Goal: Task Accomplishment & Management: Manage account settings

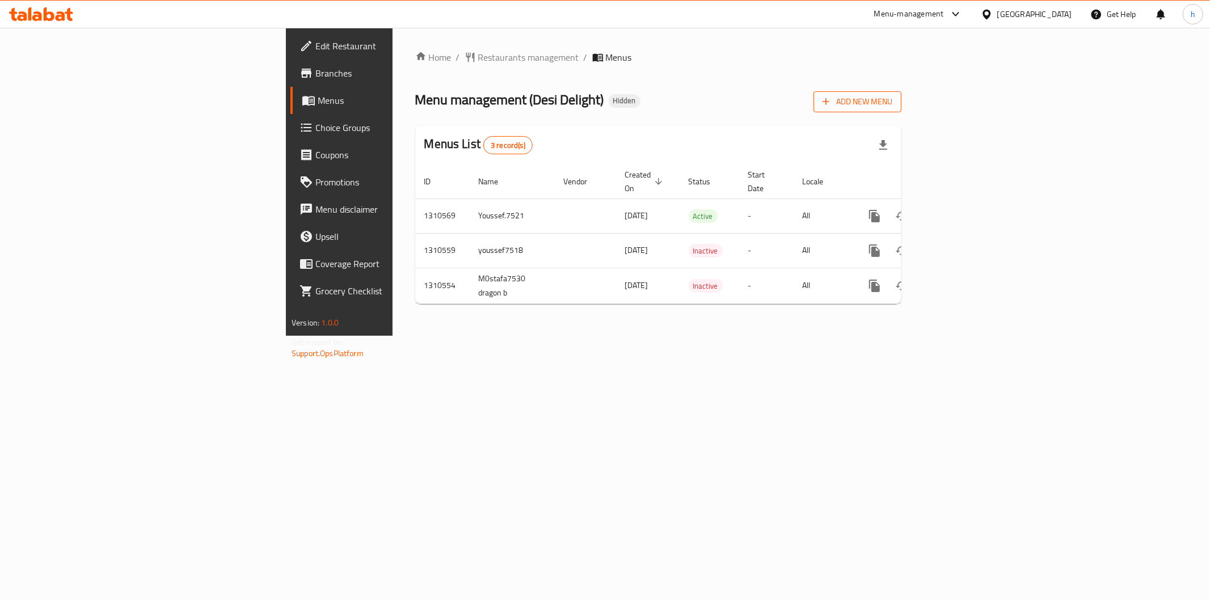
click at [893, 103] on span "Add New Menu" at bounding box center [858, 102] width 70 height 14
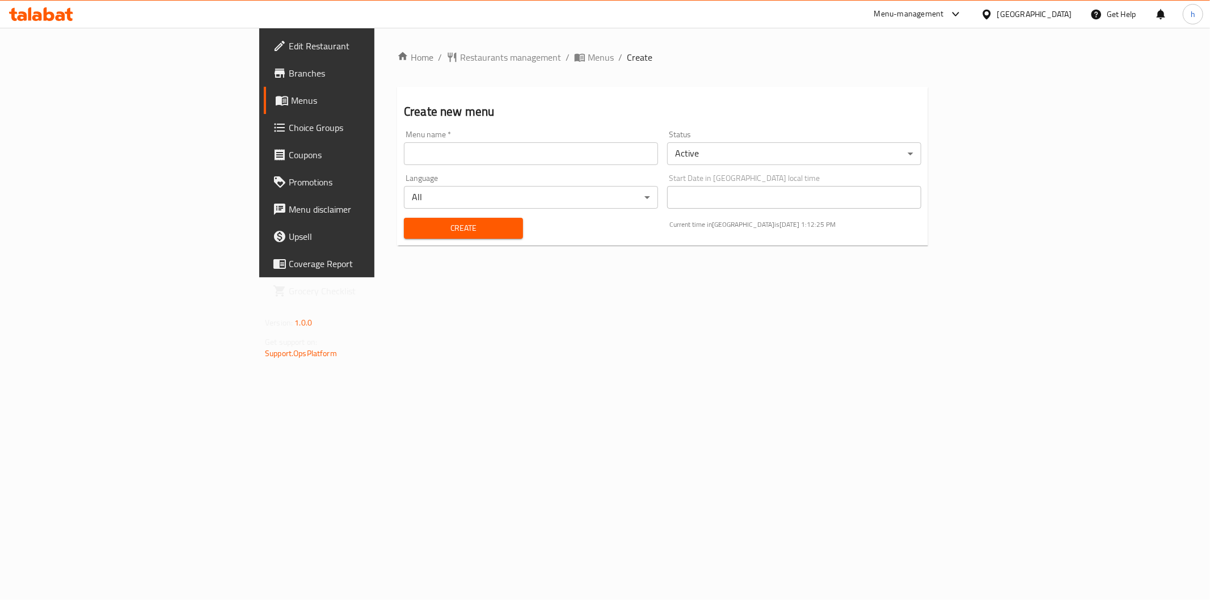
click at [608, 149] on input "text" at bounding box center [531, 153] width 254 height 23
click at [603, 153] on input "text" at bounding box center [531, 153] width 254 height 23
type input "ا"
type input "[PERSON_NAME] [PERSON_NAME]"
click at [428, 218] on button "Create" at bounding box center [463, 228] width 119 height 21
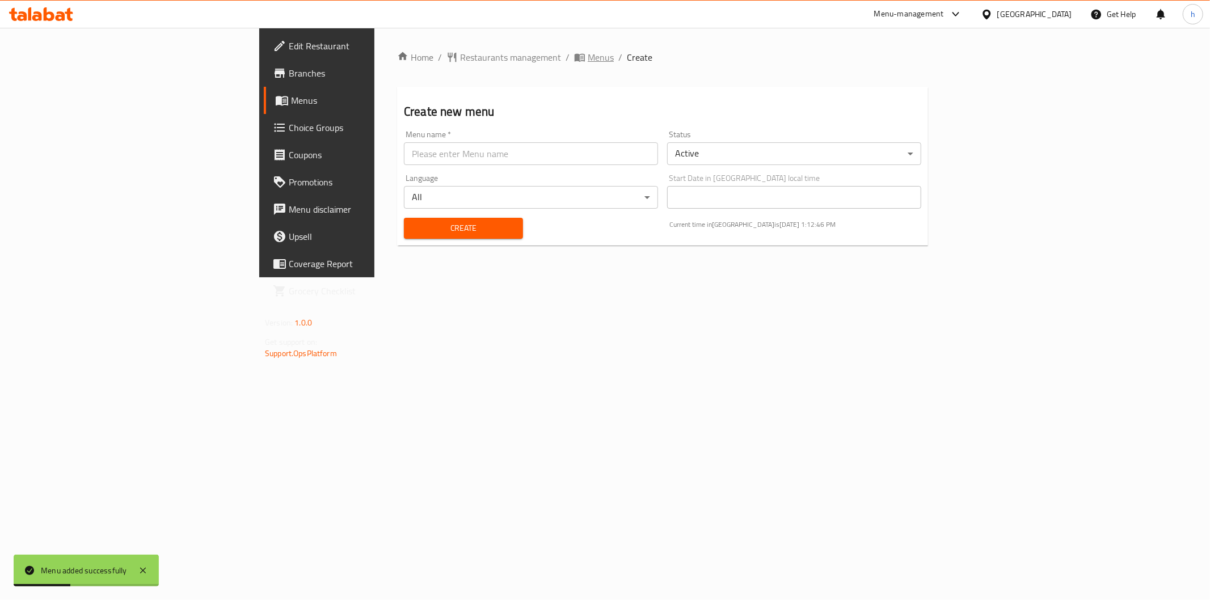
click at [588, 54] on span "Menus" at bounding box center [601, 57] width 26 height 14
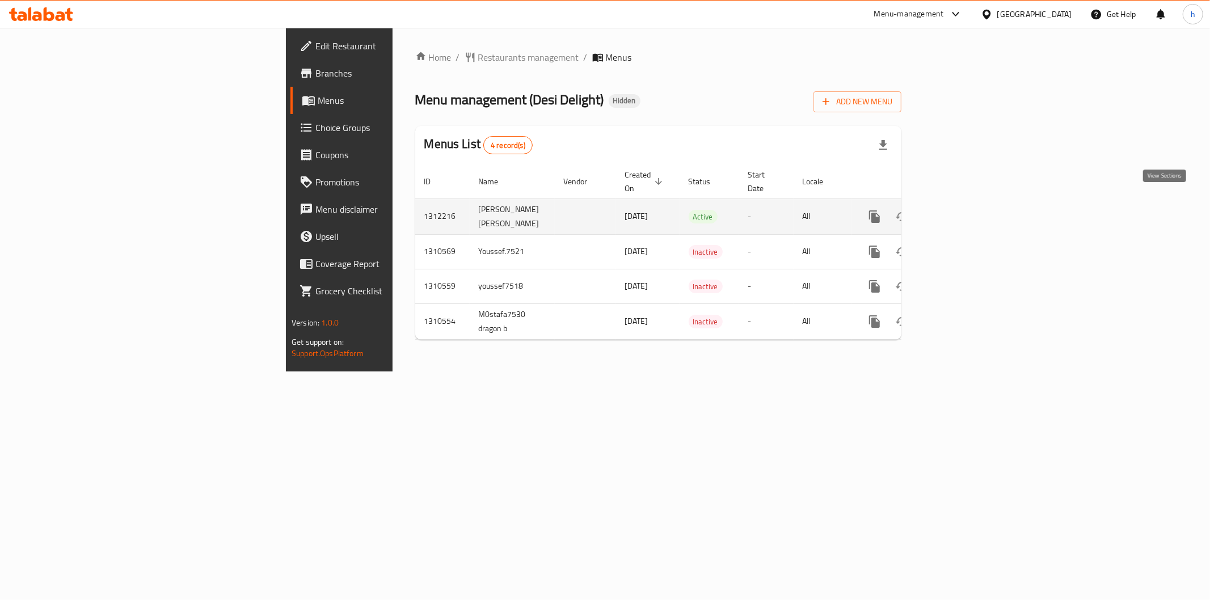
click at [963, 210] on icon "enhanced table" at bounding box center [957, 217] width 14 height 14
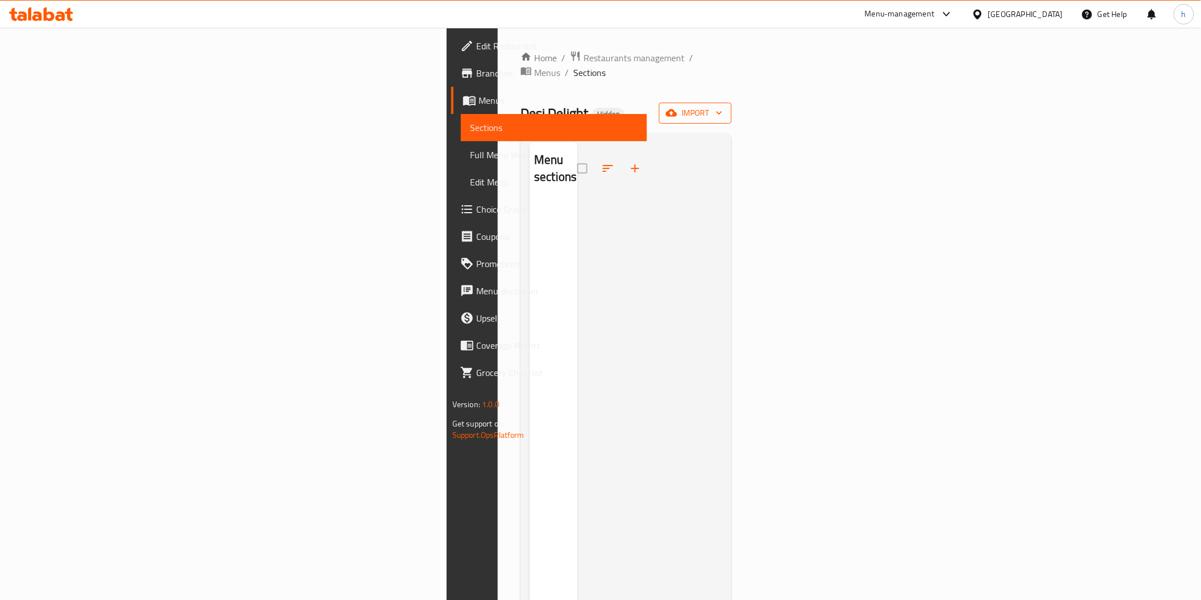
click at [722, 106] on span "import" at bounding box center [695, 113] width 54 height 14
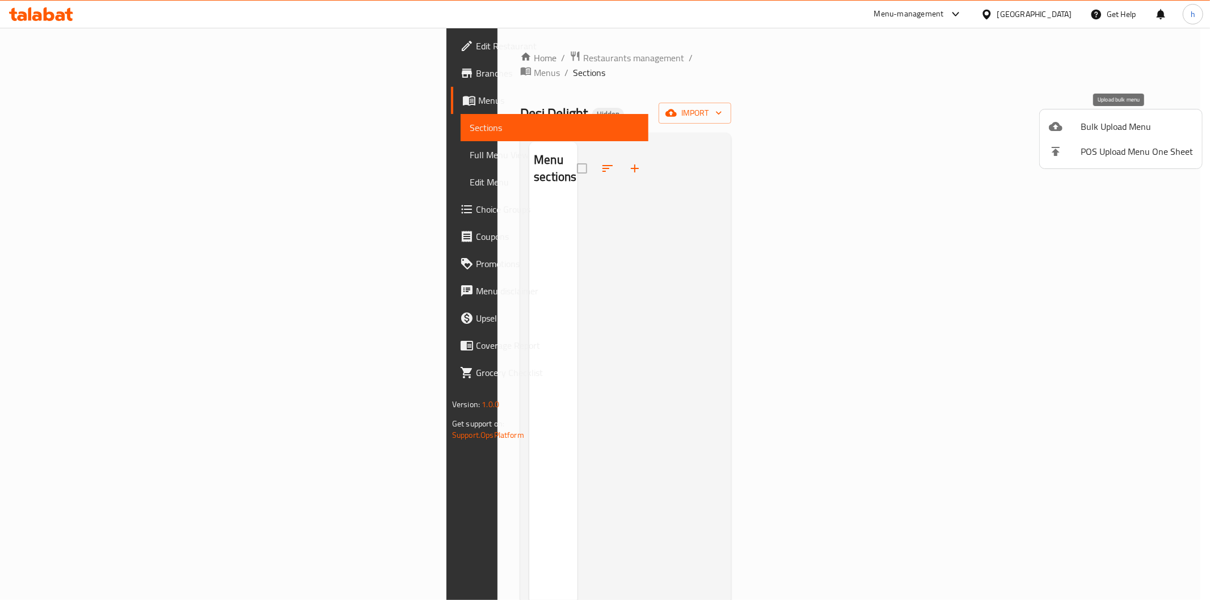
click at [1064, 127] on div at bounding box center [1065, 127] width 32 height 14
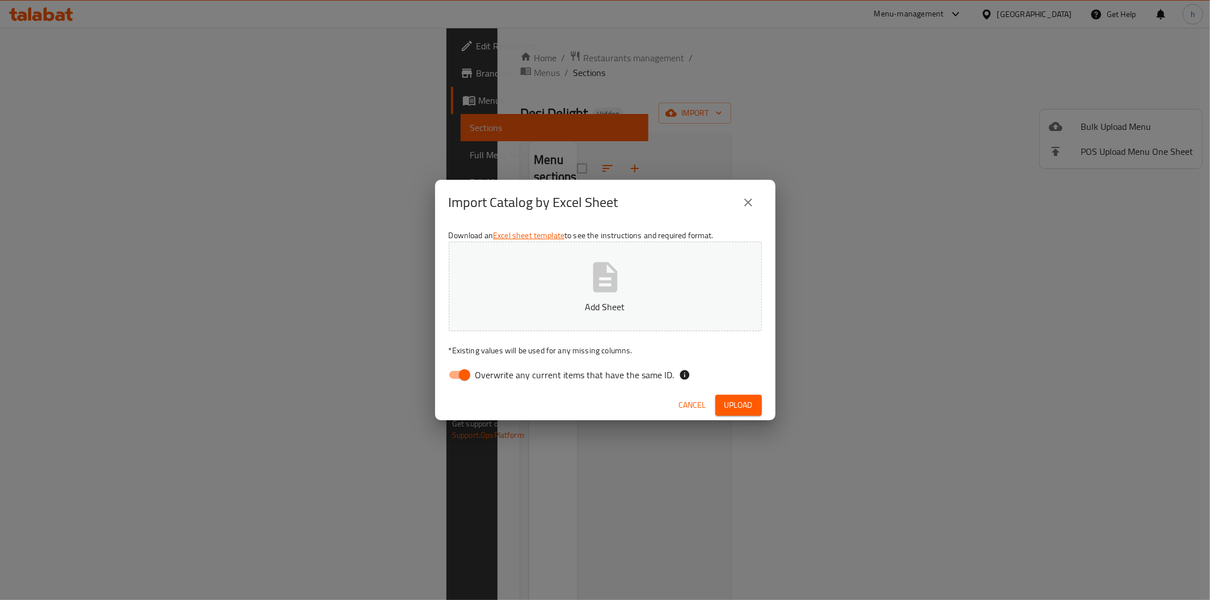
click at [452, 376] on input "Overwrite any current items that have the same ID." at bounding box center [464, 375] width 65 height 22
checkbox input "false"
click at [514, 316] on button "Add Sheet" at bounding box center [605, 287] width 313 height 90
click at [746, 410] on span "Upload" at bounding box center [739, 405] width 28 height 14
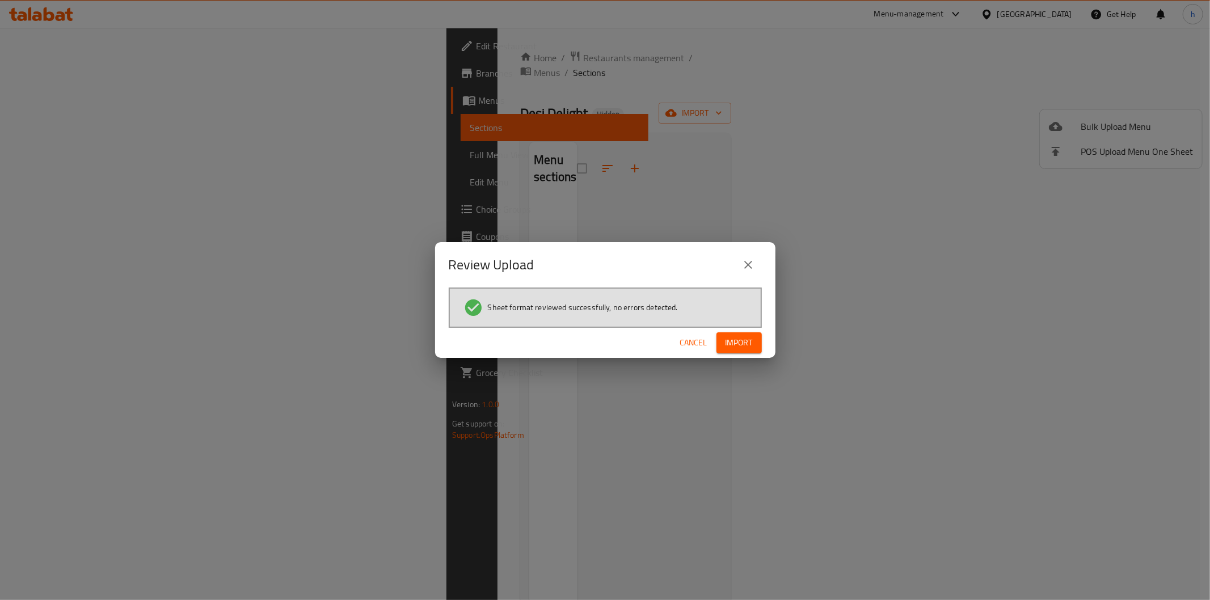
click at [734, 338] on span "Import" at bounding box center [739, 343] width 27 height 14
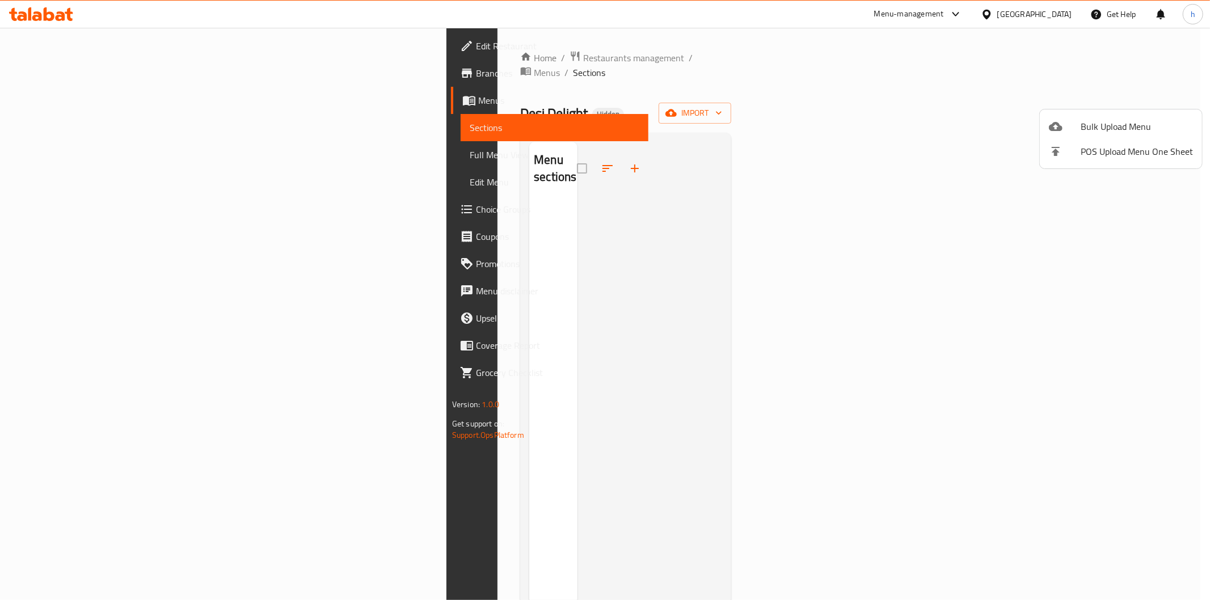
click at [386, 244] on div at bounding box center [605, 300] width 1210 height 600
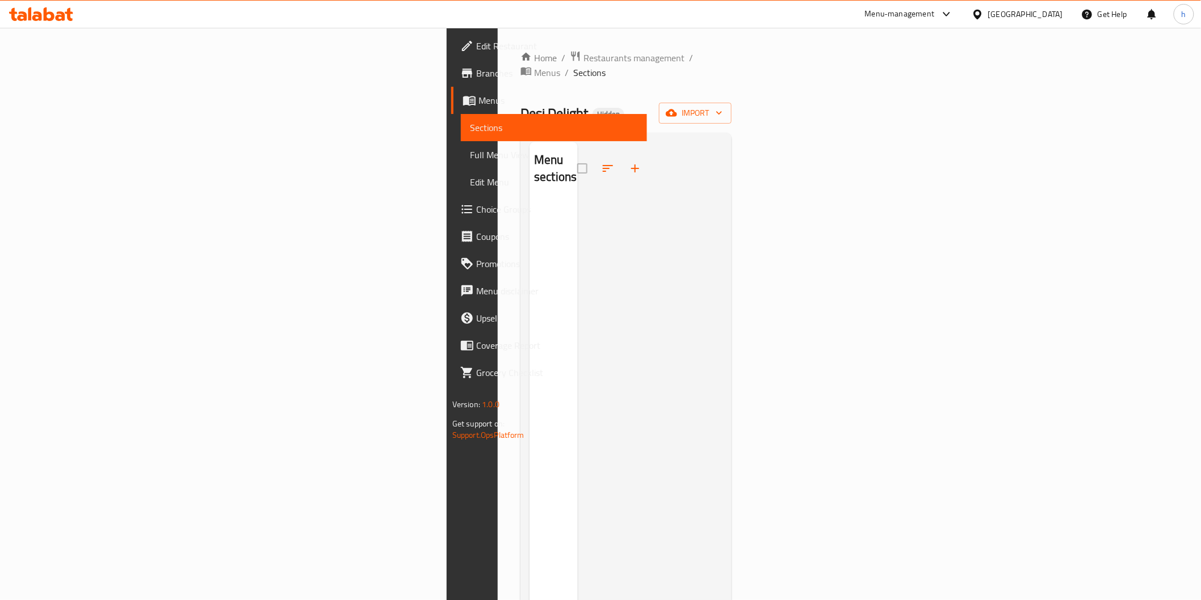
click at [578, 212] on div at bounding box center [650, 442] width 145 height 600
click at [631, 165] on icon "button" at bounding box center [635, 169] width 8 height 8
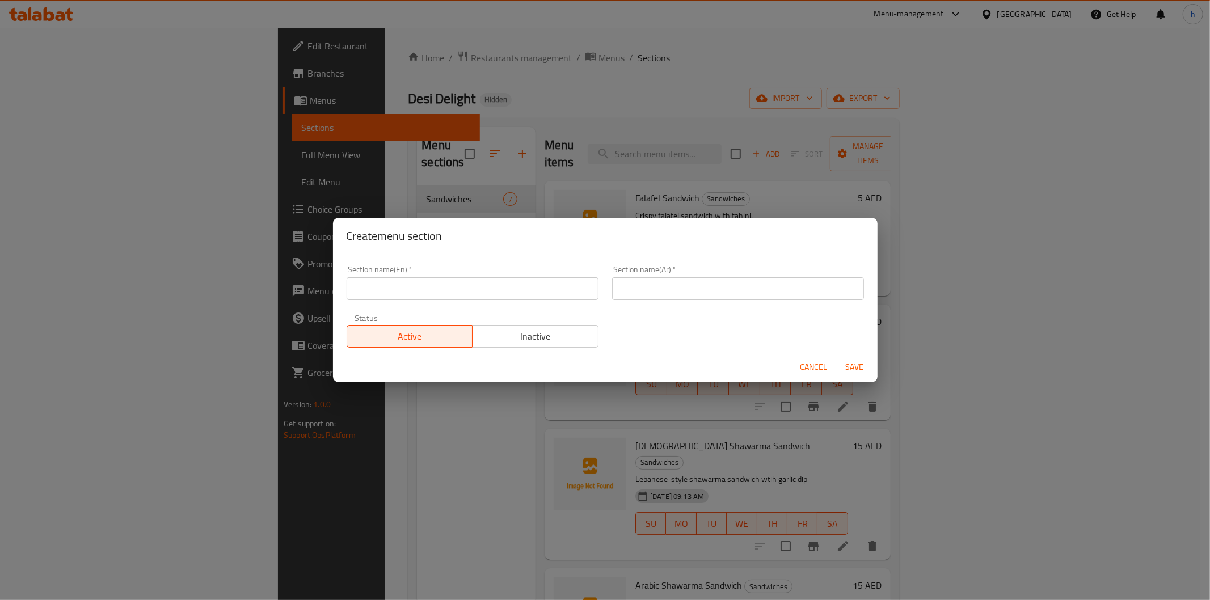
click at [452, 144] on div "Create menu section Section name(En)   * Section name(En) * Section name(Ar)   …" at bounding box center [605, 300] width 1210 height 600
click at [528, 98] on div "Create menu section Section name(En)   * Section name(En) * Section name(Ar)   …" at bounding box center [605, 300] width 1210 height 600
click at [389, 460] on div "Create menu section Section name(En)   * Section name(En) * Section name(Ar)   …" at bounding box center [605, 300] width 1210 height 600
click at [801, 364] on span "Cancel" at bounding box center [814, 367] width 27 height 14
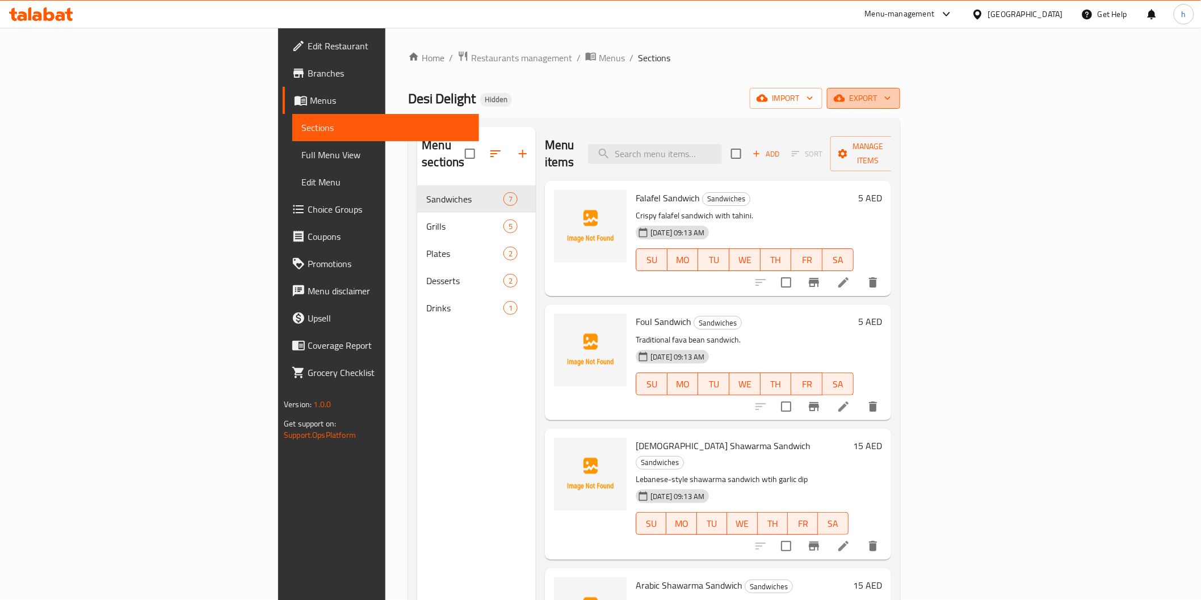
click at [891, 97] on span "export" at bounding box center [863, 98] width 55 height 14
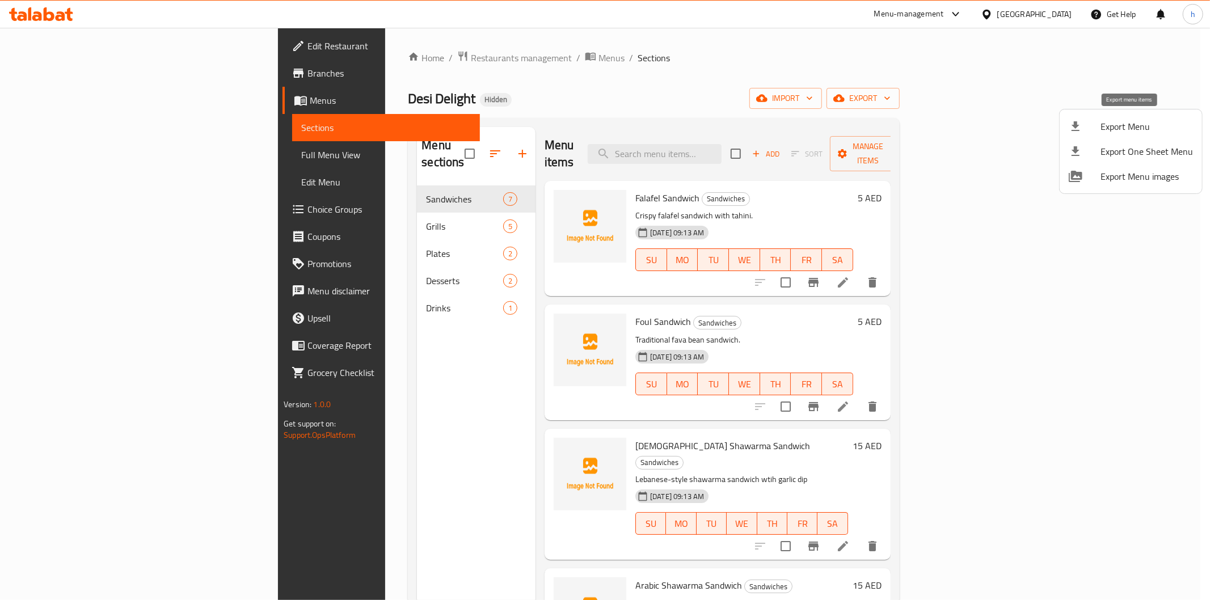
click at [1096, 129] on div at bounding box center [1085, 127] width 32 height 14
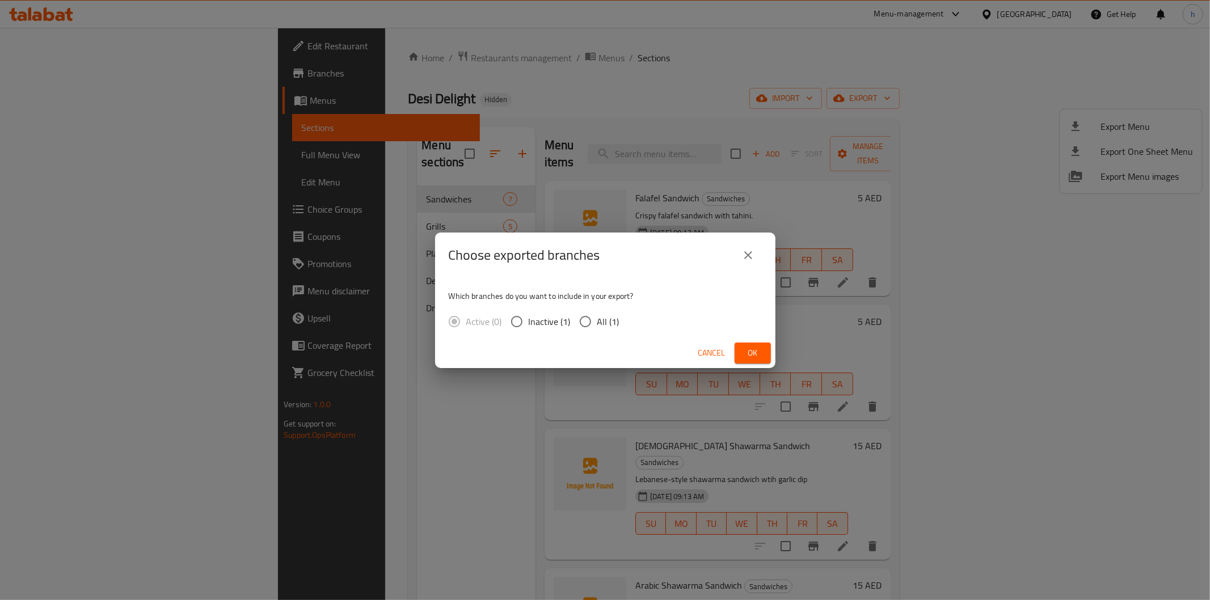
click at [600, 319] on span "All (1)" at bounding box center [608, 322] width 22 height 14
click at [597, 319] on input "All (1)" at bounding box center [586, 322] width 24 height 24
radio input "true"
click at [755, 351] on span "Ok" at bounding box center [753, 353] width 18 height 14
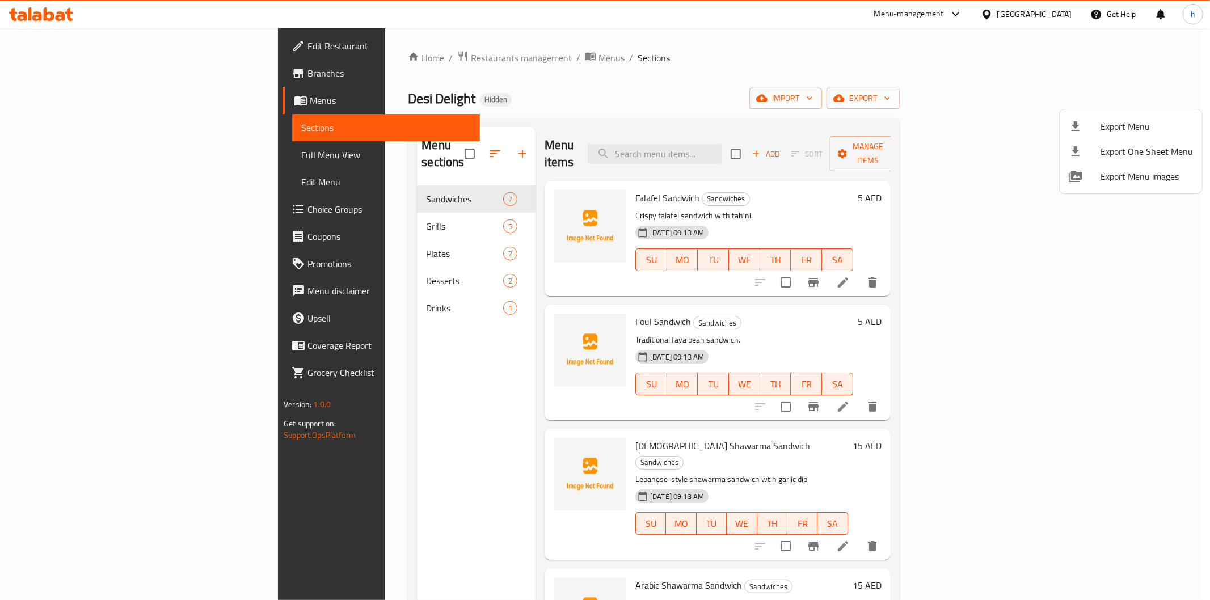
click at [66, 156] on div at bounding box center [605, 300] width 1210 height 600
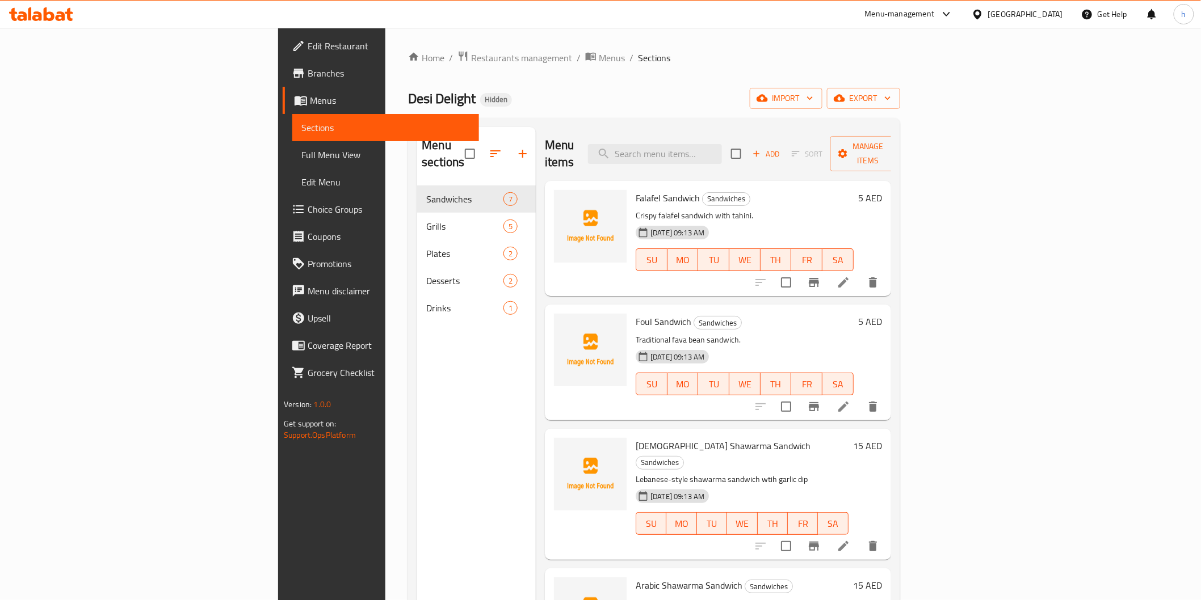
click at [301, 151] on span "Full Menu View" at bounding box center [385, 155] width 168 height 14
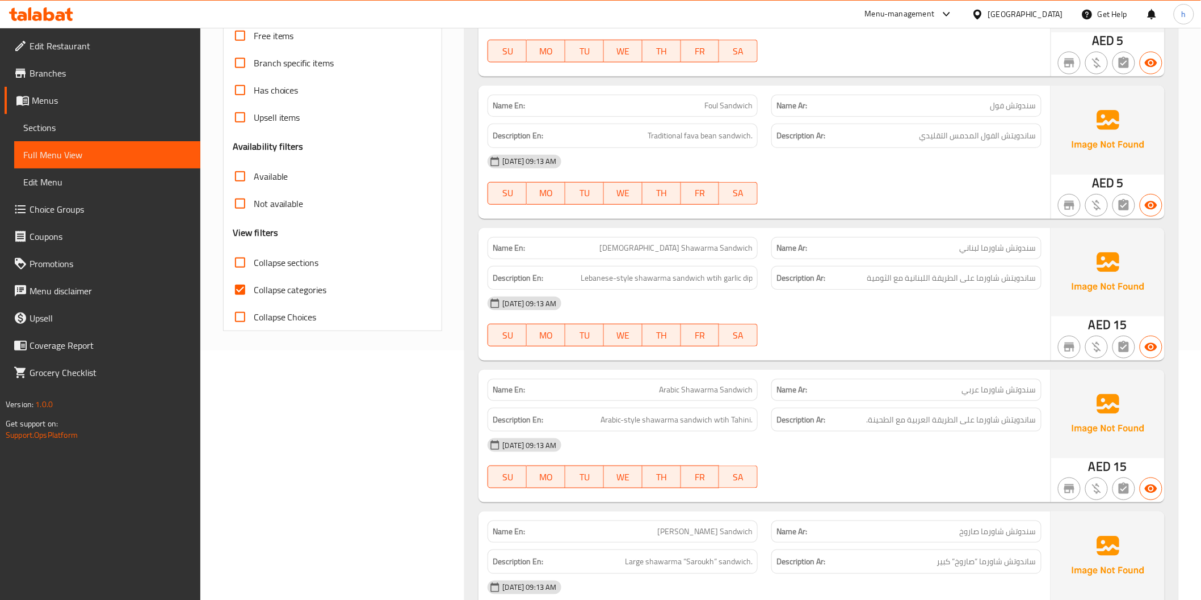
scroll to position [252, 0]
click at [262, 287] on span "Collapse categories" at bounding box center [290, 288] width 73 height 14
click at [254, 287] on input "Collapse categories" at bounding box center [239, 287] width 27 height 27
checkbox input "false"
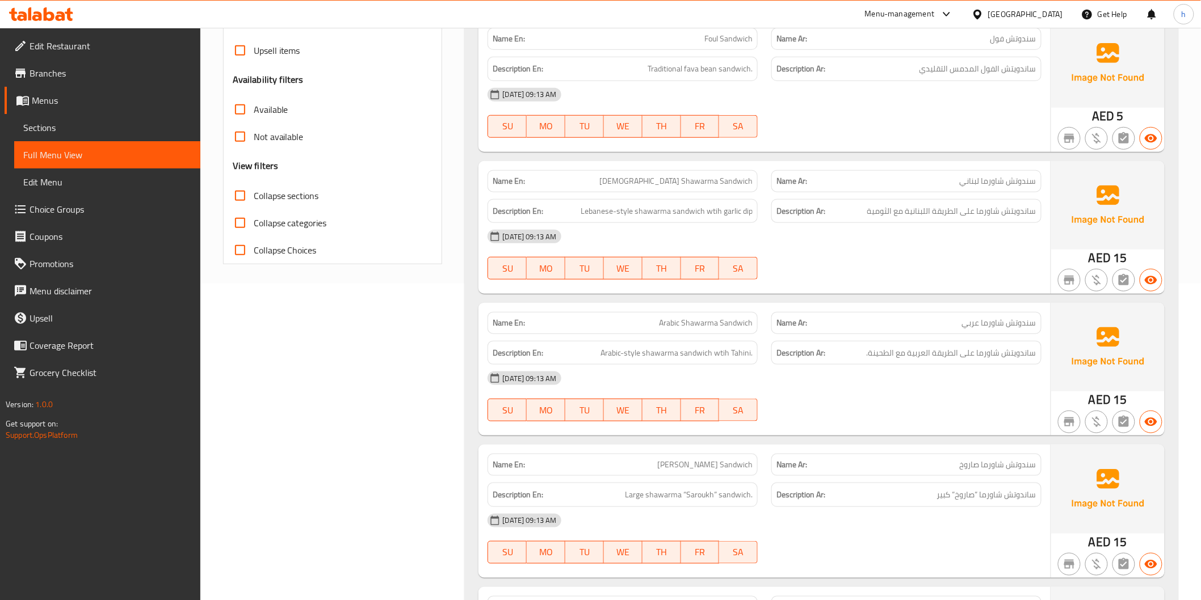
scroll to position [378, 0]
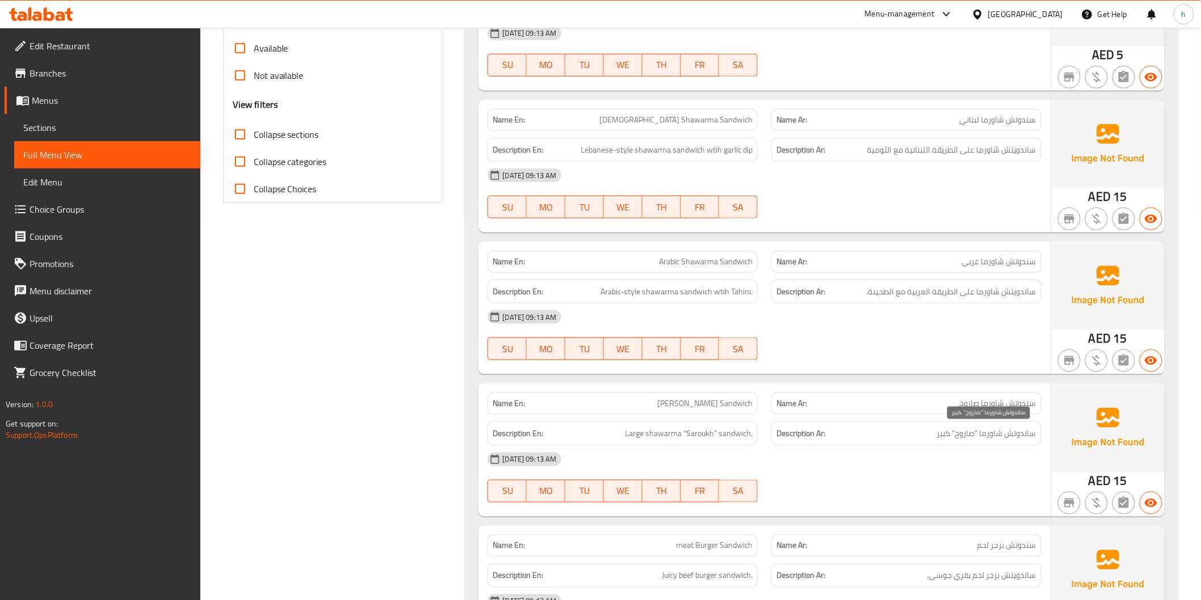
click at [966, 432] on span "ساندوتش شاورما ”صاروخ” كبير" at bounding box center [986, 434] width 99 height 14
click at [969, 455] on div "[DATE] 09:13 AM" at bounding box center [764, 459] width 567 height 27
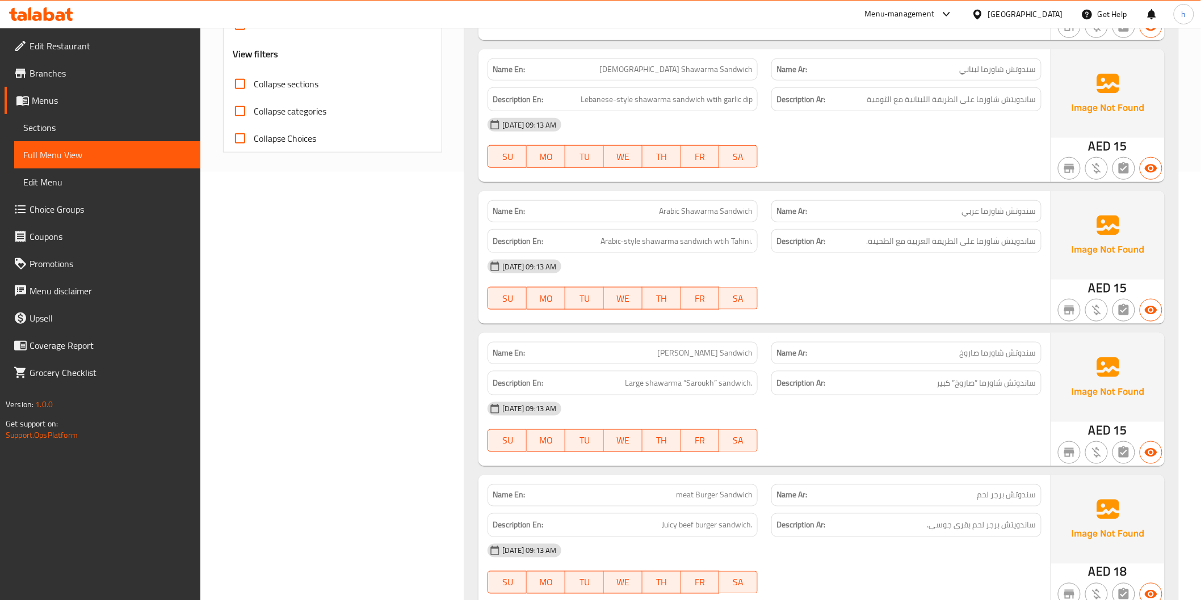
scroll to position [441, 0]
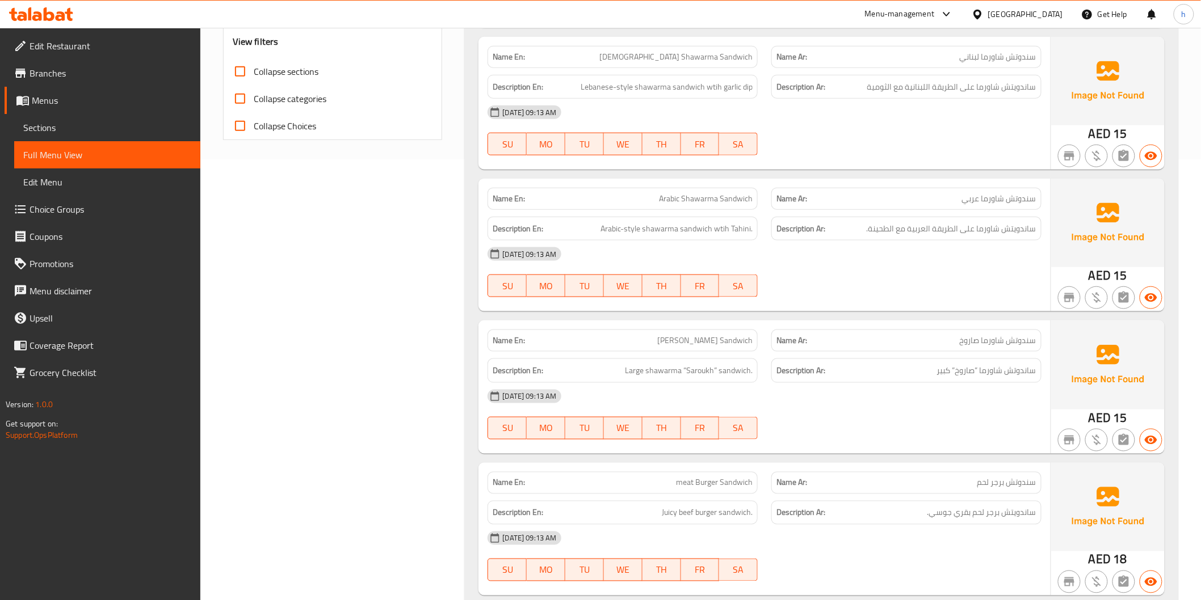
click at [1019, 477] on span "سندوتش برجر لحم" at bounding box center [1006, 483] width 59 height 12
click at [727, 512] on span "Juicy beef burger sandwich." at bounding box center [707, 513] width 91 height 14
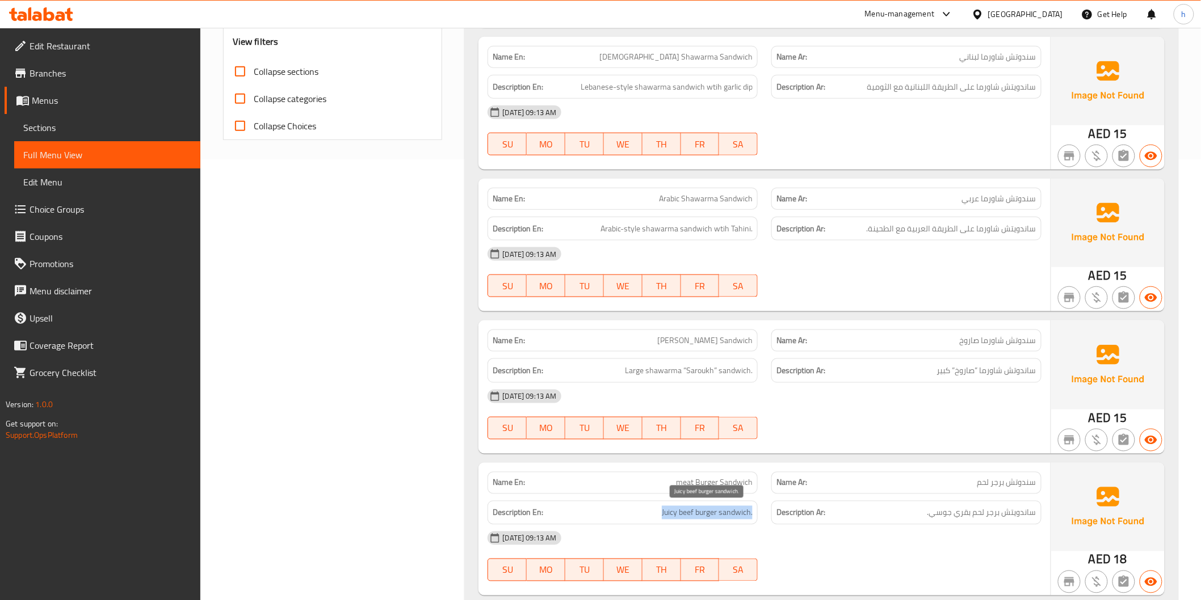
click at [727, 512] on span "Juicy beef burger sandwich." at bounding box center [707, 513] width 91 height 14
click at [965, 520] on div "Description Ar: ساندويتش برجر لحم بقري جوسي." at bounding box center [906, 513] width 270 height 24
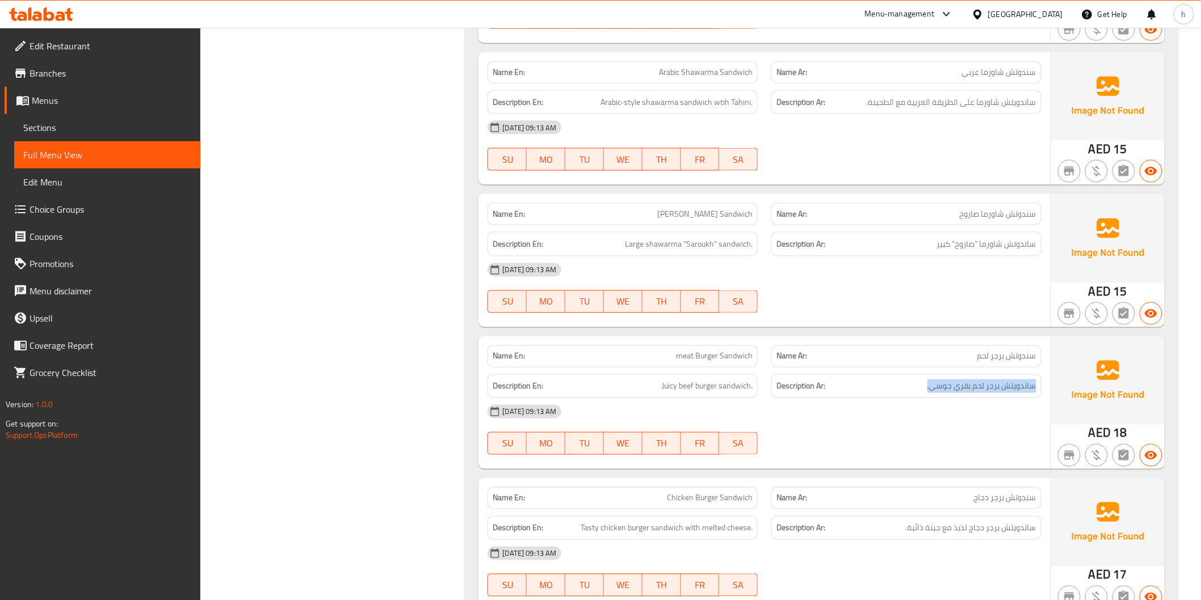
scroll to position [693, 0]
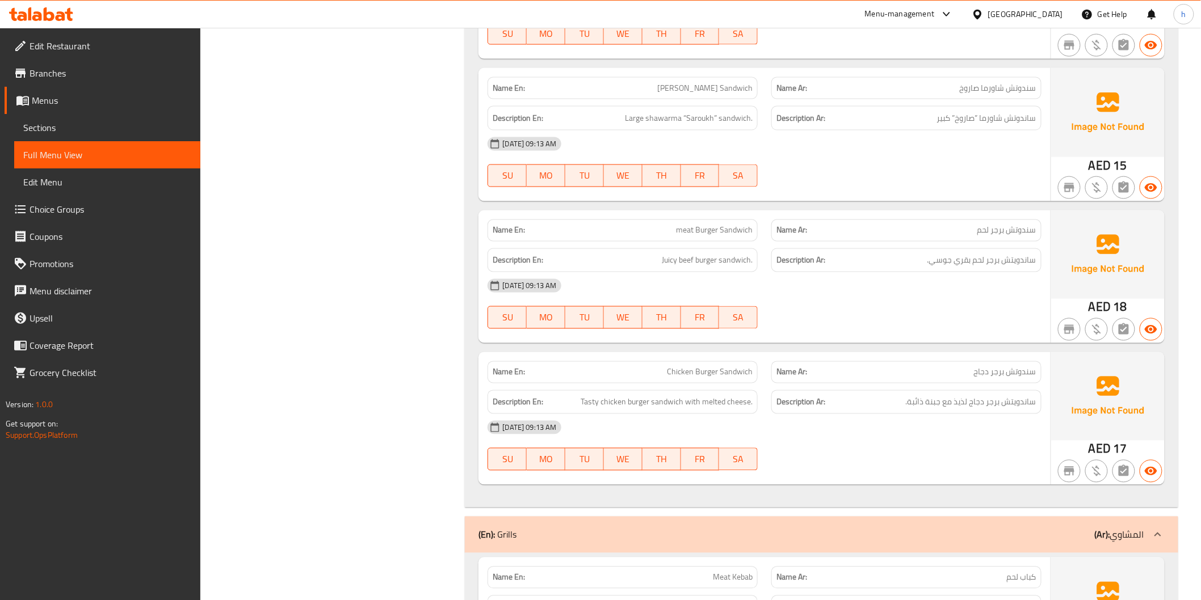
click at [1012, 407] on span "ساندويتش برجر دجاج لذيذ مع جبنة ذائبة." at bounding box center [971, 402] width 131 height 14
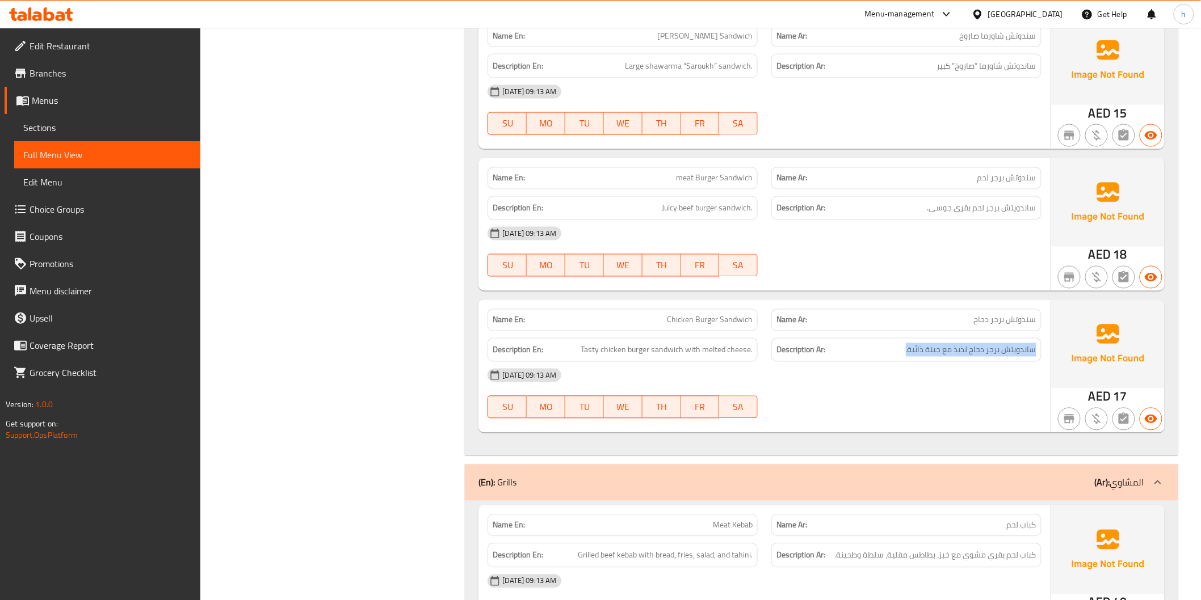
scroll to position [819, 0]
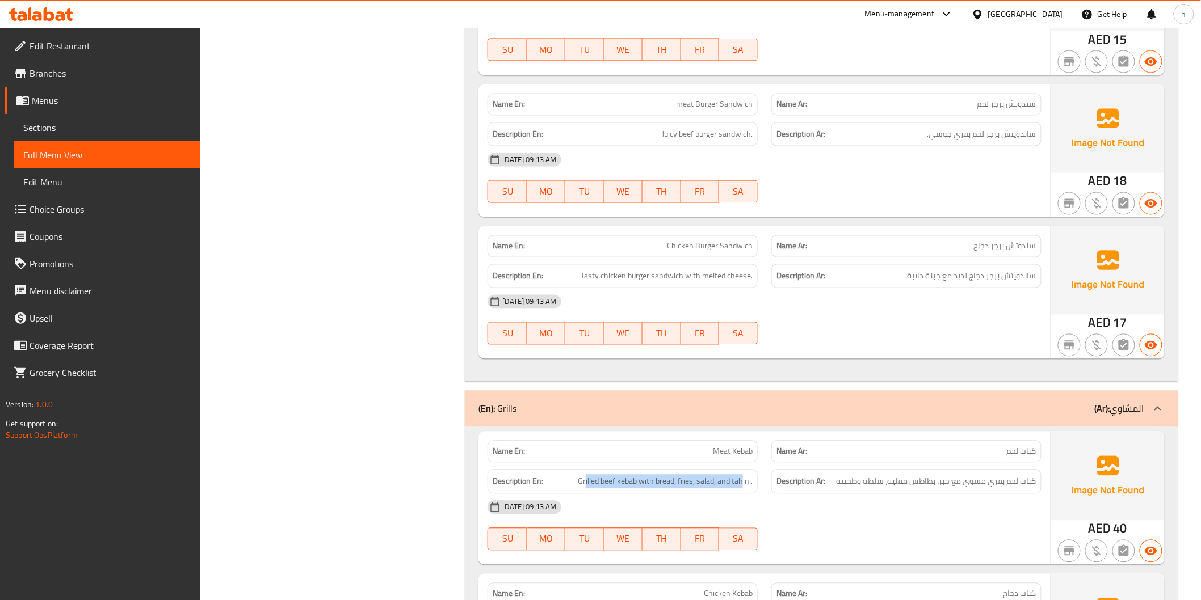
drag, startPoint x: 585, startPoint y: 483, endPoint x: 880, endPoint y: 508, distance: 296.1
click at [747, 493] on div "Description En: Grilled beef kebab with bread, fries, salad, and tahini." at bounding box center [622, 482] width 270 height 24
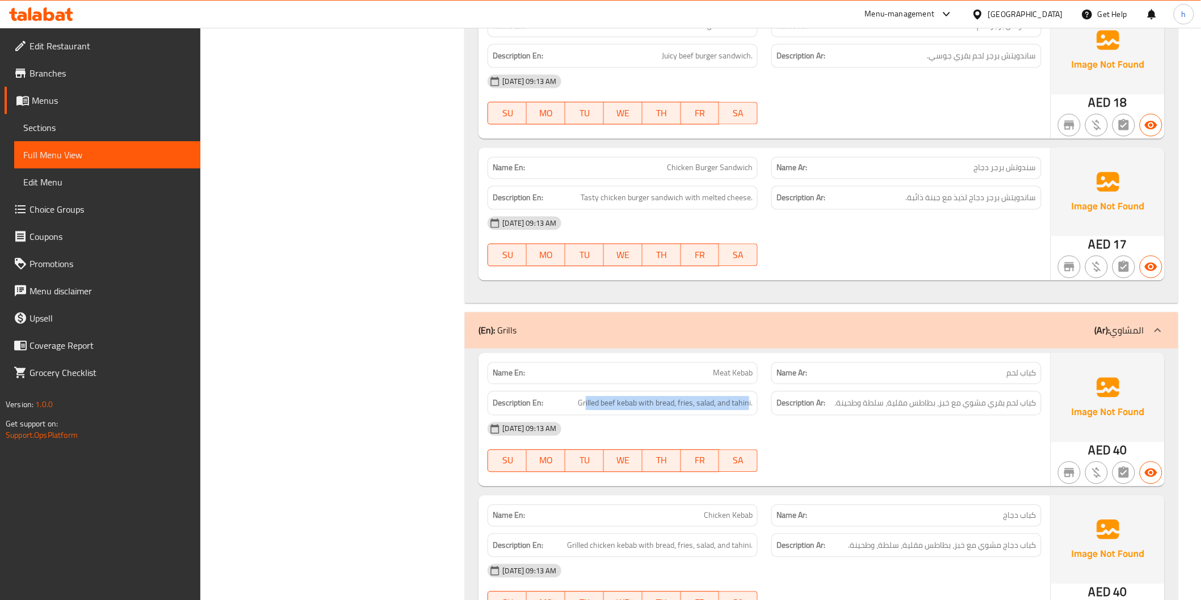
scroll to position [1008, 0]
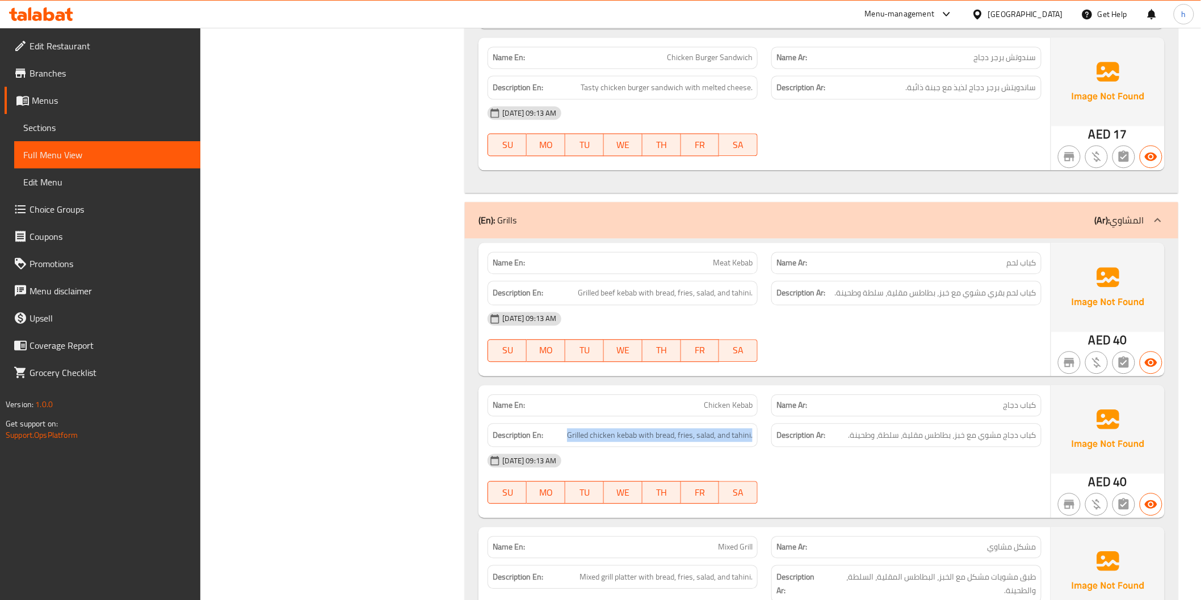
drag, startPoint x: 569, startPoint y: 437, endPoint x: 755, endPoint y: 444, distance: 186.2
click at [755, 444] on div "Description En: Grilled chicken kebab with bread, fries, salad, and tahini." at bounding box center [622, 435] width 270 height 24
drag, startPoint x: 1034, startPoint y: 441, endPoint x: 840, endPoint y: 431, distance: 194.9
click at [840, 431] on h6 "Description Ar: كباب دجاج مشوي مع خبز، بطاطس مقلية، سلطة، وطحينة." at bounding box center [906, 435] width 260 height 14
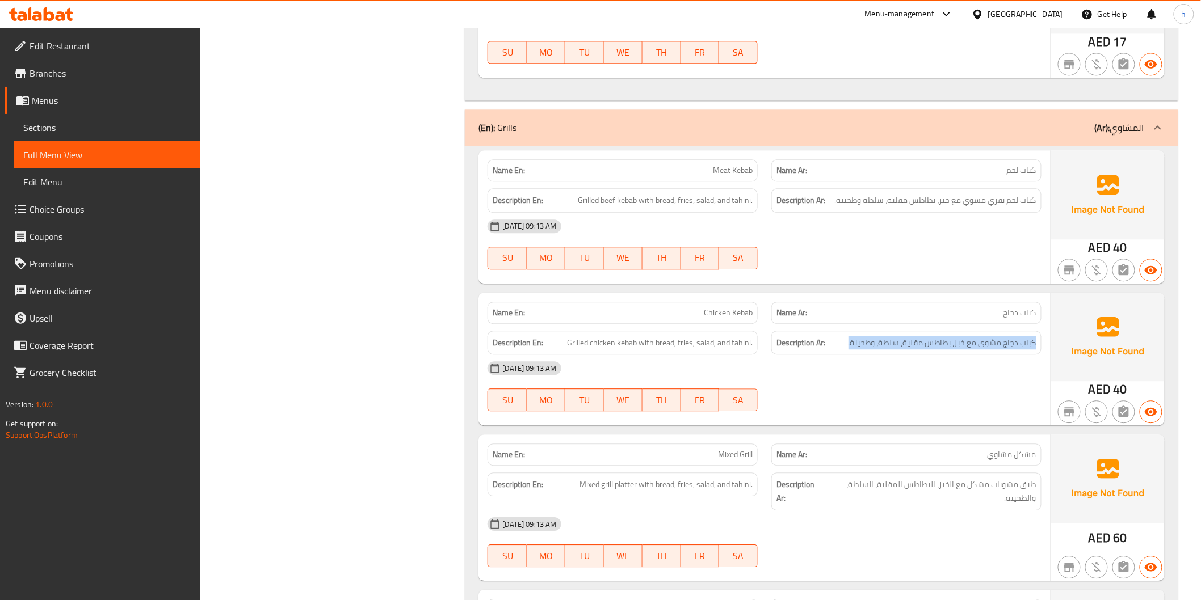
scroll to position [1198, 0]
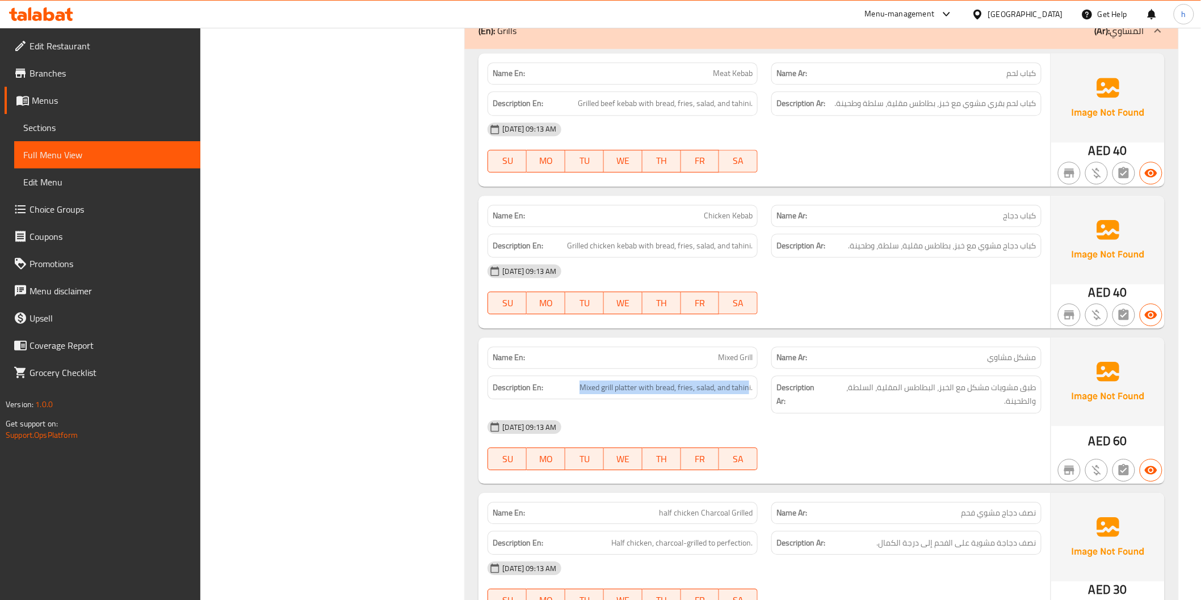
drag, startPoint x: 580, startPoint y: 392, endPoint x: 937, endPoint y: 406, distance: 357.8
click at [754, 394] on div "Description En: Mixed grill platter with bread, fries, salad, and tahini." at bounding box center [622, 388] width 270 height 24
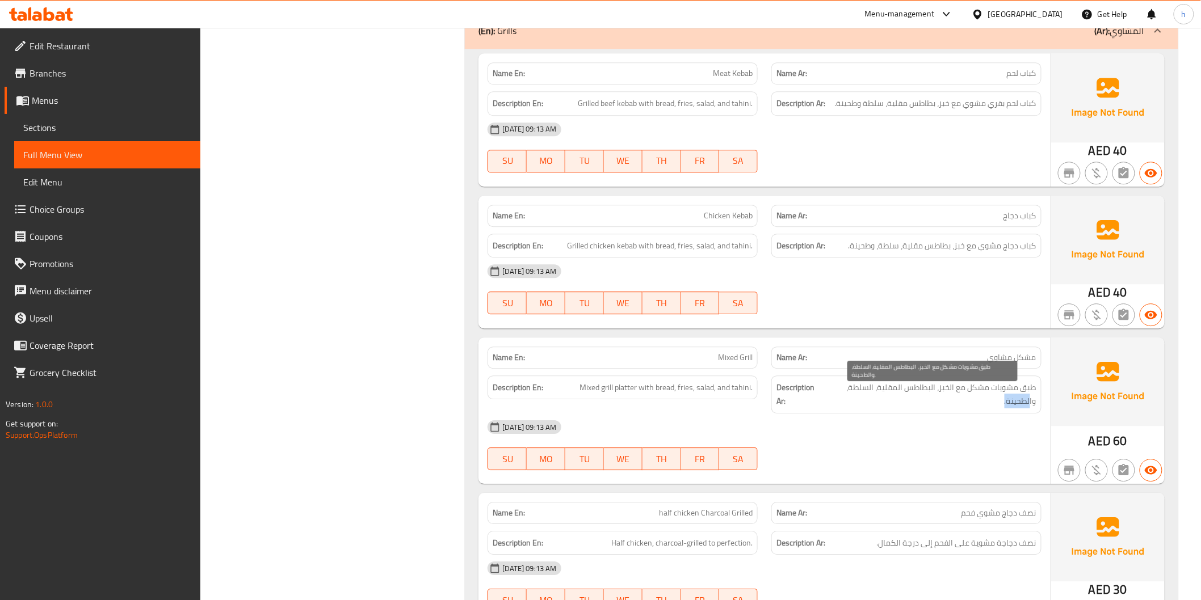
drag, startPoint x: 1029, startPoint y: 399, endPoint x: 965, endPoint y: 388, distance: 65.0
click at [950, 398] on span "طبق مشويات مشكل مع الخبز، البطاطس المقلية، السلطة، والطحينة." at bounding box center [930, 395] width 211 height 28
drag, startPoint x: 971, startPoint y: 386, endPoint x: 843, endPoint y: 384, distance: 128.8
click at [843, 384] on span "طبق مشويات مشكل مع الخبز، البطاطس المقلية، السلطة، والطحينة." at bounding box center [930, 395] width 211 height 28
click at [933, 396] on span "طبق مشويات مشكل مع الخبز، البطاطس المقلية، السلطة، والطحينة." at bounding box center [930, 395] width 211 height 28
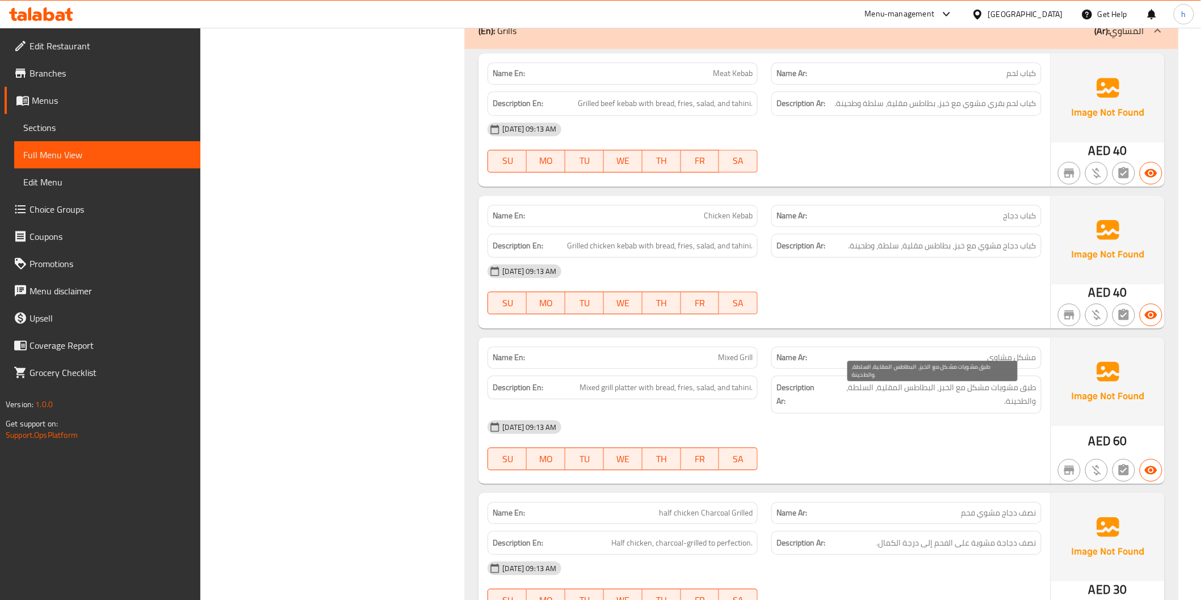
click at [933, 396] on span "طبق مشويات مشكل مع الخبز، البطاطس المقلية، السلطة، والطحينة." at bounding box center [930, 395] width 211 height 28
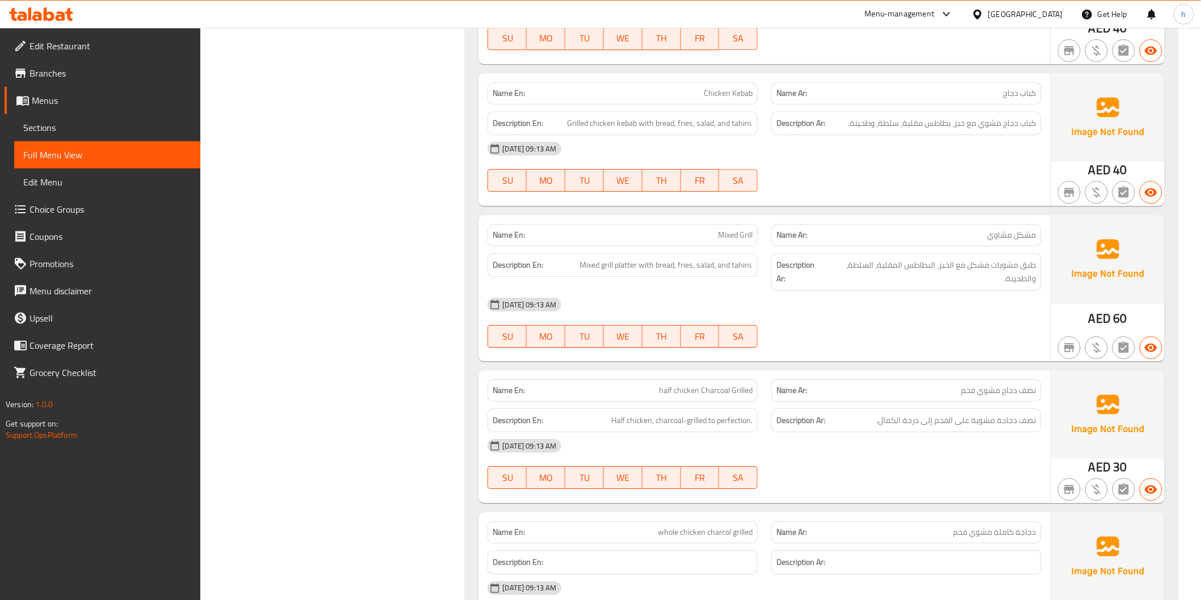
scroll to position [1324, 0]
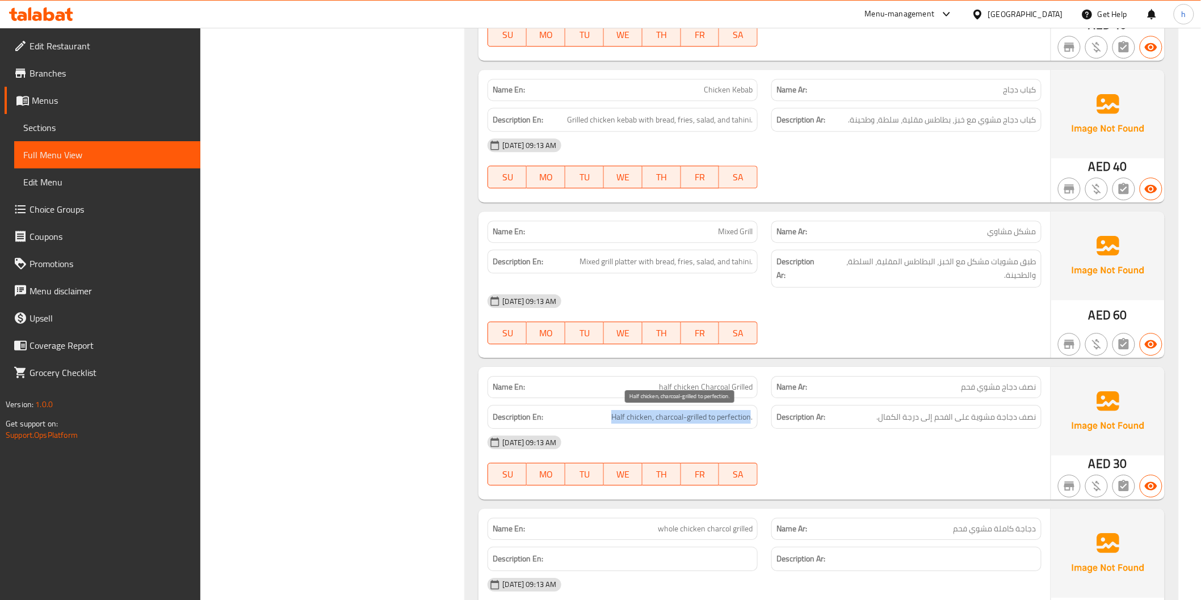
drag, startPoint x: 609, startPoint y: 417, endPoint x: 751, endPoint y: 416, distance: 141.9
click at [751, 416] on h6 "Description En: Half chicken, charcoal-grilled to perfection." at bounding box center [623, 417] width 260 height 14
drag, startPoint x: 1040, startPoint y: 419, endPoint x: 877, endPoint y: 420, distance: 162.3
click at [877, 420] on div "Description Ar: نصف دجاجة مشوية على الفحم إلى درجة الكمال." at bounding box center [906, 417] width 270 height 24
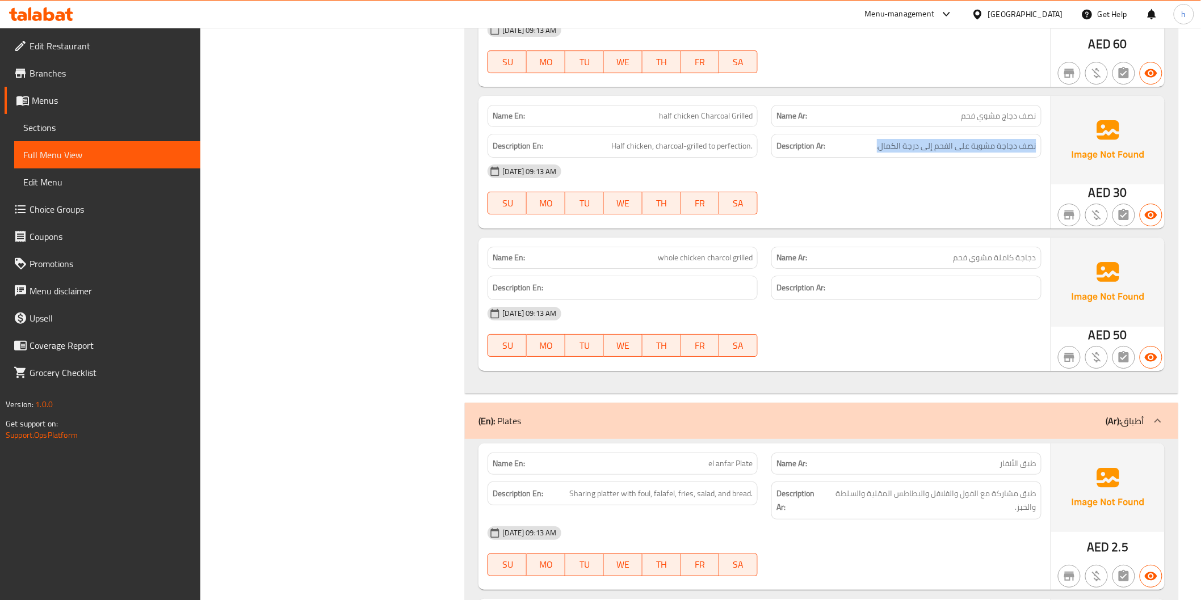
scroll to position [1702, 0]
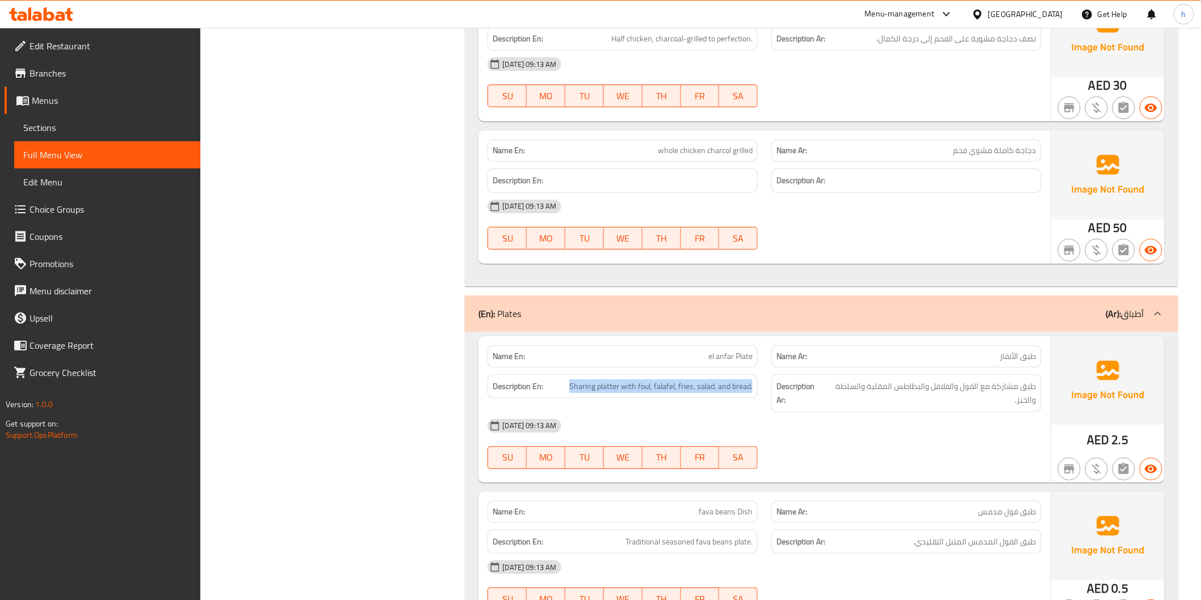
drag, startPoint x: 570, startPoint y: 386, endPoint x: 844, endPoint y: 394, distance: 273.6
click at [781, 388] on div "Description En: Sharing platter with foul, falafel, fries, salad, and bread. De…" at bounding box center [764, 394] width 567 height 52
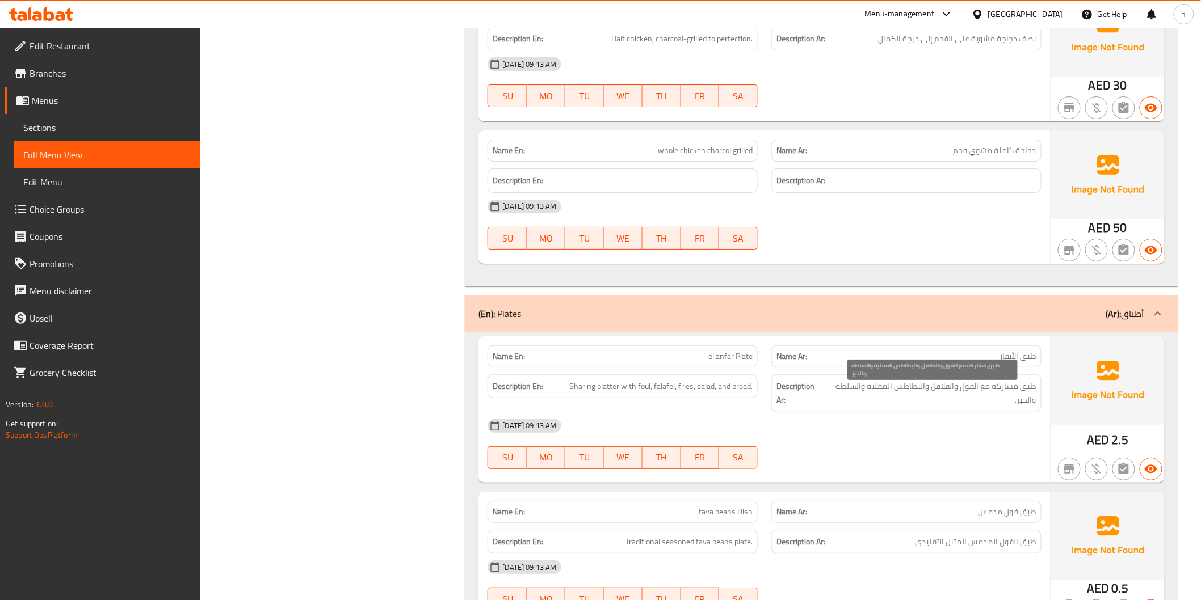
click at [869, 398] on span "طبق مشاركة مع الفول والفلافل والبطاطس المقلية والسلطة والخبز." at bounding box center [930, 394] width 211 height 28
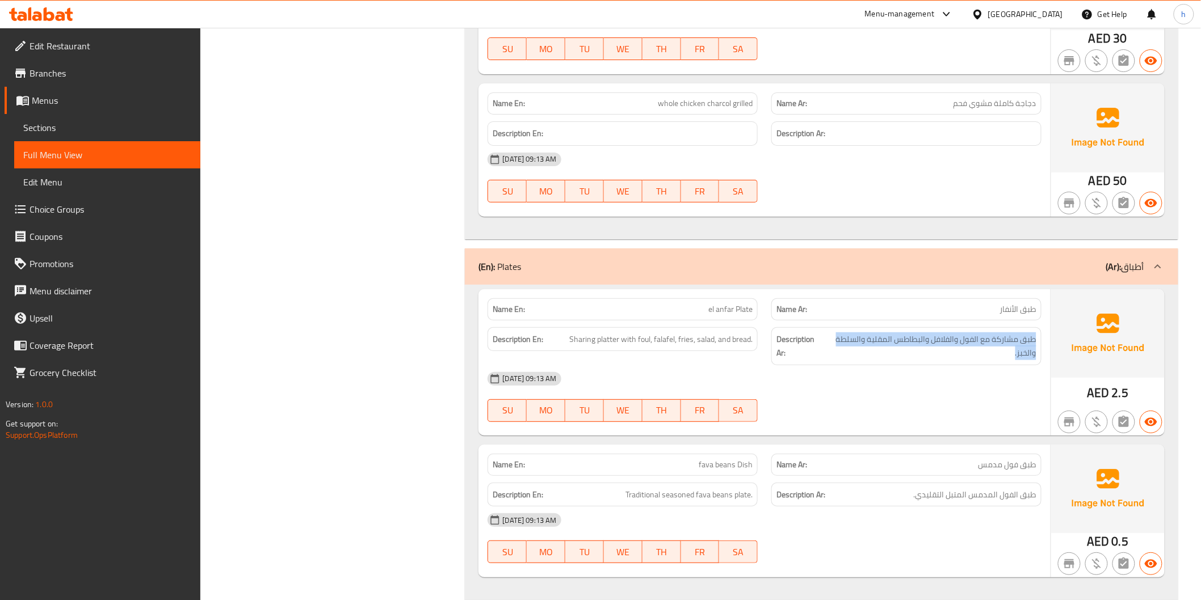
scroll to position [1828, 0]
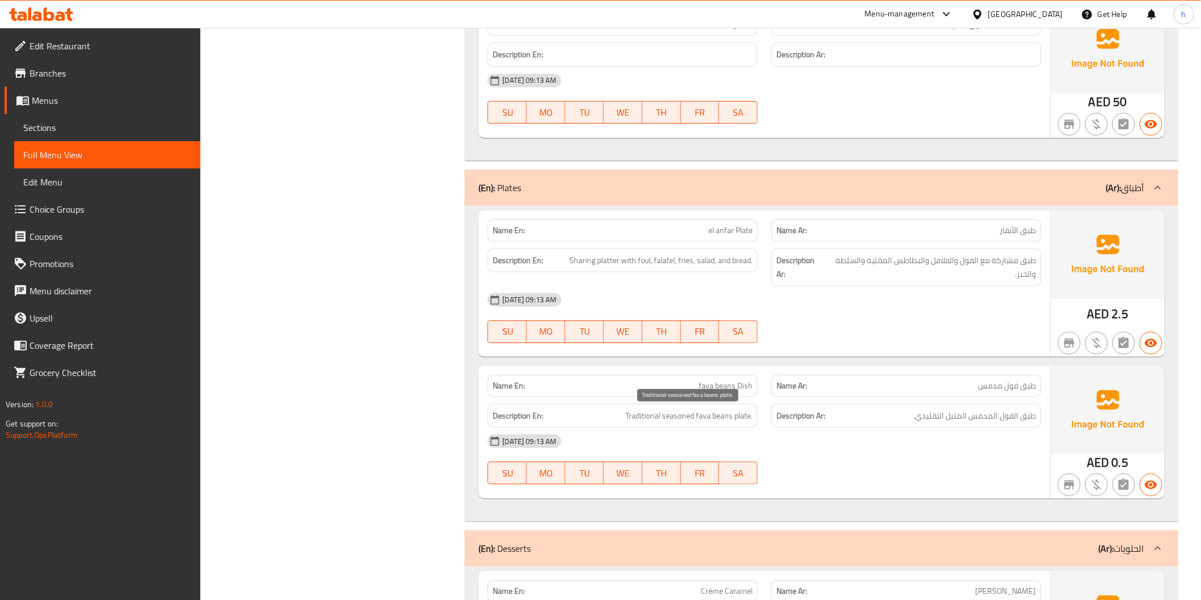
click at [685, 418] on span "Traditional seasoned fava beans plate." at bounding box center [688, 416] width 127 height 14
click at [895, 418] on h6 "Description Ar: طبق الفول المدمس المتبل التقليدي." at bounding box center [906, 416] width 260 height 14
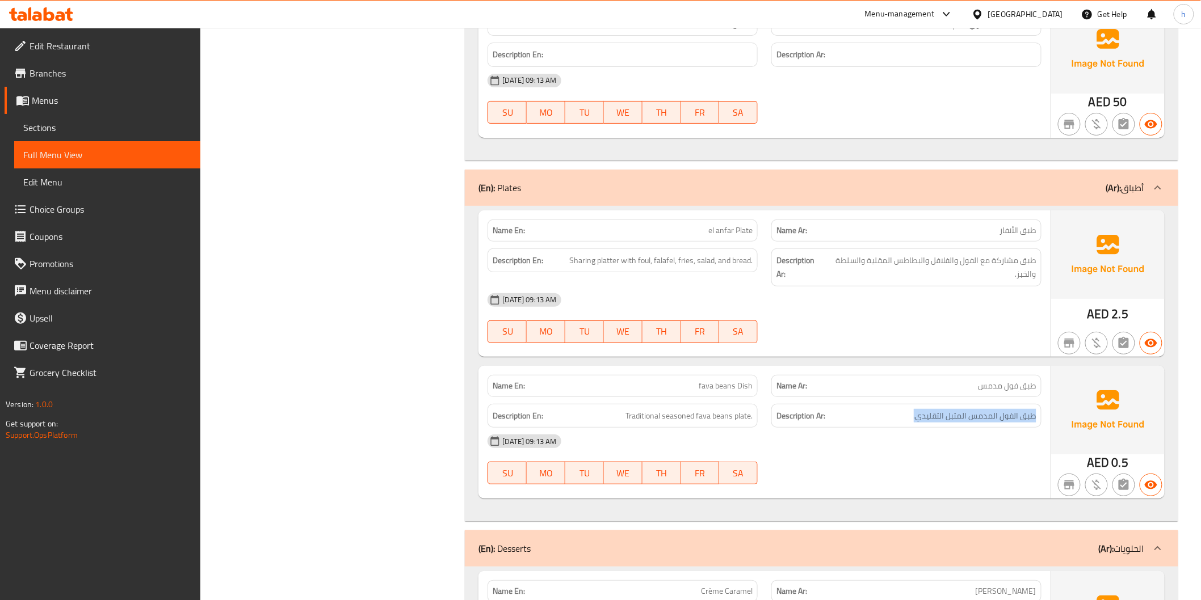
click at [895, 418] on h6 "Description Ar: طبق الفول المدمس المتبل التقليدي." at bounding box center [906, 416] width 260 height 14
click at [630, 422] on span "Traditional seasoned fava beans plate." at bounding box center [688, 416] width 127 height 14
click at [904, 415] on h6 "Description Ar: طبق الفول المدمس المتبل التقليدي." at bounding box center [906, 416] width 260 height 14
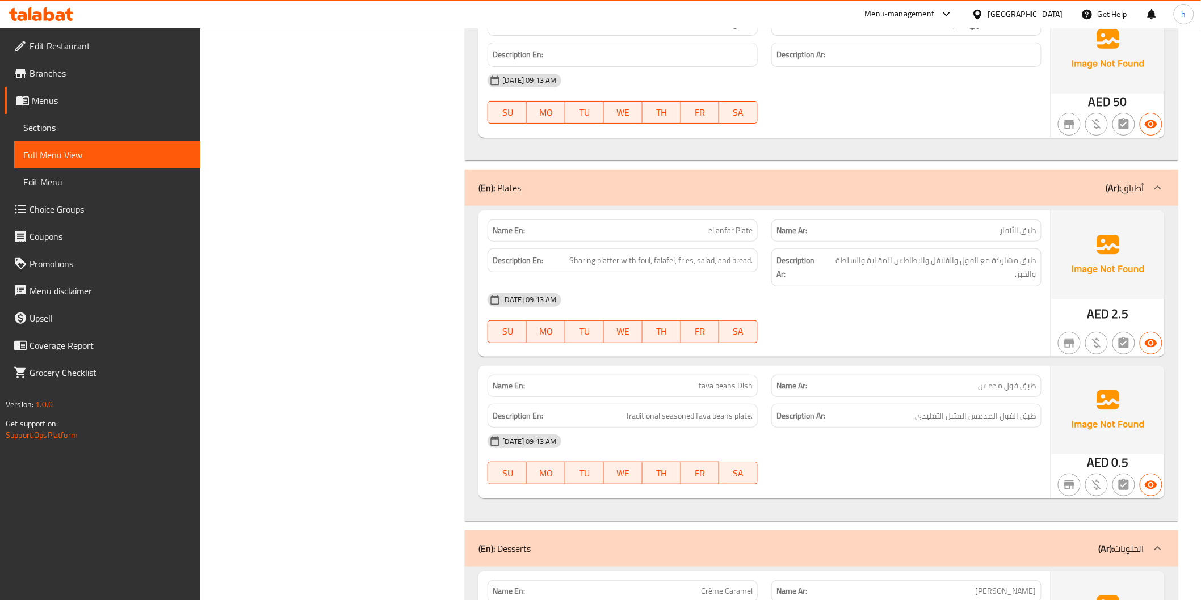
click at [904, 415] on h6 "Description Ar: طبق الفول المدمس المتبل التقليدي." at bounding box center [906, 416] width 260 height 14
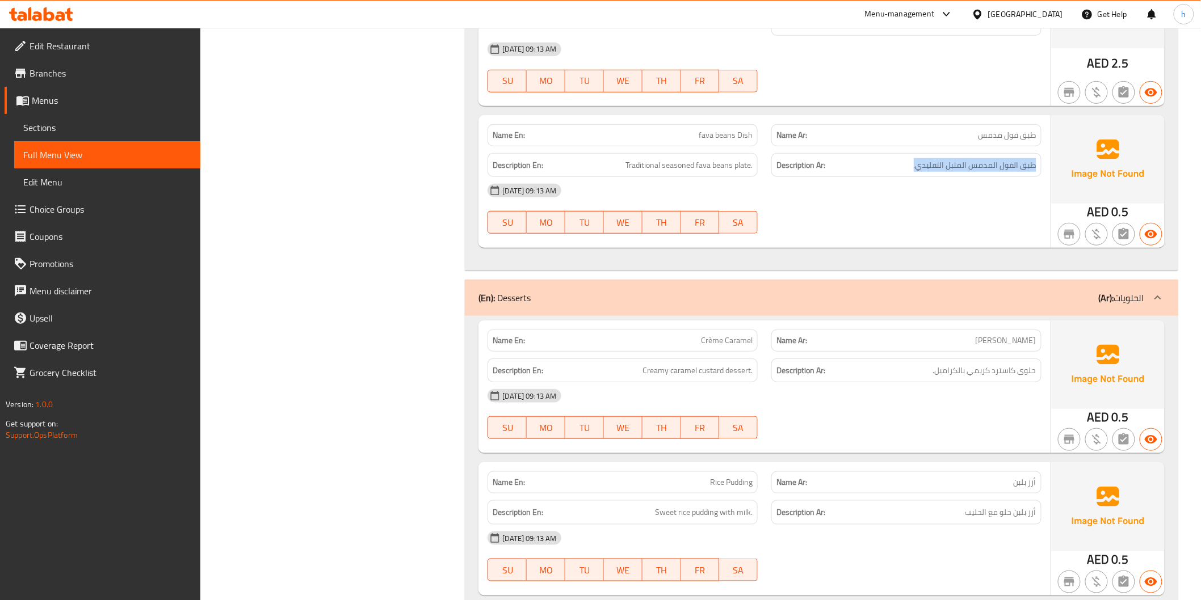
scroll to position [2080, 0]
click at [671, 376] on span "Creamy caramel custard dessert." at bounding box center [697, 370] width 110 height 14
click at [906, 369] on h6 "Description Ar: حلوى كاسترد كريمي بالكراميل." at bounding box center [906, 370] width 260 height 14
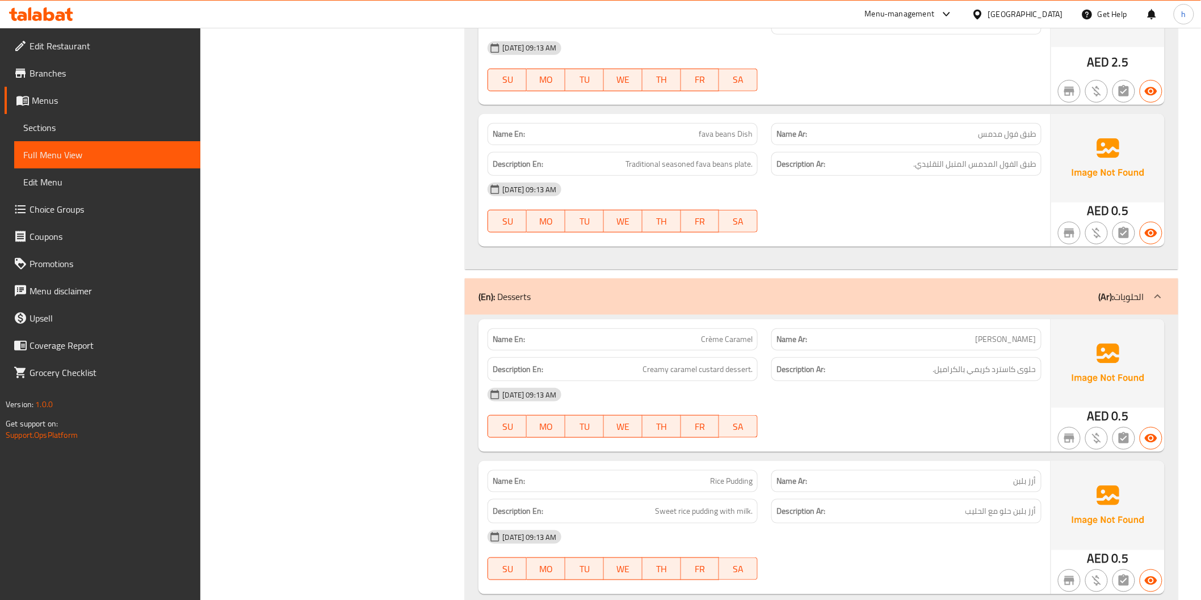
click at [906, 369] on h6 "Description Ar: حلوى كاسترد كريمي بالكراميل." at bounding box center [906, 370] width 260 height 14
click at [671, 503] on div "Description En: Sweet rice pudding with milk." at bounding box center [622, 511] width 270 height 24
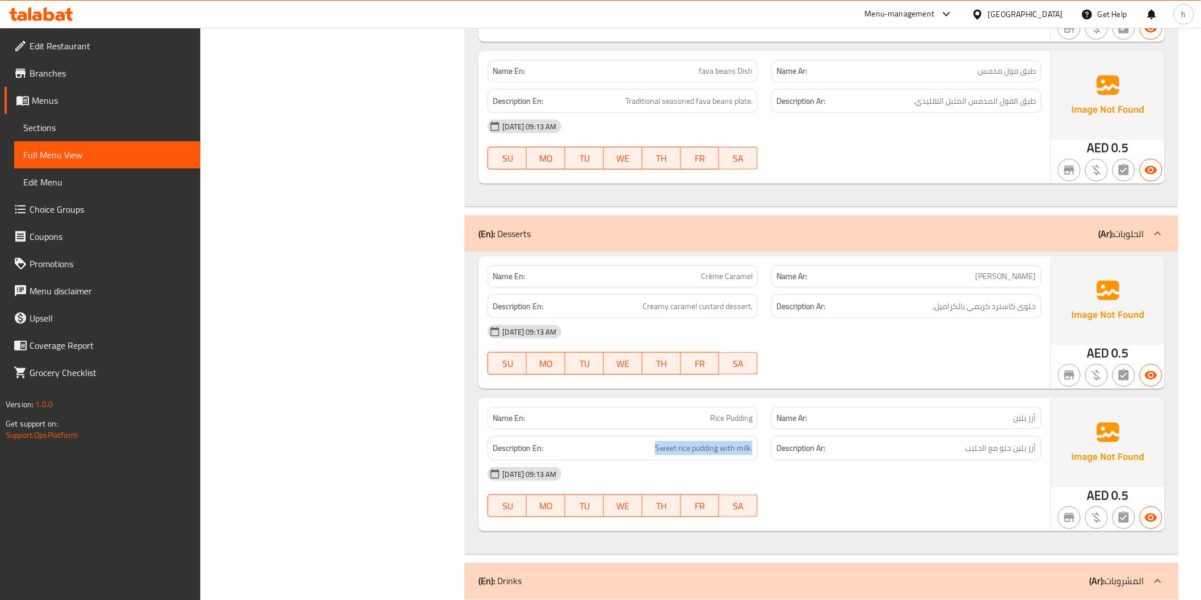
scroll to position [2206, 0]
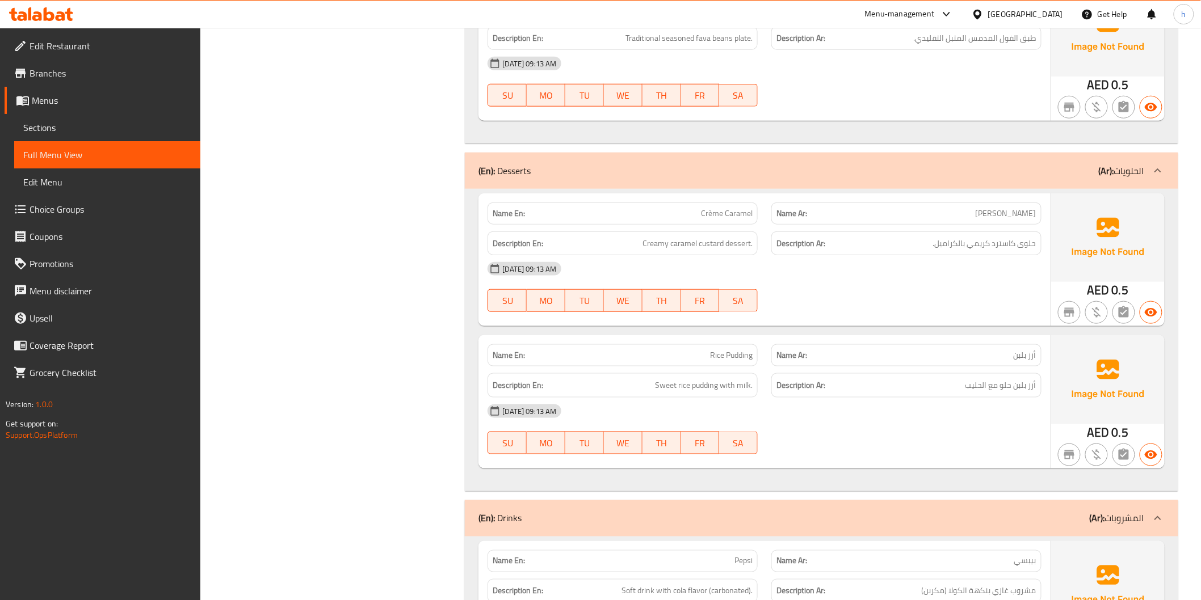
click at [883, 381] on h6 "Description Ar: أرز بلبن حلو مع الحليب" at bounding box center [906, 385] width 260 height 14
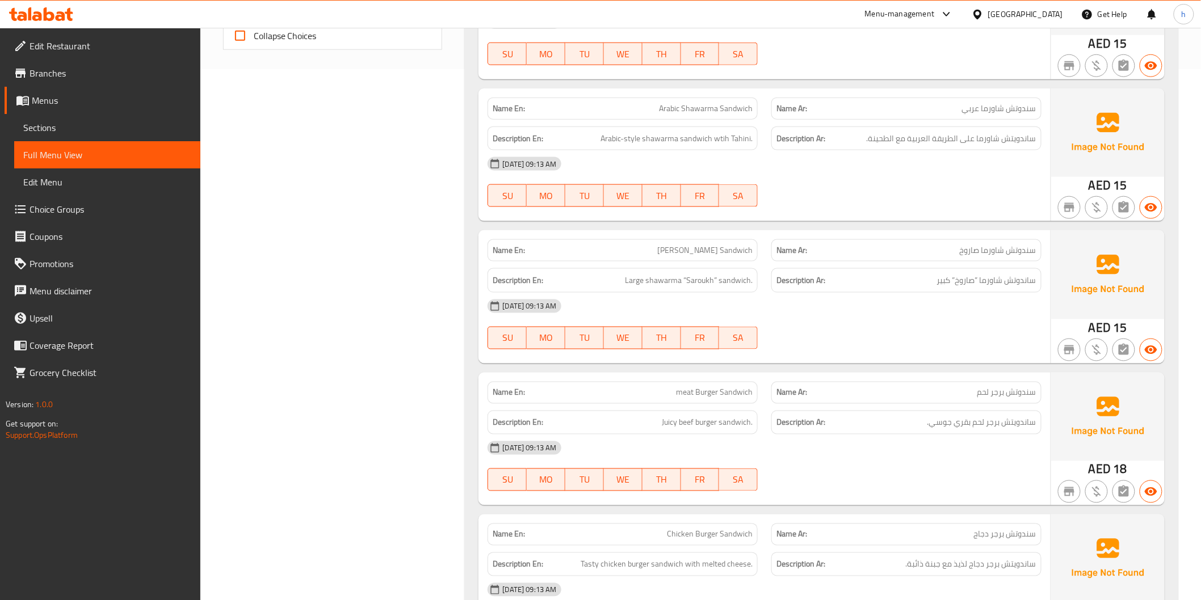
scroll to position [371, 0]
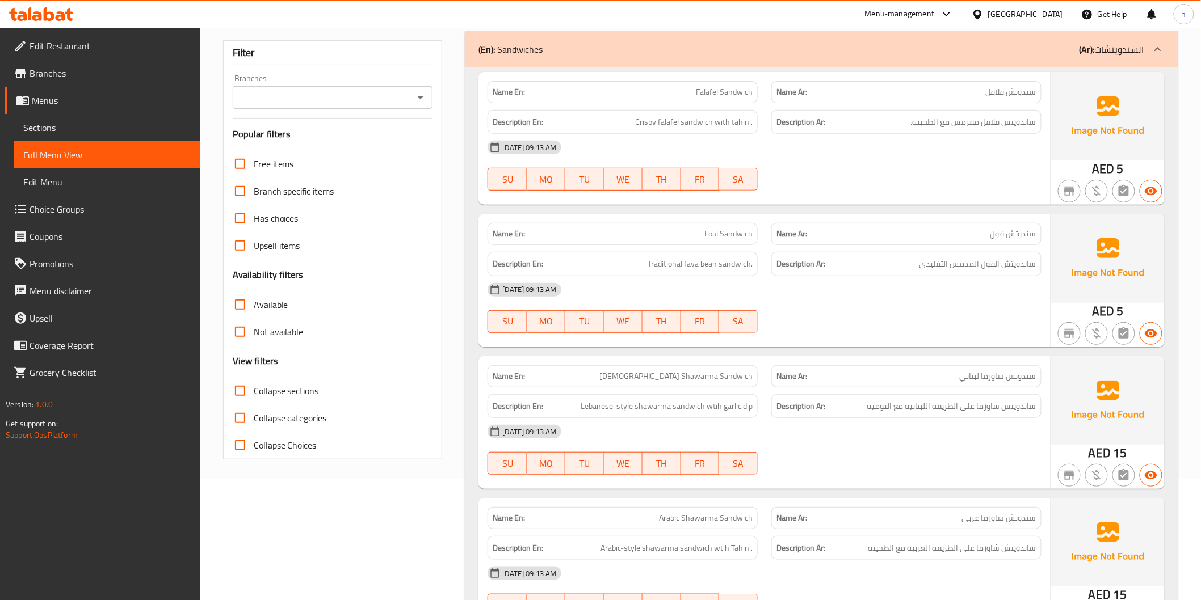
scroll to position [126, 0]
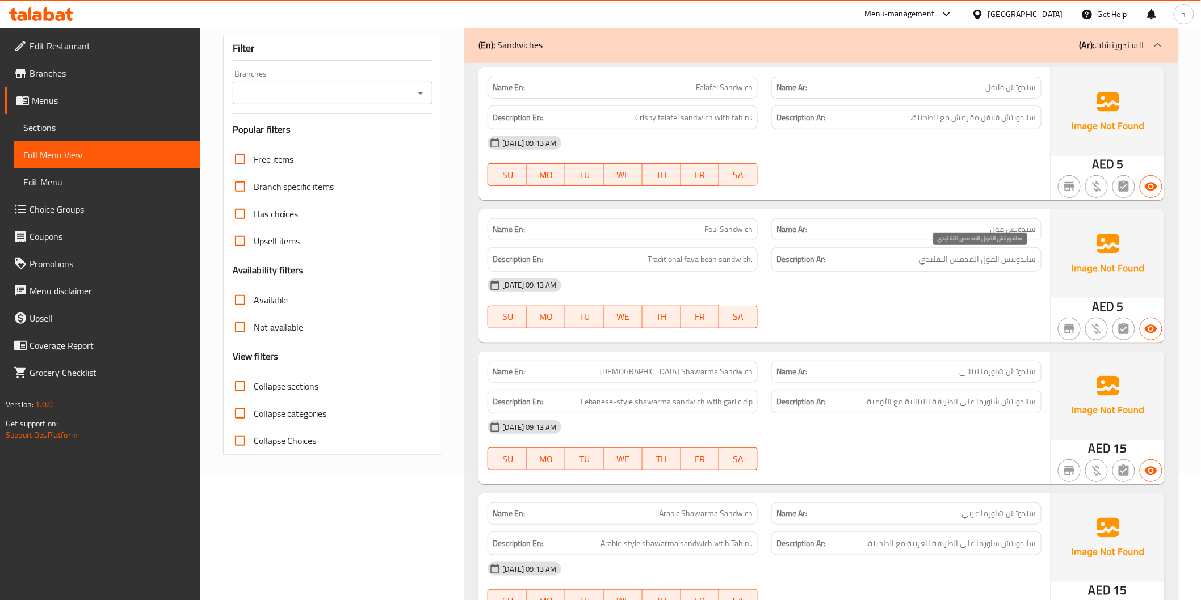
click at [1012, 256] on span "ساندويتش الفول المدمس التقليدي" at bounding box center [977, 259] width 117 height 14
click at [698, 267] on span "Traditional fava bean sandwich." at bounding box center [699, 259] width 105 height 14
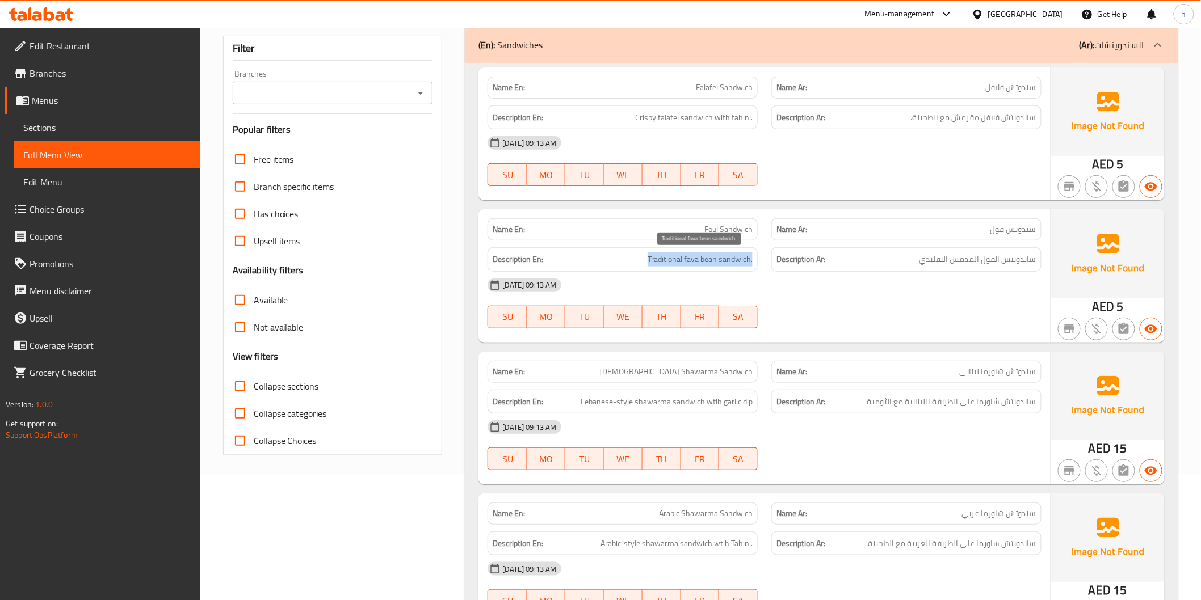
click at [698, 267] on span "Traditional fava bean sandwich." at bounding box center [699, 259] width 105 height 14
click at [903, 405] on span "ساندويتش شاورما على الطريقة اللبنانية مع الثومية" at bounding box center [951, 402] width 169 height 14
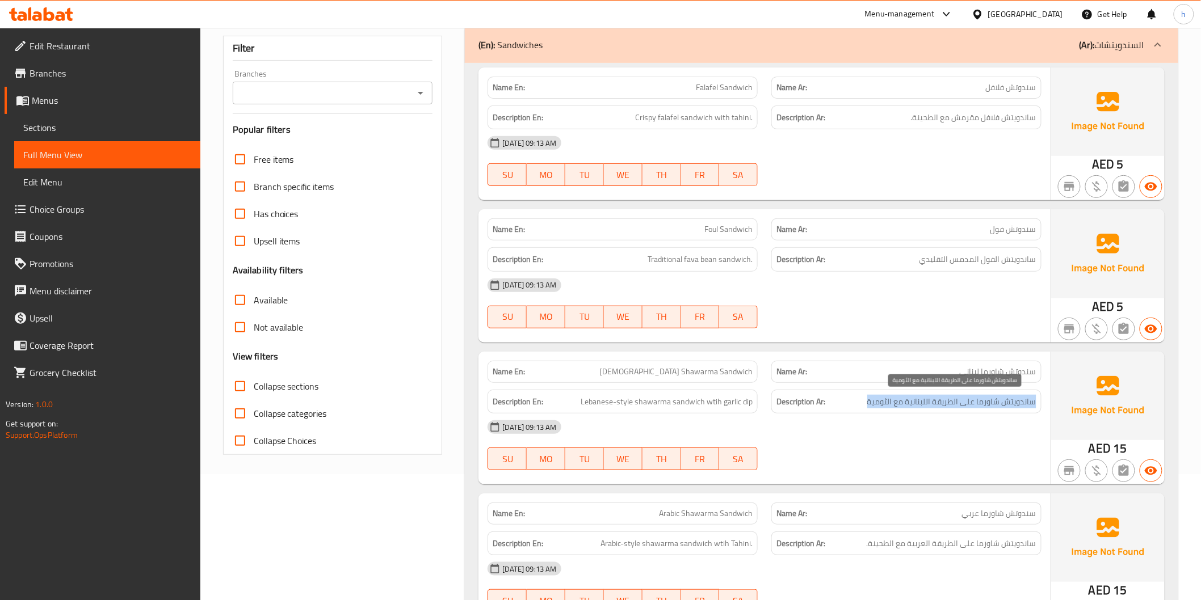
click at [903, 405] on span "ساندويتش شاورما على الطريقة اللبنانية مع الثومية" at bounding box center [951, 402] width 169 height 14
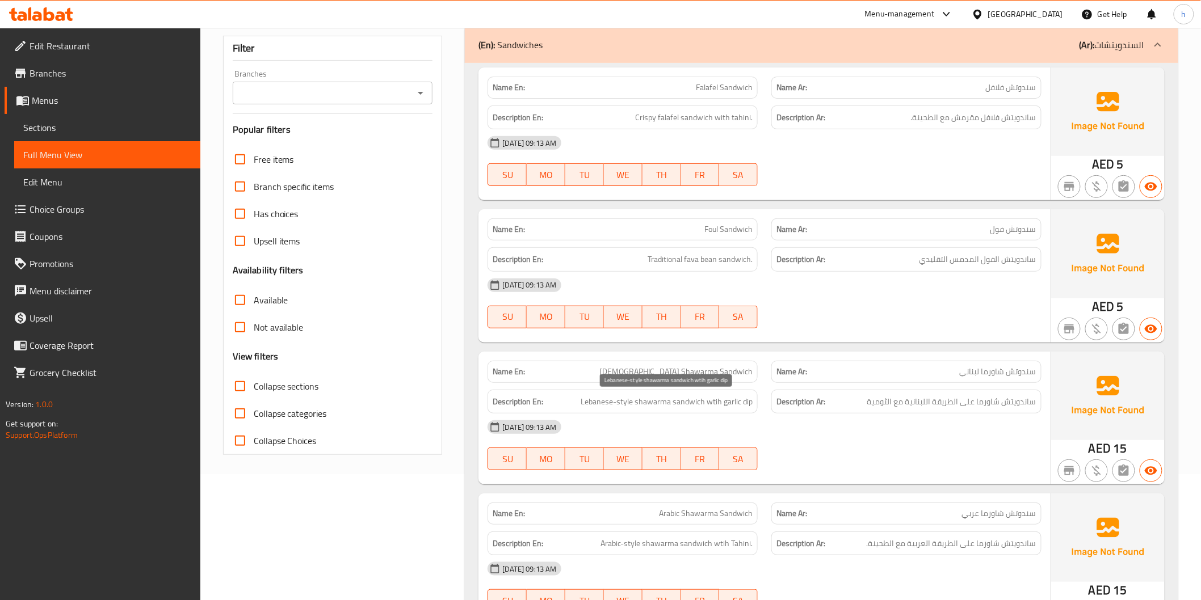
click at [681, 403] on span "Lebanese-style shawarma sandwich wtih garlic dip" at bounding box center [666, 402] width 172 height 14
click at [740, 411] on div "Description En: Lebanese-style shawarma sandwich wtih garlic dip" at bounding box center [622, 402] width 270 height 24
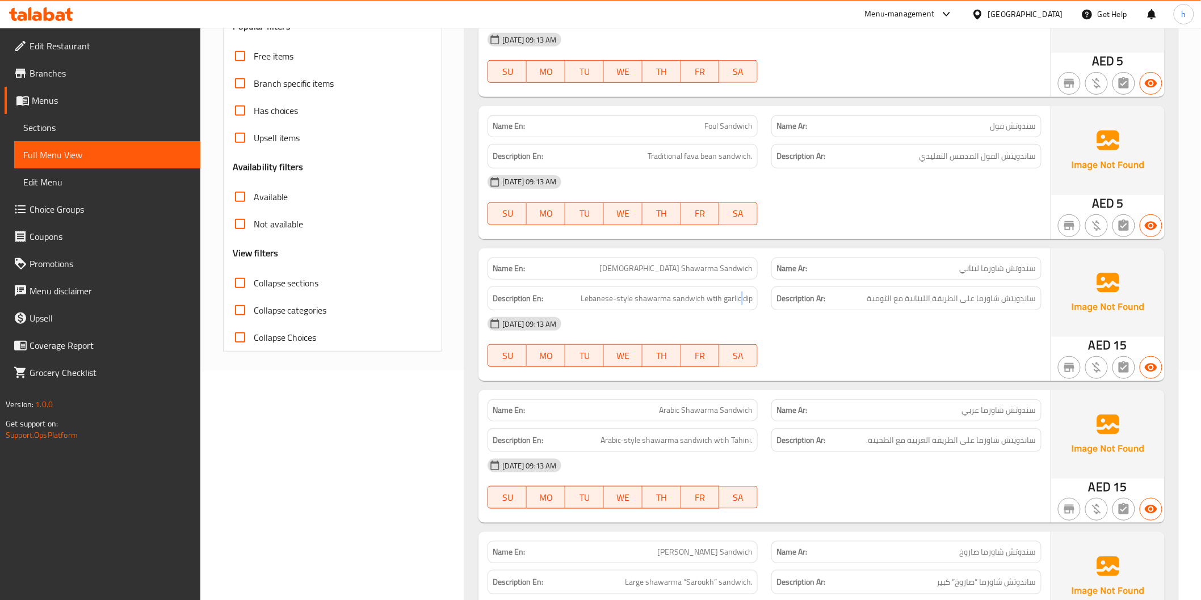
scroll to position [252, 0]
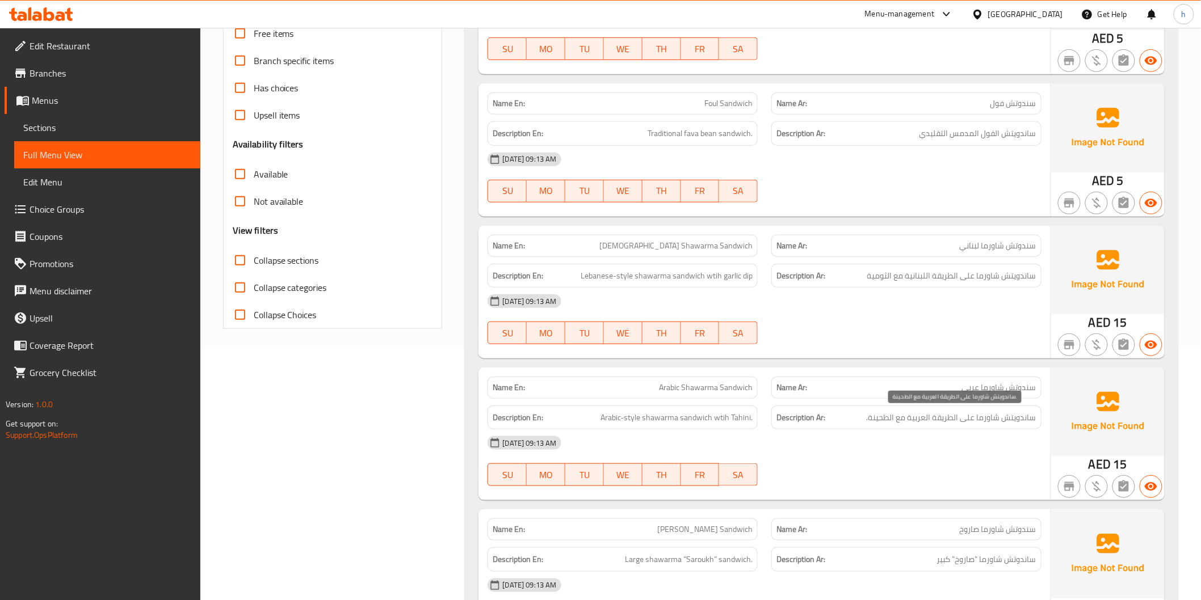
click at [948, 420] on span "ساندويتش شاورما على الطريقة العربية مع الطحينة." at bounding box center [951, 418] width 170 height 14
click at [701, 411] on span "Arabic-style shawarma sandwich wtih Tahini." at bounding box center [676, 418] width 152 height 14
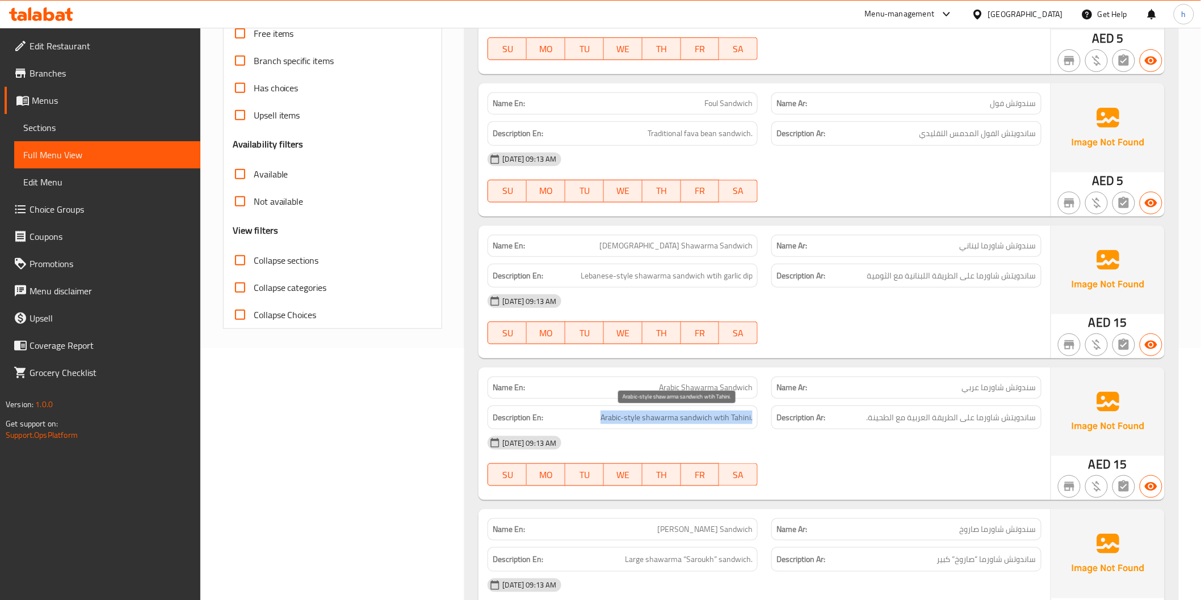
click at [701, 411] on span "Arabic-style shawarma sandwich wtih Tahini." at bounding box center [676, 418] width 152 height 14
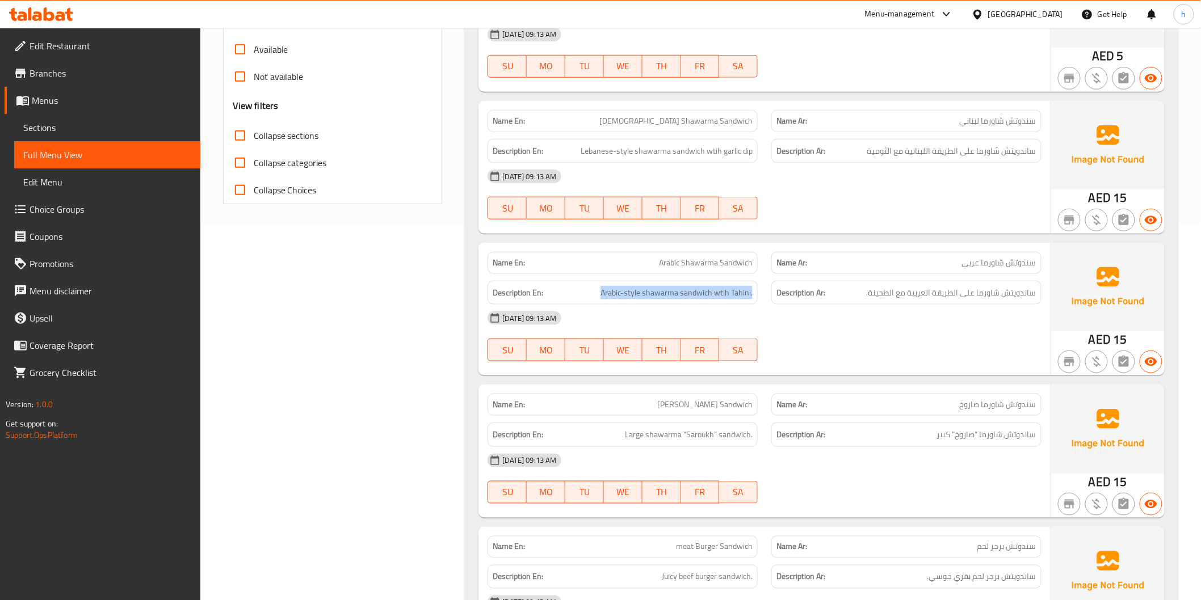
scroll to position [378, 0]
click at [967, 440] on span "ساندوتش شاورما ”صاروخ” كبير" at bounding box center [986, 434] width 99 height 14
click at [734, 432] on span "Large shawarma “Saroukh” sandwich." at bounding box center [689, 434] width 128 height 14
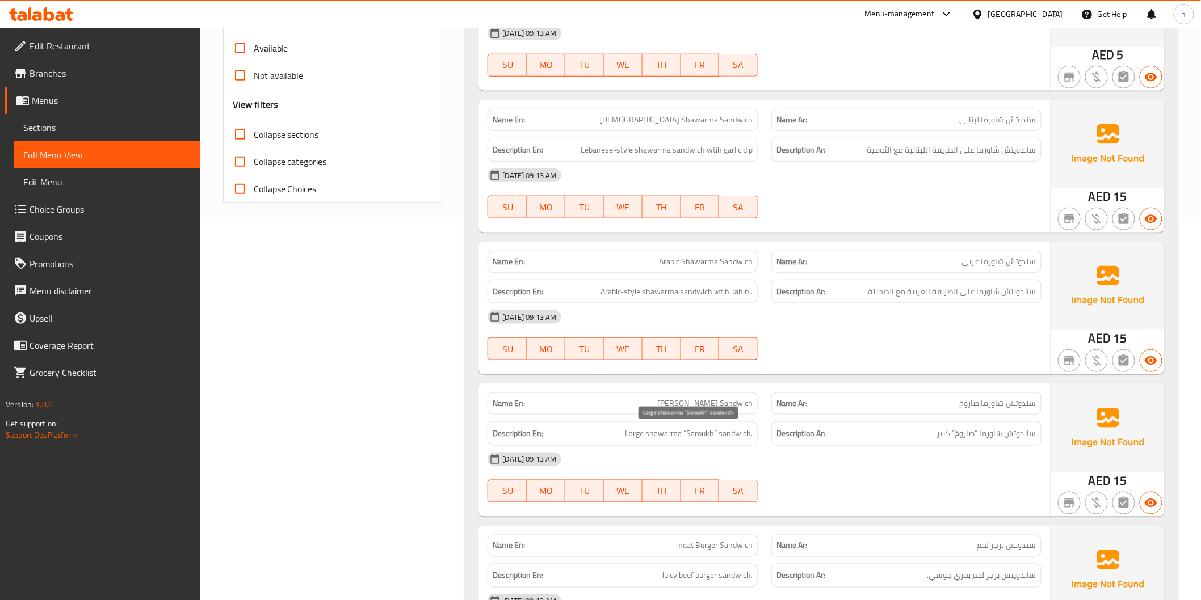
click at [734, 432] on span "Large shawarma “Saroukh” sandwich." at bounding box center [689, 434] width 128 height 14
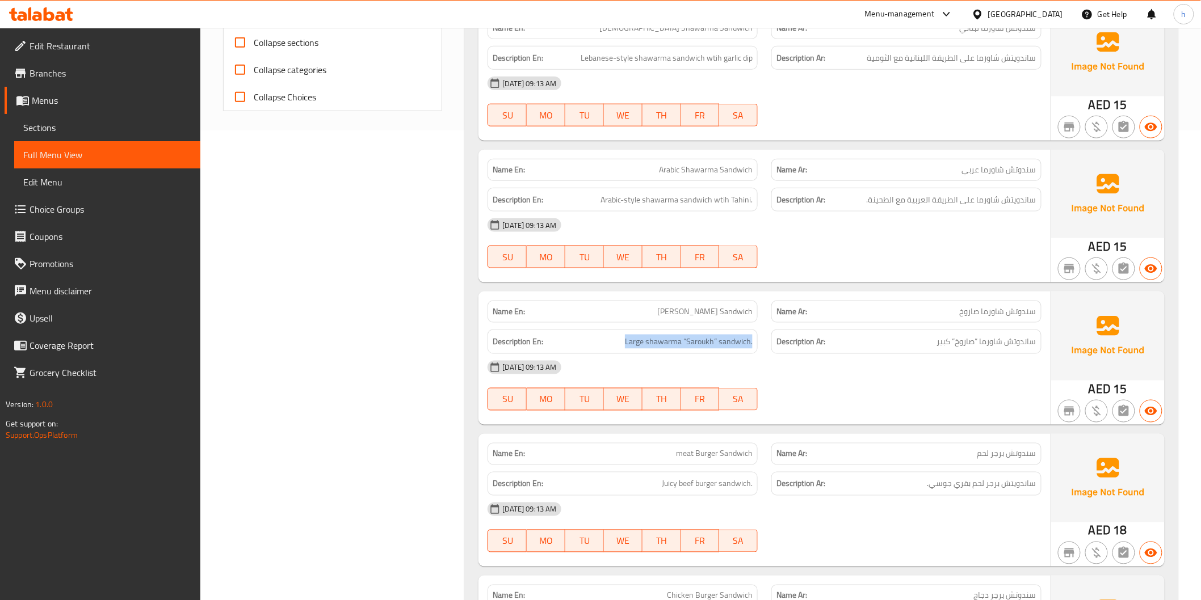
scroll to position [504, 0]
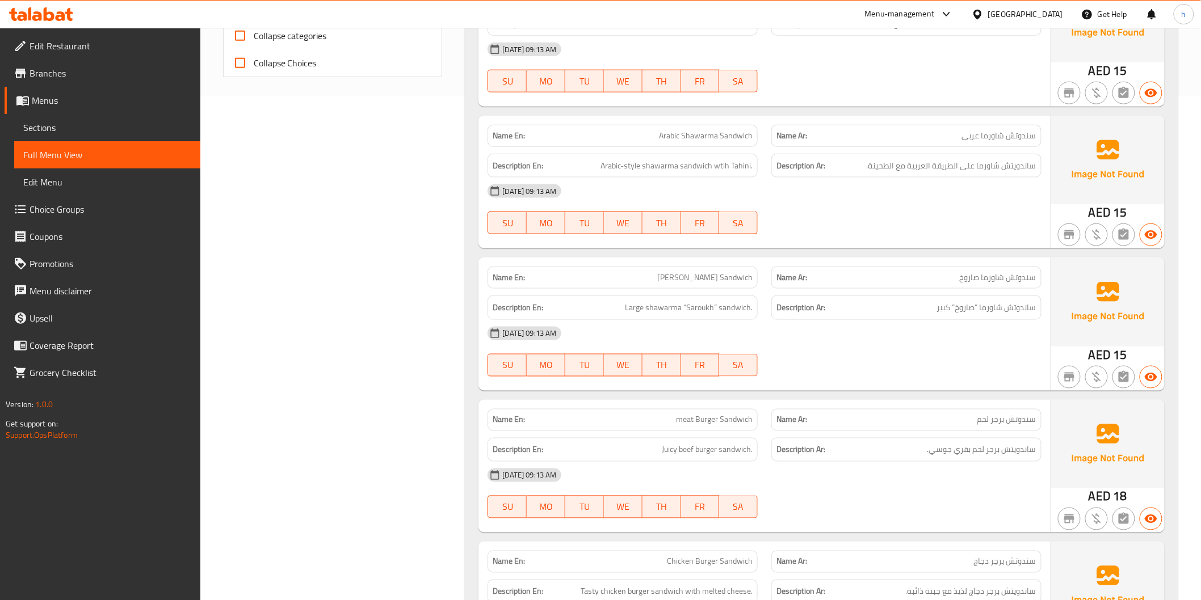
click at [923, 447] on h6 "Description Ar: ساندويتش برجر لحم بقري جوسي." at bounding box center [906, 450] width 260 height 14
click at [668, 454] on span "Juicy beef burger sandwich." at bounding box center [707, 450] width 91 height 14
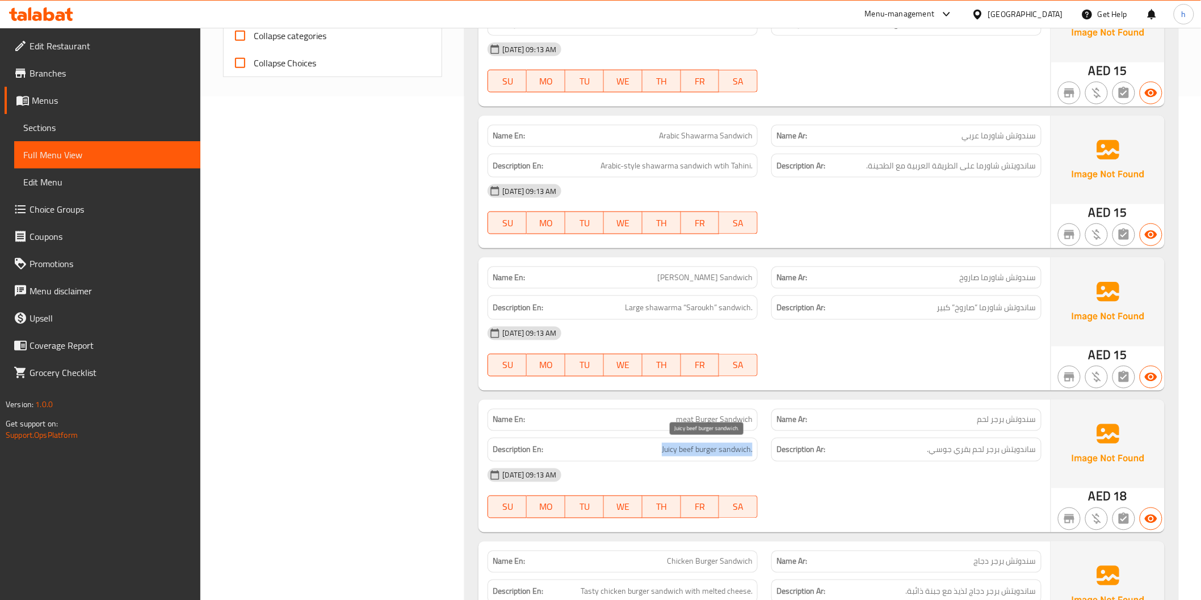
click at [668, 454] on span "Juicy beef burger sandwich." at bounding box center [707, 450] width 91 height 14
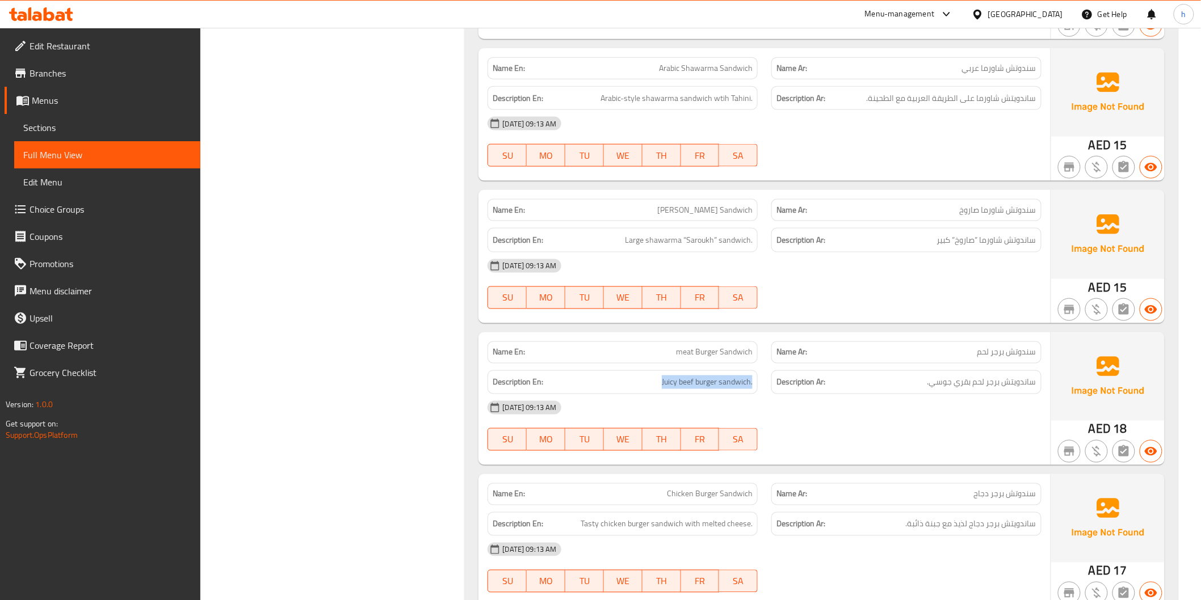
scroll to position [693, 0]
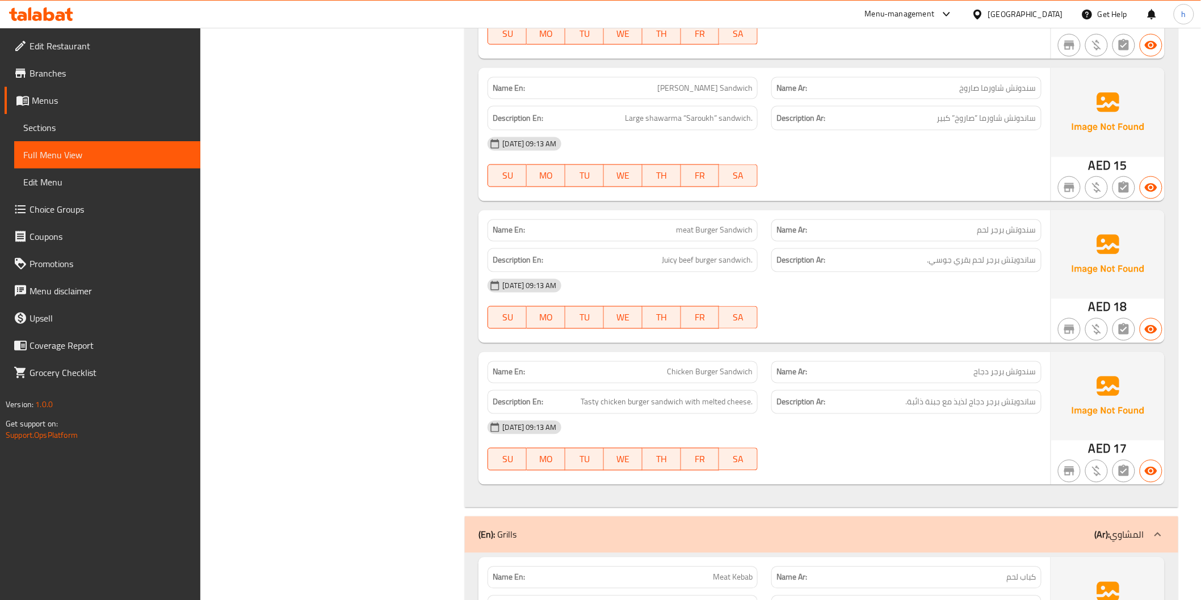
click at [920, 399] on span "ساندويتش برجر دجاج لذيذ مع جبنة ذائبة." at bounding box center [971, 402] width 131 height 14
click at [643, 405] on span "Tasty chicken burger sandwich with melted cheese." at bounding box center [666, 402] width 172 height 14
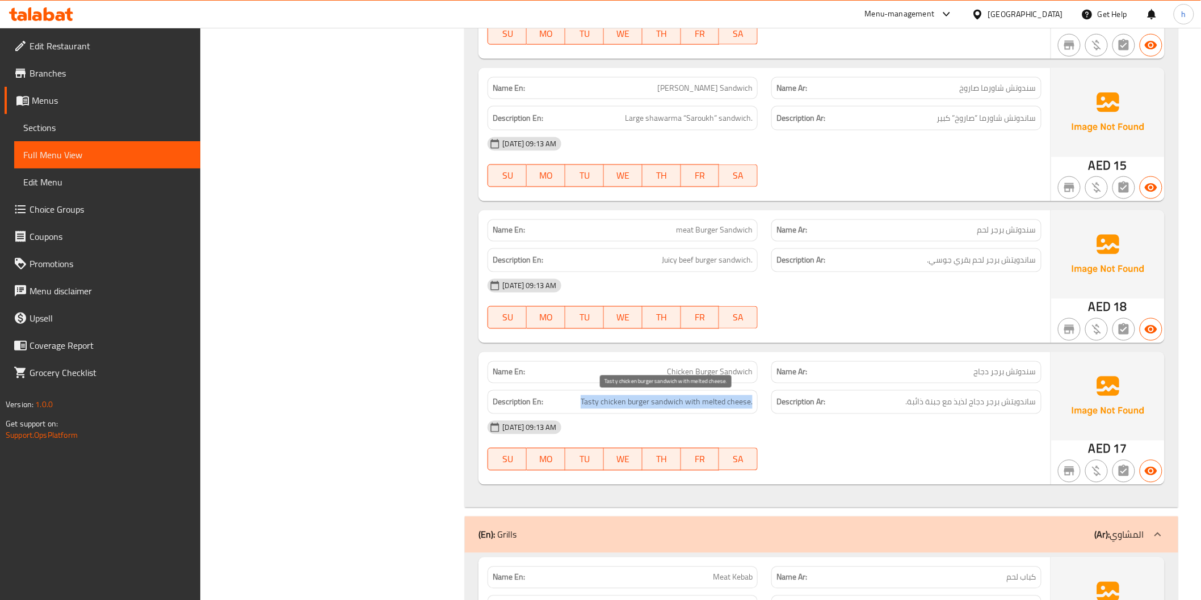
click at [643, 405] on span "Tasty chicken burger sandwich with melted cheese." at bounding box center [666, 402] width 172 height 14
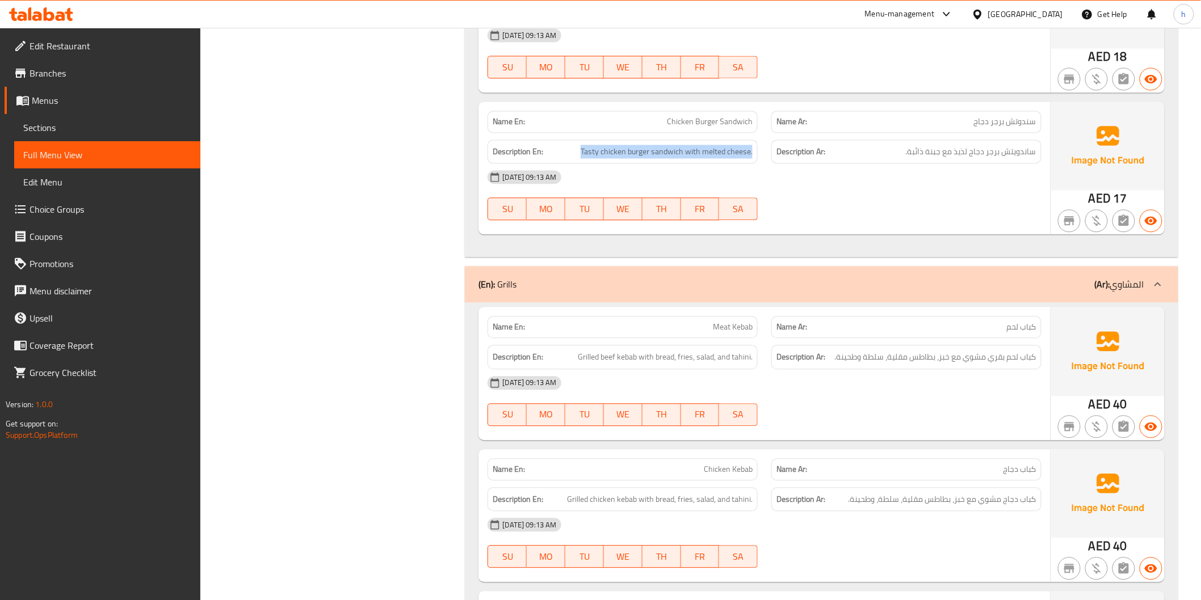
scroll to position [945, 0]
click at [949, 358] on span "كباب لحم بقري مشوي مع خبز، بطاطس مقلية، سلطة وطحينة." at bounding box center [935, 356] width 201 height 14
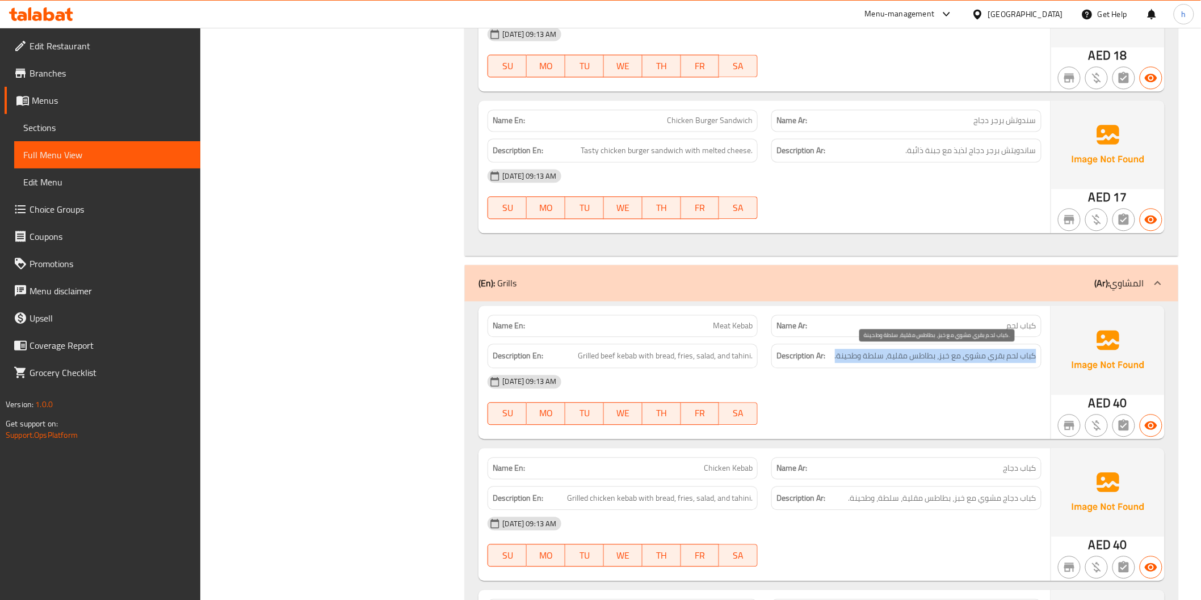
click at [949, 358] on span "كباب لحم بقري مشوي مع خبز، بطاطس مقلية، سلطة وطحينة." at bounding box center [935, 356] width 201 height 14
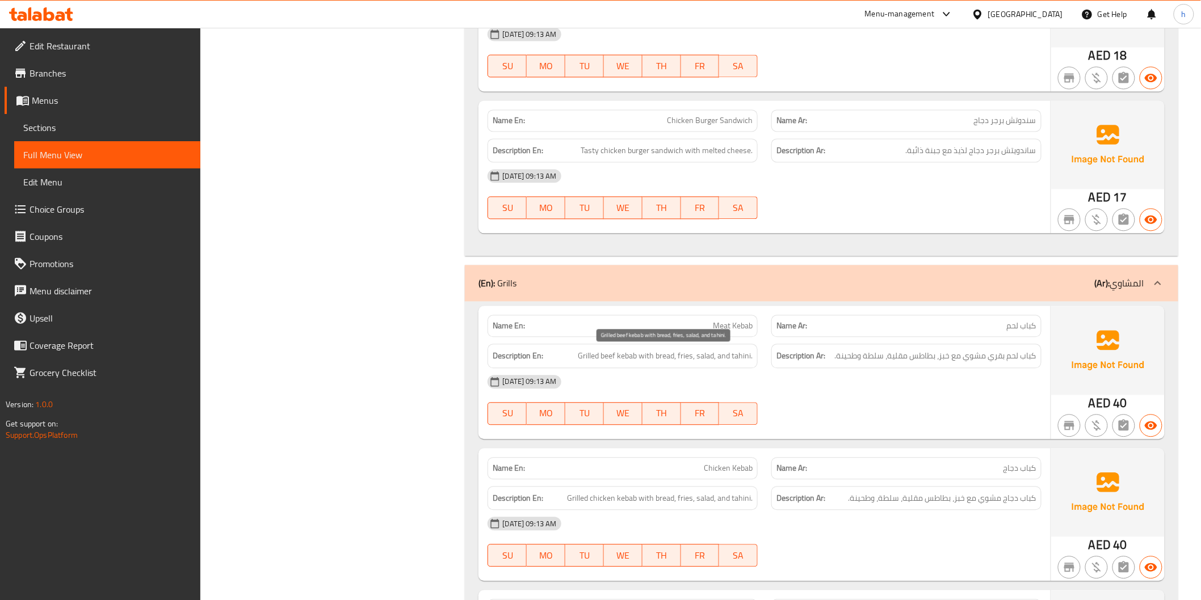
click at [676, 360] on span "Grilled beef kebab with bread, fries, salad, and tahini." at bounding box center [665, 356] width 175 height 14
click at [844, 498] on h6 "Description Ar: كباب دجاج مشوي مع خبز، بطاطس مقلية، سلطة، وطحينة." at bounding box center [906, 498] width 260 height 14
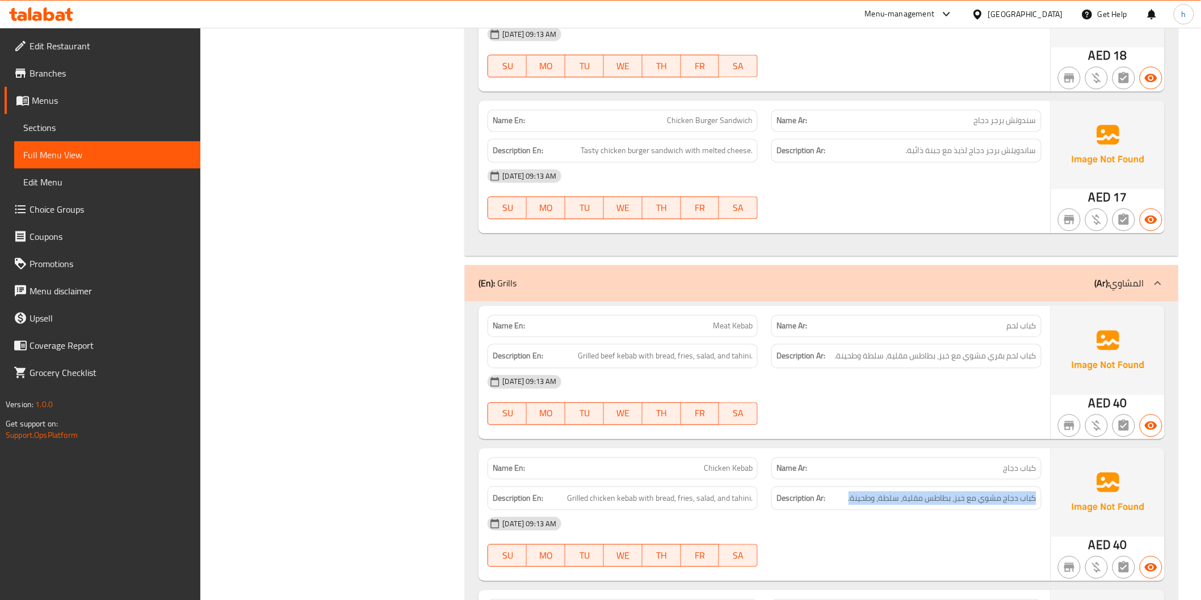
click at [844, 498] on h6 "Description Ar: كباب دجاج مشوي مع خبز، بطاطس مقلية، سلطة، وطحينة." at bounding box center [906, 498] width 260 height 14
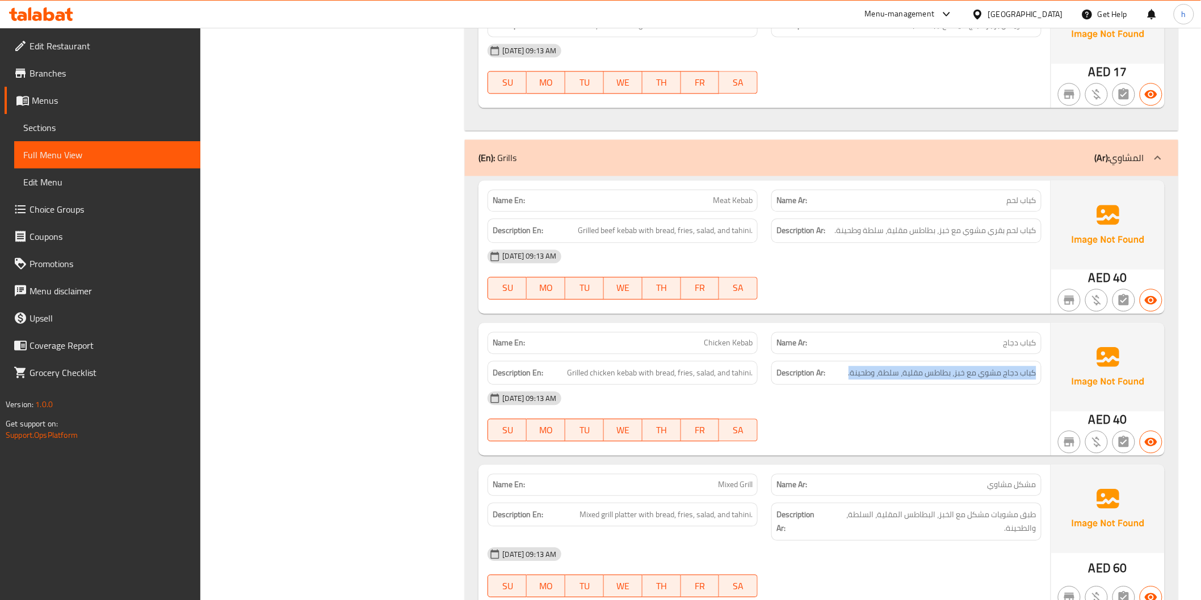
scroll to position [1071, 0]
click at [673, 374] on span "Grilled chicken kebab with bread, fries, salad, and tahini." at bounding box center [660, 372] width 186 height 14
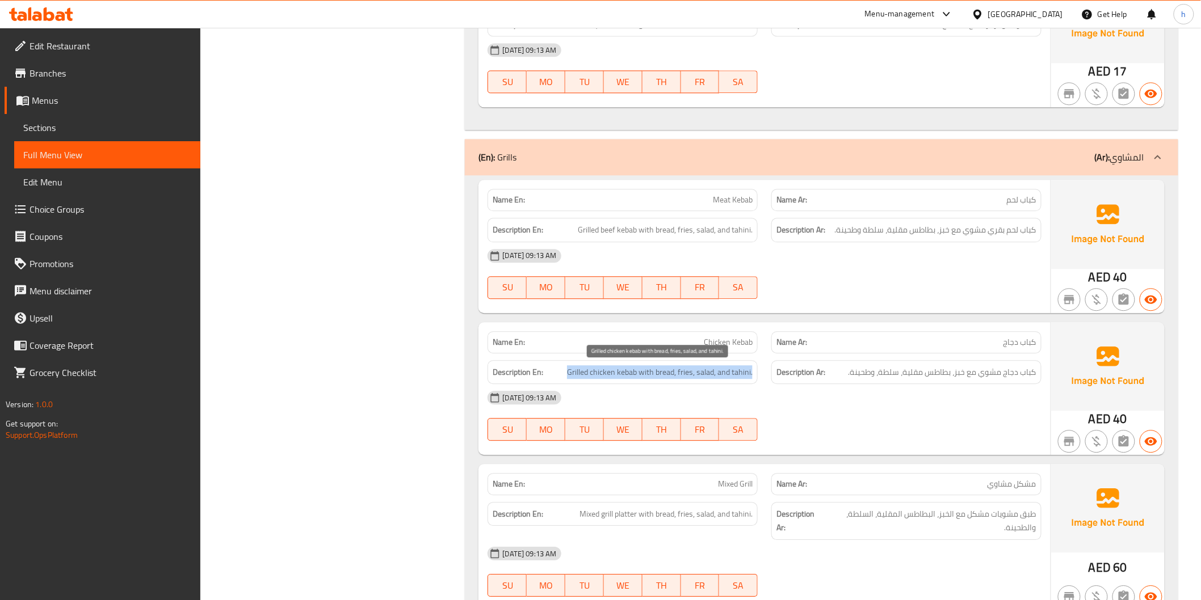
click at [673, 374] on span "Grilled chicken kebab with bread, fries, salad, and tahini." at bounding box center [660, 372] width 186 height 14
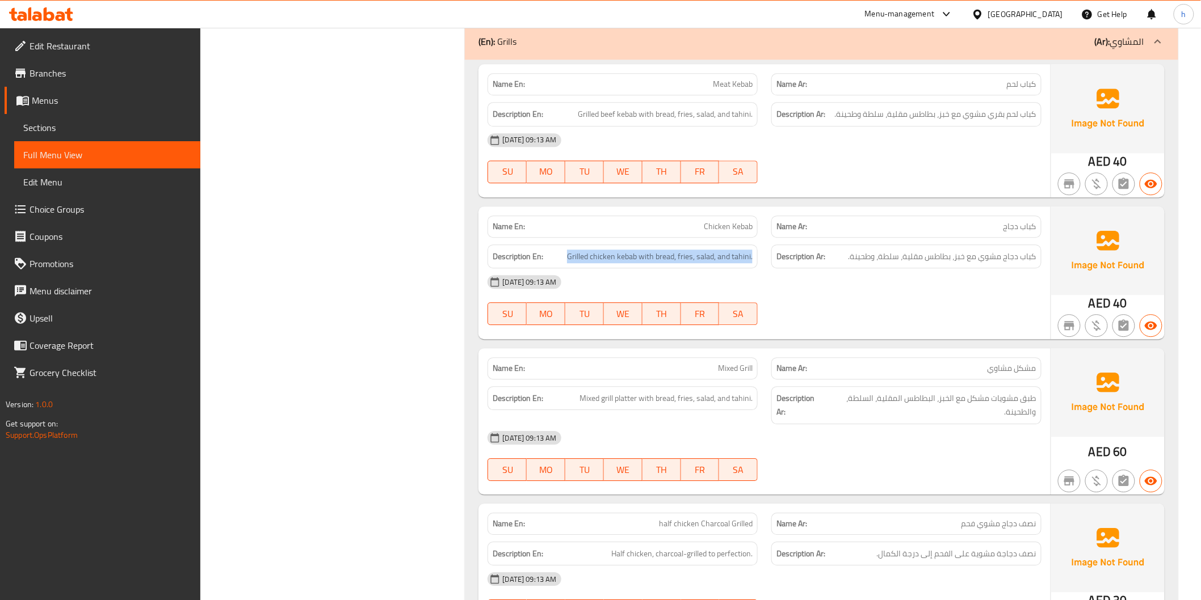
scroll to position [1198, 0]
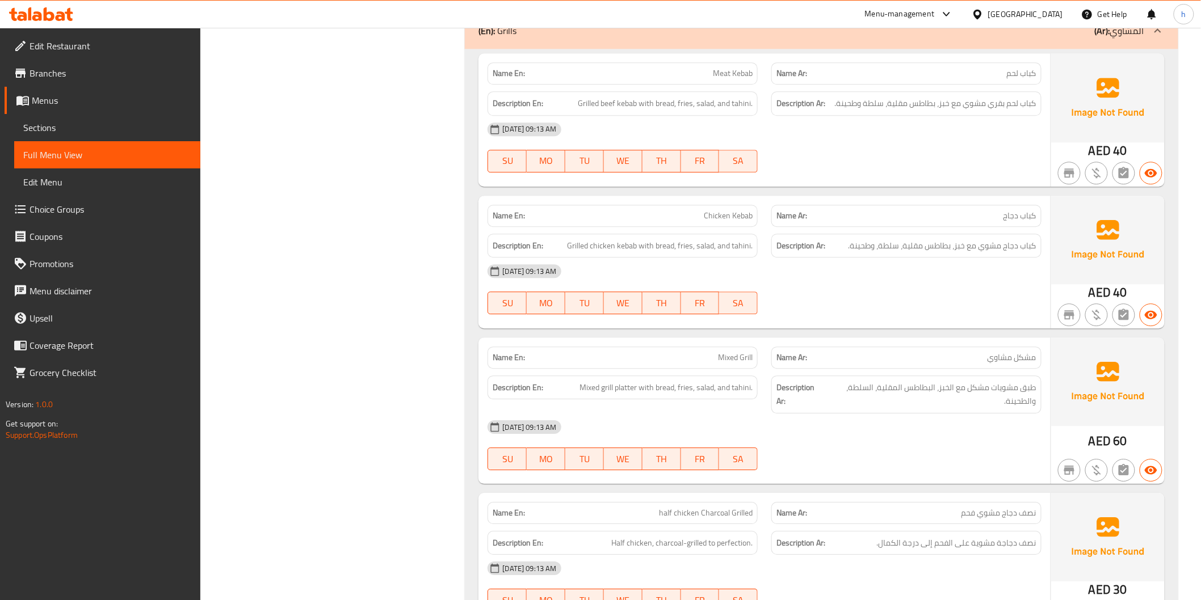
click at [956, 402] on span "طبق مشويات مشكل مع الخبز، البطاطس المقلية، السلطة، والطحينة." at bounding box center [930, 395] width 211 height 28
click at [632, 388] on span "Mixed grill platter with bread, fries, salad, and tahini." at bounding box center [665, 388] width 173 height 14
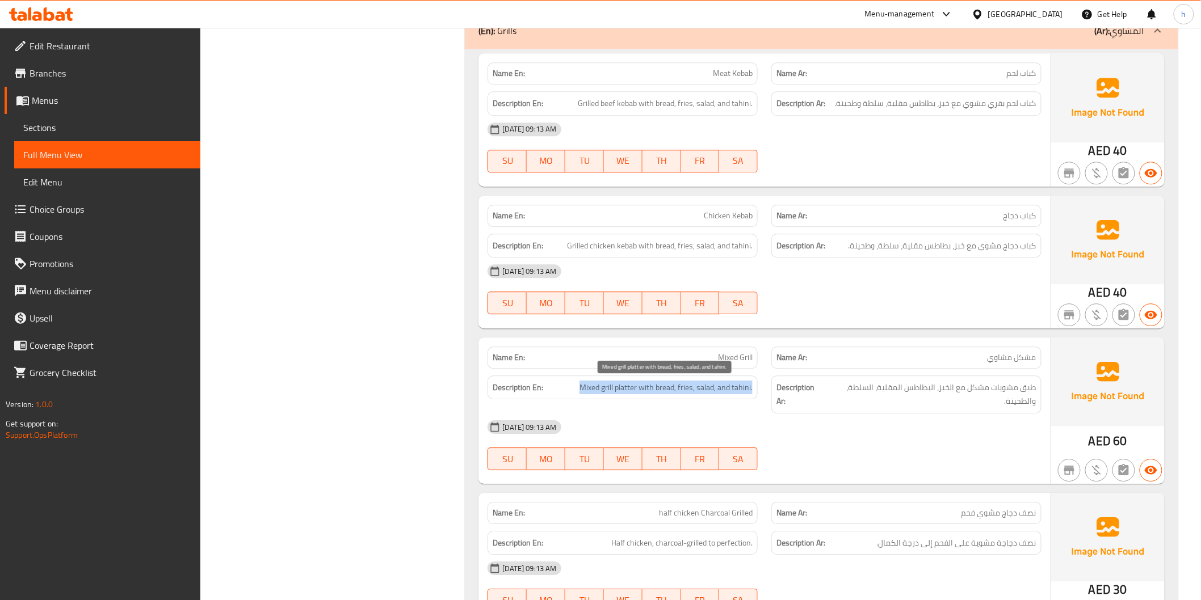
click at [632, 388] on span "Mixed grill platter with bread, fries, salad, and tahini." at bounding box center [665, 388] width 173 height 14
click at [608, 389] on span "Mixed grill platter with bread, fries, salad, and tahini." at bounding box center [665, 388] width 173 height 14
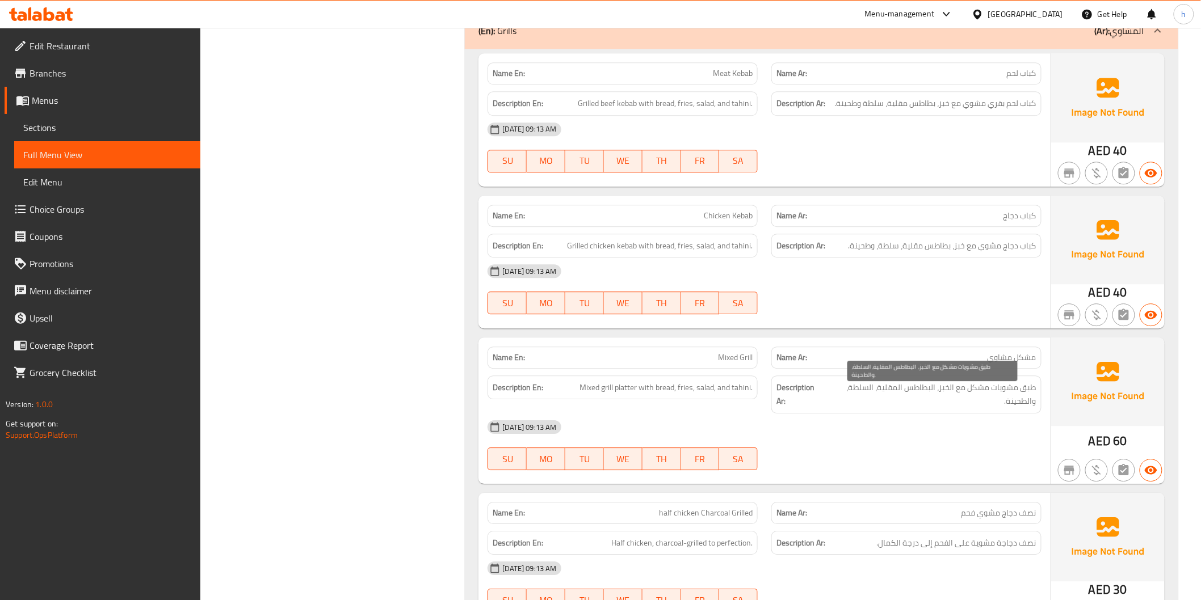
click at [935, 394] on span "طبق مشويات مشكل مع الخبز، البطاطس المقلية، السلطة، والطحينة." at bounding box center [930, 395] width 211 height 28
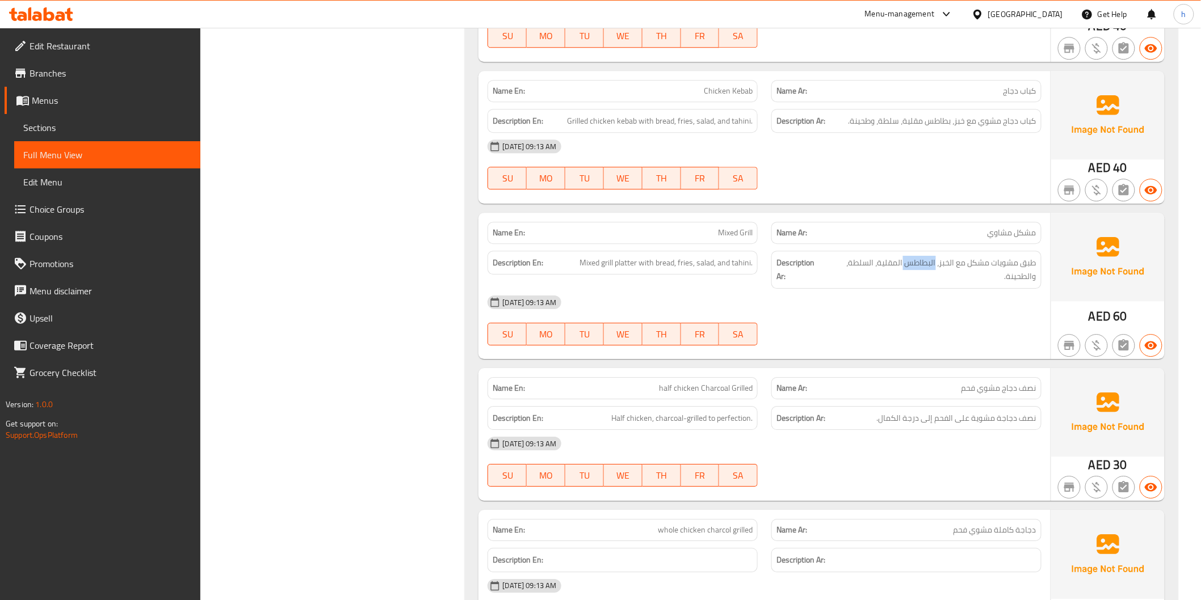
scroll to position [1324, 0]
click at [699, 420] on span "Half chicken, charcoal-grilled to perfection." at bounding box center [681, 417] width 141 height 14
click at [883, 415] on span "نصف دجاجة مشوية على الفحم إلى درجة الكمال." at bounding box center [956, 417] width 159 height 14
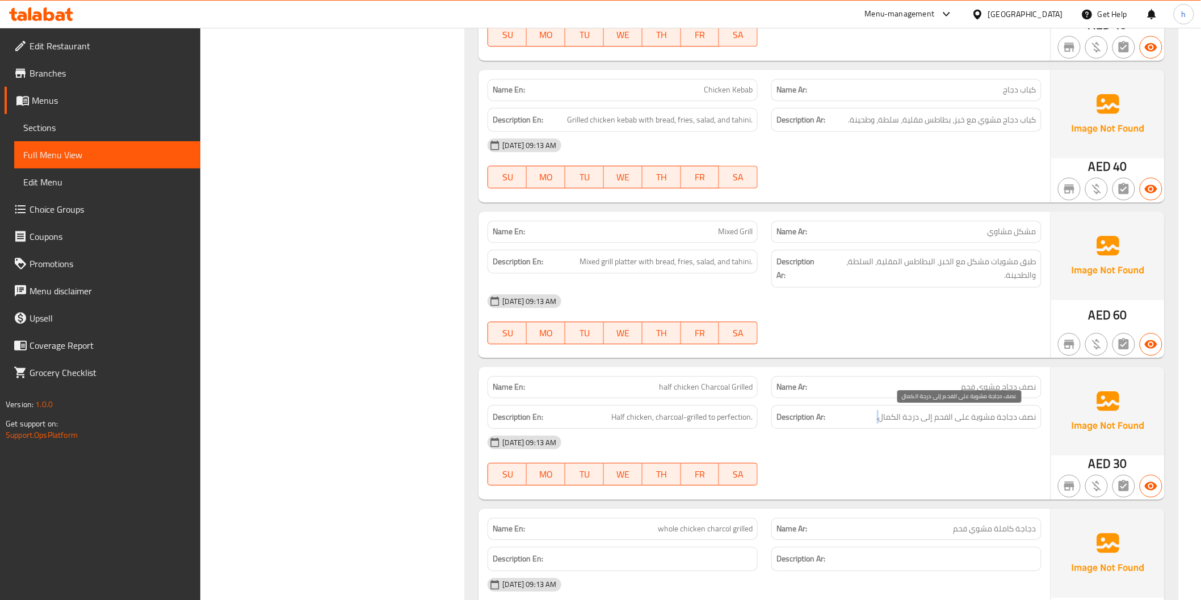
click at [883, 415] on span "نصف دجاجة مشوية على الفحم إلى درجة الكمال." at bounding box center [956, 417] width 159 height 14
click at [921, 395] on div "Name Ar: نصف دجاج مشوي فحم" at bounding box center [906, 387] width 270 height 22
click at [932, 416] on span "نصف دجاجة مشوية على الفحم إلى درجة الكمال." at bounding box center [956, 417] width 159 height 14
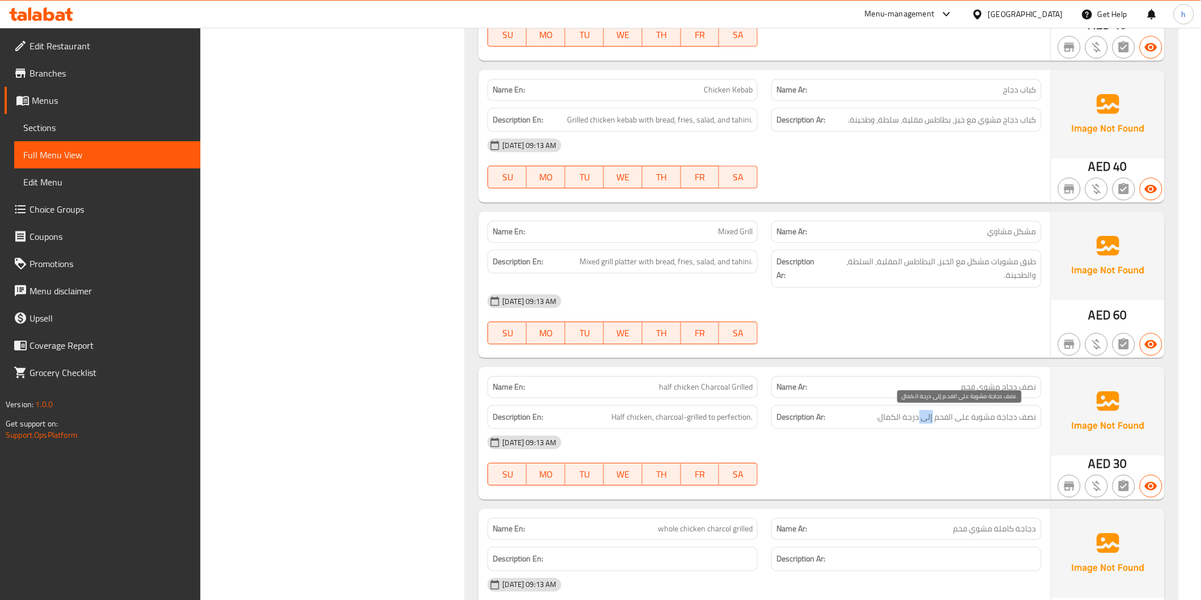
click at [932, 416] on span "نصف دجاجة مشوية على الفحم إلى درجة الكمال." at bounding box center [956, 417] width 159 height 14
click at [717, 422] on span "Half chicken, charcoal-grilled to perfection." at bounding box center [681, 417] width 141 height 14
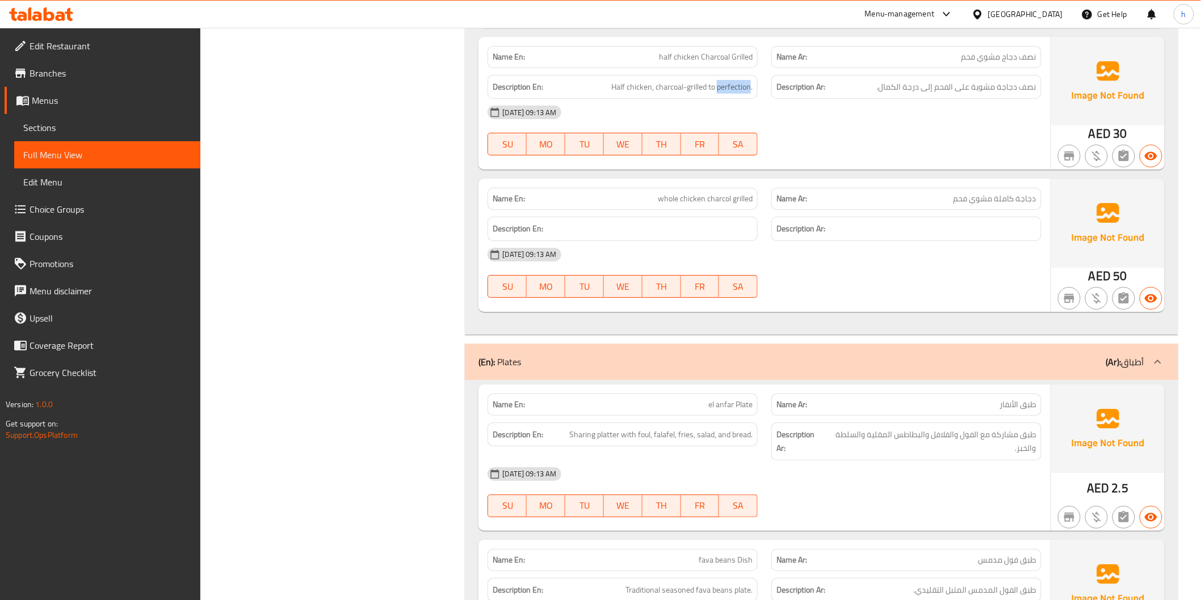
scroll to position [1702, 0]
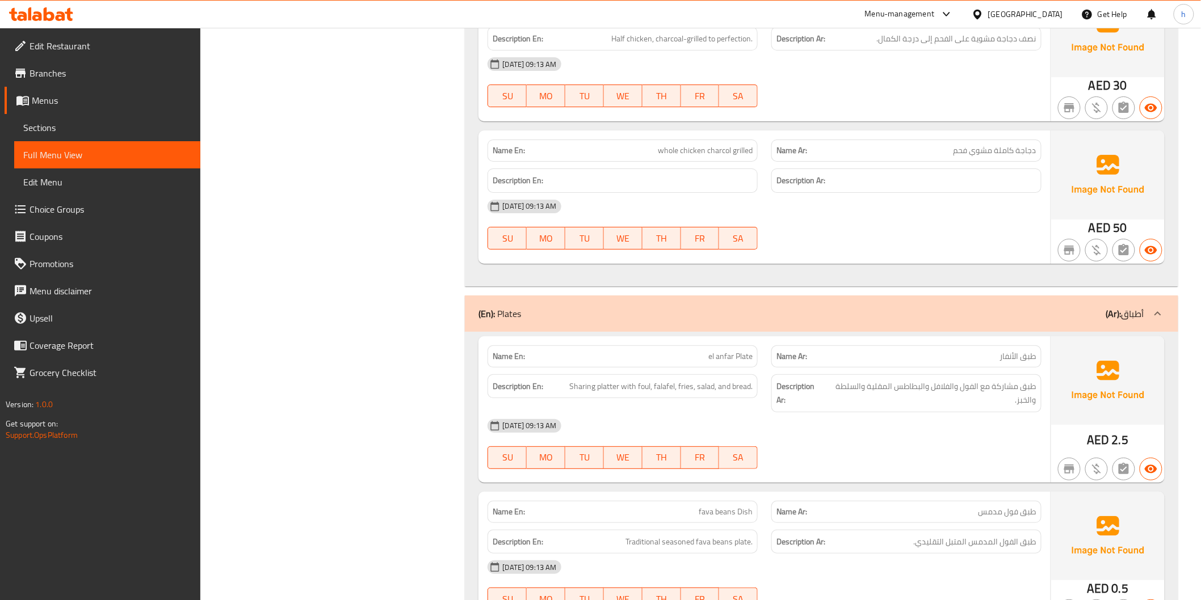
click at [664, 389] on span "Sharing platter with foul, falafel, fries, salad, and bread." at bounding box center [660, 387] width 183 height 14
click at [903, 397] on span "طبق مشاركة مع الفول والفلافل والبطاطس المقلية والسلطة والخبز." at bounding box center [930, 394] width 211 height 28
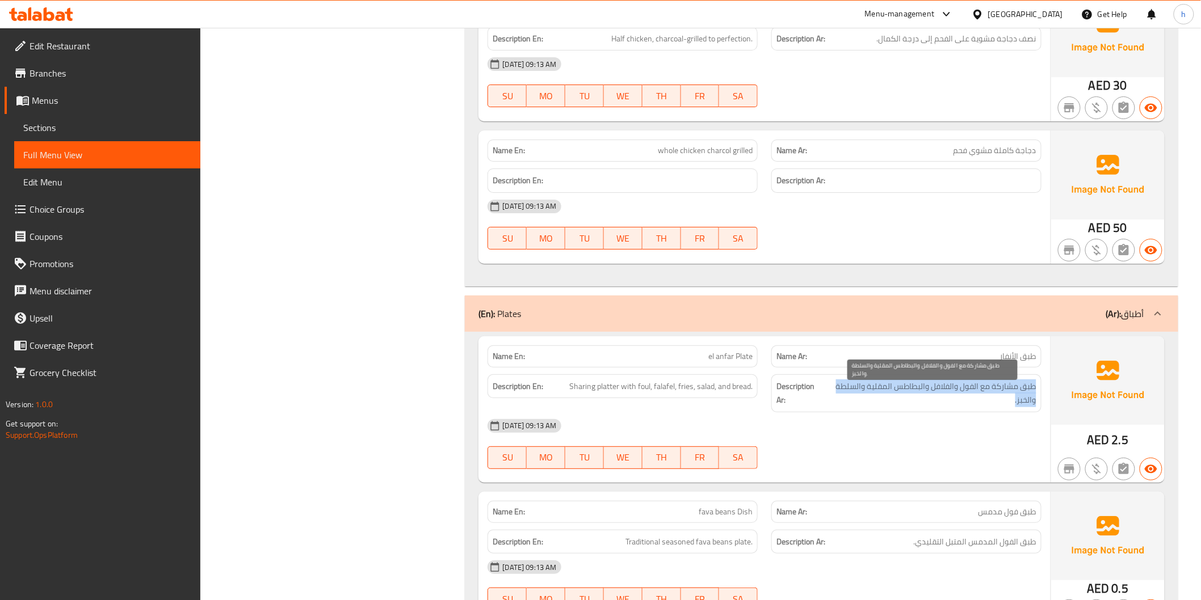
click at [903, 397] on span "طبق مشاركة مع الفول والفلافل والبطاطس المقلية والسلطة والخبز." at bounding box center [930, 394] width 211 height 28
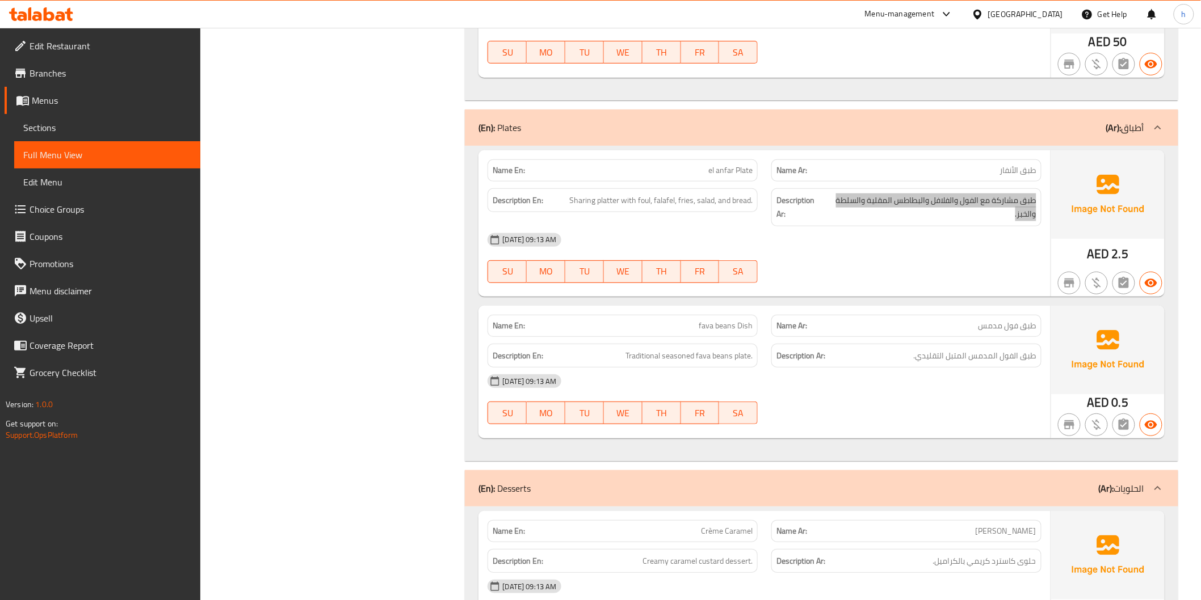
scroll to position [1891, 0]
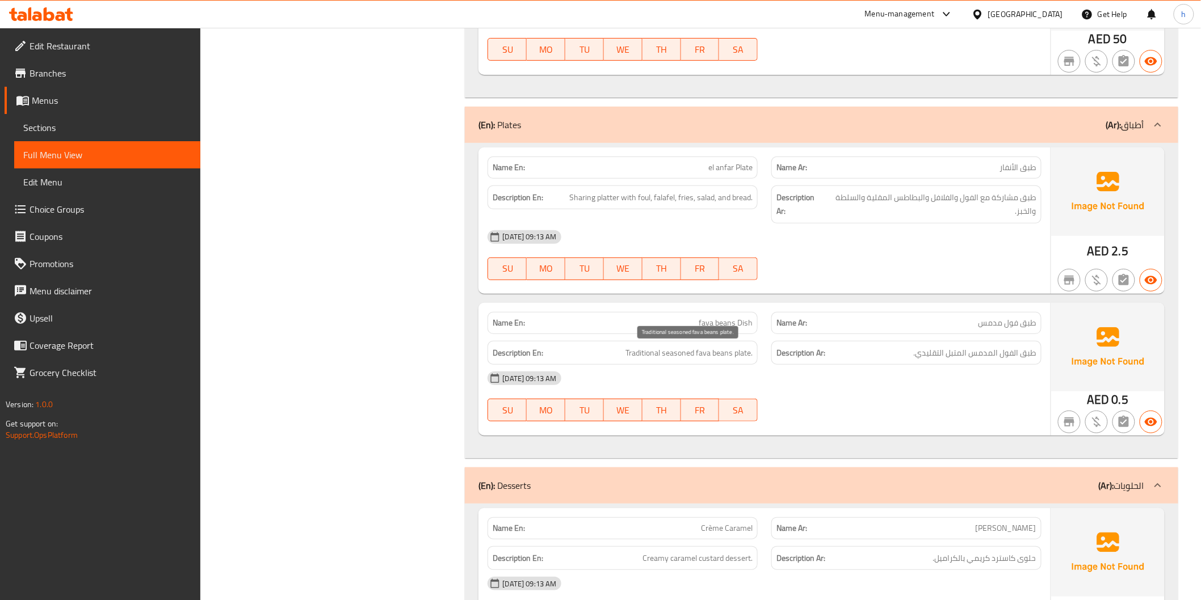
click at [701, 360] on span "Traditional seasoned fava beans plate." at bounding box center [688, 353] width 127 height 14
click at [963, 359] on span "طبق الفول المدمس المتبل التقليدي." at bounding box center [975, 353] width 123 height 14
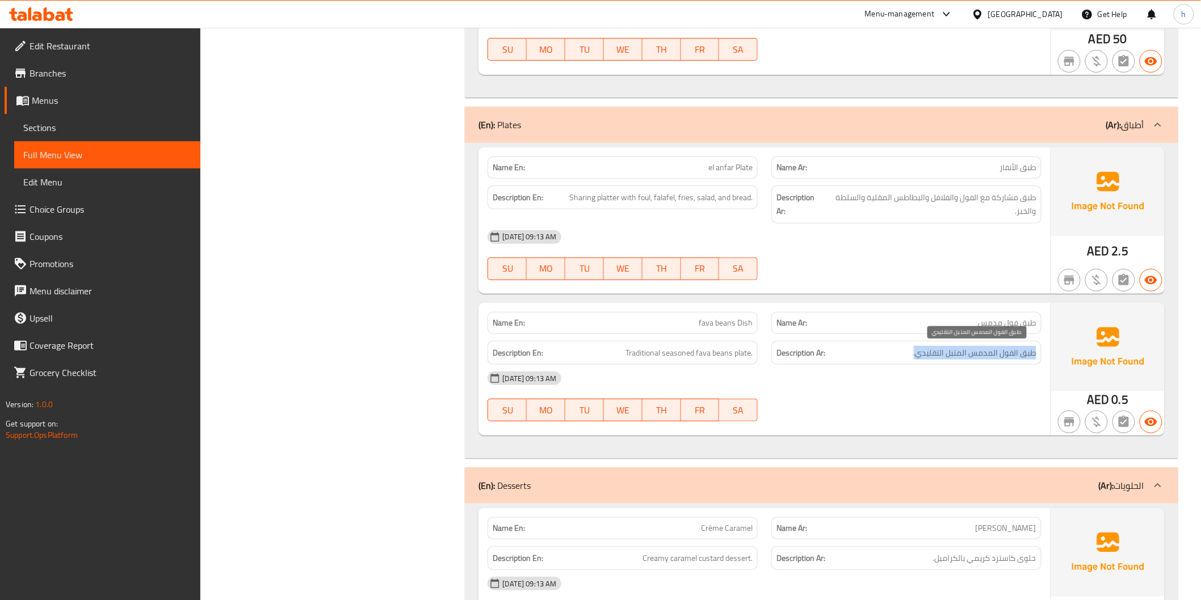
click at [963, 359] on span "طبق الفول المدمس المتبل التقليدي." at bounding box center [975, 353] width 123 height 14
click at [929, 355] on span "طبق الفول المدمس المتبل التقليدي." at bounding box center [975, 353] width 123 height 14
click at [664, 356] on span "Traditional seasoned fava beans plate." at bounding box center [688, 353] width 127 height 14
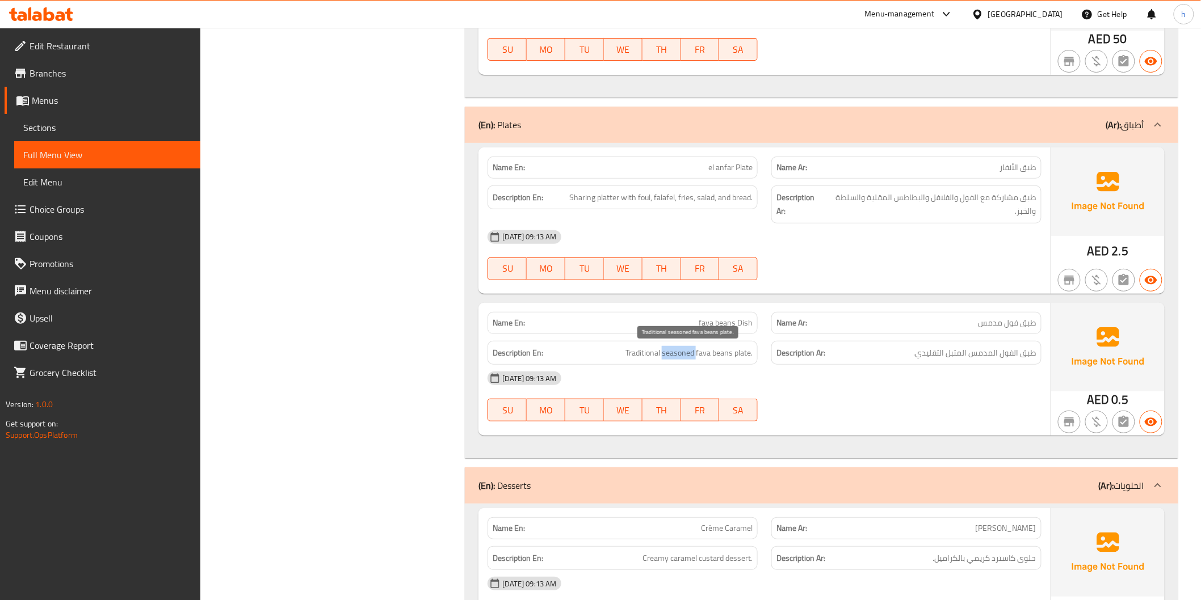
click at [664, 356] on span "Traditional seasoned fava beans plate." at bounding box center [688, 353] width 127 height 14
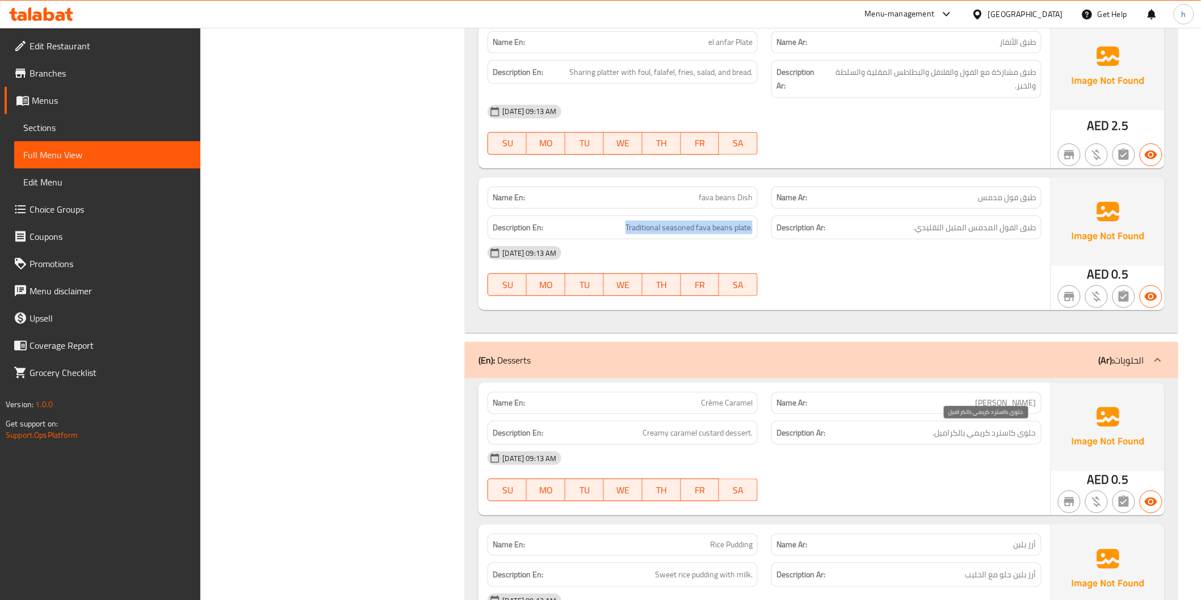
scroll to position [2017, 0]
click at [978, 439] on span "حلوى كاسترد كريمي بالكراميل." at bounding box center [984, 433] width 103 height 14
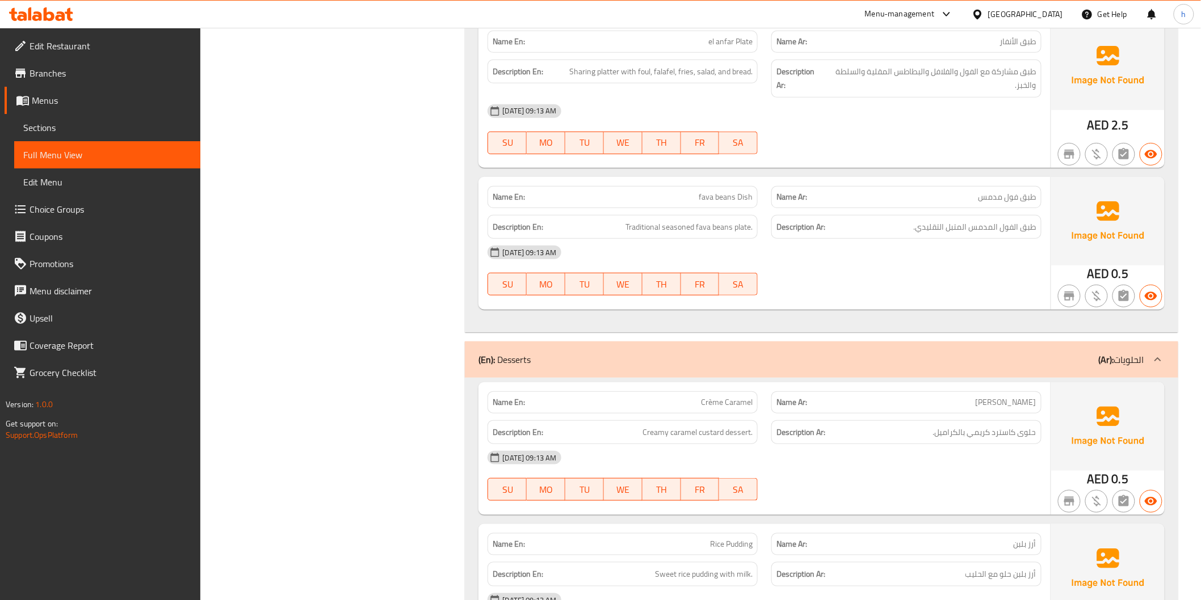
click at [723, 438] on span "Creamy caramel custard dessert." at bounding box center [697, 433] width 110 height 14
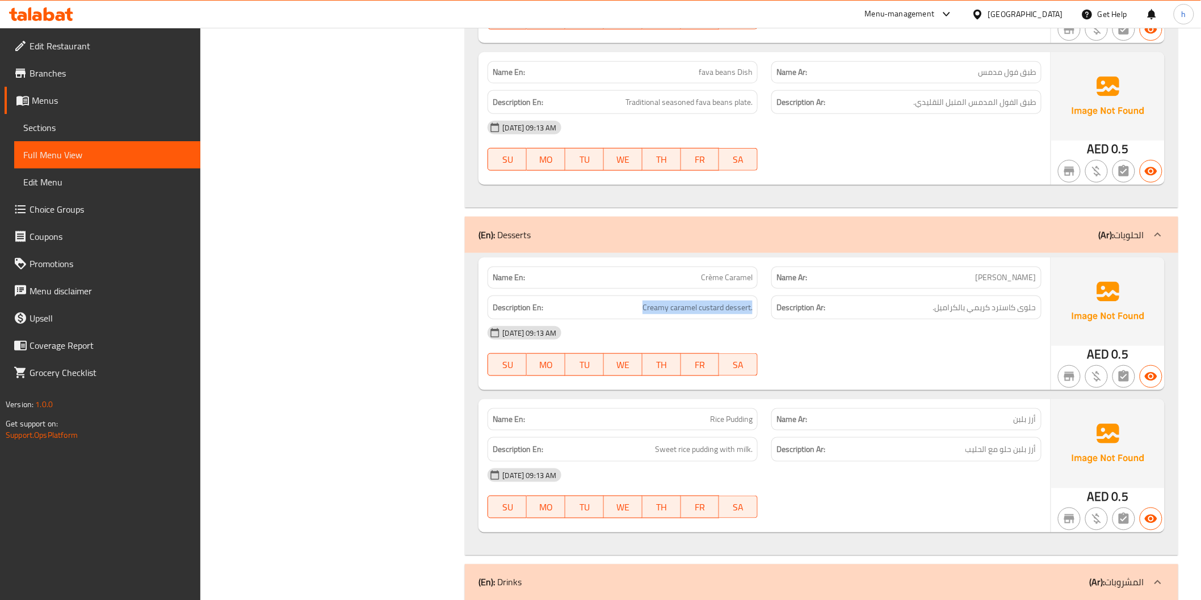
scroll to position [2143, 0]
click at [980, 441] on span "أرز بلبن حلو مع الحليب" at bounding box center [1000, 448] width 71 height 14
click at [726, 449] on span "Sweet rice pudding with milk." at bounding box center [704, 448] width 98 height 14
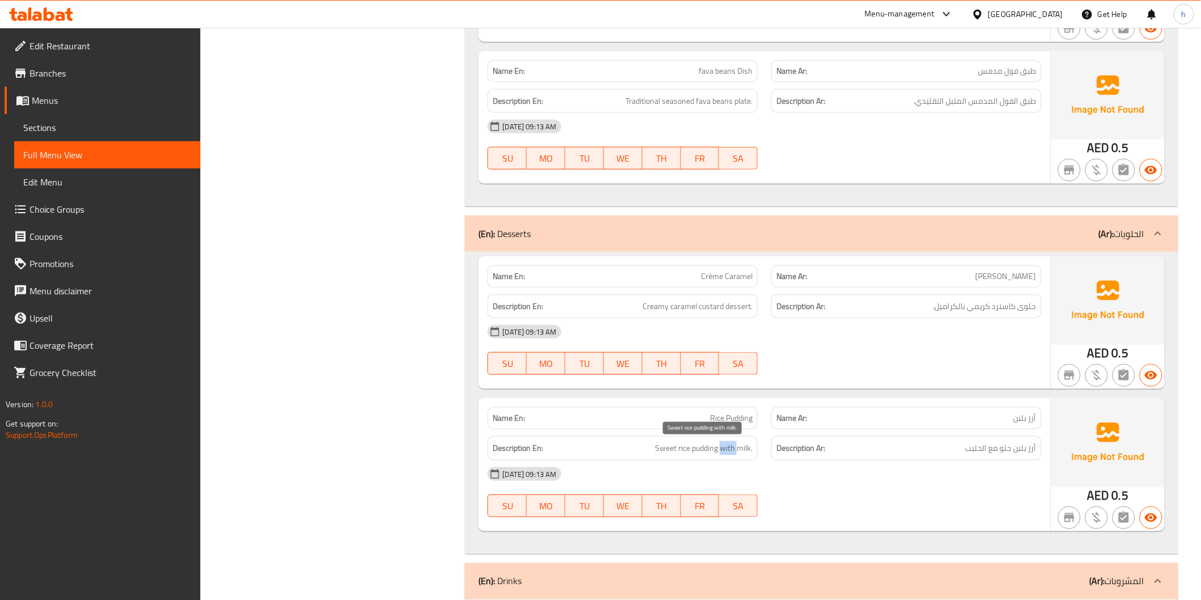
click at [726, 449] on span "Sweet rice pudding with milk." at bounding box center [704, 448] width 98 height 14
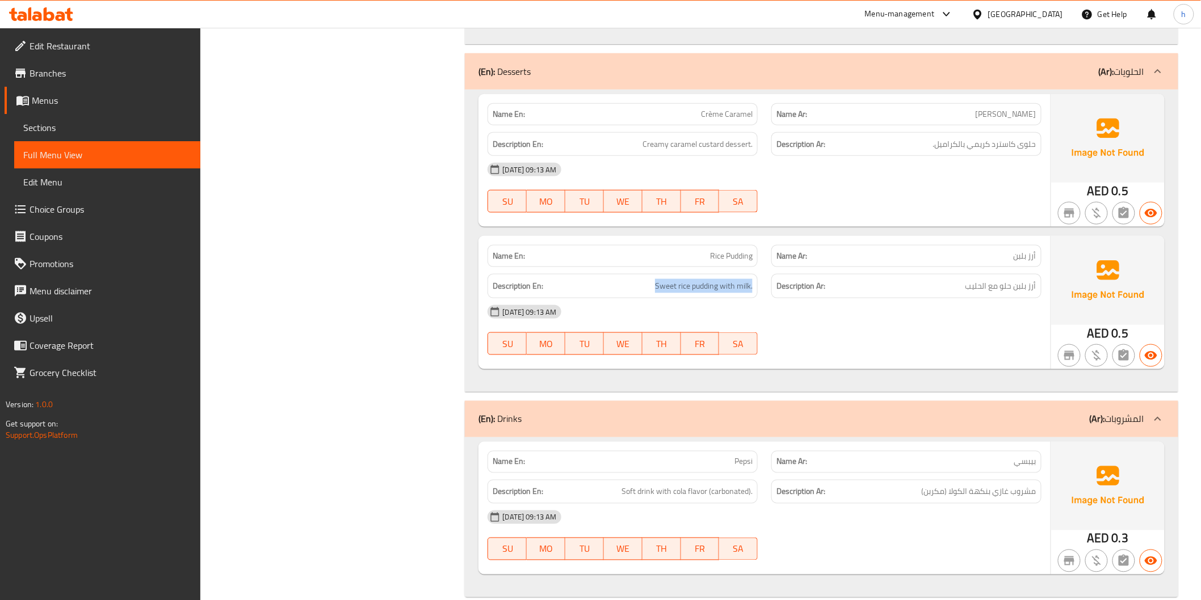
scroll to position [2325, 0]
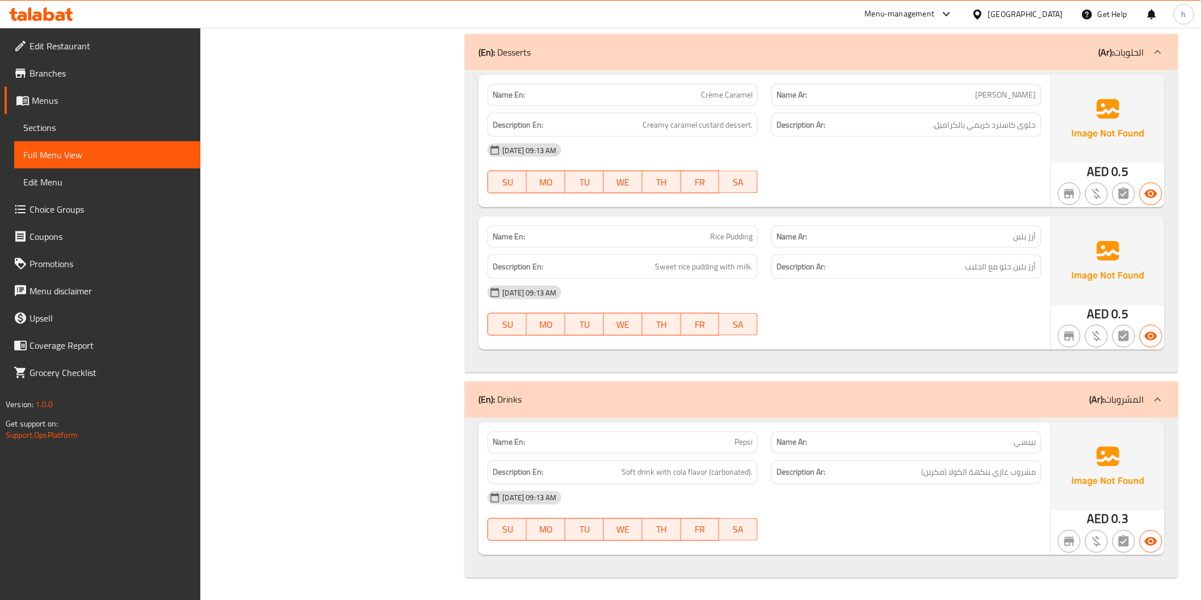
click at [945, 468] on span "مشروب غازي بنكهة الكولا (مكربن)" at bounding box center [978, 473] width 115 height 14
click at [906, 470] on h6 "Description Ar: مشروب غازي بنكهة الكولا (مكربن)" at bounding box center [906, 473] width 260 height 14
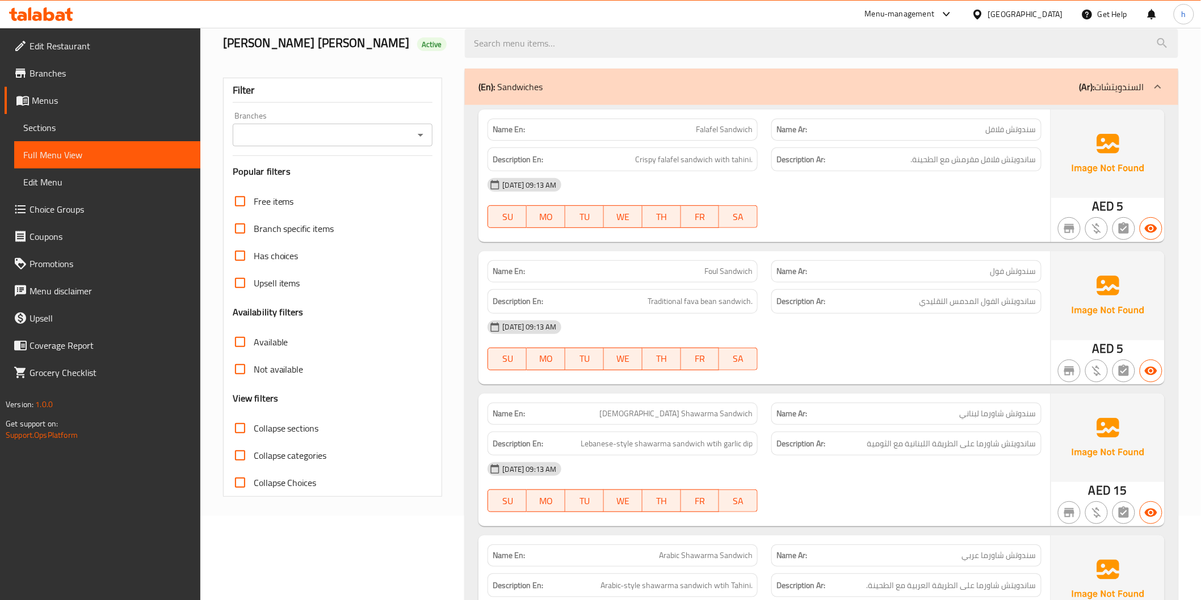
scroll to position [0, 0]
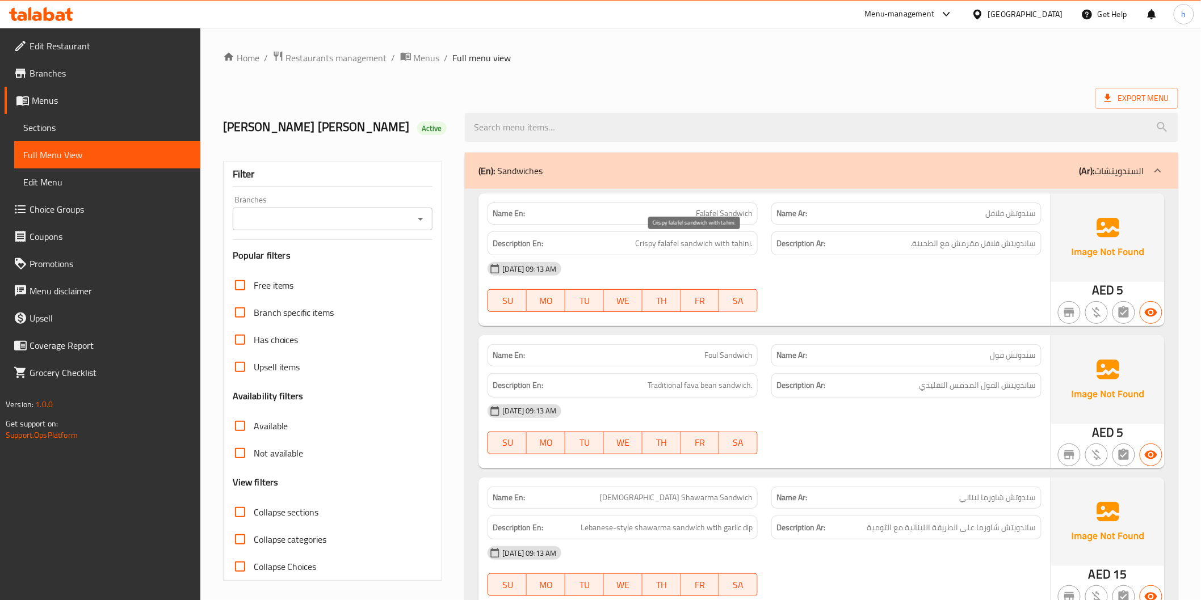
click at [708, 239] on span "Crispy falafel sandwich with tahini." at bounding box center [693, 244] width 117 height 14
click at [656, 384] on span "Traditional fava bean sandwich." at bounding box center [699, 385] width 105 height 14
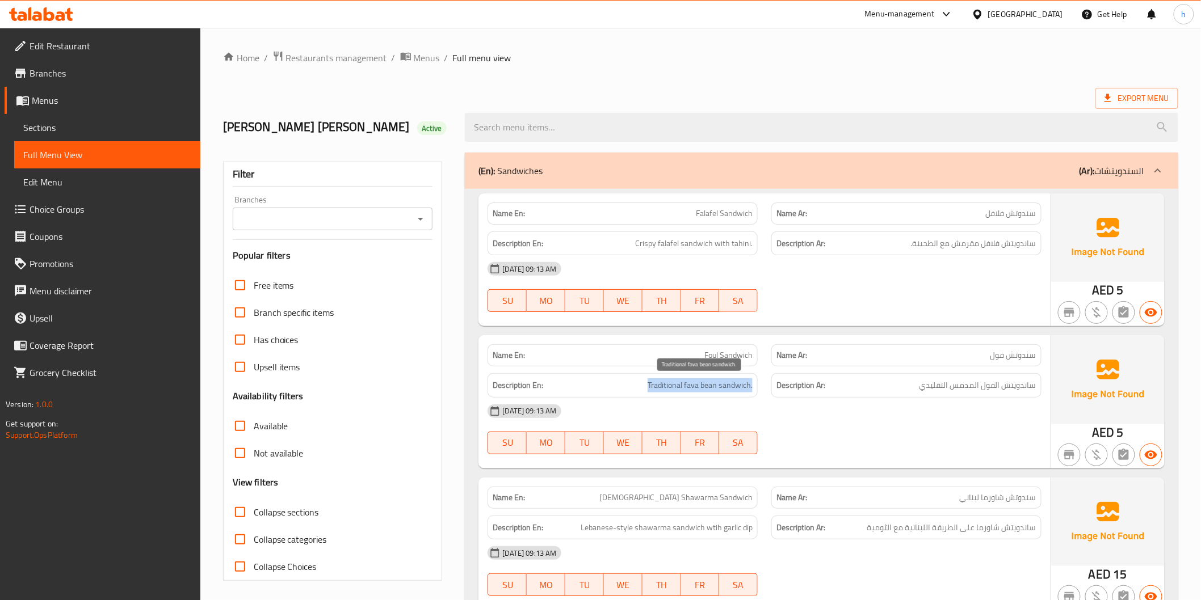
click at [656, 384] on span "Traditional fava bean sandwich." at bounding box center [699, 385] width 105 height 14
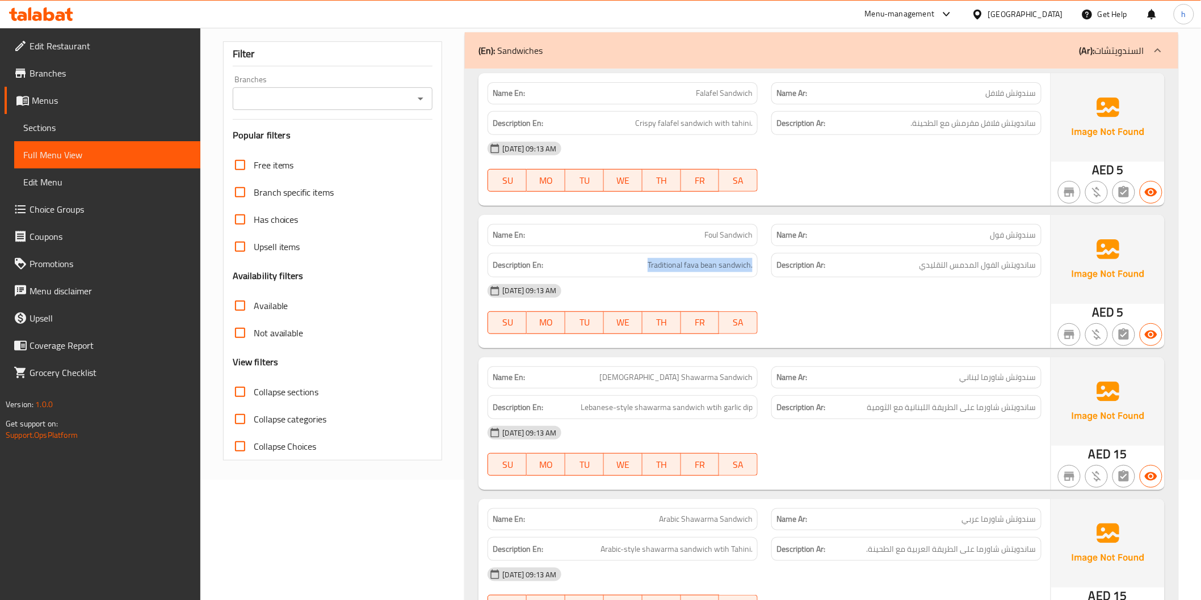
scroll to position [126, 0]
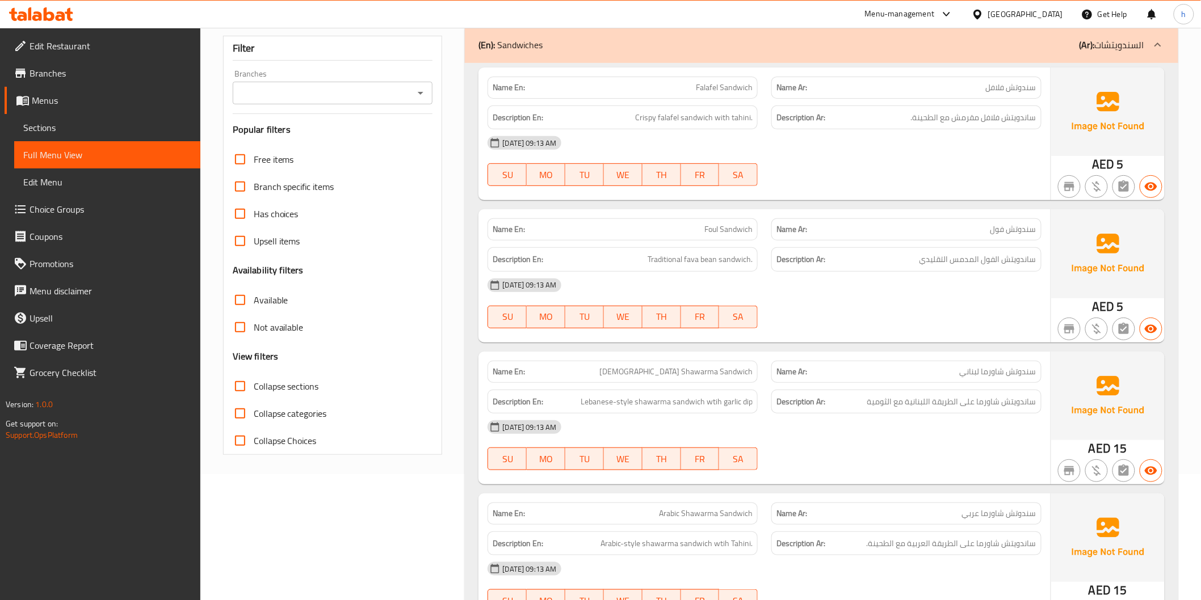
click at [643, 411] on div "Description En: Lebanese-style shawarma sandwich wtih garlic dip" at bounding box center [622, 402] width 270 height 24
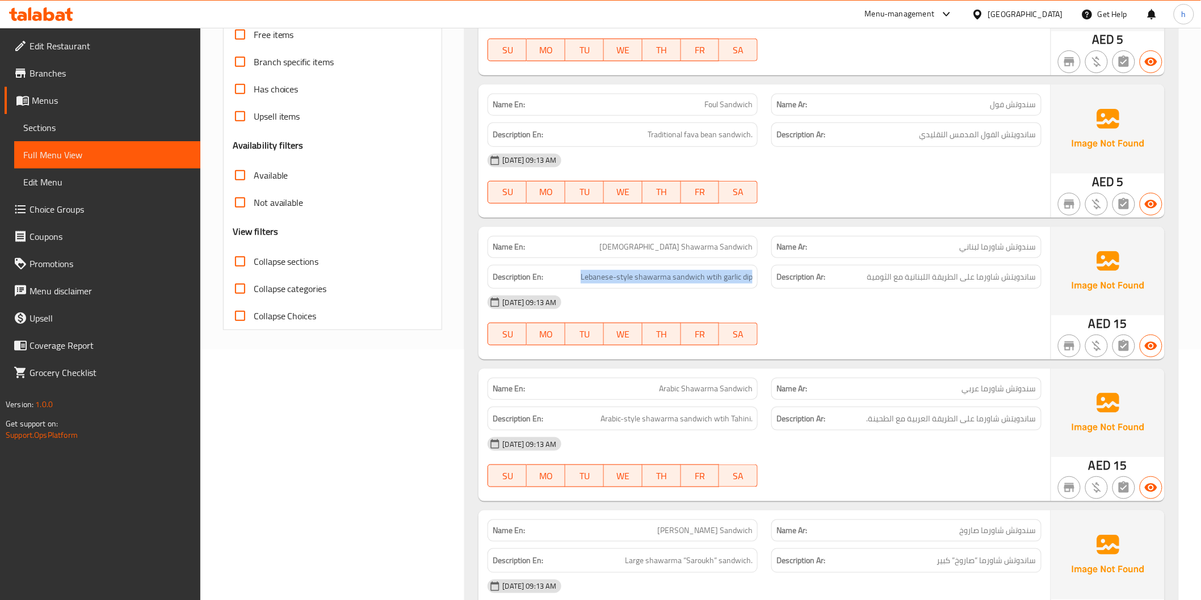
scroll to position [252, 0]
drag, startPoint x: 609, startPoint y: 422, endPoint x: 744, endPoint y: 428, distance: 134.6
click at [744, 428] on div "Description En: Arabic-style shawarma sandwich wtih Tahini." at bounding box center [622, 418] width 270 height 24
click at [654, 423] on span "Arabic-style shawarma sandwich wtih Tahini." at bounding box center [676, 418] width 152 height 14
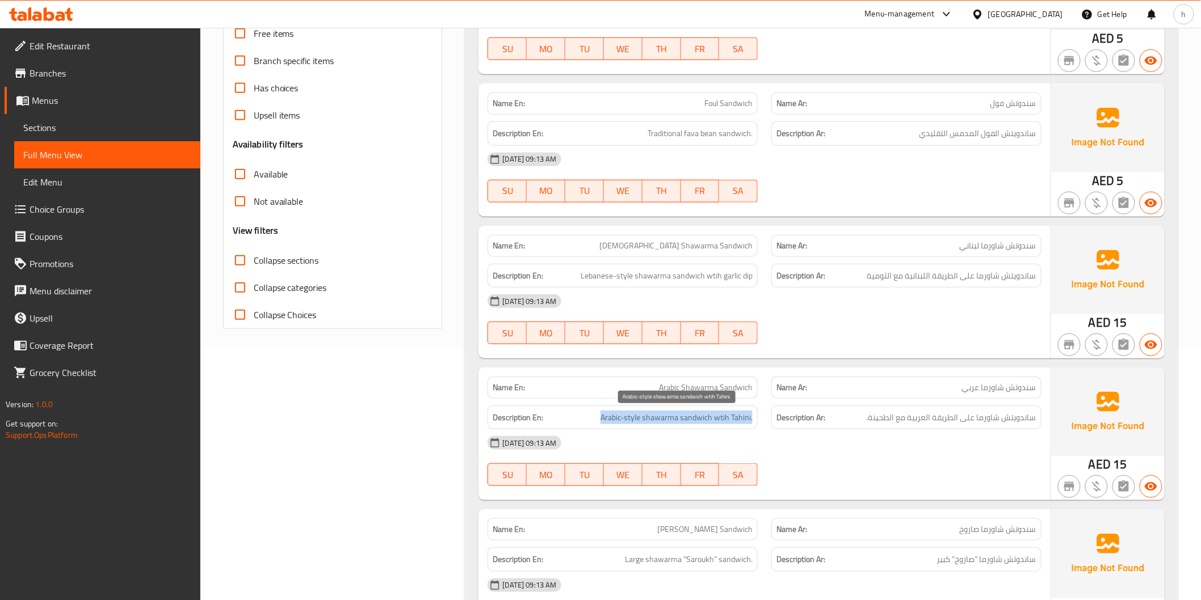
drag, startPoint x: 596, startPoint y: 420, endPoint x: 752, endPoint y: 419, distance: 155.5
click at [752, 419] on h6 "Description En: Arabic-style shawarma sandwich wtih Tahini." at bounding box center [623, 418] width 260 height 14
click at [733, 422] on span "Arabic-style shawarma sandwich wtih Tahini." at bounding box center [676, 418] width 152 height 14
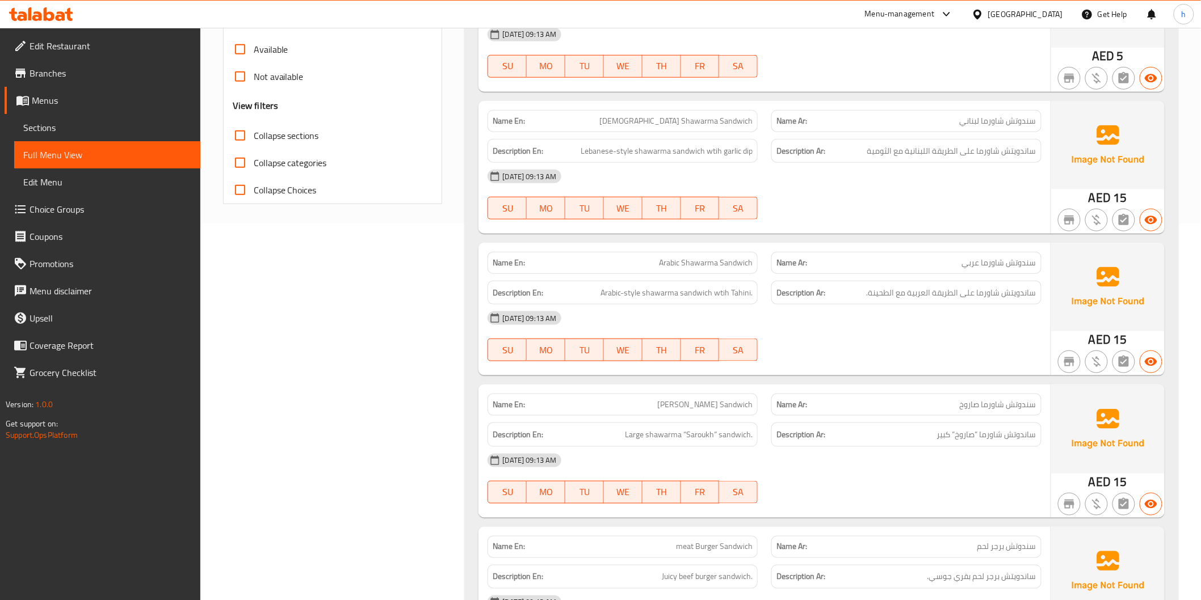
scroll to position [378, 0]
drag, startPoint x: 600, startPoint y: 431, endPoint x: 866, endPoint y: 439, distance: 266.2
click at [835, 439] on div "Description En: Large shawarma “Saroukh” sandwich. Description Ar: ساندوتش شاور…" at bounding box center [764, 434] width 567 height 38
drag, startPoint x: 929, startPoint y: 432, endPoint x: 966, endPoint y: 432, distance: 36.3
click at [966, 432] on h6 "Description Ar: ساندوتش شاورما ”صاروخ” كبير" at bounding box center [906, 434] width 260 height 14
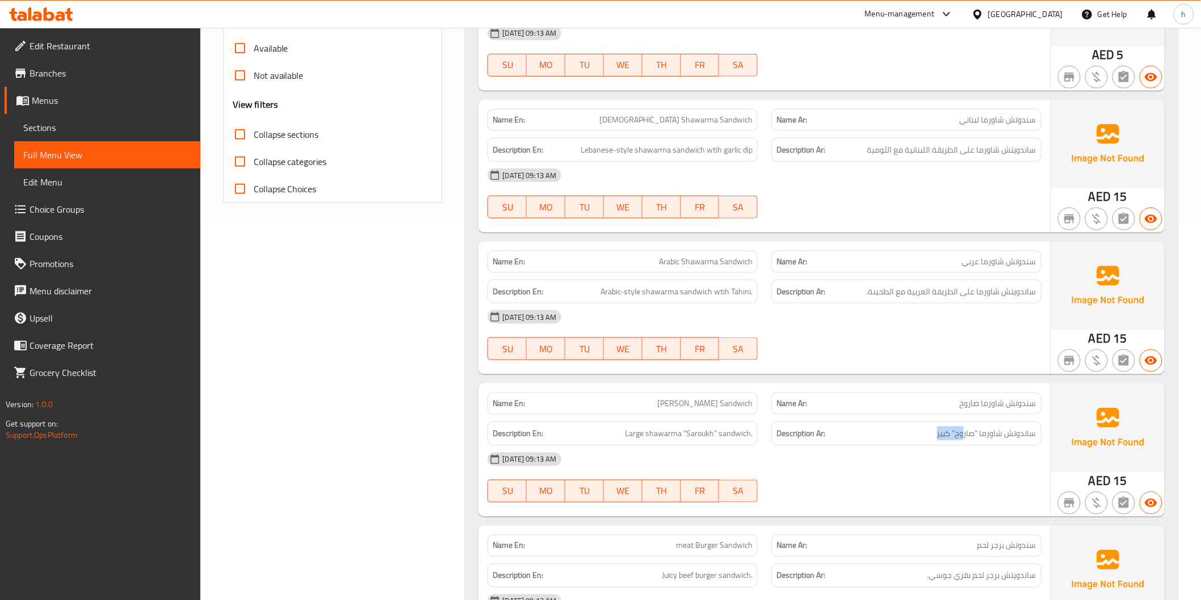
scroll to position [630, 0]
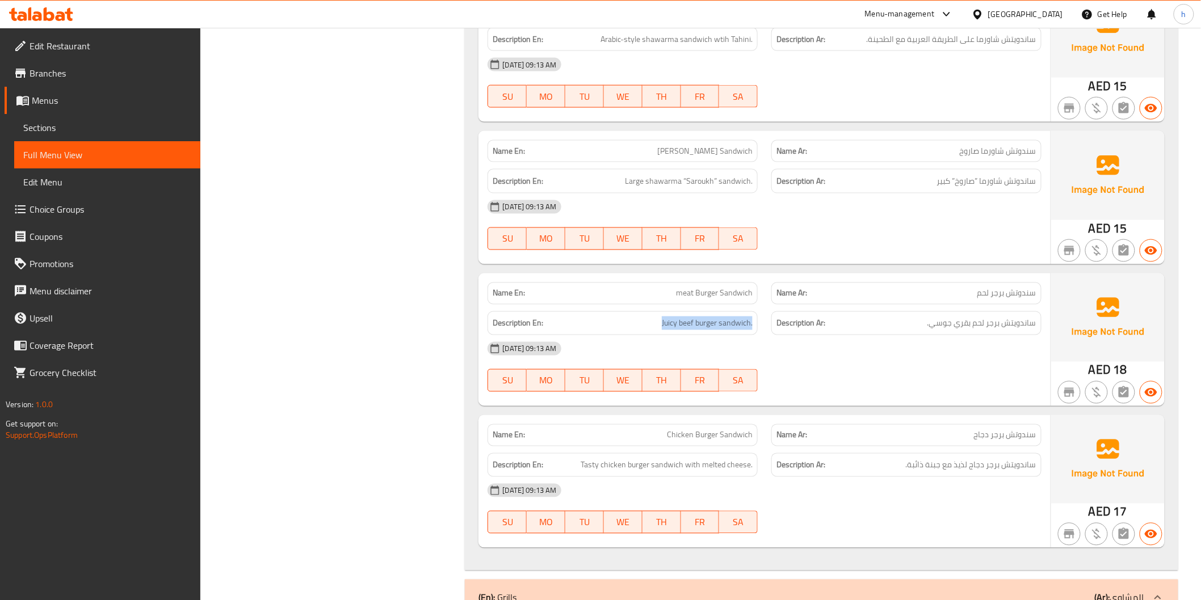
drag, startPoint x: 696, startPoint y: 330, endPoint x: 757, endPoint y: 330, distance: 61.3
click at [757, 330] on div "Description En: Juicy beef burger sandwich." at bounding box center [622, 324] width 270 height 24
drag, startPoint x: 899, startPoint y: 330, endPoint x: 1025, endPoint y: 328, distance: 125.4
click at [1025, 328] on h6 "Description Ar: ساندويتش برجر لحم بقري جوسي." at bounding box center [906, 324] width 260 height 14
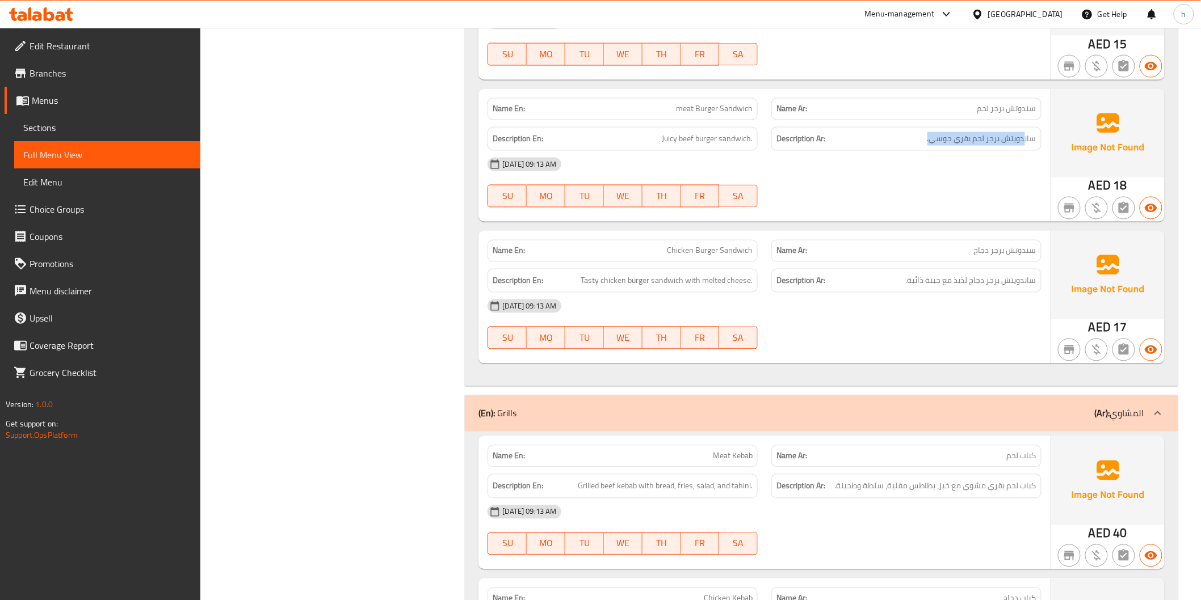
scroll to position [819, 0]
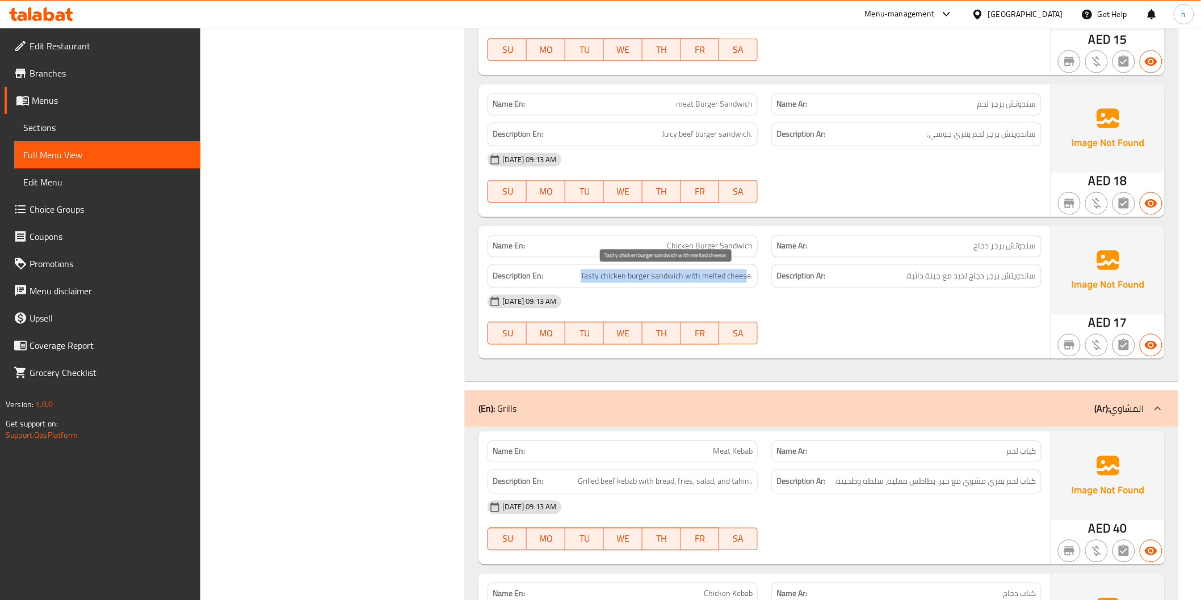
drag, startPoint x: 583, startPoint y: 276, endPoint x: 750, endPoint y: 281, distance: 166.9
click at [750, 281] on span "Tasty chicken burger sandwich with melted cheese." at bounding box center [666, 277] width 172 height 14
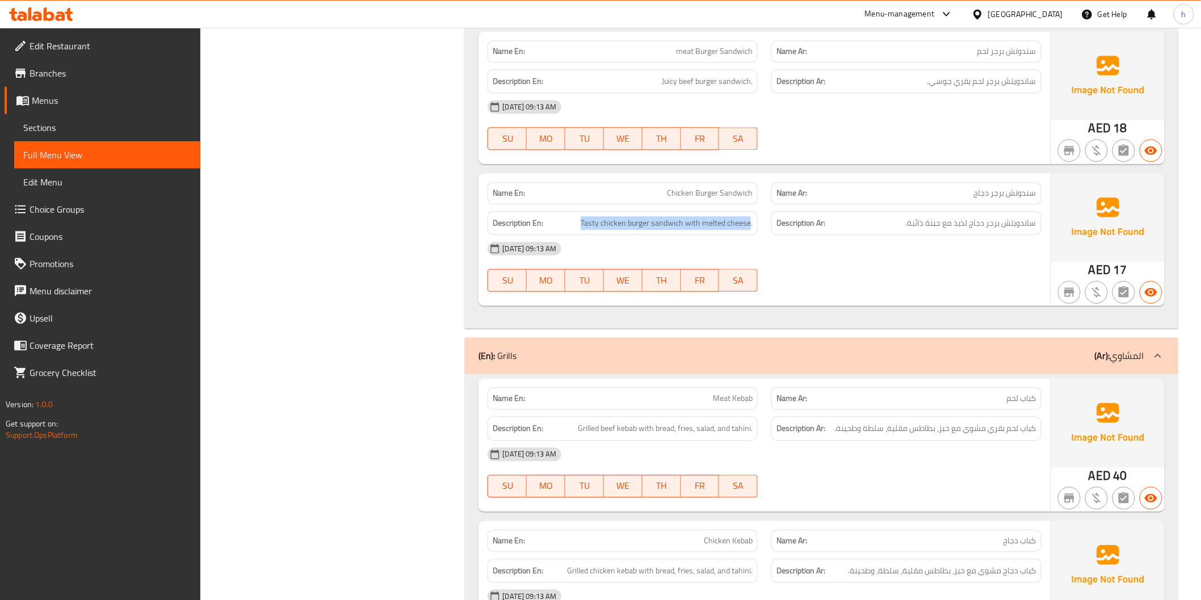
scroll to position [945, 0]
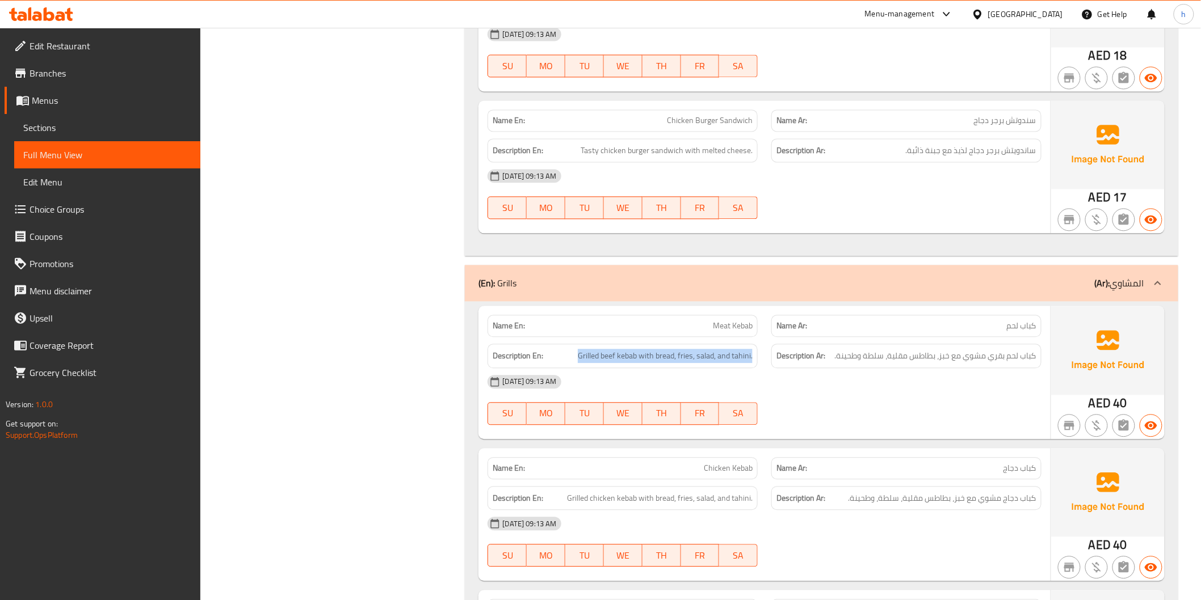
drag, startPoint x: 578, startPoint y: 353, endPoint x: 755, endPoint y: 356, distance: 177.0
click at [755, 356] on div "Description En: Grilled beef kebab with bread, fries, salad, and tahini." at bounding box center [622, 356] width 270 height 24
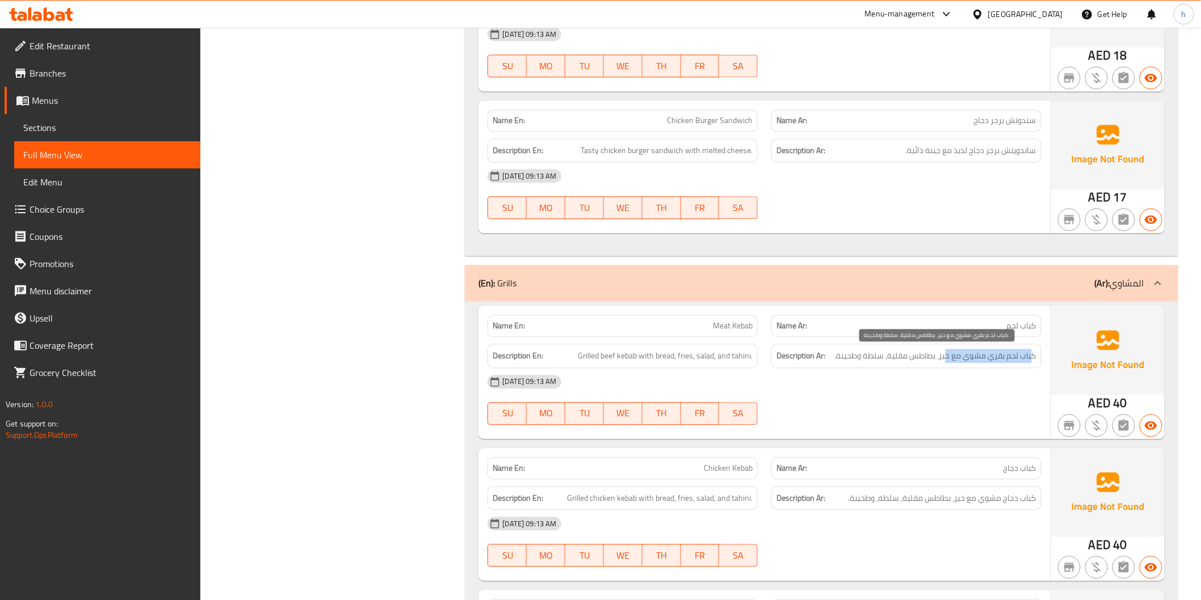
drag, startPoint x: 1031, startPoint y: 356, endPoint x: 945, endPoint y: 361, distance: 86.4
click at [945, 361] on span "كباب لحم بقري مشوي مع خبز، بطاطس مقلية، سلطة وطحينة." at bounding box center [935, 356] width 201 height 14
click at [916, 362] on span "كباب لحم بقري مشوي مع خبز، بطاطس مقلية، سلطة وطحينة." at bounding box center [935, 356] width 201 height 14
click at [892, 362] on span "كباب لحم بقري مشوي مع خبز، بطاطس مقلية، سلطة وطحينة." at bounding box center [935, 356] width 201 height 14
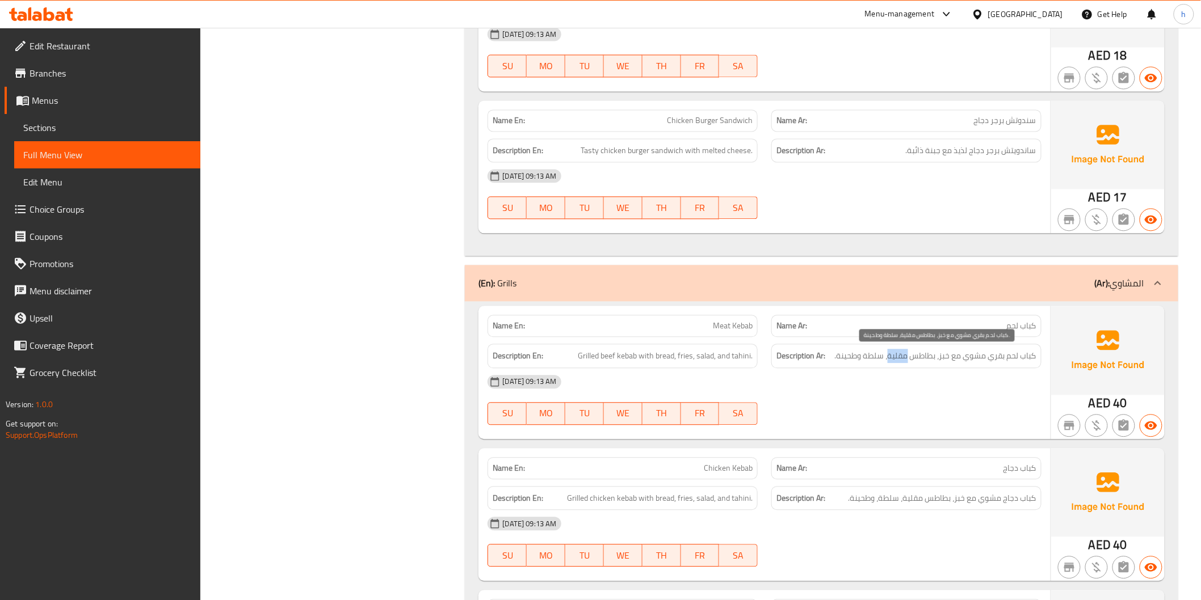
click at [892, 362] on span "كباب لحم بقري مشوي مع خبز، بطاطس مقلية، سلطة وطحينة." at bounding box center [935, 356] width 201 height 14
click at [872, 362] on span "كباب لحم بقري مشوي مع خبز، بطاطس مقلية، سلطة وطحينة." at bounding box center [935, 356] width 201 height 14
click at [871, 362] on span "كباب لحم بقري مشوي مع خبز، بطاطس مقلية، سلطة وطحينة." at bounding box center [935, 356] width 201 height 14
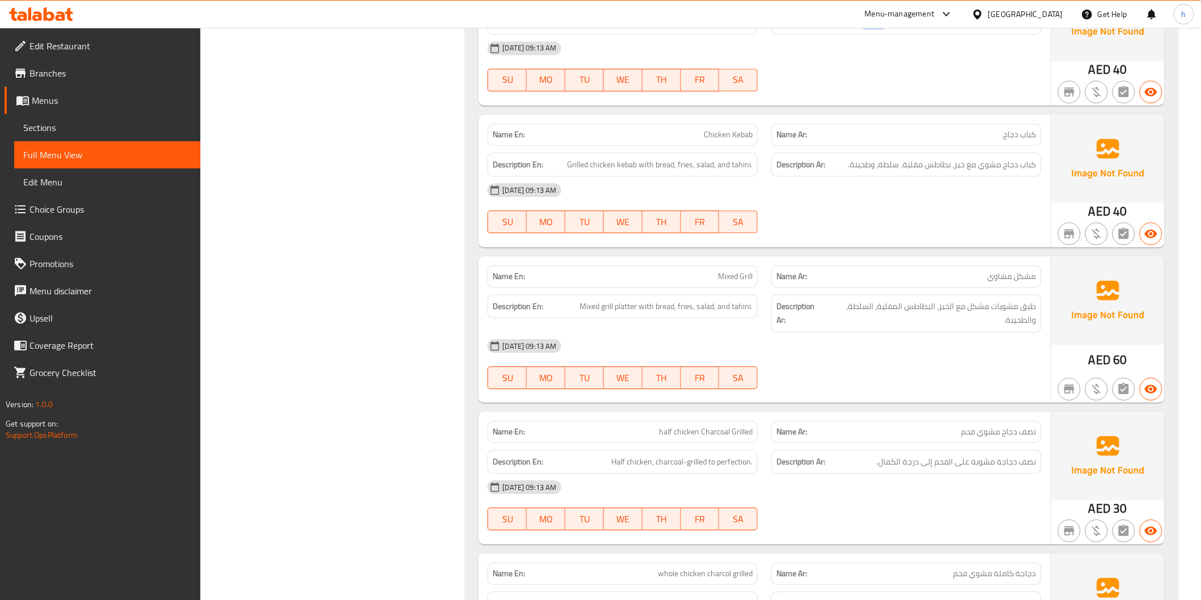
scroll to position [1324, 0]
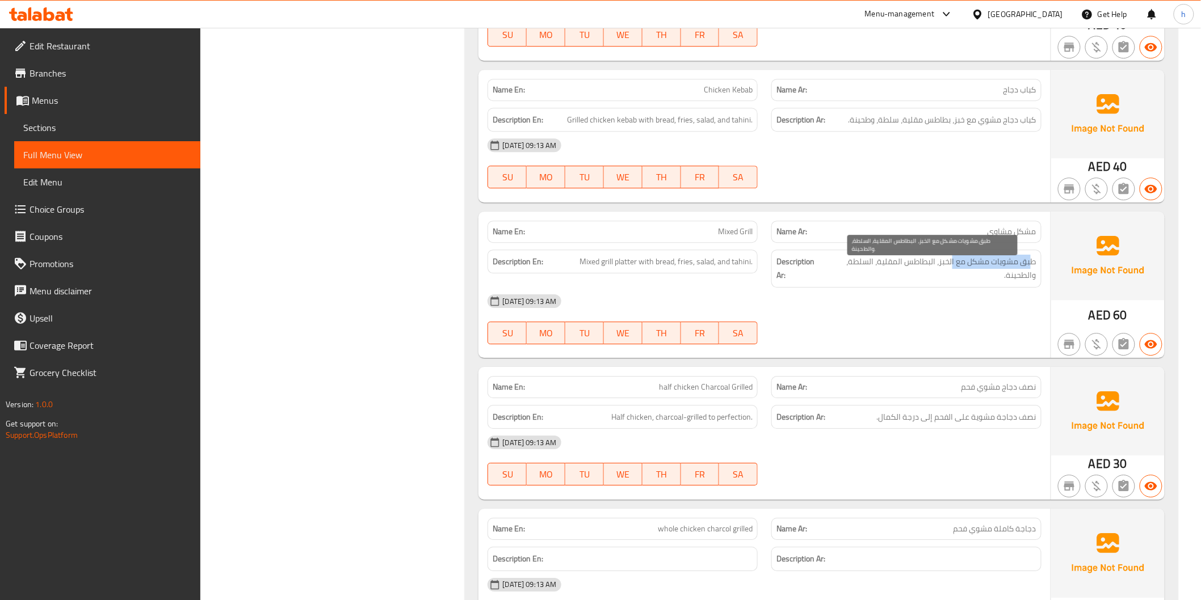
drag, startPoint x: 1005, startPoint y: 268, endPoint x: 948, endPoint y: 270, distance: 57.3
click at [950, 269] on span "طبق مشويات مشكل مع الخبز، البطاطس المقلية، السلطة، والطحينة." at bounding box center [930, 269] width 211 height 28
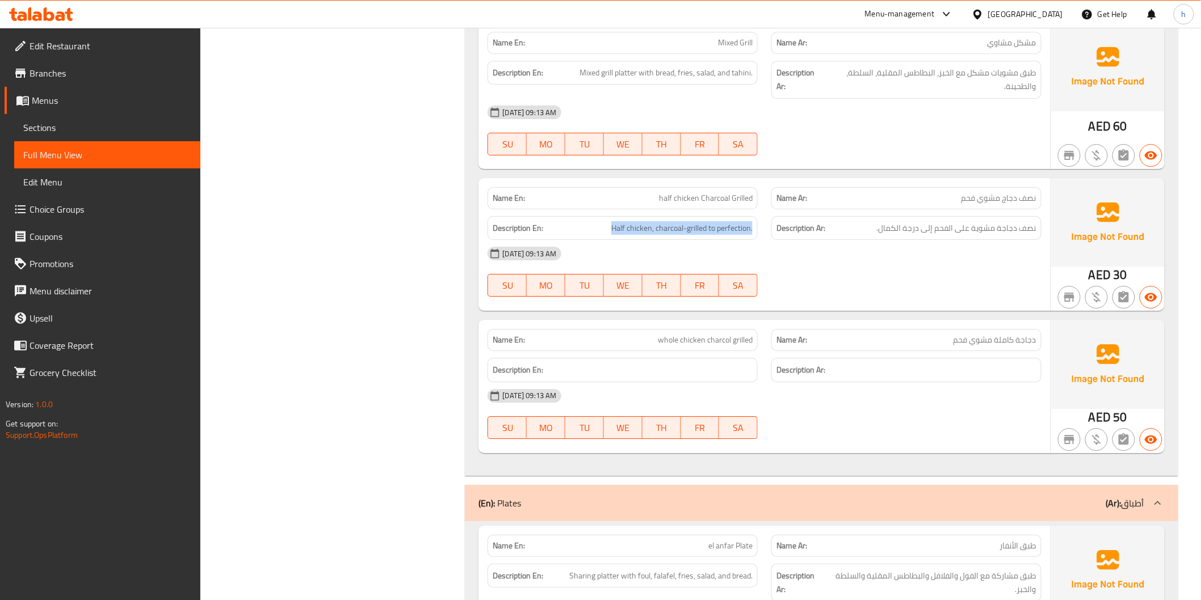
drag, startPoint x: 608, startPoint y: 233, endPoint x: 759, endPoint y: 236, distance: 151.0
click at [759, 236] on div "Description En: Half chicken, charcoal-grilled to perfection." at bounding box center [623, 228] width 284 height 38
click at [870, 229] on h6 "Description Ar: نصف دجاجة مشوية على الفحم إلى درجة الكمال." at bounding box center [906, 228] width 260 height 14
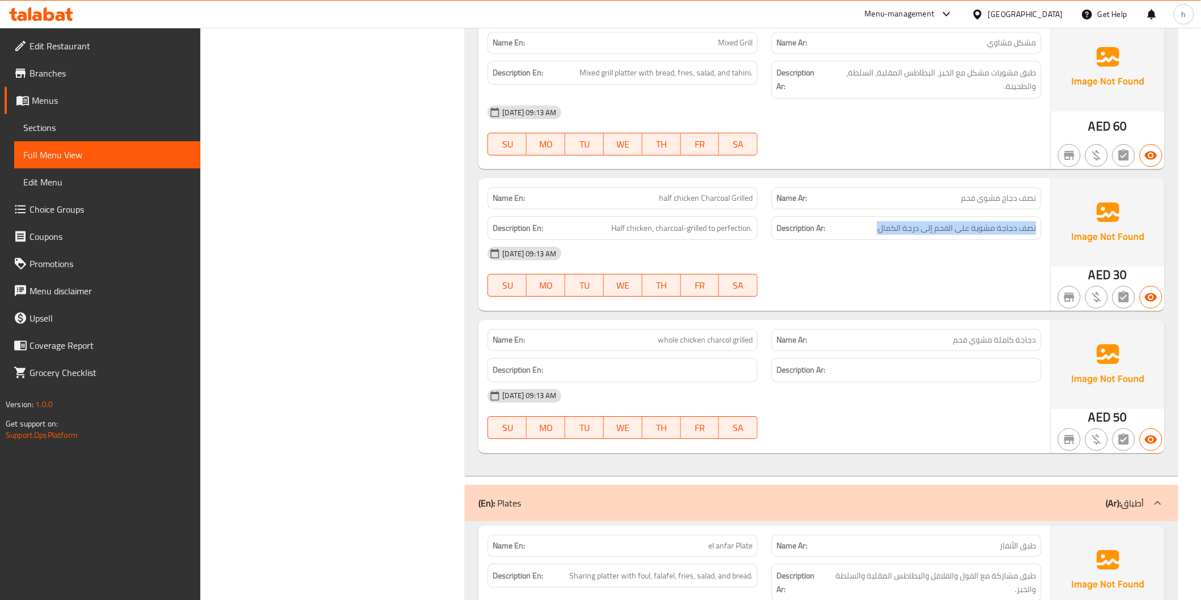
scroll to position [1702, 0]
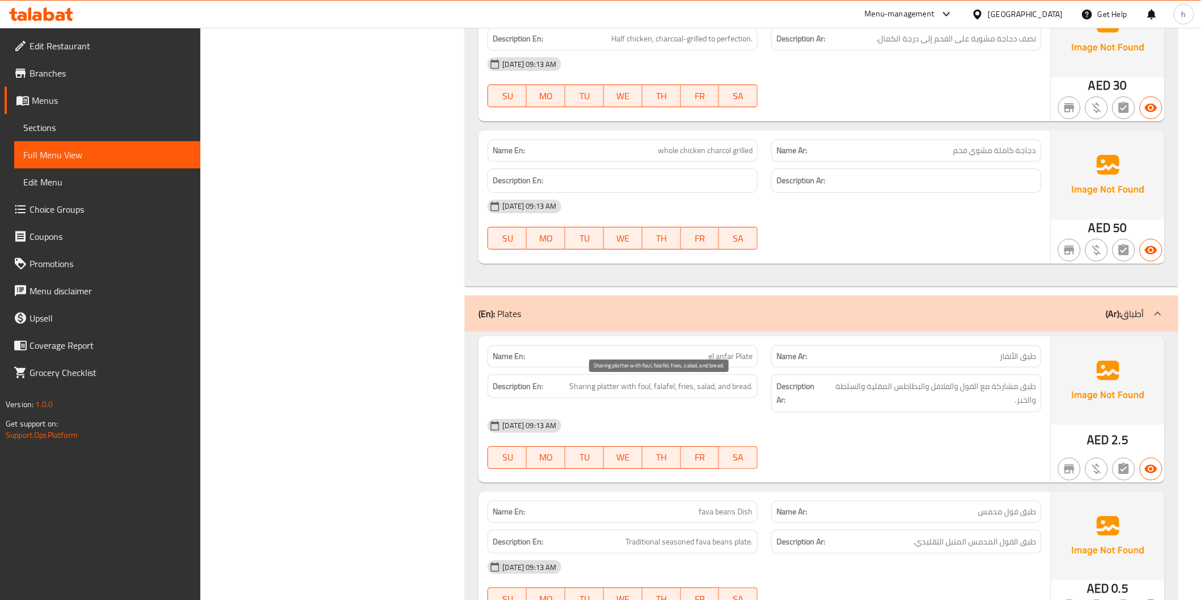
click at [609, 389] on span "Sharing platter with foul, falafel, fries, salad, and bread." at bounding box center [660, 387] width 183 height 14
click at [980, 387] on span "طبق مشاركة مع الفول والفلافل والبطاطس المقلية والسلطة والخبز." at bounding box center [930, 394] width 211 height 28
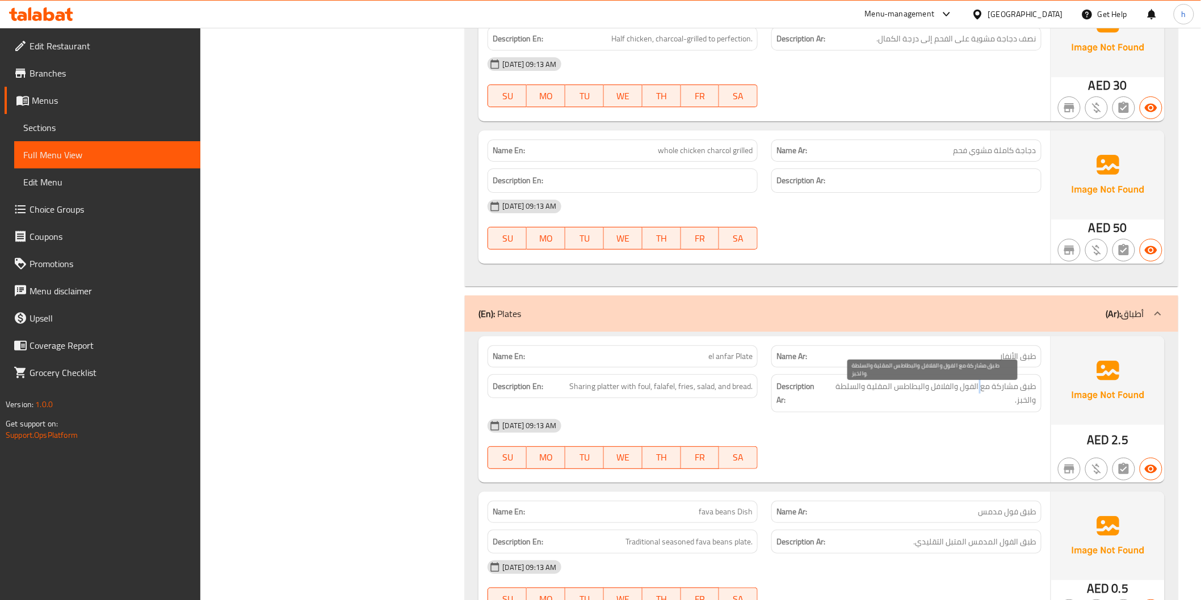
click at [980, 387] on span "طبق مشاركة مع الفول والفلافل والبطاطس المقلية والسلطة والخبز." at bounding box center [930, 394] width 211 height 28
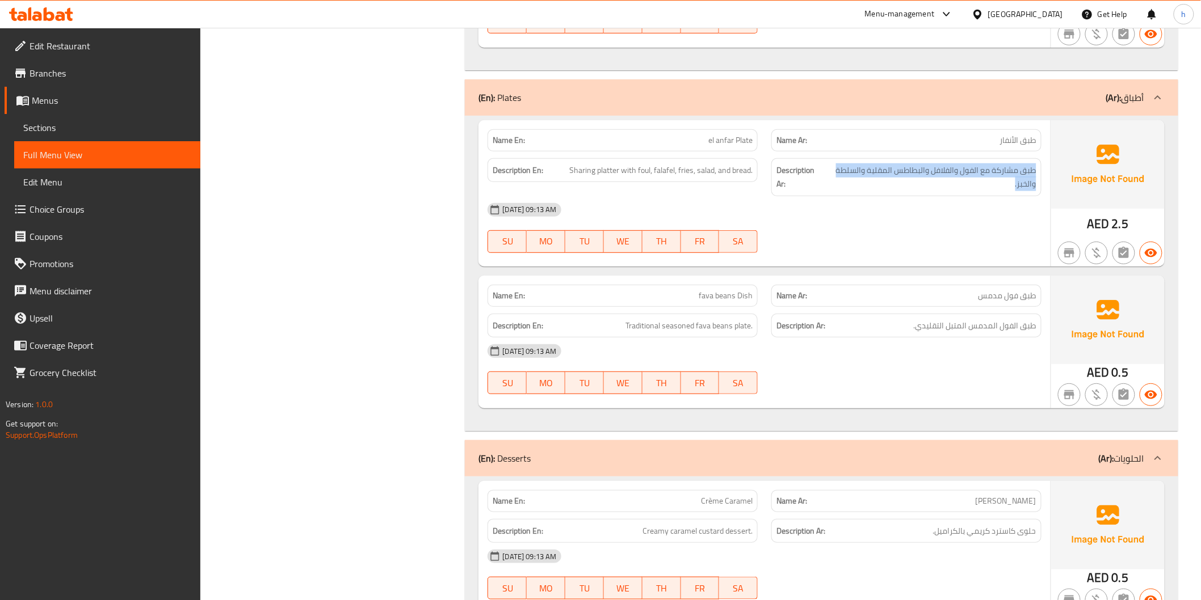
scroll to position [1954, 0]
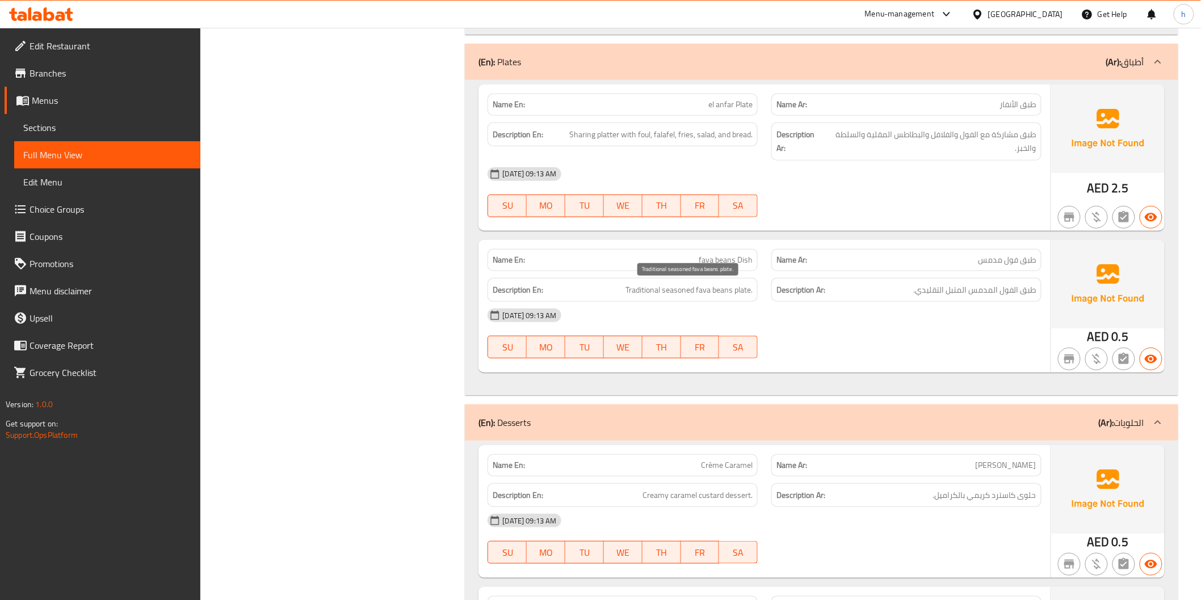
click at [667, 292] on span "Traditional seasoned fava beans plate." at bounding box center [688, 290] width 127 height 14
click at [965, 292] on span "طبق الفول المدمس المتبل التقليدي." at bounding box center [975, 290] width 123 height 14
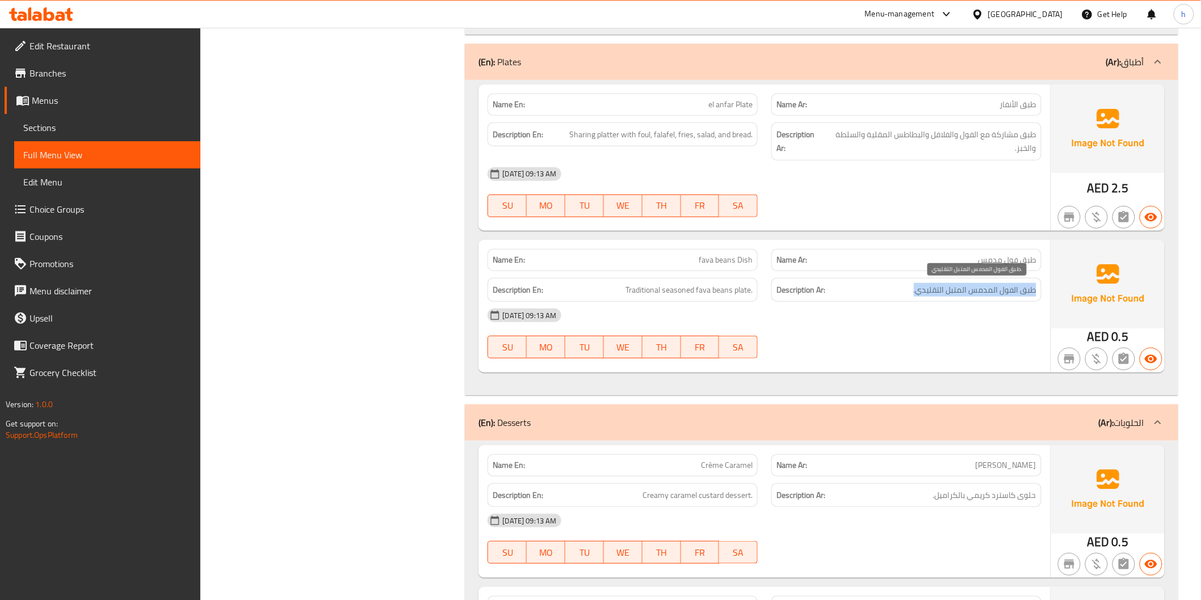
click at [965, 292] on span "طبق الفول المدمس المتبل التقليدي." at bounding box center [975, 290] width 123 height 14
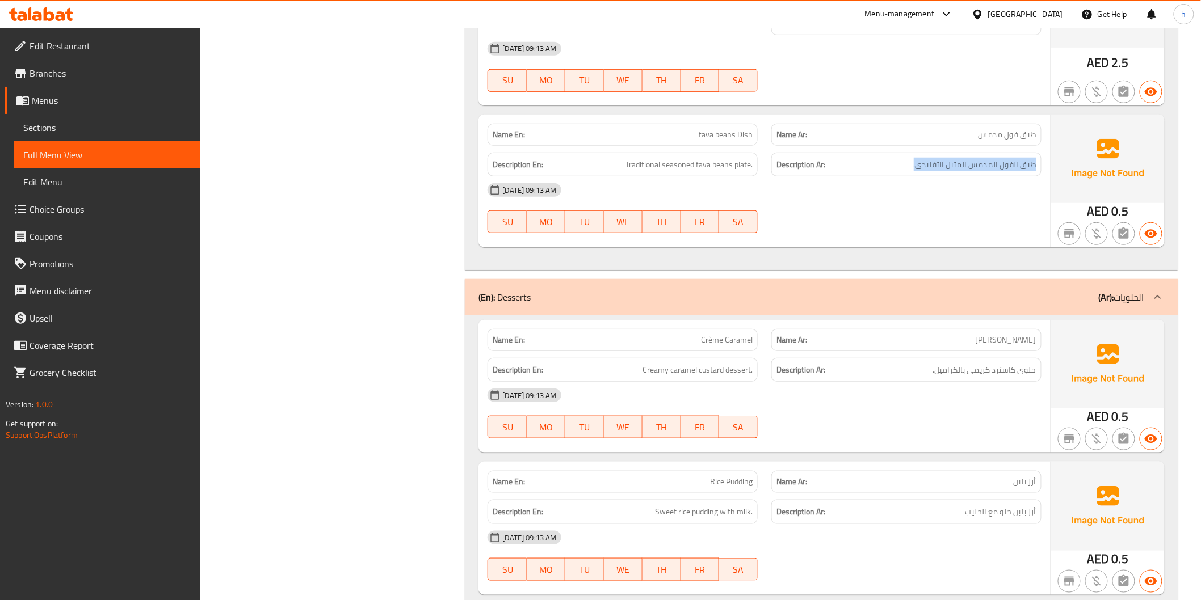
scroll to position [2080, 0]
click at [693, 382] on div "[DATE] 09:13 AM" at bounding box center [764, 394] width 567 height 27
click at [699, 372] on span "Creamy caramel custard dessert." at bounding box center [697, 370] width 110 height 14
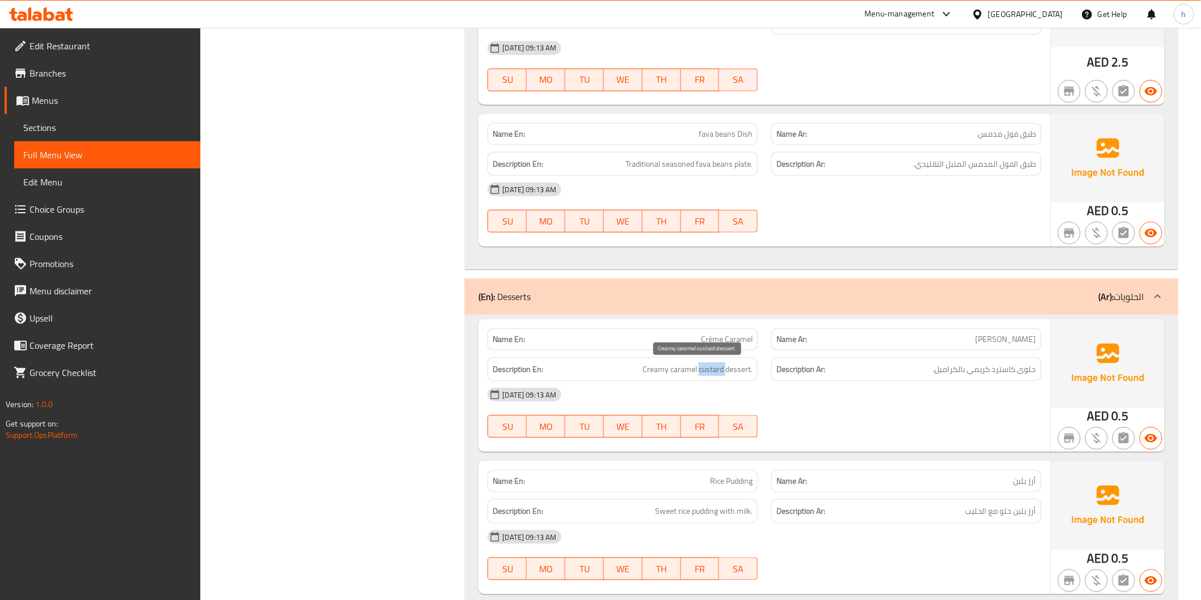
click at [699, 372] on span "Creamy caramel custard dessert." at bounding box center [697, 370] width 110 height 14
click at [881, 367] on h6 "Description Ar: حلوى كاسترد كريمي بالكراميل." at bounding box center [906, 370] width 260 height 14
click at [882, 367] on h6 "Description Ar: حلوى كاسترد كريمي بالكراميل." at bounding box center [906, 370] width 260 height 14
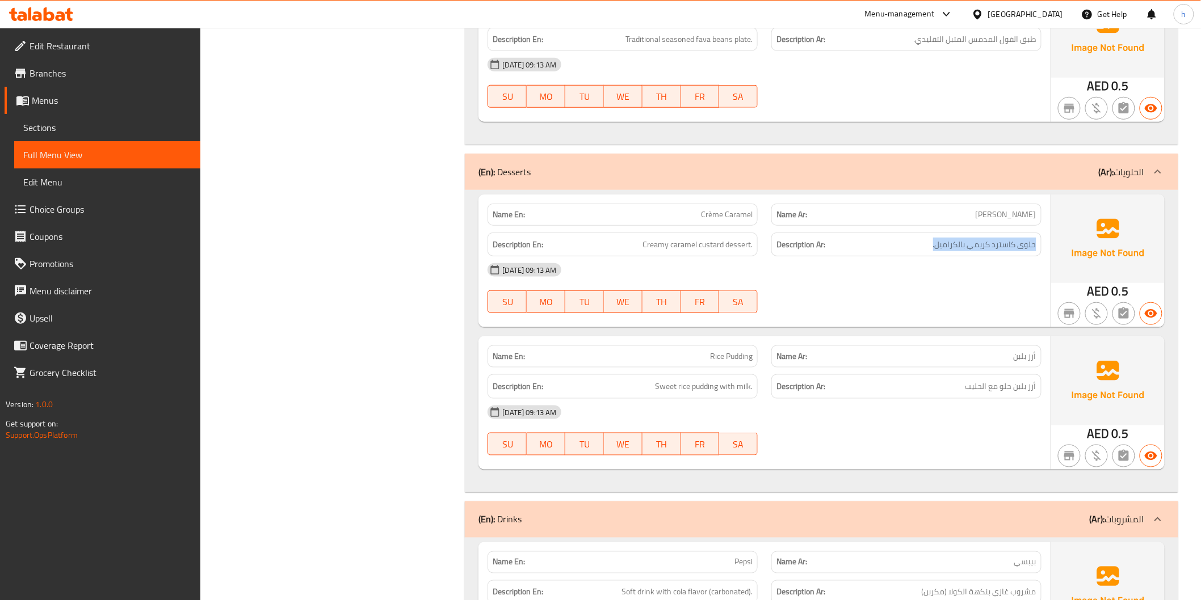
scroll to position [2206, 0]
click at [698, 379] on span "Sweet rice pudding with milk." at bounding box center [704, 385] width 98 height 14
click at [869, 388] on h6 "Description Ar: أرز بلبن حلو مع الحليب" at bounding box center [906, 385] width 260 height 14
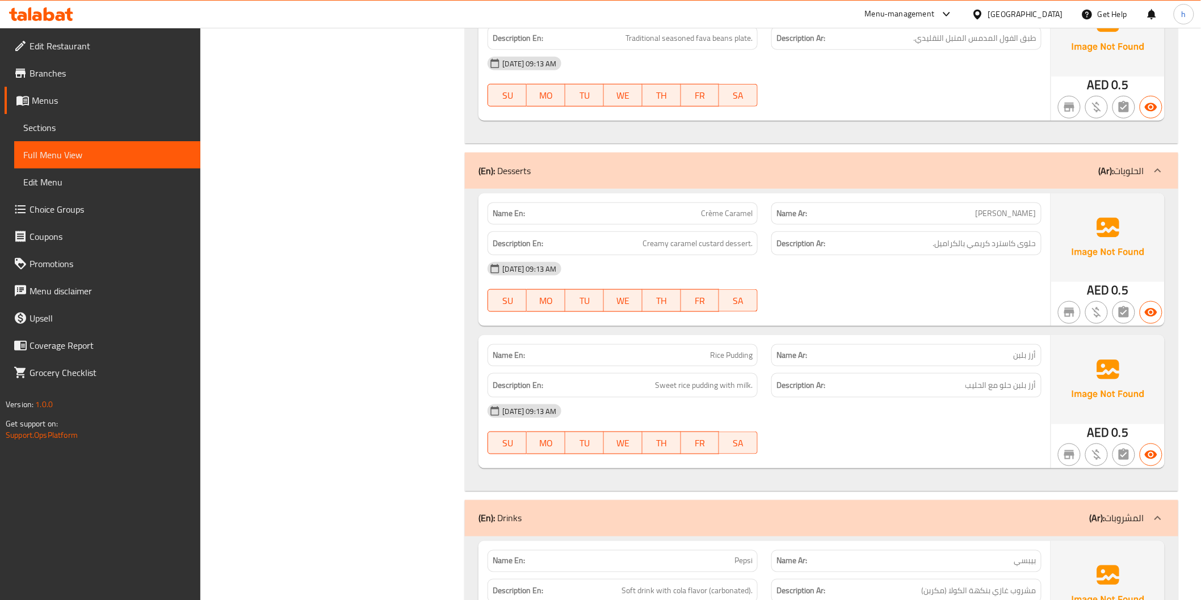
click at [869, 388] on h6 "Description Ar: أرز بلبن حلو مع الحليب" at bounding box center [906, 385] width 260 height 14
click at [891, 387] on h6 "Description Ar: أرز بلبن حلو مع الحليب" at bounding box center [906, 385] width 260 height 14
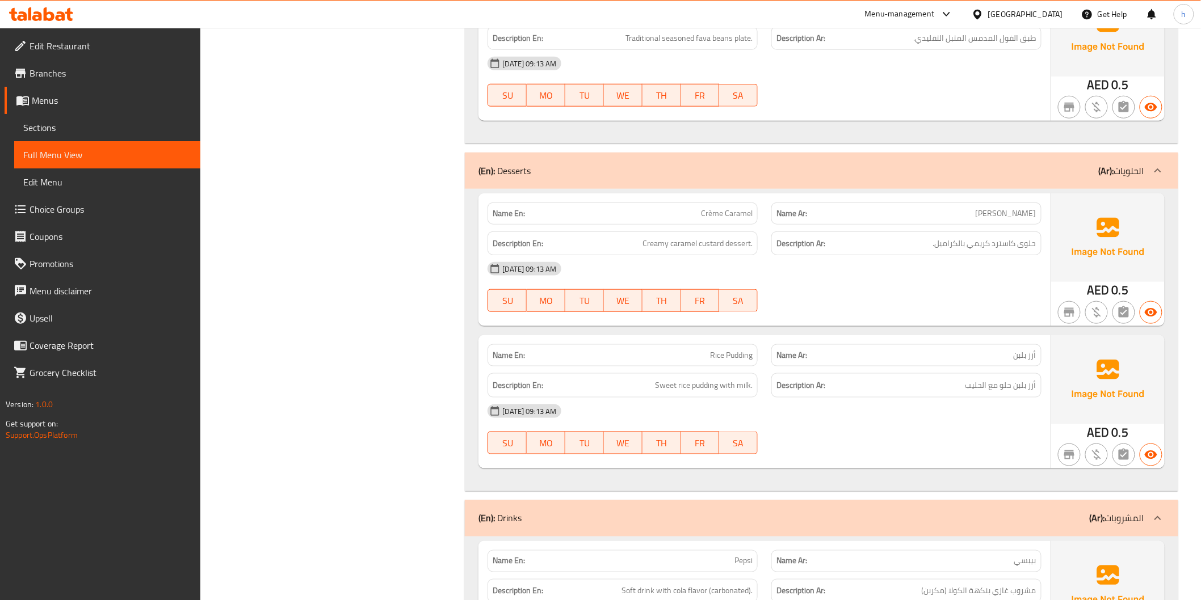
click at [926, 390] on h6 "Description Ar: أرز بلبن حلو مع الحليب" at bounding box center [906, 385] width 260 height 14
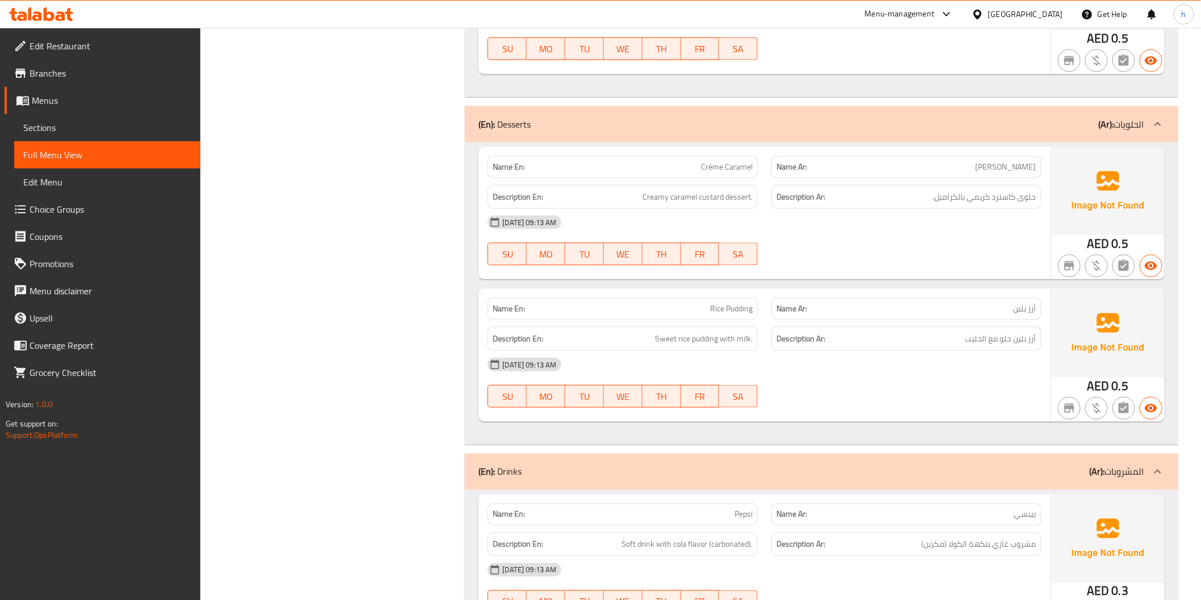
scroll to position [2325, 0]
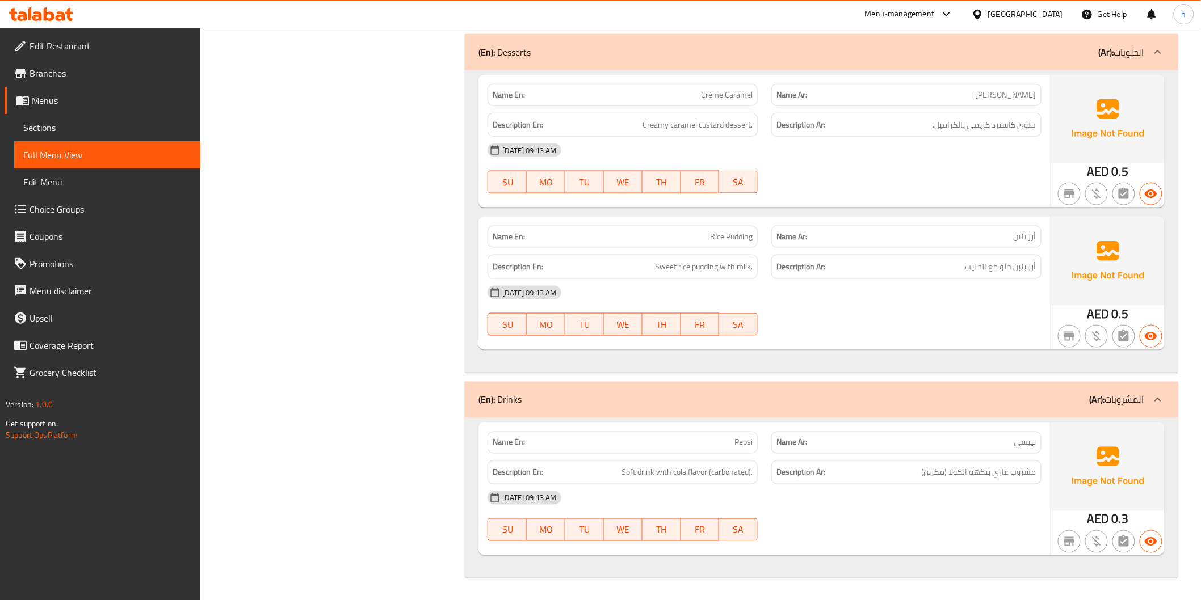
click at [988, 478] on span "مشروب غازي بنكهة الكولا (مكربن)" at bounding box center [978, 473] width 115 height 14
click at [980, 478] on span "مشروب غازي بنكهة الكولا (مكربن)" at bounding box center [978, 473] width 115 height 14
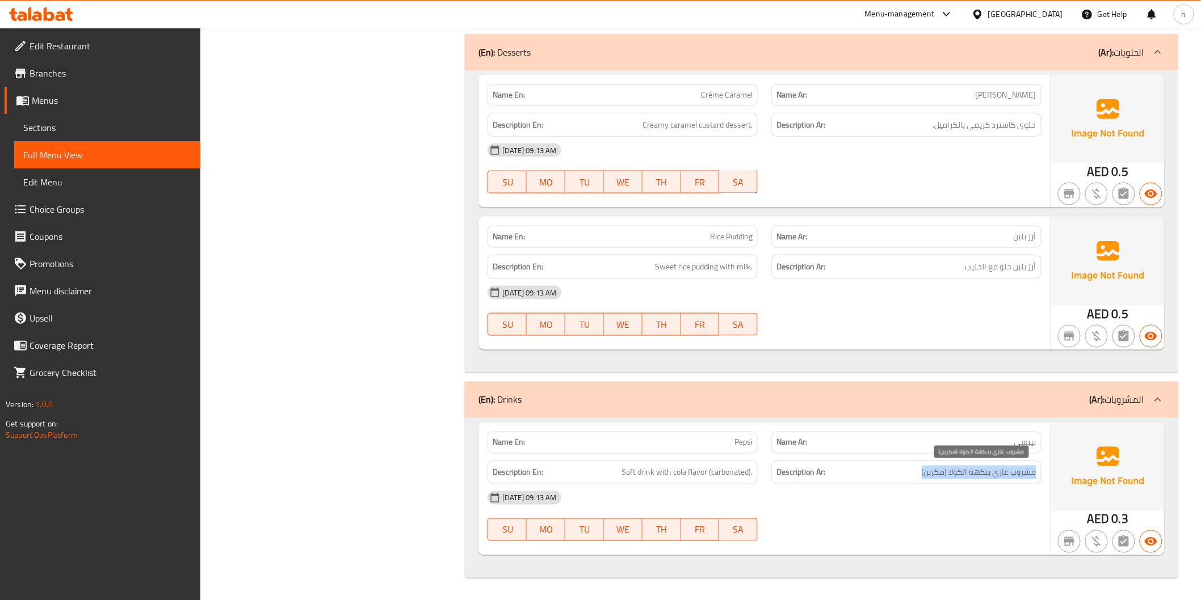
click at [980, 478] on span "مشروب غازي بنكهة الكولا (مكربن)" at bounding box center [978, 473] width 115 height 14
click at [949, 486] on div "[DATE] 09:13 AM" at bounding box center [764, 498] width 567 height 27
click at [959, 479] on span "مشروب غازي بنكهة الكولا (مكربن)" at bounding box center [978, 473] width 115 height 14
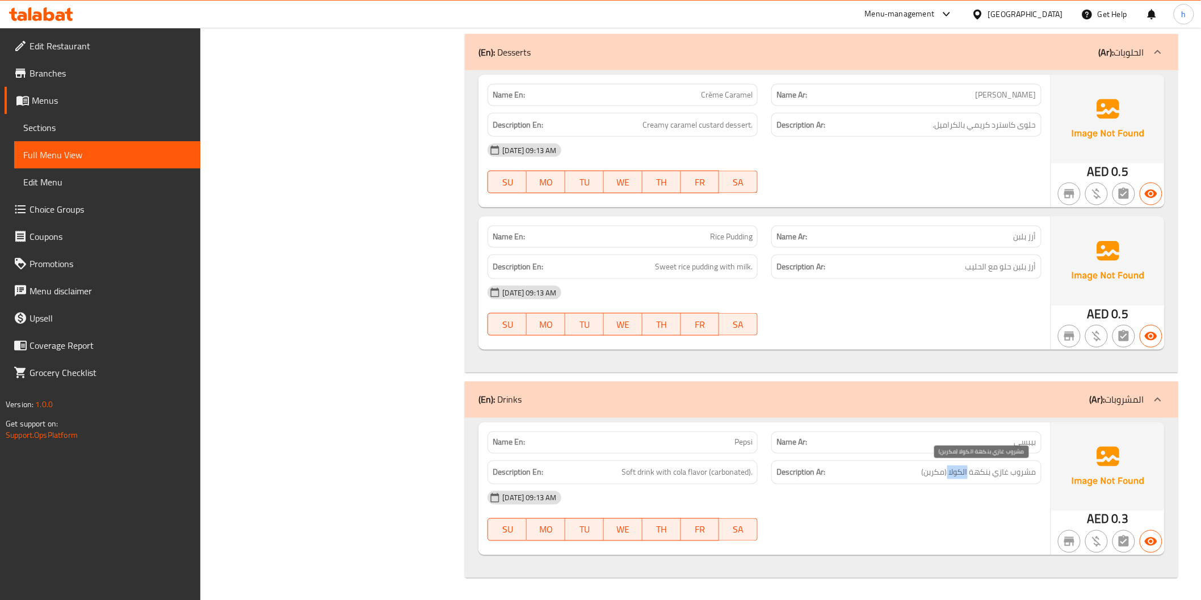
click at [959, 479] on span "مشروب غازي بنكهة الكولا (مكربن)" at bounding box center [978, 473] width 115 height 14
click at [995, 481] on div "Description Ar: مشروب غازي بنكهة الكولا (مكربن)" at bounding box center [906, 473] width 270 height 24
click at [996, 481] on div "Description Ar: مشروب غازي بنكهة الكولا (مكربن)" at bounding box center [906, 473] width 270 height 24
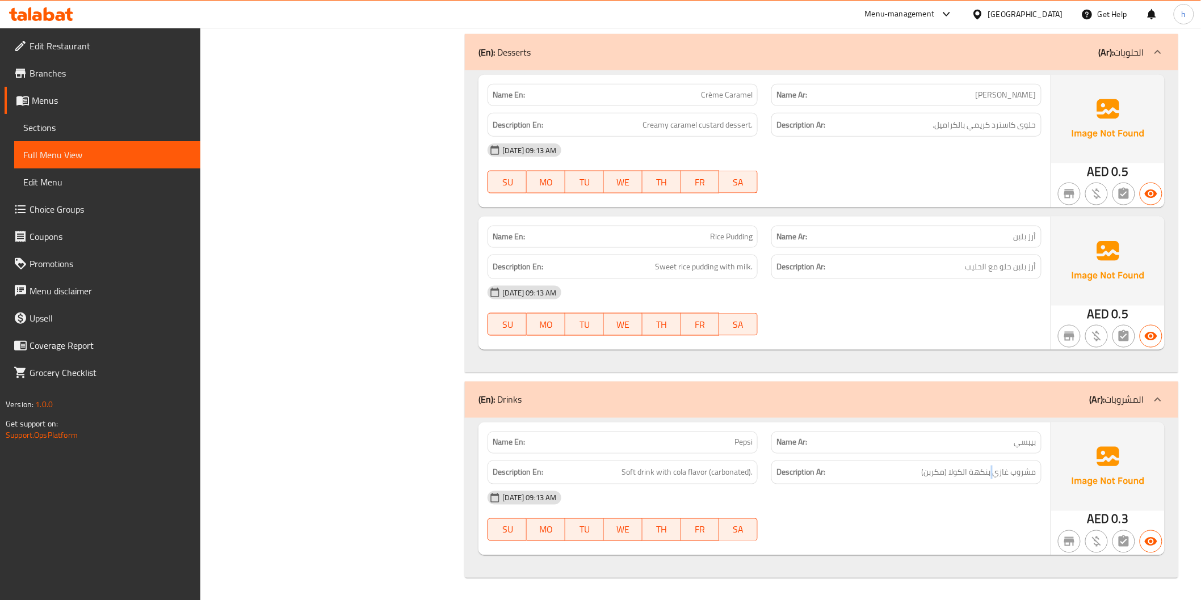
click at [996, 481] on div "Description Ar: مشروب غازي بنكهة الكولا (مكربن)" at bounding box center [906, 473] width 270 height 24
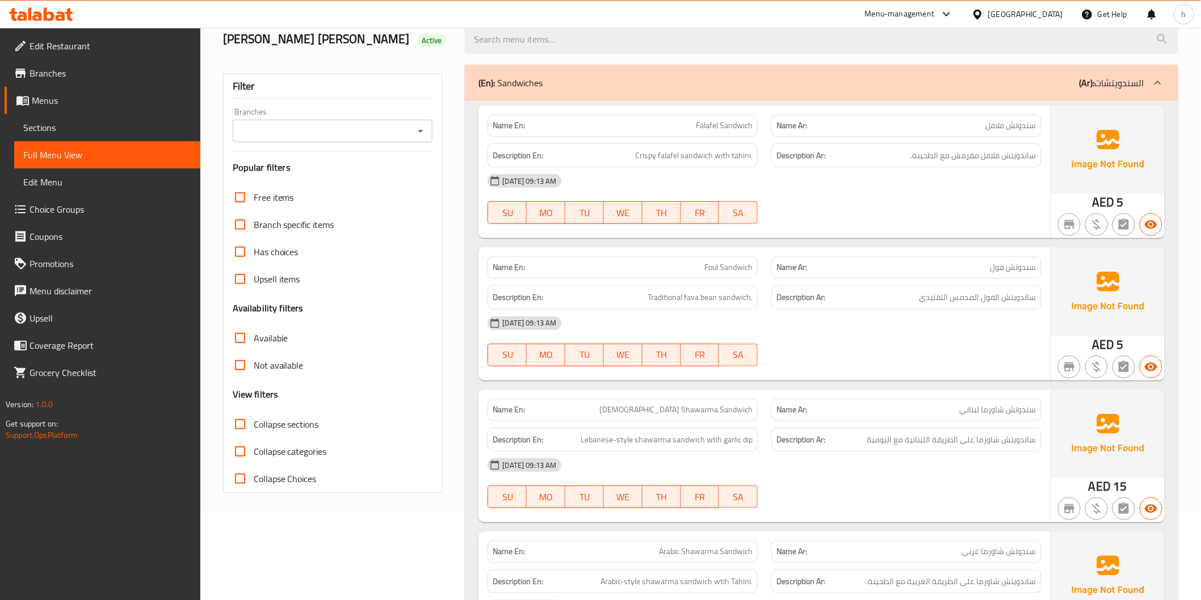
scroll to position [0, 0]
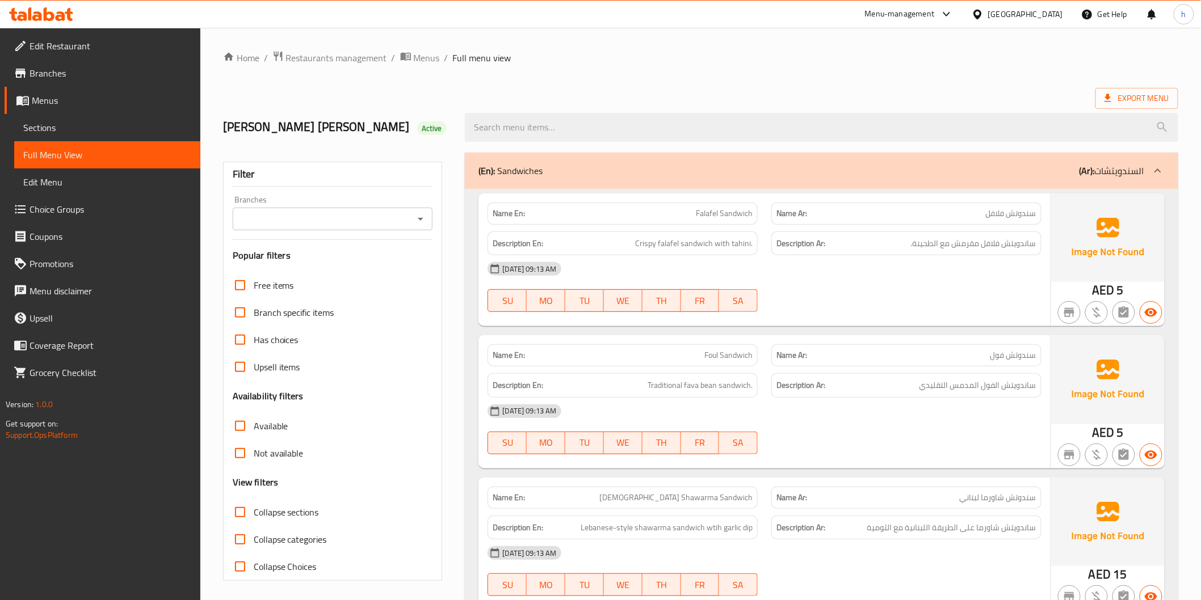
click at [81, 128] on span "Sections" at bounding box center [107, 128] width 168 height 14
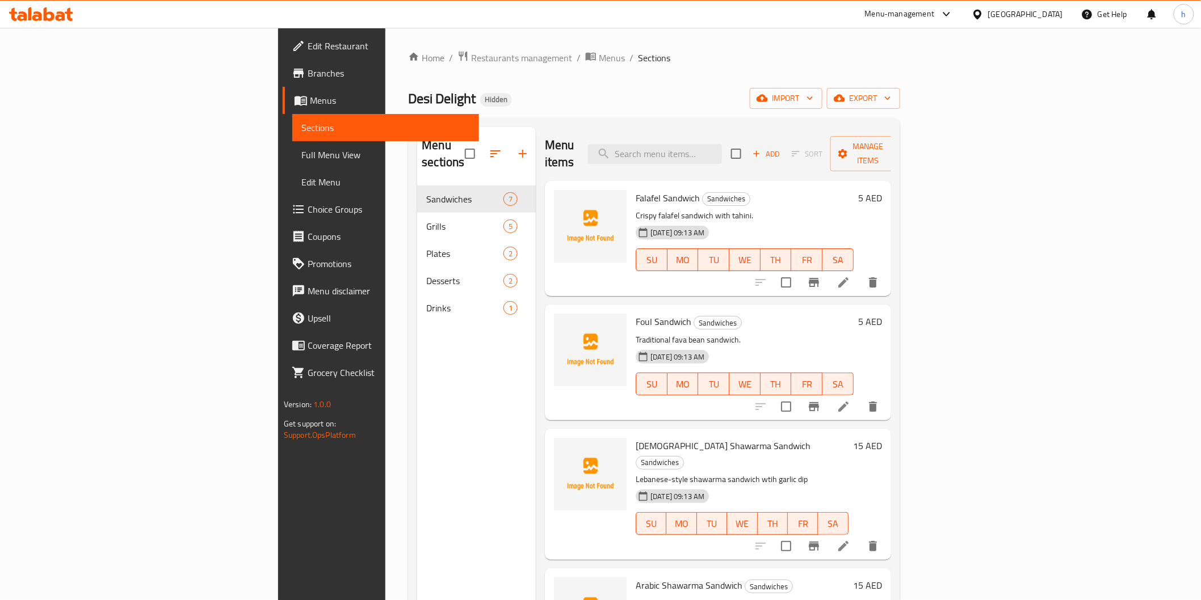
click at [310, 103] on span "Menus" at bounding box center [389, 101] width 159 height 14
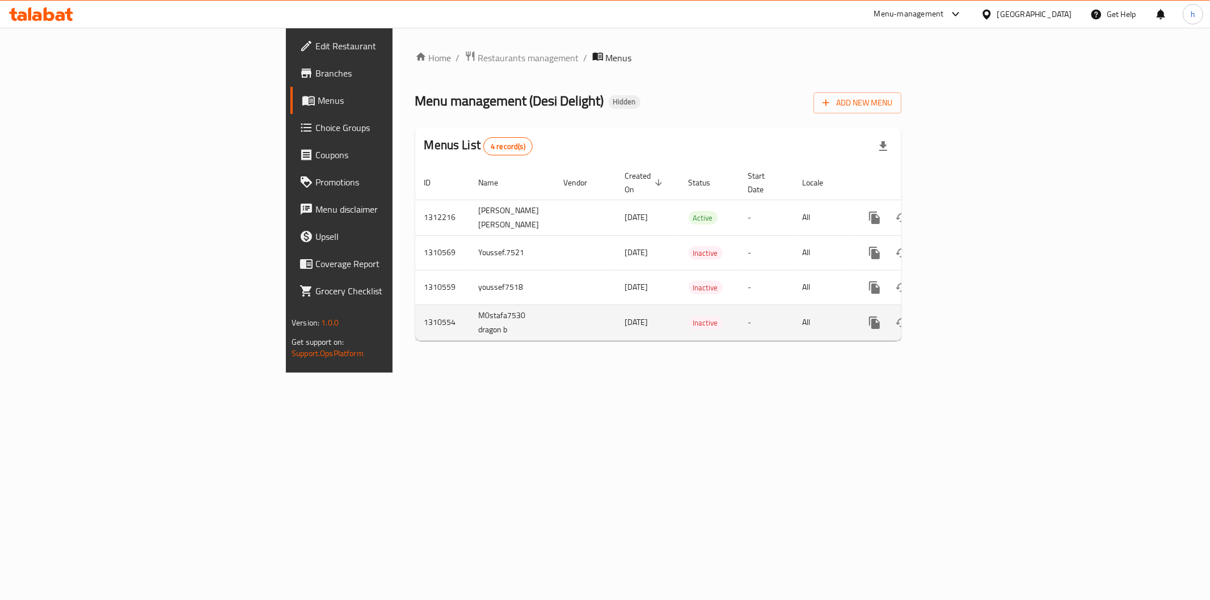
click at [470, 319] on td "M0stafa7530 dragon b" at bounding box center [512, 323] width 85 height 36
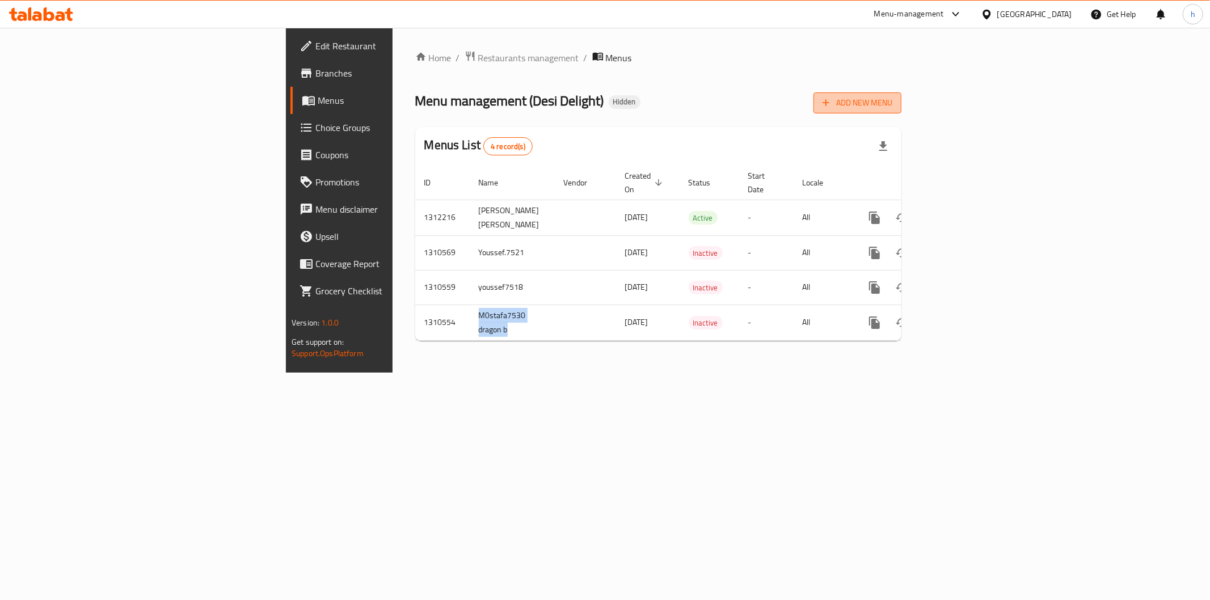
click at [893, 101] on span "Add New Menu" at bounding box center [858, 103] width 70 height 14
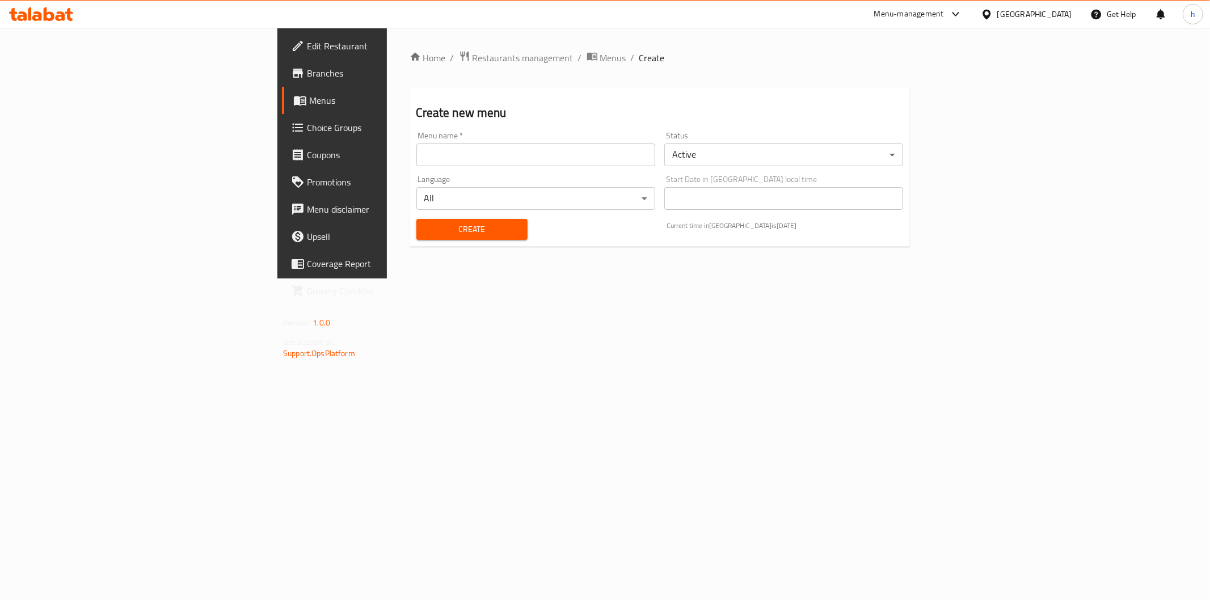
click at [575, 161] on input "text" at bounding box center [535, 155] width 239 height 23
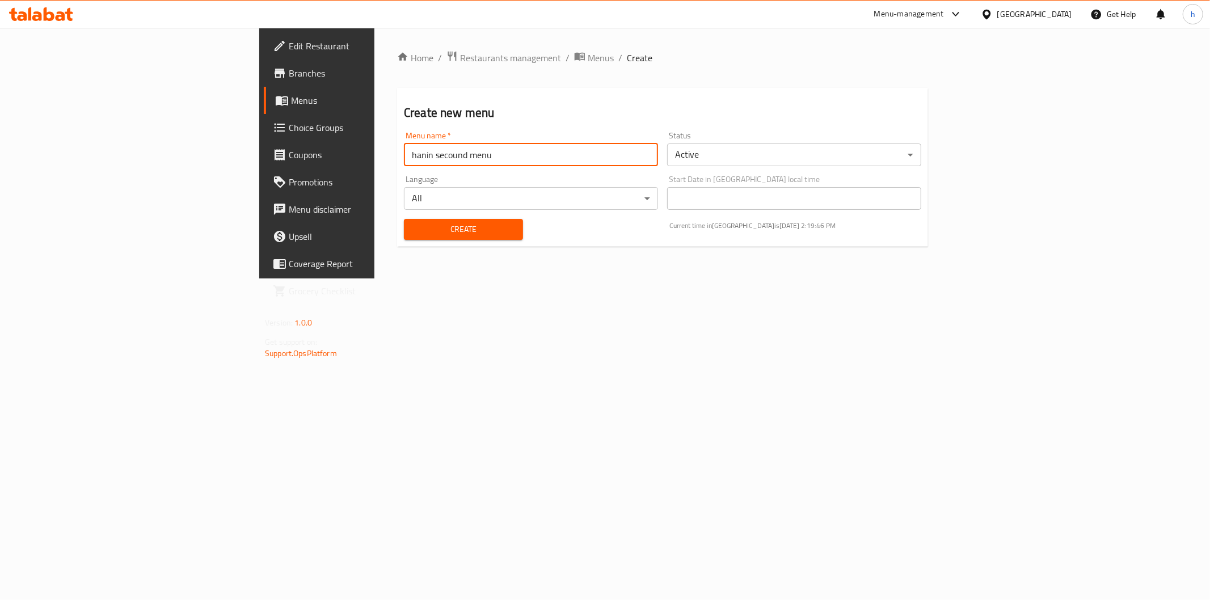
click at [404, 151] on input "hanin secound menu" at bounding box center [531, 155] width 254 height 23
type input "hanin second menu"
click at [413, 229] on span "Create" at bounding box center [463, 229] width 101 height 14
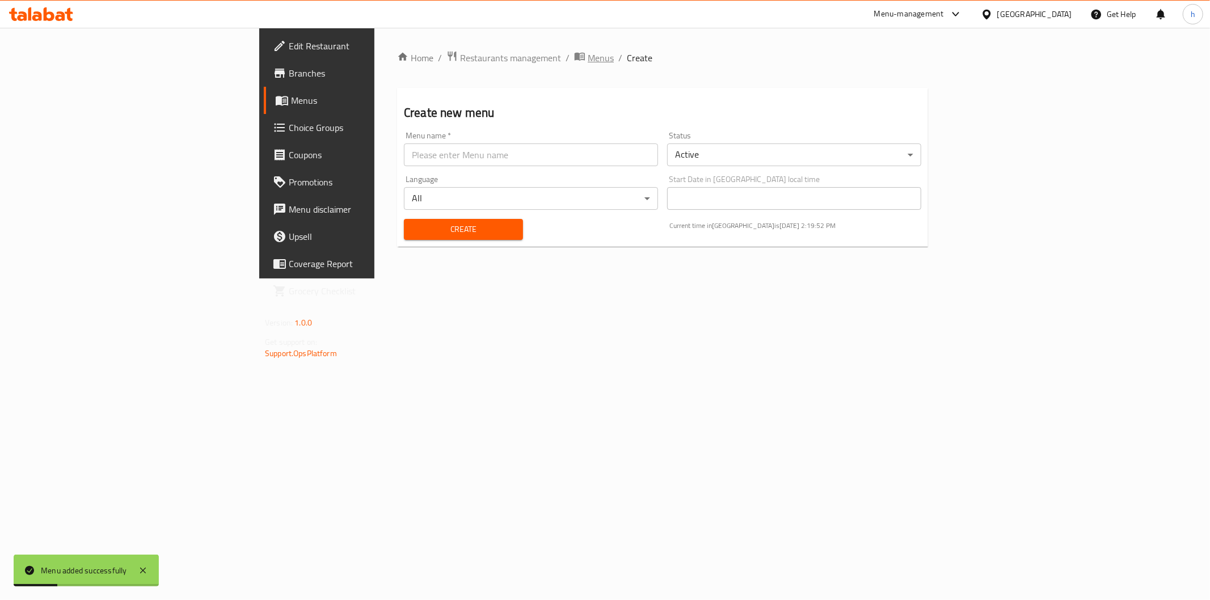
click at [588, 52] on span "Menus" at bounding box center [601, 58] width 26 height 14
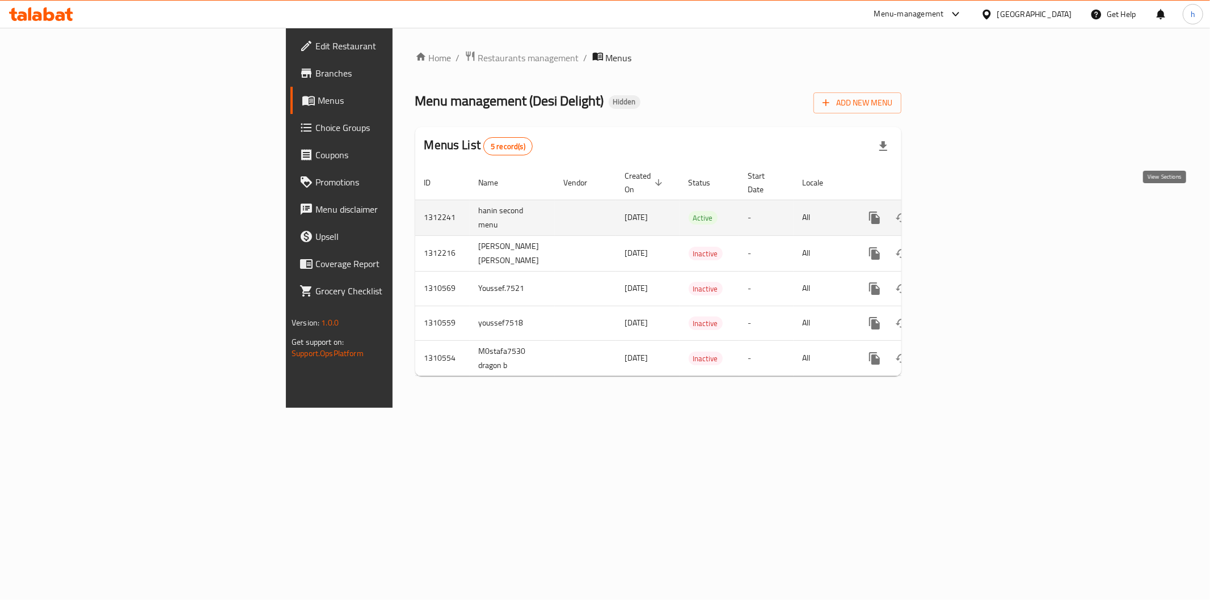
click at [963, 211] on icon "enhanced table" at bounding box center [957, 218] width 14 height 14
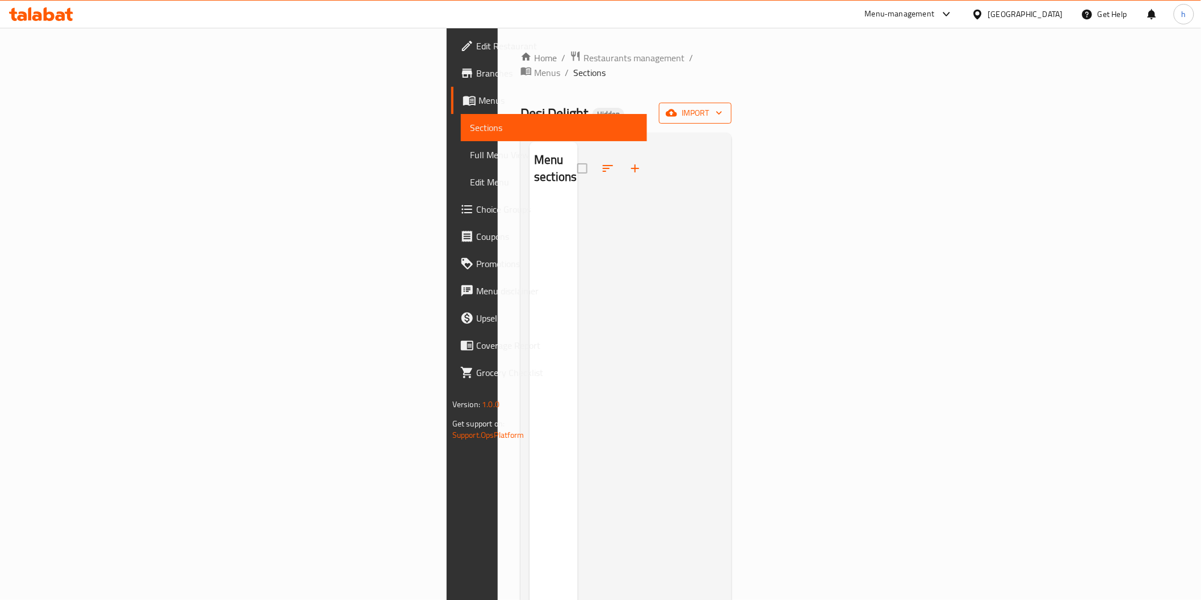
click at [722, 106] on span "import" at bounding box center [695, 113] width 54 height 14
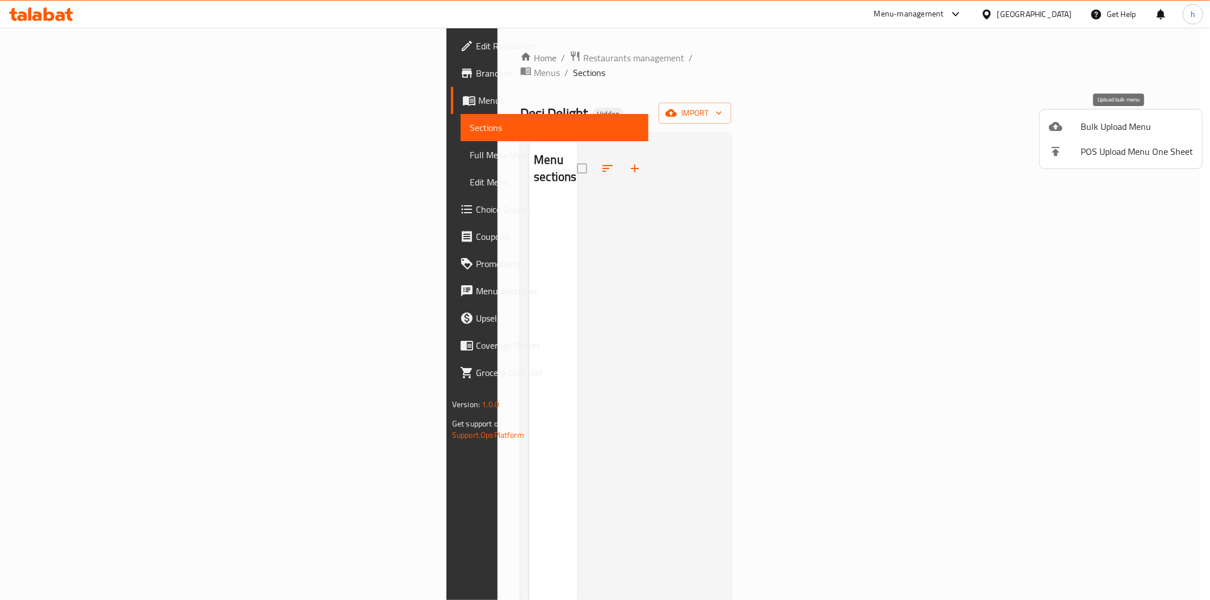
click at [1097, 124] on span "Bulk Upload Menu" at bounding box center [1137, 127] width 112 height 14
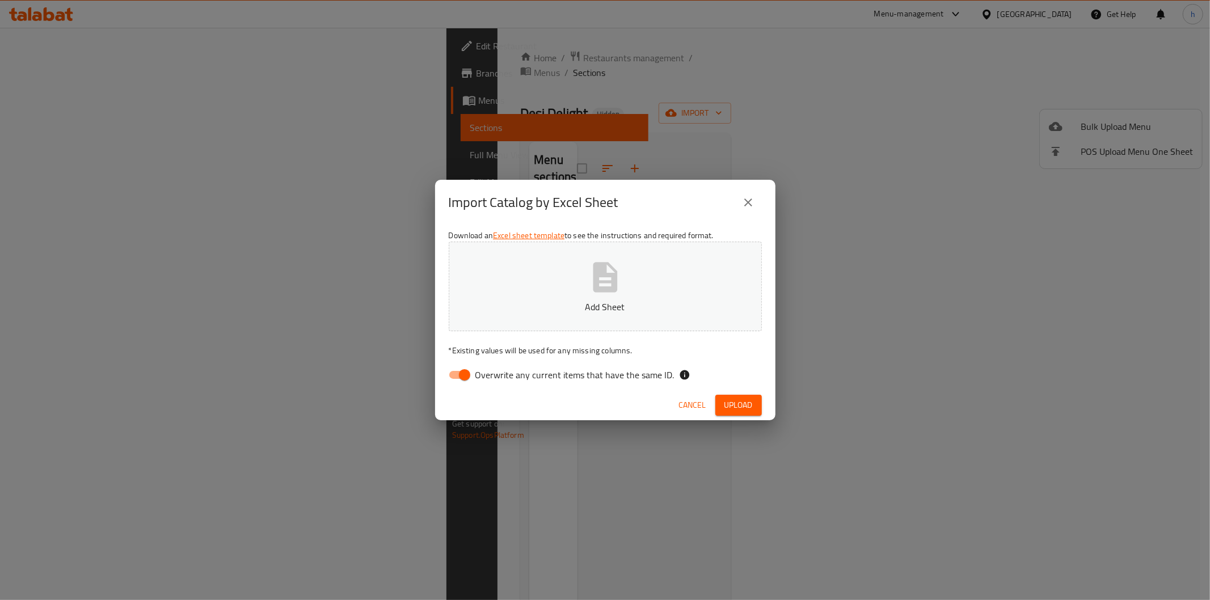
click at [463, 375] on input "Overwrite any current items that have the same ID." at bounding box center [464, 375] width 65 height 22
checkbox input "false"
click at [590, 297] on button "Add Sheet" at bounding box center [605, 287] width 313 height 90
click at [744, 405] on span "Upload" at bounding box center [739, 405] width 28 height 14
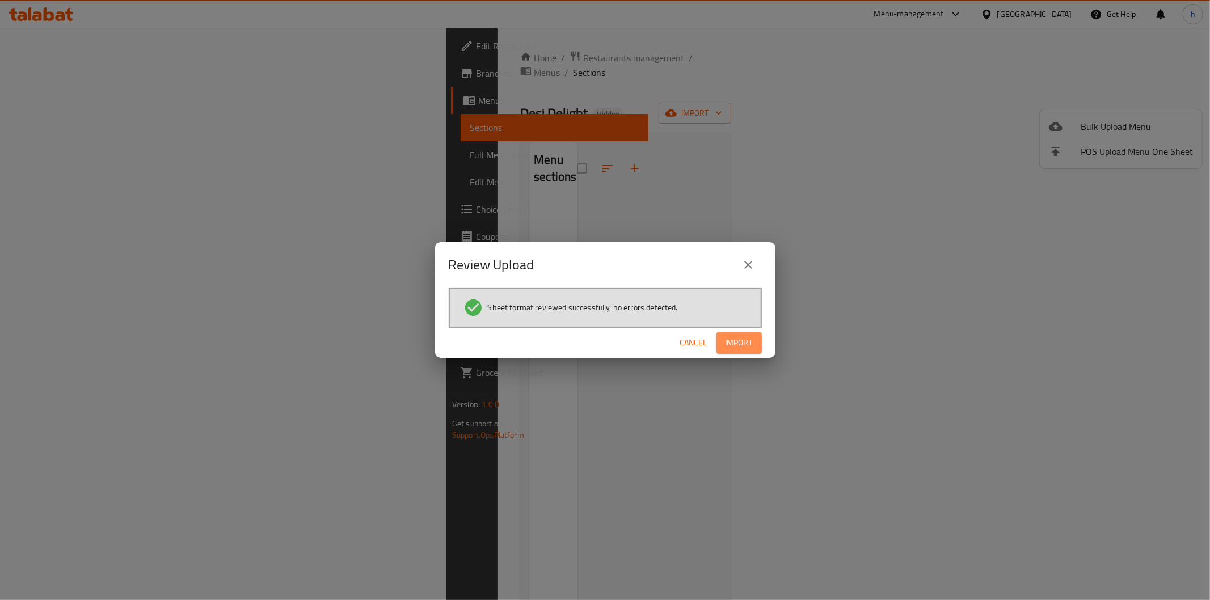
click at [744, 347] on span "Import" at bounding box center [739, 343] width 27 height 14
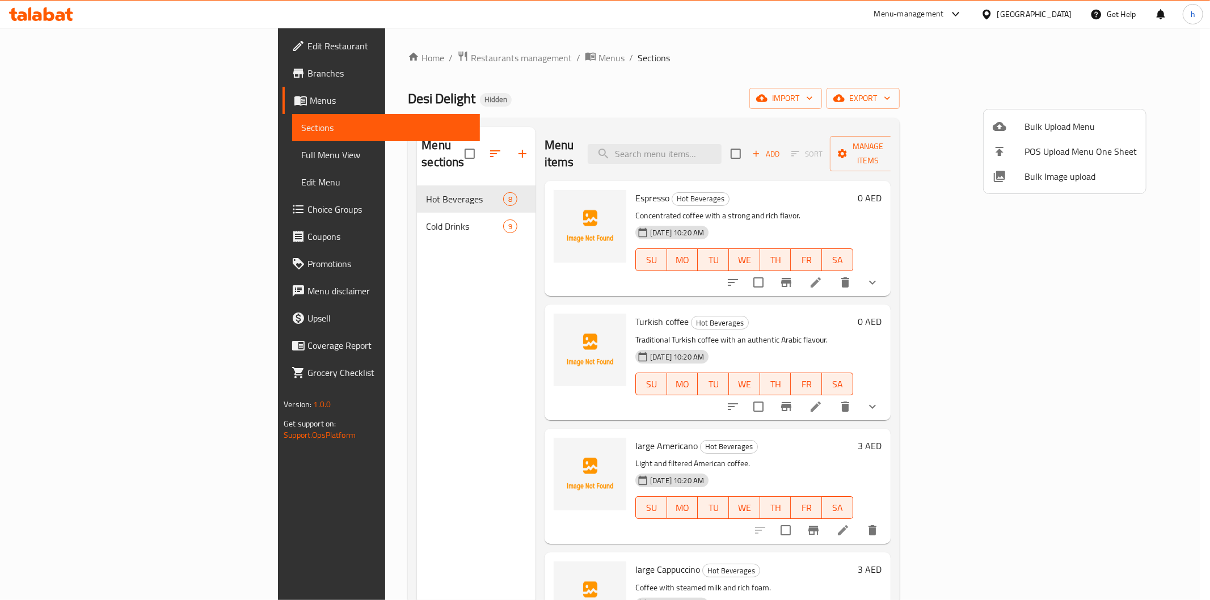
click at [69, 159] on div at bounding box center [605, 300] width 1210 height 600
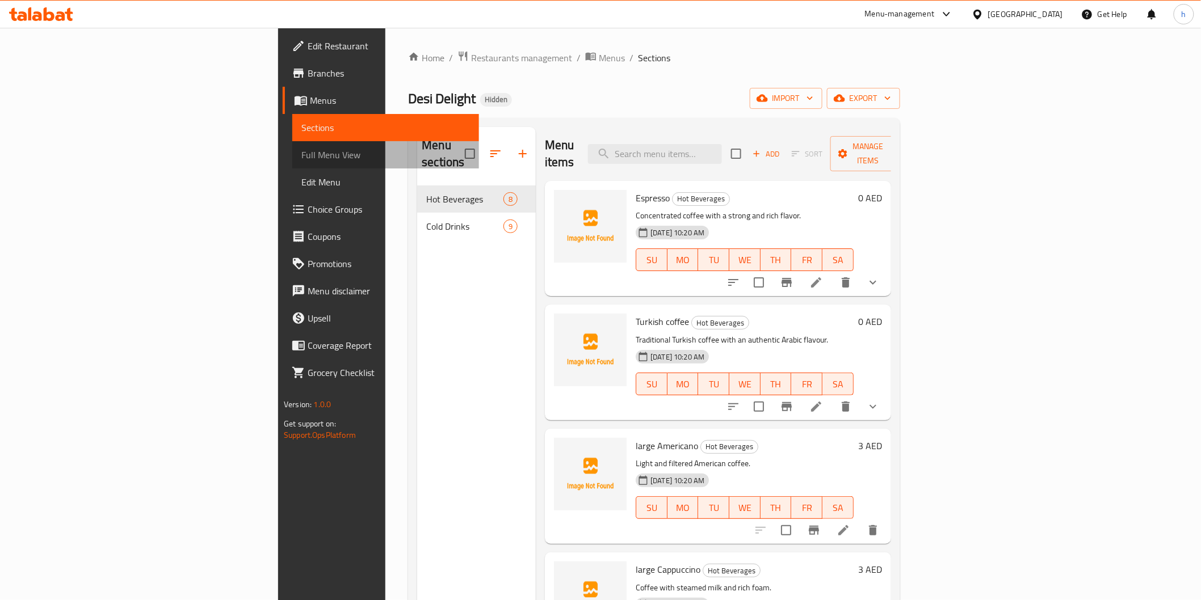
click at [301, 159] on span "Full Menu View" at bounding box center [385, 155] width 168 height 14
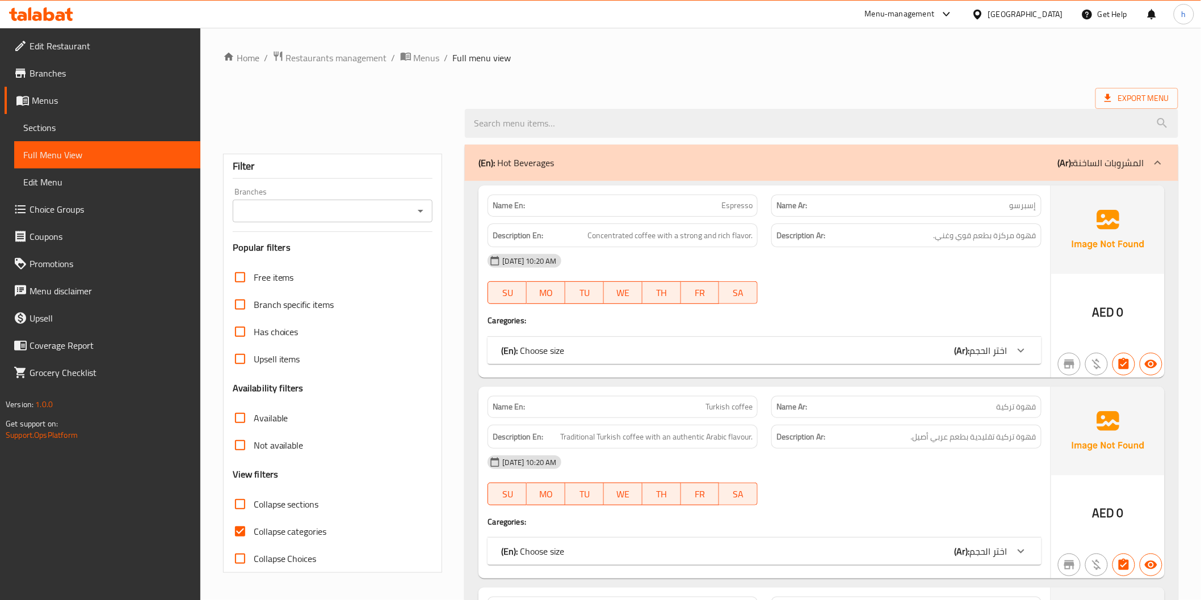
click at [989, 347] on span "اختر الحجم" at bounding box center [988, 350] width 37 height 17
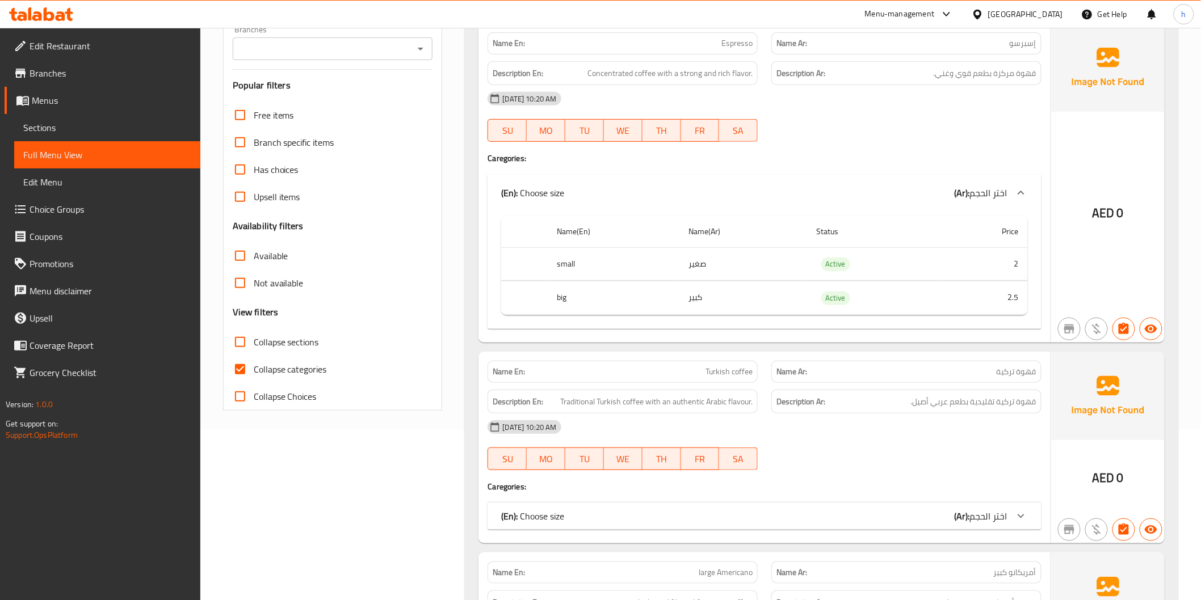
scroll to position [189, 0]
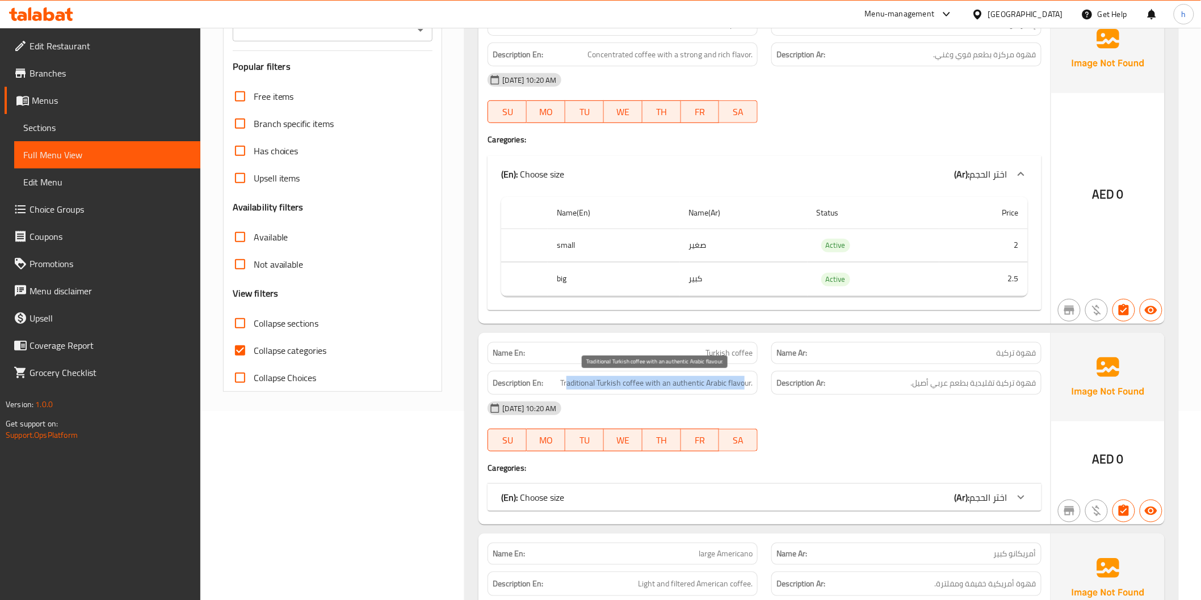
drag, startPoint x: 566, startPoint y: 387, endPoint x: 744, endPoint y: 388, distance: 177.6
click at [744, 388] on span "Traditional Turkish coffee with an authentic Arabic flavour." at bounding box center [656, 383] width 192 height 14
click at [951, 495] on div "(En): Choose size (Ar): اختر الحجم" at bounding box center [754, 498] width 506 height 14
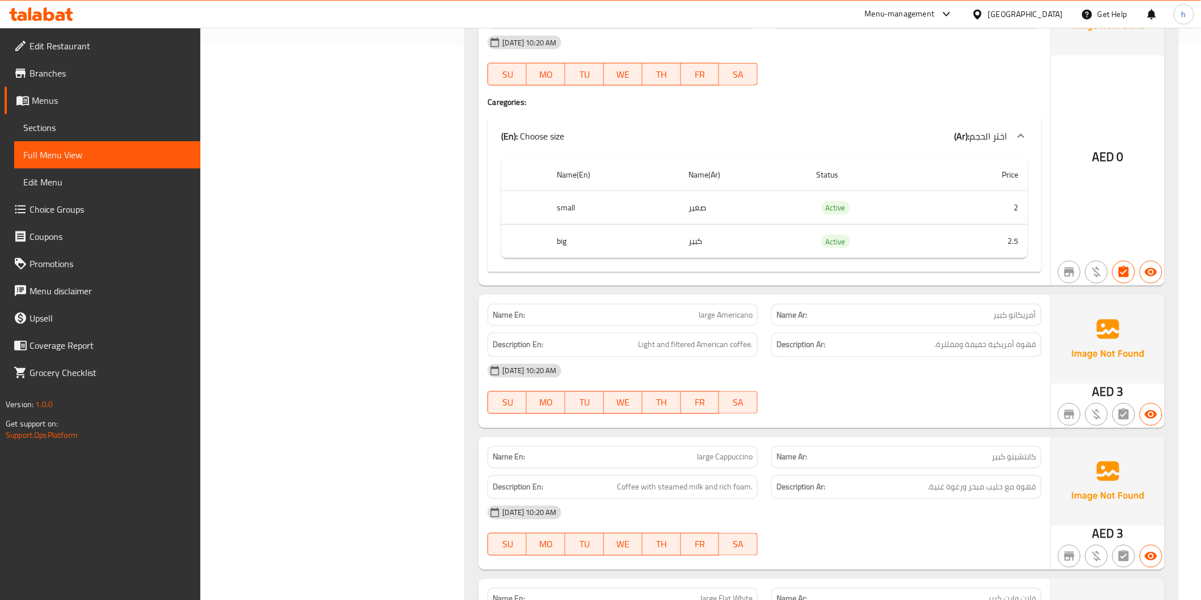
scroll to position [630, 0]
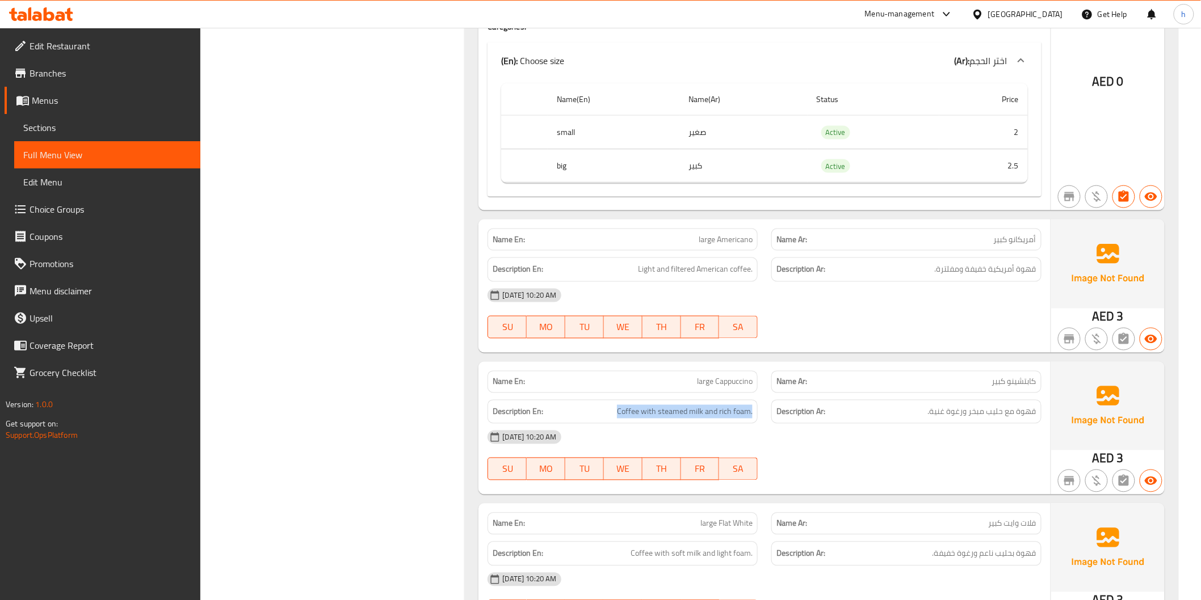
drag, startPoint x: 609, startPoint y: 413, endPoint x: 753, endPoint y: 412, distance: 143.6
click at [753, 412] on div "Description En: Coffee with steamed milk and rich foam." at bounding box center [622, 412] width 270 height 24
click at [962, 405] on span "قهوة مع حليب مبخر ورغوة غنية." at bounding box center [982, 412] width 108 height 14
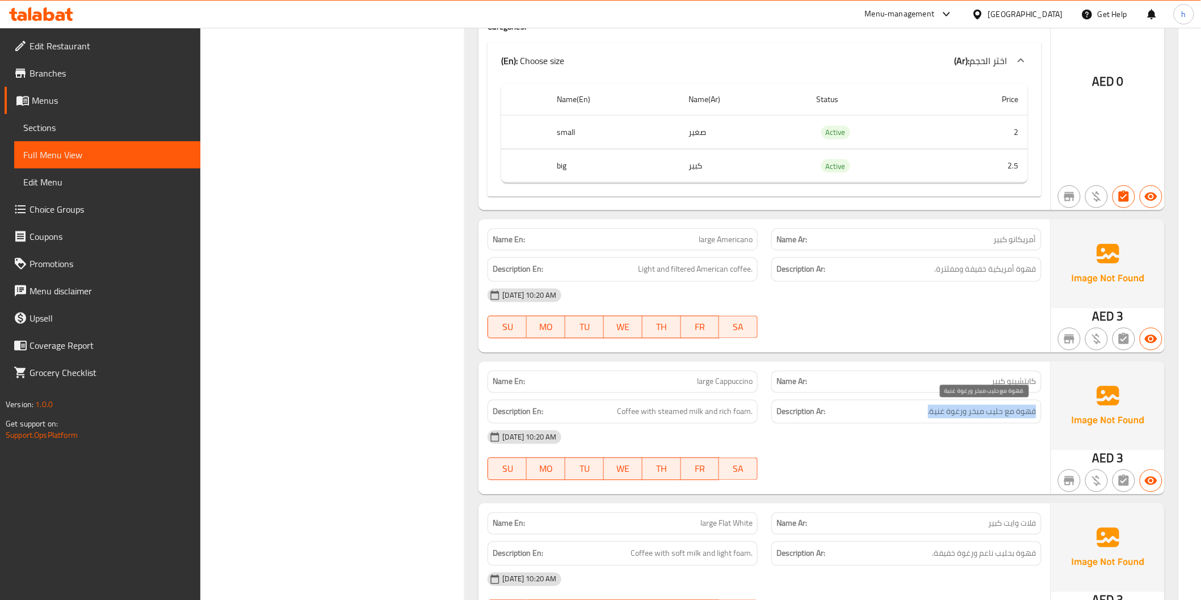
click at [956, 416] on span "قهوة مع حليب مبخر ورغوة غنية." at bounding box center [982, 412] width 108 height 14
click at [935, 432] on div "[DATE] 10:20 AM" at bounding box center [764, 437] width 567 height 27
click at [672, 274] on span "Light and filtered American coffee." at bounding box center [695, 270] width 115 height 14
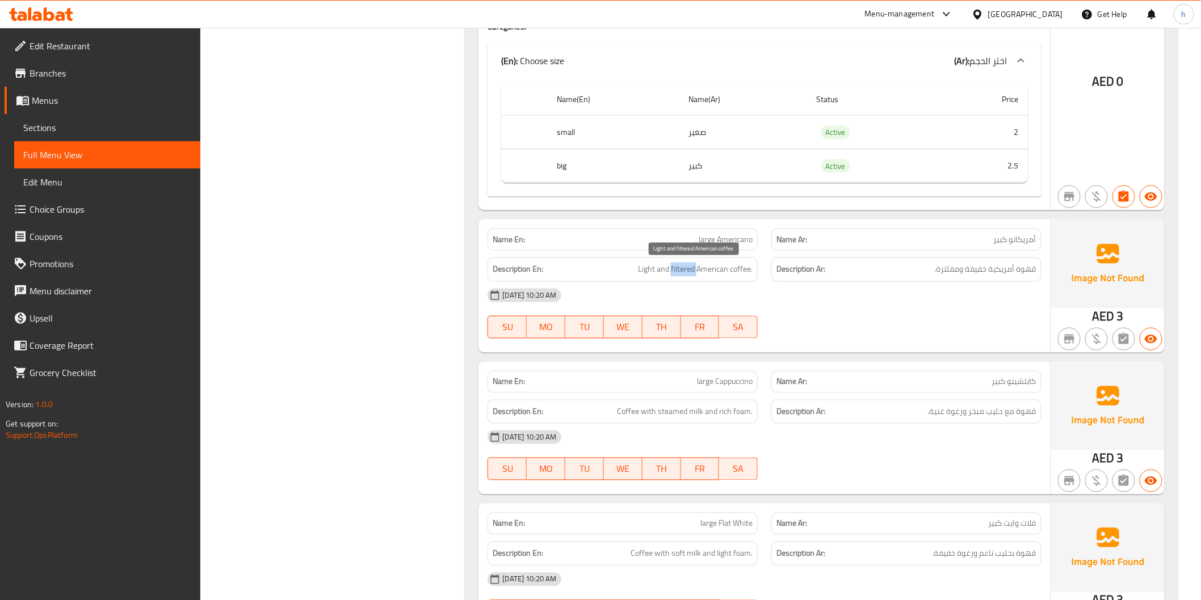
click at [671, 274] on span "Light and filtered American coffee." at bounding box center [695, 270] width 115 height 14
click at [945, 413] on span "قهوة مع حليب مبخر ورغوة غنية." at bounding box center [982, 412] width 108 height 14
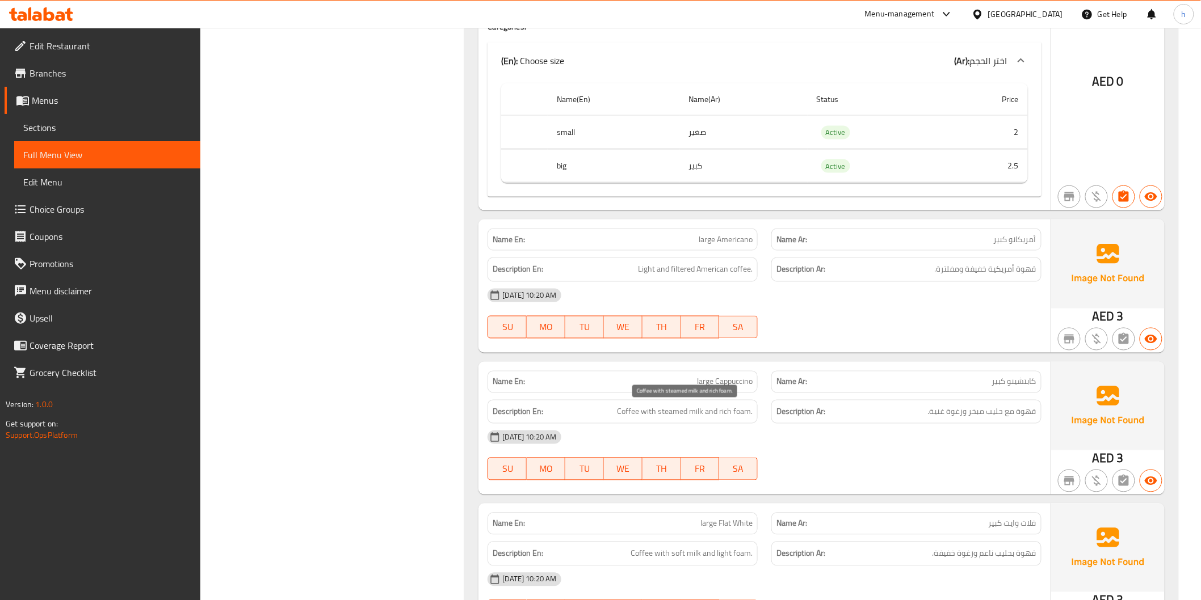
click at [687, 412] on span "Coffee with steamed milk and rich foam." at bounding box center [685, 412] width 136 height 14
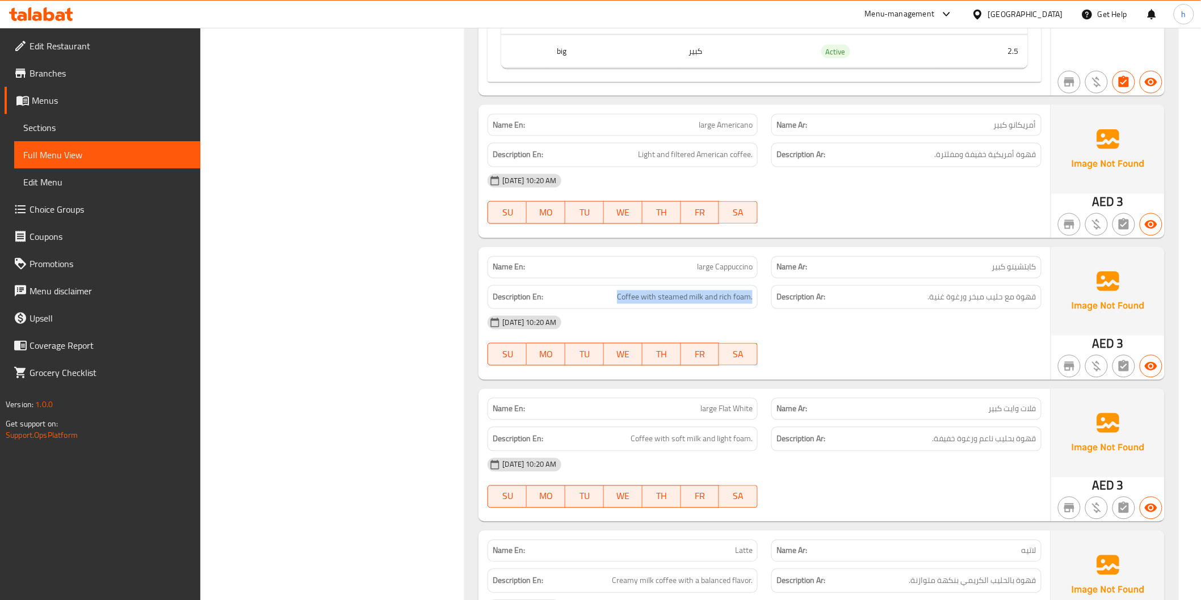
scroll to position [756, 0]
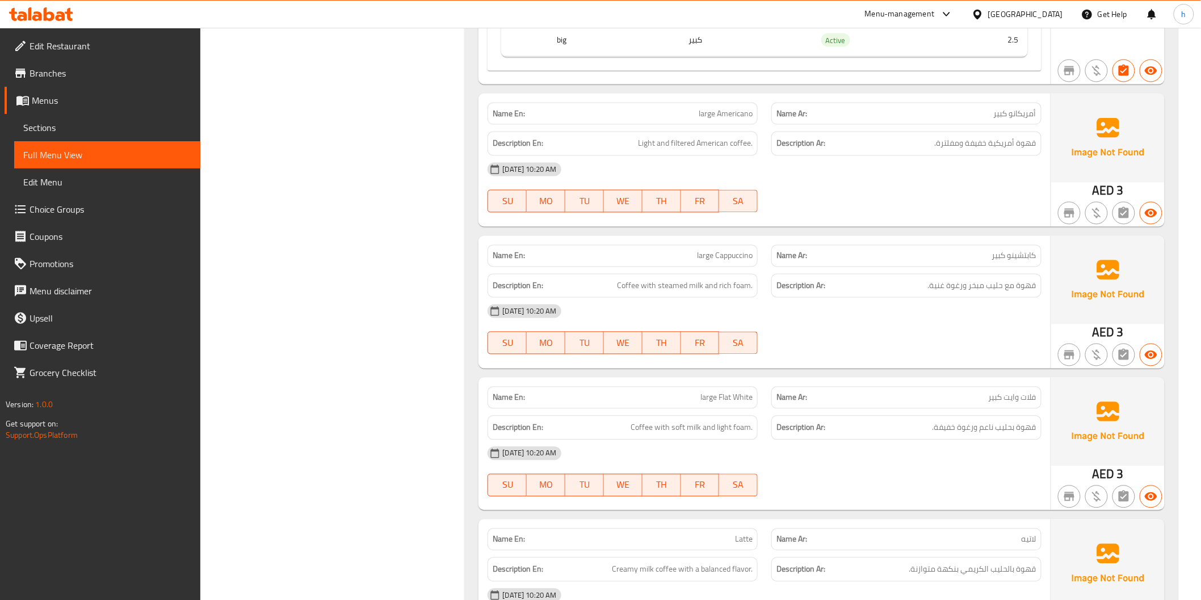
click at [640, 437] on div "Description En: Coffee with soft milk and light foam." at bounding box center [622, 428] width 270 height 24
click at [937, 415] on div "Description Ar: قهوة بحليب ناعم ورغوة خفيفة." at bounding box center [906, 428] width 284 height 38
click at [945, 434] on span "قهوة بحليب ناعم ورغوة خفيفة." at bounding box center [984, 428] width 104 height 14
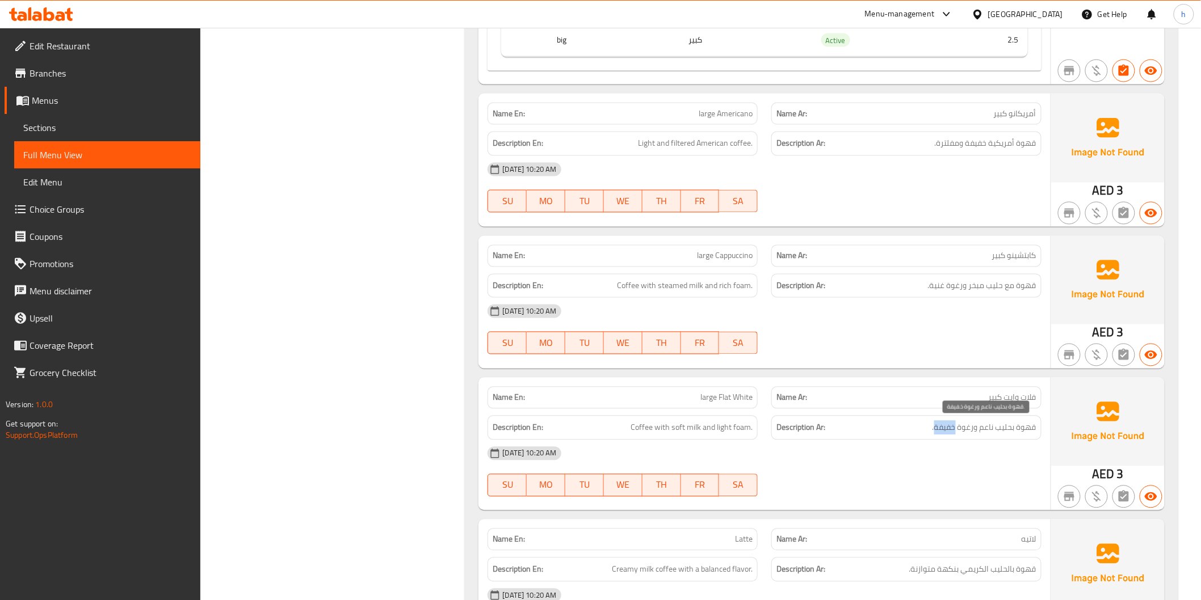
click at [945, 434] on span "قهوة بحليب ناعم ورغوة خفيفة." at bounding box center [984, 428] width 104 height 14
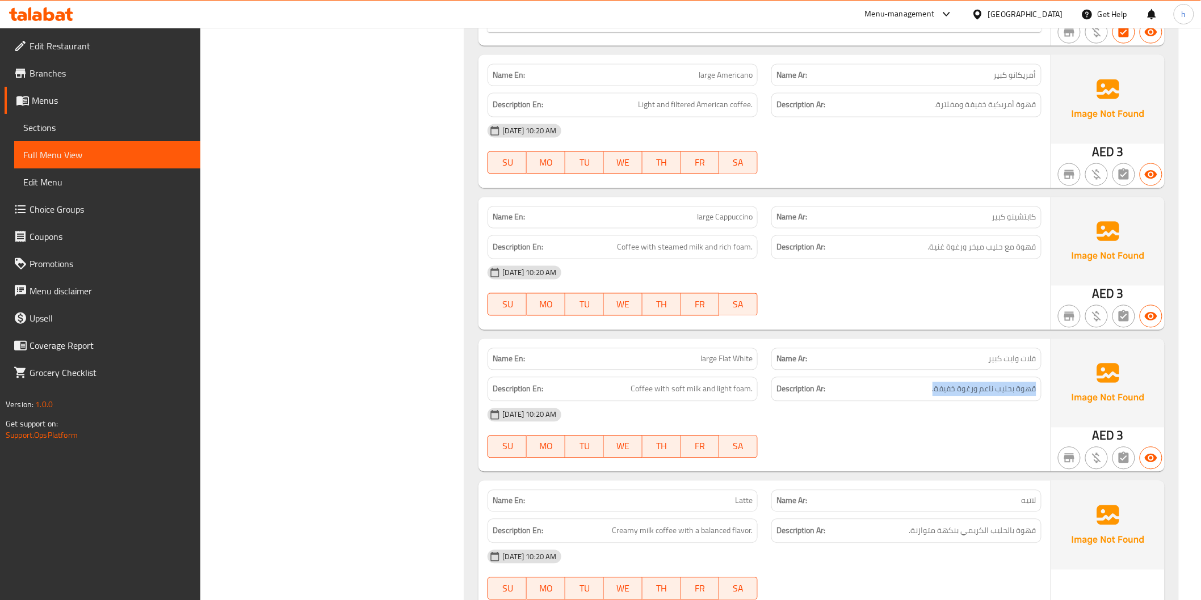
scroll to position [882, 0]
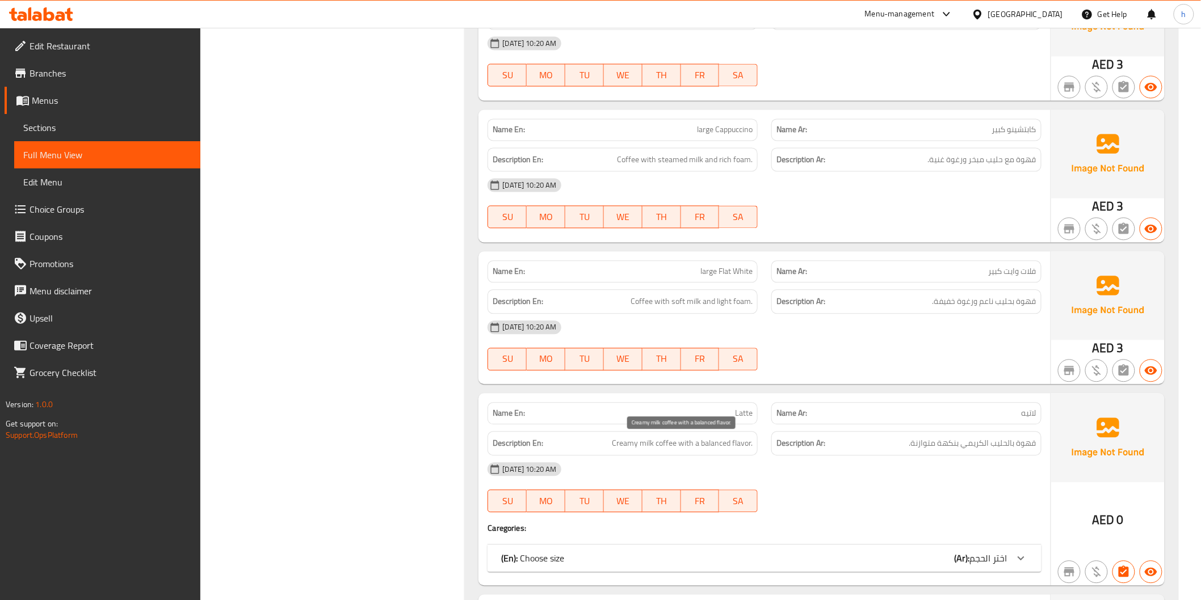
click at [645, 443] on span "Creamy milk coffee with a balanced flavor." at bounding box center [682, 444] width 141 height 14
click at [937, 550] on div "(En): Choose size (Ar): اختر الحجم" at bounding box center [763, 558] width 553 height 27
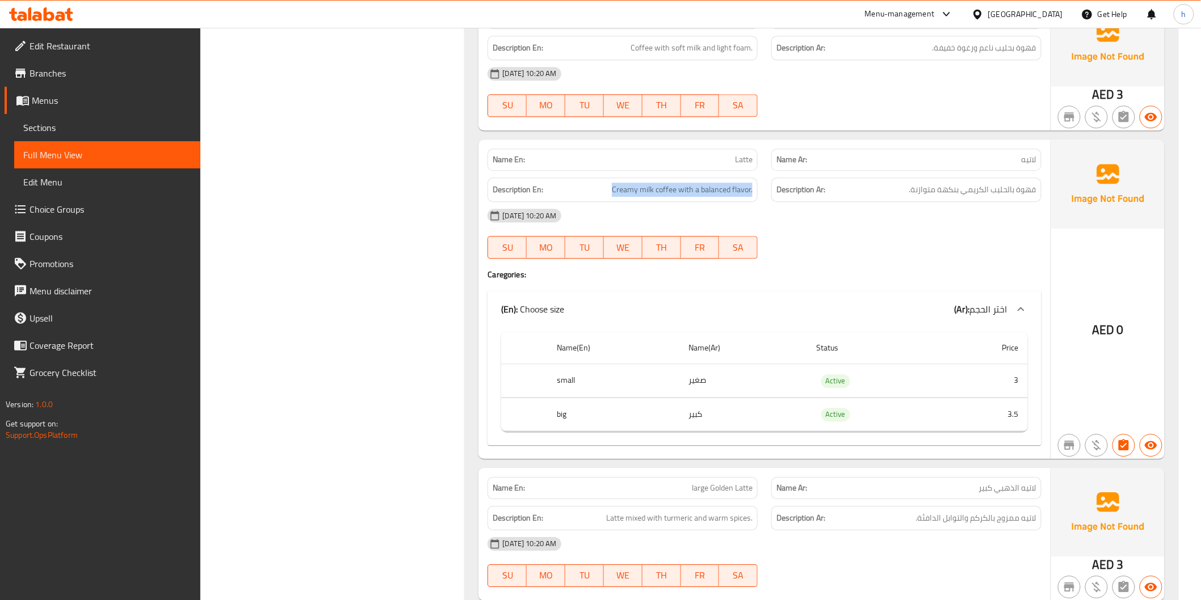
scroll to position [1198, 0]
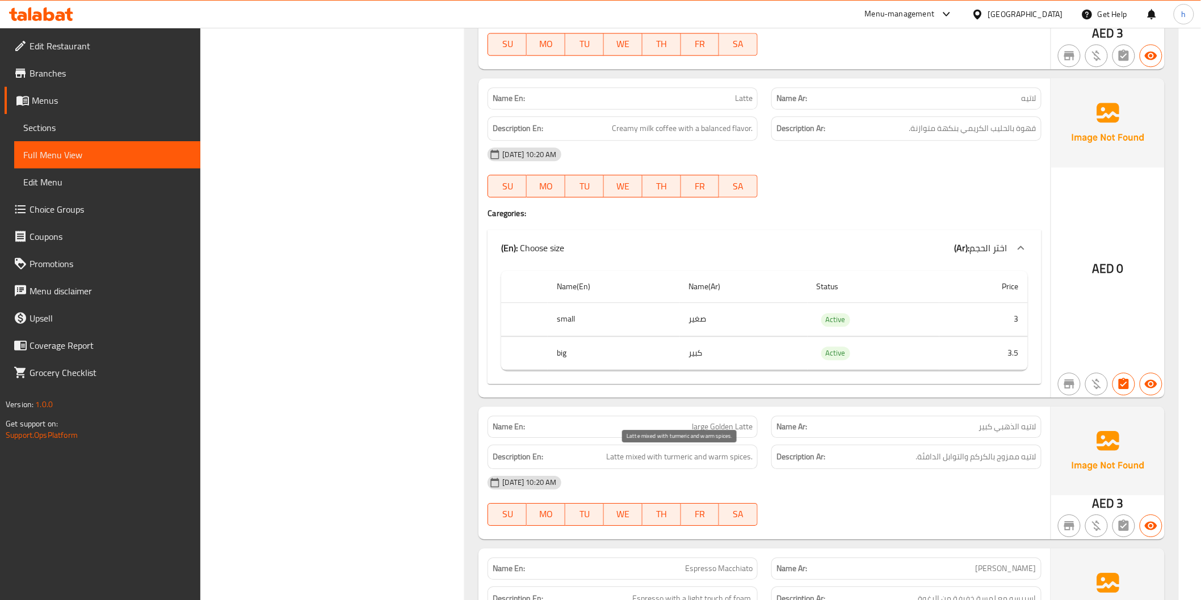
click at [639, 455] on span "Latte mixed with turmeric and warm spices." at bounding box center [679, 457] width 146 height 14
click at [898, 453] on h6 "Description Ar: لاتيه ممزوج بالكركم والتوابل الدافئة." at bounding box center [906, 457] width 260 height 14
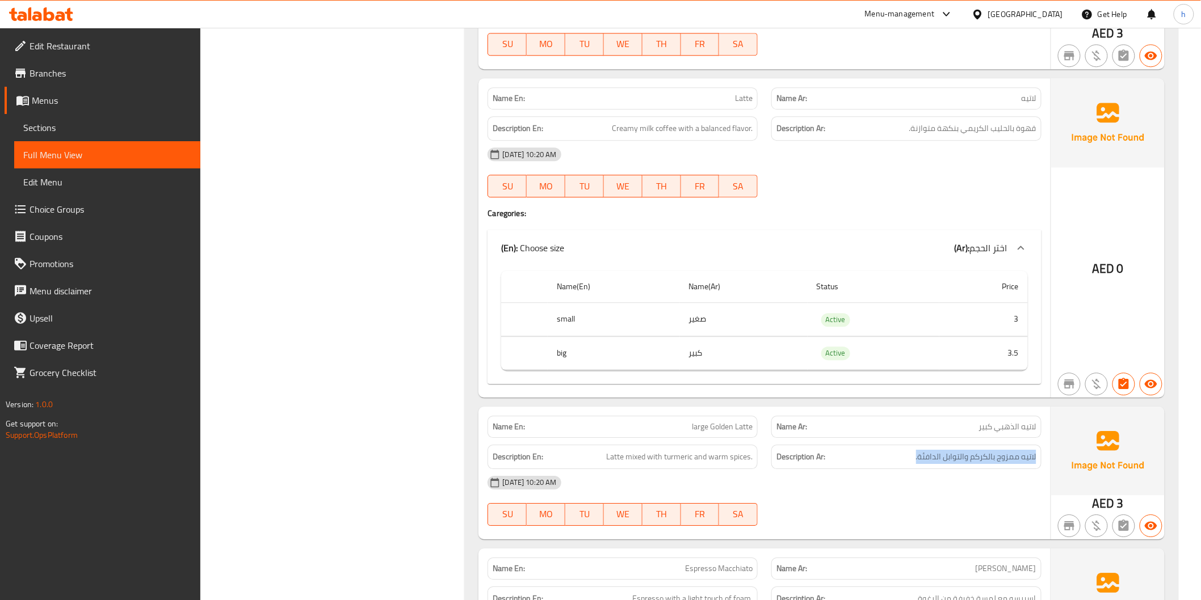
click at [898, 453] on h6 "Description Ar: لاتيه ممزوج بالكركم والتوابل الدافئة." at bounding box center [906, 457] width 260 height 14
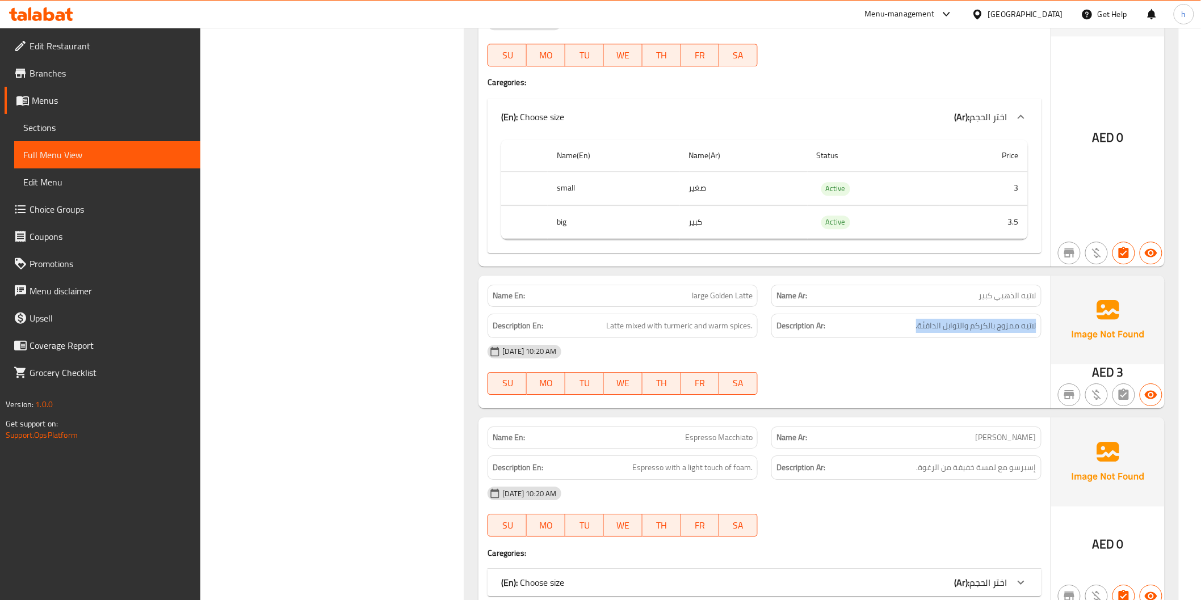
scroll to position [1387, 0]
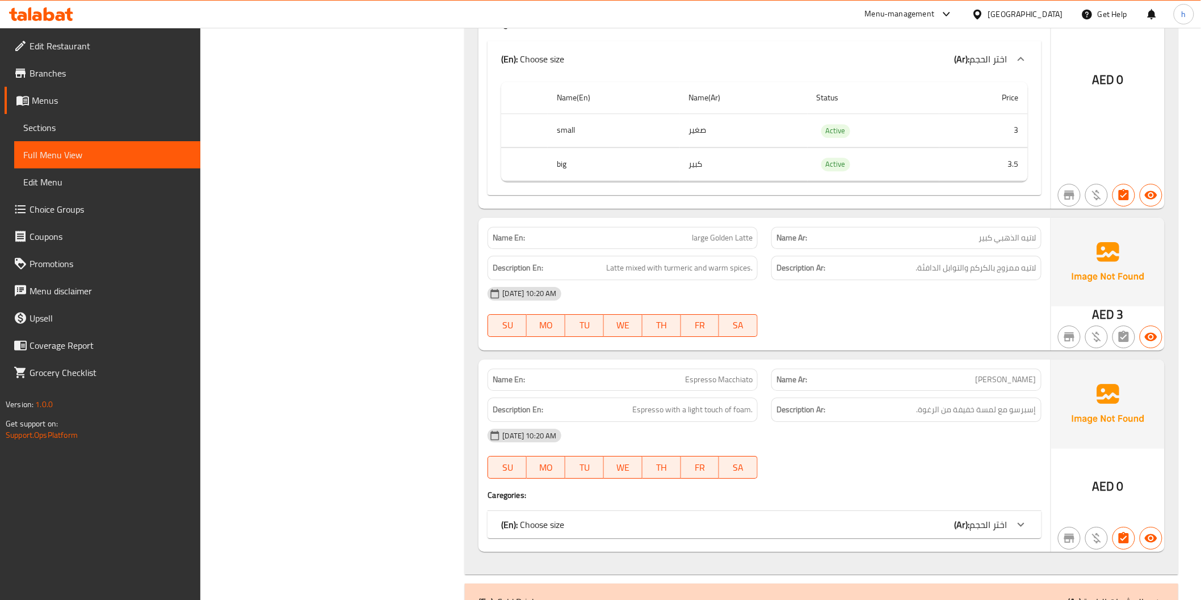
click at [647, 415] on span "Espresso with a light touch of foam." at bounding box center [692, 410] width 120 height 14
click at [818, 528] on div "(En): Choose size (Ar): اختر الحجم" at bounding box center [754, 525] width 506 height 14
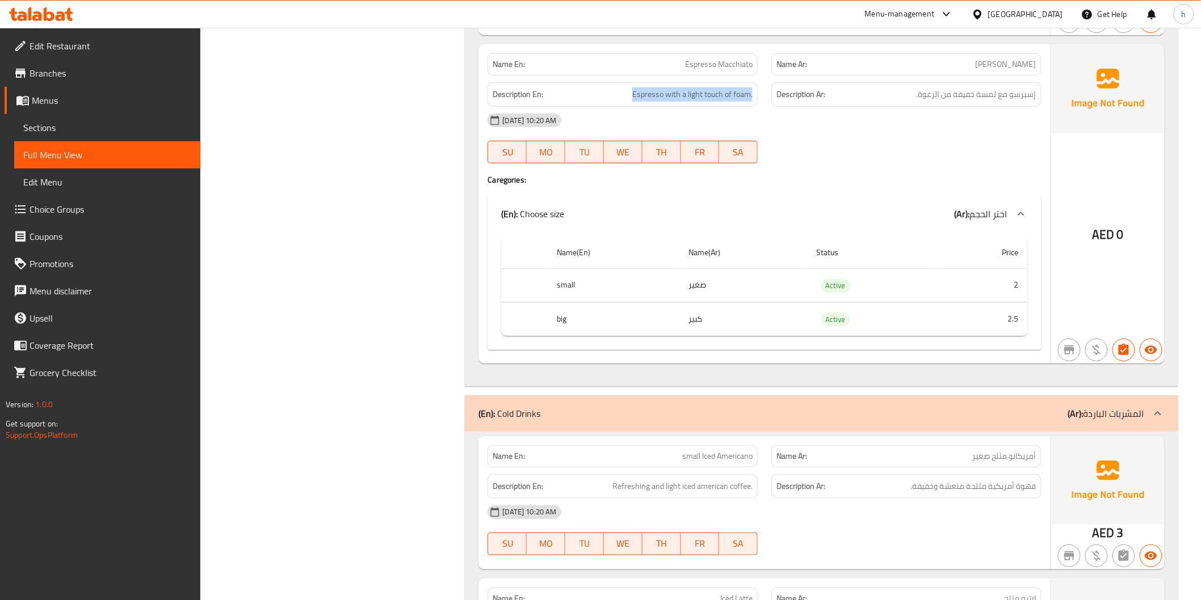
scroll to position [1765, 0]
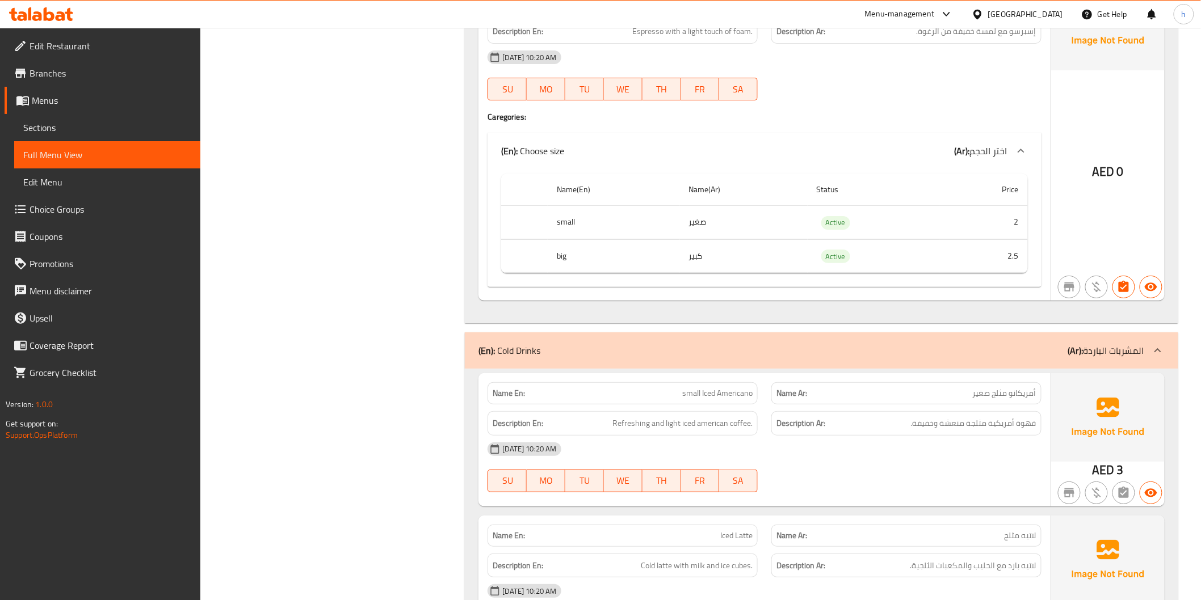
click at [615, 431] on div "Description En: Refreshing and light iced american coffee." at bounding box center [622, 423] width 270 height 24
click at [887, 422] on h6 "Description Ar: قهوة أمريكية مثلجة منعشة وخفيفة." at bounding box center [906, 423] width 260 height 14
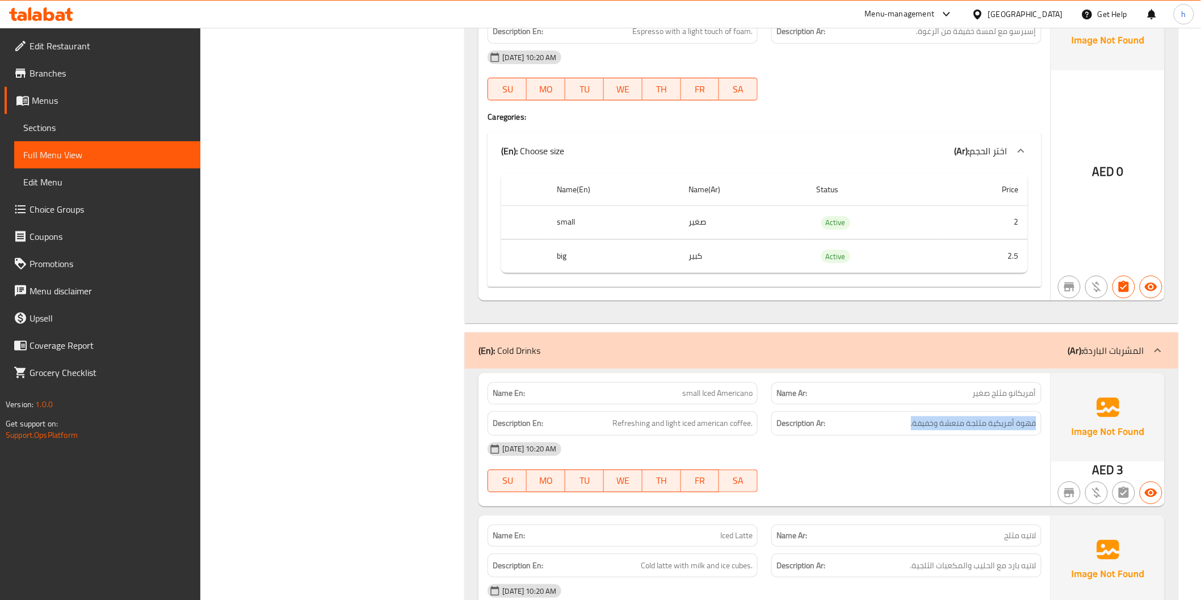
click at [887, 422] on h6 "Description Ar: قهوة أمريكية مثلجة منعشة وخفيفة." at bounding box center [906, 423] width 260 height 14
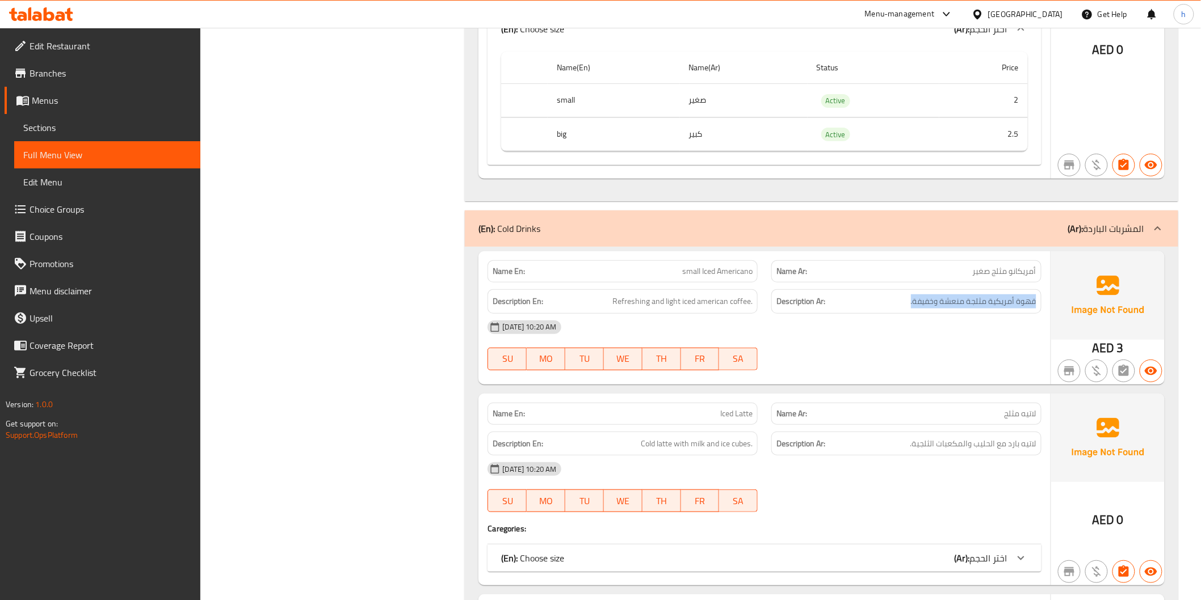
scroll to position [1891, 0]
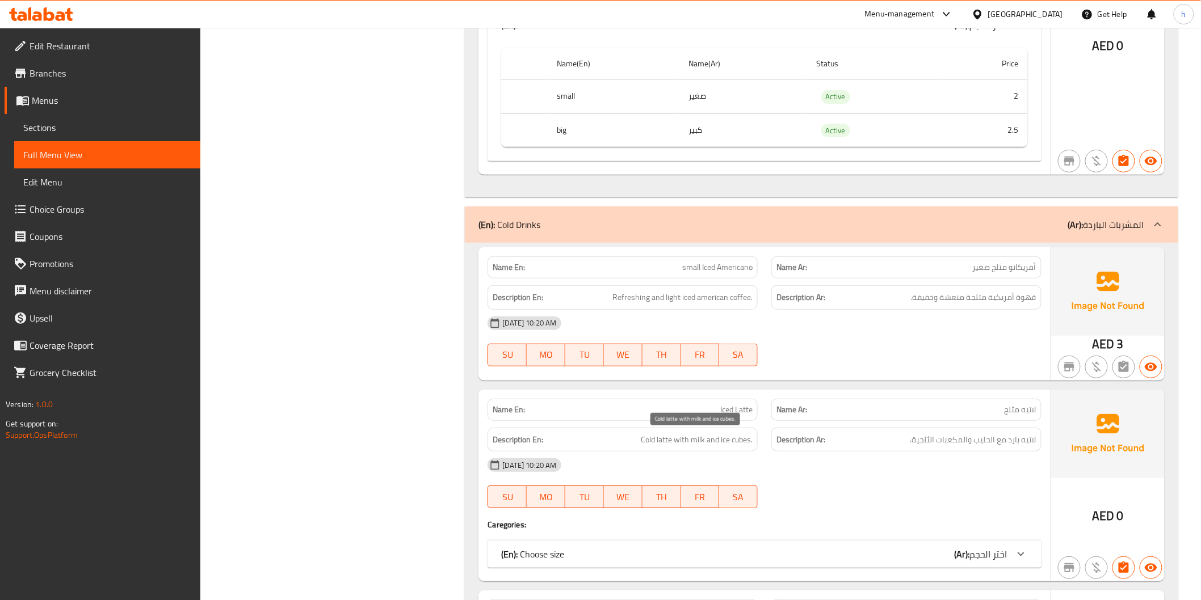
click at [659, 440] on span "Cold latte with milk and ice cubes." at bounding box center [697, 440] width 112 height 14
click at [906, 444] on h6 "Description Ar: لاتيه بارد مع الحليب والمكعبات الثلجية." at bounding box center [906, 440] width 260 height 14
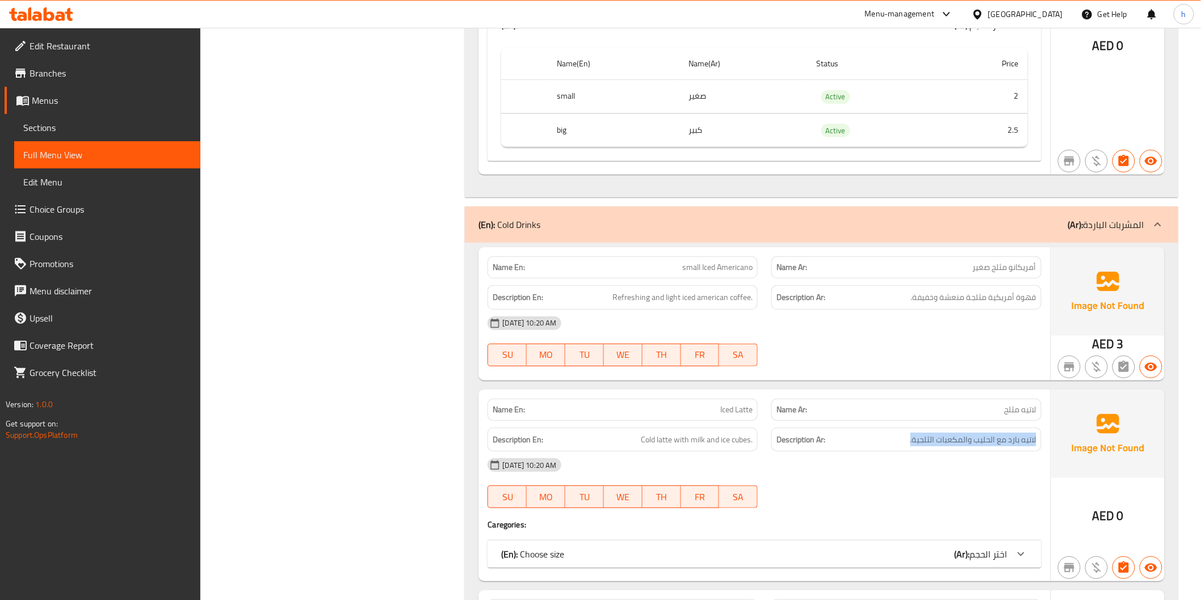
click at [906, 444] on h6 "Description Ar: لاتيه بارد مع الحليب والمكعبات الثلجية." at bounding box center [906, 440] width 260 height 14
click at [939, 555] on div "(En): Choose size (Ar): اختر الحجم" at bounding box center [754, 555] width 506 height 14
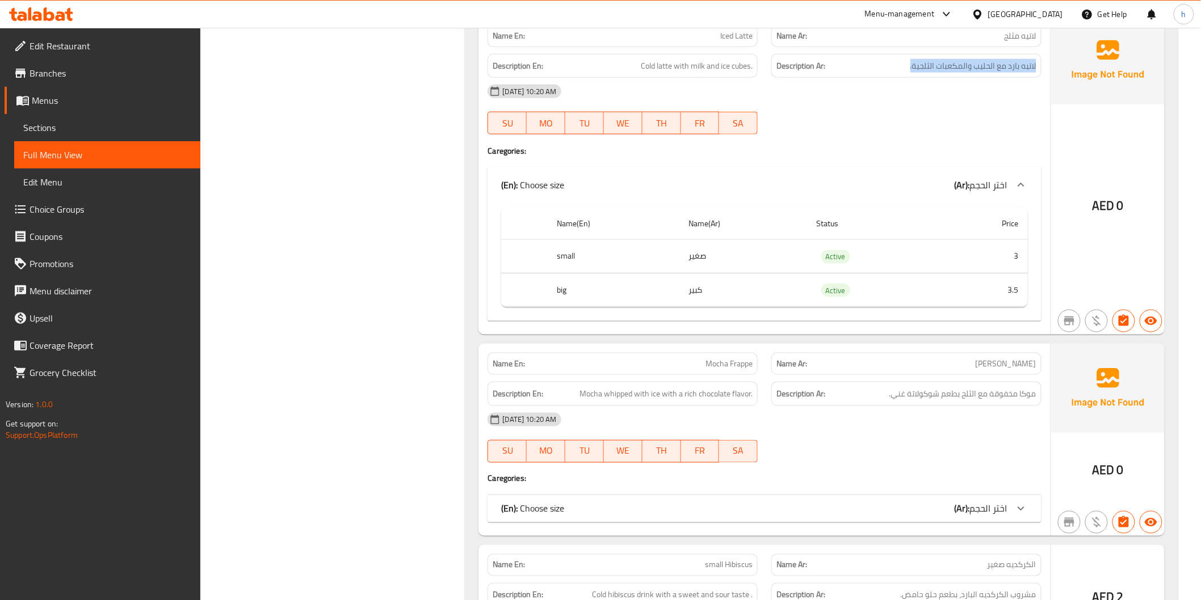
scroll to position [2270, 0]
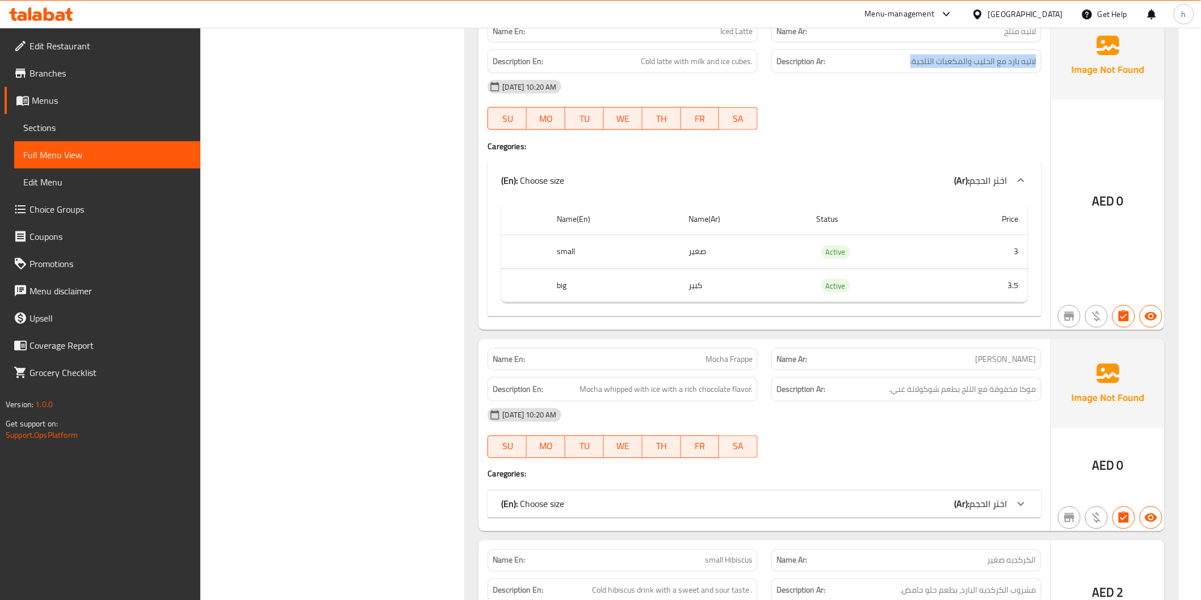
click at [827, 500] on div "(En): Choose size (Ar): اختر الحجم" at bounding box center [754, 505] width 506 height 14
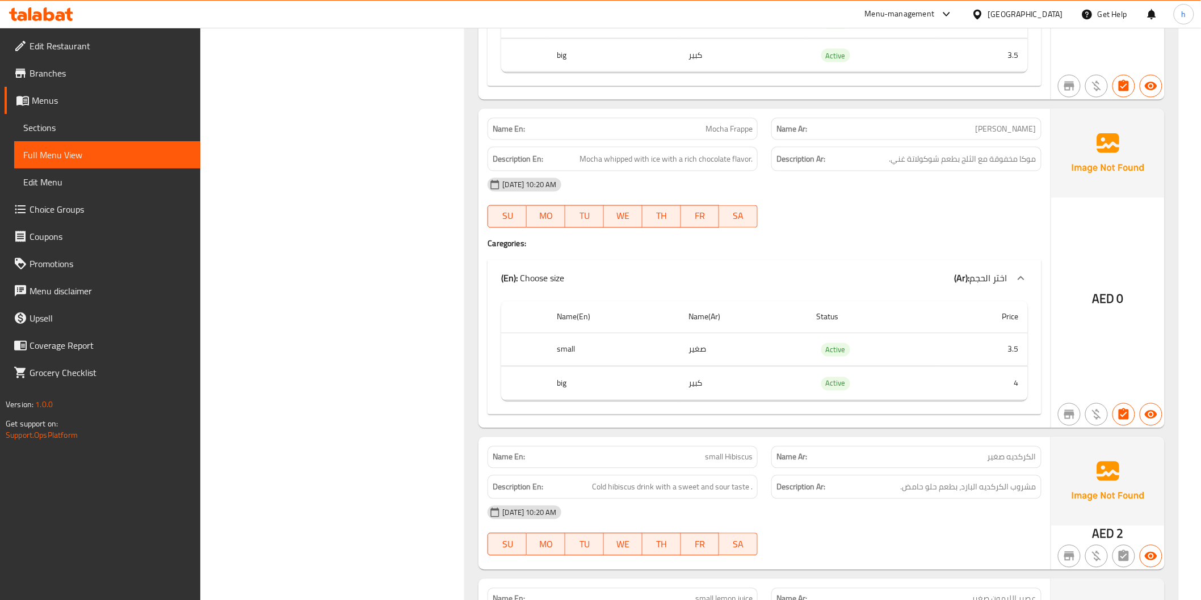
scroll to position [2585, 0]
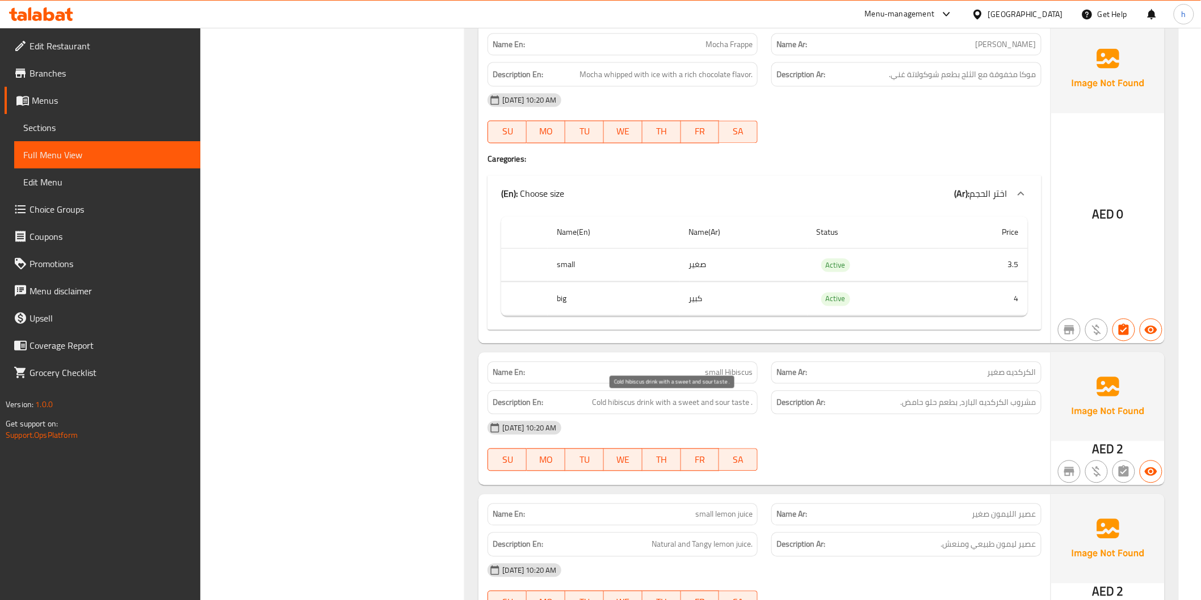
click at [625, 406] on span "Cold hibiscus drink with a sweet and sour taste ." at bounding box center [672, 403] width 161 height 14
click at [668, 411] on div "Description En: Cold hibiscus drink with a sweet and sour taste ." at bounding box center [622, 403] width 270 height 24
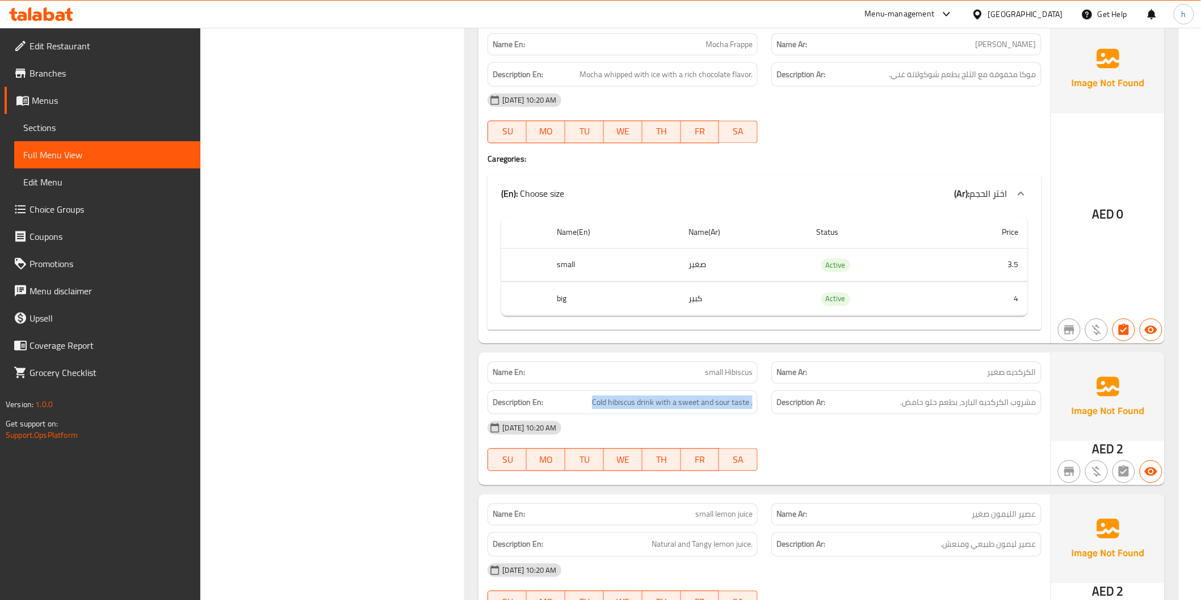
click at [668, 411] on div "Description En: Cold hibiscus drink with a sweet and sour taste ." at bounding box center [622, 403] width 270 height 24
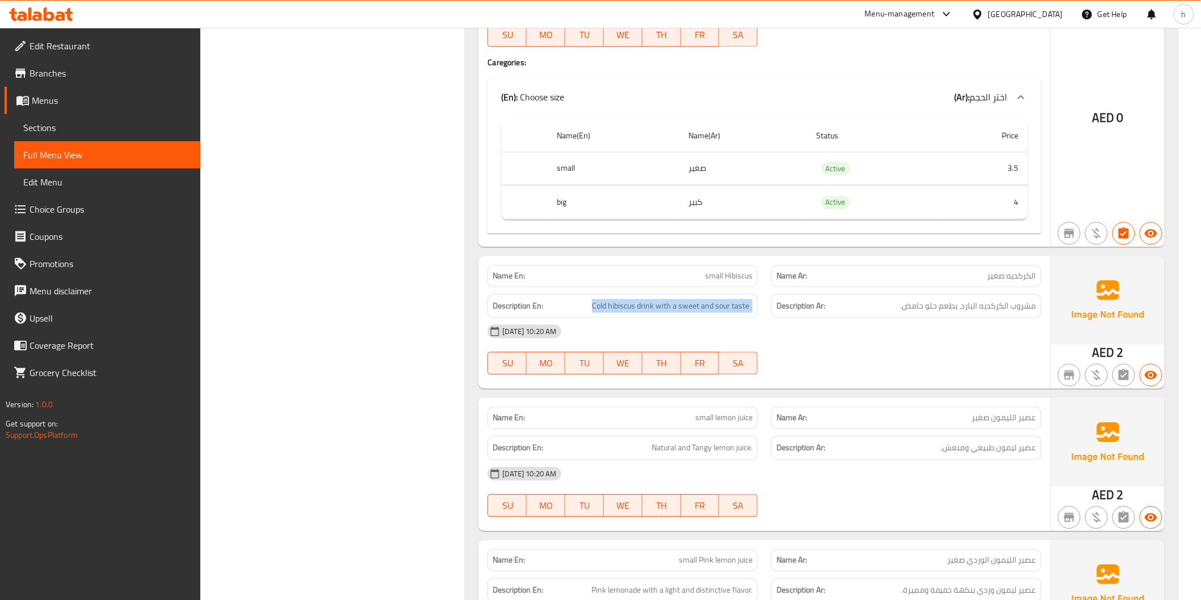
scroll to position [2711, 0]
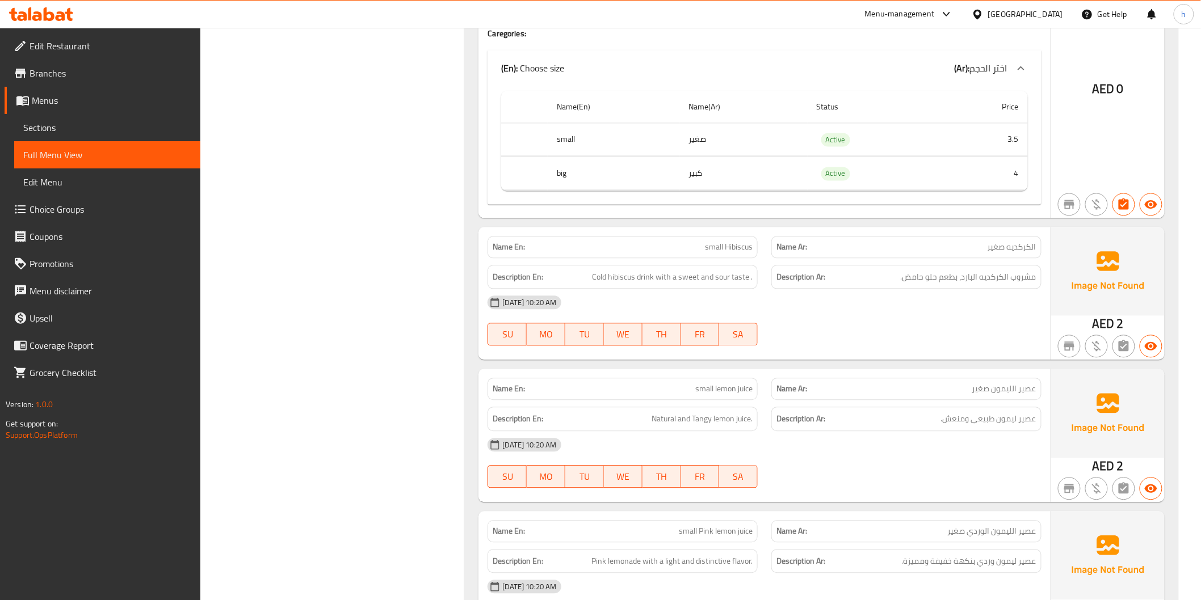
click at [649, 413] on h6 "Description En: Natural and Tangy lemon juice." at bounding box center [623, 419] width 260 height 14
click at [915, 418] on h6 "Description Ar: عصير ليمون طبيعي ومنعش." at bounding box center [906, 419] width 260 height 14
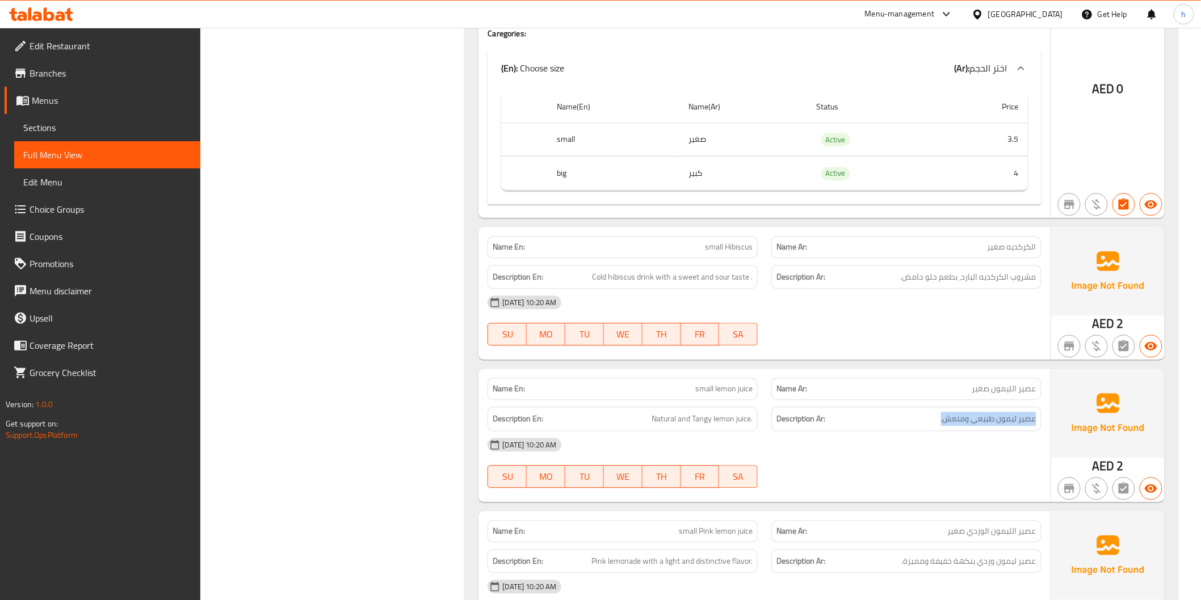
click at [915, 418] on h6 "Description Ar: عصير ليمون طبيعي ومنعش." at bounding box center [906, 419] width 260 height 14
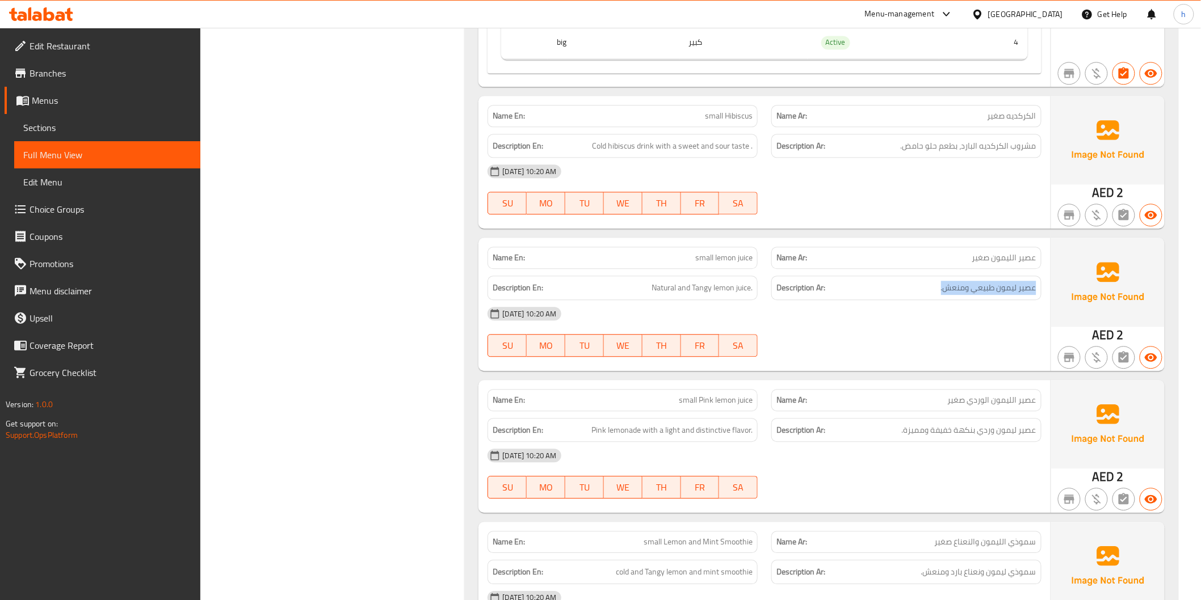
scroll to position [2847, 0]
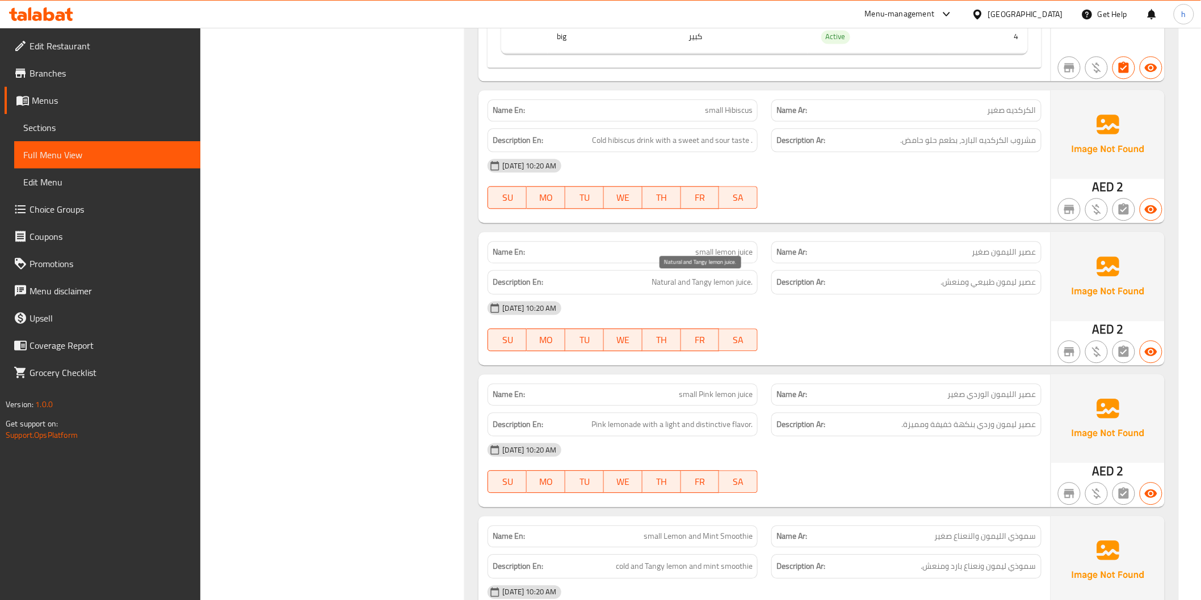
click at [651, 285] on span "Natural and Tangy lemon juice." at bounding box center [701, 282] width 101 height 14
click at [938, 421] on span "عصير ليمون وردي بنكهة خفيفة ومميزة." at bounding box center [969, 425] width 134 height 14
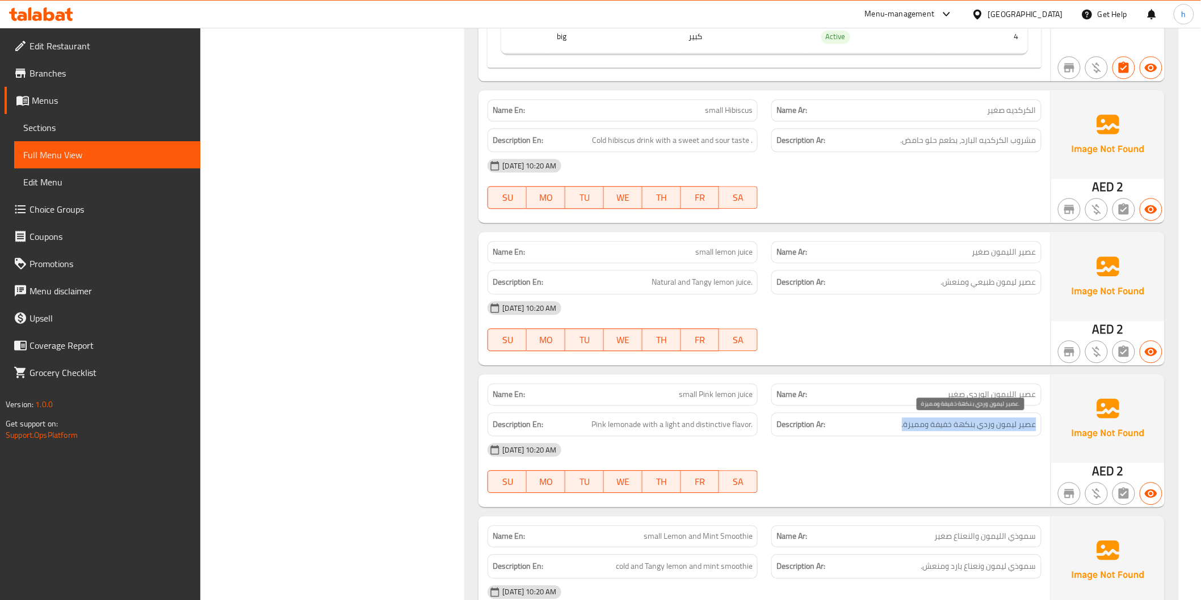
click at [938, 421] on span "عصير ليمون وردي بنكهة خفيفة ومميزة." at bounding box center [969, 425] width 134 height 14
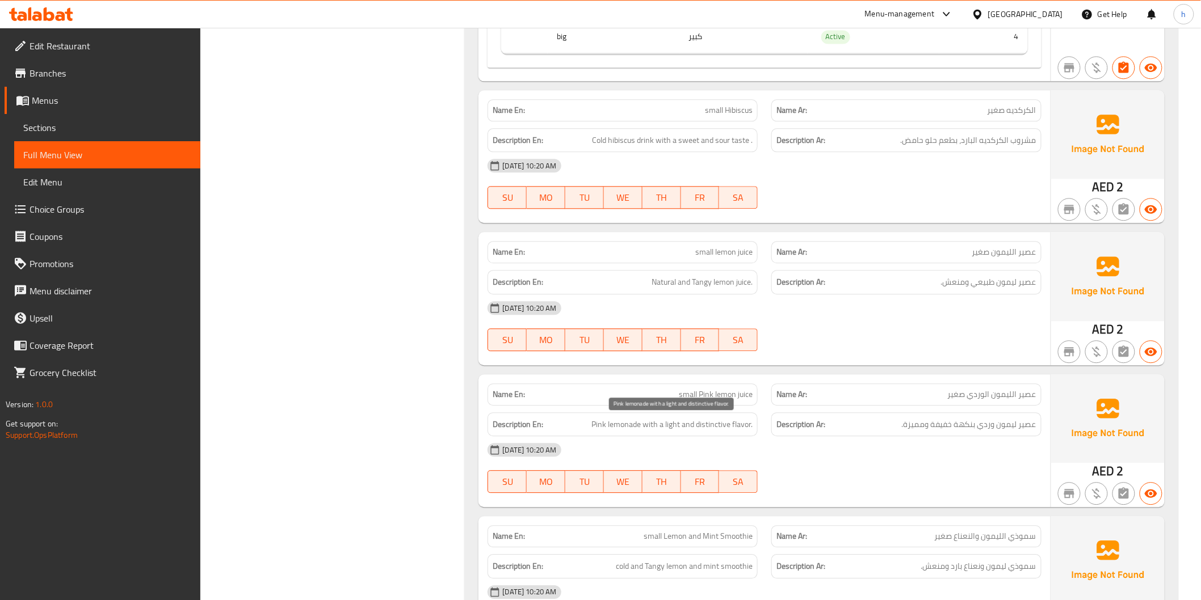
click at [698, 429] on span "Pink lemonade with a light and distinctive flavor." at bounding box center [671, 425] width 161 height 14
click at [696, 429] on span "Pink lemonade with a light and distinctive flavor." at bounding box center [671, 425] width 161 height 14
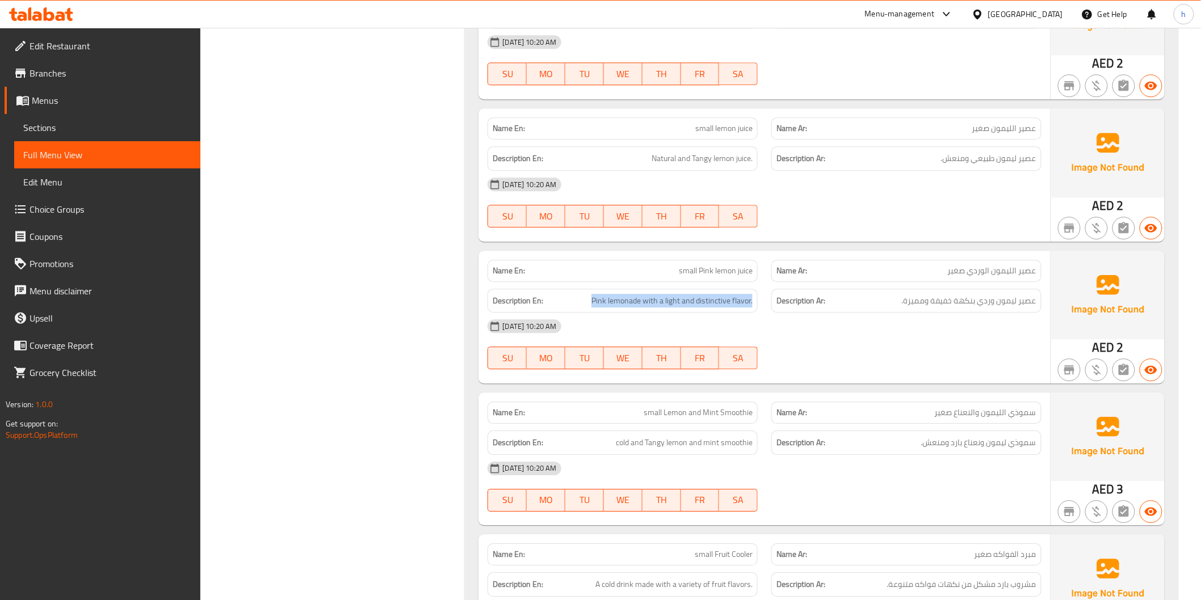
scroll to position [2974, 0]
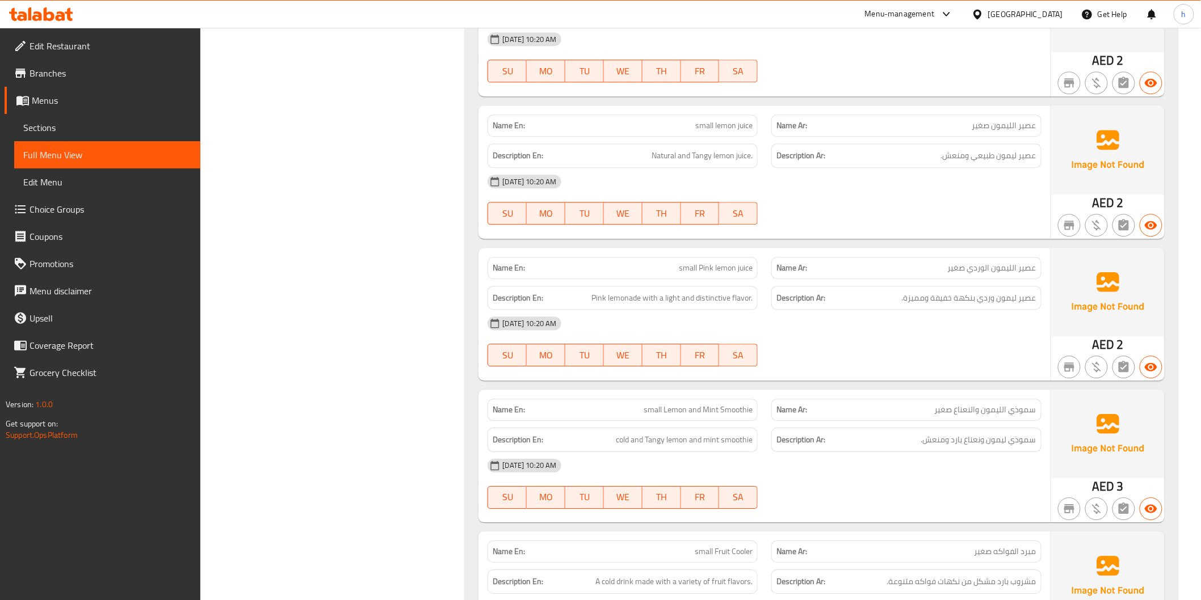
click at [911, 452] on div "[DATE] 10:20 AM" at bounding box center [764, 465] width 567 height 27
click at [915, 441] on h6 "Description Ar: سموذي ليمون ونعناع بارد ومنعش." at bounding box center [906, 440] width 260 height 14
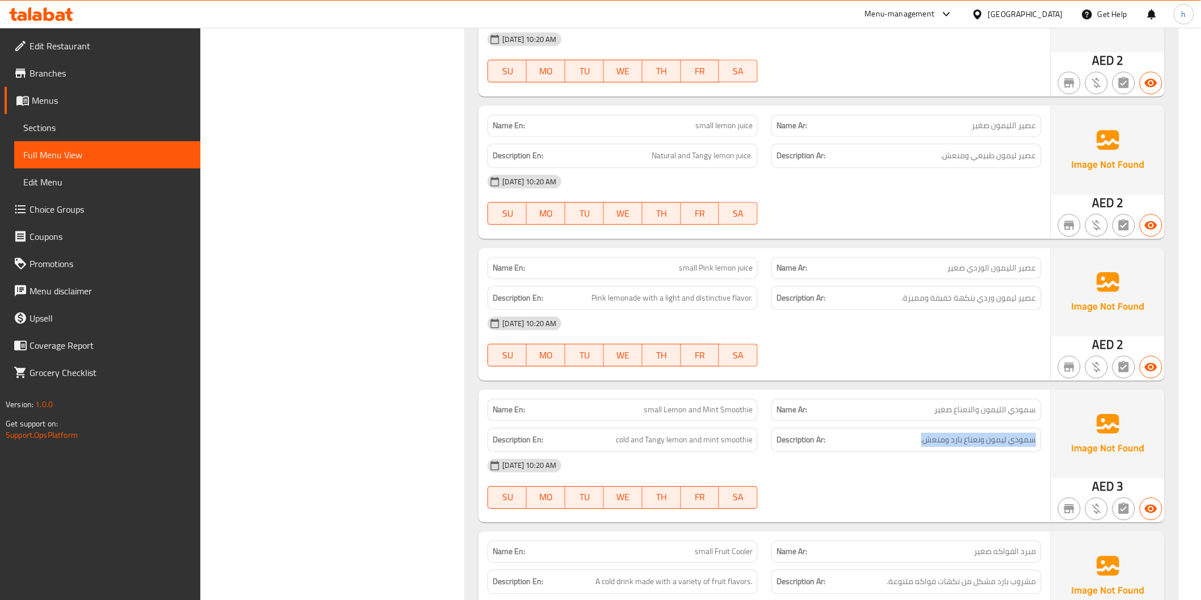
click at [915, 441] on h6 "Description Ar: سموذي ليمون ونعناع بارد ومنعش." at bounding box center [906, 440] width 260 height 14
click at [683, 445] on span "cold and Tangy lemon and mint smoothie" at bounding box center [684, 440] width 137 height 14
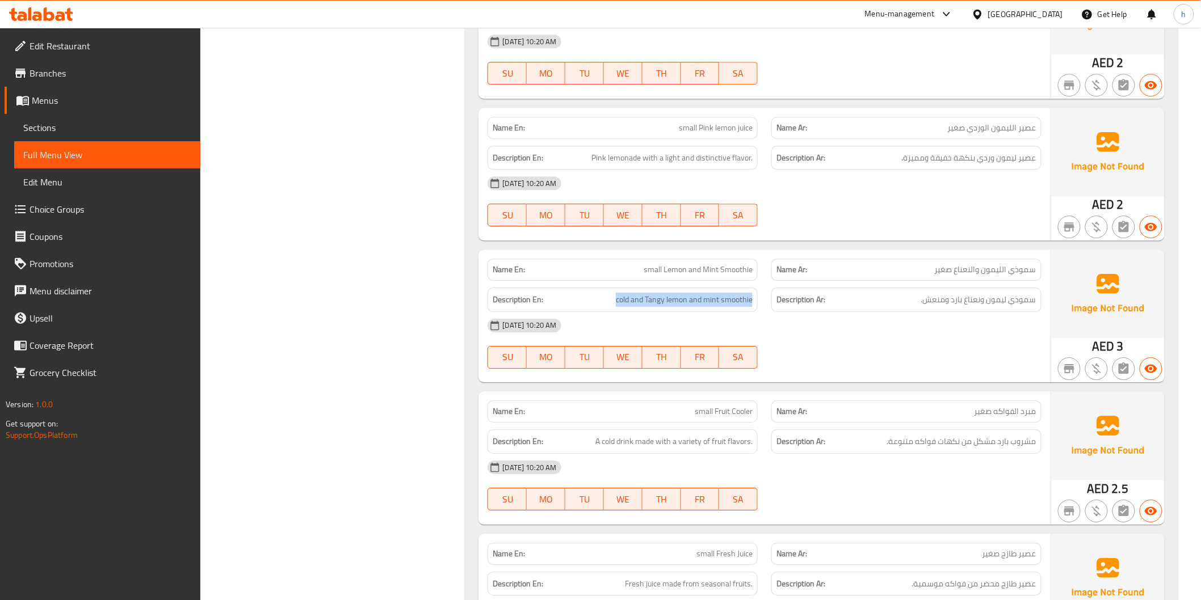
scroll to position [3163, 0]
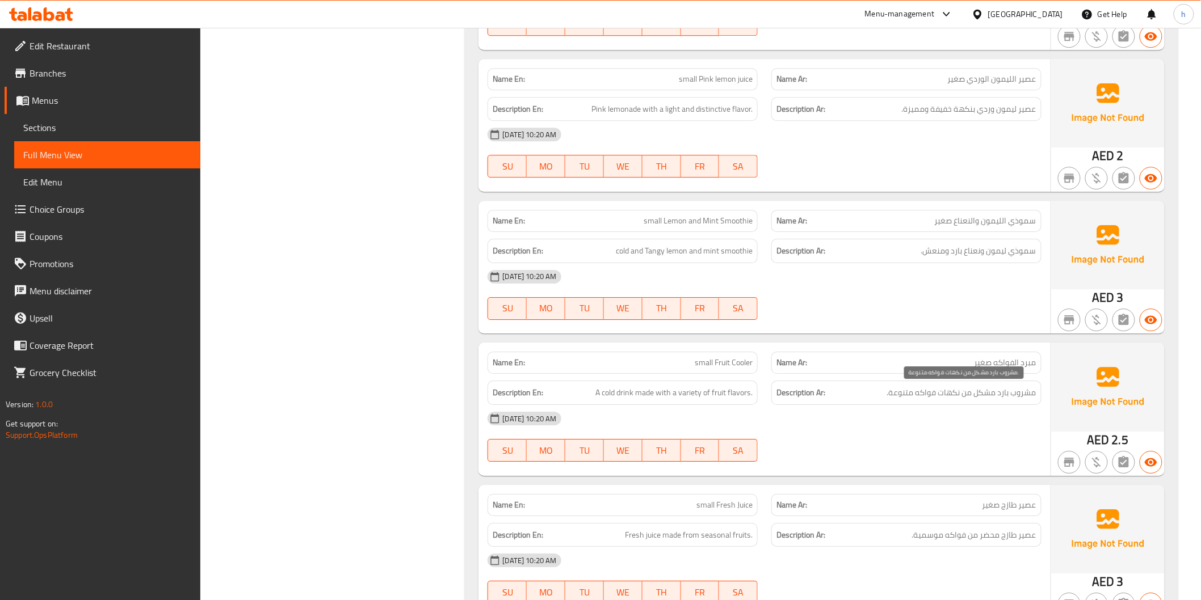
click at [891, 396] on span "مشروب بارد مشكل من نكهات فواكه متنوعة." at bounding box center [961, 393] width 149 height 14
click at [677, 394] on span "A cold drink made with a variety of fruit flavors." at bounding box center [673, 393] width 157 height 14
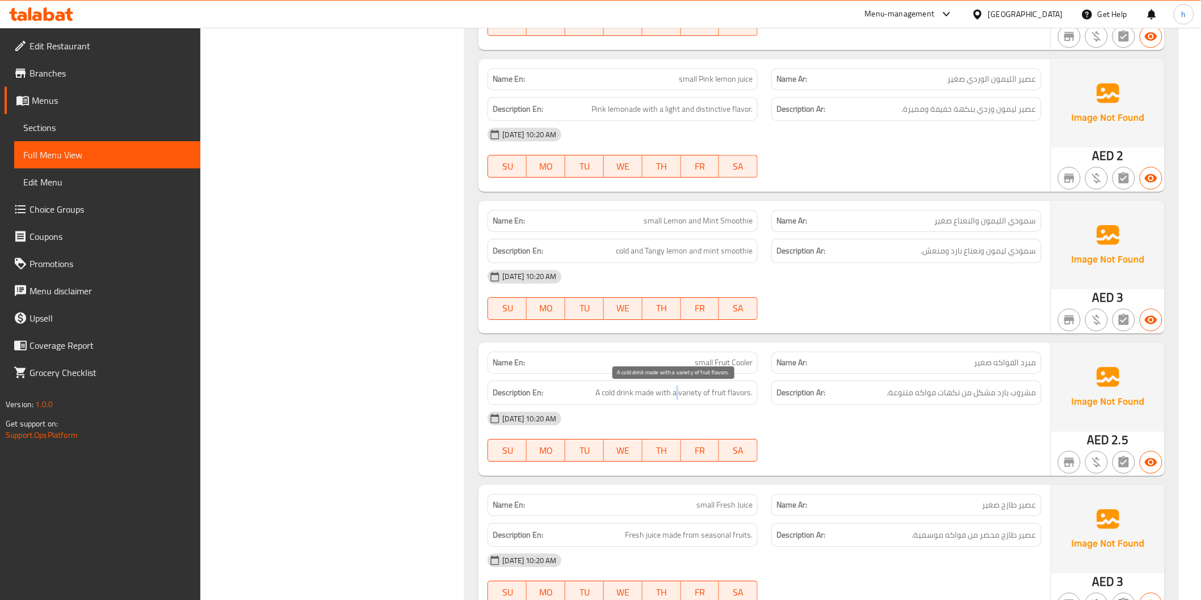
click at [677, 394] on span "A cold drink made with a variety of fruit flavors." at bounding box center [673, 393] width 157 height 14
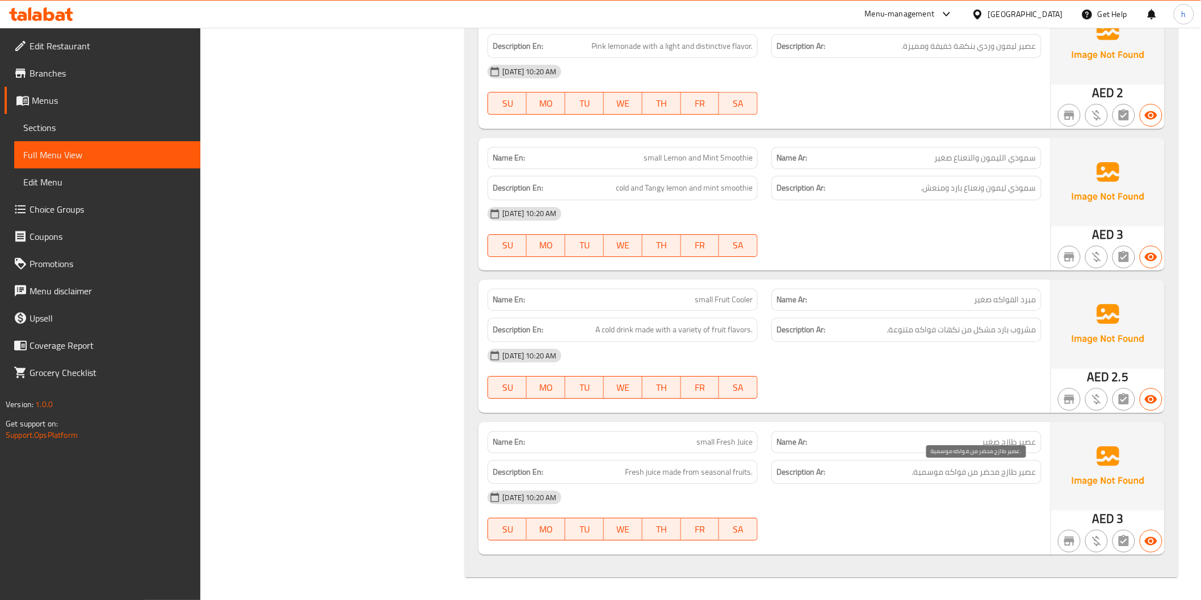
click at [927, 477] on span "عصير طازج محضر من فواكه موسمية." at bounding box center [974, 472] width 124 height 14
click at [677, 474] on span "Fresh juice made from seasonal fruits." at bounding box center [689, 472] width 128 height 14
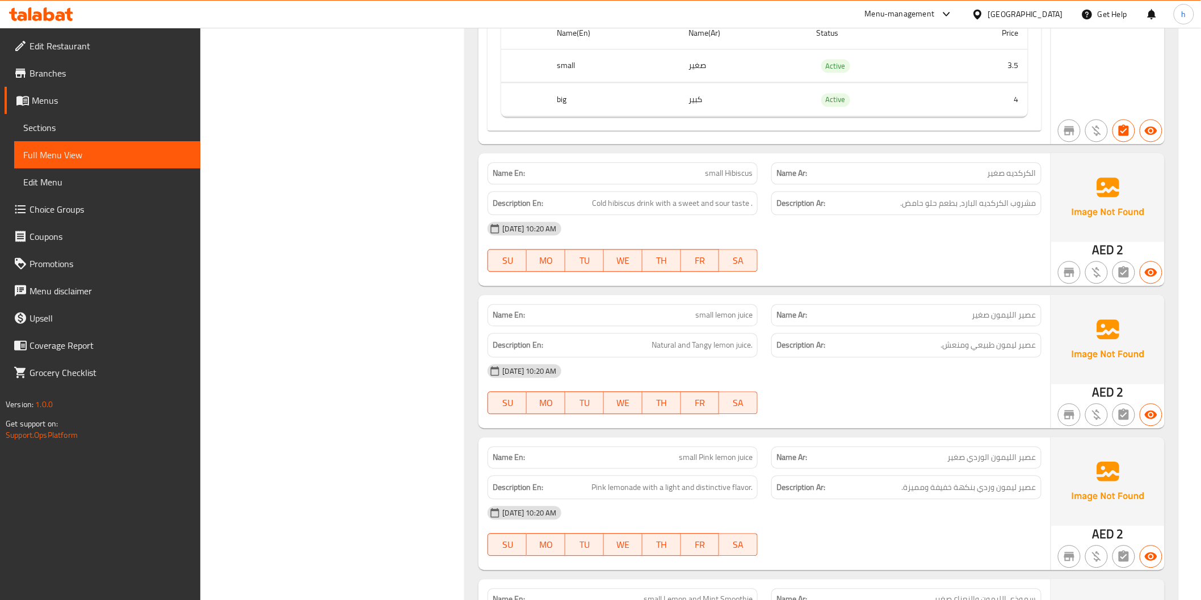
click at [922, 426] on div "Name En: small lemon juice Name Ar: عصير الليمون صغير Description En: Natural a…" at bounding box center [763, 361] width 571 height 133
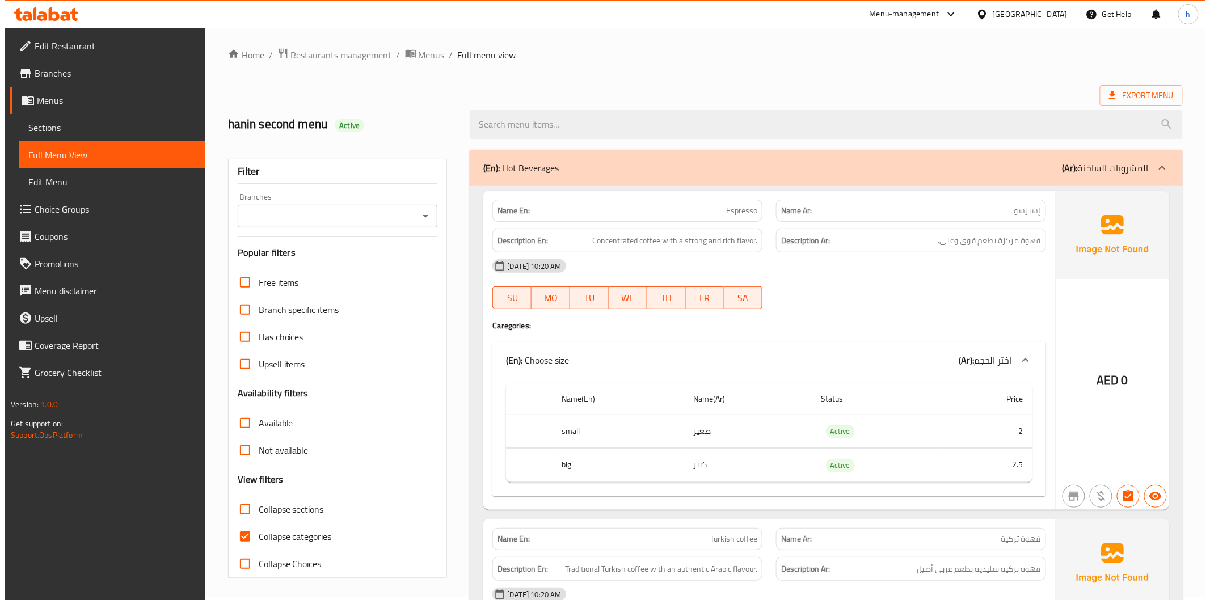
scroll to position [0, 0]
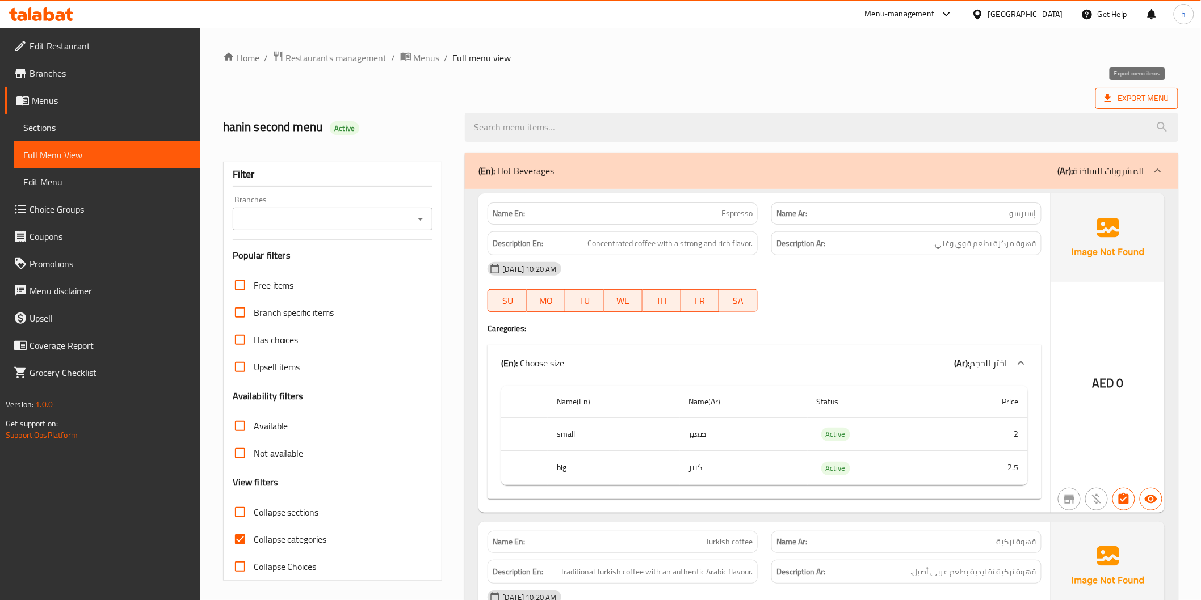
click at [1125, 103] on span "Export Menu" at bounding box center [1136, 98] width 65 height 14
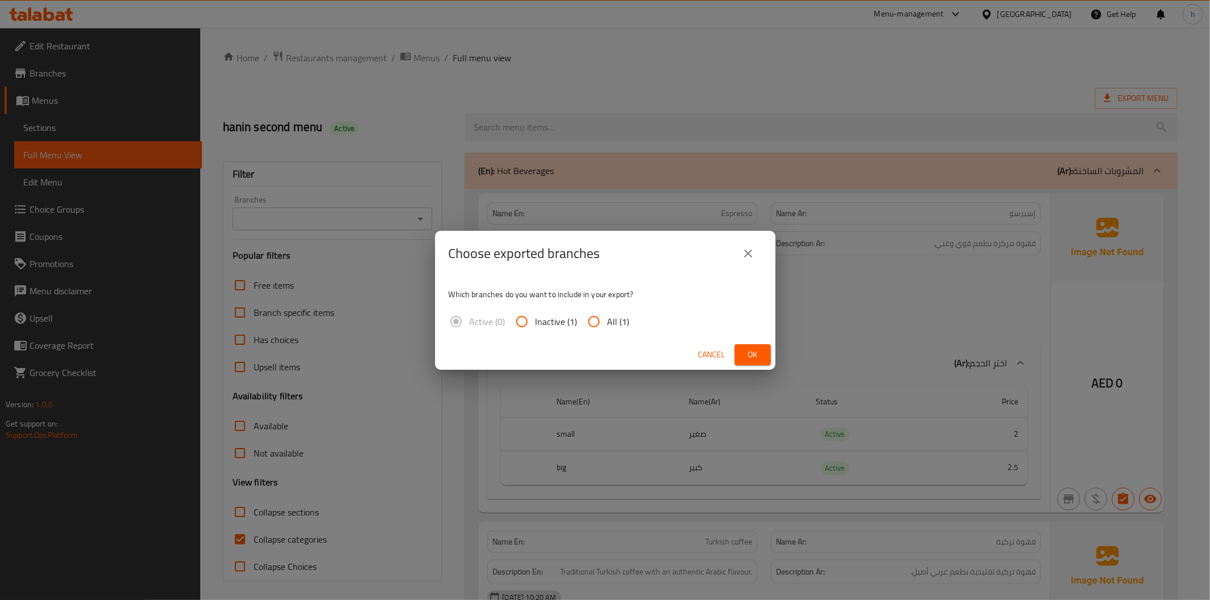
click at [611, 315] on span "All (1)" at bounding box center [619, 322] width 22 height 14
click at [608, 315] on input "All (1)" at bounding box center [593, 321] width 27 height 27
radio input "true"
click at [753, 358] on span "Ok" at bounding box center [753, 355] width 18 height 14
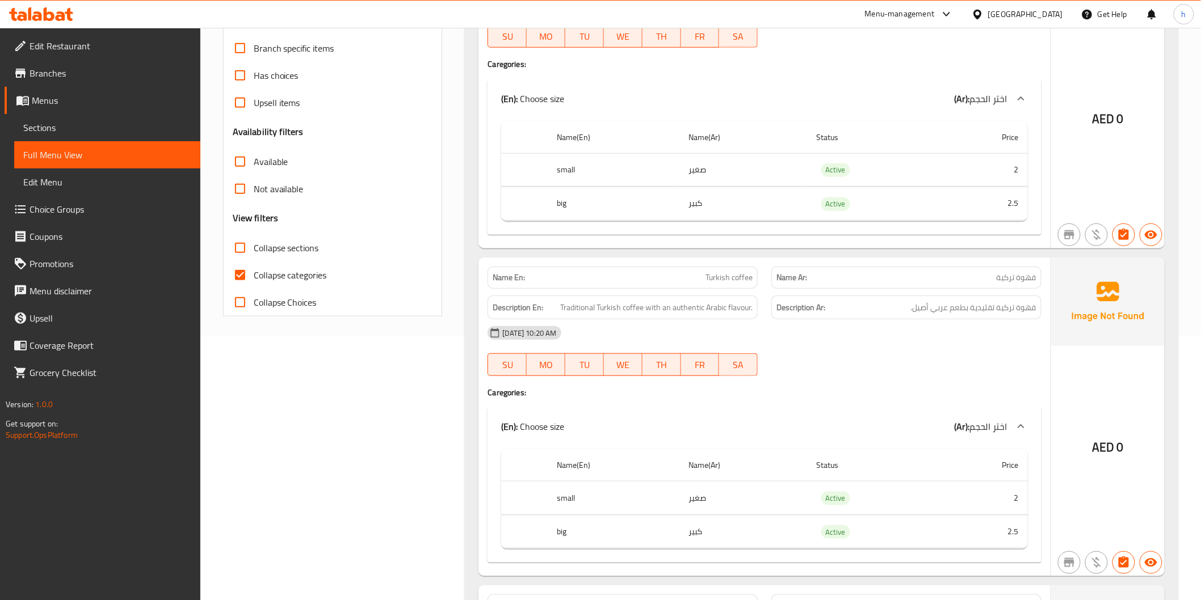
scroll to position [200, 0]
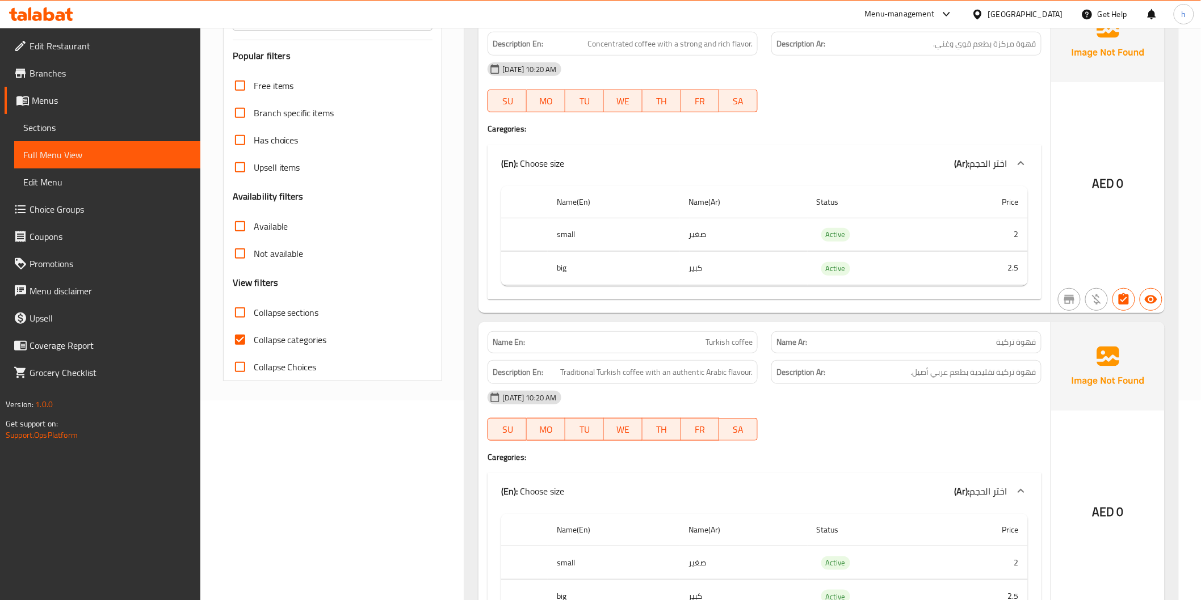
click at [310, 333] on span "Collapse categories" at bounding box center [290, 340] width 73 height 14
click at [254, 332] on input "Collapse categories" at bounding box center [239, 339] width 27 height 27
checkbox input "false"
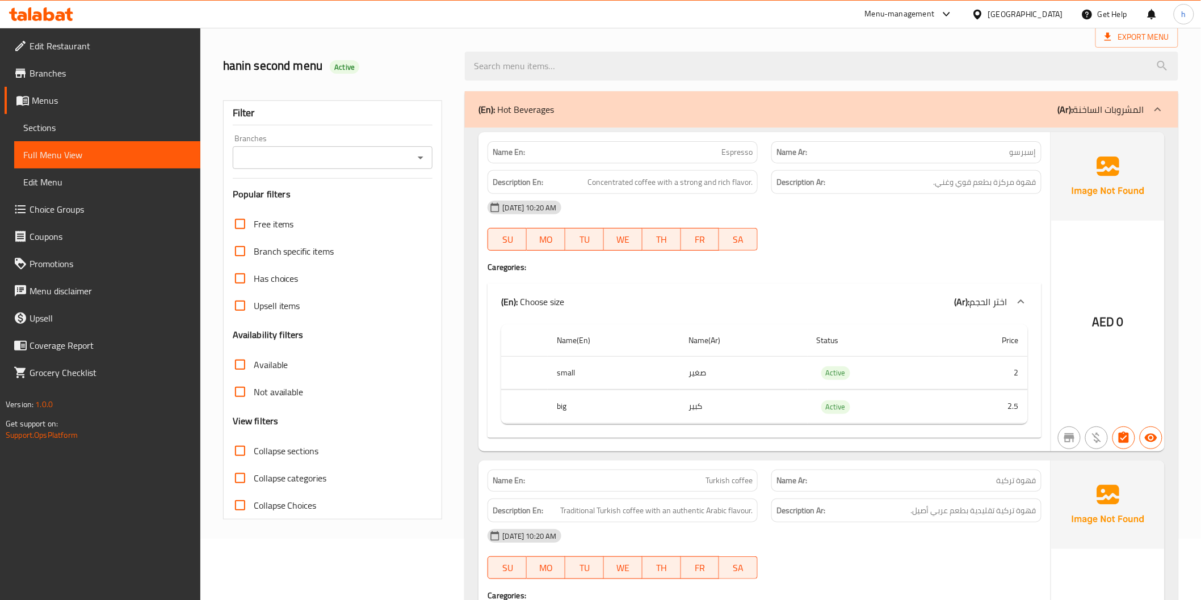
scroll to position [0, 0]
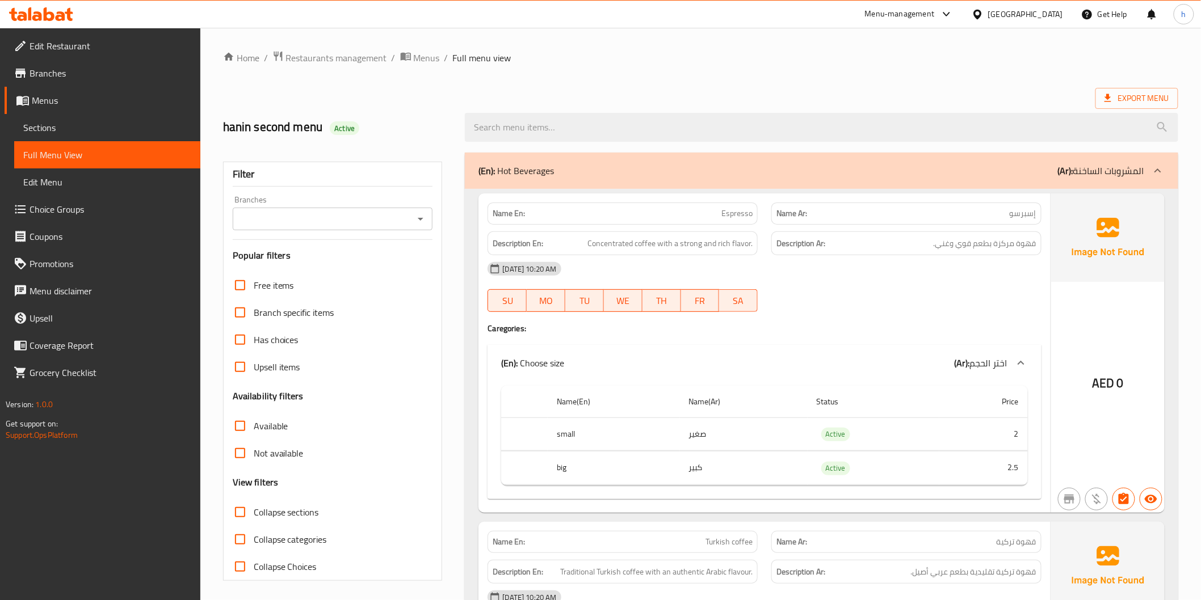
click at [82, 188] on span "Edit Menu" at bounding box center [107, 182] width 168 height 14
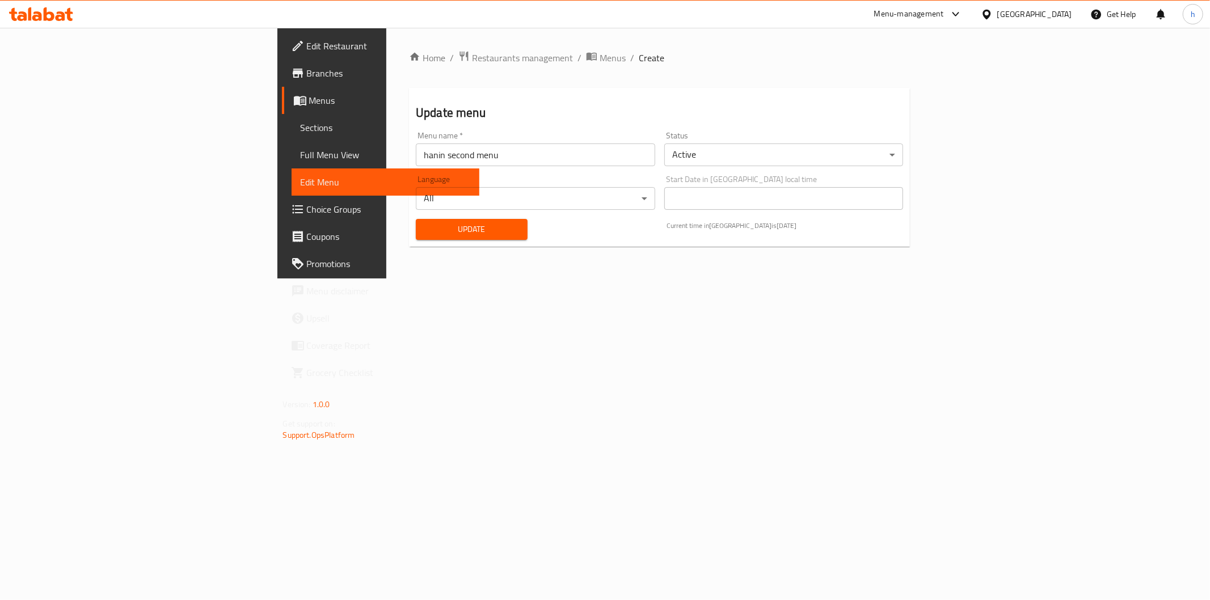
click at [309, 104] on span "Menus" at bounding box center [389, 101] width 161 height 14
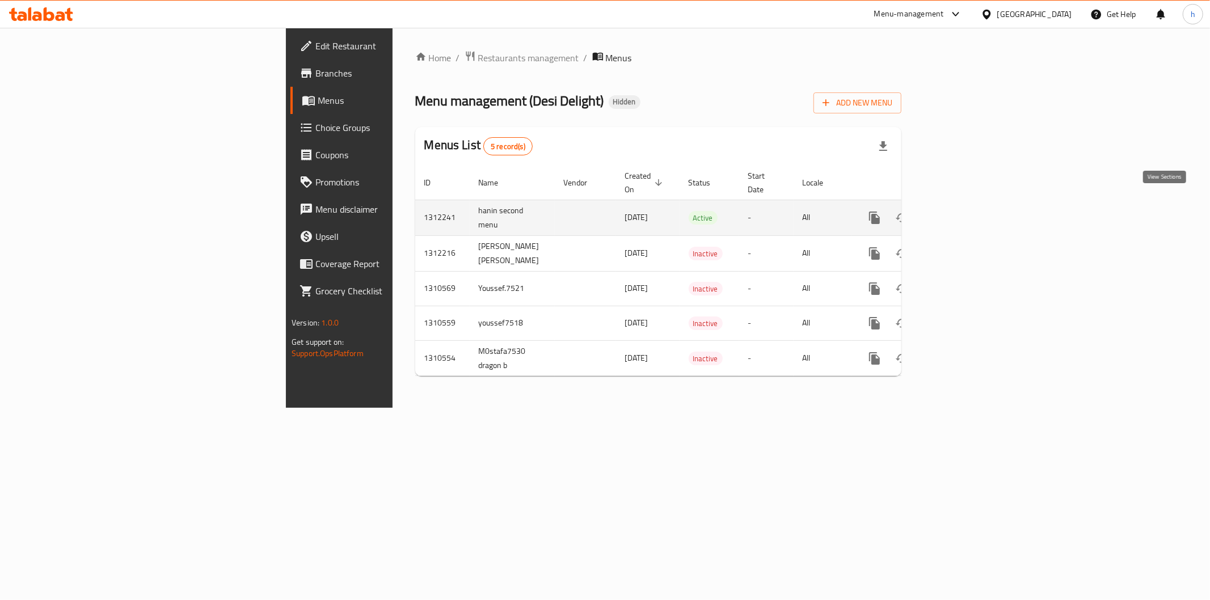
click at [963, 211] on icon "enhanced table" at bounding box center [957, 218] width 14 height 14
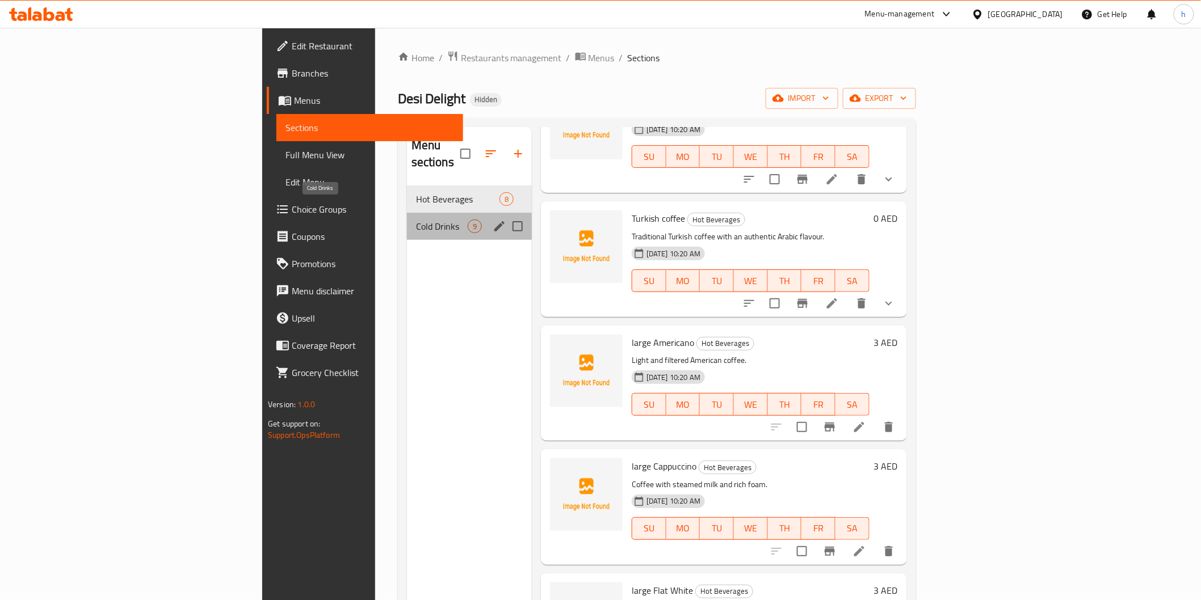
click at [416, 220] on span "Cold Drinks" at bounding box center [442, 227] width 52 height 14
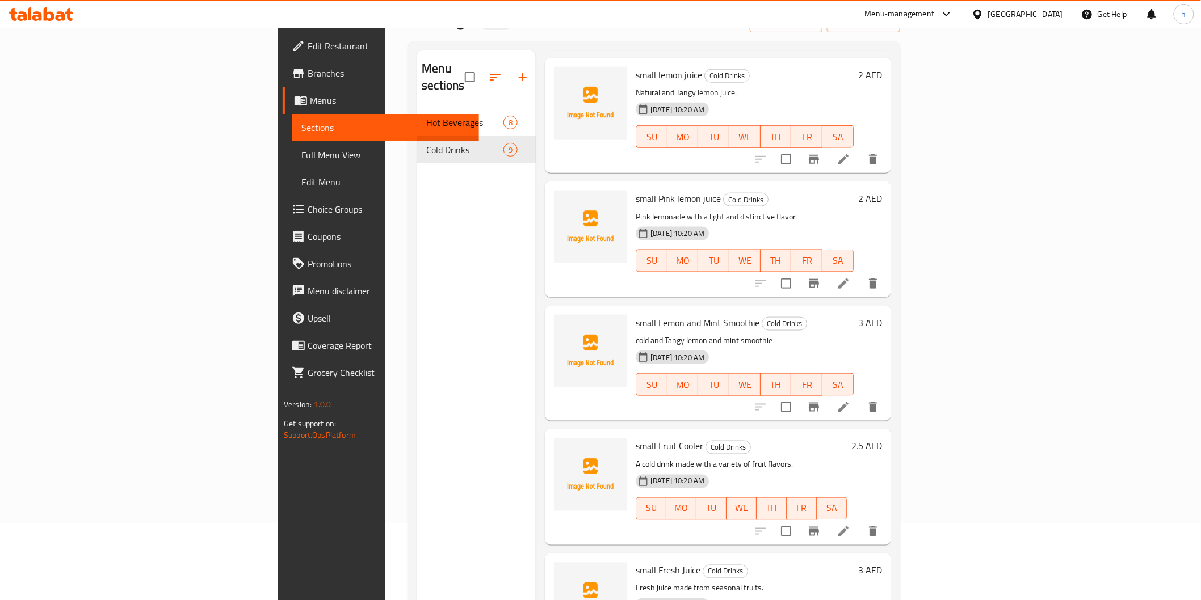
scroll to position [159, 0]
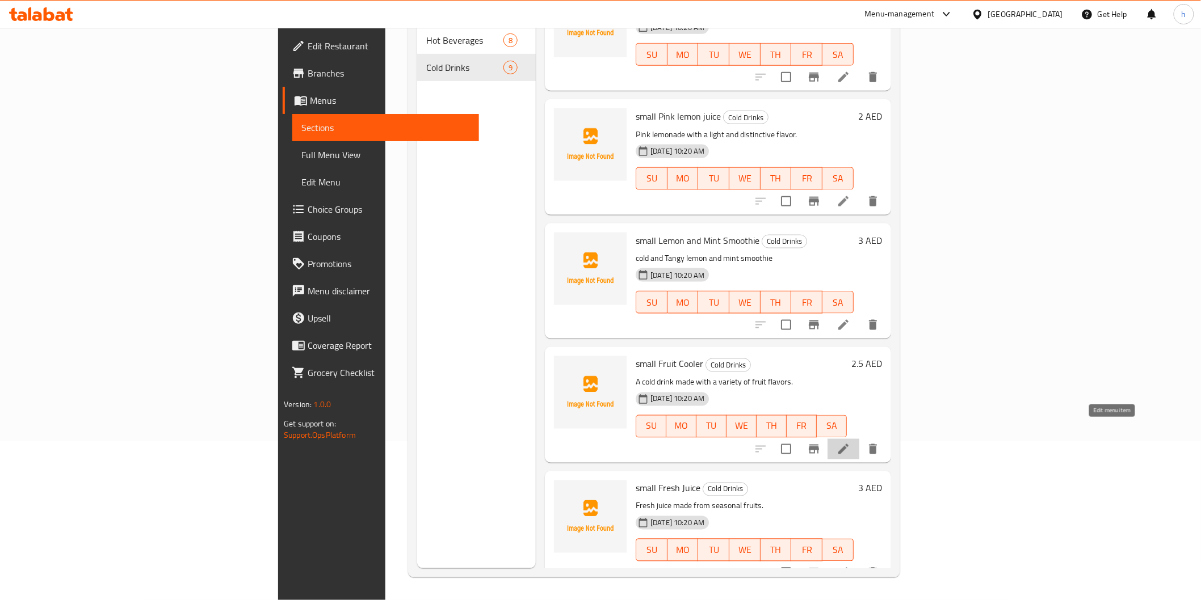
click at [848, 444] on icon at bounding box center [843, 449] width 10 height 10
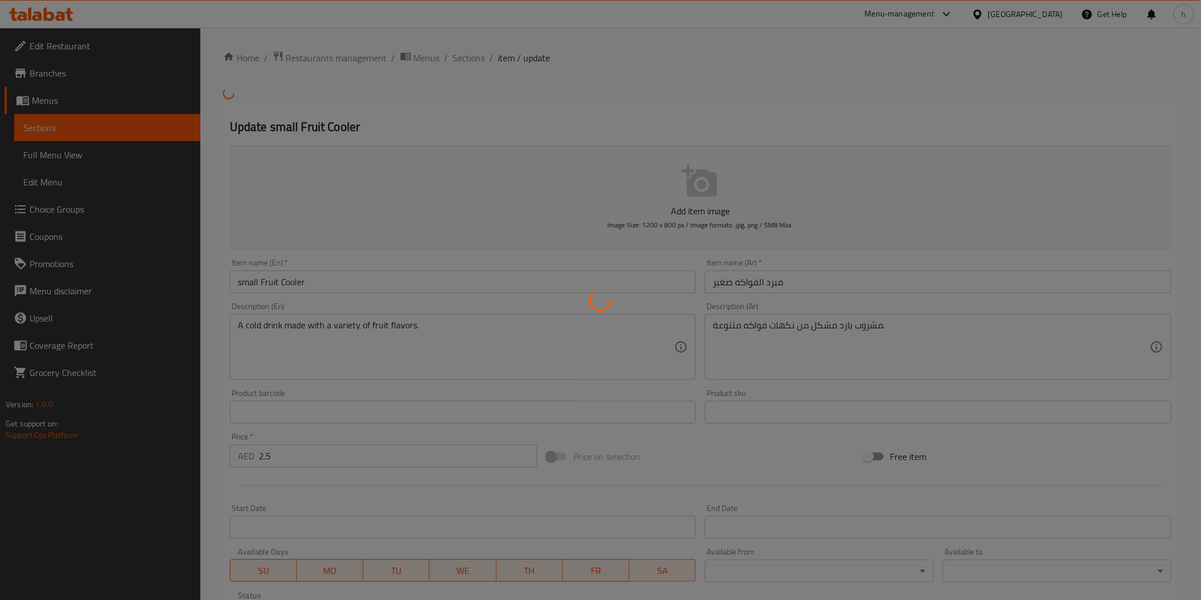
click at [293, 282] on div at bounding box center [600, 300] width 1201 height 600
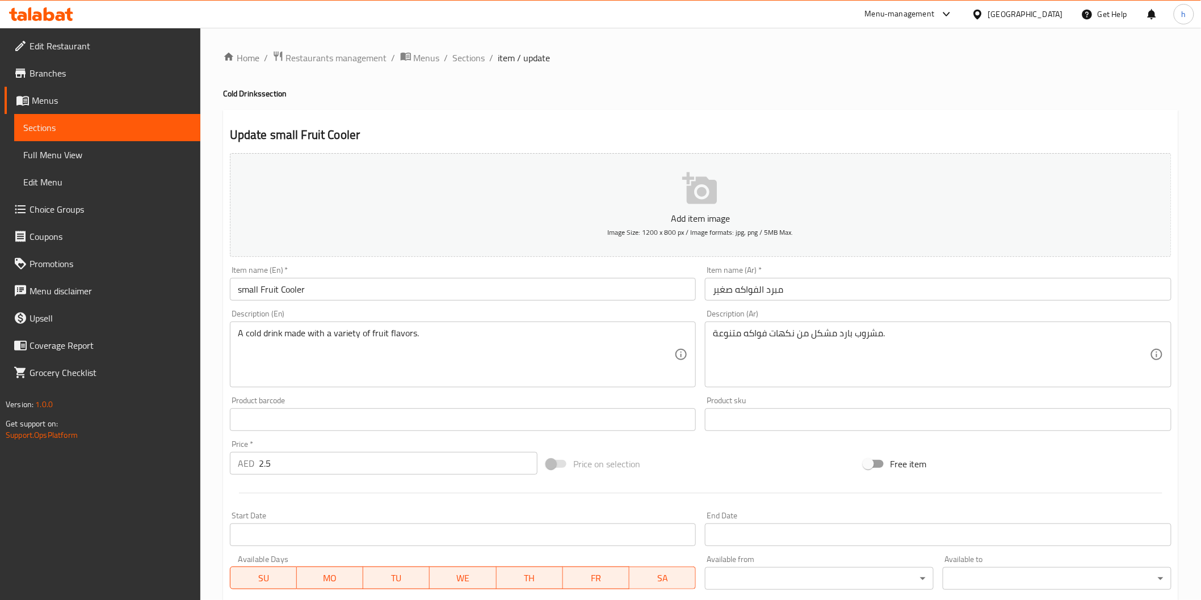
click at [298, 288] on input "small Fruit Cooler" at bounding box center [463, 289] width 466 height 23
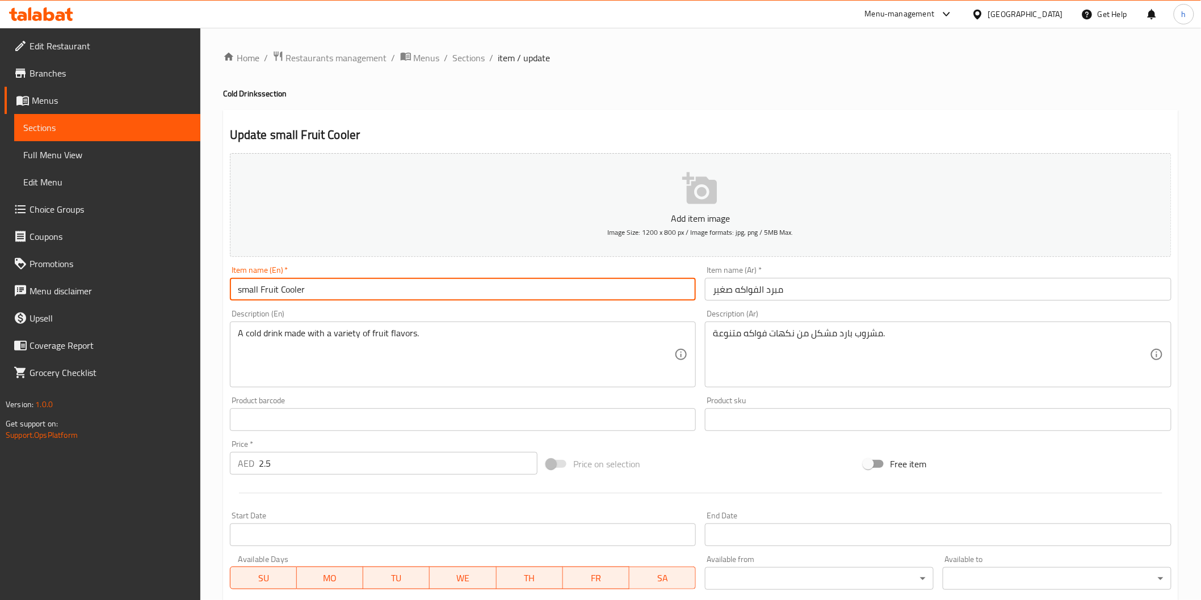
click at [298, 288] on input "small Fruit Cooler" at bounding box center [463, 289] width 466 height 23
click at [259, 289] on input "small Fruit" at bounding box center [463, 289] width 466 height 23
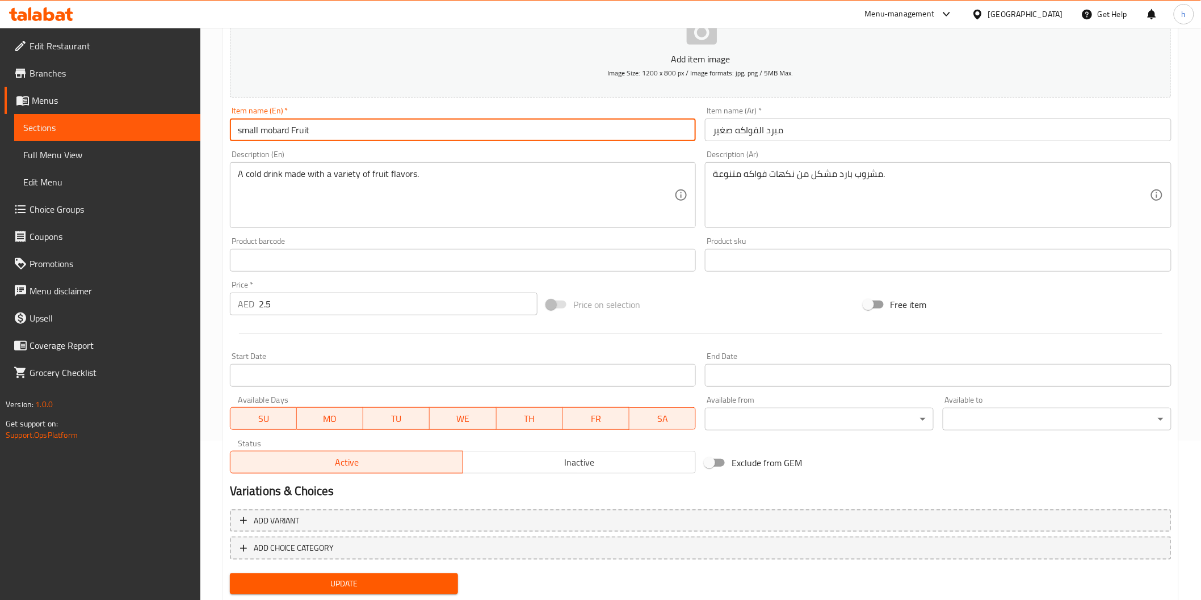
scroll to position [190, 0]
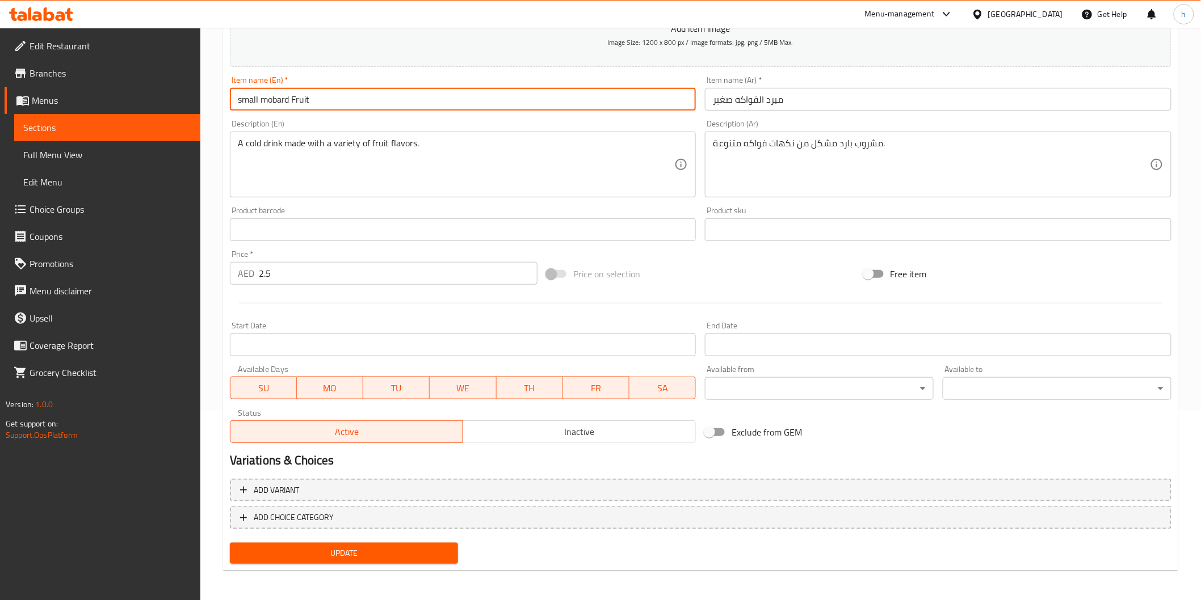
type input "small mobard Fruit"
click at [409, 549] on span "Update" at bounding box center [344, 553] width 211 height 14
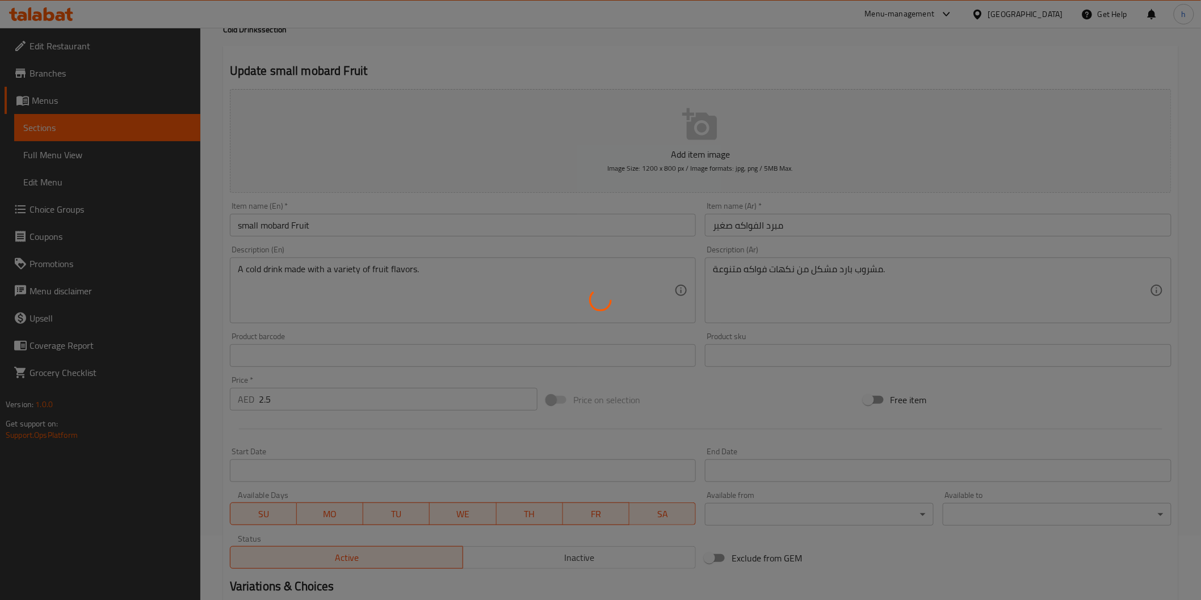
scroll to position [0, 0]
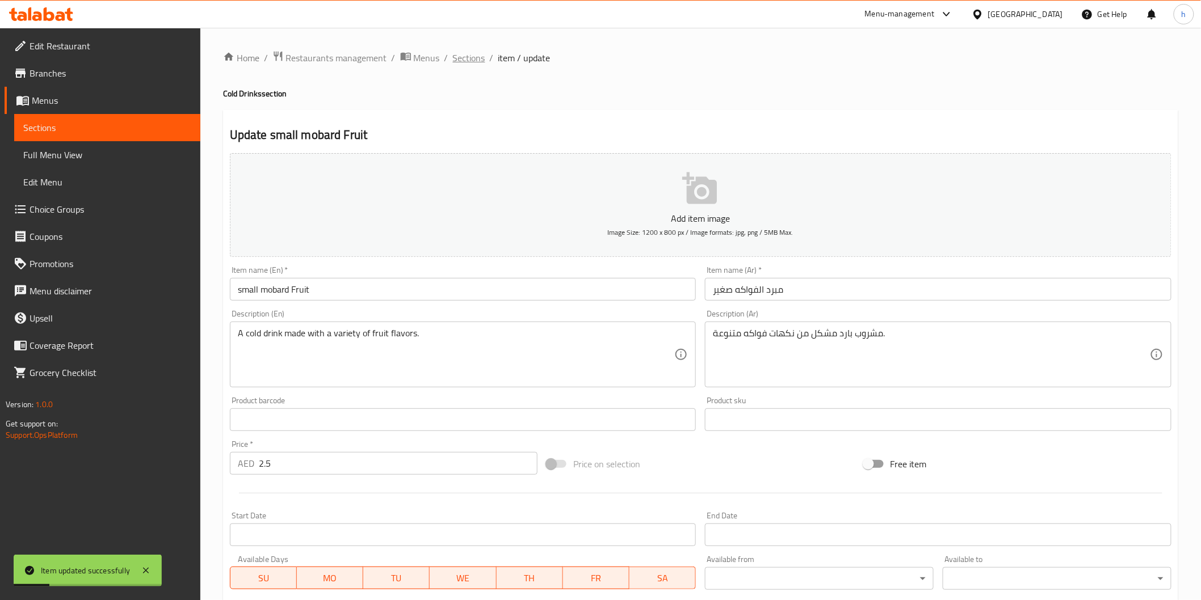
click at [461, 57] on span "Sections" at bounding box center [469, 58] width 32 height 14
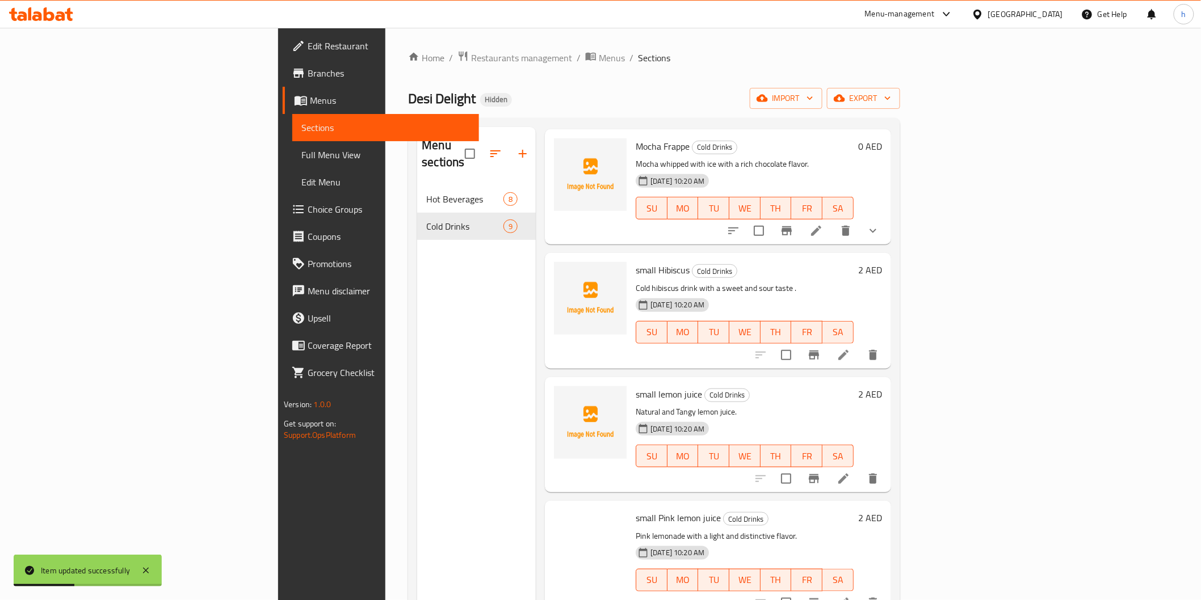
scroll to position [315, 0]
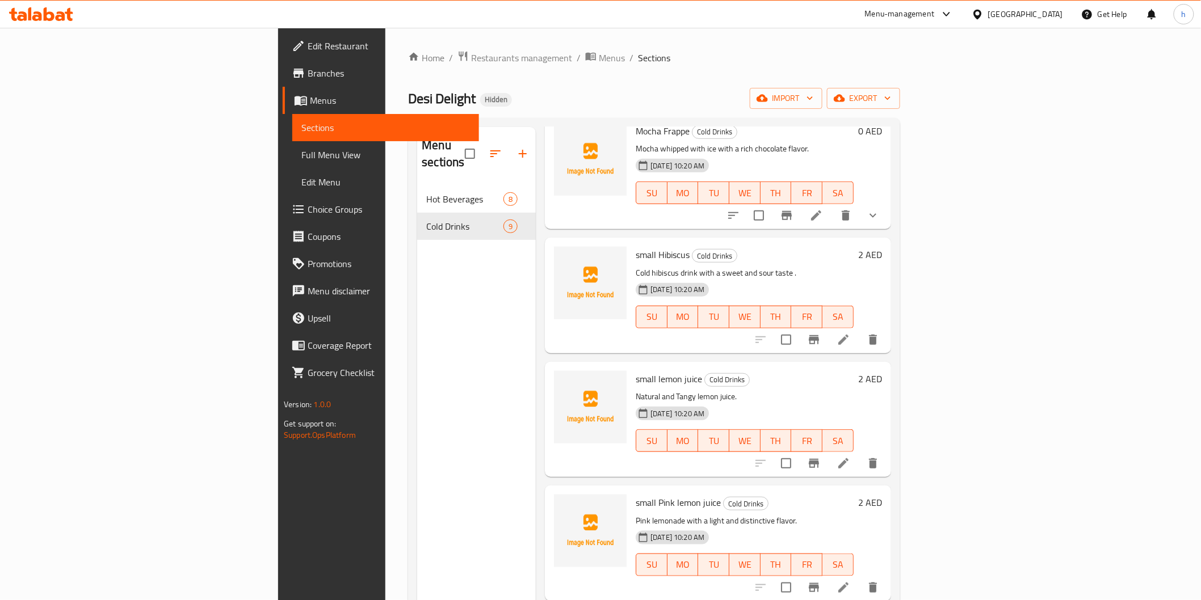
click at [824, 246] on div "small Hibiscus Cold Drinks Cold hibiscus drink with a sweet and sour taste . [D…" at bounding box center [744, 295] width 227 height 106
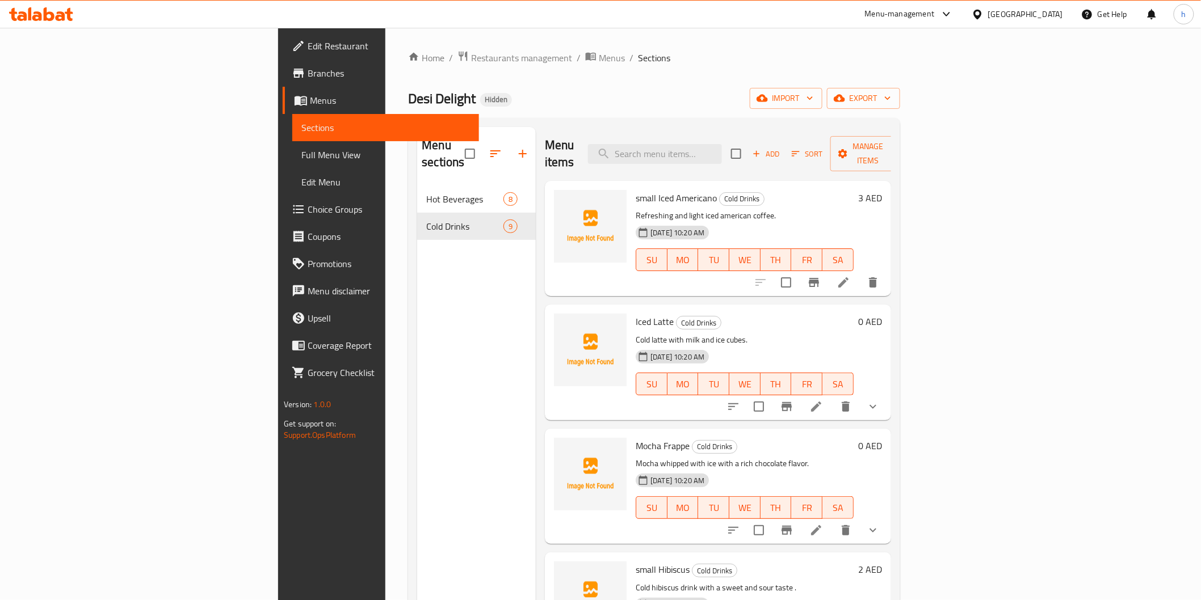
scroll to position [252, 0]
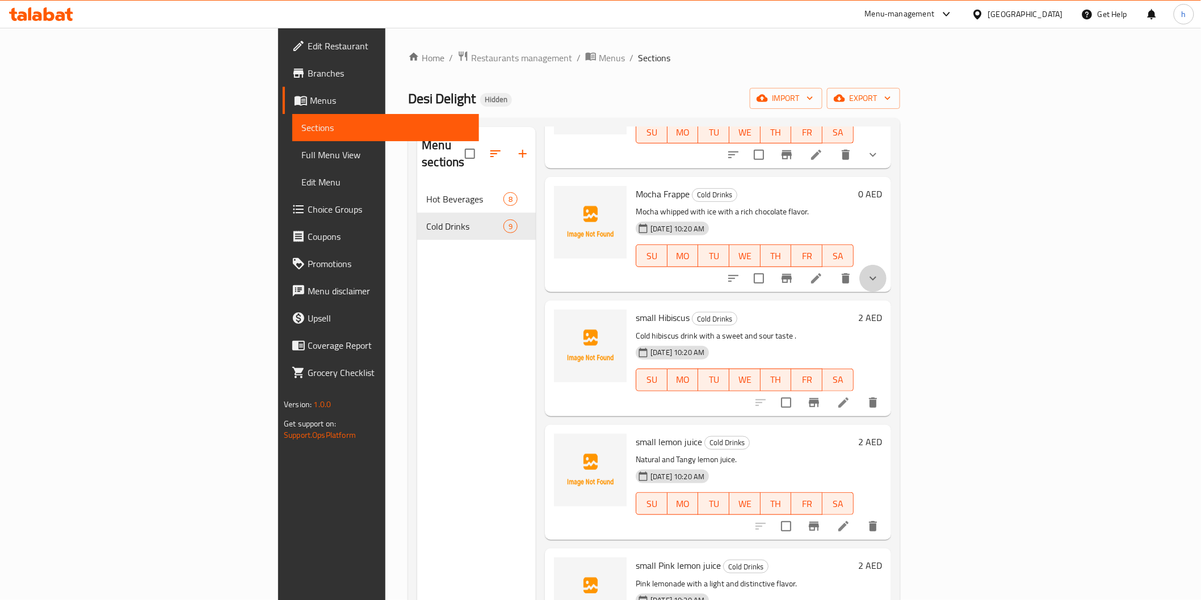
click at [886, 265] on button "show more" at bounding box center [872, 278] width 27 height 27
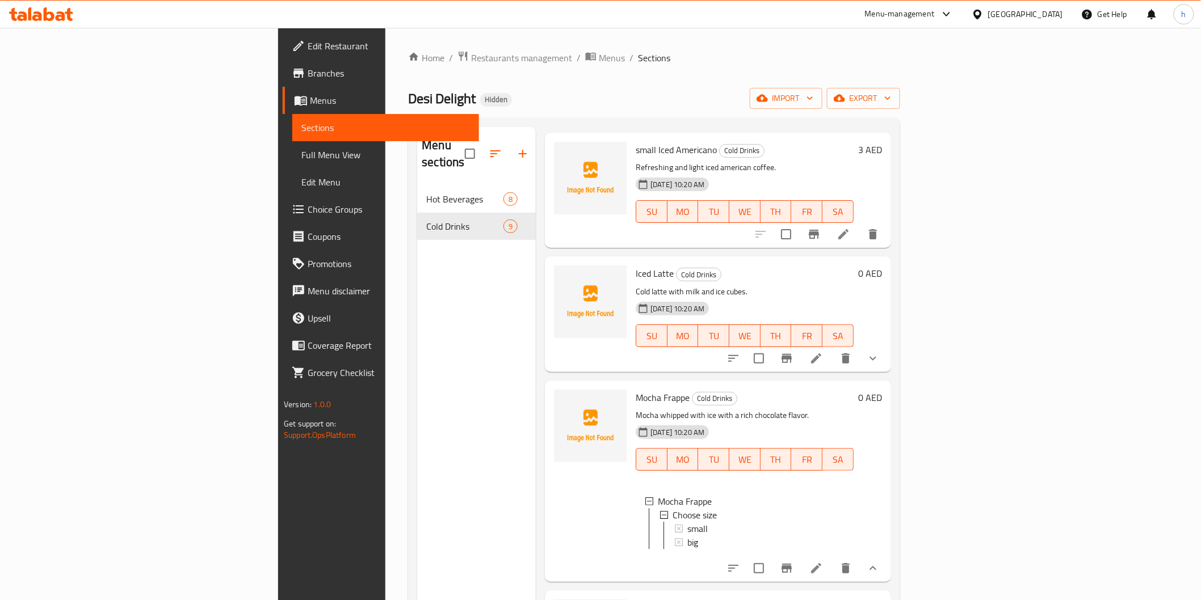
scroll to position [0, 0]
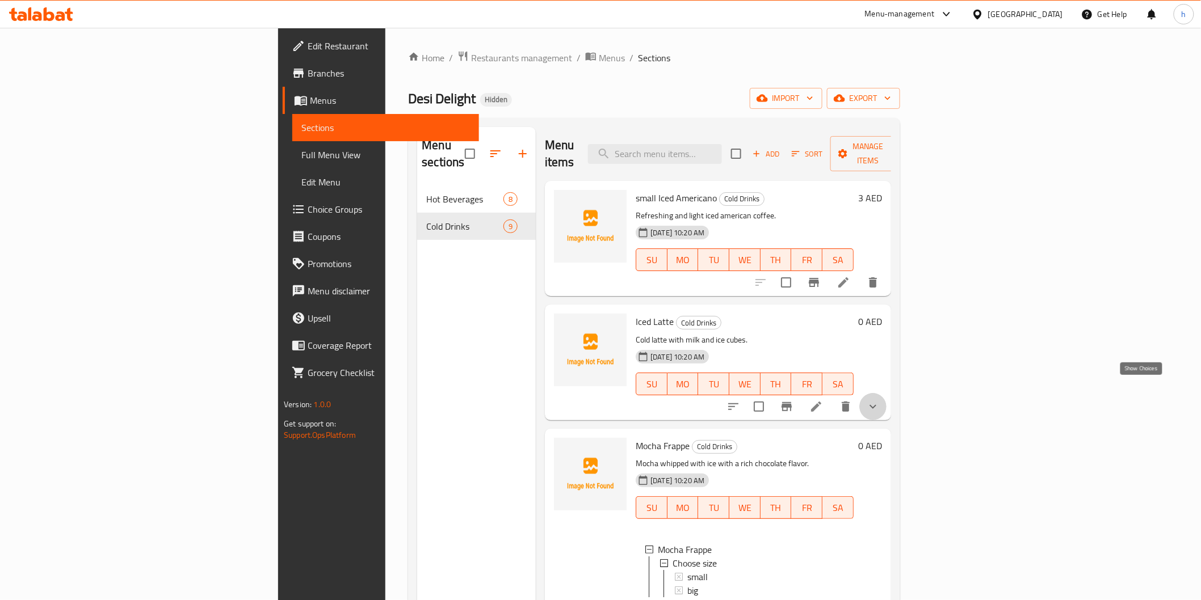
click at [879, 400] on icon "show more" at bounding box center [873, 407] width 14 height 14
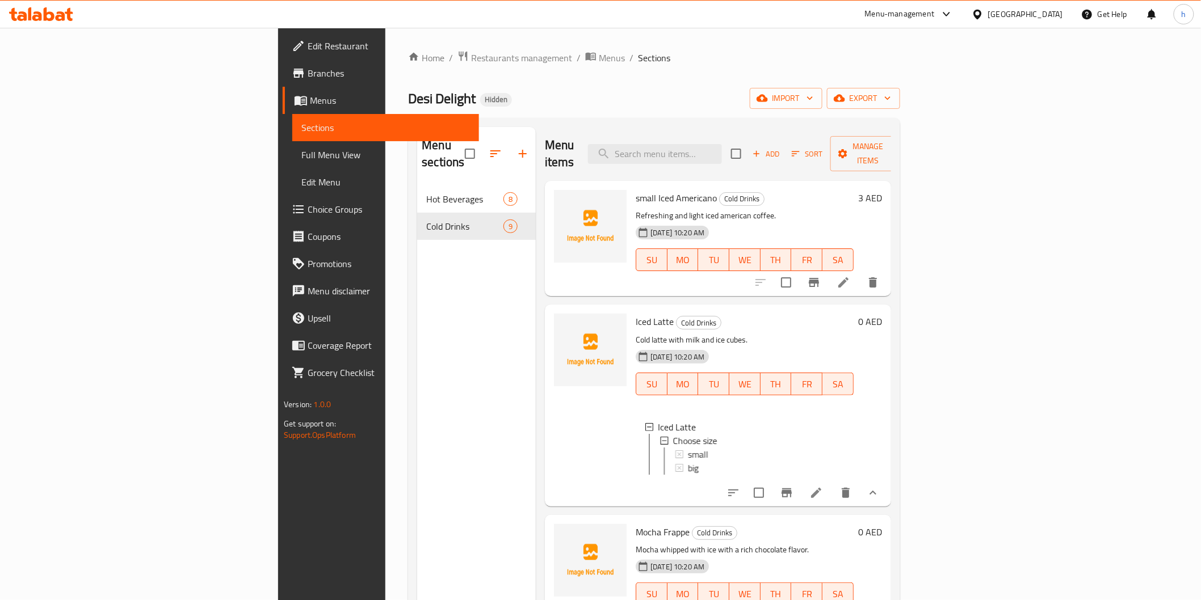
scroll to position [2, 0]
click at [301, 154] on span "Full Menu View" at bounding box center [385, 155] width 168 height 14
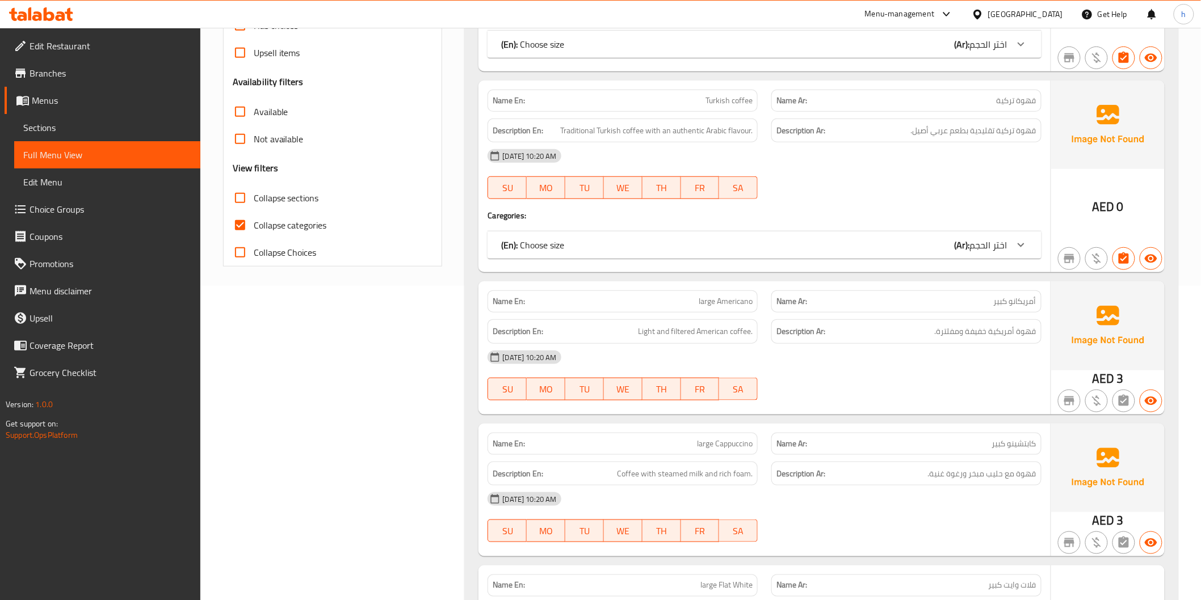
scroll to position [315, 0]
click at [1000, 253] on div "(En): Choose size (Ar): اختر الحجم" at bounding box center [763, 244] width 553 height 27
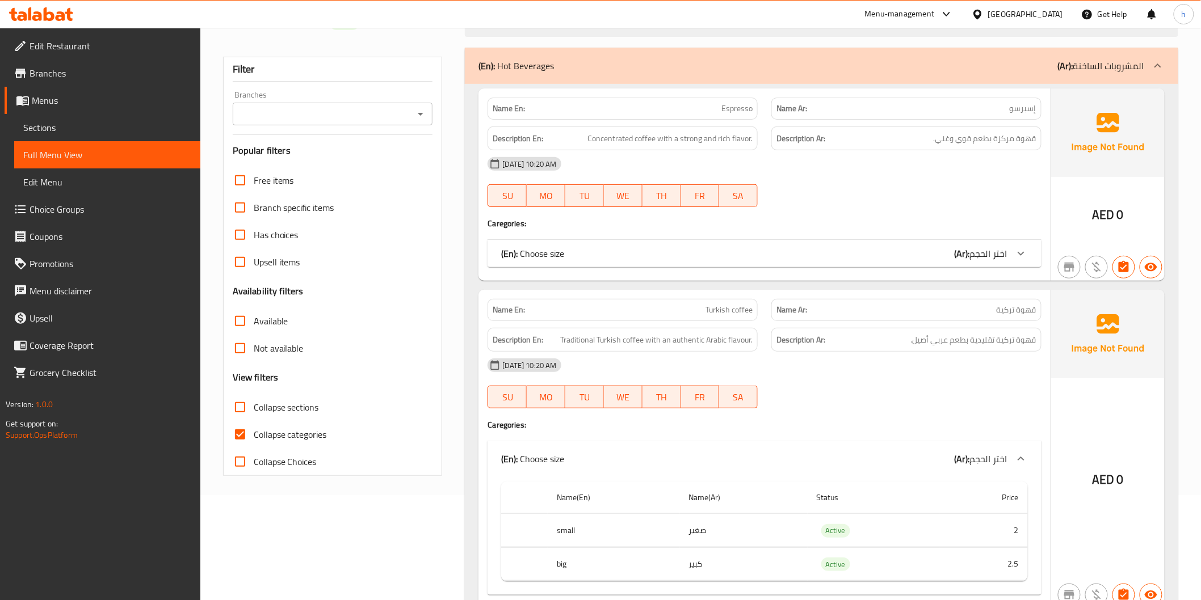
scroll to position [0, 0]
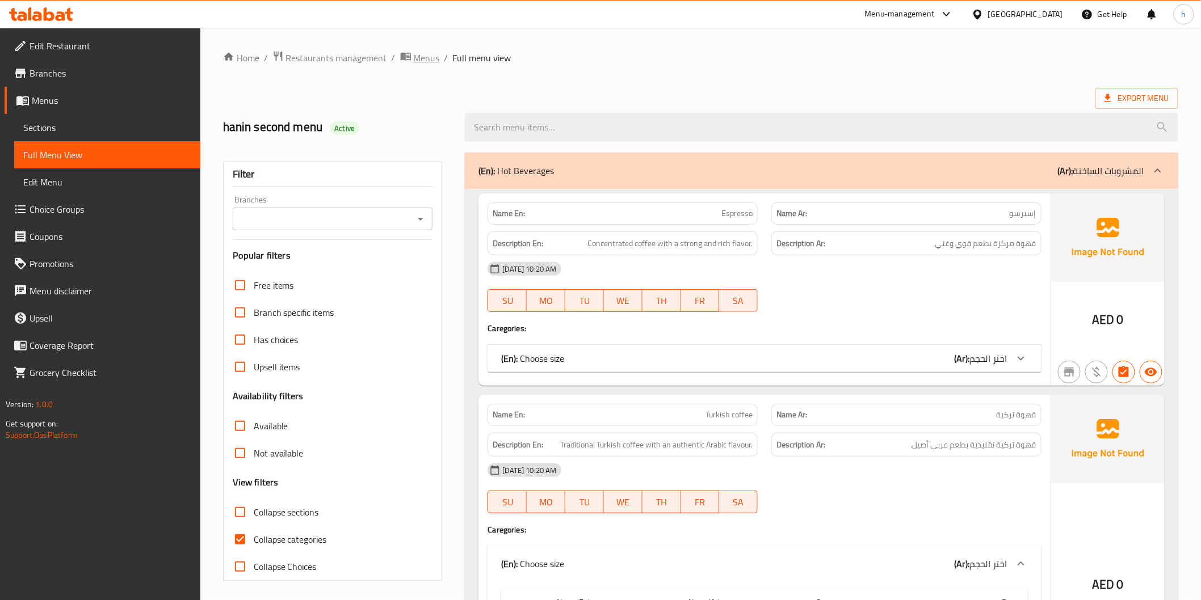
click at [427, 54] on span "Menus" at bounding box center [427, 58] width 26 height 14
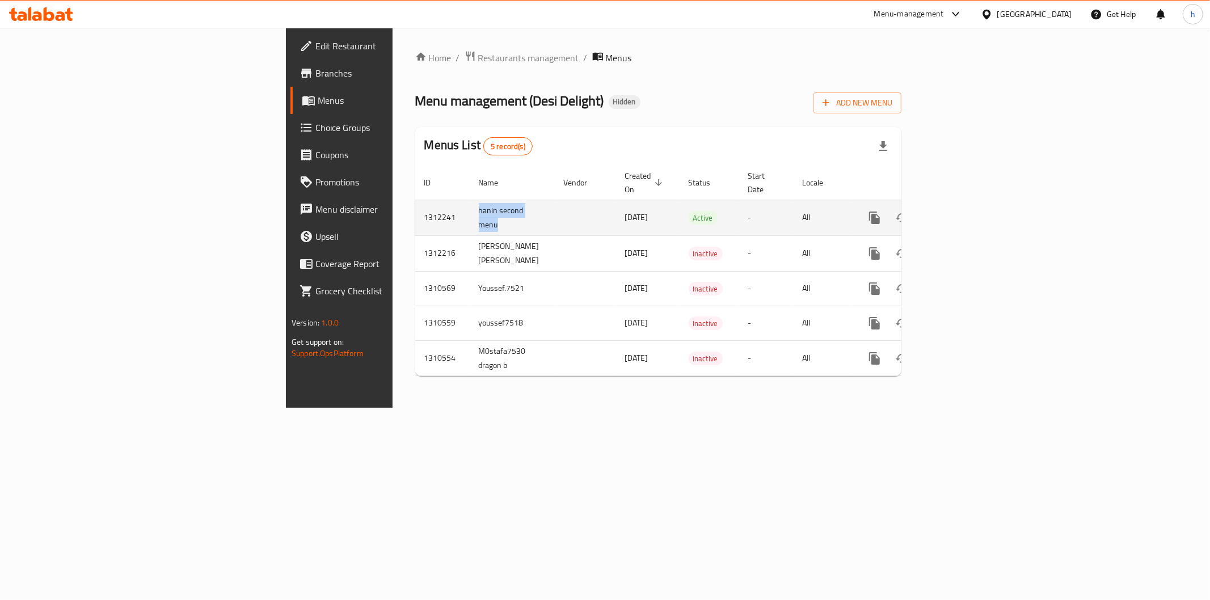
drag, startPoint x: 284, startPoint y: 202, endPoint x: 318, endPoint y: 208, distance: 34.5
click at [470, 208] on td "hanin second menu" at bounding box center [512, 218] width 85 height 36
drag, startPoint x: 316, startPoint y: 229, endPoint x: 319, endPoint y: 218, distance: 11.8
click at [470, 235] on td "[PERSON_NAME] [PERSON_NAME]" at bounding box center [512, 253] width 85 height 36
drag, startPoint x: 284, startPoint y: 195, endPoint x: 393, endPoint y: 211, distance: 109.5
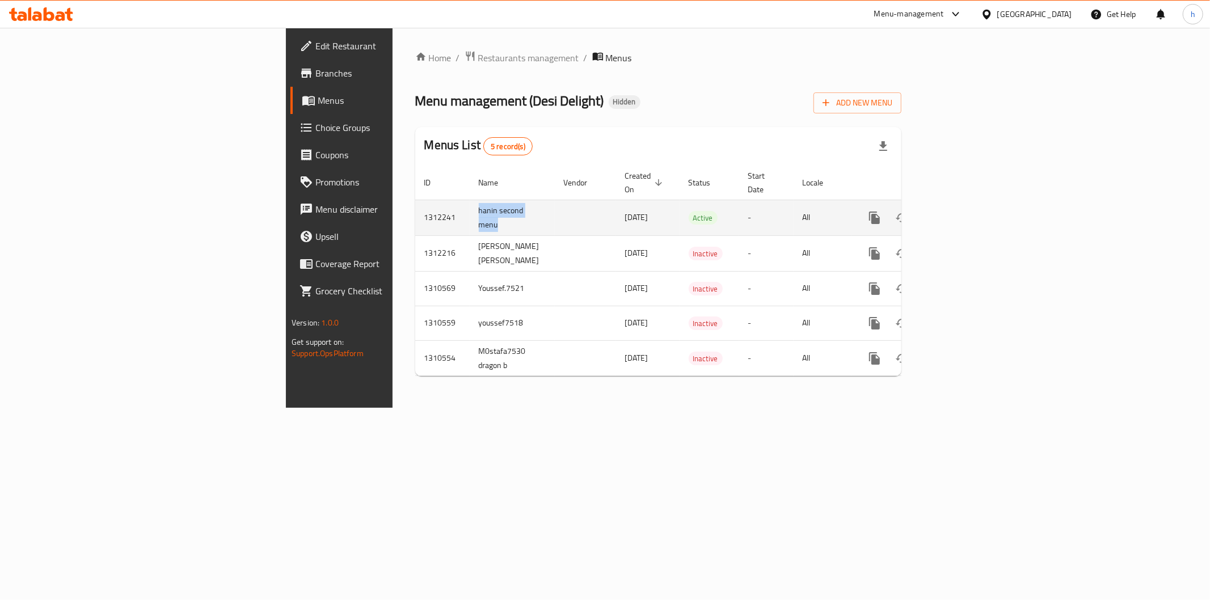
click at [415, 216] on tr "1312241 hanin second menu [DATE] Active - All" at bounding box center [697, 218] width 564 height 36
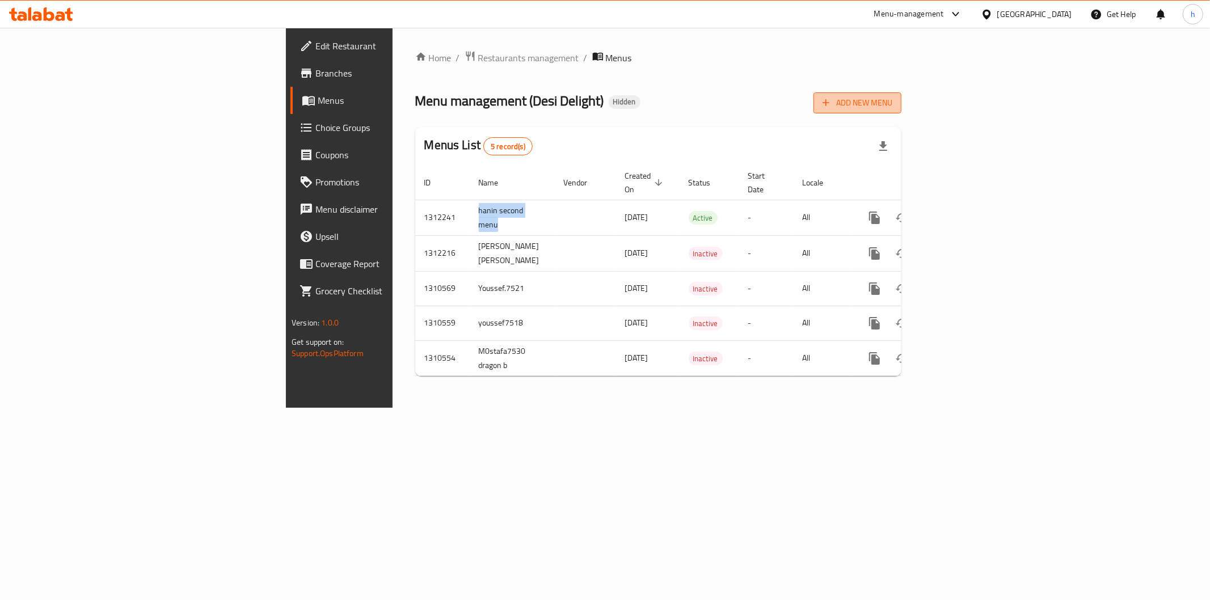
click at [893, 108] on span "Add New Menu" at bounding box center [858, 103] width 70 height 14
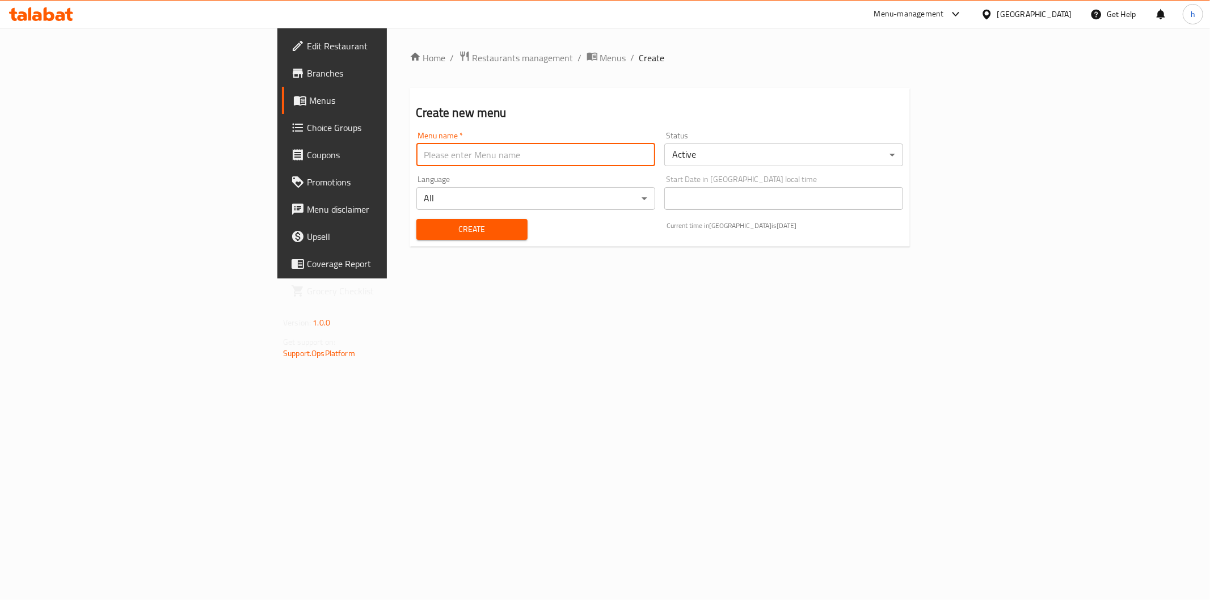
click at [568, 157] on input "text" at bounding box center [535, 155] width 239 height 23
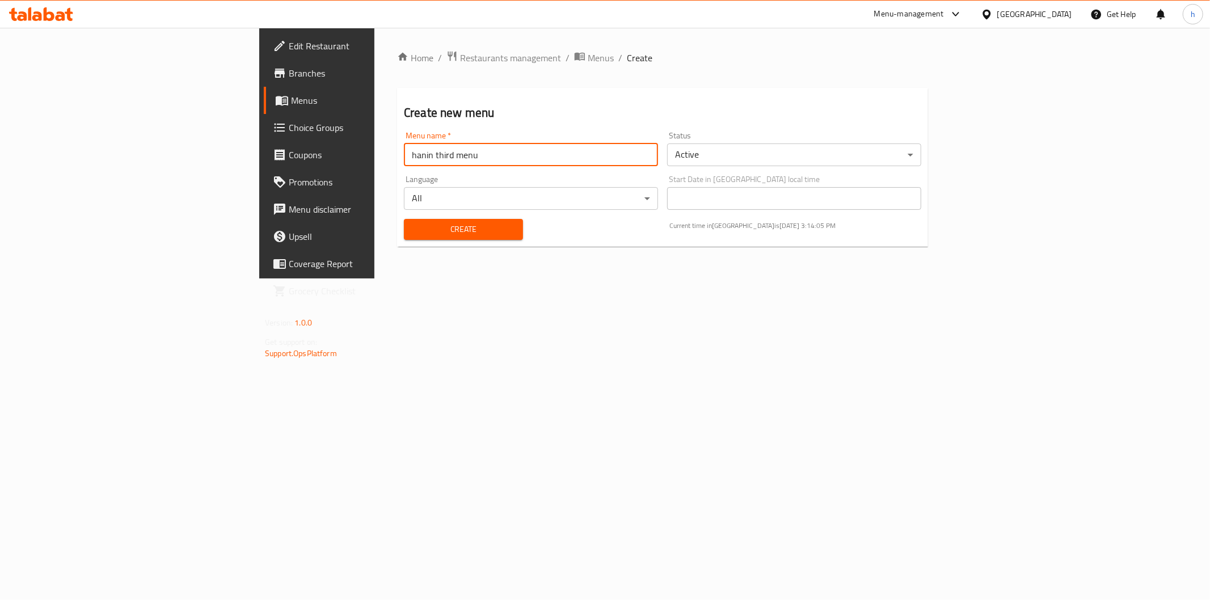
type input "hanin third menu"
click at [436, 232] on span "Create" at bounding box center [463, 229] width 101 height 14
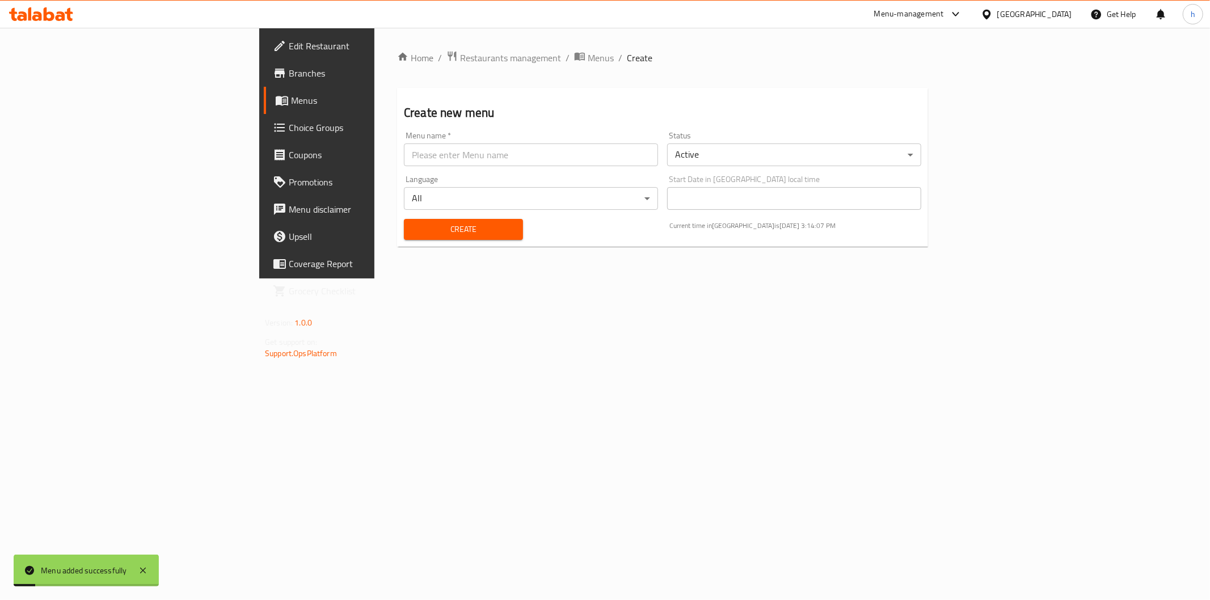
click at [291, 106] on span "Menus" at bounding box center [371, 101] width 161 height 14
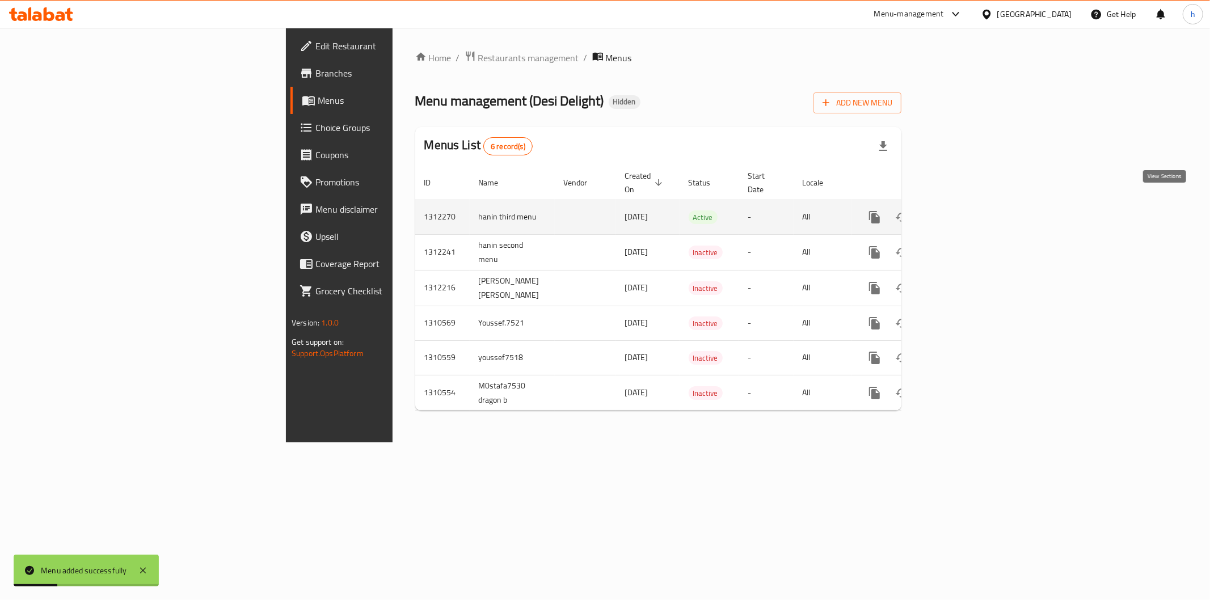
click at [963, 211] on icon "enhanced table" at bounding box center [957, 218] width 14 height 14
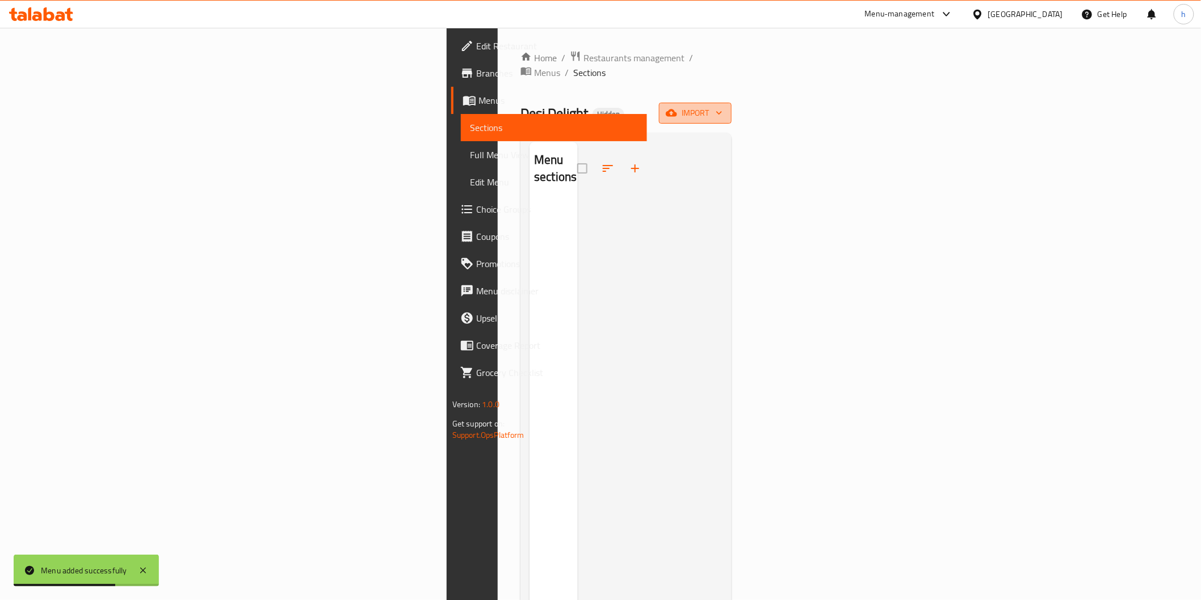
click at [722, 106] on span "import" at bounding box center [695, 113] width 54 height 14
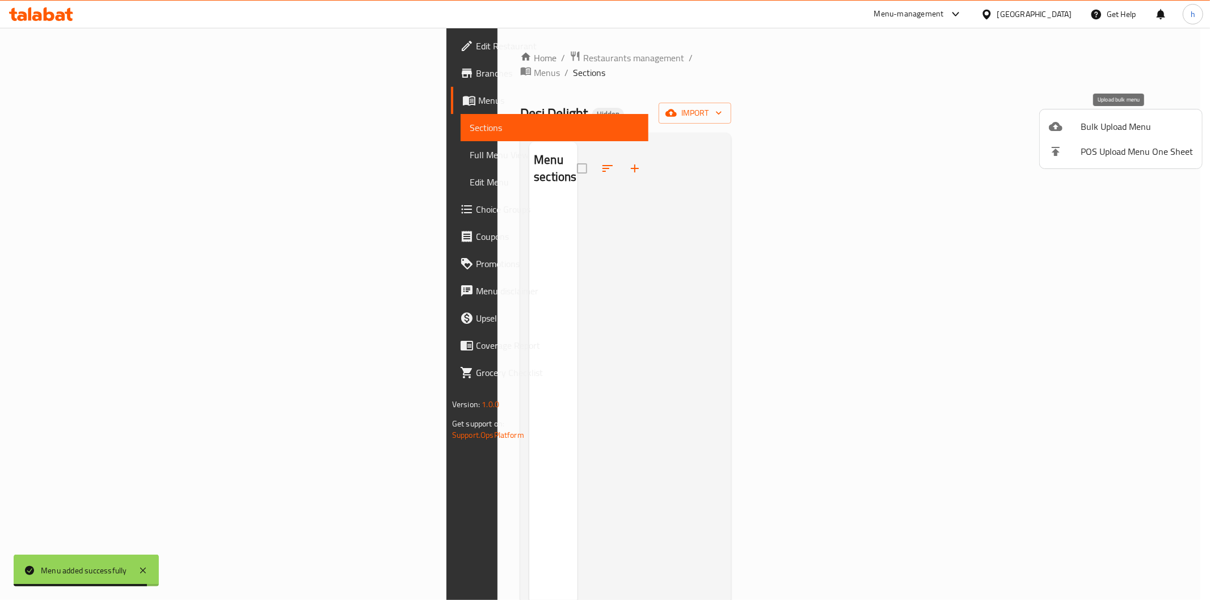
click at [1128, 125] on span "Bulk Upload Menu" at bounding box center [1137, 127] width 112 height 14
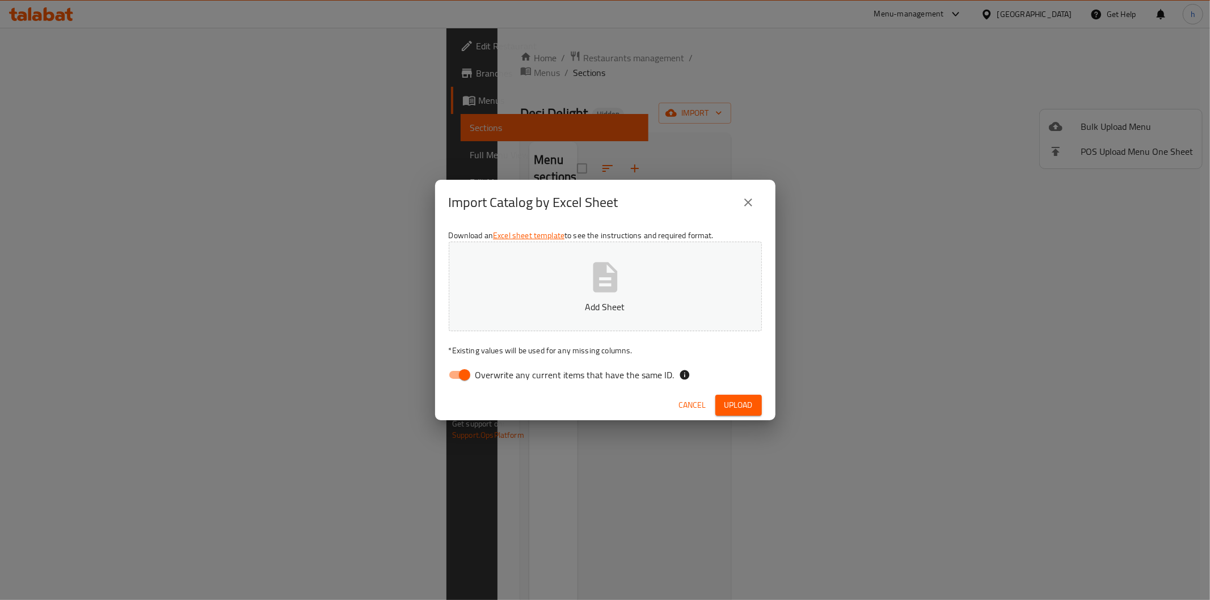
click at [458, 380] on input "Overwrite any current items that have the same ID." at bounding box center [464, 375] width 65 height 22
checkbox input "false"
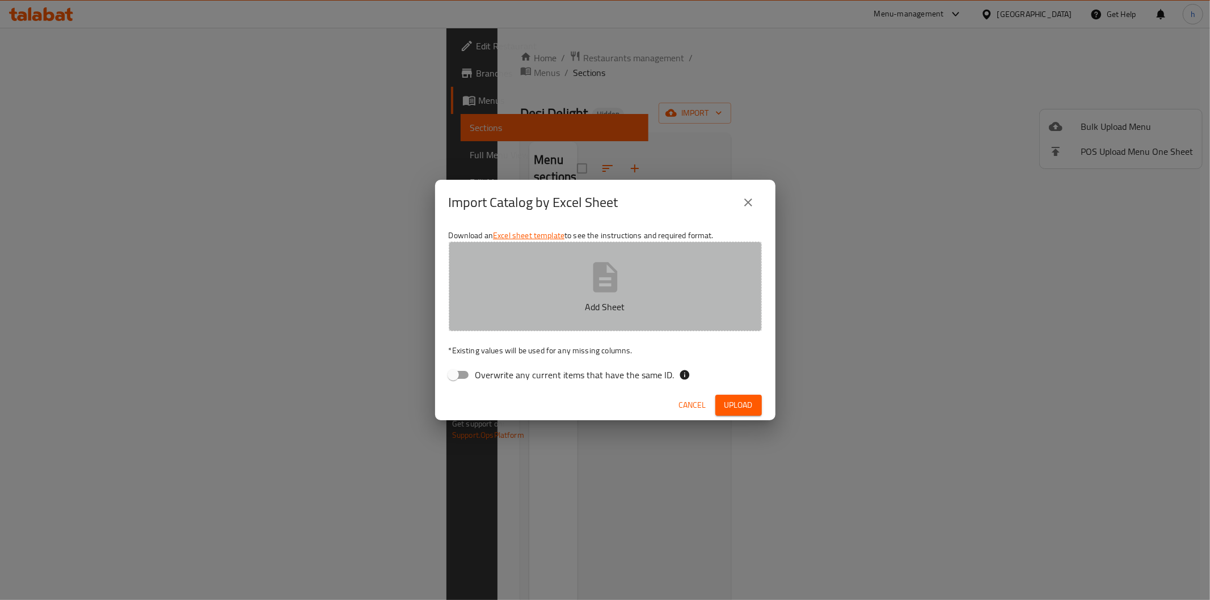
click at [603, 294] on icon "button" at bounding box center [605, 277] width 36 height 36
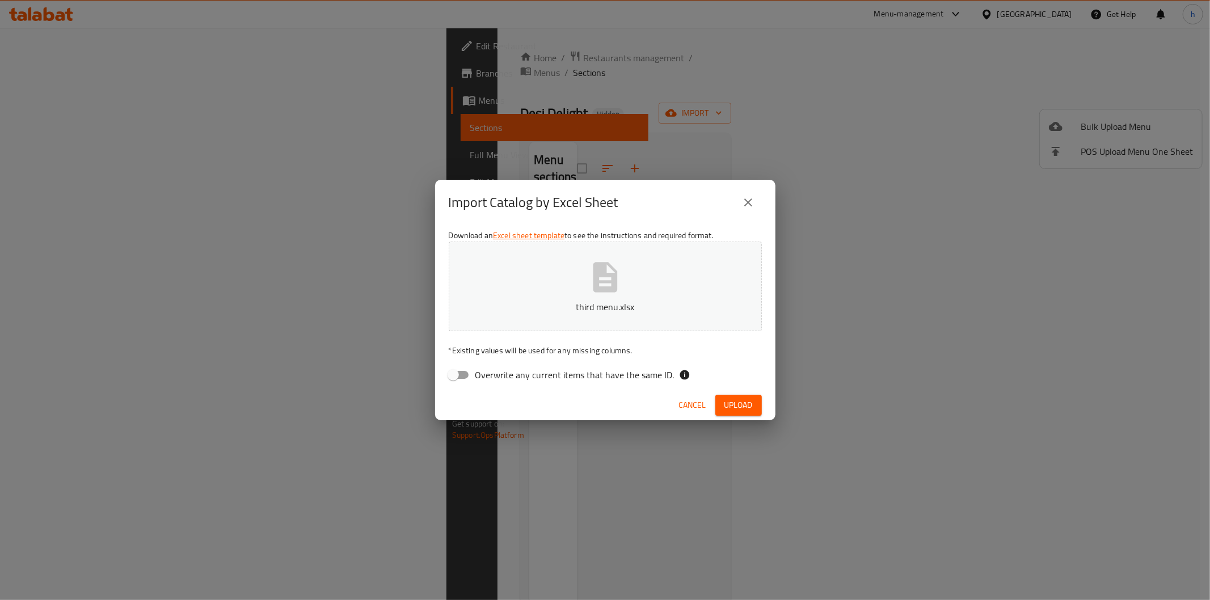
click at [750, 406] on span "Upload" at bounding box center [739, 405] width 28 height 14
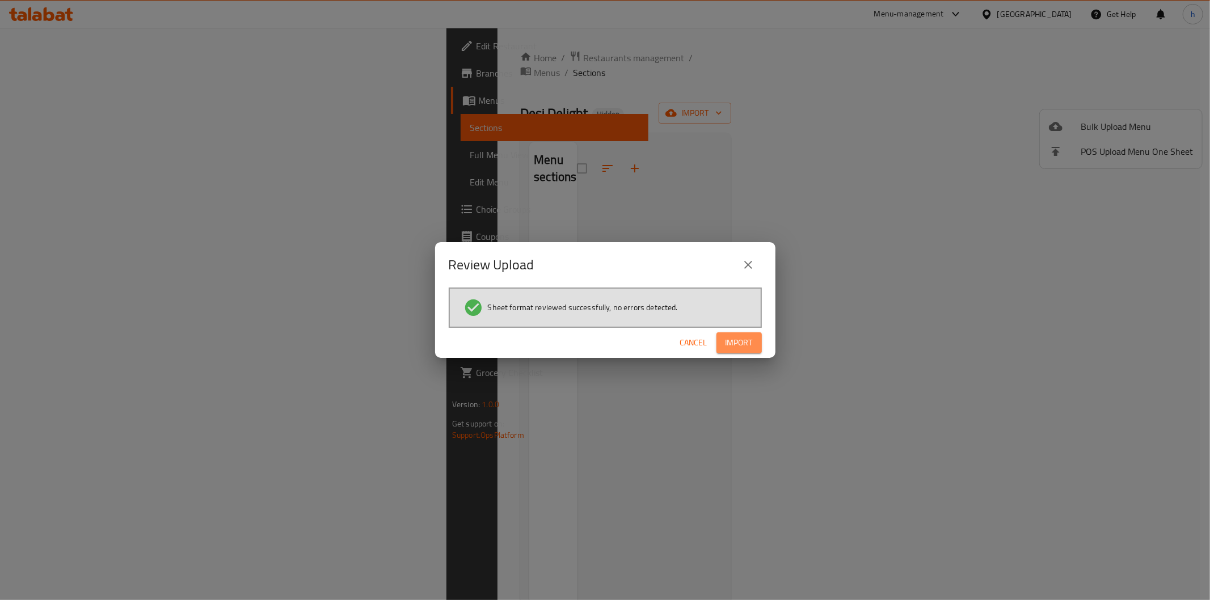
click at [759, 348] on button "Import" at bounding box center [739, 343] width 45 height 21
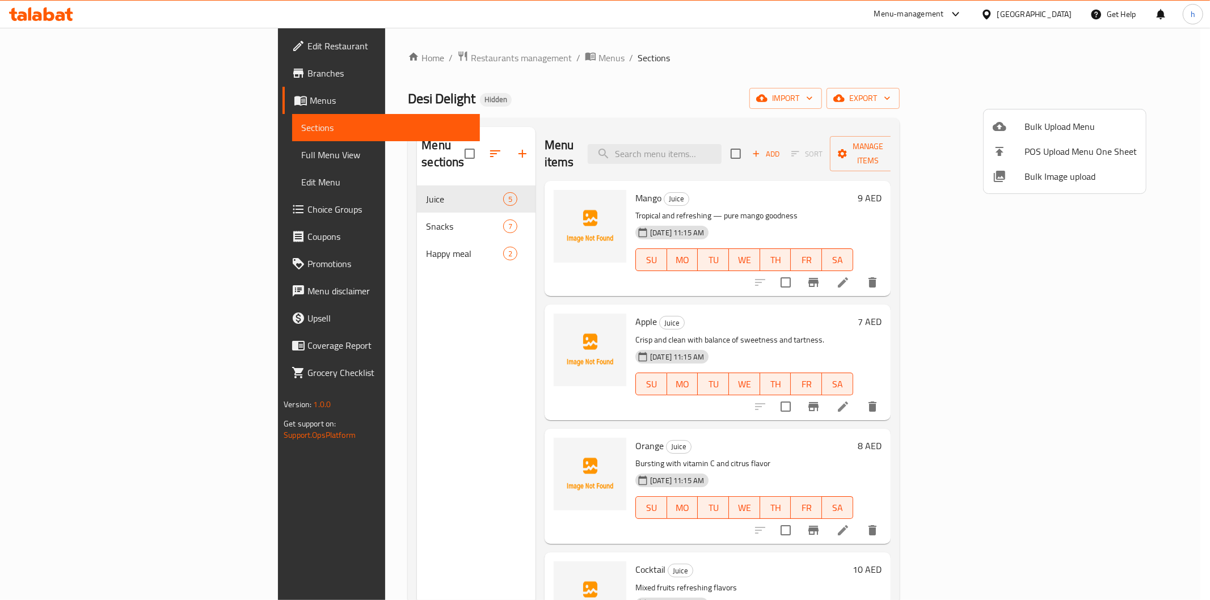
click at [329, 243] on div at bounding box center [605, 300] width 1210 height 600
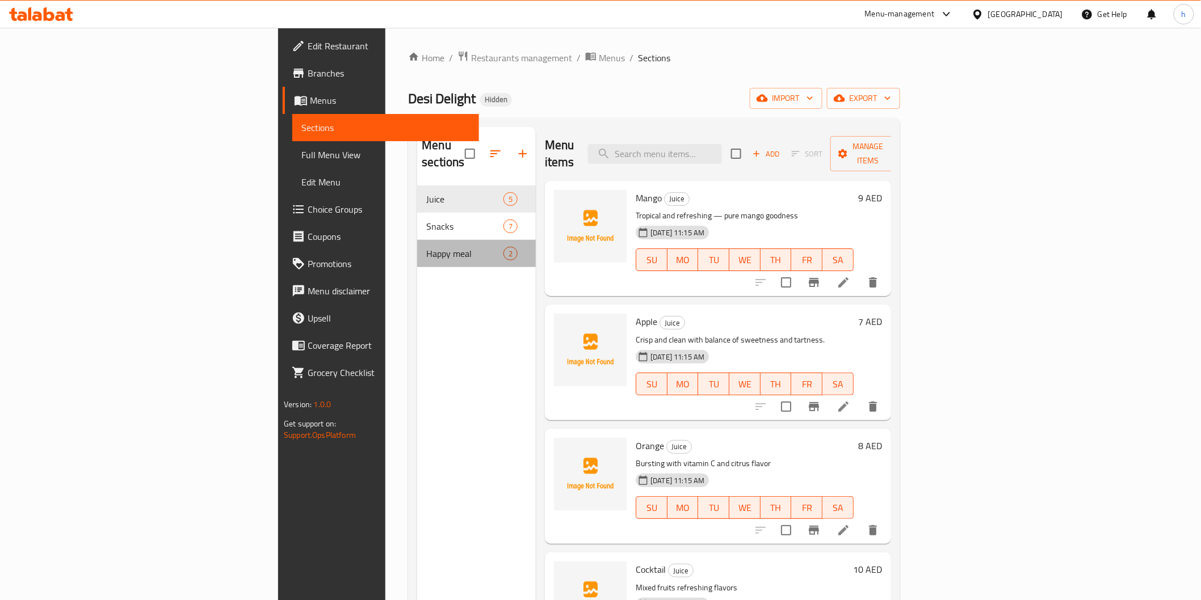
click at [417, 244] on div "Happy meal 2" at bounding box center [476, 253] width 119 height 27
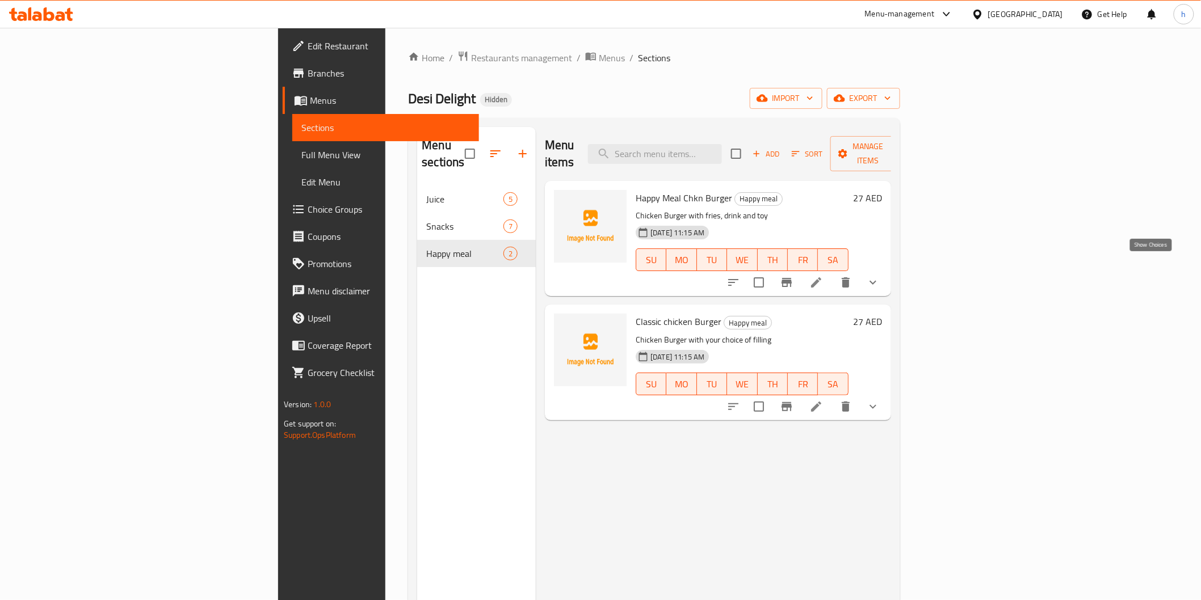
click at [879, 276] on icon "show more" at bounding box center [873, 283] width 14 height 14
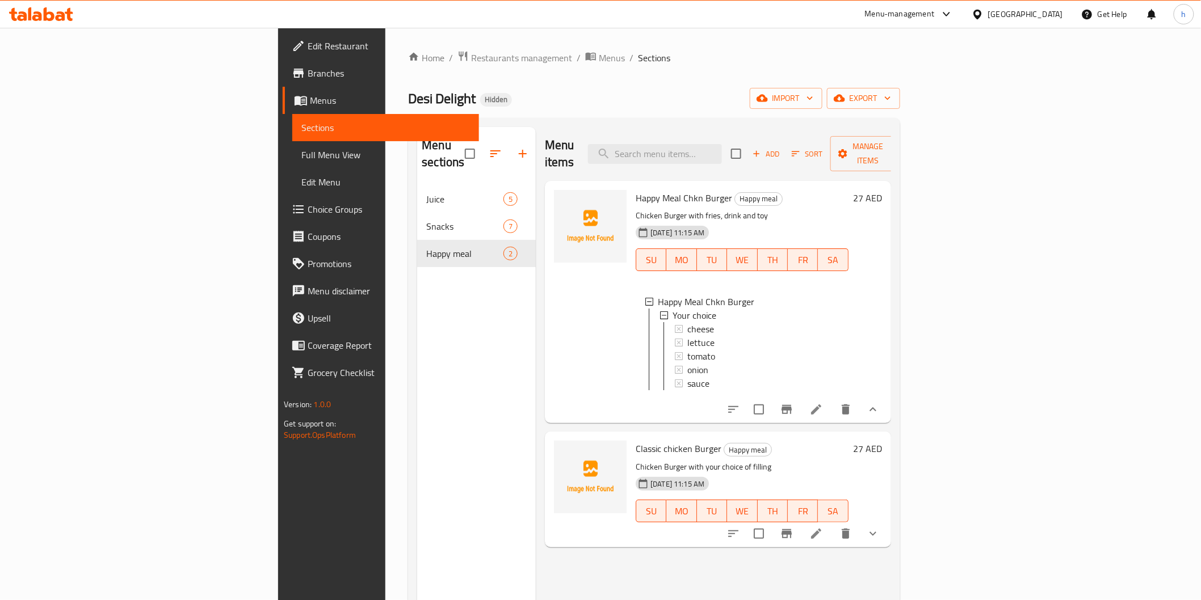
scroll to position [159, 0]
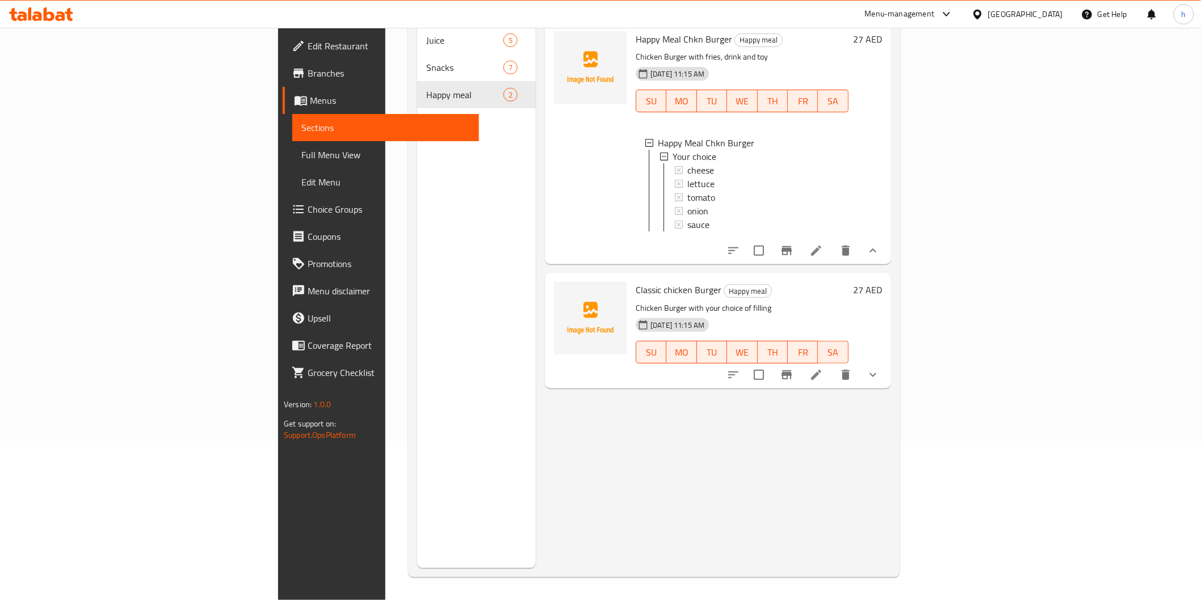
click at [308, 208] on span "Choice Groups" at bounding box center [389, 210] width 162 height 14
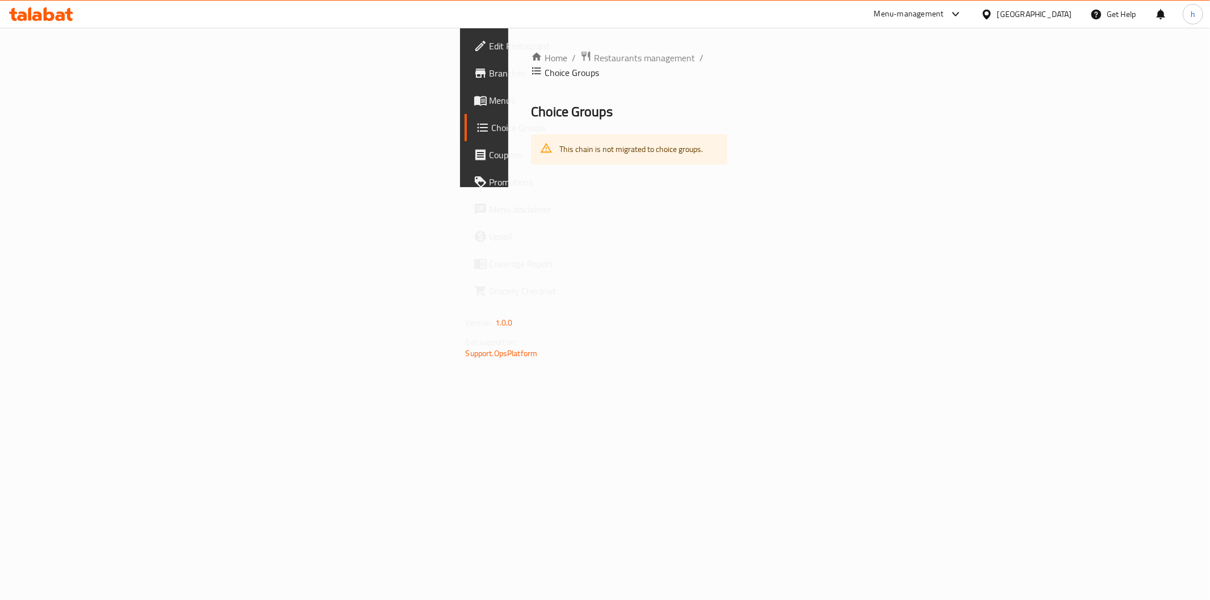
click at [559, 140] on div "This chain is not migrated to choice groups." at bounding box center [631, 149] width 144 height 23
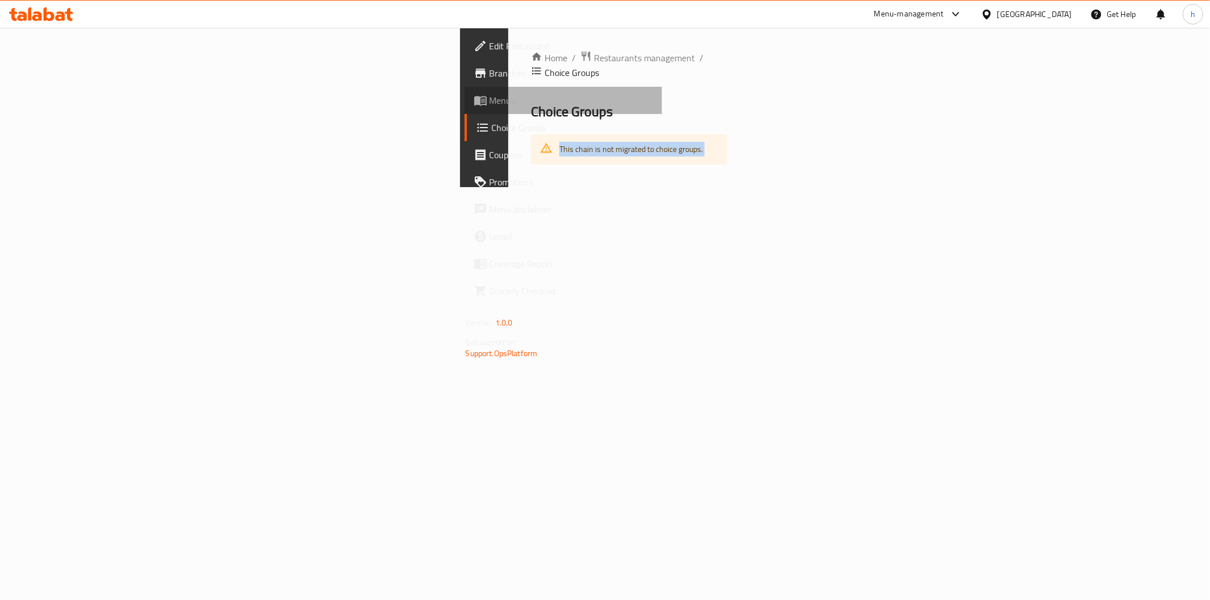
click at [490, 107] on span "Menus" at bounding box center [571, 101] width 163 height 14
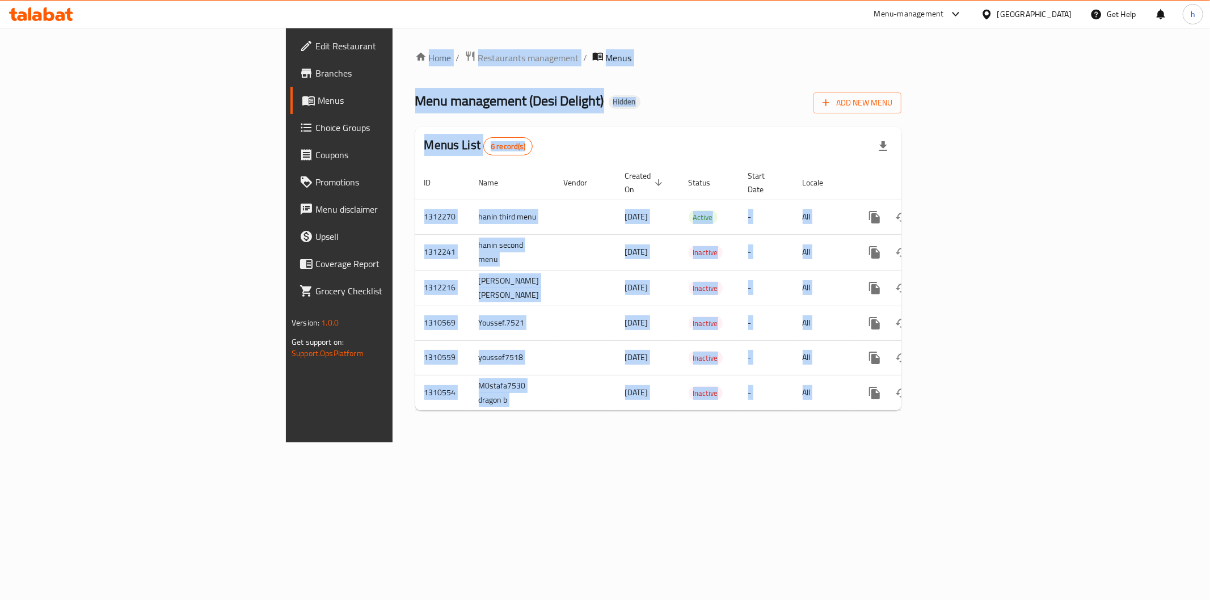
click at [315, 129] on span "Choice Groups" at bounding box center [396, 128] width 163 height 14
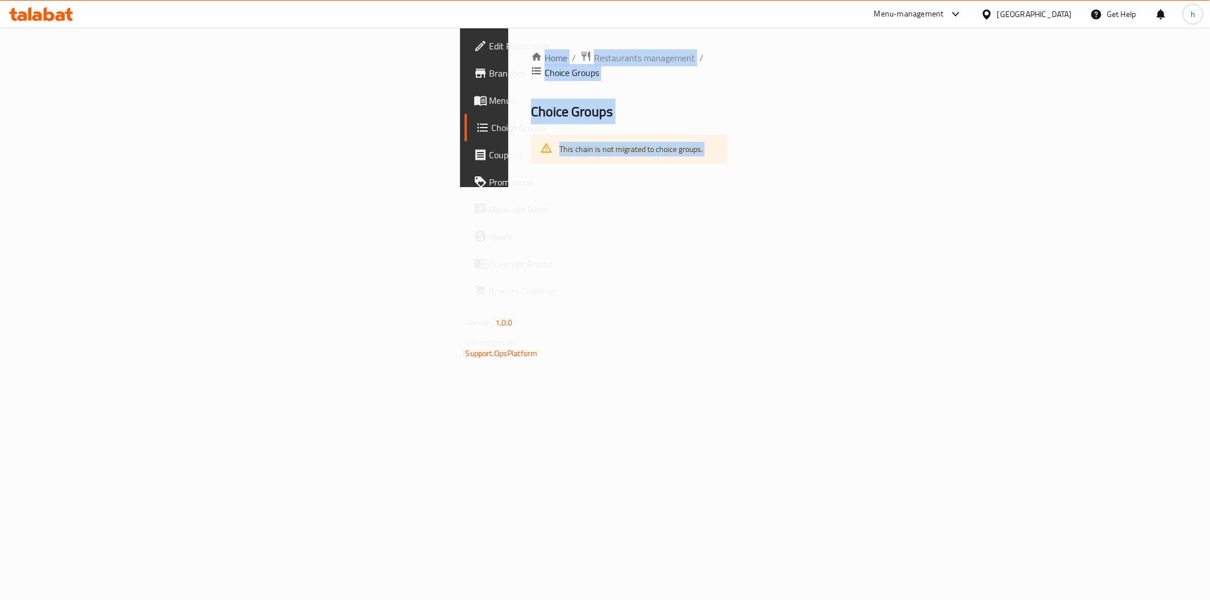
click at [559, 144] on div "This chain is not migrated to choice groups." at bounding box center [631, 149] width 144 height 23
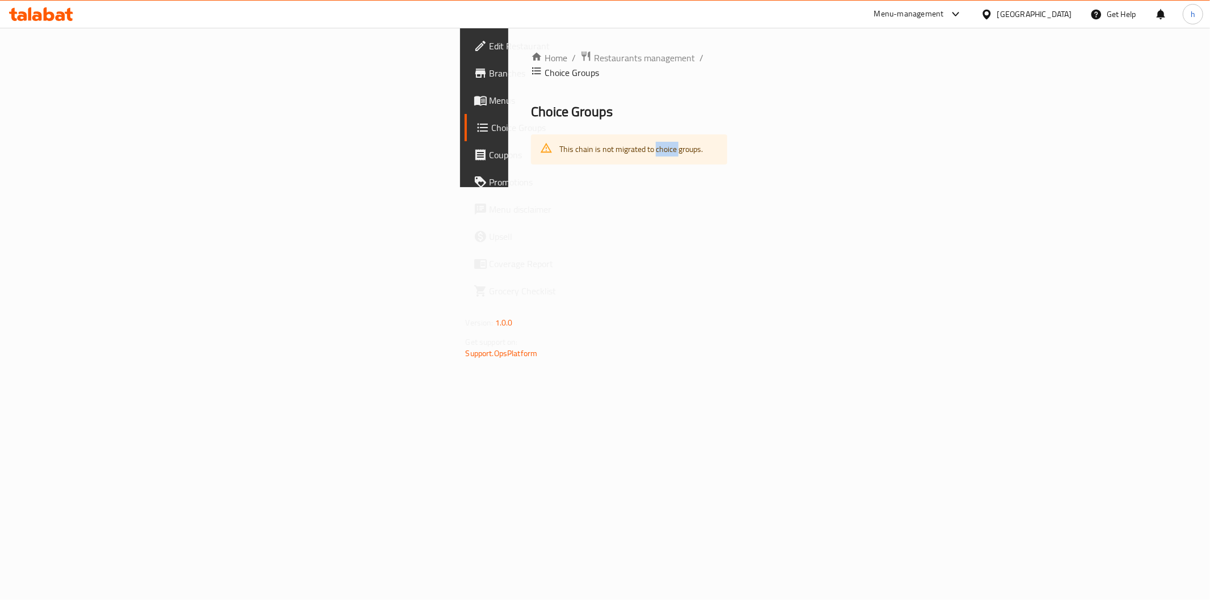
click at [559, 144] on div "This chain is not migrated to choice groups." at bounding box center [631, 149] width 144 height 23
click at [508, 161] on div "Home / Restaurants management / Choice Groups Choice Groups This chain is not m…" at bounding box center [629, 107] width 242 height 159
click at [490, 103] on span "Menus" at bounding box center [571, 101] width 163 height 14
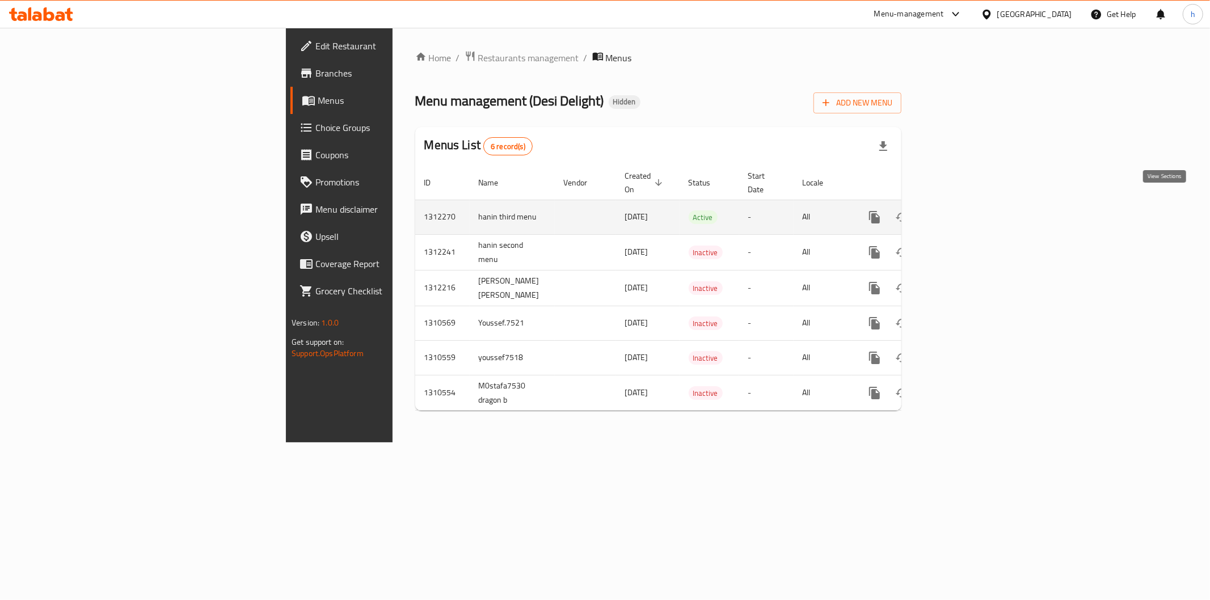
click at [963, 211] on icon "enhanced table" at bounding box center [957, 218] width 14 height 14
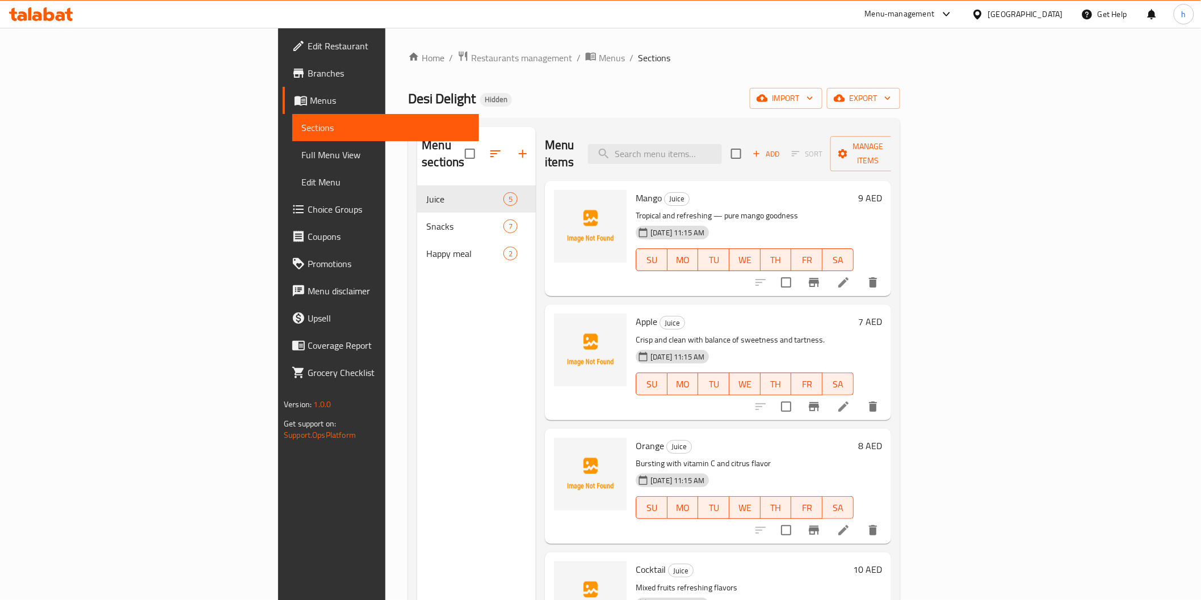
click at [308, 208] on span "Choice Groups" at bounding box center [389, 210] width 162 height 14
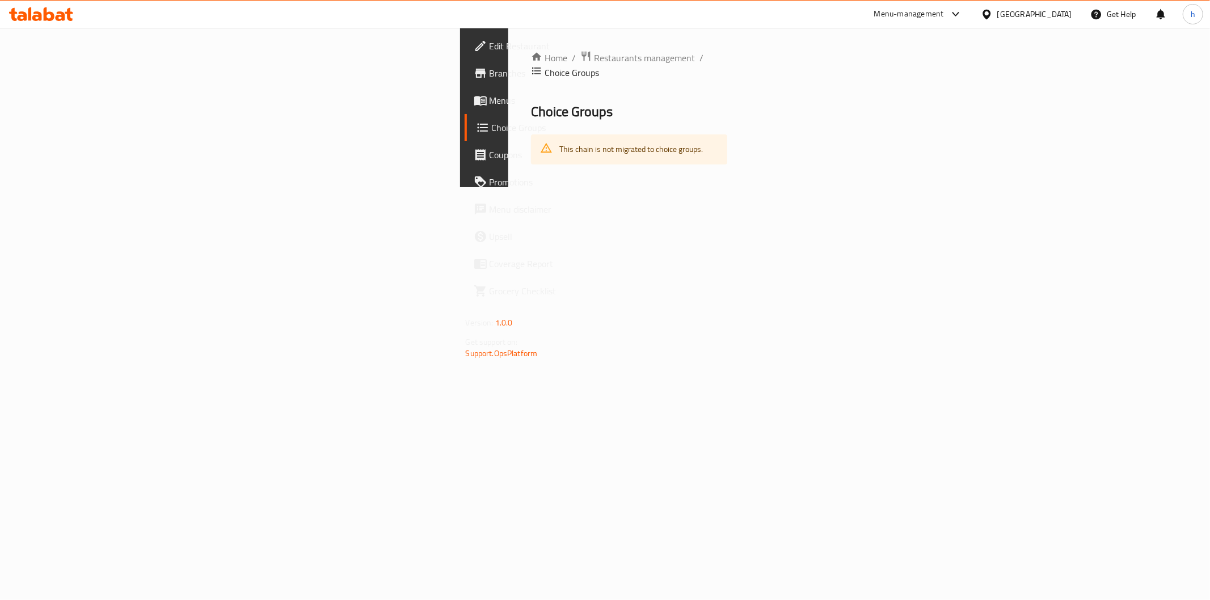
click at [490, 101] on span "Menus" at bounding box center [571, 101] width 163 height 14
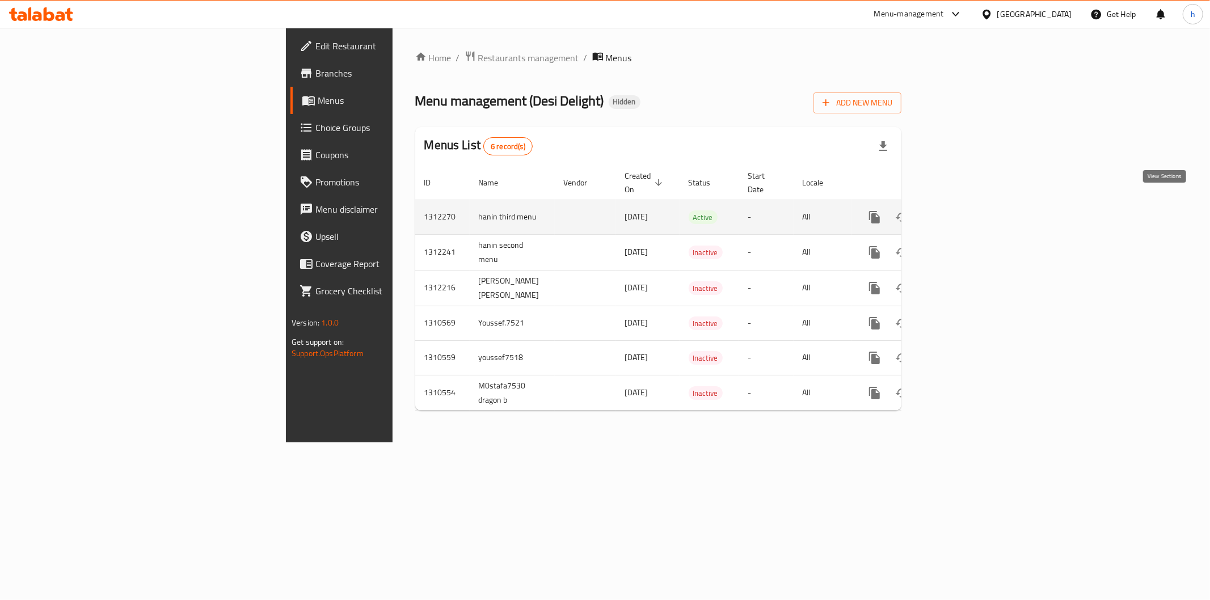
click at [962, 212] on icon "enhanced table" at bounding box center [957, 217] width 10 height 10
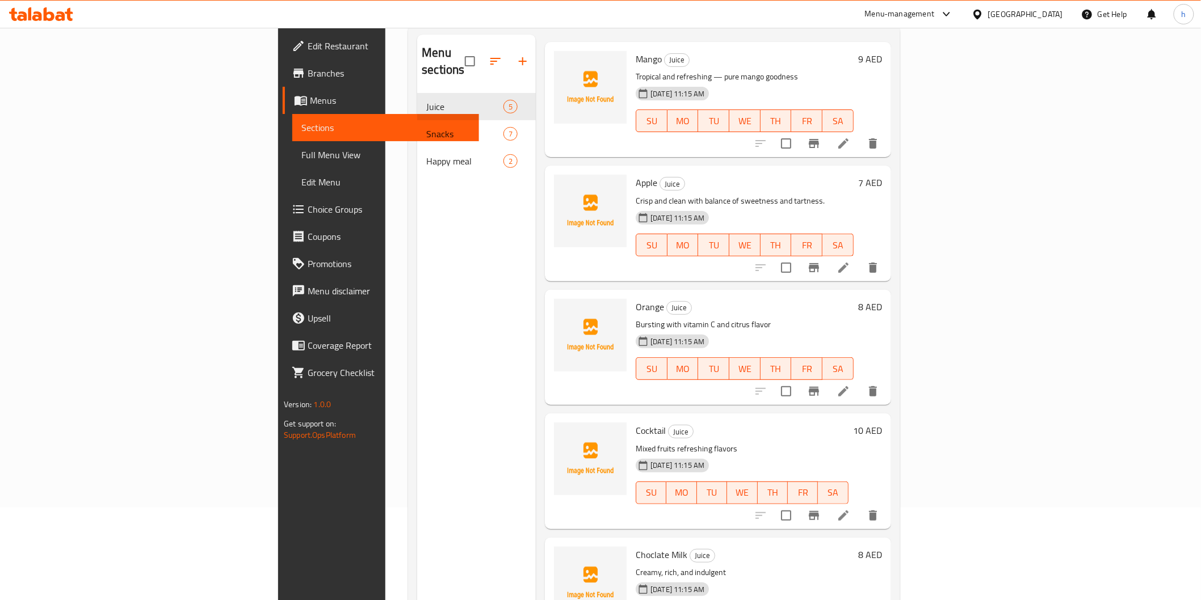
scroll to position [159, 0]
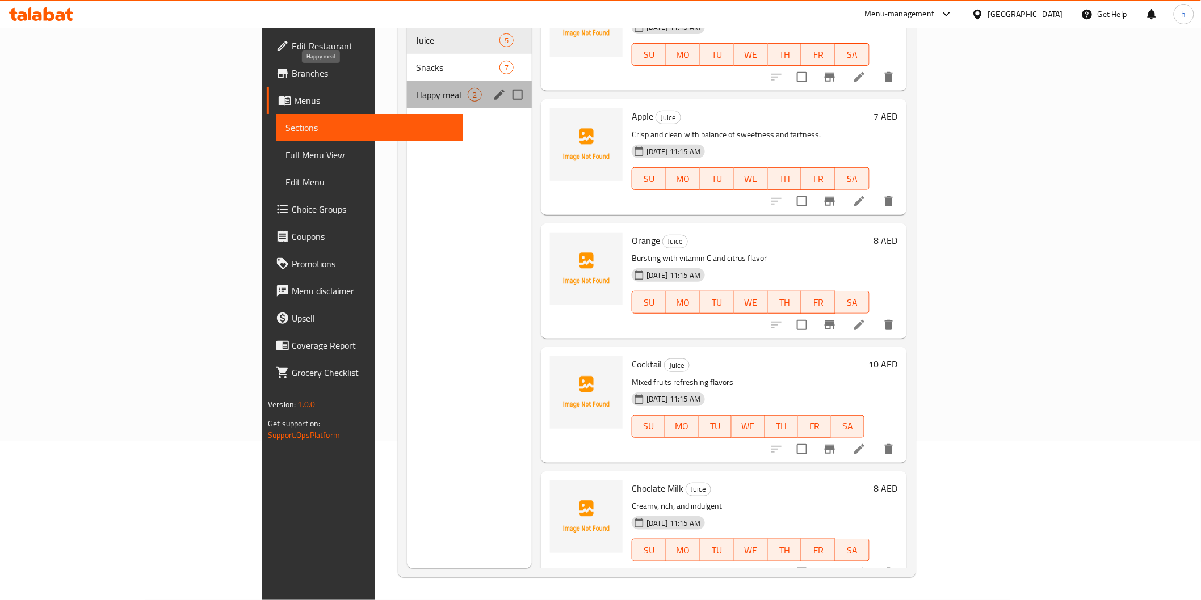
click at [416, 88] on span "Happy meal" at bounding box center [442, 95] width 52 height 14
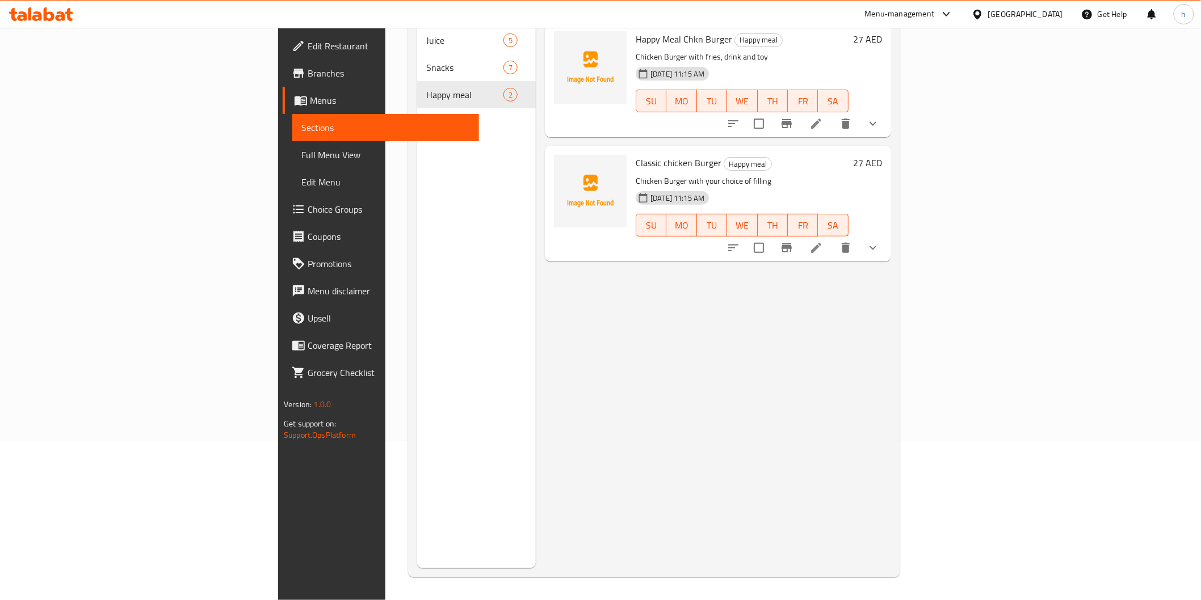
click at [879, 117] on icon "show more" at bounding box center [873, 124] width 14 height 14
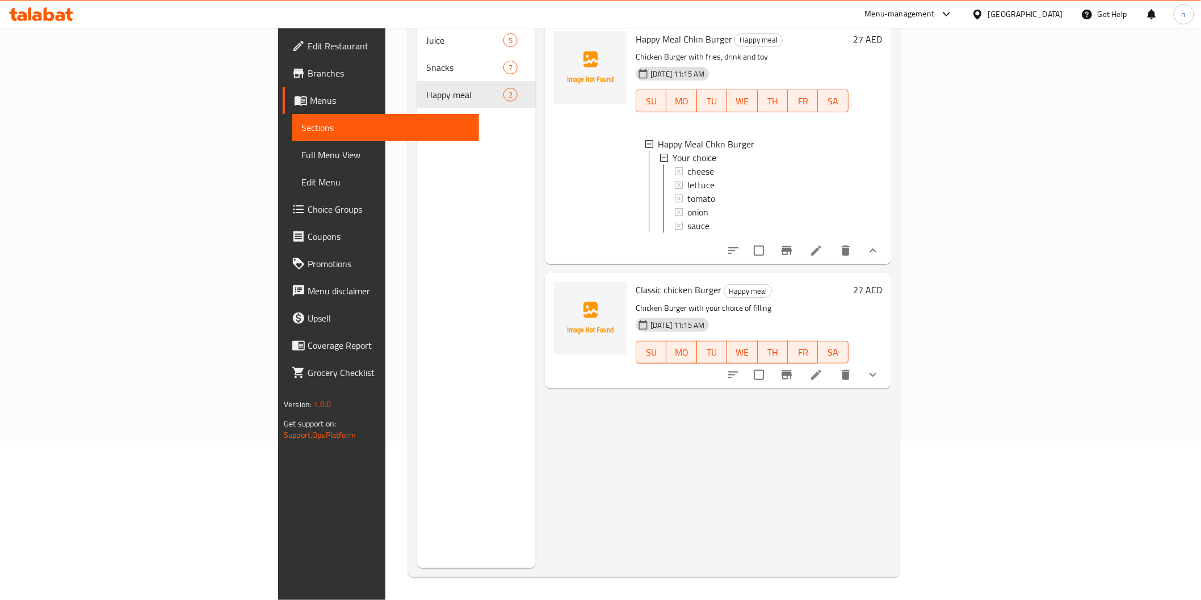
scroll to position [1, 0]
click at [886, 371] on button "show more" at bounding box center [872, 374] width 27 height 27
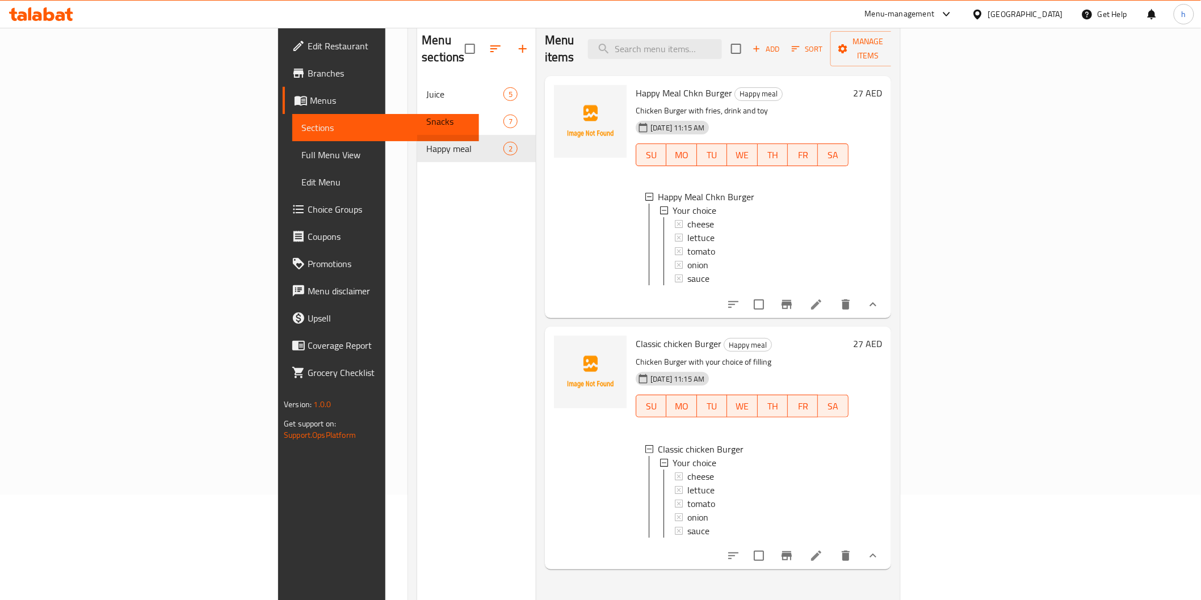
scroll to position [0, 0]
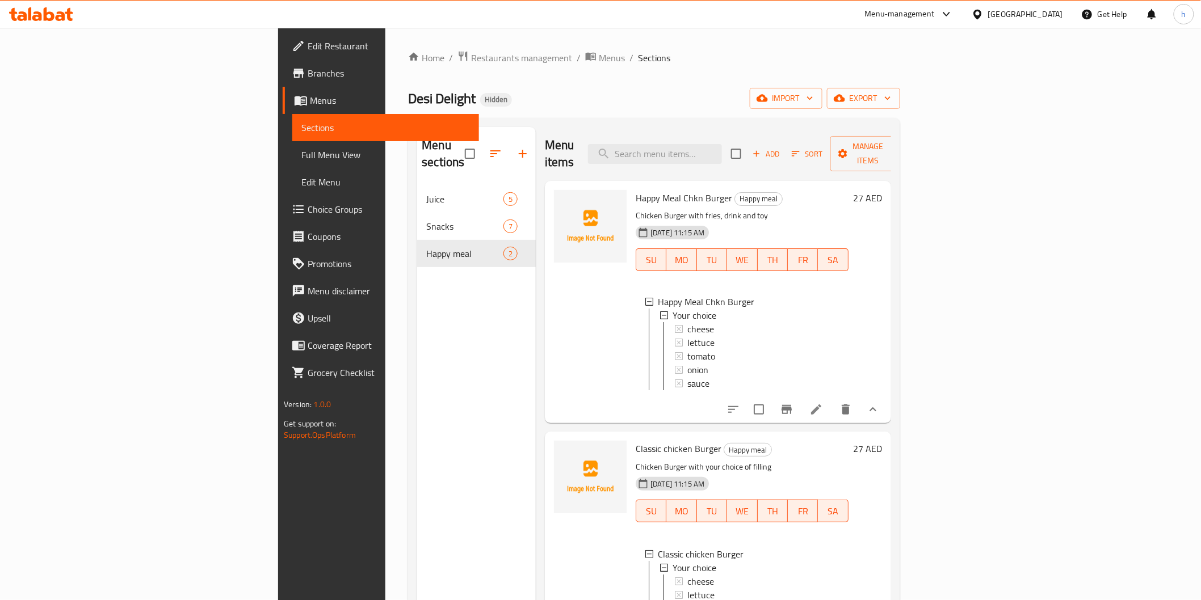
click at [308, 206] on span "Choice Groups" at bounding box center [389, 210] width 162 height 14
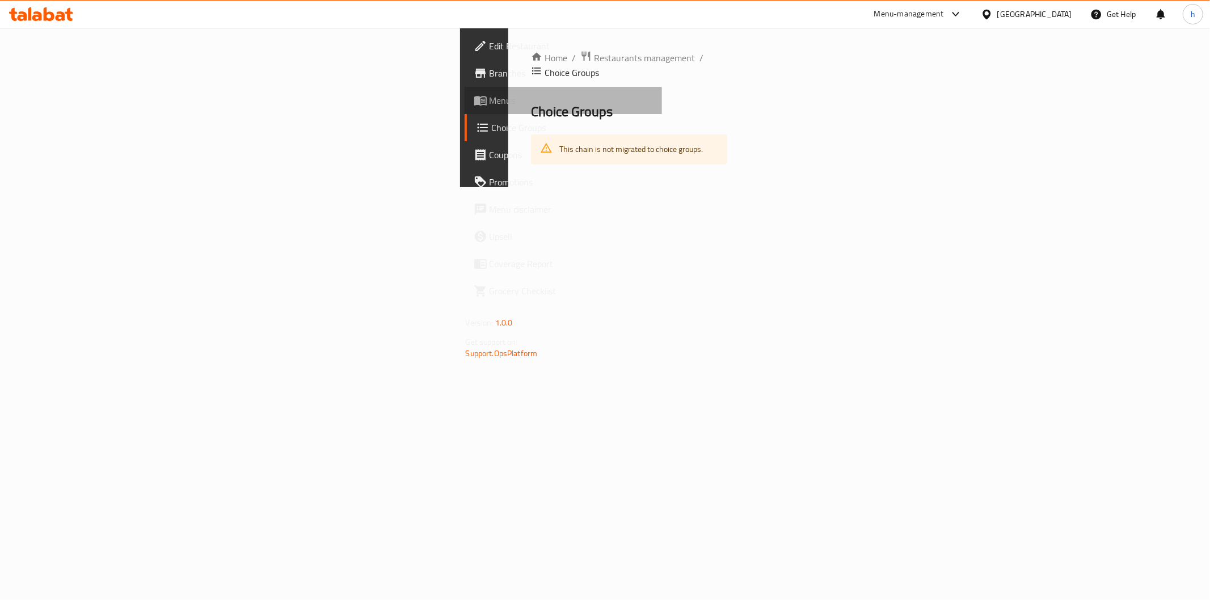
click at [490, 103] on span "Menus" at bounding box center [571, 101] width 163 height 14
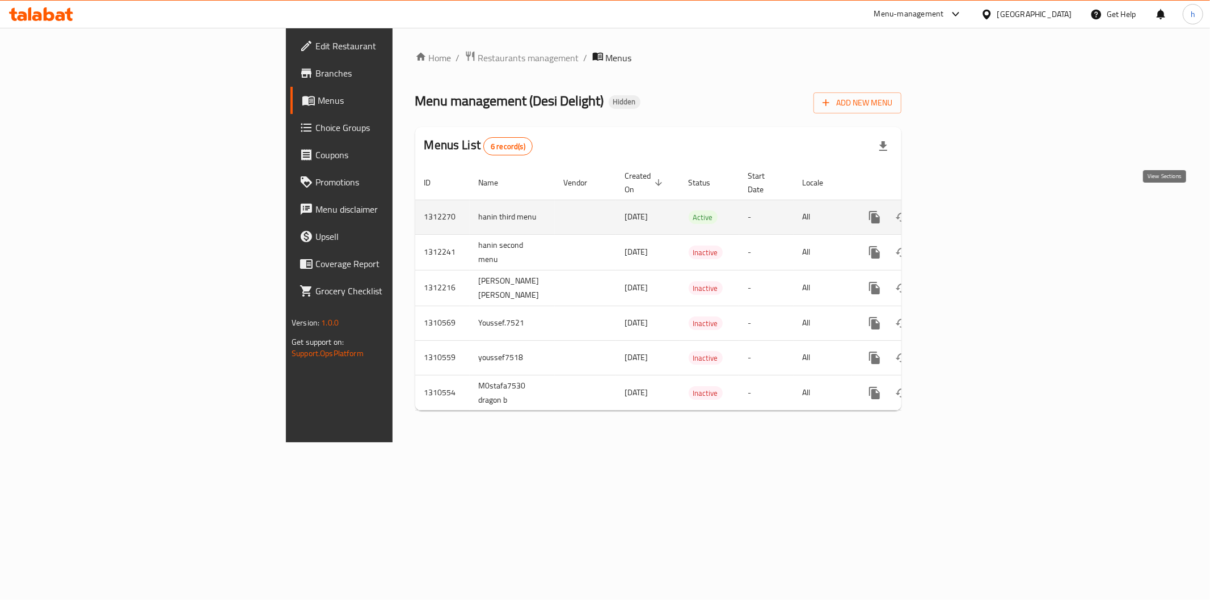
click at [963, 211] on icon "enhanced table" at bounding box center [957, 218] width 14 height 14
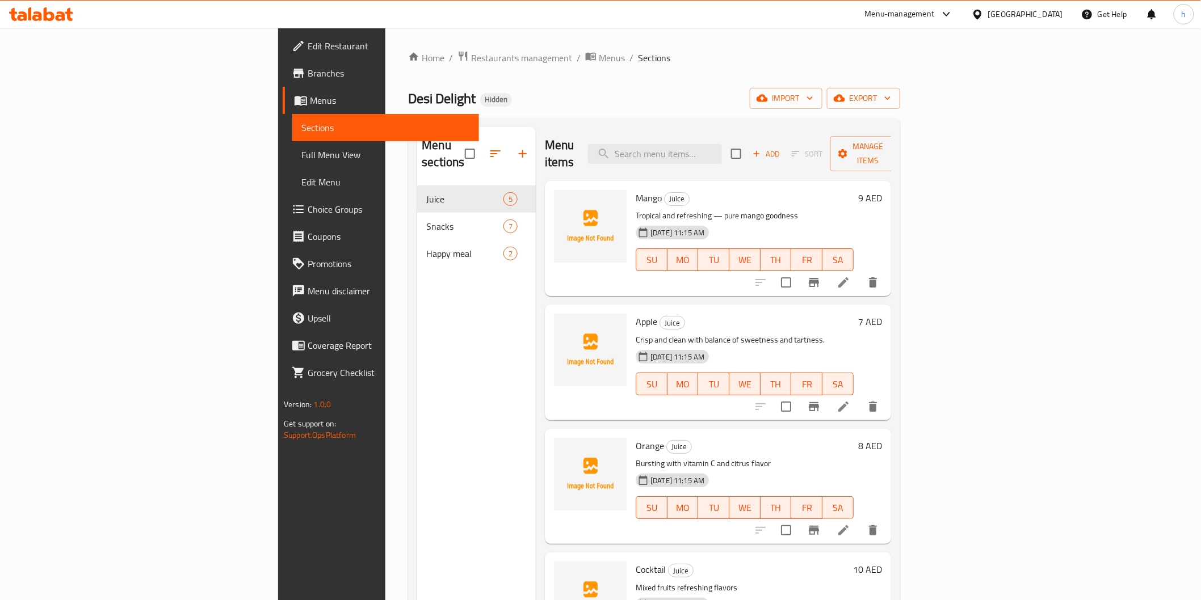
scroll to position [47, 0]
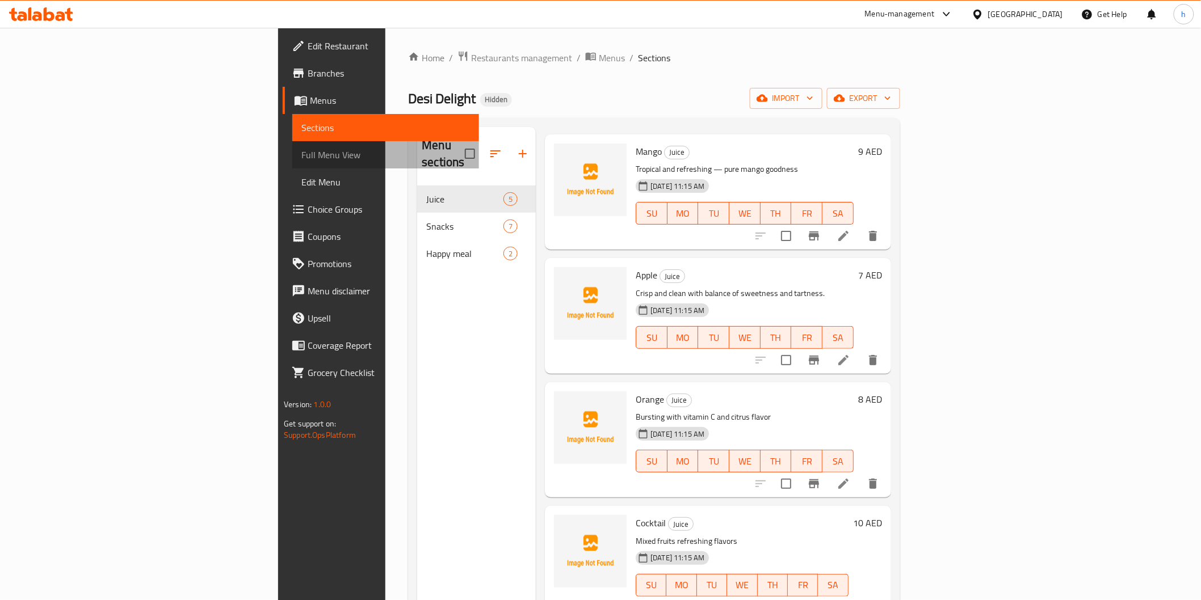
click at [301, 157] on span "Full Menu View" at bounding box center [385, 155] width 168 height 14
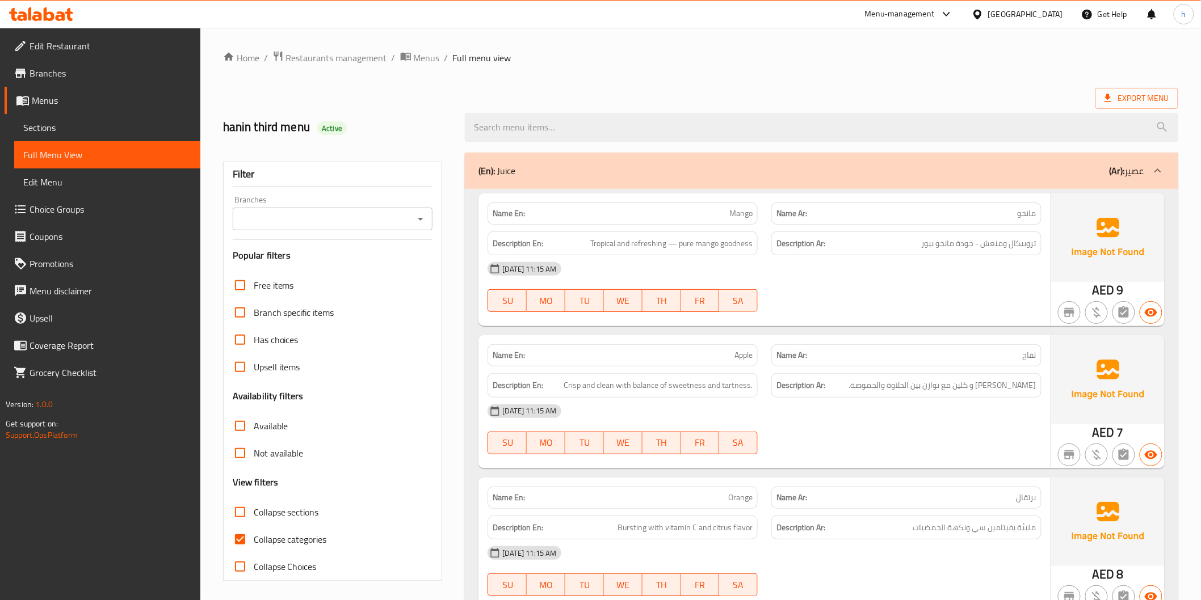
click at [247, 542] on input "Collapse categories" at bounding box center [239, 539] width 27 height 27
checkbox input "false"
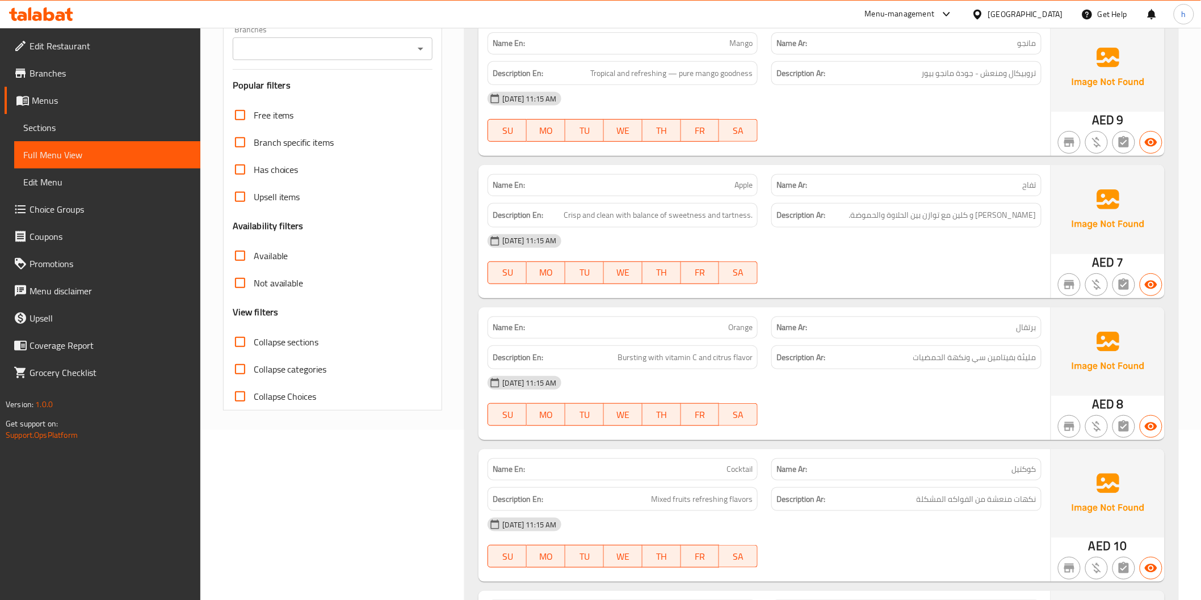
scroll to position [189, 0]
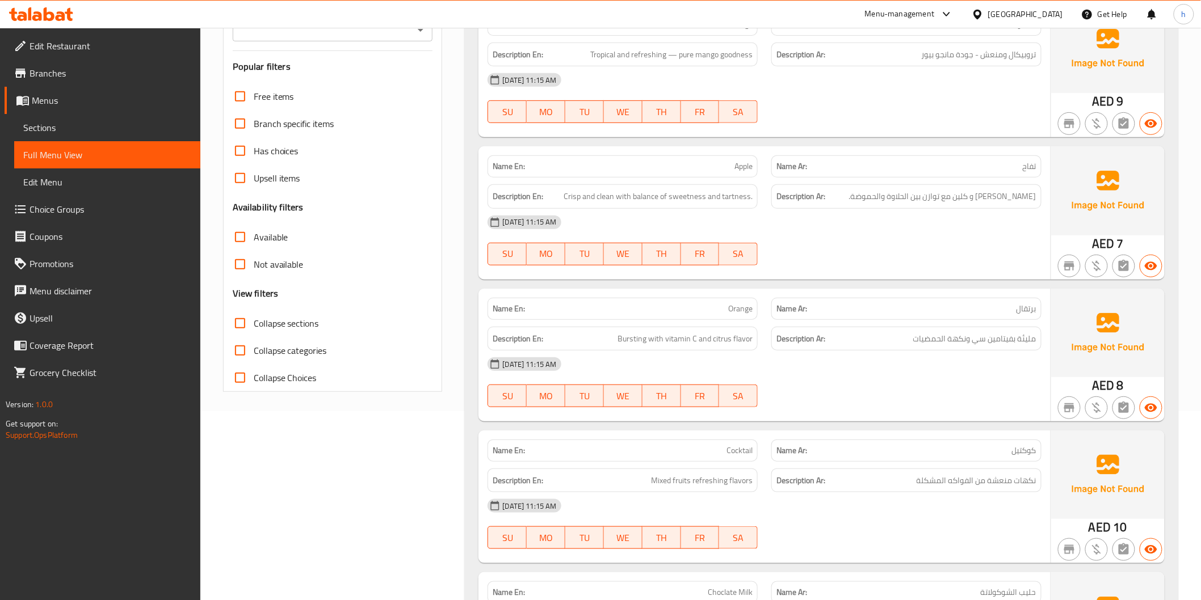
click at [680, 342] on span "Bursting with vitamin C and citrus flavor" at bounding box center [684, 339] width 135 height 14
click at [929, 339] on span "مليئة بفيتامين سي ونكهة الحمضيات" at bounding box center [974, 339] width 123 height 14
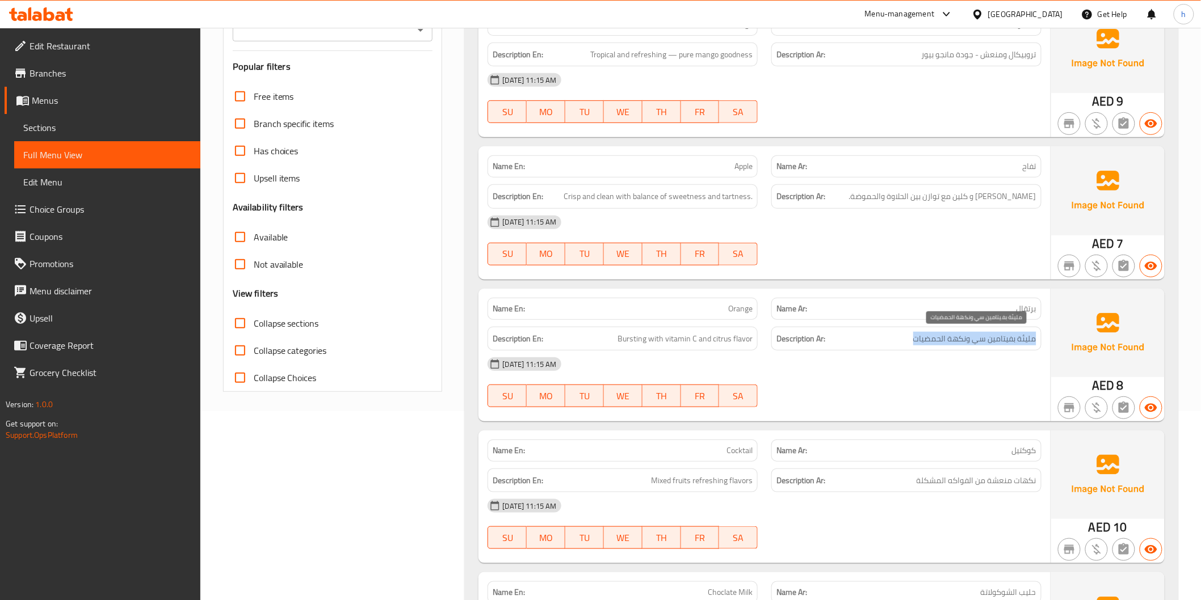
click at [929, 339] on span "مليئة بفيتامين سي ونكهة الحمضيات" at bounding box center [974, 339] width 123 height 14
click at [1002, 339] on span "مليئة بفيتامين سي ونكهة الحمضيات" at bounding box center [974, 339] width 123 height 14
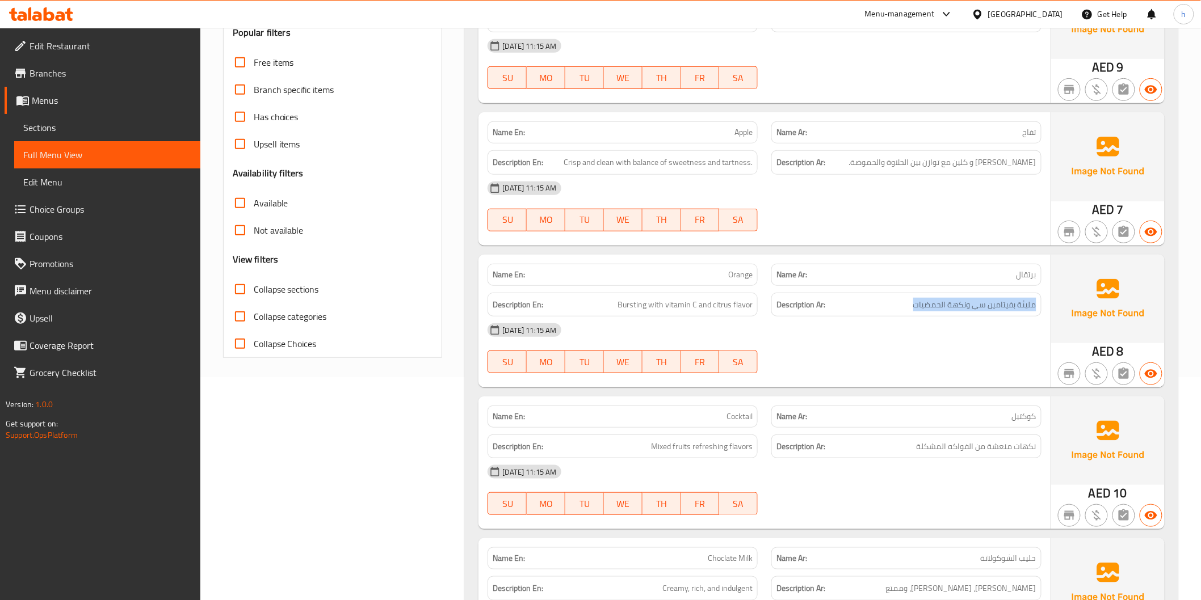
scroll to position [252, 0]
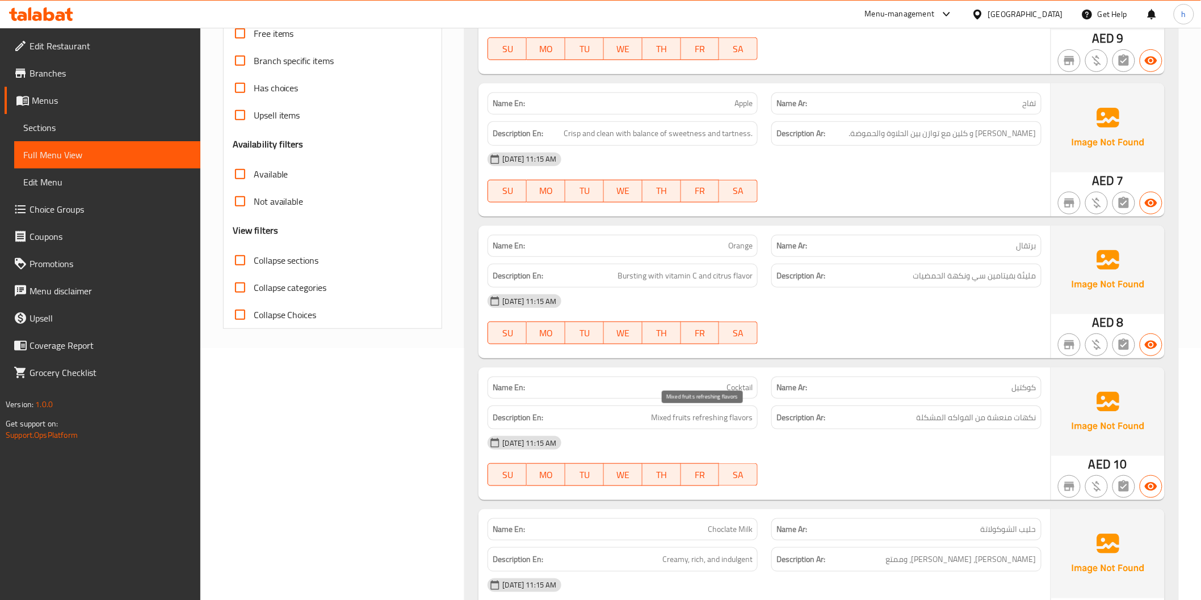
click at [706, 422] on span "Mixed fruits refreshing flavors" at bounding box center [702, 418] width 102 height 14
click at [911, 417] on h6 "Description Ar: نكهات منعشة من الفواكه المشكلة" at bounding box center [906, 418] width 260 height 14
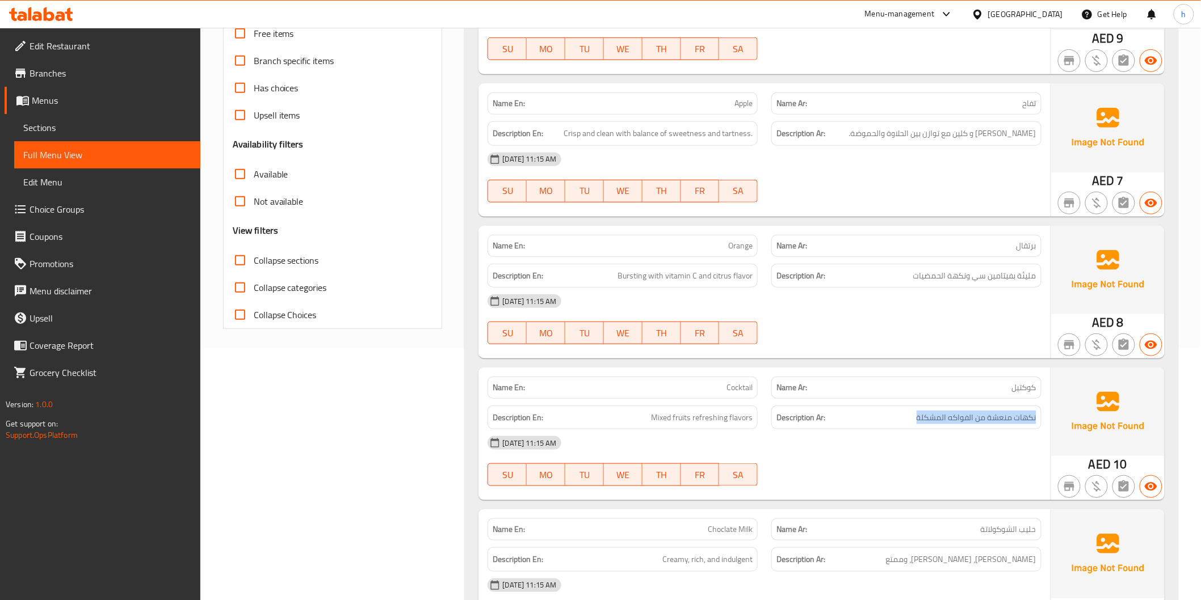
click at [911, 417] on h6 "Description Ar: نكهات منعشة من الفواكه المشكلة" at bounding box center [906, 418] width 260 height 14
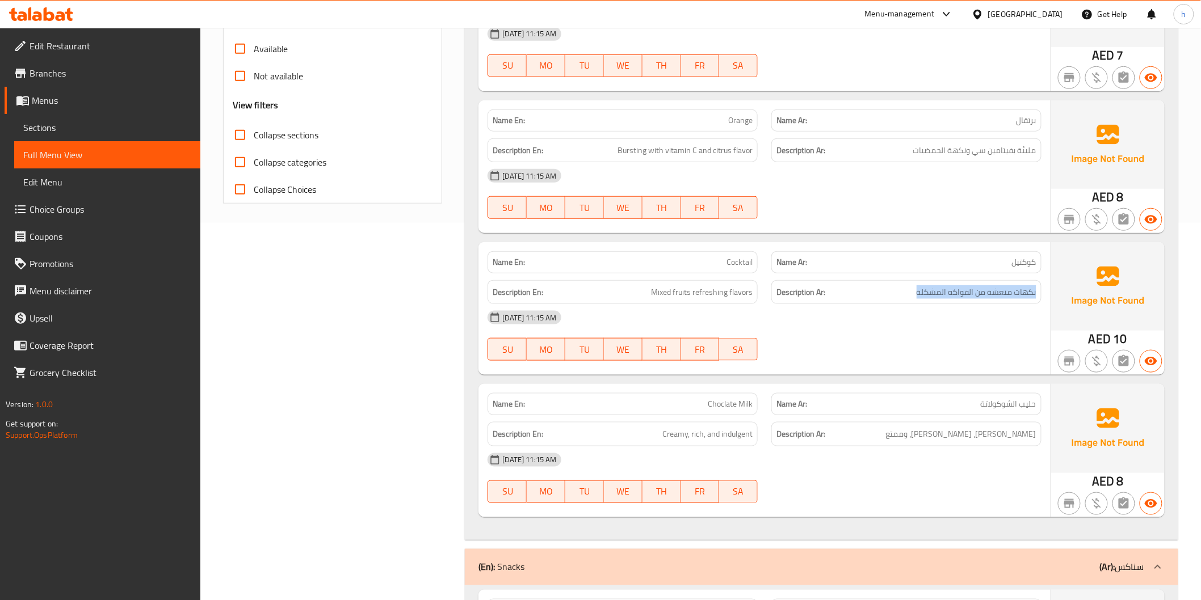
scroll to position [378, 0]
click at [931, 433] on h6 "Description Ar: [PERSON_NAME]، غني، وممتع" at bounding box center [906, 434] width 260 height 14
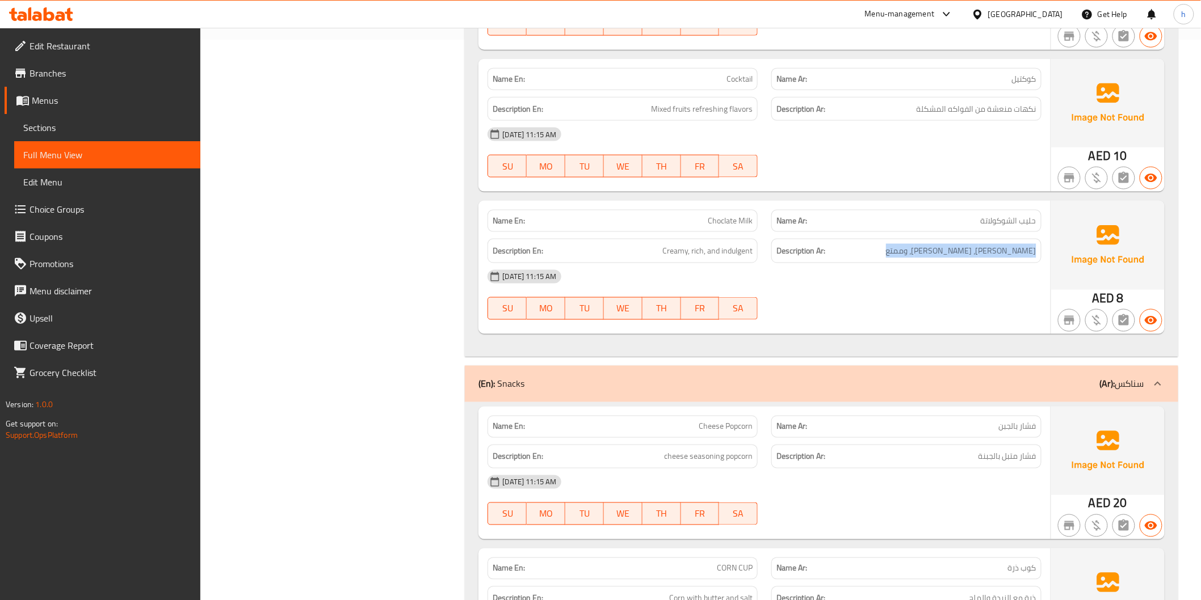
scroll to position [630, 0]
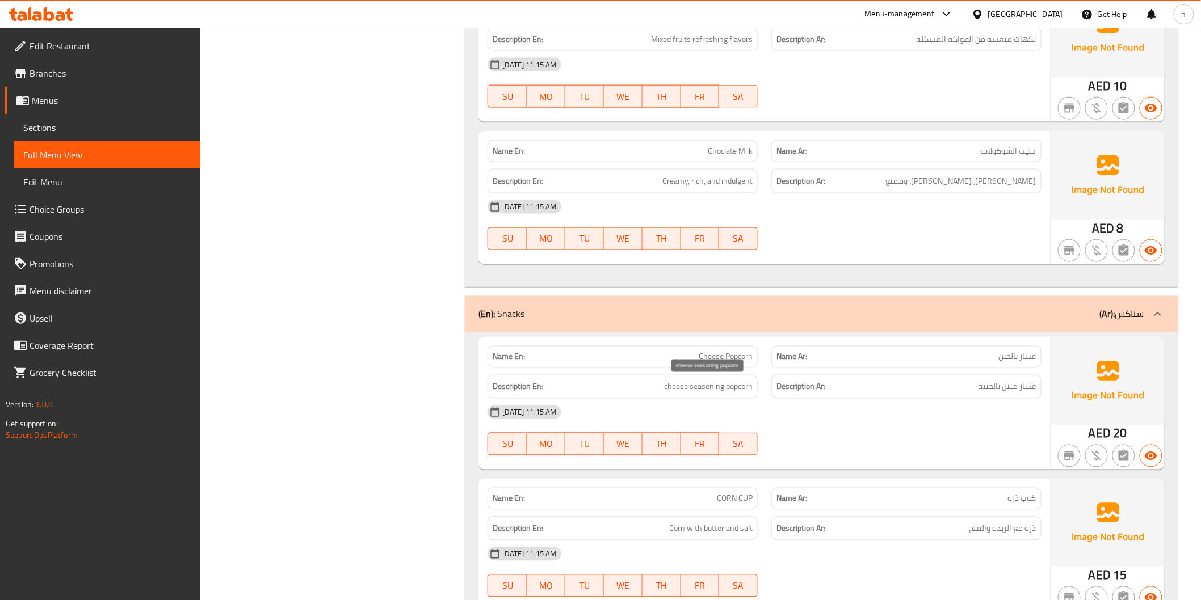
click at [702, 392] on span "cheese seasoning popcorn" at bounding box center [708, 387] width 89 height 14
click at [946, 381] on h6 "Description Ar: فشار متبل بالجبنة" at bounding box center [906, 387] width 260 height 14
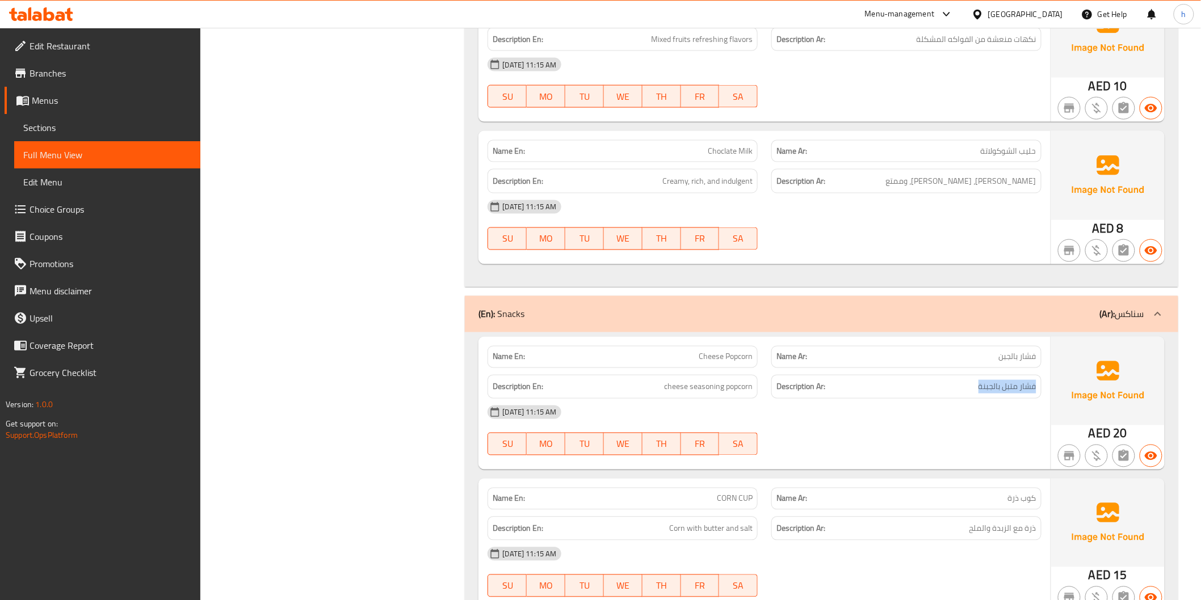
click at [946, 381] on h6 "Description Ar: فشار متبل بالجبنة" at bounding box center [906, 387] width 260 height 14
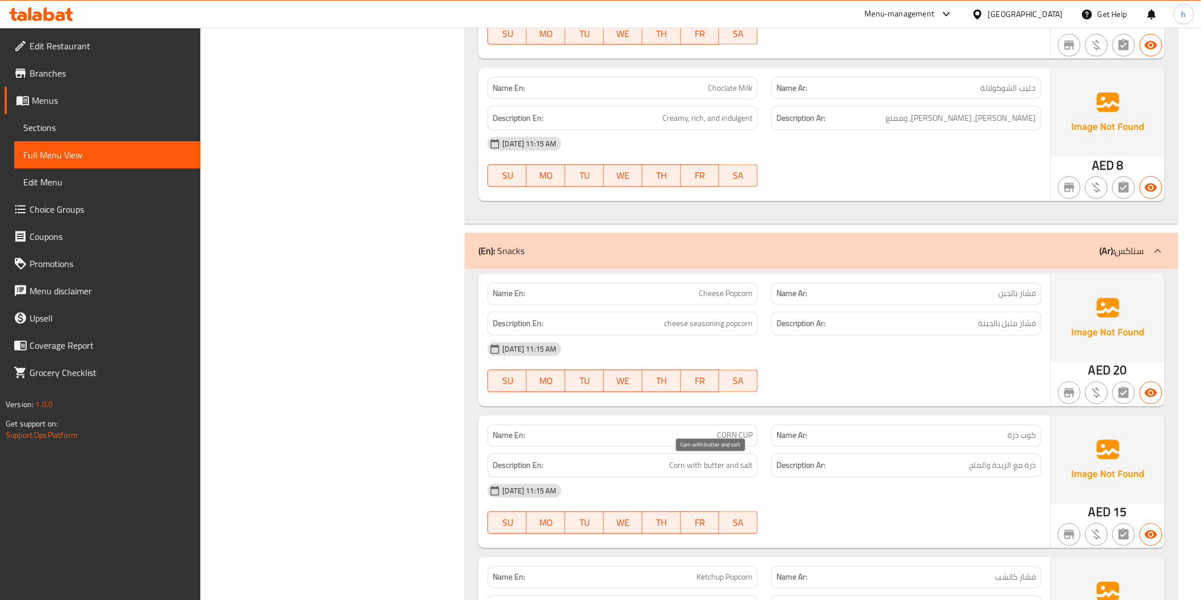
click at [700, 471] on span "Corn with butter and salt" at bounding box center [710, 466] width 83 height 14
click at [957, 466] on h6 "Description Ar: ذرة مع الزبدة والملح" at bounding box center [906, 466] width 260 height 14
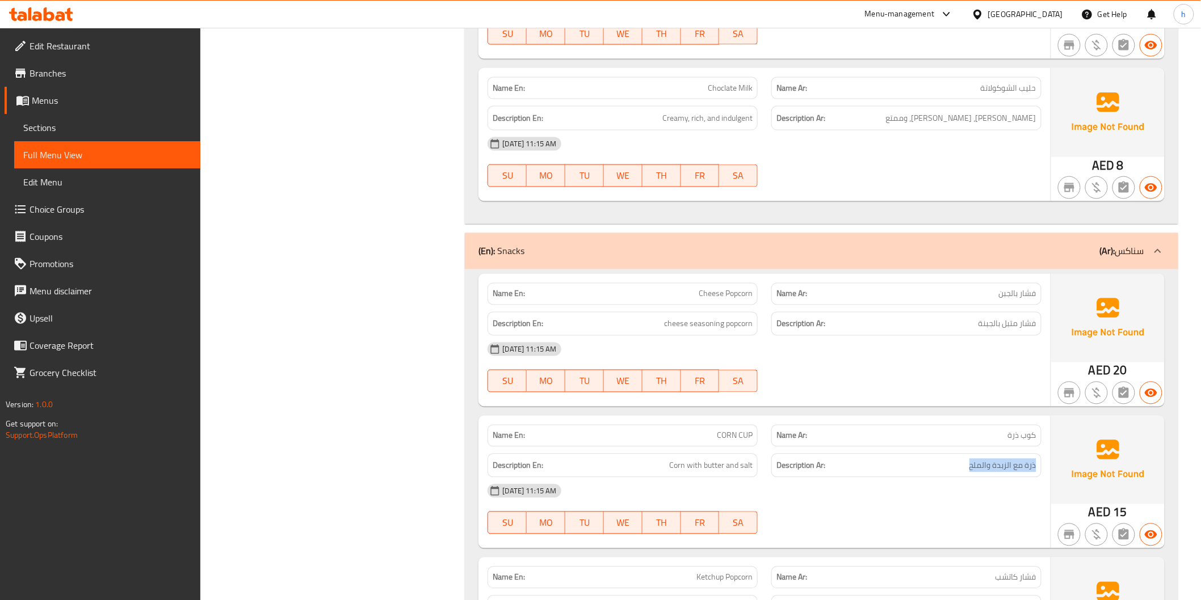
click at [957, 466] on h6 "Description Ar: ذرة مع الزبدة والملح" at bounding box center [906, 466] width 260 height 14
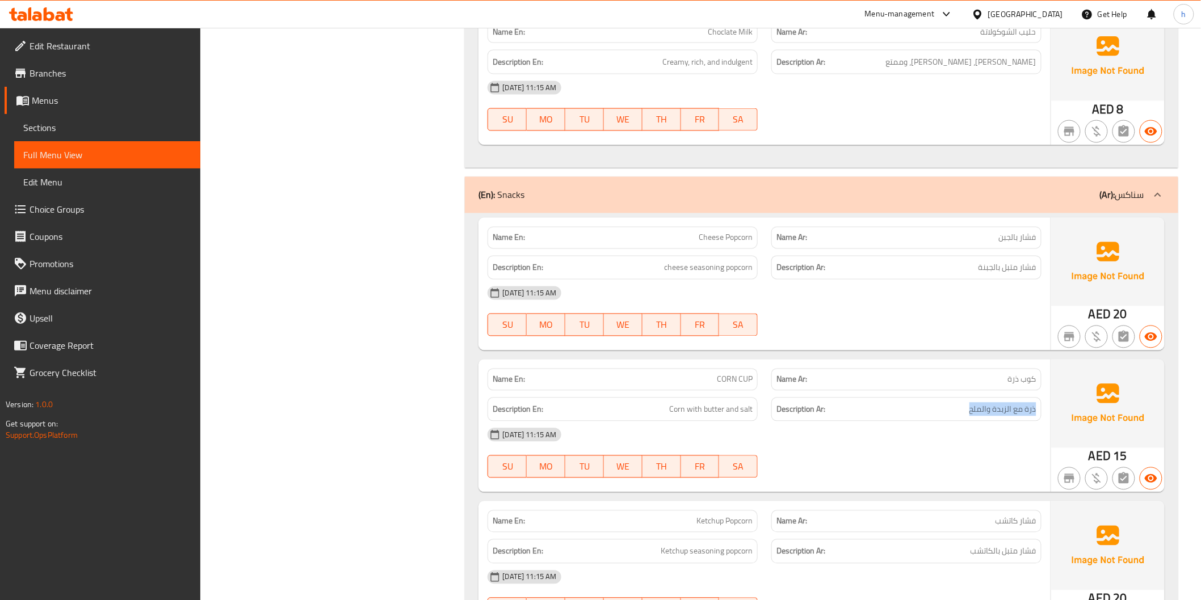
scroll to position [819, 0]
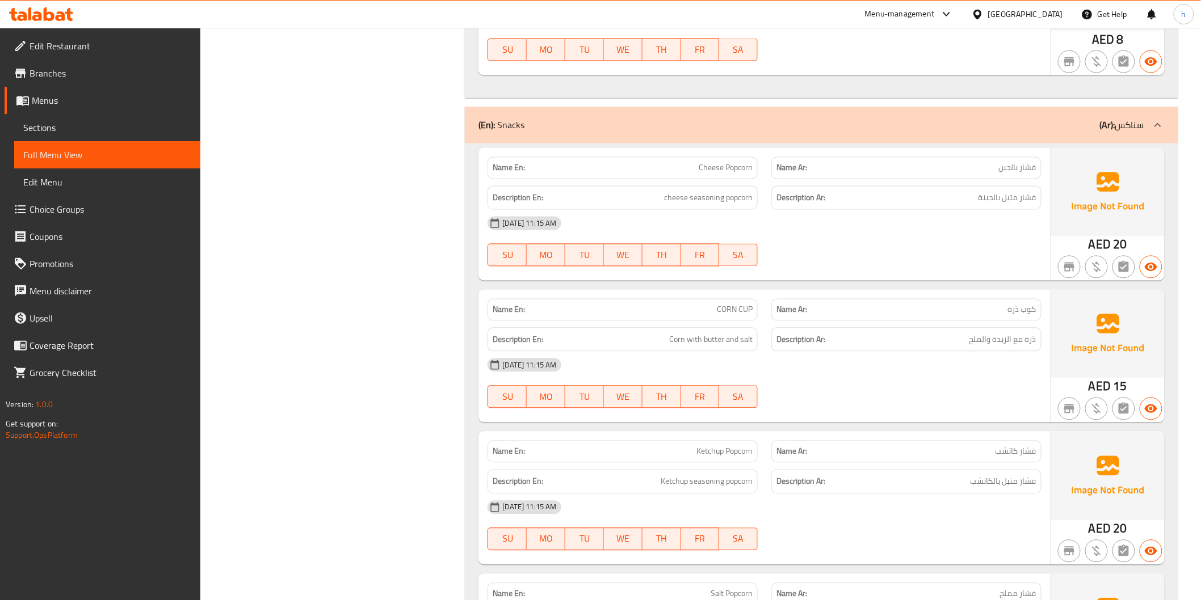
click at [732, 491] on div "Description En: Ketchup seasoning popcorn" at bounding box center [622, 482] width 270 height 24
click at [937, 483] on h6 "Description Ar: فشار متبل بالكاتشب" at bounding box center [906, 482] width 260 height 14
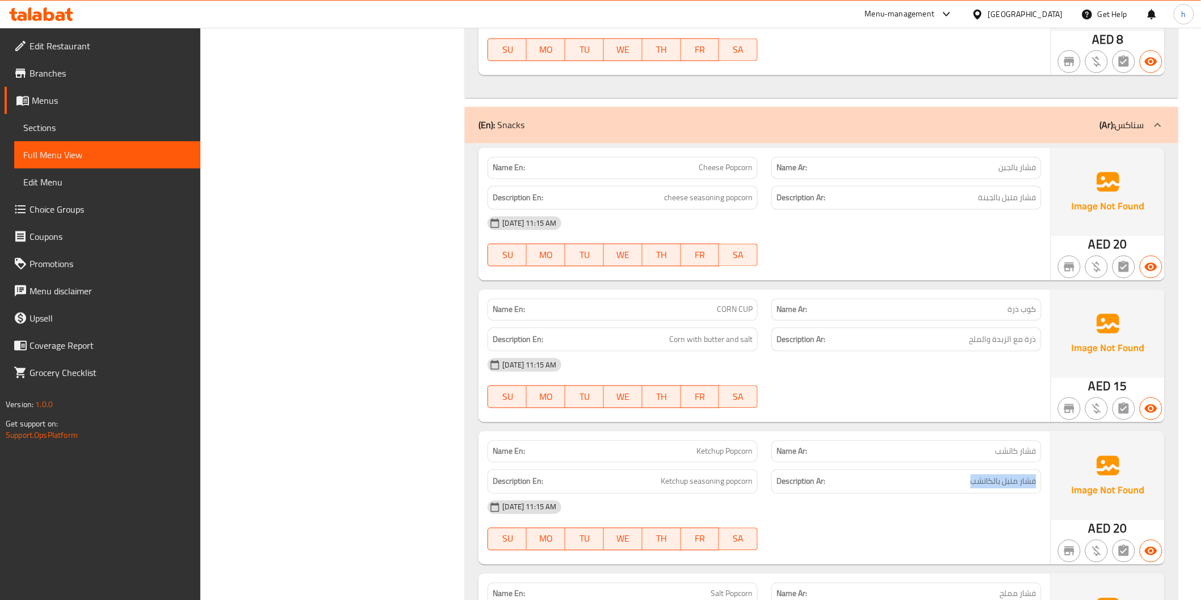
click at [937, 483] on h6 "Description Ar: فشار متبل بالكاتشب" at bounding box center [906, 482] width 260 height 14
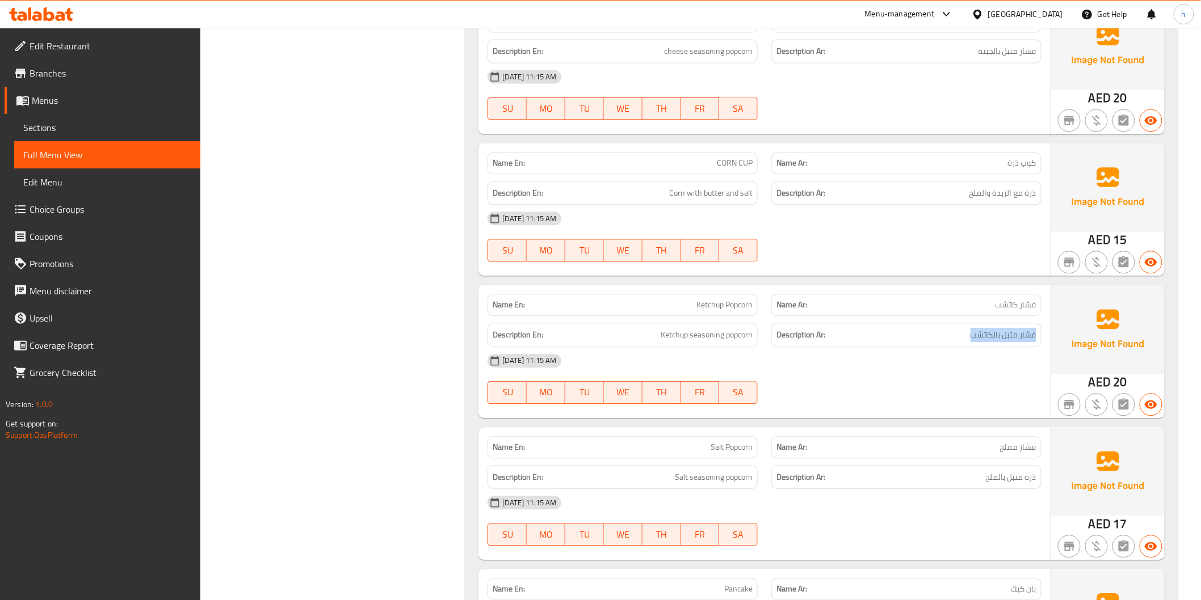
scroll to position [1008, 0]
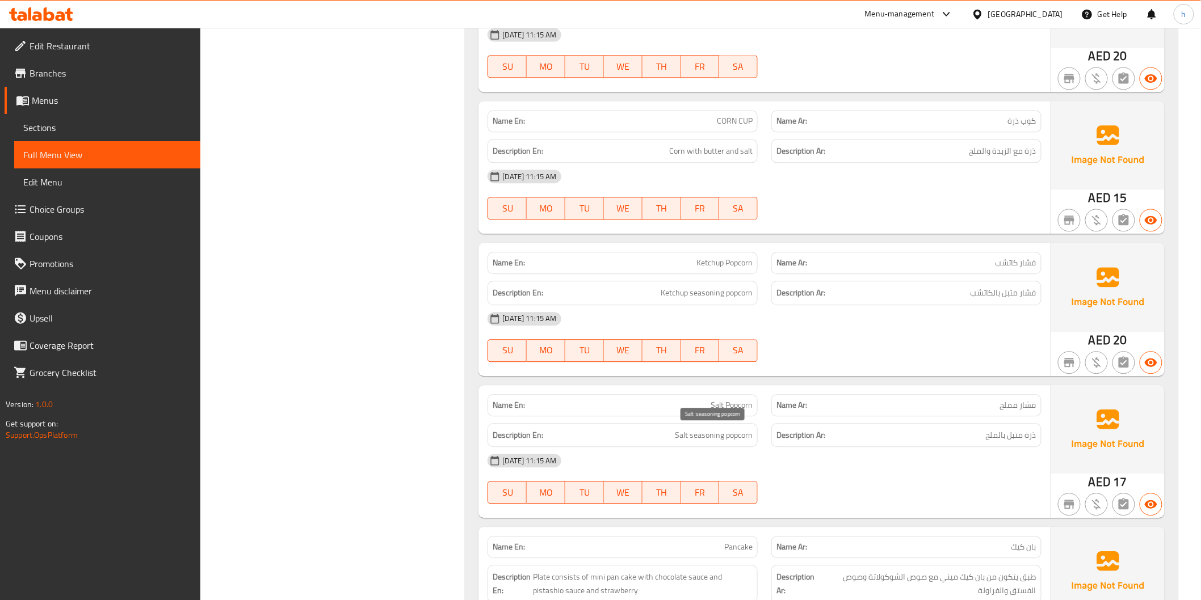
click at [700, 434] on span "Salt seasoning popcorn" at bounding box center [714, 435] width 78 height 14
click at [1000, 447] on div "[DATE] 11:15 AM" at bounding box center [764, 460] width 567 height 27
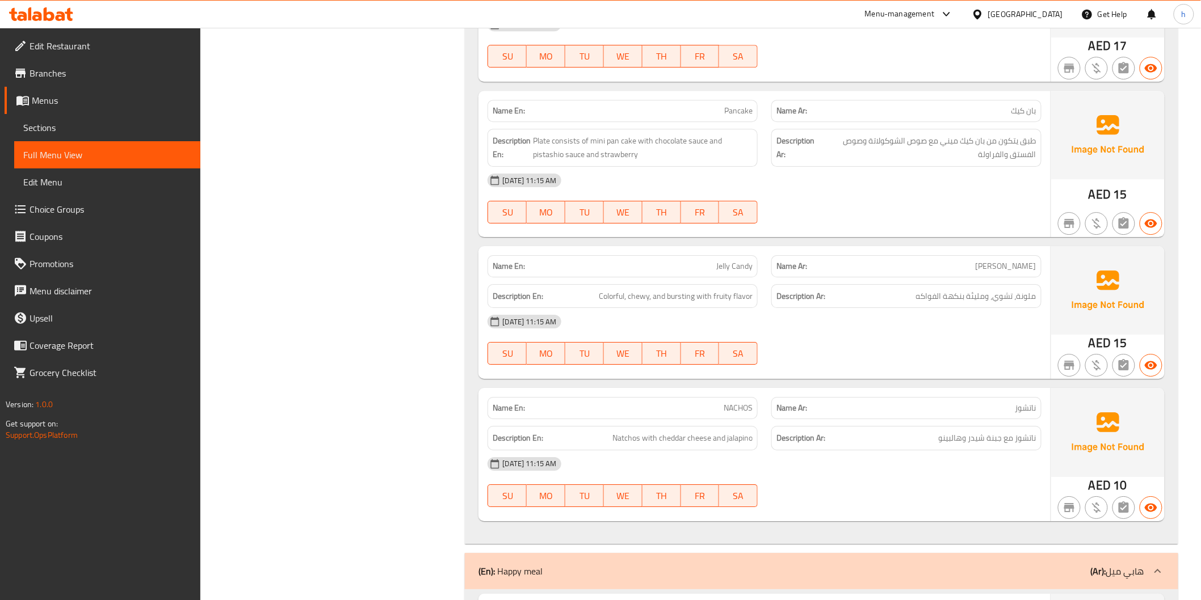
scroll to position [1513, 0]
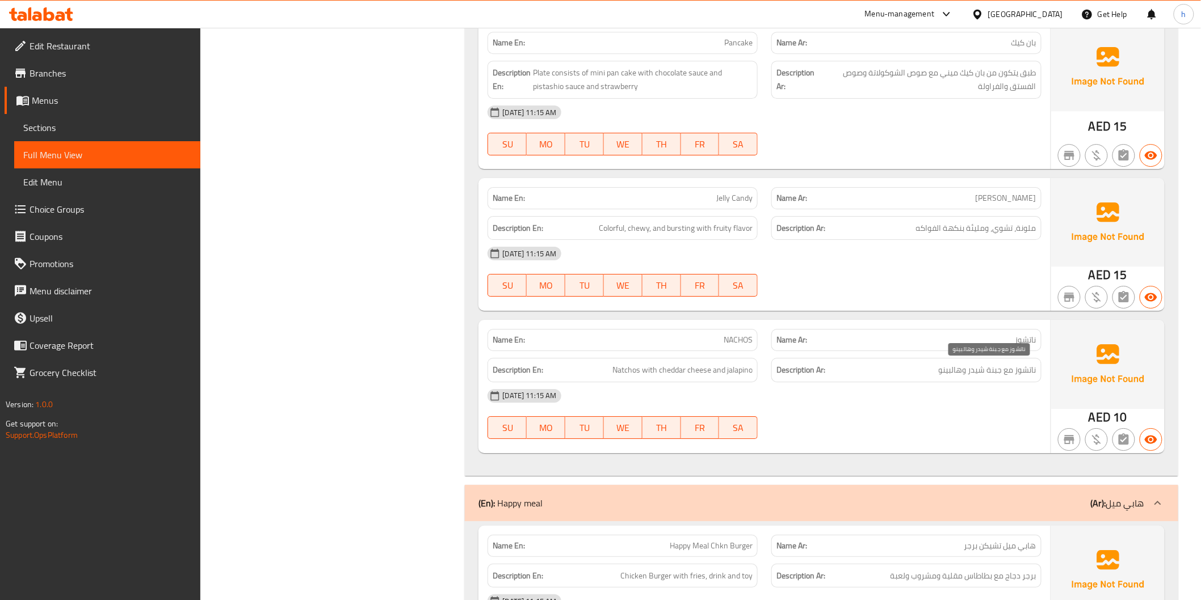
click at [993, 375] on span "ناتشوز مع جبنة شيدر وهالبينو" at bounding box center [988, 370] width 98 height 14
click at [653, 378] on div "Description En: Natchos with cheddar cheese and jalapino" at bounding box center [622, 370] width 270 height 24
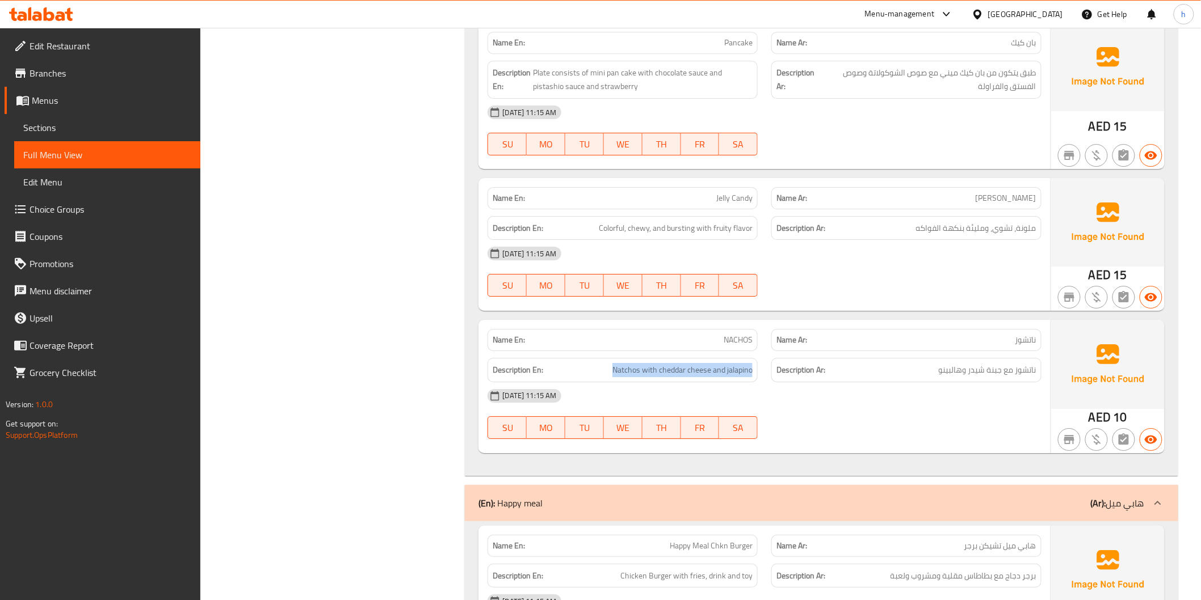
click at [653, 378] on div "Description En: Natchos with cheddar cheese and jalapino" at bounding box center [622, 370] width 270 height 24
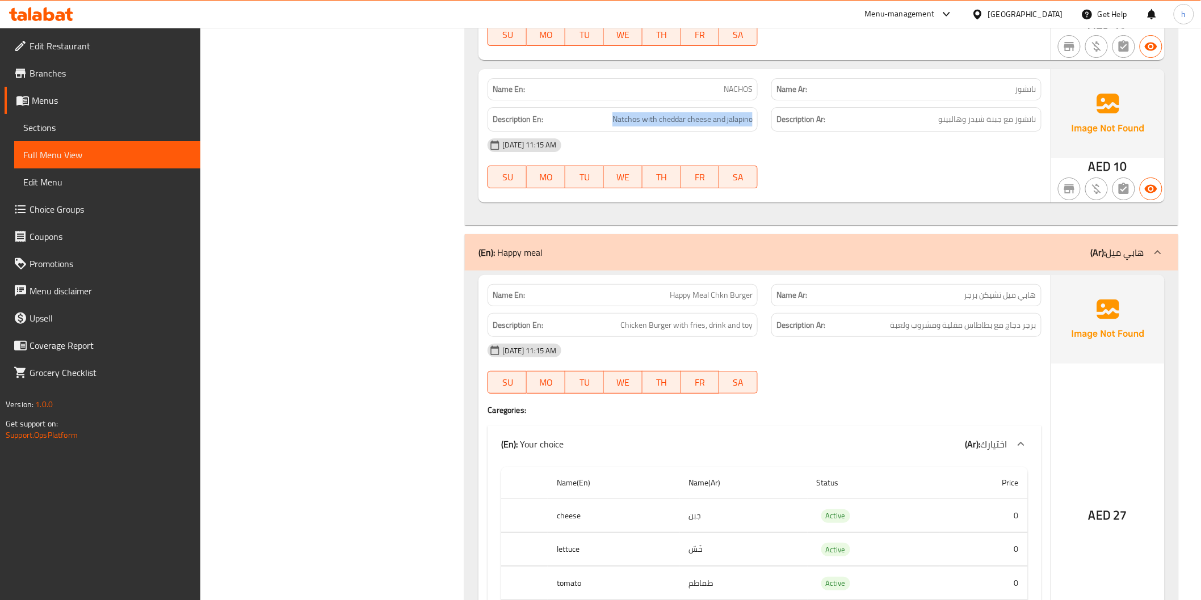
scroll to position [1765, 0]
click at [962, 329] on span "برجر دجاج مع بطاطاس مقلية ومشروب ولعبة" at bounding box center [963, 324] width 146 height 14
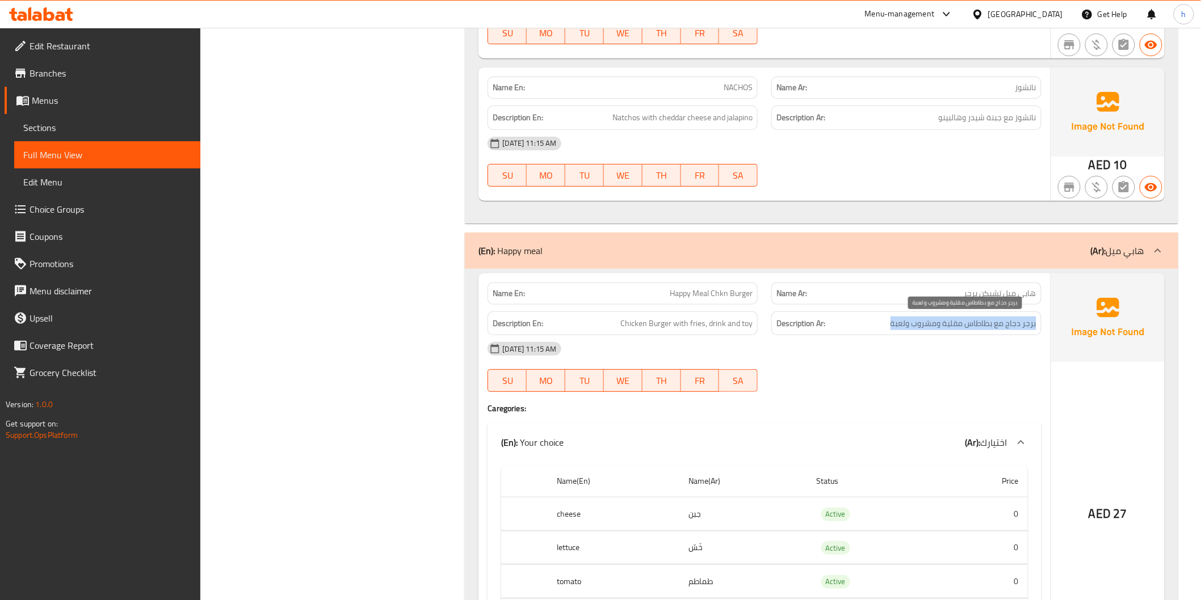
click at [962, 329] on span "برجر دجاج مع بطاطاس مقلية ومشروب ولعبة" at bounding box center [963, 324] width 146 height 14
click at [944, 321] on span "برجر دجاج مع بطاطاس مقلية ومشروب ولعبة" at bounding box center [963, 324] width 146 height 14
click at [1010, 320] on span "برجر دجاج مع بطاطاس مقلية ومشروب ولعبة" at bounding box center [963, 324] width 146 height 14
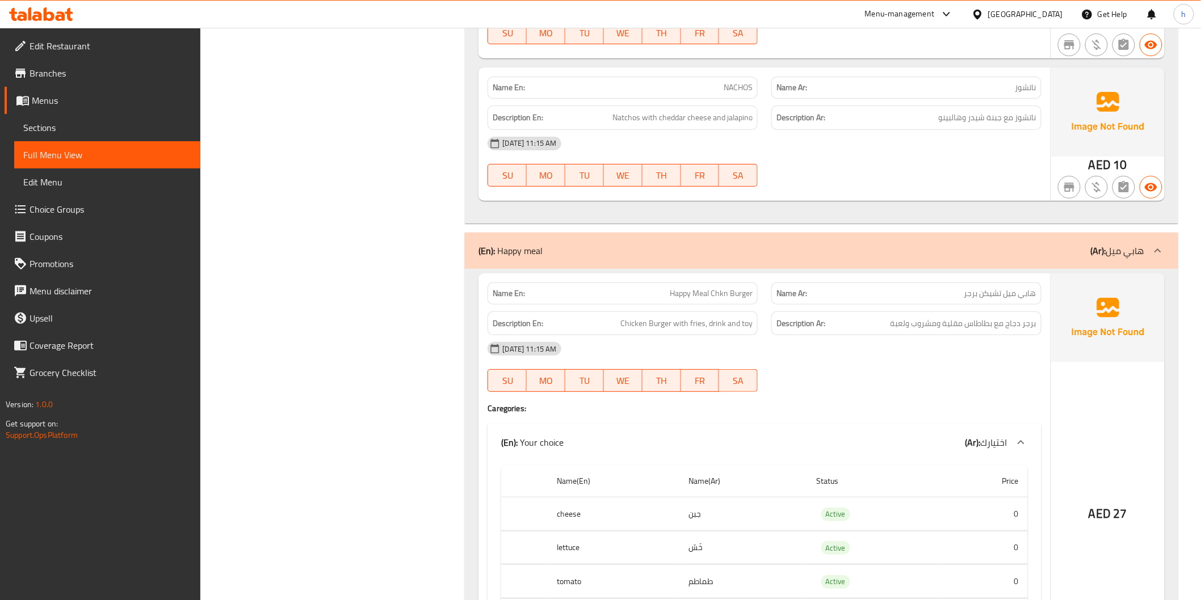
click at [701, 332] on div "Description En: Chicken Burger with fries, drink and toy" at bounding box center [622, 324] width 270 height 24
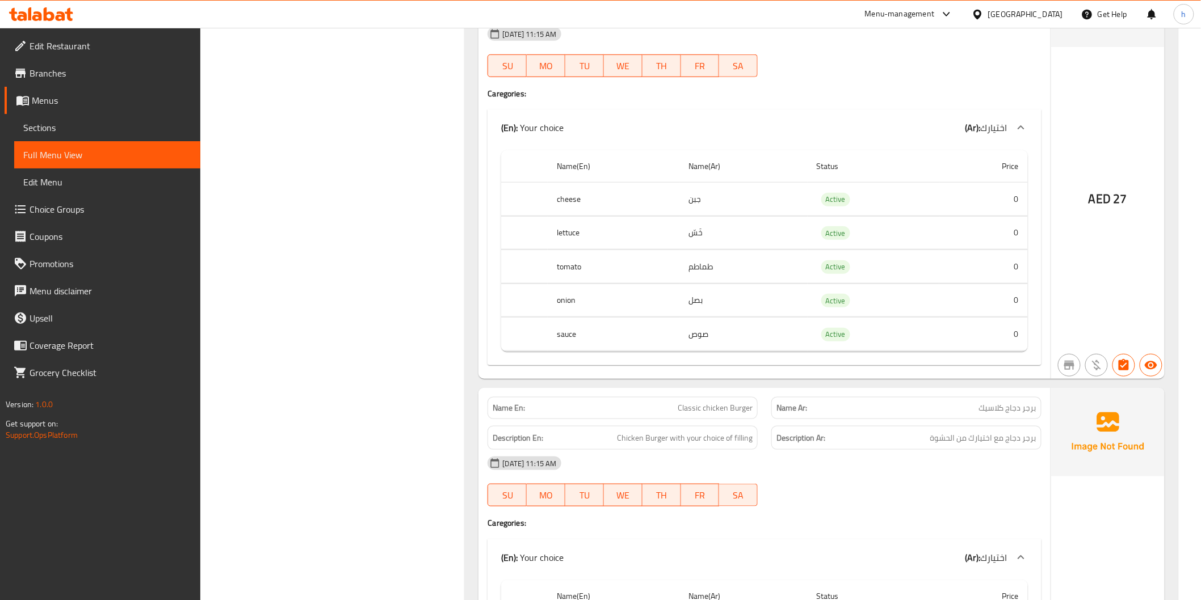
scroll to position [2206, 0]
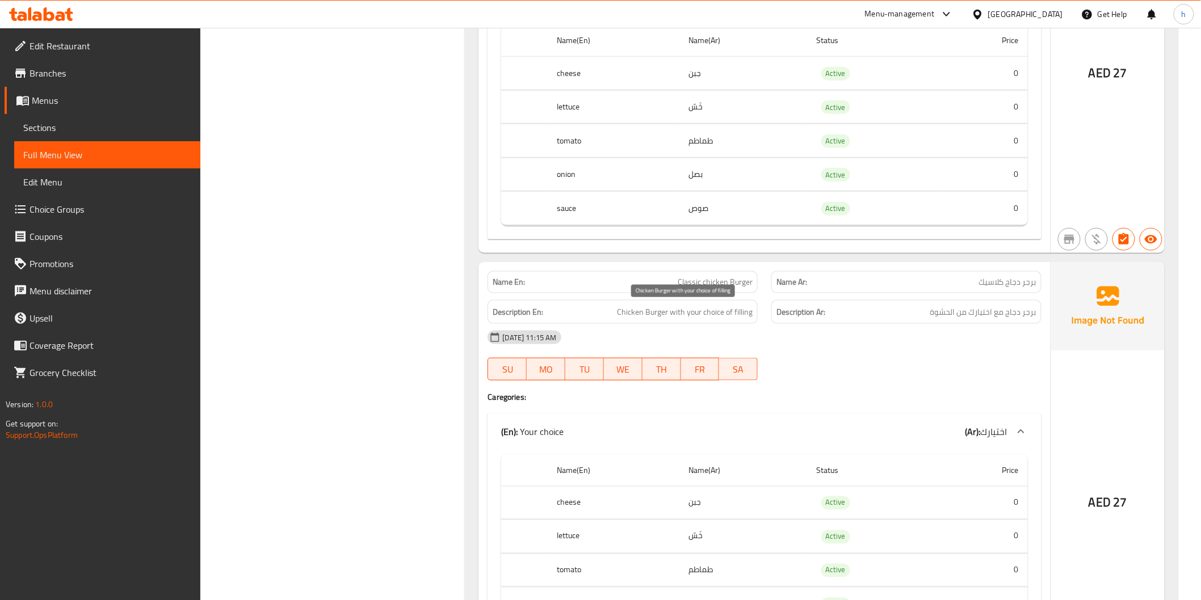
click at [684, 317] on span "Chicken Burger with your choice of filling" at bounding box center [685, 312] width 136 height 14
click at [714, 311] on span "Chicken Burger with your choice of filling" at bounding box center [685, 312] width 136 height 14
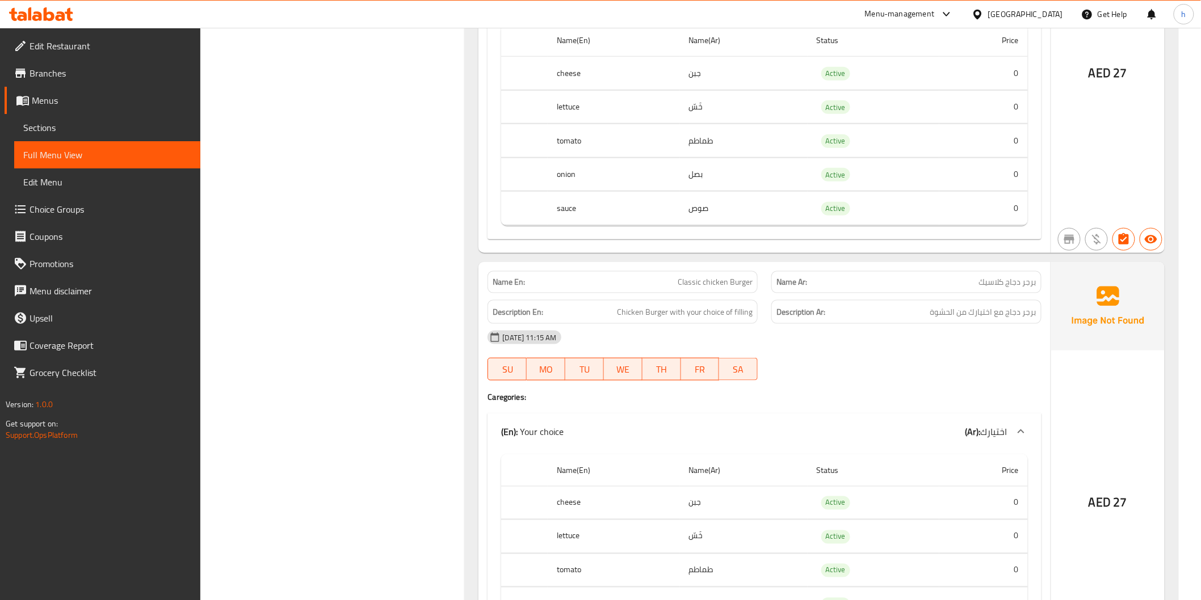
click at [826, 311] on h6 "Description Ar: برجر دجاج مع اختيارك من الحشوة" at bounding box center [906, 312] width 260 height 14
click at [870, 313] on h6 "Description Ar: برجر دجاج مع اختيارك من الحشوة" at bounding box center [906, 312] width 260 height 14
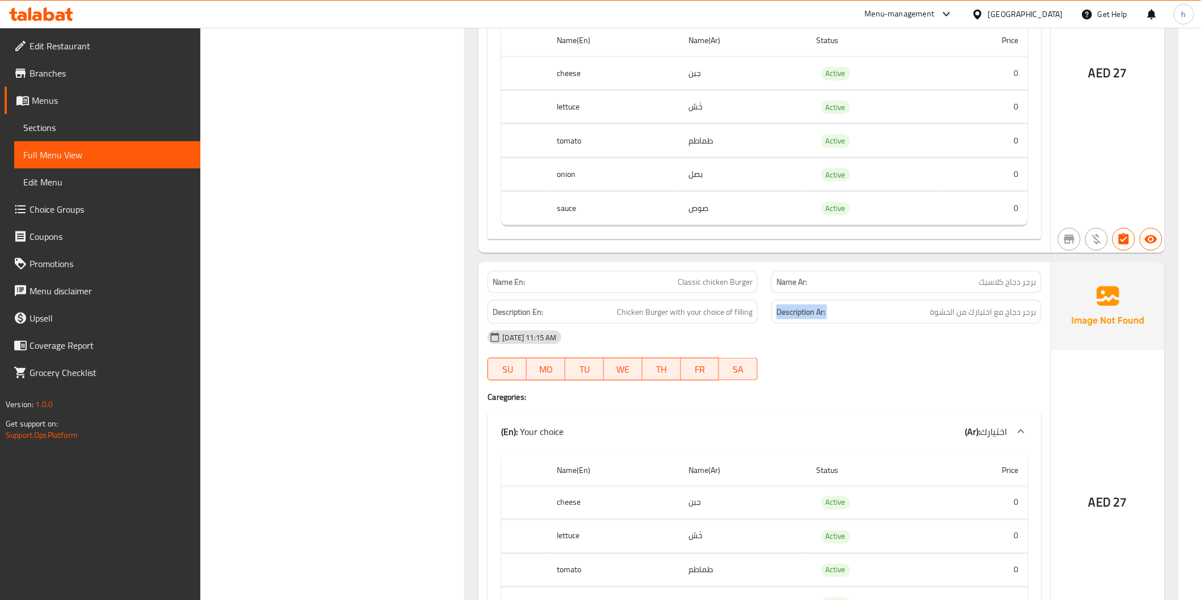
click at [870, 313] on h6 "Description Ar: برجر دجاج مع اختيارك من الحشوة" at bounding box center [906, 312] width 260 height 14
click at [681, 317] on span "Chicken Burger with your choice of filling" at bounding box center [685, 312] width 136 height 14
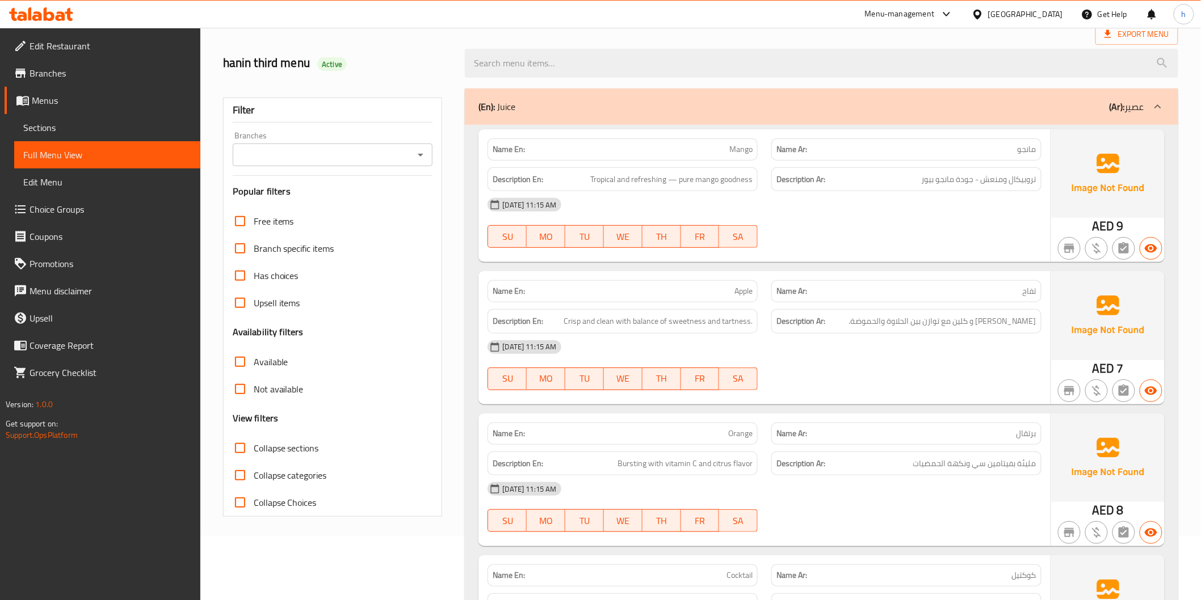
scroll to position [58, 0]
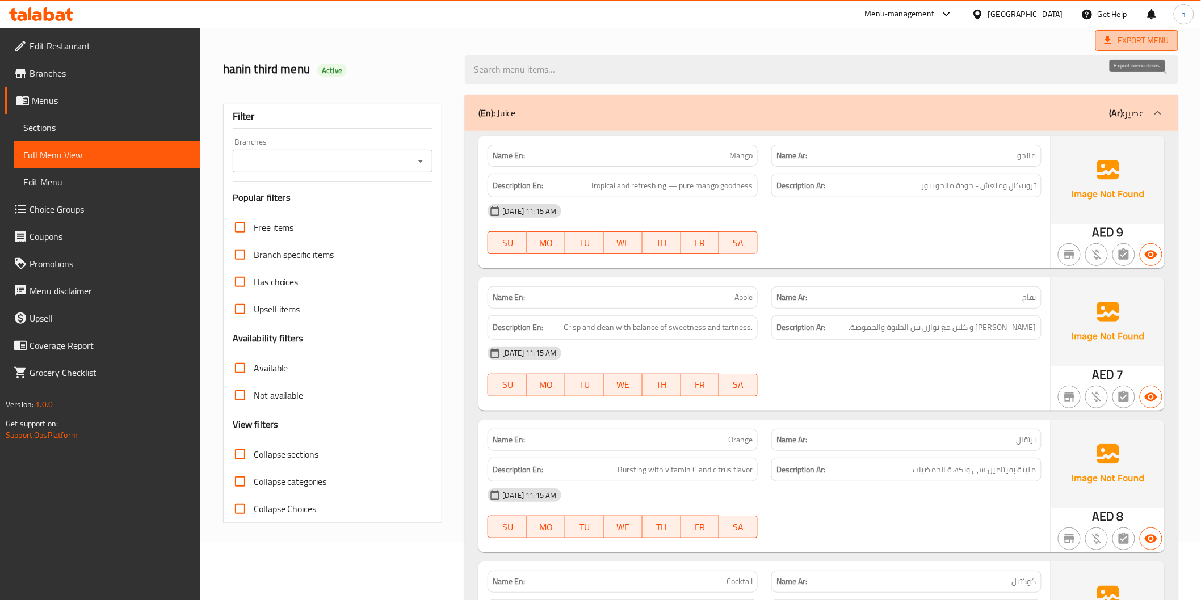
click at [1137, 38] on span "Export Menu" at bounding box center [1136, 40] width 65 height 14
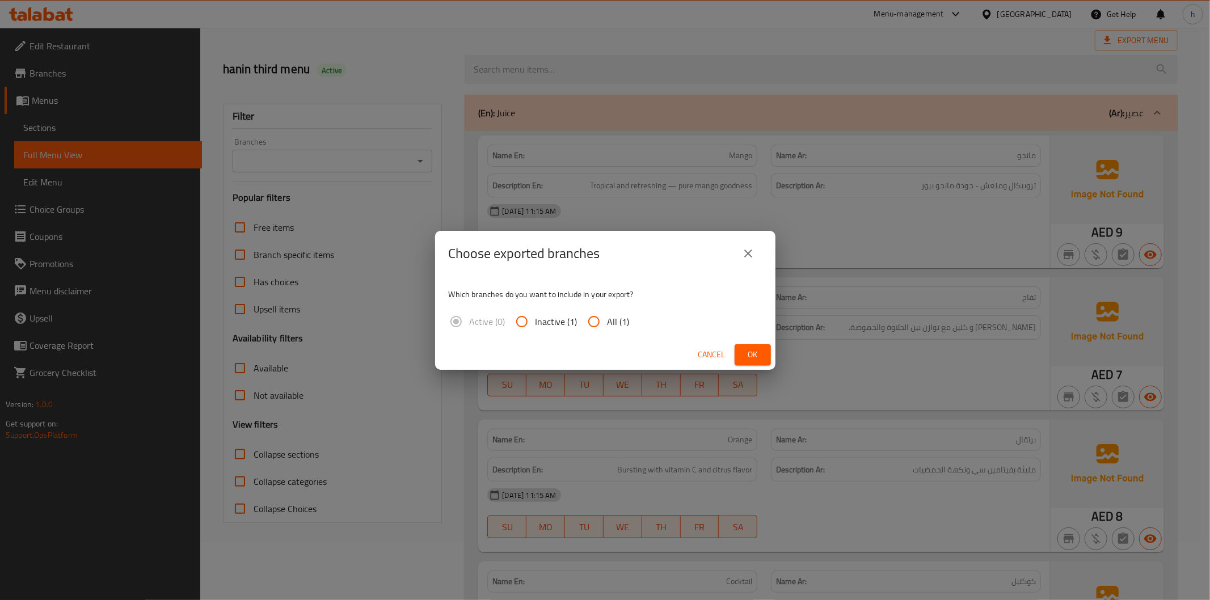
click at [614, 317] on span "All (1)" at bounding box center [619, 322] width 22 height 14
click at [608, 317] on input "All (1)" at bounding box center [593, 321] width 27 height 27
radio input "true"
click at [752, 359] on span "Ok" at bounding box center [753, 355] width 18 height 14
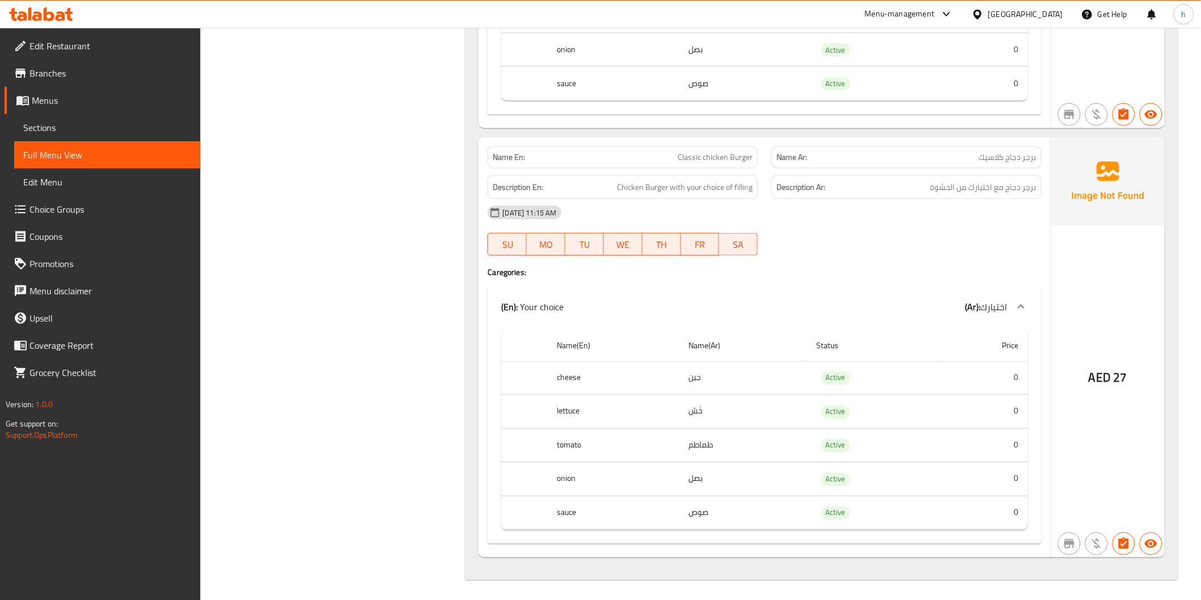
scroll to position [2333, 0]
click at [1005, 310] on span "اختيارك" at bounding box center [993, 304] width 27 height 17
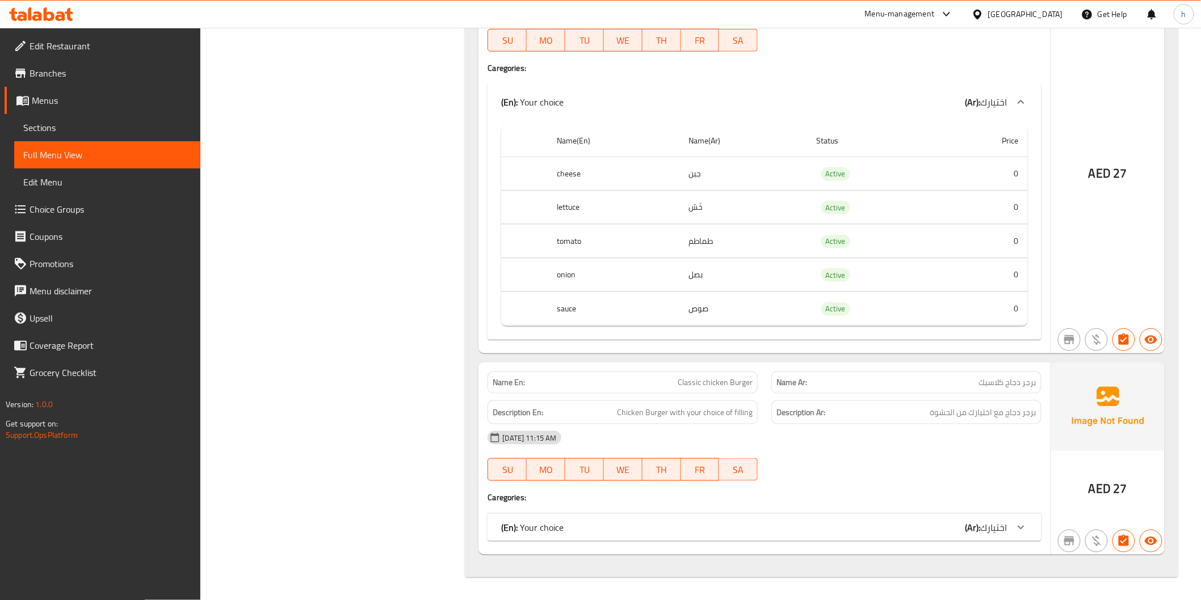
scroll to position [2105, 0]
click at [1008, 531] on div at bounding box center [1020, 528] width 27 height 27
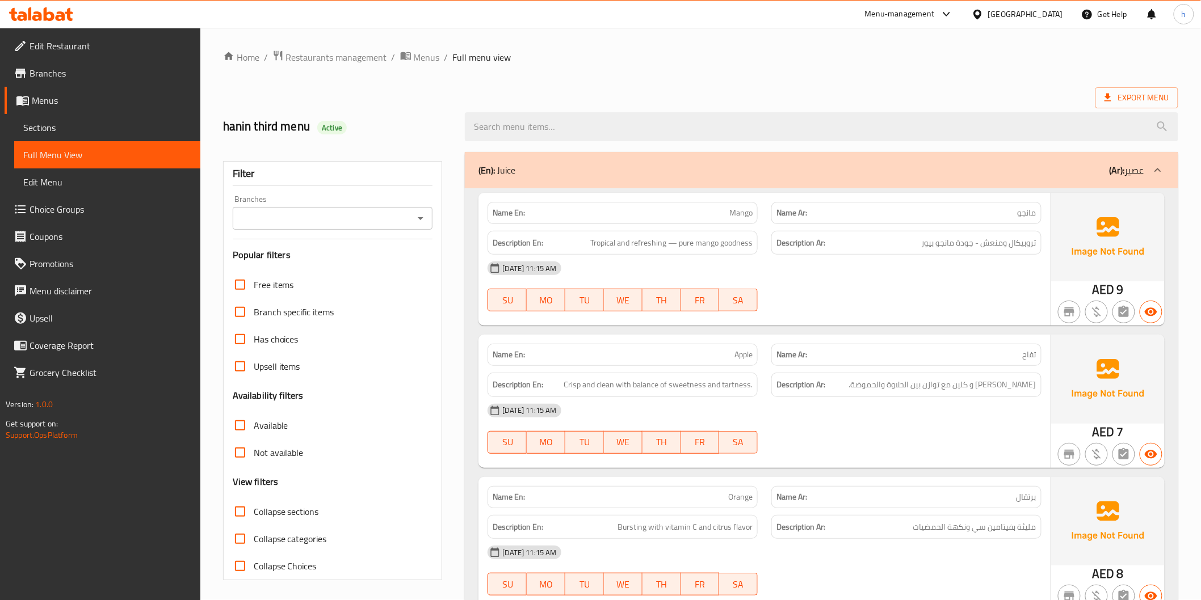
scroll to position [0, 0]
click at [428, 57] on span "Menus" at bounding box center [427, 58] width 26 height 14
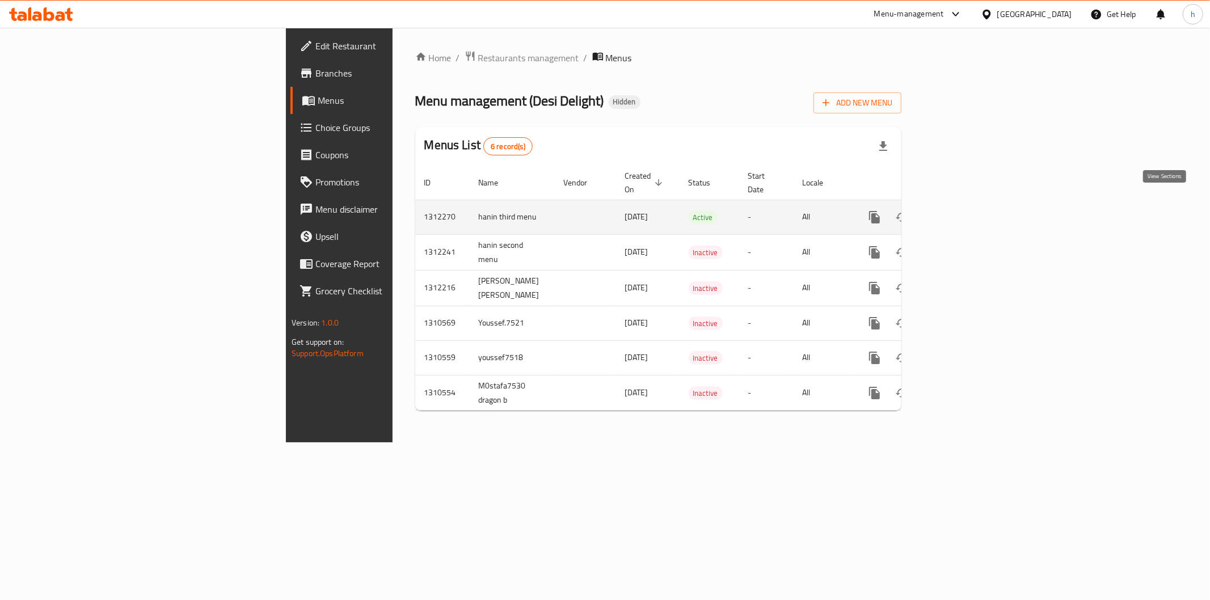
click at [970, 206] on link "enhanced table" at bounding box center [956, 217] width 27 height 27
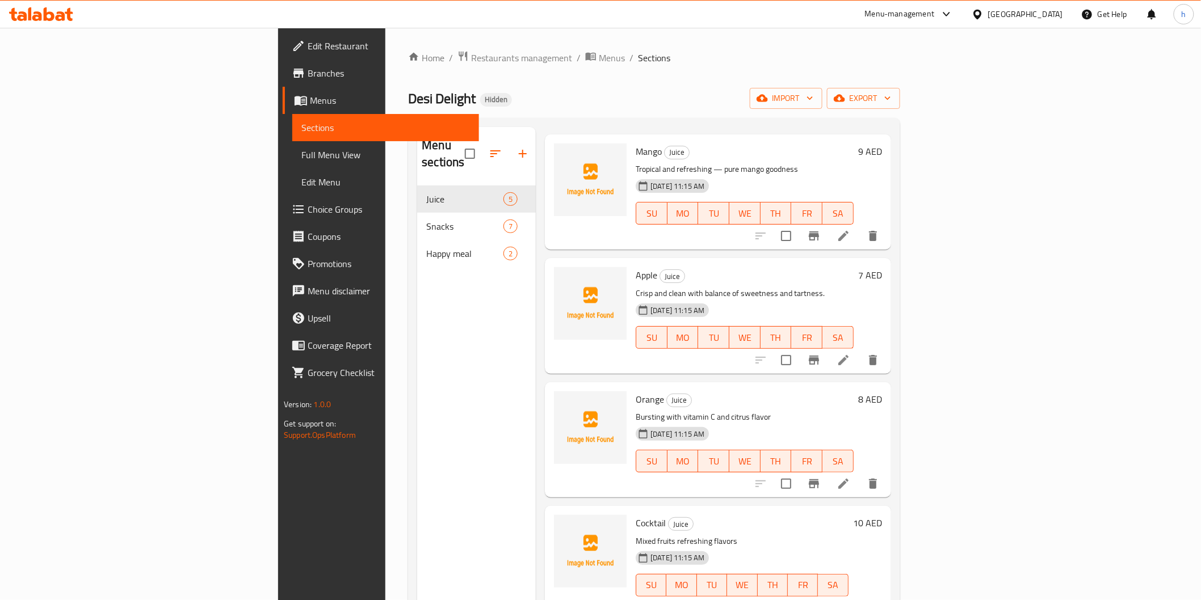
scroll to position [159, 0]
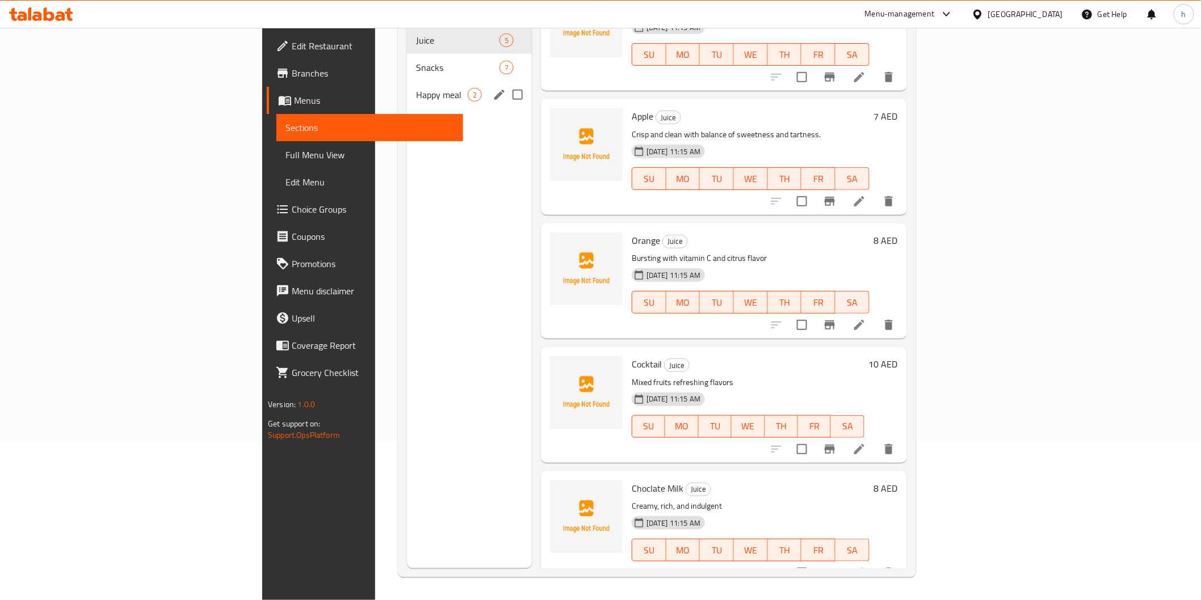
click at [407, 87] on div "Happy meal 2" at bounding box center [469, 94] width 125 height 27
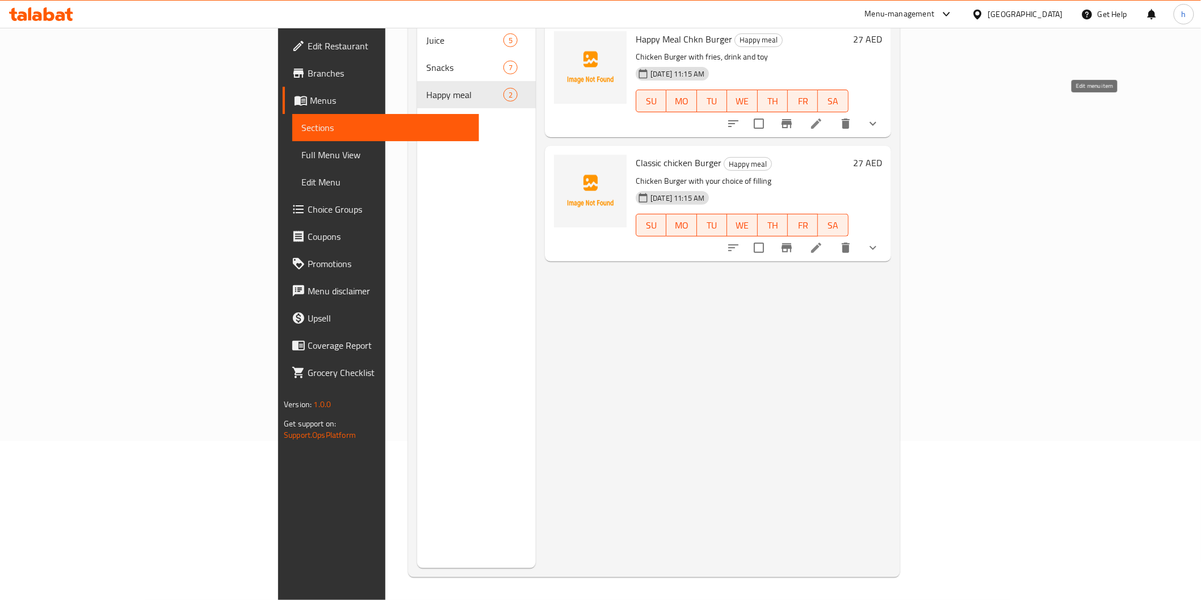
click at [823, 117] on icon at bounding box center [816, 124] width 14 height 14
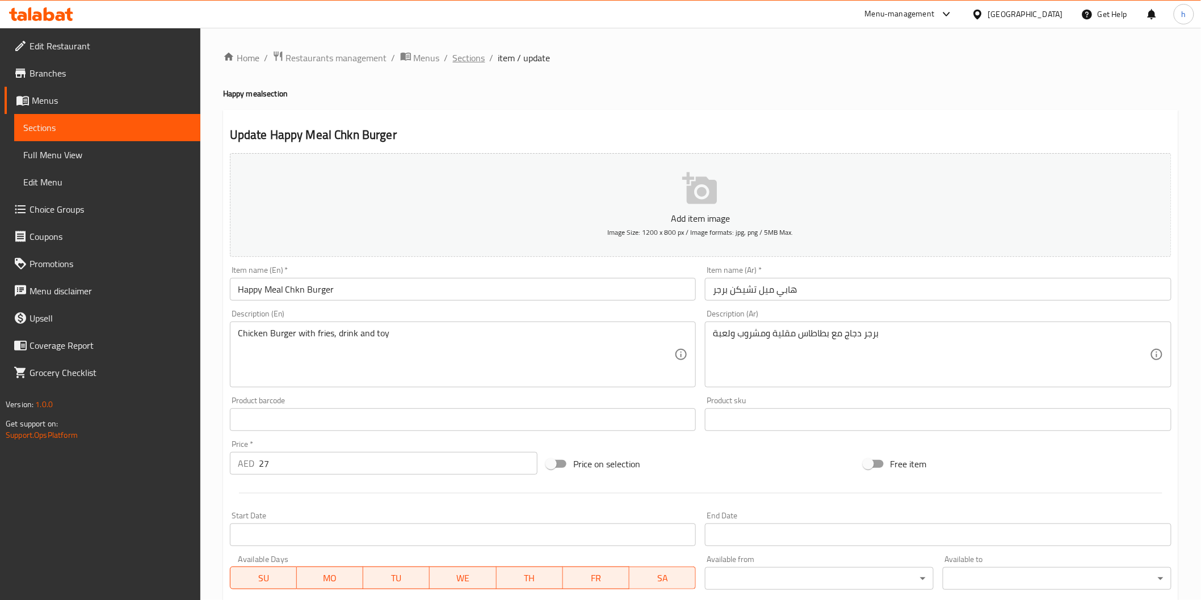
click at [472, 61] on span "Sections" at bounding box center [469, 58] width 32 height 14
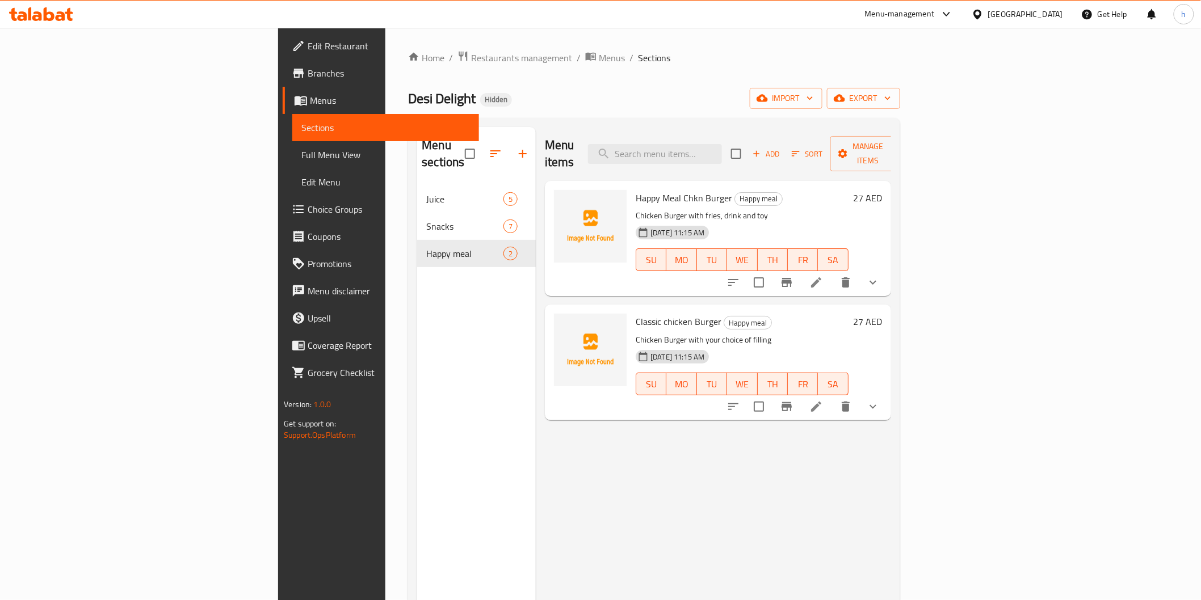
click at [879, 276] on icon "show more" at bounding box center [873, 283] width 14 height 14
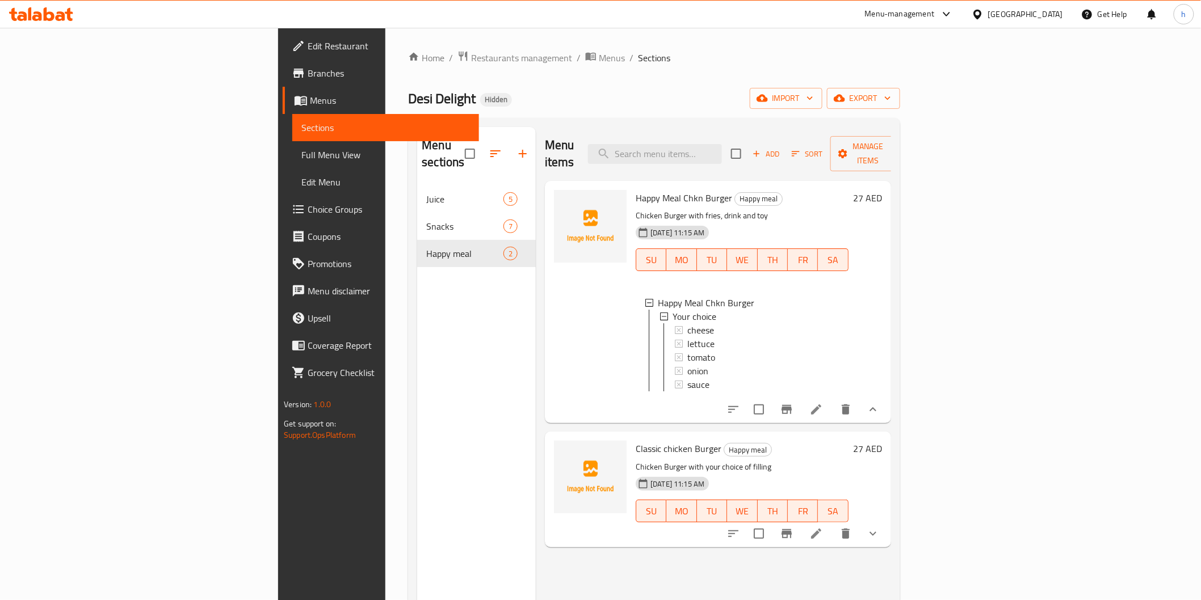
click at [832, 407] on li at bounding box center [816, 409] width 32 height 20
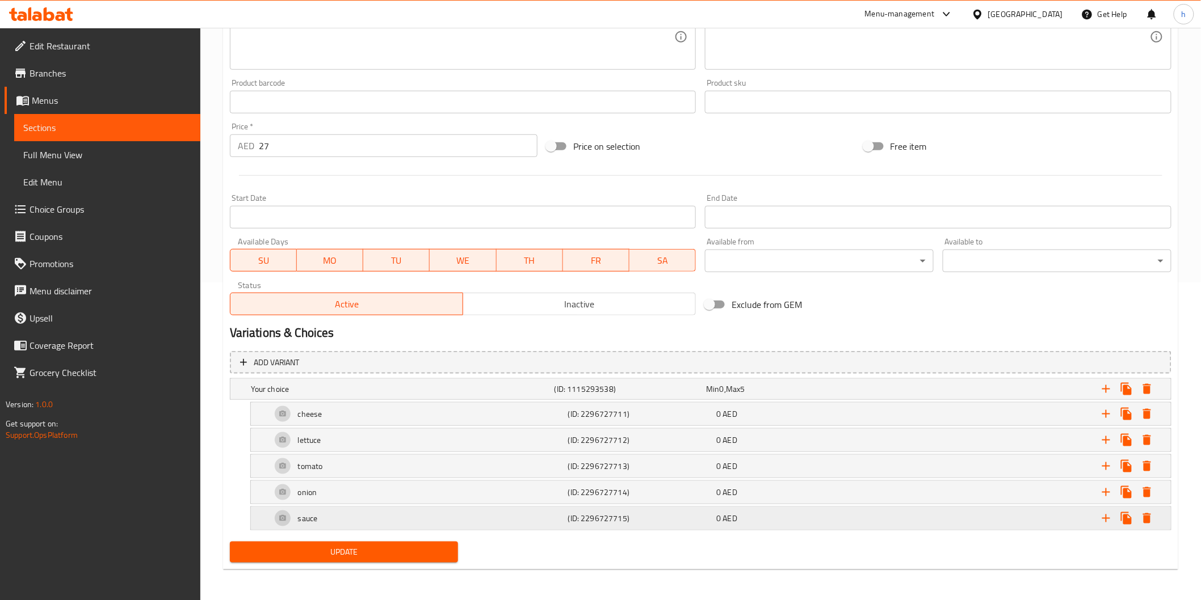
scroll to position [318, 0]
click at [801, 390] on div "Min 0 , Max 5" at bounding box center [780, 388] width 148 height 11
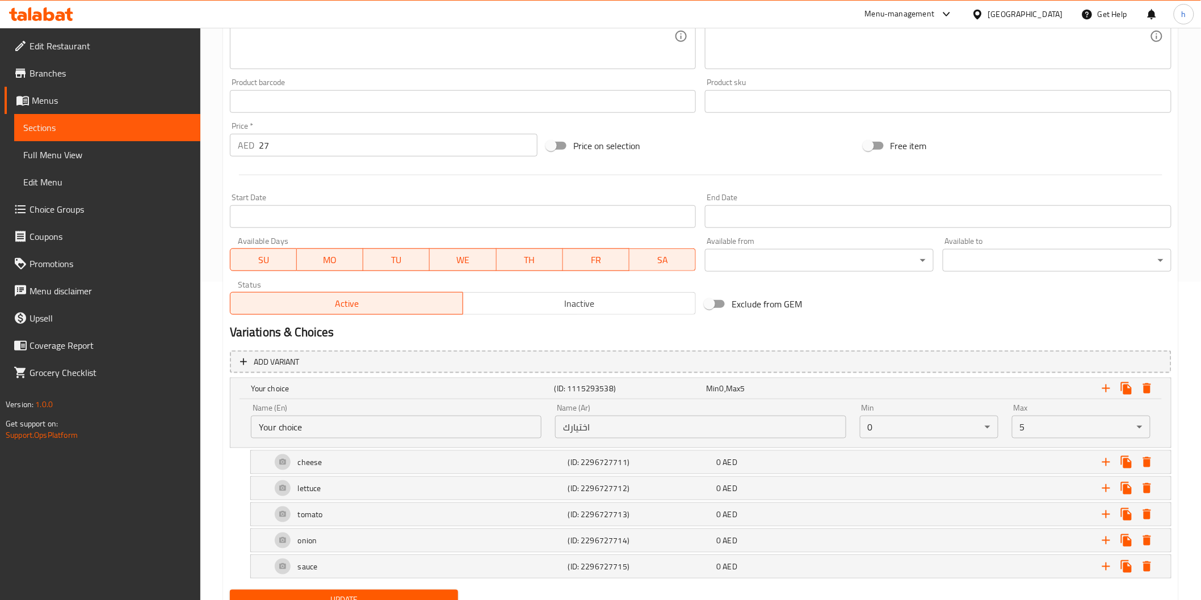
click at [565, 429] on input "اختيارك" at bounding box center [700, 427] width 291 height 23
click at [633, 427] on input "اختيارك" at bounding box center [700, 427] width 291 height 23
click at [716, 428] on input "اختيارك من" at bounding box center [700, 427] width 291 height 23
type input "اختيارك من"
click at [471, 421] on input "Your choice" at bounding box center [396, 427] width 291 height 23
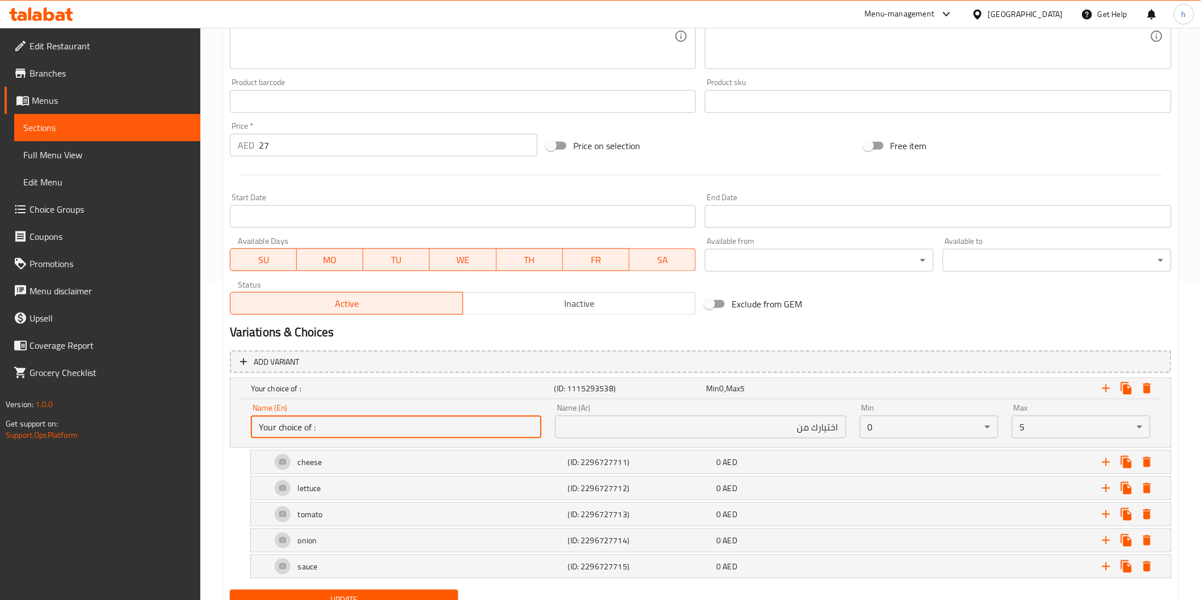
type input "Your choice of :"
click at [757, 419] on input "اختيارك من" at bounding box center [700, 427] width 291 height 23
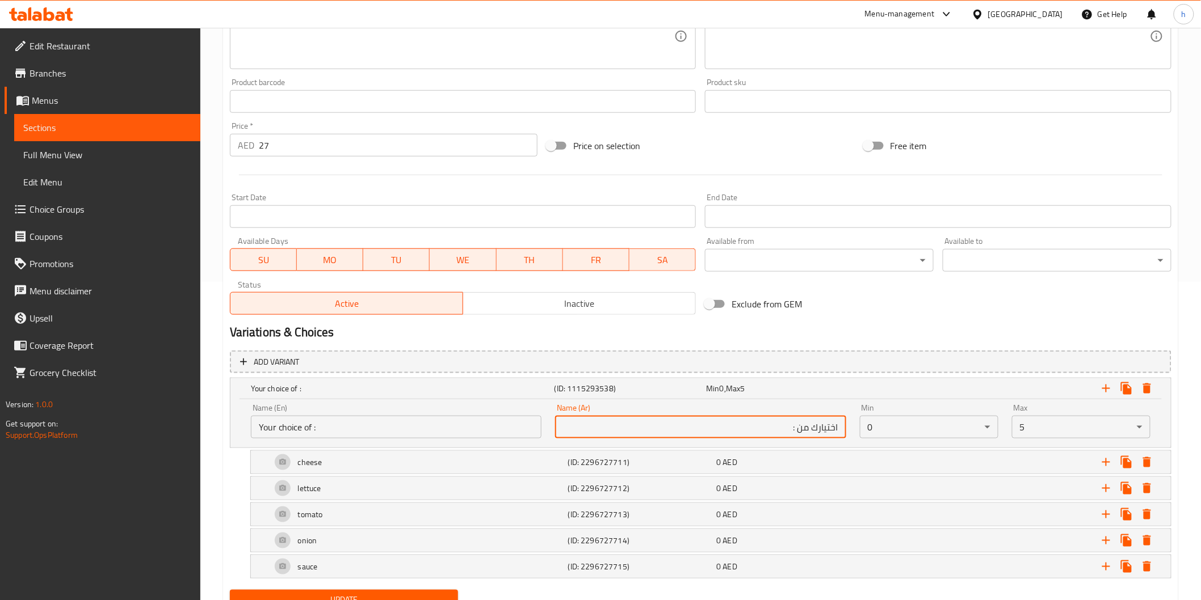
type input "اختيارك من :"
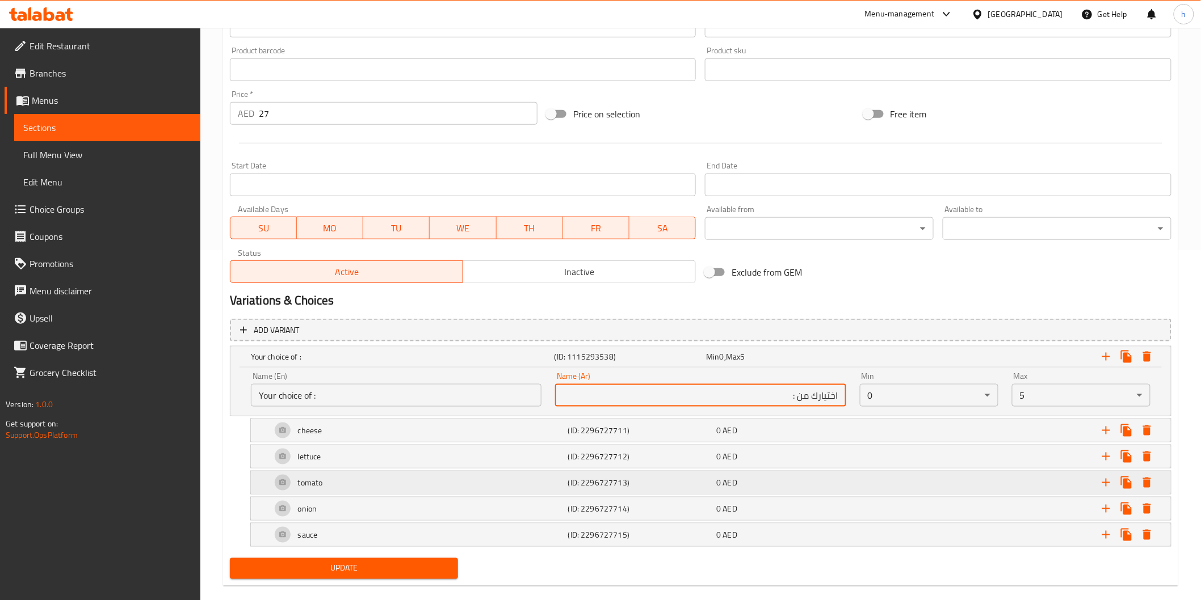
scroll to position [367, 0]
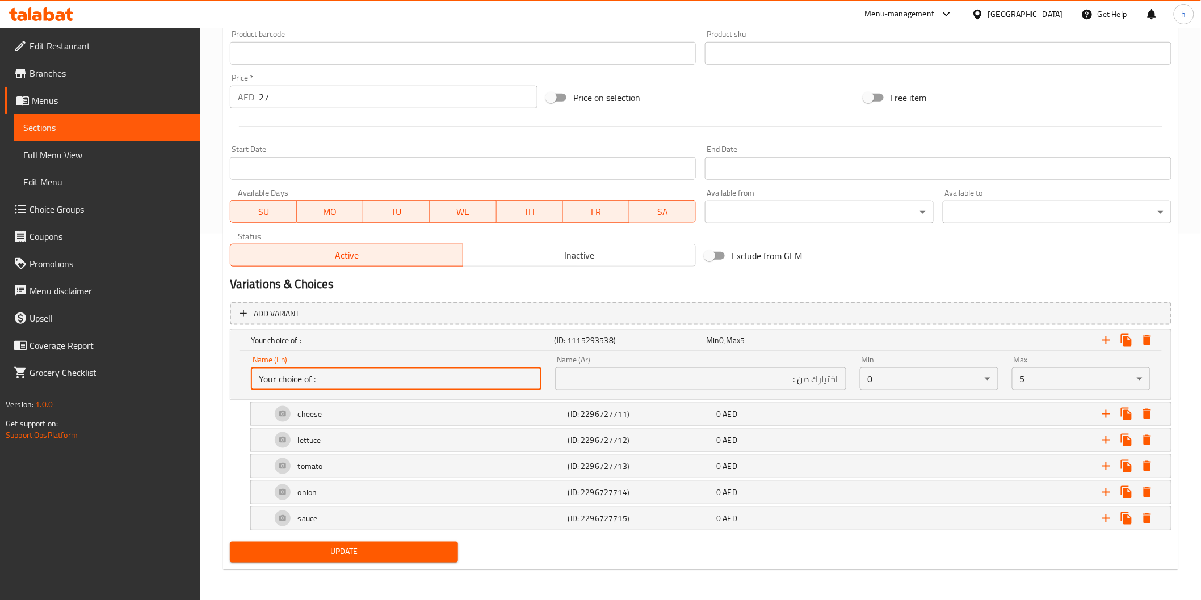
click at [335, 377] on input "Your choice of :" at bounding box center [396, 379] width 291 height 23
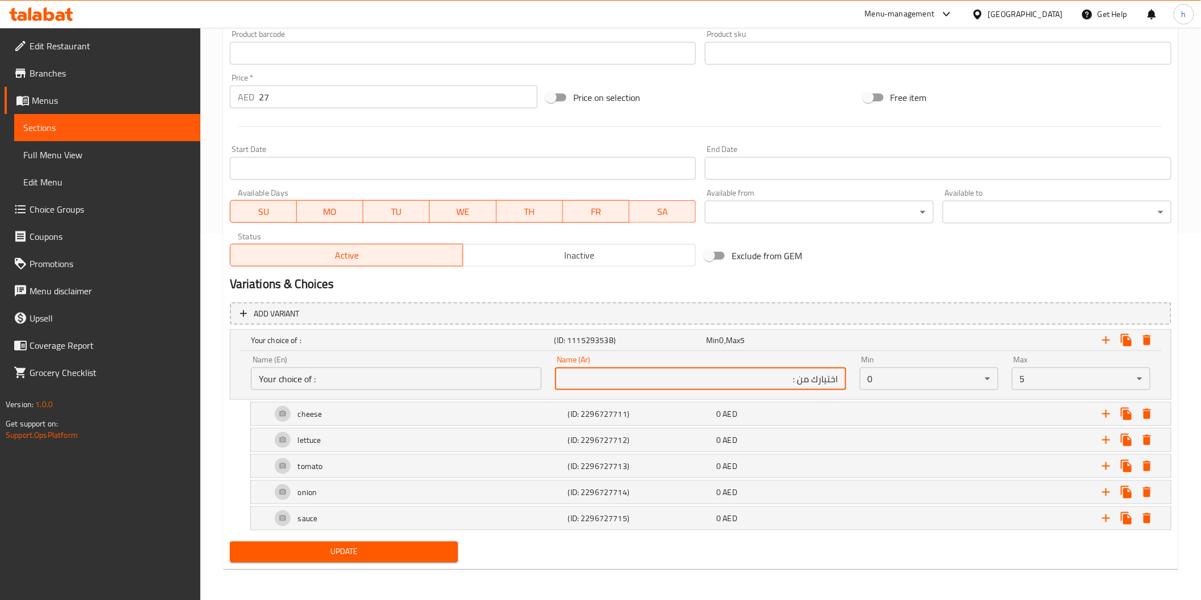
click at [767, 378] on input "اختيارك من :" at bounding box center [700, 379] width 291 height 23
click at [403, 552] on span "Update" at bounding box center [344, 552] width 211 height 14
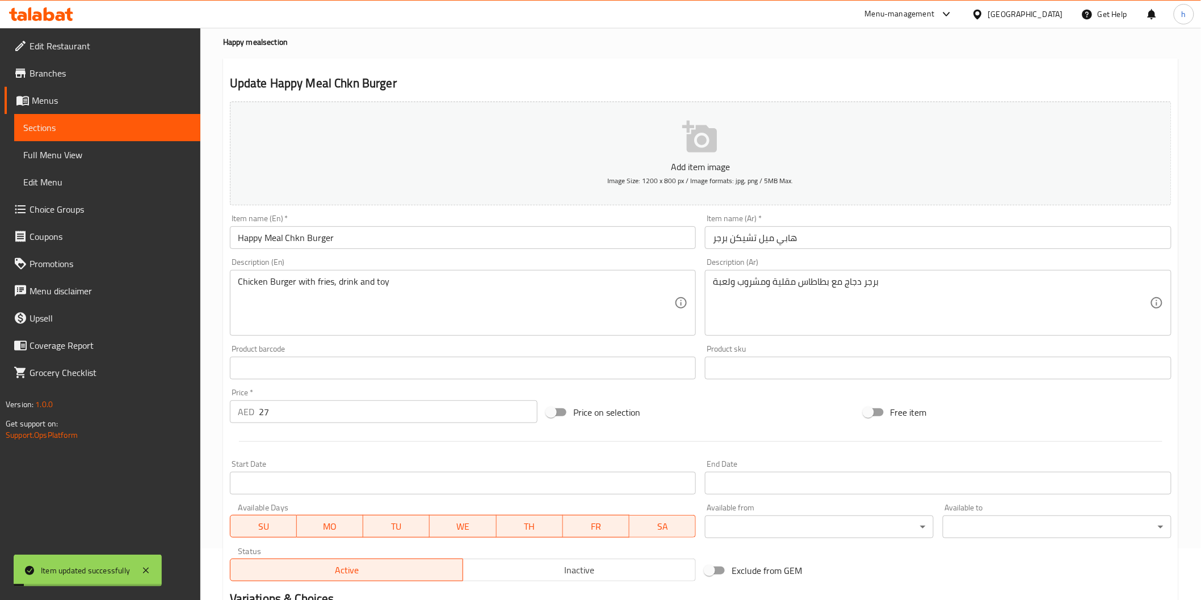
scroll to position [0, 0]
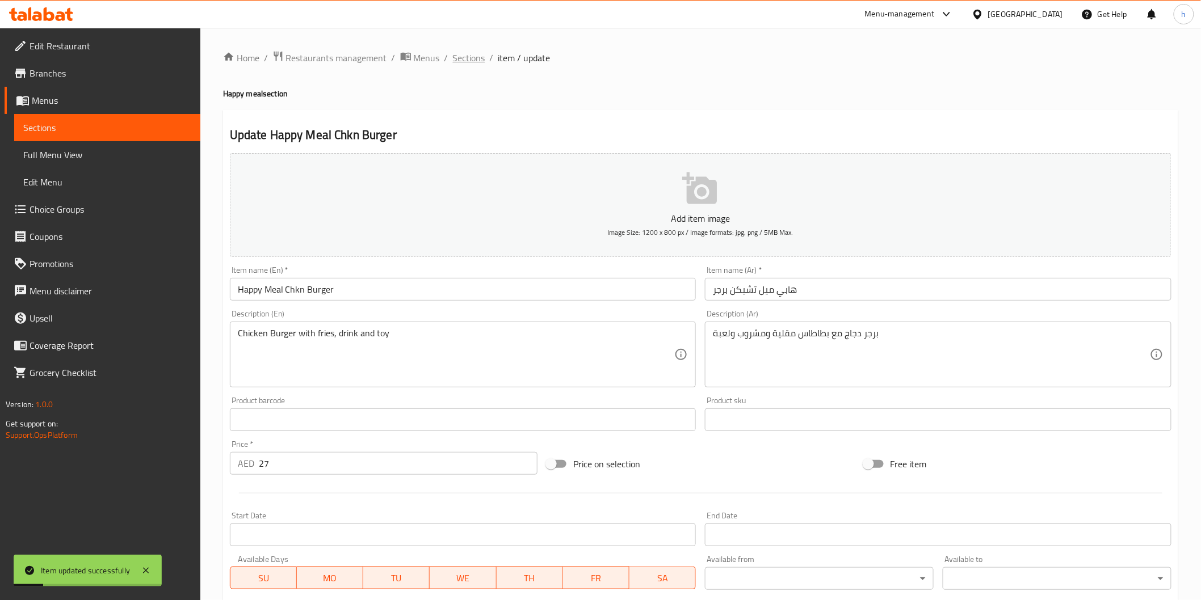
click at [457, 56] on span "Sections" at bounding box center [469, 58] width 32 height 14
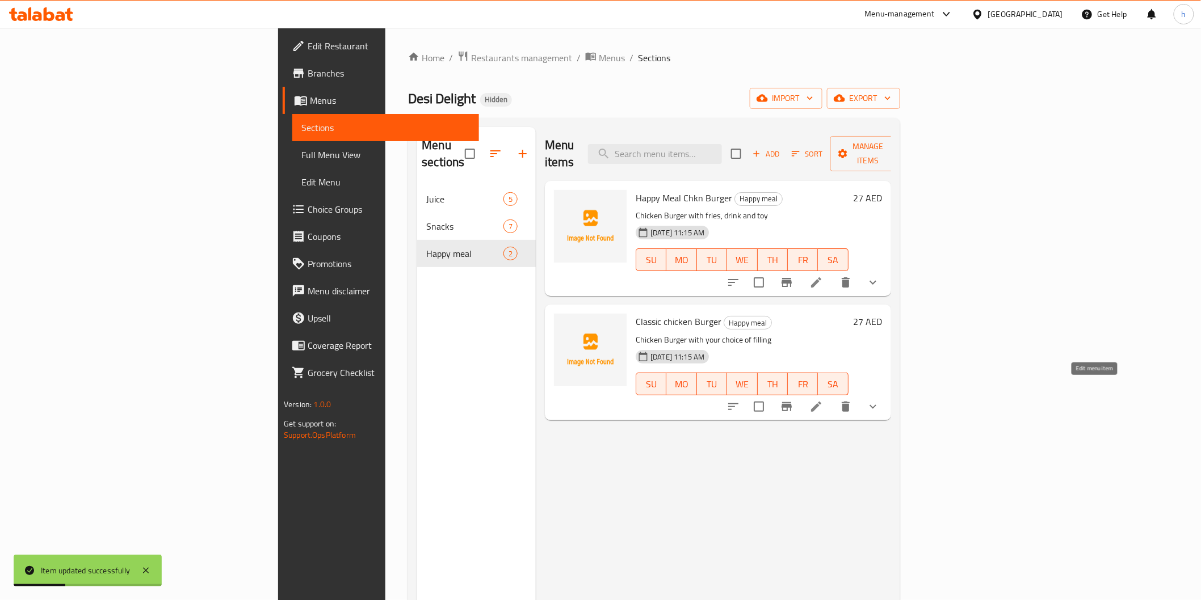
click at [823, 400] on icon at bounding box center [816, 407] width 14 height 14
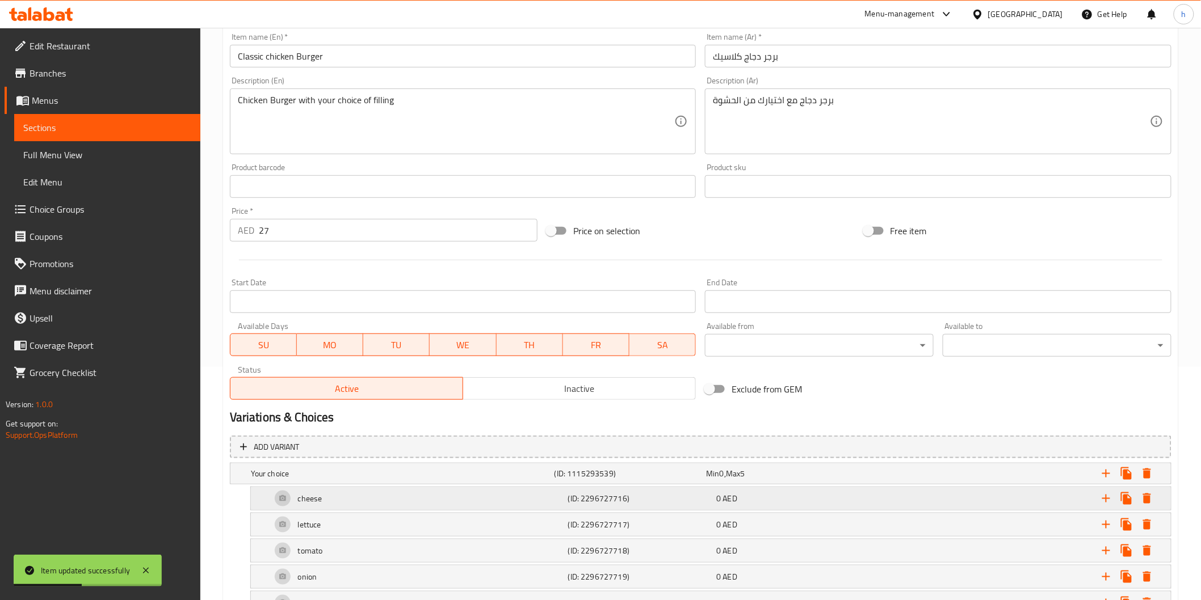
scroll to position [252, 0]
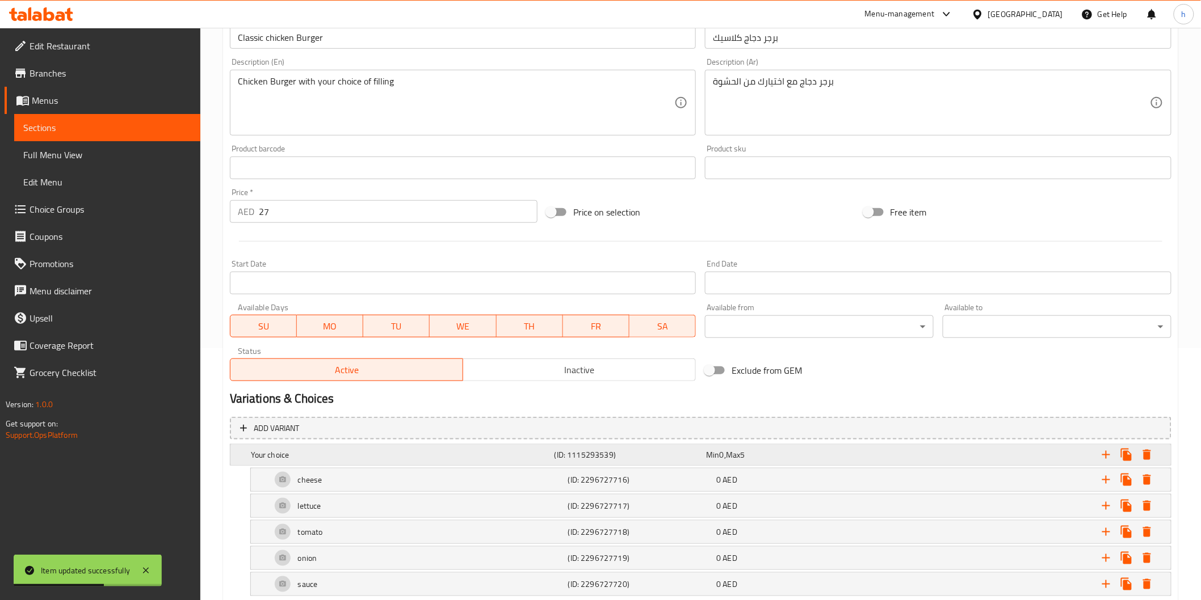
click at [689, 449] on h5 "(ID: 1115293539)" at bounding box center [628, 454] width 148 height 11
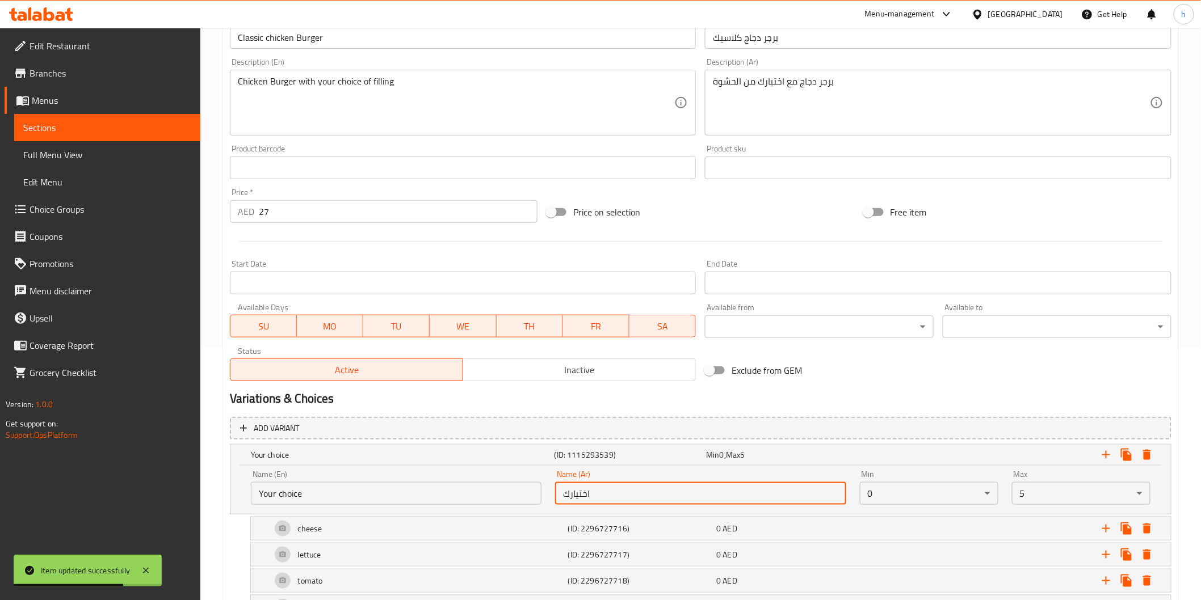
click at [718, 487] on input "اختيارك" at bounding box center [700, 493] width 291 height 23
paste input "اختيارك من :"
type input "اختيارك من :"
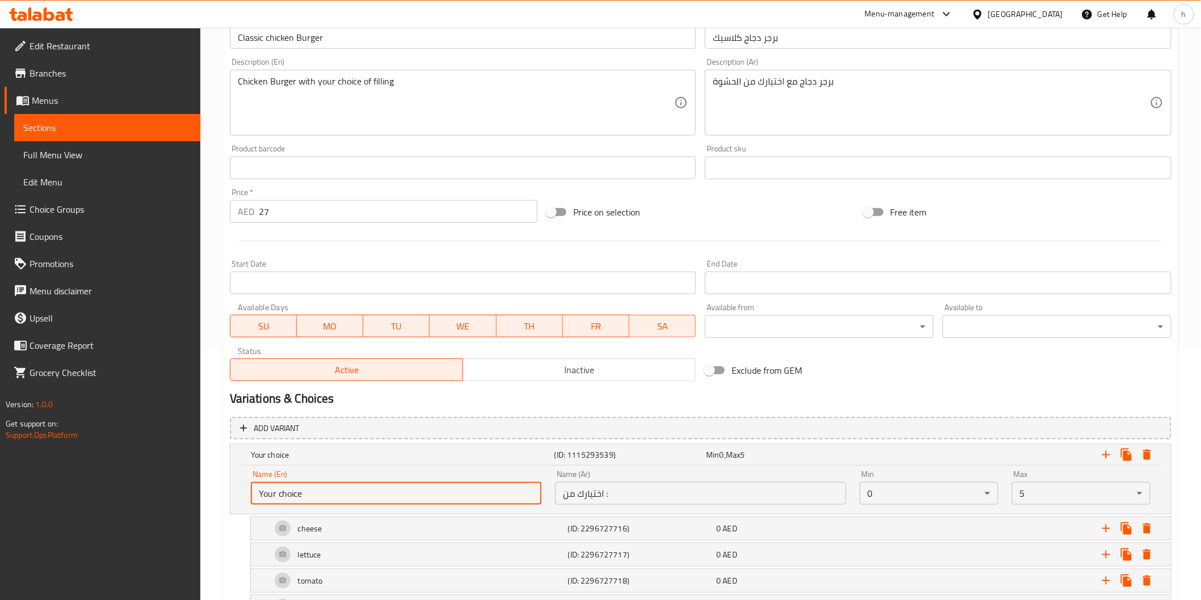
click at [392, 493] on input "Your choice" at bounding box center [396, 493] width 291 height 23
type input "Your choice of :"
click at [656, 486] on input "اختيارك من :" at bounding box center [700, 493] width 291 height 23
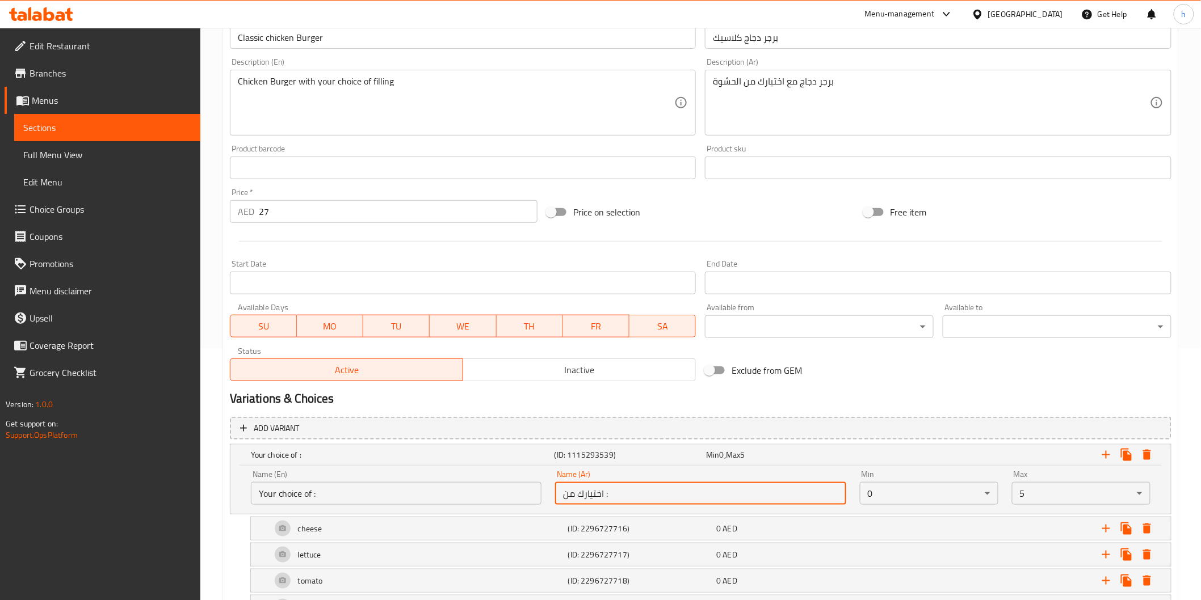
click at [603, 491] on input "اختيارك من :" at bounding box center [700, 493] width 291 height 23
click at [645, 495] on input "اختيارك من :" at bounding box center [700, 493] width 291 height 23
type input "اختيارك من"
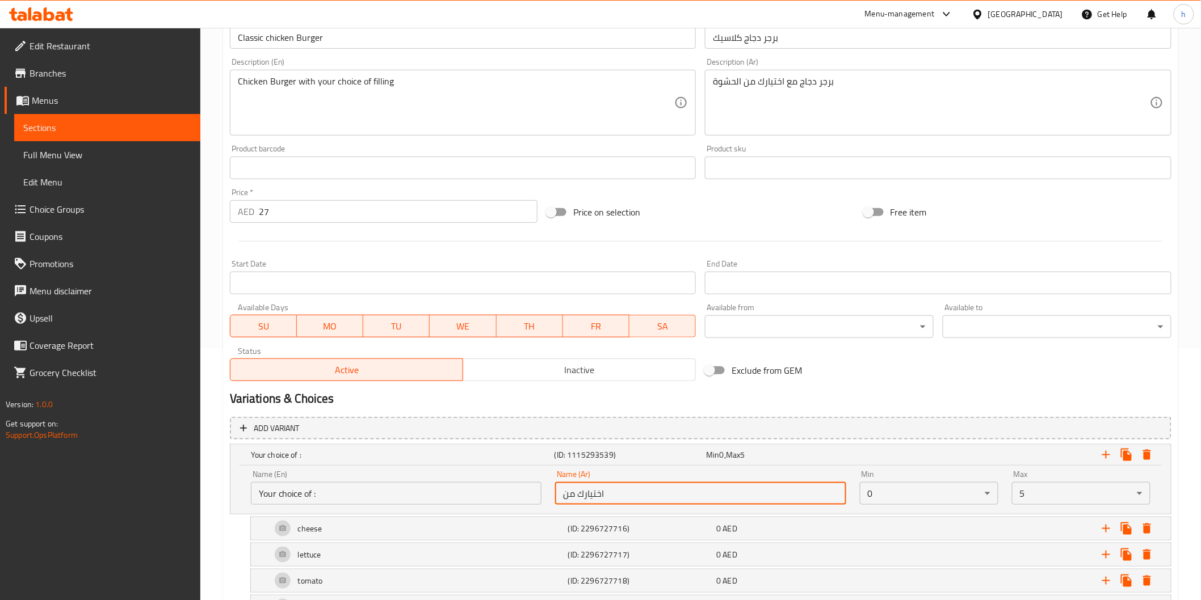
click at [645, 495] on input "اختيارك من" at bounding box center [700, 493] width 291 height 23
click at [643, 524] on h5 "(ID: 2296727716)" at bounding box center [640, 528] width 144 height 11
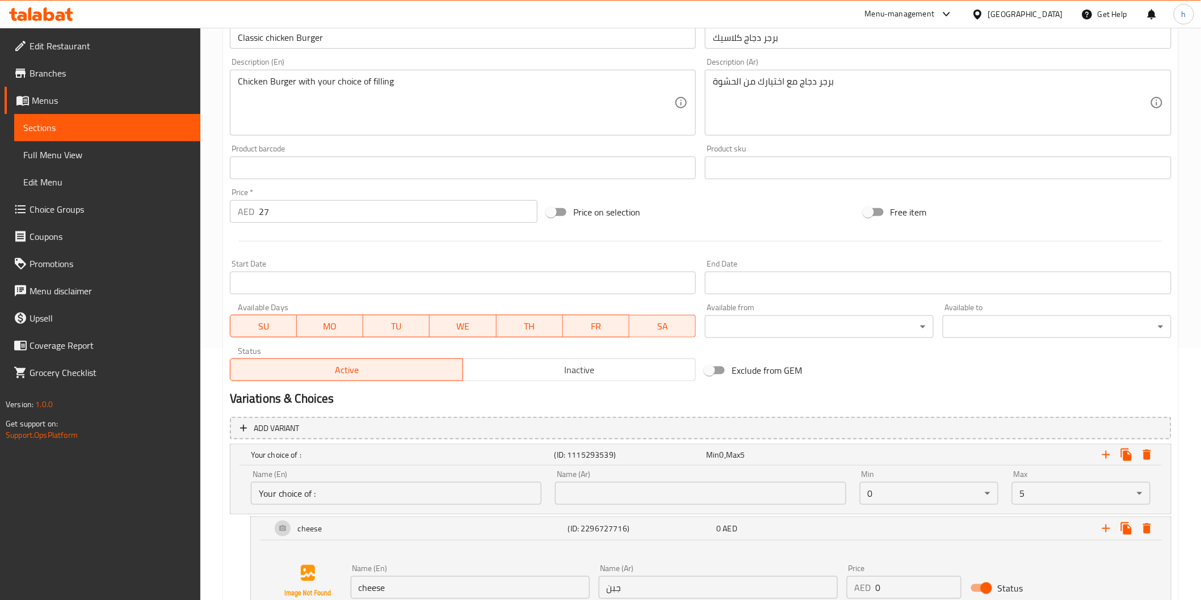
click at [656, 491] on input "text" at bounding box center [700, 493] width 291 height 23
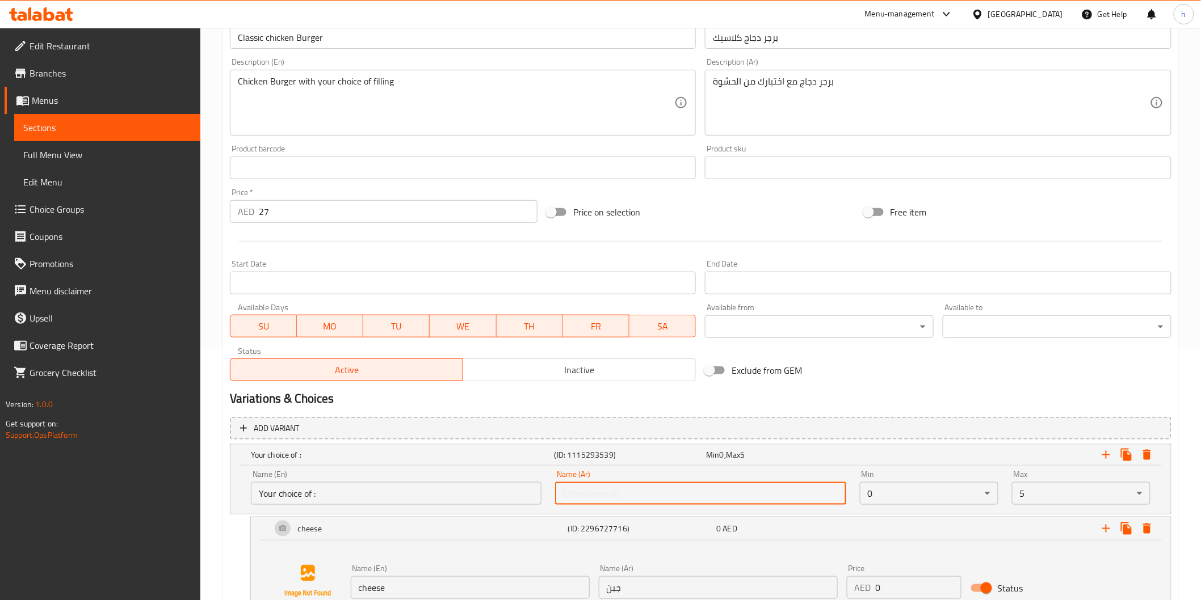
type input "اختيارك من :"
click at [684, 502] on input "اختيارك من :" at bounding box center [700, 493] width 291 height 23
click at [823, 491] on input "text" at bounding box center [700, 493] width 291 height 23
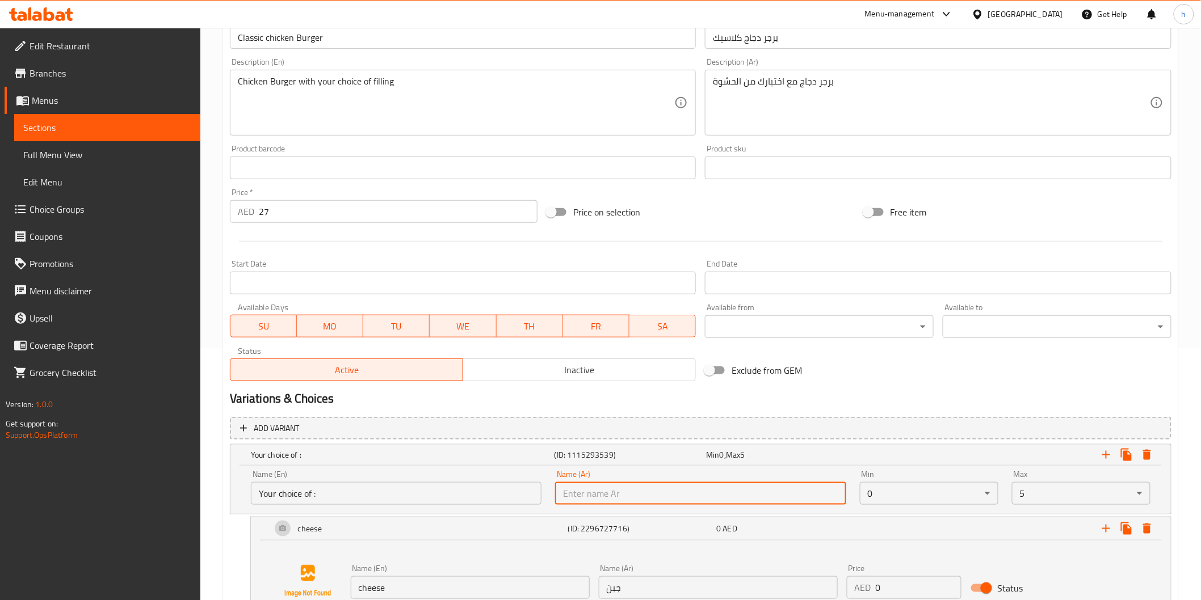
click at [824, 491] on input "text" at bounding box center [700, 493] width 291 height 23
type input "اختيارك من :"
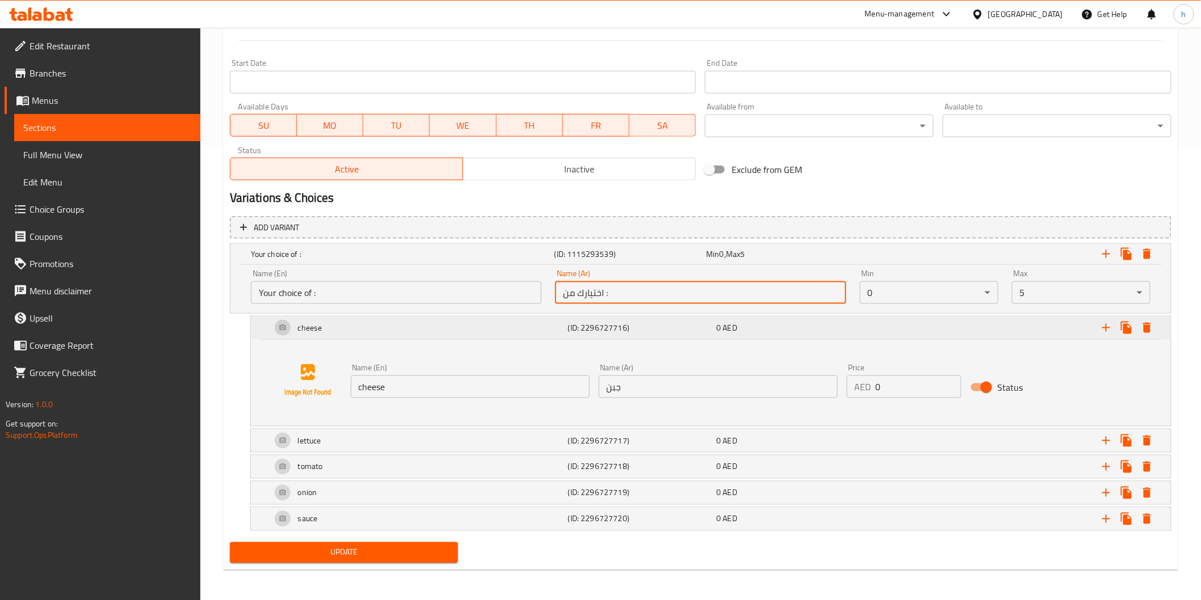
scroll to position [454, 0]
click at [649, 293] on input "اختيارك من :" at bounding box center [700, 291] width 291 height 23
click at [423, 557] on span "Update" at bounding box center [344, 552] width 211 height 14
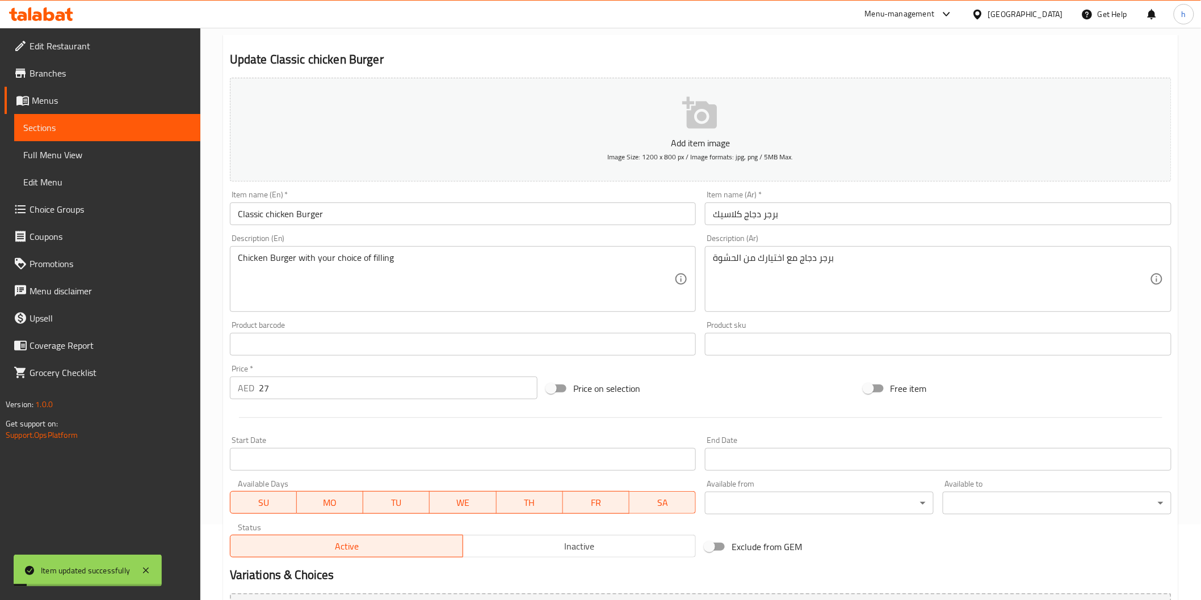
scroll to position [0, 0]
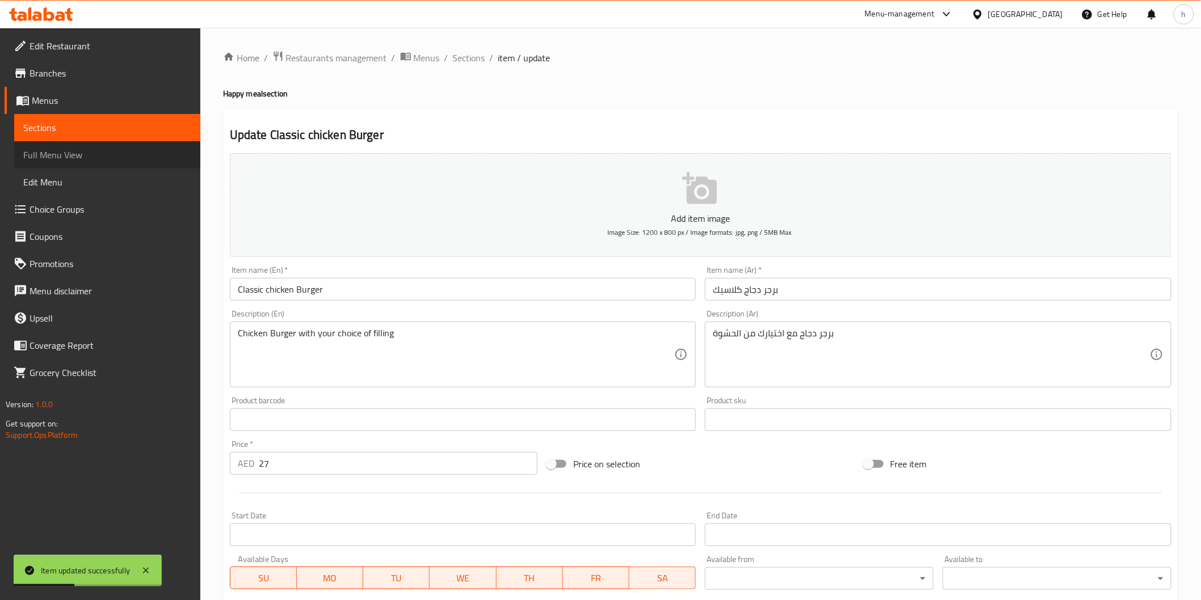
click at [89, 154] on span "Full Menu View" at bounding box center [107, 155] width 168 height 14
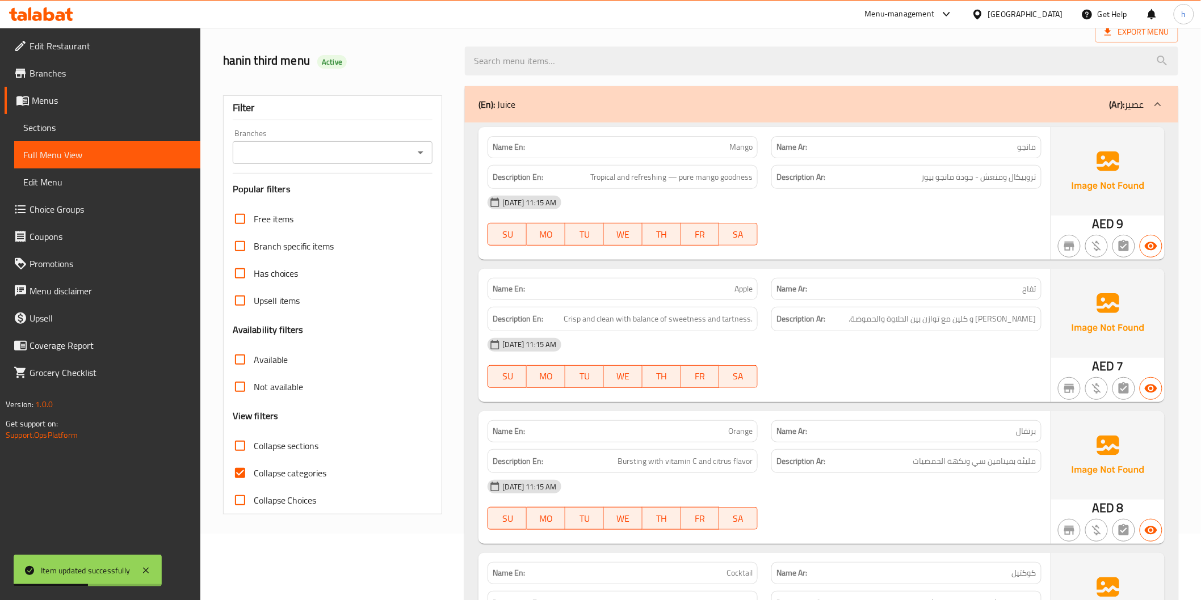
scroll to position [189, 0]
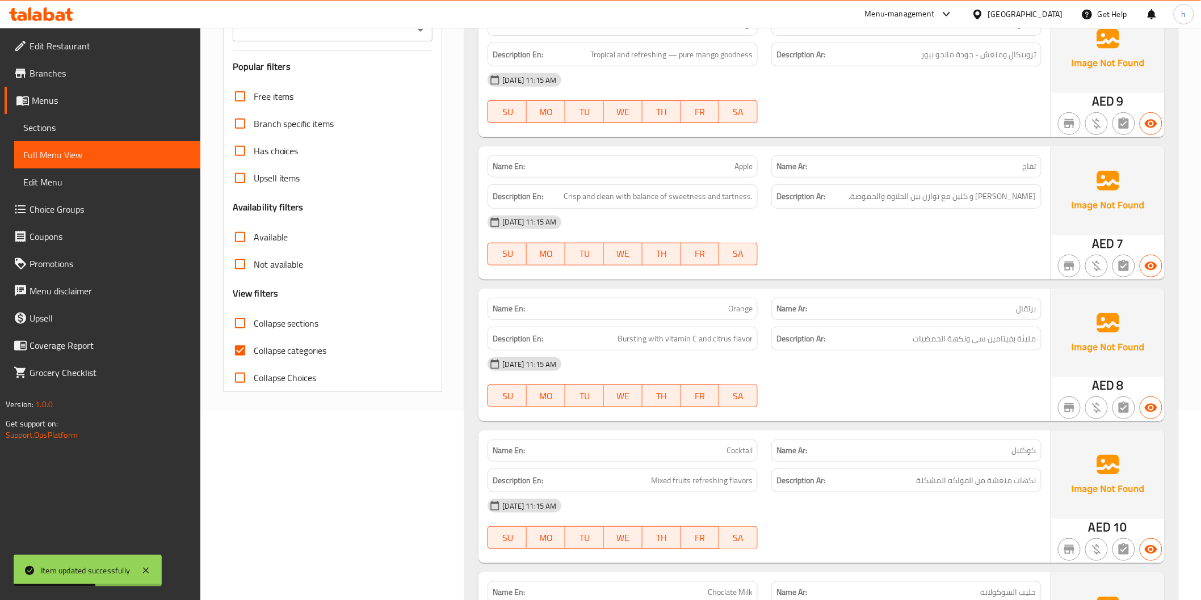
click at [268, 348] on span "Collapse categories" at bounding box center [290, 351] width 73 height 14
click at [254, 348] on input "Collapse categories" at bounding box center [239, 350] width 27 height 27
checkbox input "false"
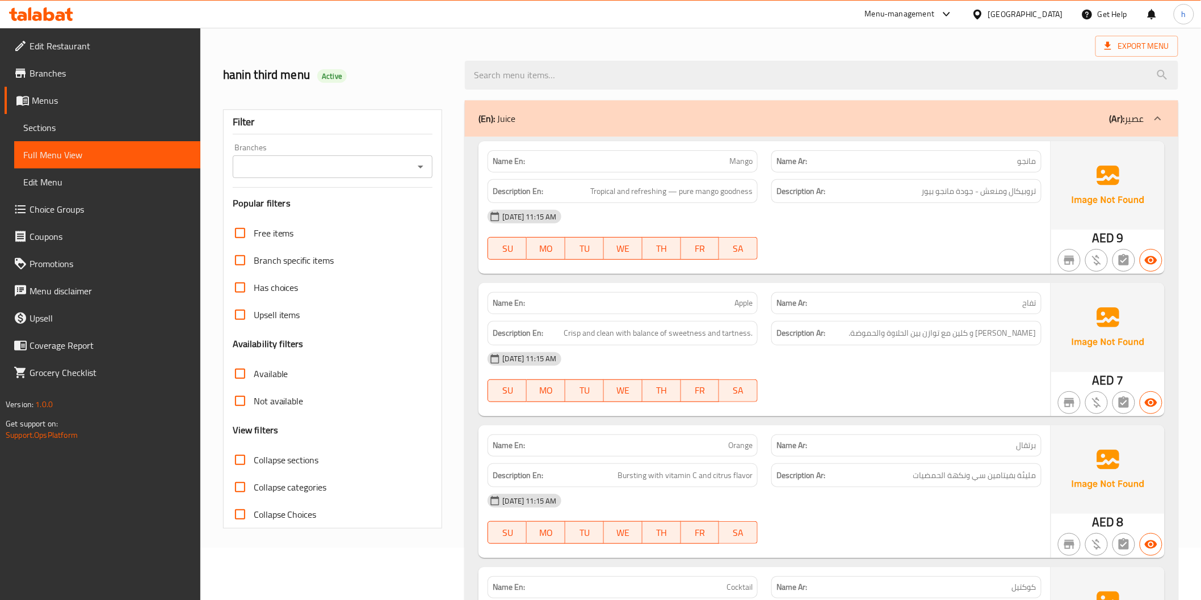
scroll to position [0, 0]
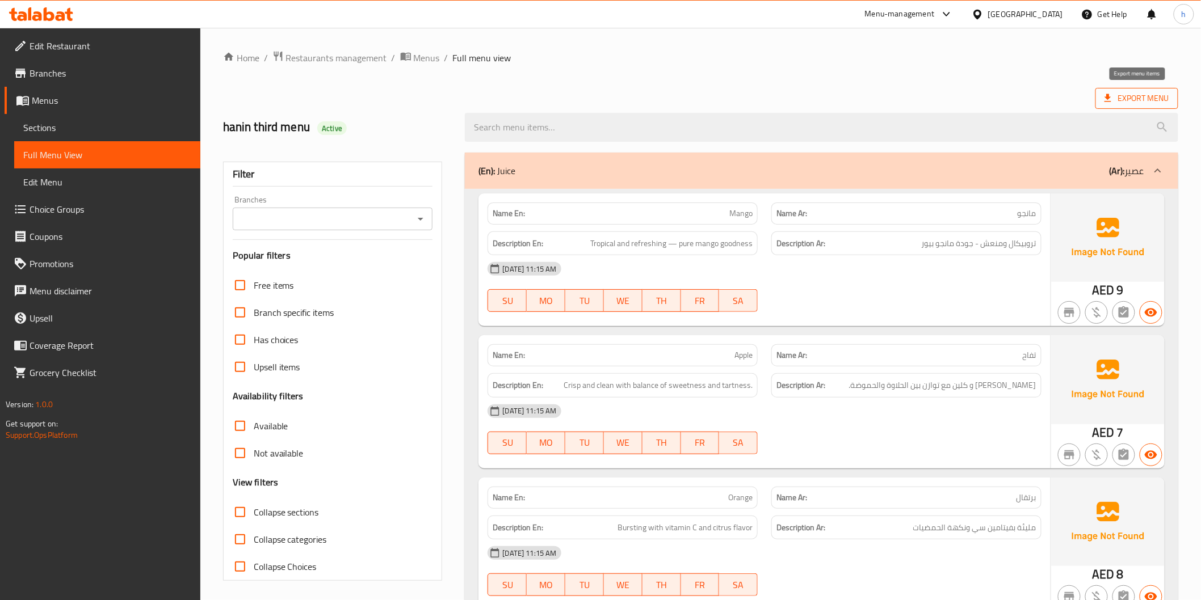
click at [1154, 99] on span "Export Menu" at bounding box center [1136, 98] width 65 height 14
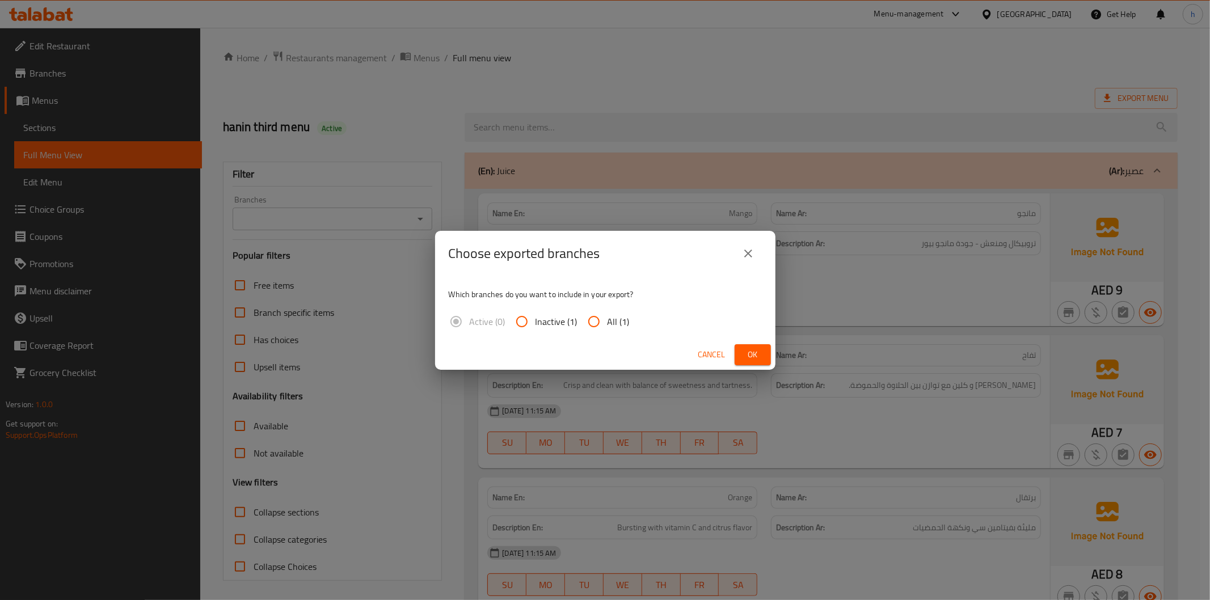
click at [605, 322] on input "All (1)" at bounding box center [593, 321] width 27 height 27
radio input "true"
click at [750, 355] on span "Ok" at bounding box center [753, 355] width 18 height 14
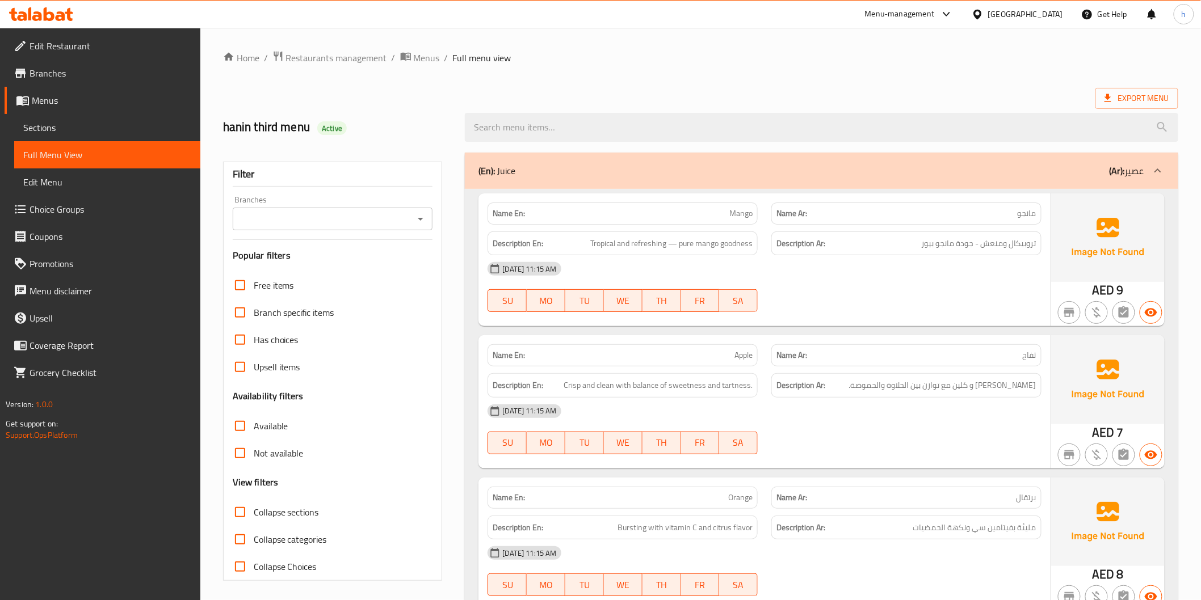
click at [923, 91] on div "Export Menu" at bounding box center [700, 98] width 955 height 21
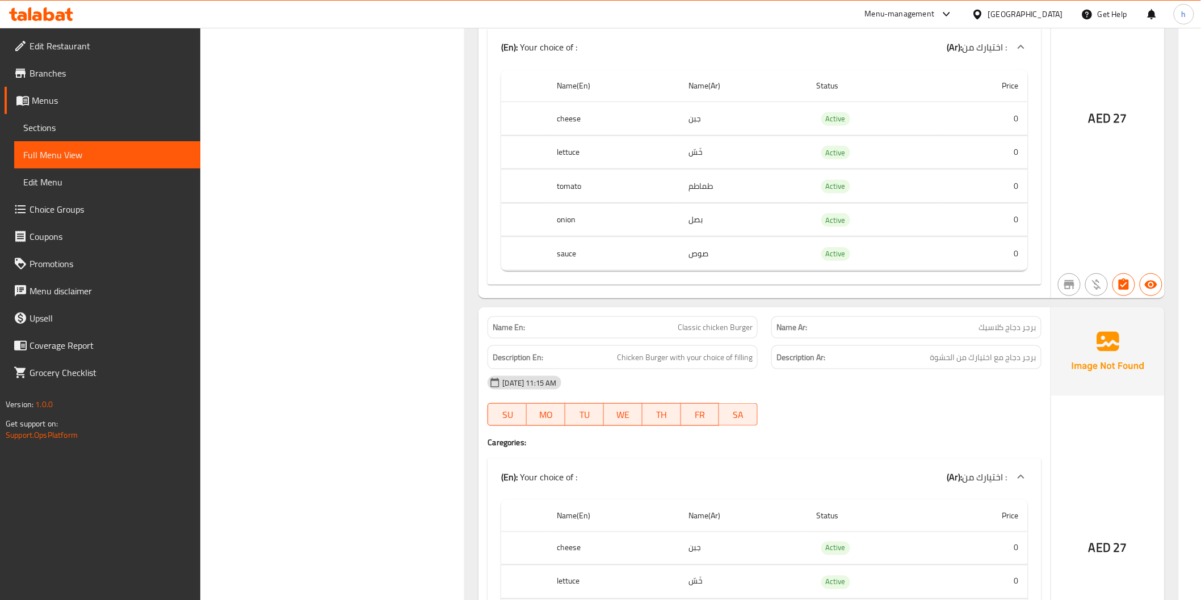
scroll to position [2333, 0]
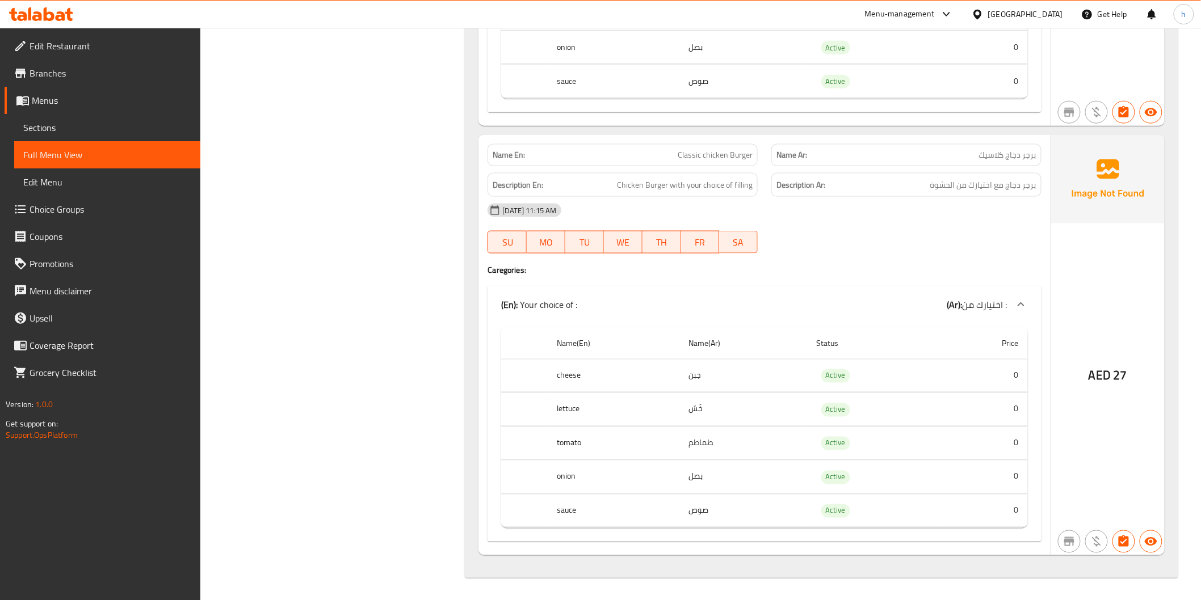
click at [693, 377] on td "جبن" at bounding box center [744, 375] width 128 height 33
click at [700, 411] on td "خَسّ" at bounding box center [744, 409] width 128 height 33
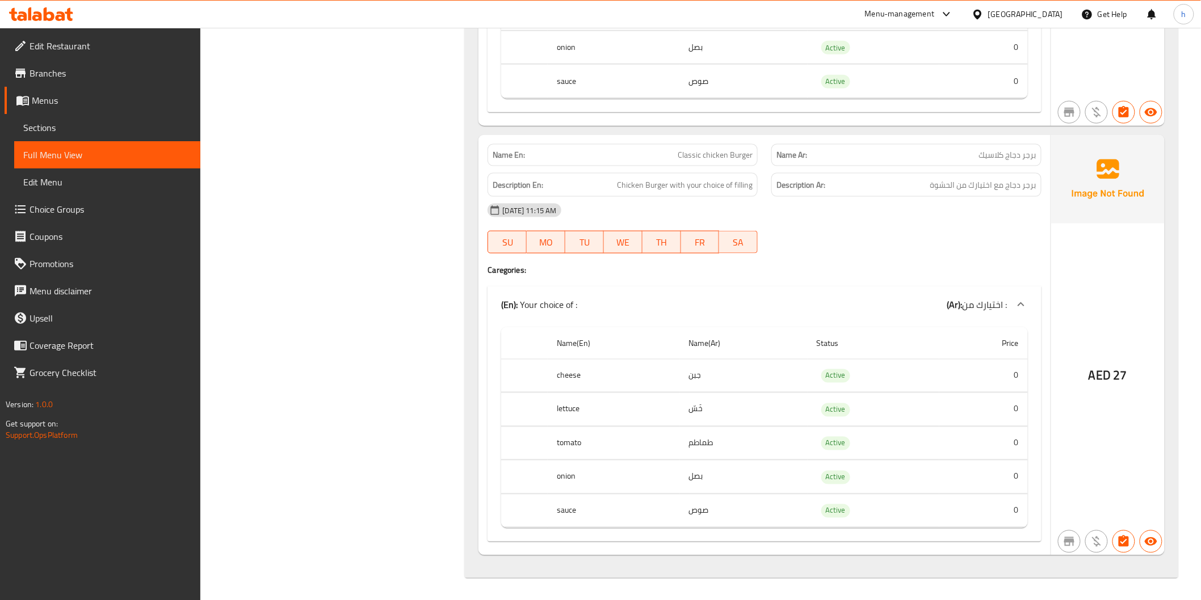
click at [710, 444] on td "طماطم" at bounding box center [744, 443] width 128 height 33
click at [700, 481] on td "بصل" at bounding box center [744, 477] width 128 height 33
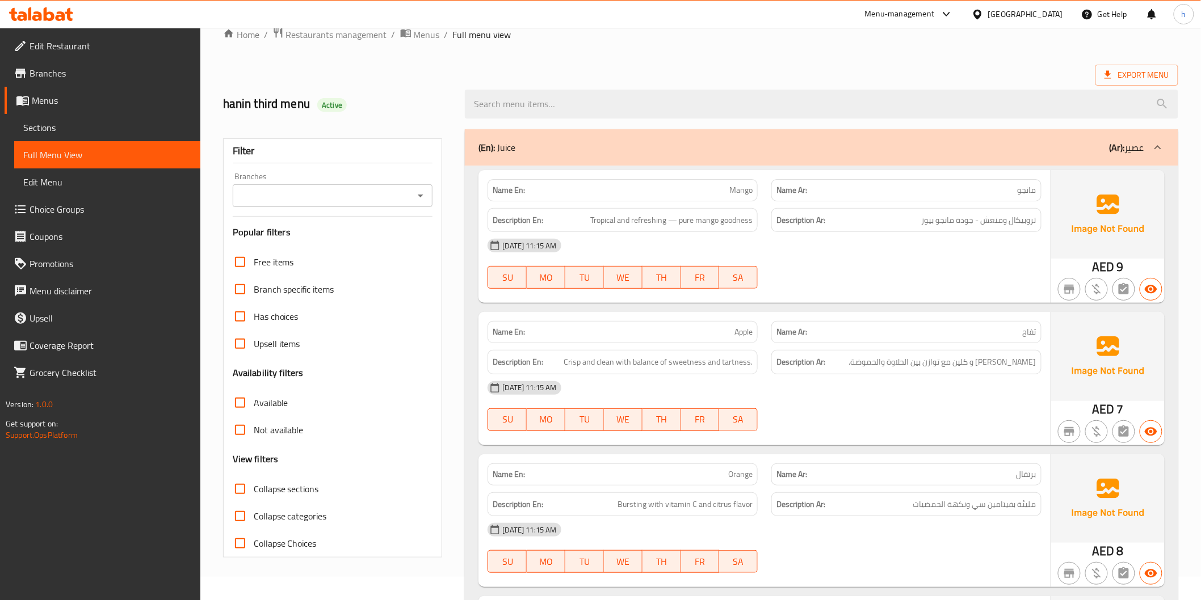
scroll to position [0, 0]
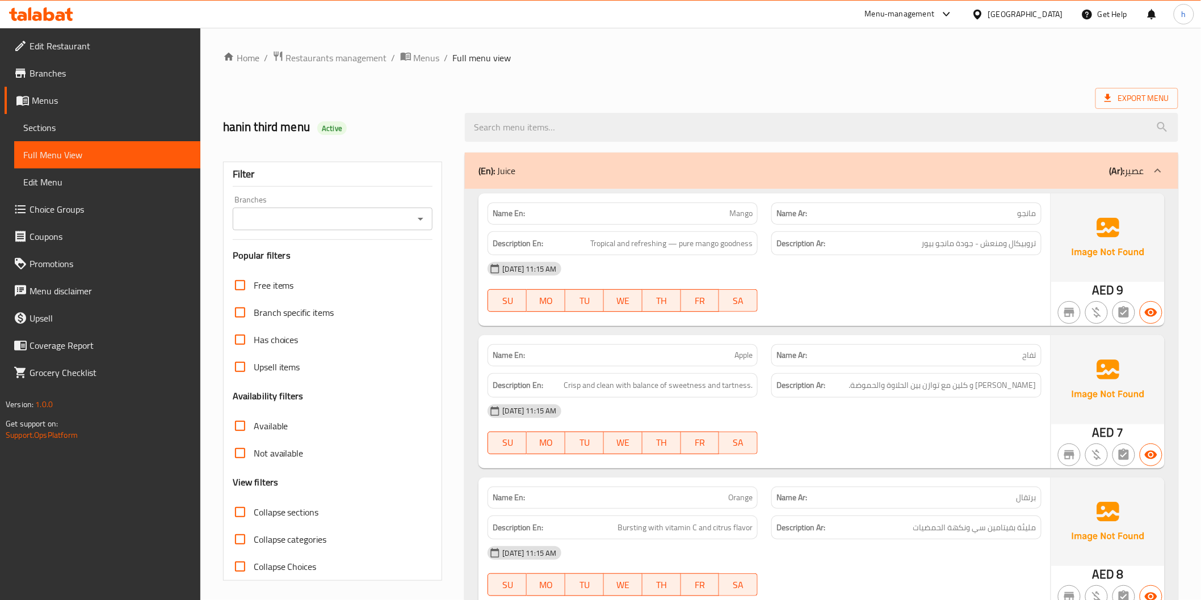
click at [870, 98] on div "Export Menu" at bounding box center [700, 98] width 955 height 21
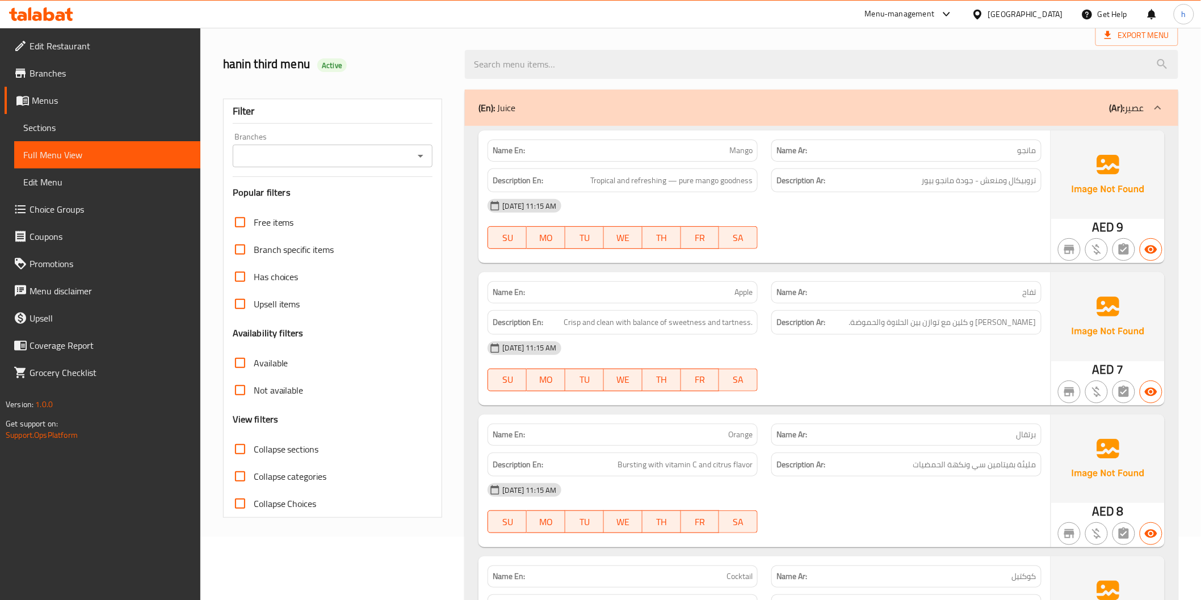
scroll to position [126, 0]
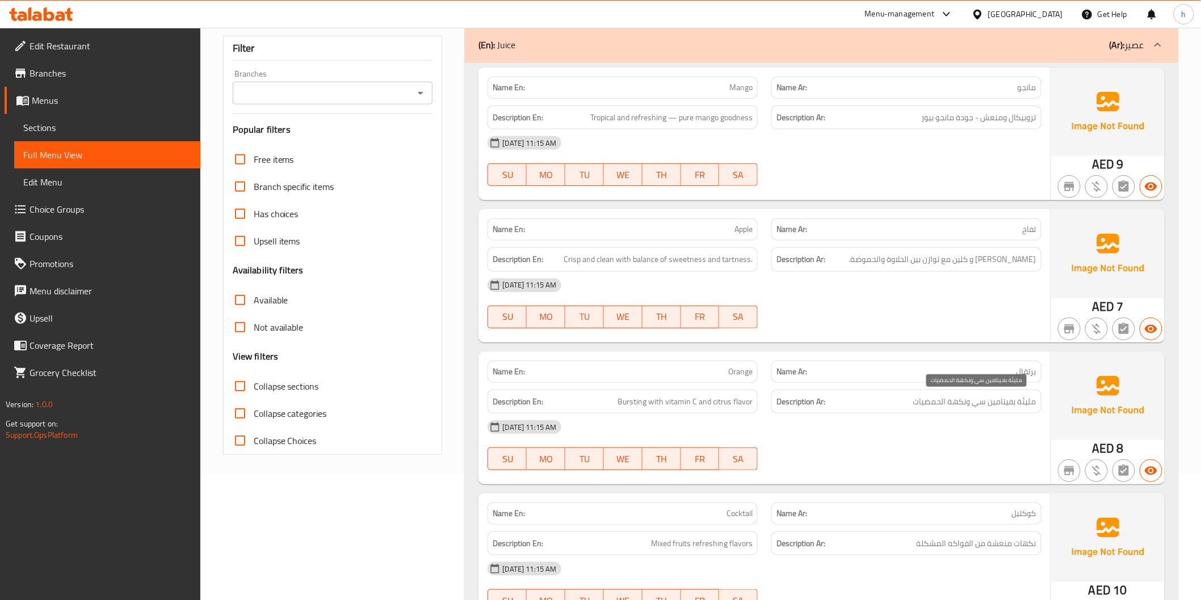
click at [982, 400] on span "مليئة بفيتامين سي ونكهة الحمضيات" at bounding box center [974, 402] width 123 height 14
click at [979, 400] on span "مليئة بفيتامين سي ونكهة الحمضيات" at bounding box center [974, 402] width 123 height 14
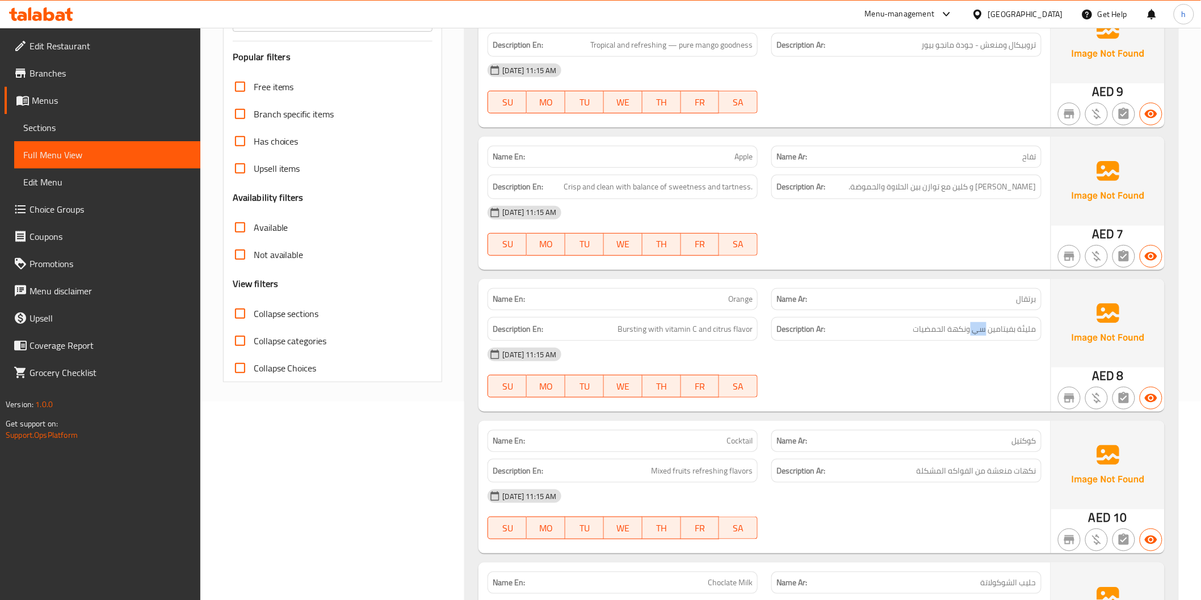
scroll to position [252, 0]
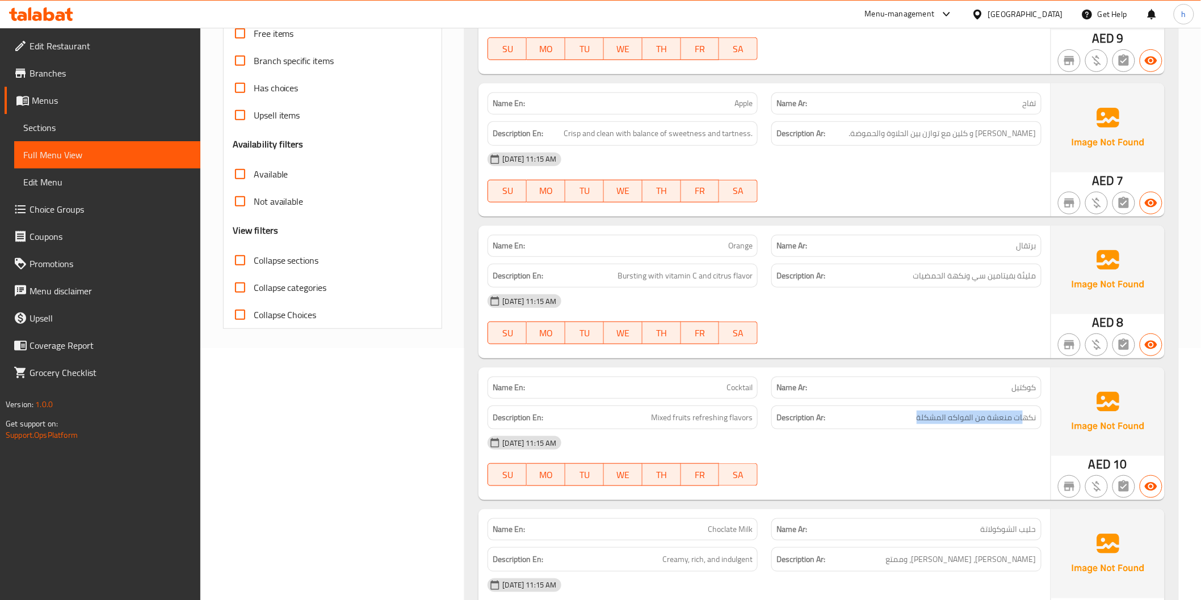
drag, startPoint x: 1025, startPoint y: 420, endPoint x: 916, endPoint y: 427, distance: 108.6
click at [916, 427] on div "Description Ar: نكهات منعشة من الفواكه المشكلة" at bounding box center [906, 418] width 270 height 24
click at [909, 420] on h6 "Description Ar: نكهات منعشة من الفواكه المشكلة" at bounding box center [906, 418] width 260 height 14
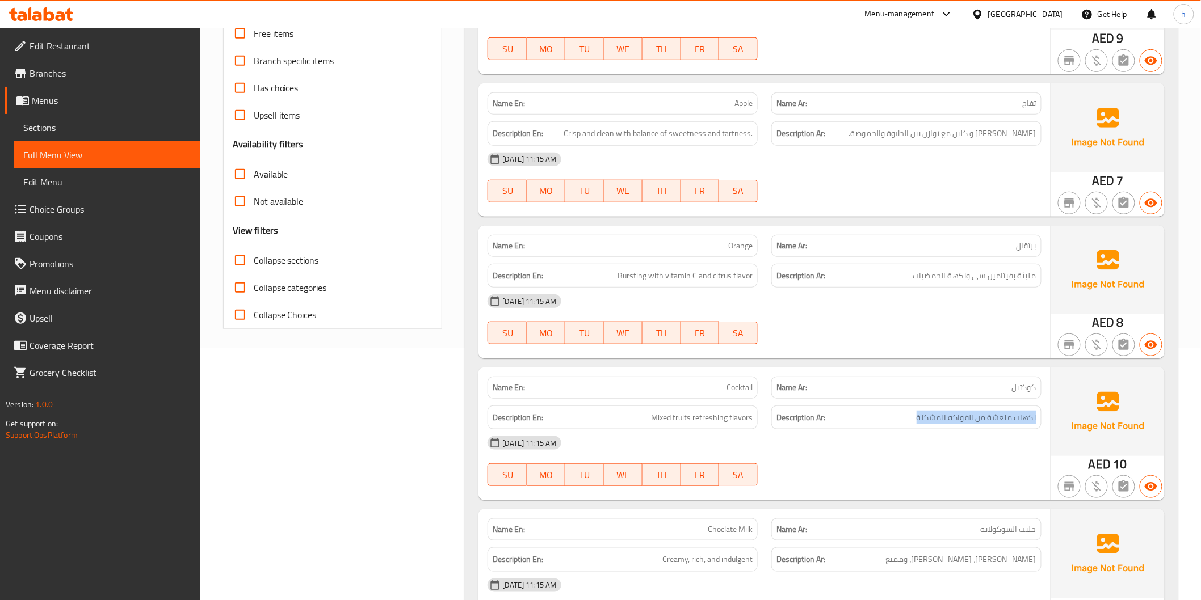
click at [909, 420] on h6 "Description Ar: نكهات منعشة من الفواكه المشكلة" at bounding box center [906, 418] width 260 height 14
click at [933, 412] on span "نكهات منعشة من الفواكه المشكلة" at bounding box center [976, 418] width 120 height 14
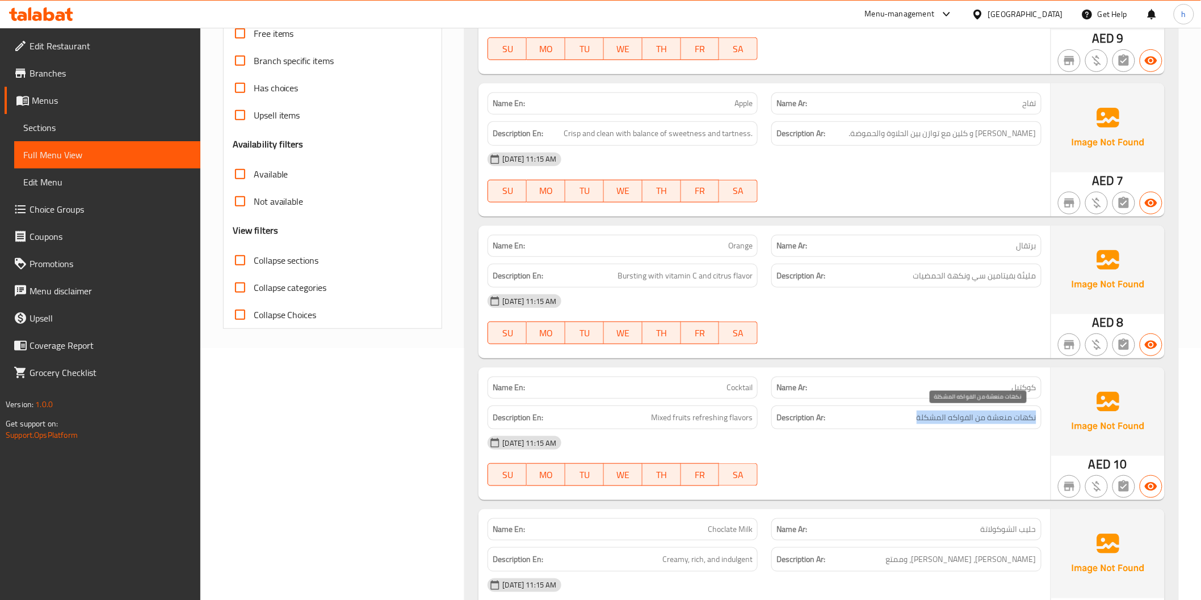
click at [933, 412] on span "نكهات منعشة من الفواكه المشكلة" at bounding box center [976, 418] width 120 height 14
click at [980, 416] on span "نكهات منعشة من الفواكه المشكلة" at bounding box center [976, 418] width 120 height 14
click at [1000, 421] on span "نكهات منعشة من الفواكه المشكلة" at bounding box center [976, 418] width 120 height 14
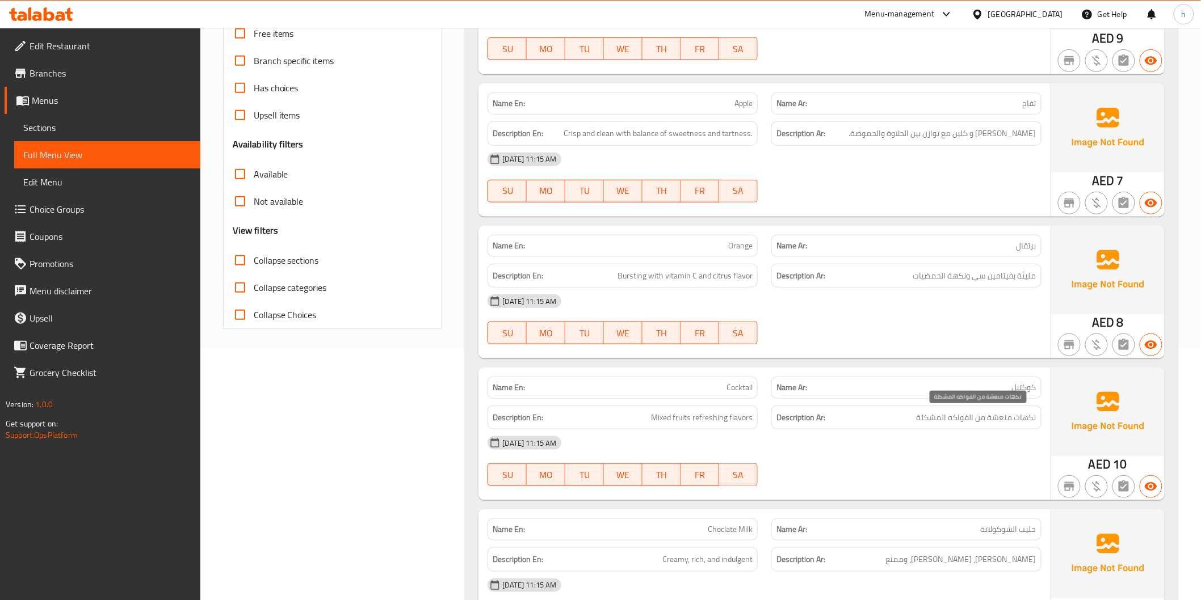
click at [1019, 417] on span "نكهات منعشة من الفواكه المشكلة" at bounding box center [976, 418] width 120 height 14
click at [935, 422] on span "نكهات منعشة من الفواكه المشكلة" at bounding box center [976, 418] width 120 height 14
click at [965, 415] on span "نكهات منعشة من الفواكه المشكلة" at bounding box center [976, 418] width 120 height 14
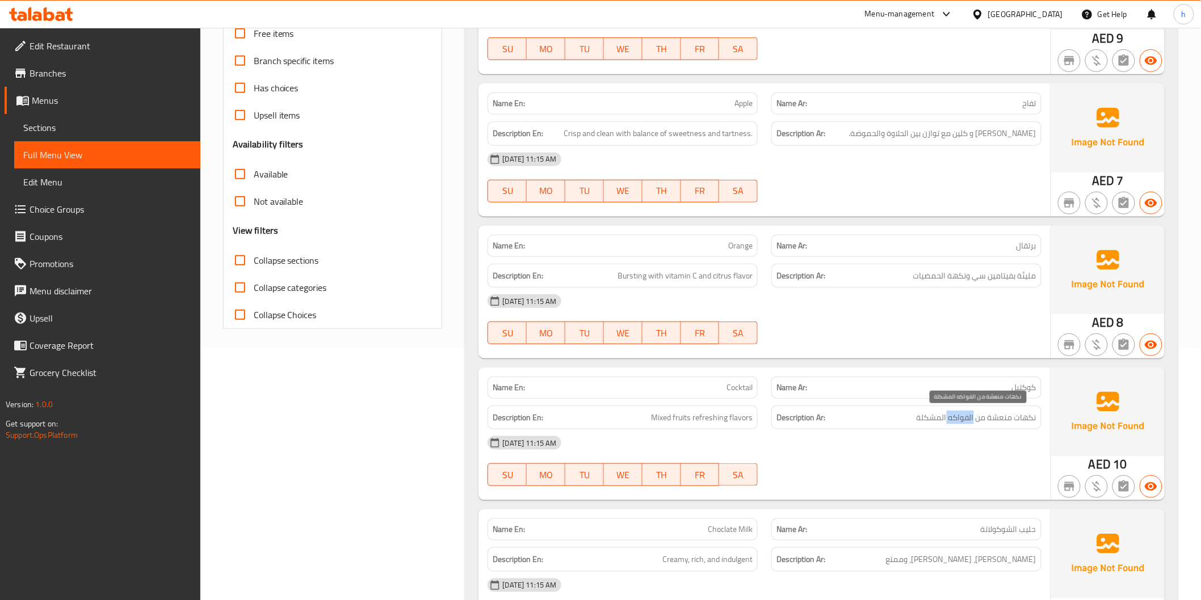
click at [965, 415] on span "نكهات منعشة من الفواكه المشكلة" at bounding box center [976, 418] width 120 height 14
click at [977, 415] on span "نكهات منعشة من الفواكه المشكلة" at bounding box center [976, 418] width 120 height 14
click at [999, 415] on span "نكهات منعشة من الفواكه المشكلة" at bounding box center [976, 418] width 120 height 14
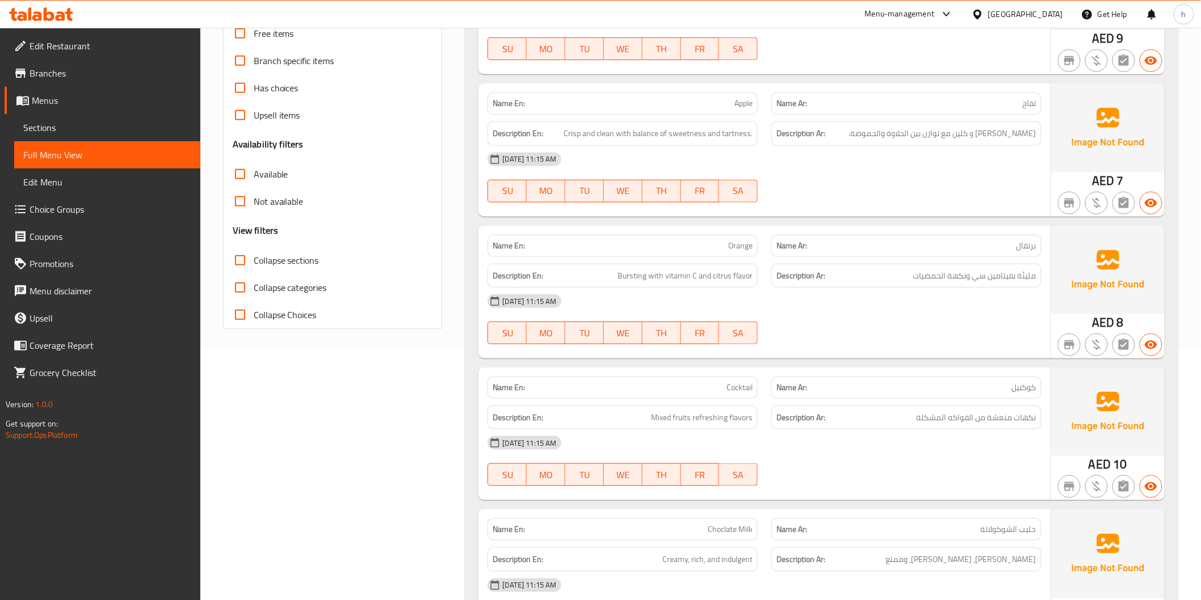
click at [928, 410] on div "Description Ar: نكهات منعشة من الفواكه المشكلة" at bounding box center [906, 418] width 270 height 24
click at [921, 422] on span "نكهات منعشة من الفواكه المشكلة" at bounding box center [976, 418] width 120 height 14
click at [916, 417] on h6 "Description Ar: نكهات منعشة من الفواكه المشكلة" at bounding box center [906, 418] width 260 height 14
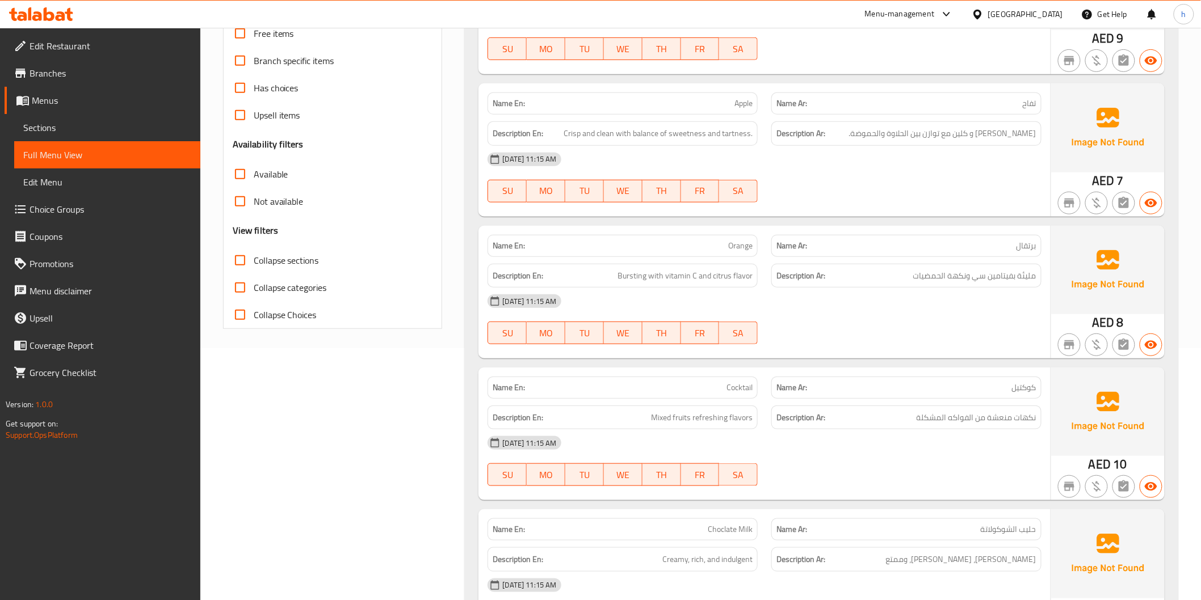
click at [916, 417] on h6 "Description Ar: نكهات منعشة من الفواكه المشكلة" at bounding box center [906, 418] width 260 height 14
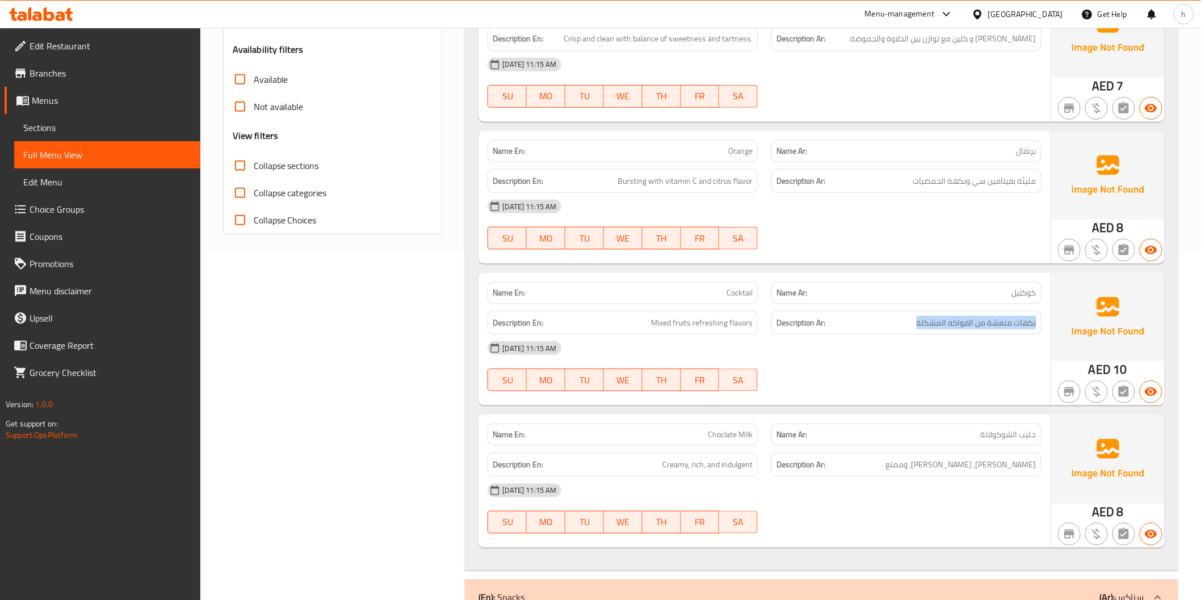
scroll to position [504, 0]
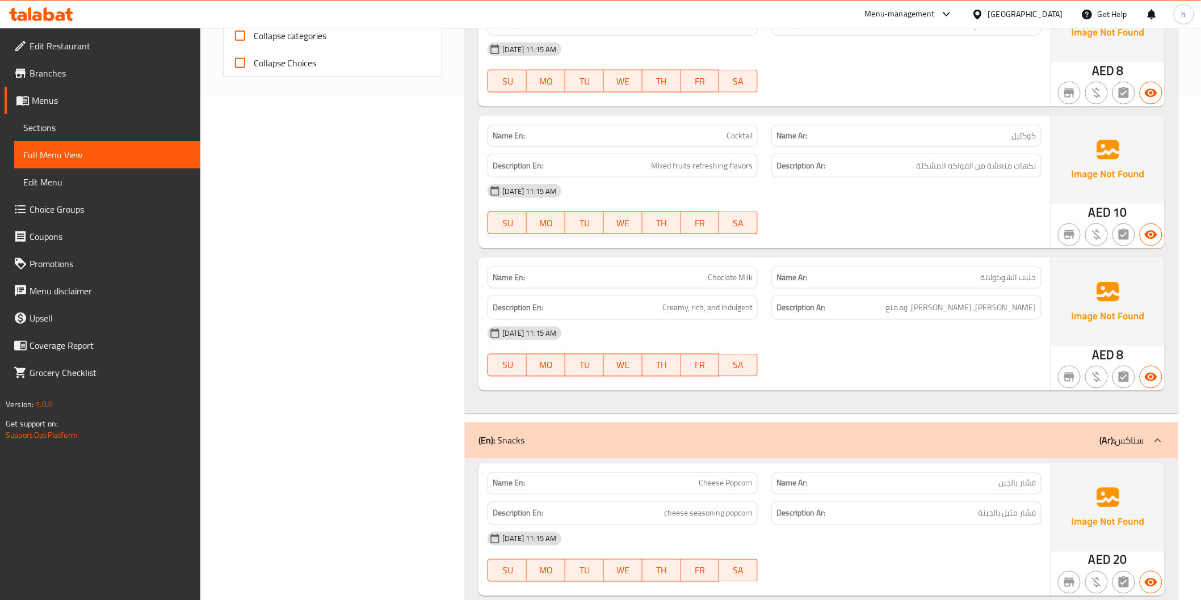
click at [928, 314] on h6 "Description Ar: [PERSON_NAME]، غني، وممتع" at bounding box center [906, 308] width 260 height 14
click at [690, 297] on div "Description En: Creamy, rich, and indulgent" at bounding box center [622, 308] width 270 height 24
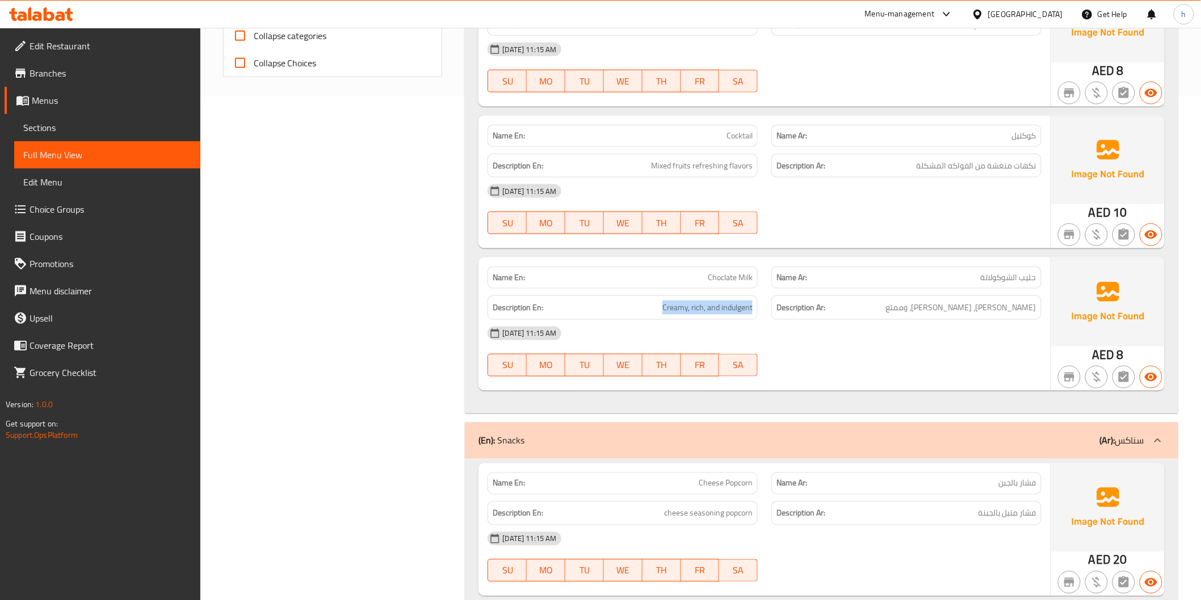
click at [690, 297] on div "Description En: Creamy, rich, and indulgent" at bounding box center [622, 308] width 270 height 24
click at [948, 279] on p "Name Ar: حليب الشوكولاتة" at bounding box center [906, 278] width 260 height 12
click at [962, 300] on div "Description Ar: [PERSON_NAME]، غني، وممتع" at bounding box center [906, 308] width 270 height 24
click at [962, 306] on h6 "Description Ar: [PERSON_NAME]، غني، وممتع" at bounding box center [906, 308] width 260 height 14
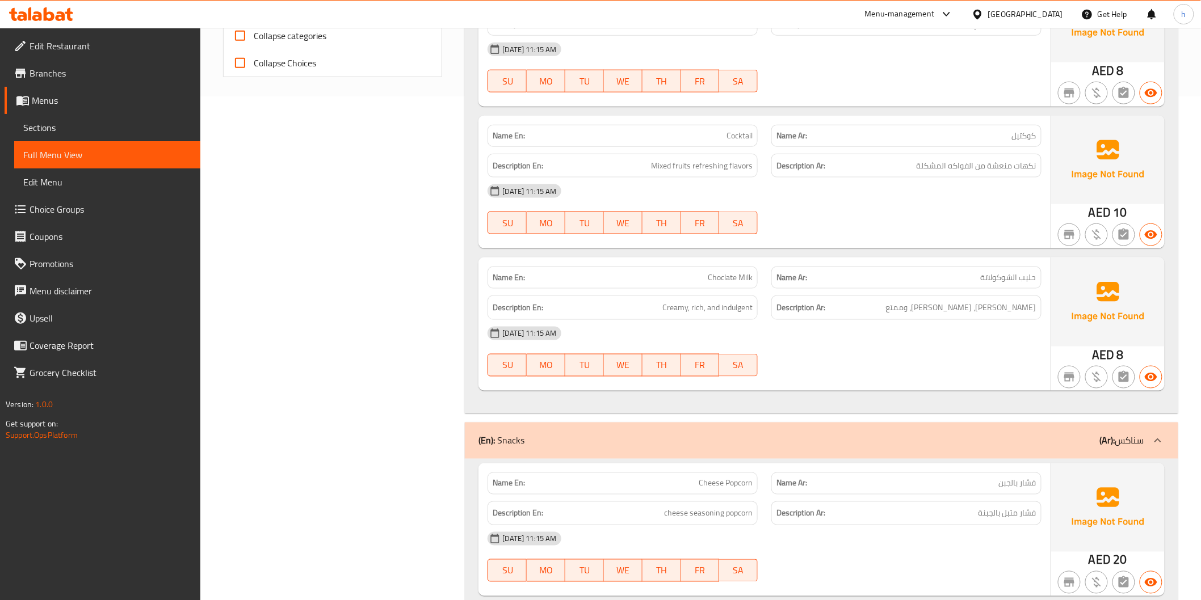
click at [962, 309] on h6 "Description Ar: [PERSON_NAME]، غني، وممتع" at bounding box center [906, 308] width 260 height 14
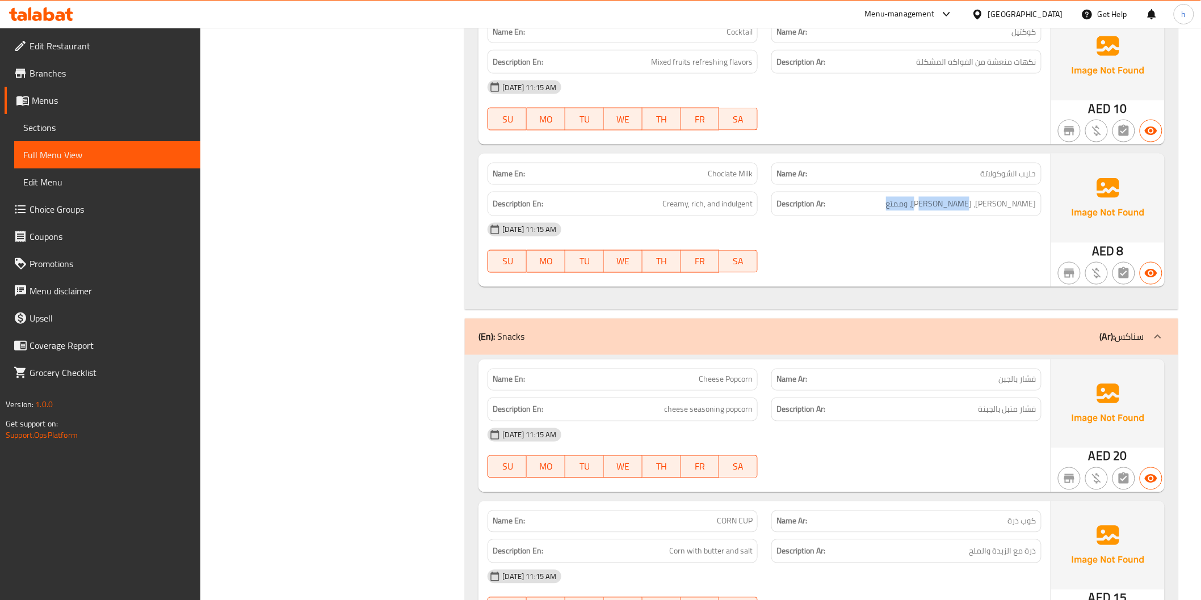
scroll to position [630, 0]
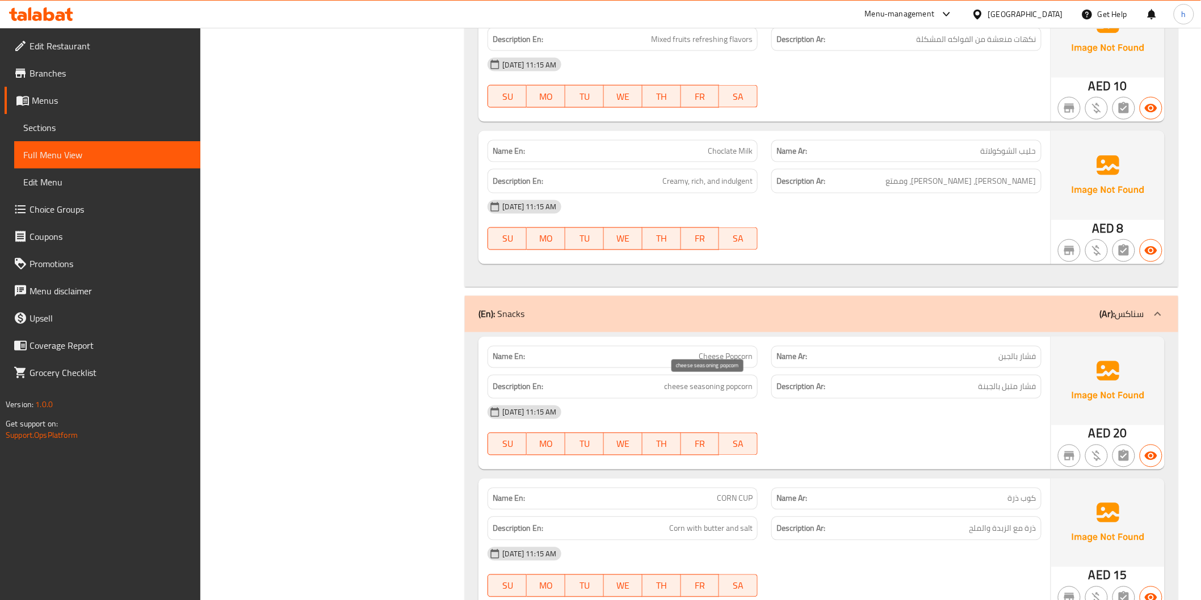
click at [685, 384] on span "cheese seasoning popcorn" at bounding box center [708, 387] width 89 height 14
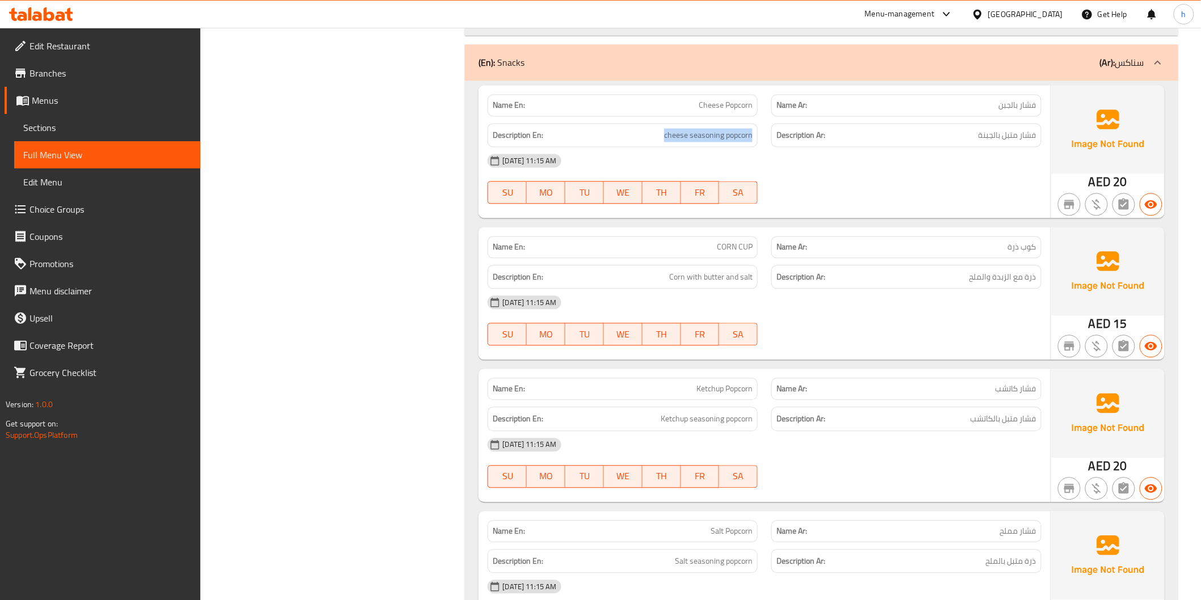
scroll to position [882, 0]
click at [651, 418] on h6 "Description En: Ketchup seasoning popcorn" at bounding box center [623, 419] width 260 height 14
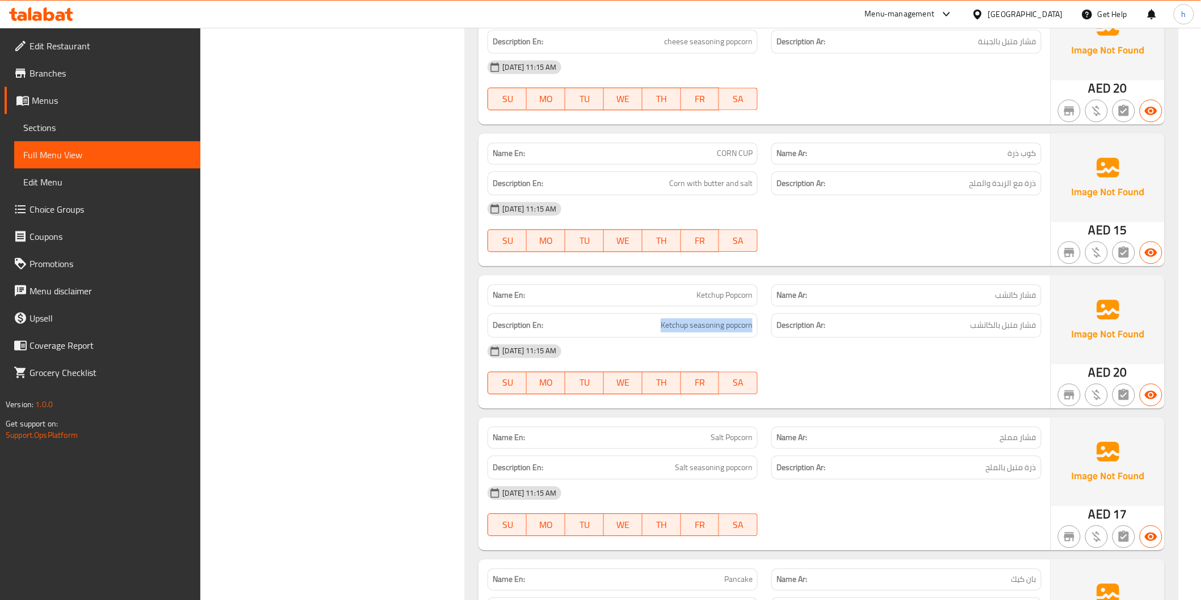
scroll to position [1071, 0]
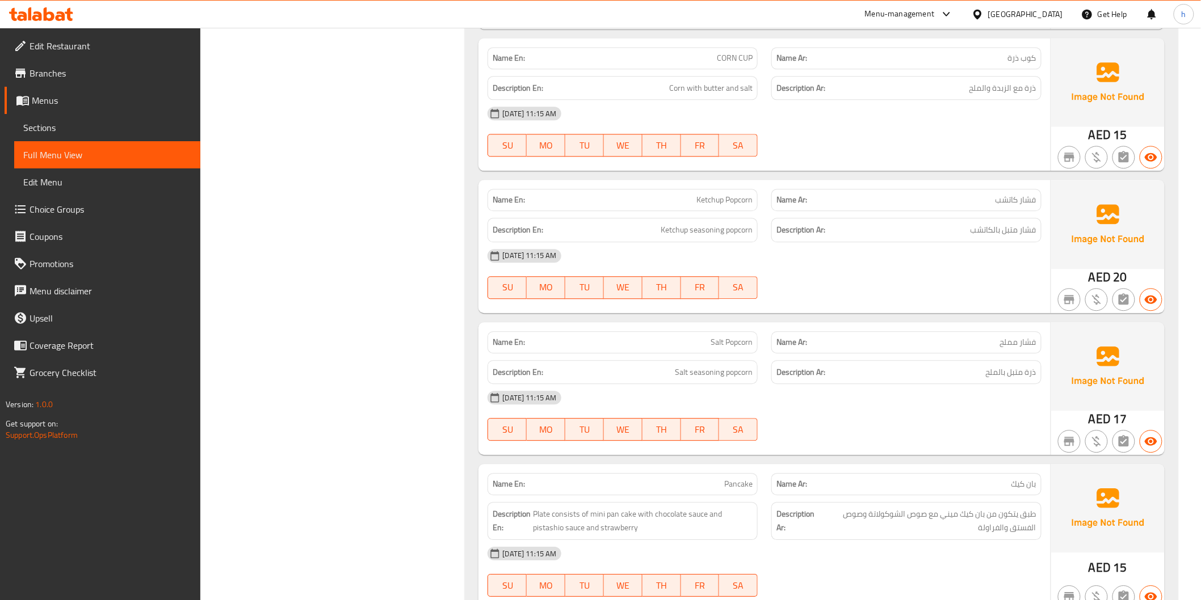
click at [975, 368] on h6 "Description Ar: ذرة متبل بالملح" at bounding box center [906, 372] width 260 height 14
click at [721, 375] on span "Salt seasoning popcorn" at bounding box center [714, 372] width 78 height 14
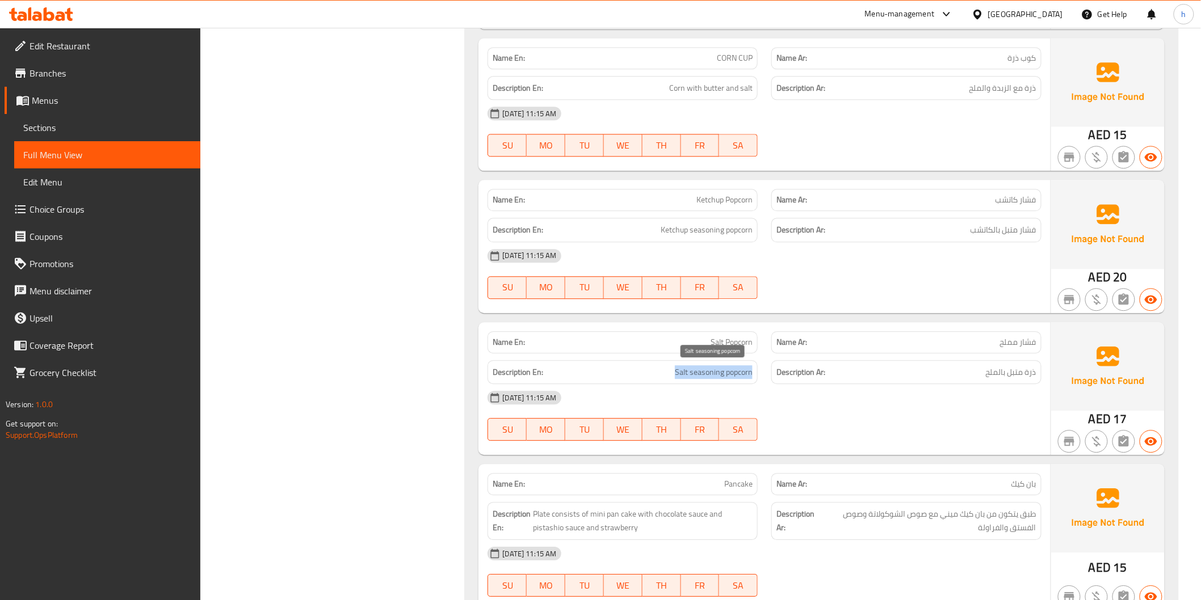
click at [721, 375] on span "Salt seasoning popcorn" at bounding box center [714, 372] width 78 height 14
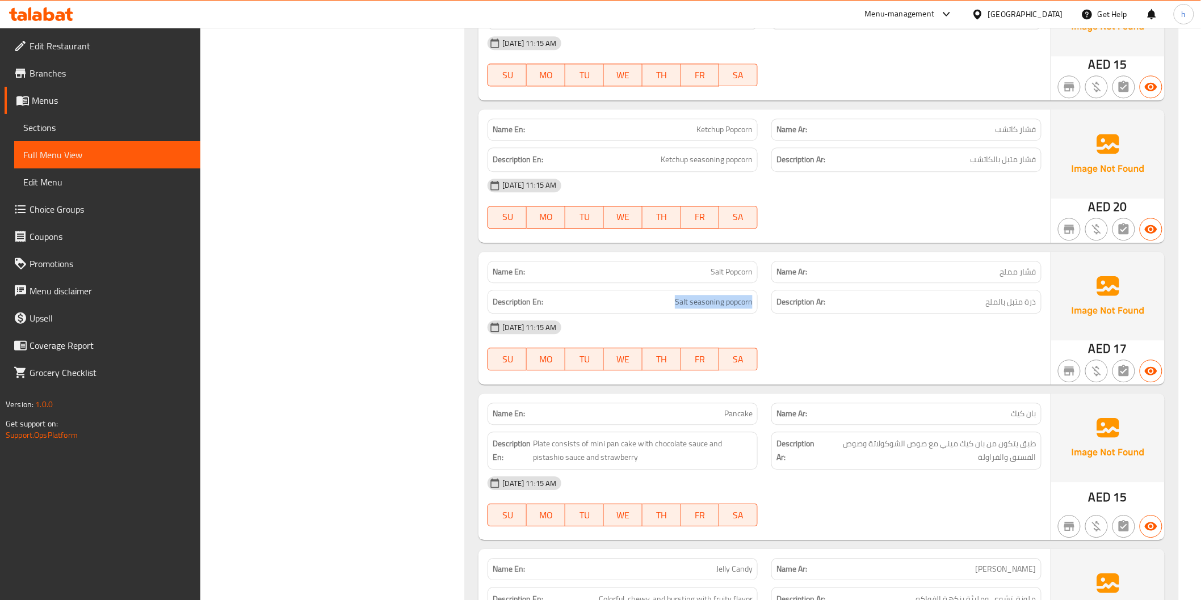
scroll to position [1261, 0]
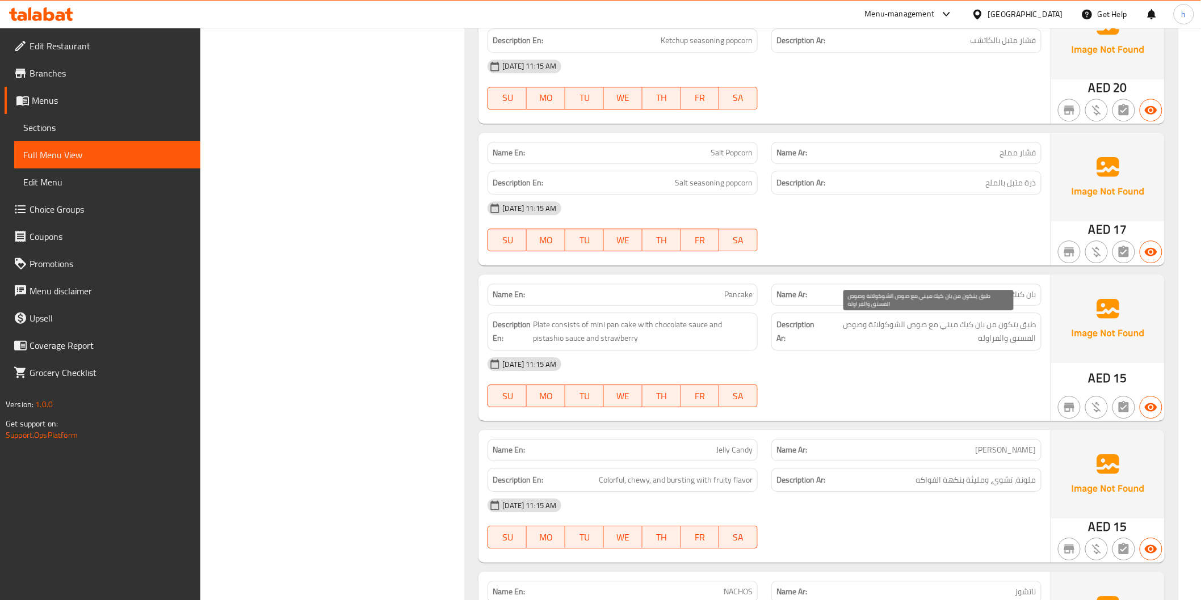
click at [996, 336] on span "طبق يتكون من بان كيك ميني مع صوص الشوكولاتة وصوص الفستق والفراولة" at bounding box center [928, 332] width 216 height 28
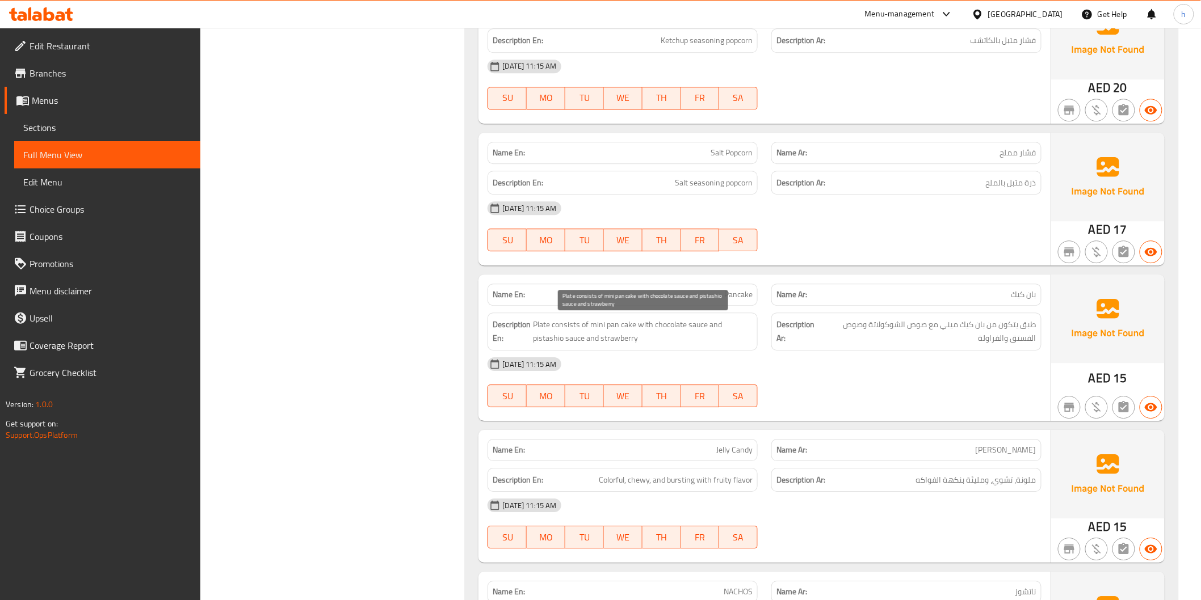
click at [663, 327] on span "Plate consists of mini pan cake with chocolate sauce and pistashio sauce and st…" at bounding box center [643, 332] width 220 height 28
click at [697, 327] on span "Plate consists of mini pan cake with chocolate sauce and pistashio sauce and st…" at bounding box center [643, 332] width 220 height 28
click at [554, 341] on span "Plate consists of mini pan cake with chocolate sauce and pistashio sauce and st…" at bounding box center [643, 332] width 220 height 28
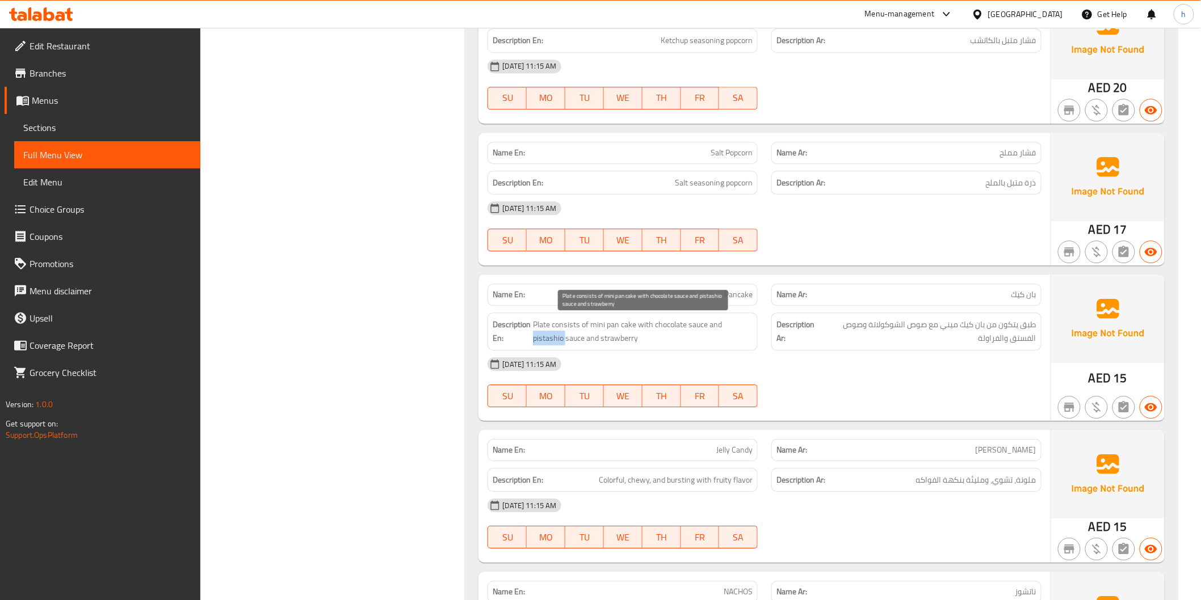
click at [554, 341] on span "Plate consists of mini pan cake with chocolate sauce and pistashio sauce and st…" at bounding box center [643, 332] width 220 height 28
click at [606, 340] on span "Plate consists of mini pan cake with chocolate sauce and pistashio sauce and st…" at bounding box center [643, 332] width 220 height 28
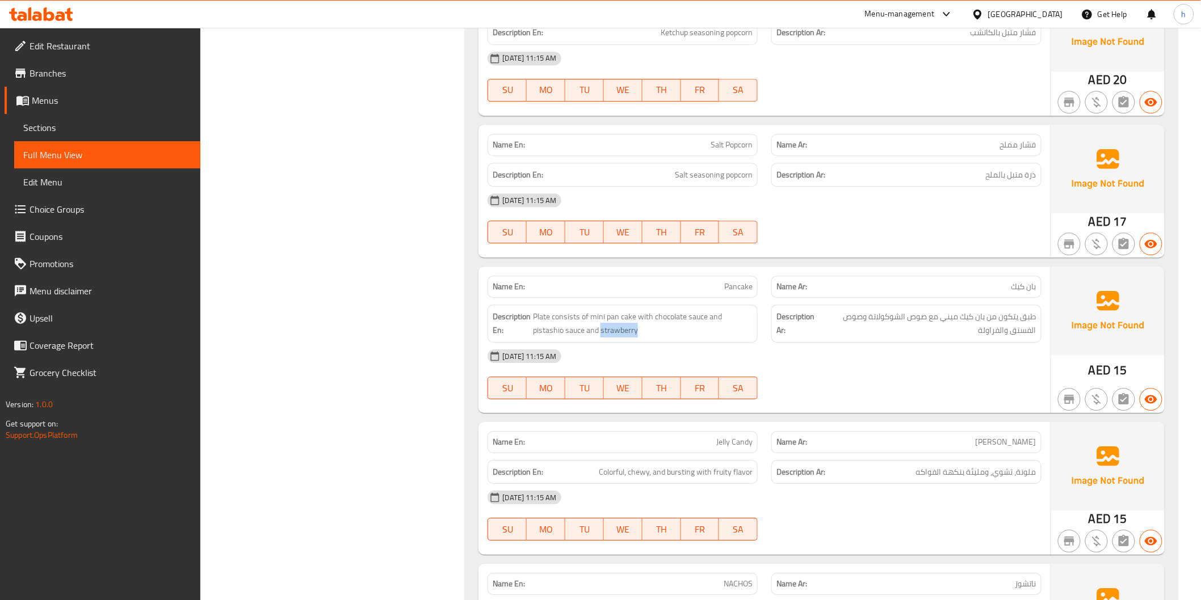
scroll to position [1324, 0]
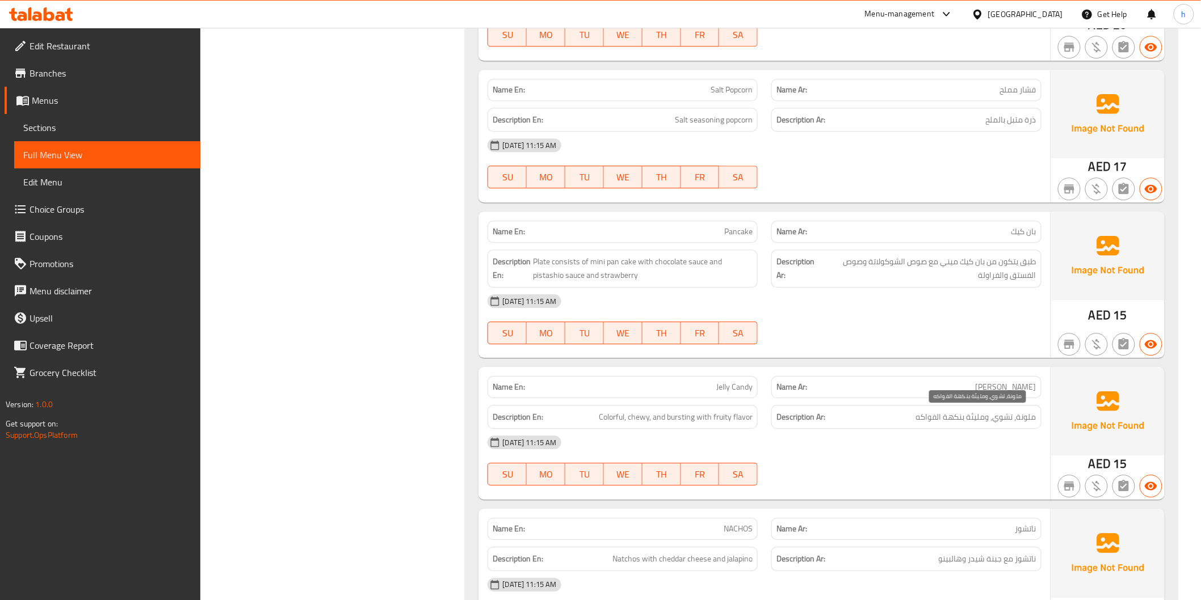
click at [1010, 419] on span "ملونة، تشوي، ومليئة بنكهة الفواكه" at bounding box center [976, 417] width 120 height 14
click at [959, 423] on span "ملونة، تشوي، ومليئة بنكهة الفواكه" at bounding box center [976, 417] width 120 height 14
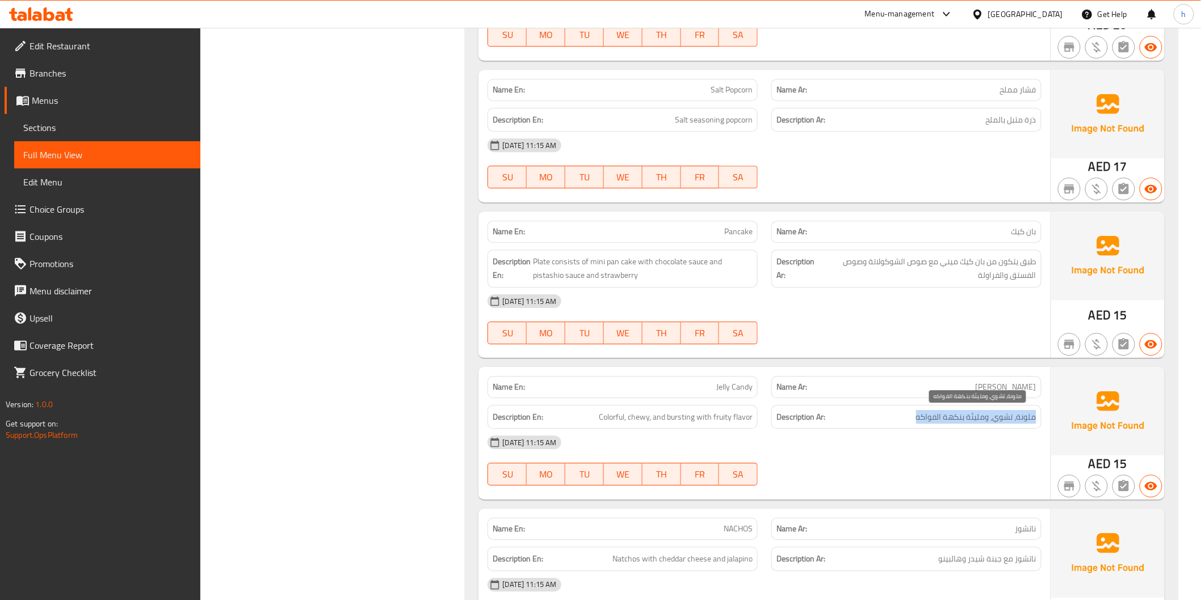
click at [959, 423] on span "ملونة، تشوي، ومليئة بنكهة الفواكه" at bounding box center [976, 417] width 120 height 14
click at [717, 423] on span "Colorful, chewy, and bursting with fruity flavor" at bounding box center [676, 417] width 154 height 14
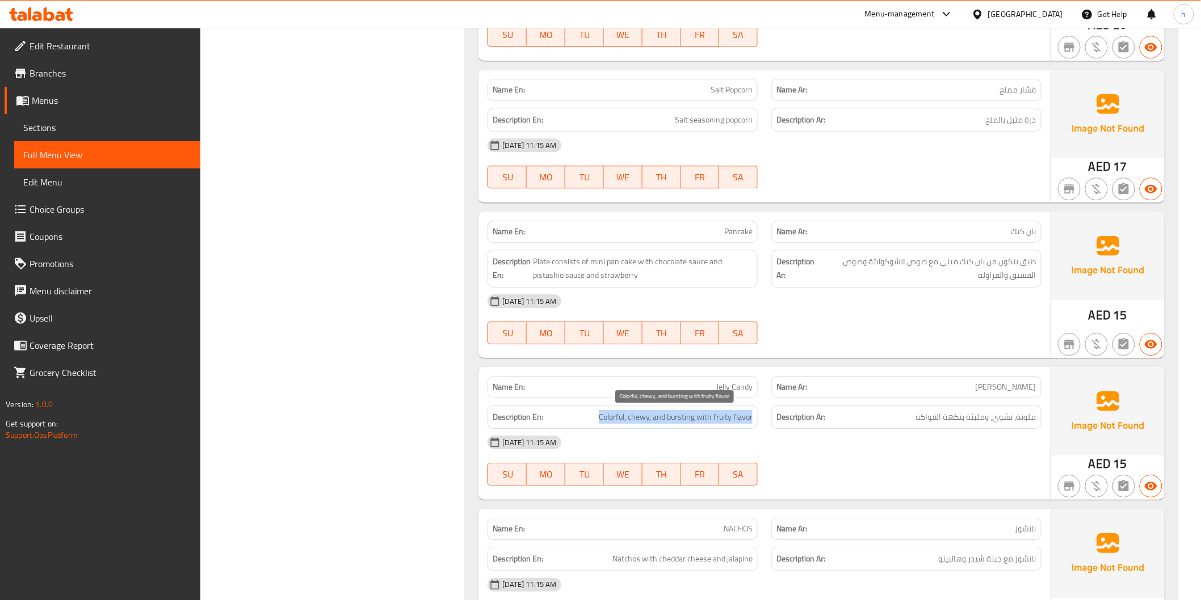
click at [717, 423] on span "Colorful, chewy, and bursting with fruity flavor" at bounding box center [676, 417] width 154 height 14
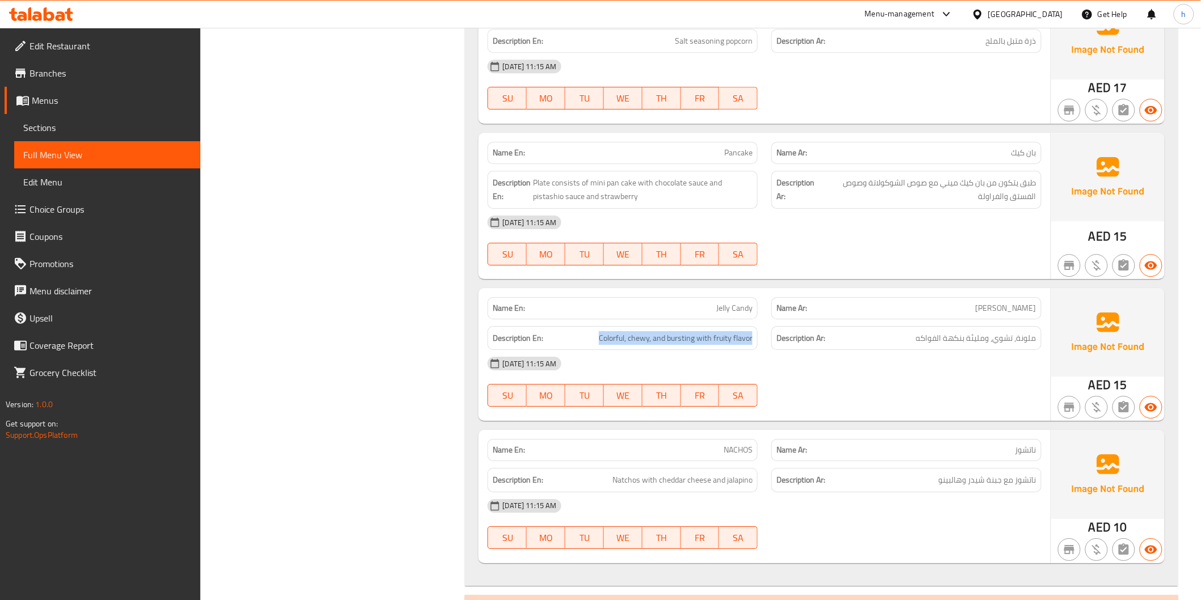
scroll to position [1576, 0]
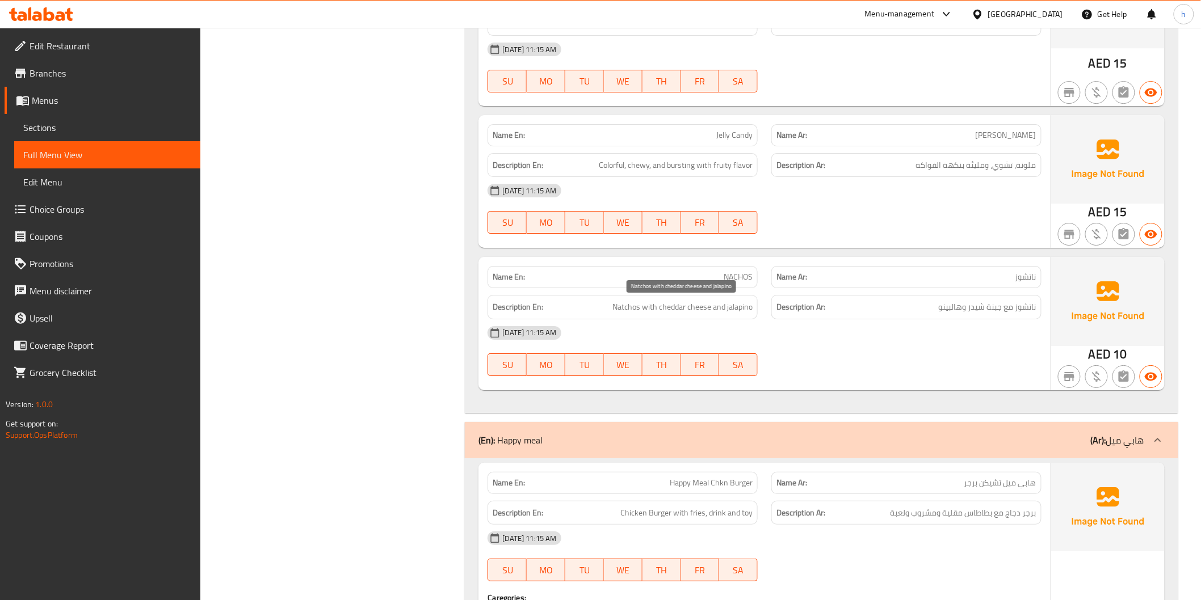
click at [678, 310] on span "Natchos with cheddar cheese and jalapino" at bounding box center [682, 307] width 140 height 14
click at [963, 315] on div "Description Ar: ناتشوز مع جبنة شيدر وهالبينو" at bounding box center [906, 307] width 270 height 24
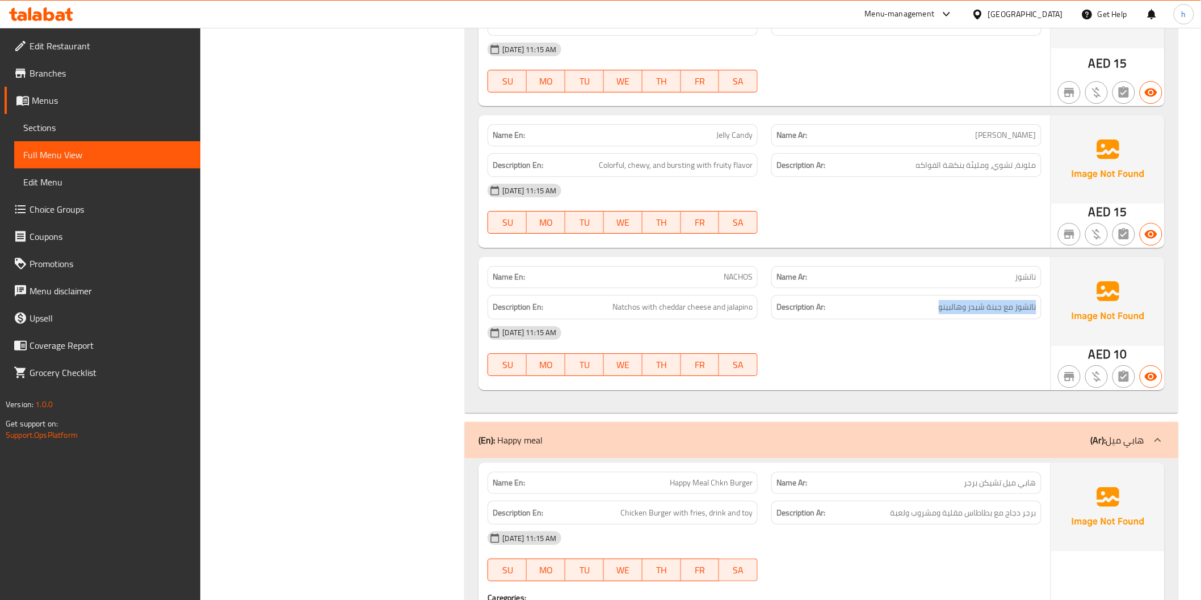
click at [963, 315] on div "Description Ar: ناتشوز مع جبنة شيدر وهالبينو" at bounding box center [906, 307] width 270 height 24
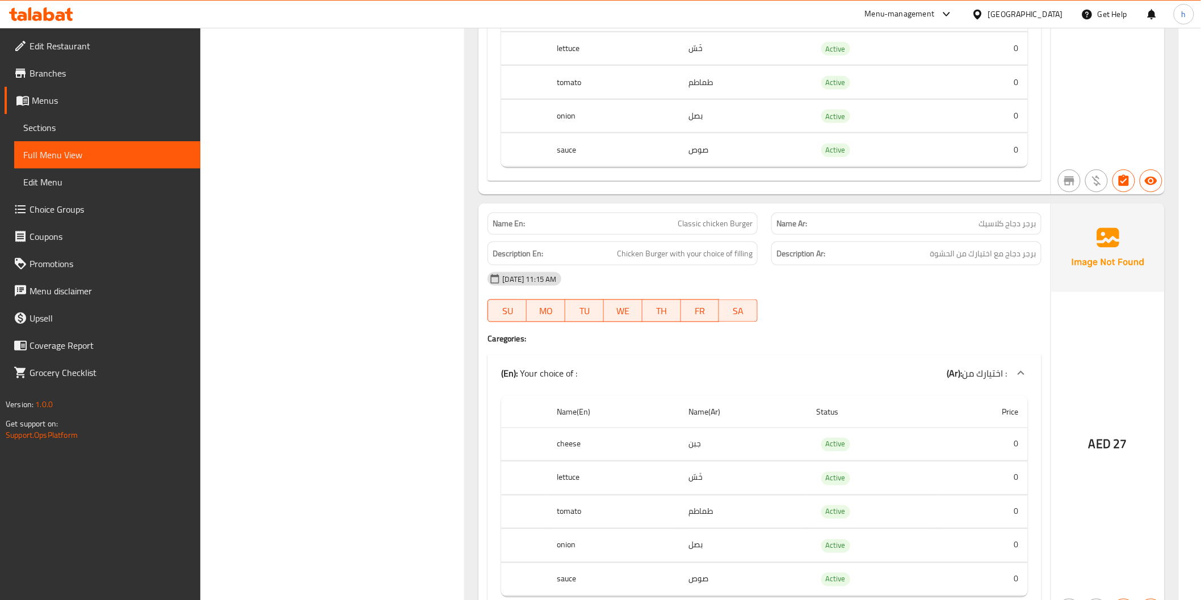
scroll to position [2333, 0]
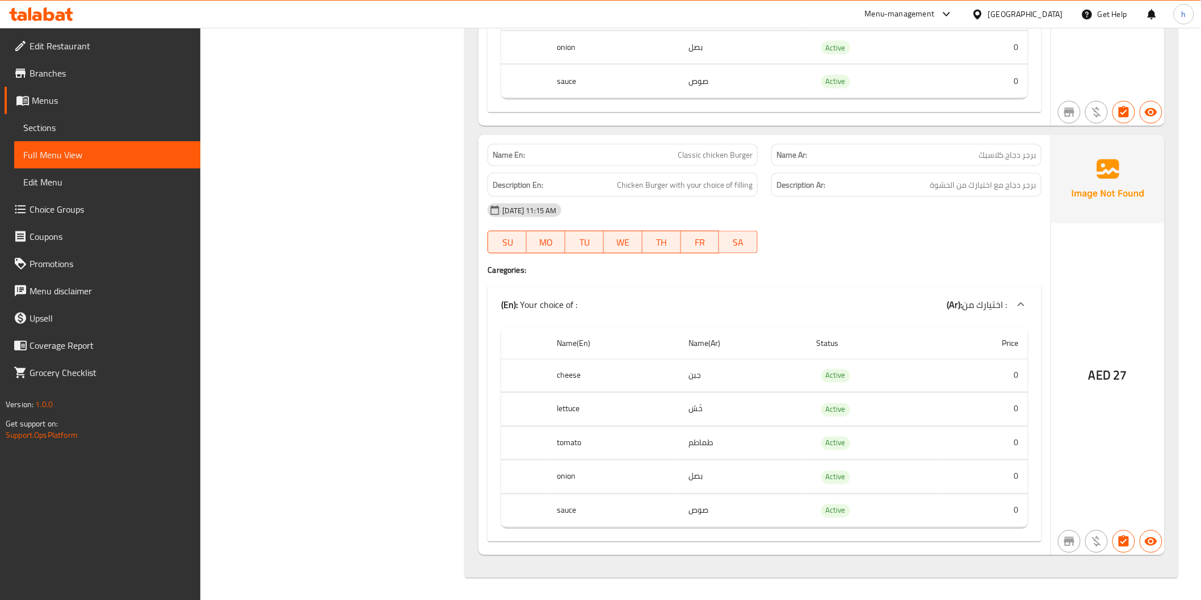
click at [70, 97] on span "Menus" at bounding box center [111, 101] width 159 height 14
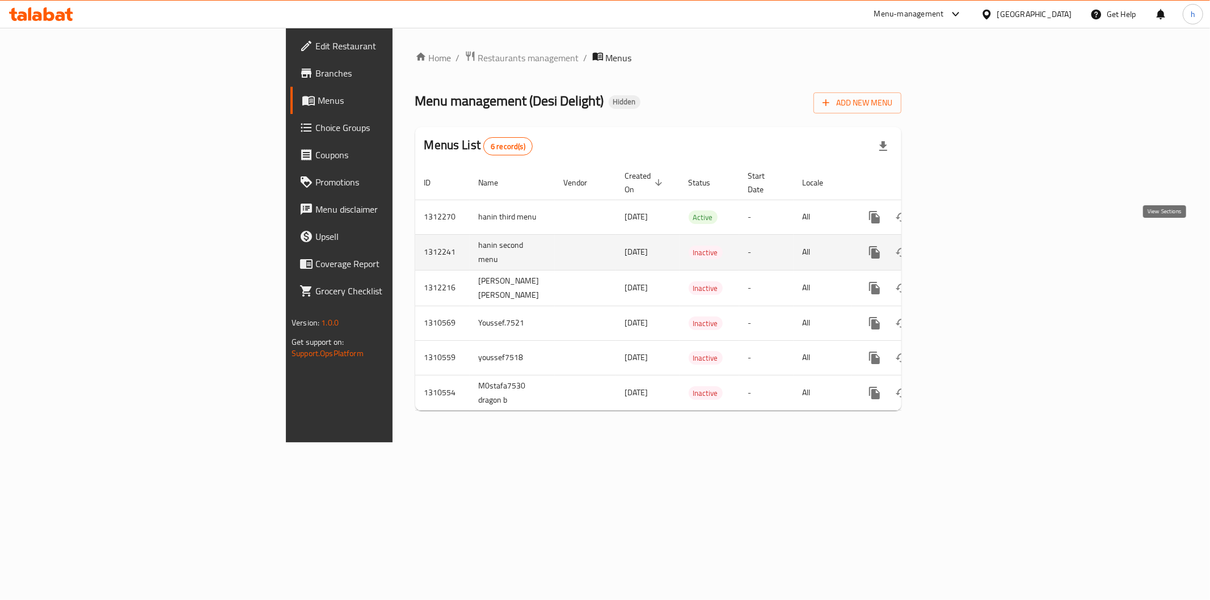
click at [963, 246] on icon "enhanced table" at bounding box center [957, 253] width 14 height 14
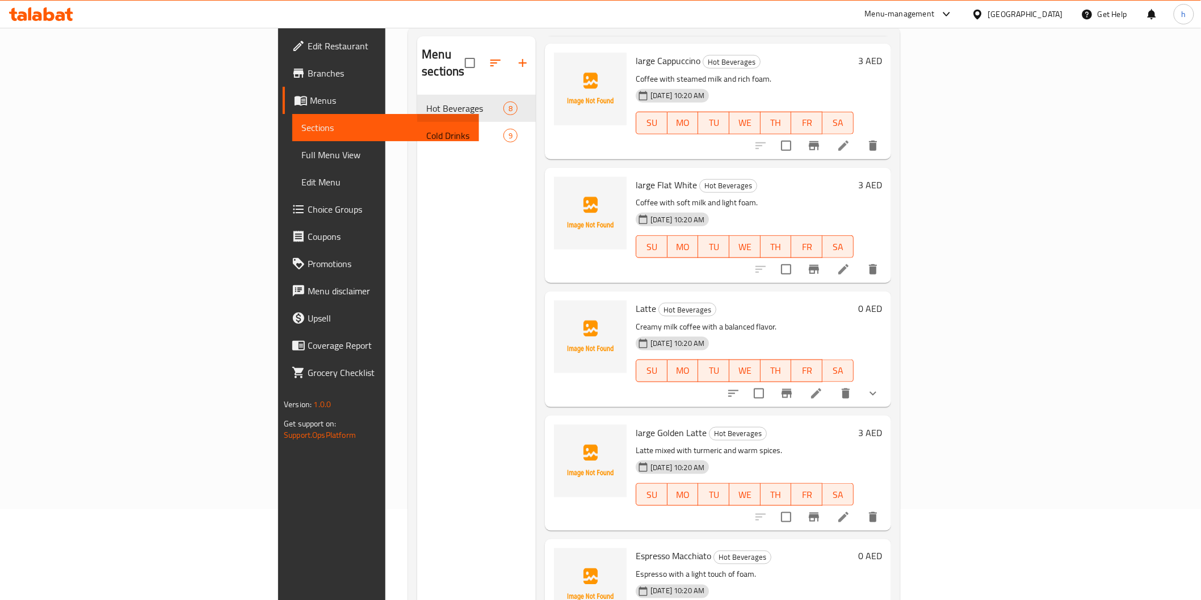
scroll to position [159, 0]
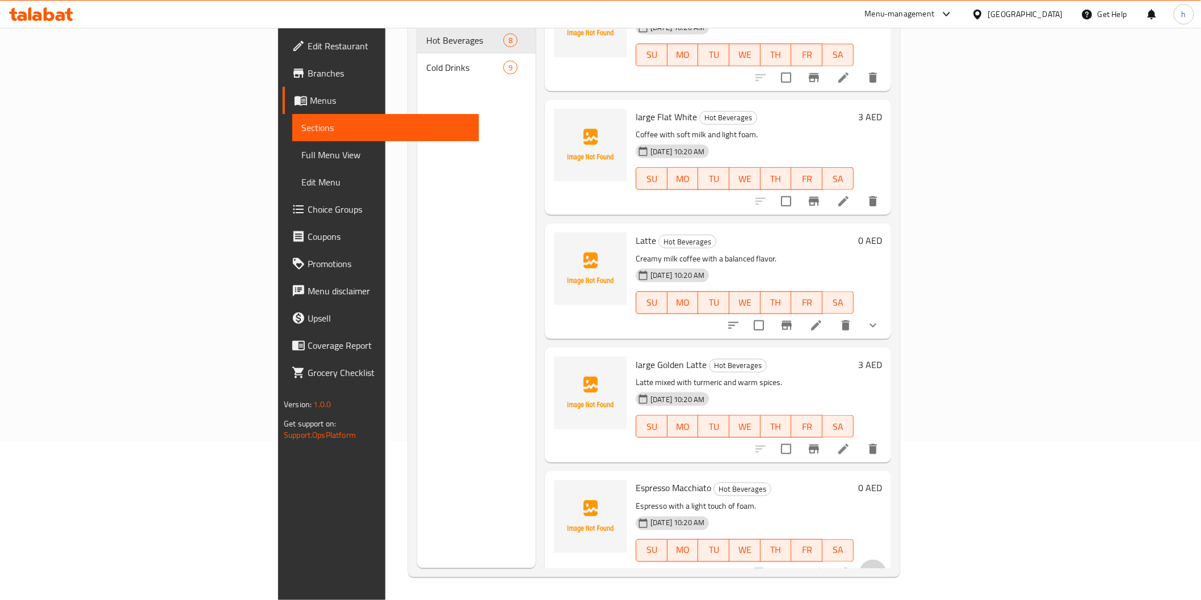
click at [886, 560] on button "show more" at bounding box center [872, 573] width 27 height 27
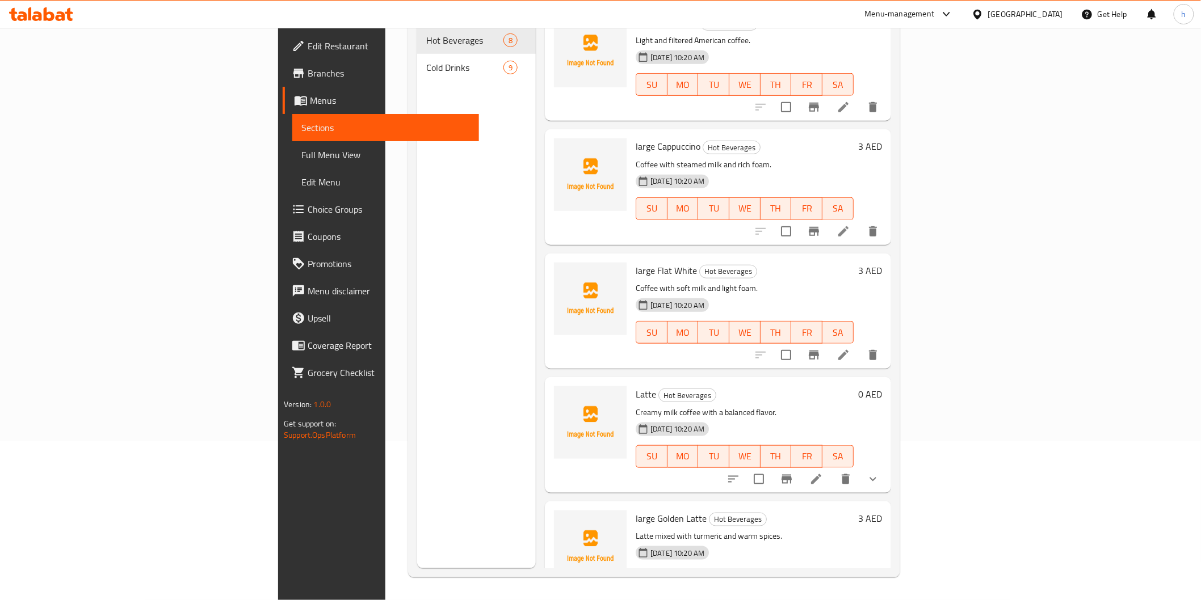
scroll to position [262, 0]
click at [879, 475] on icon "show more" at bounding box center [873, 482] width 14 height 14
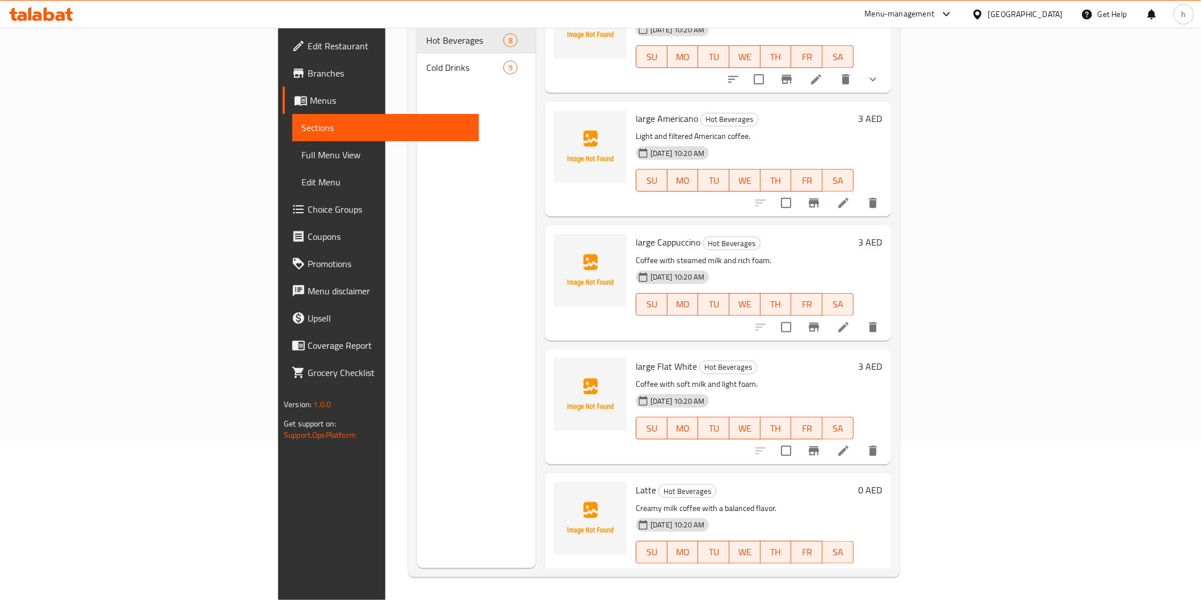
scroll to position [0, 0]
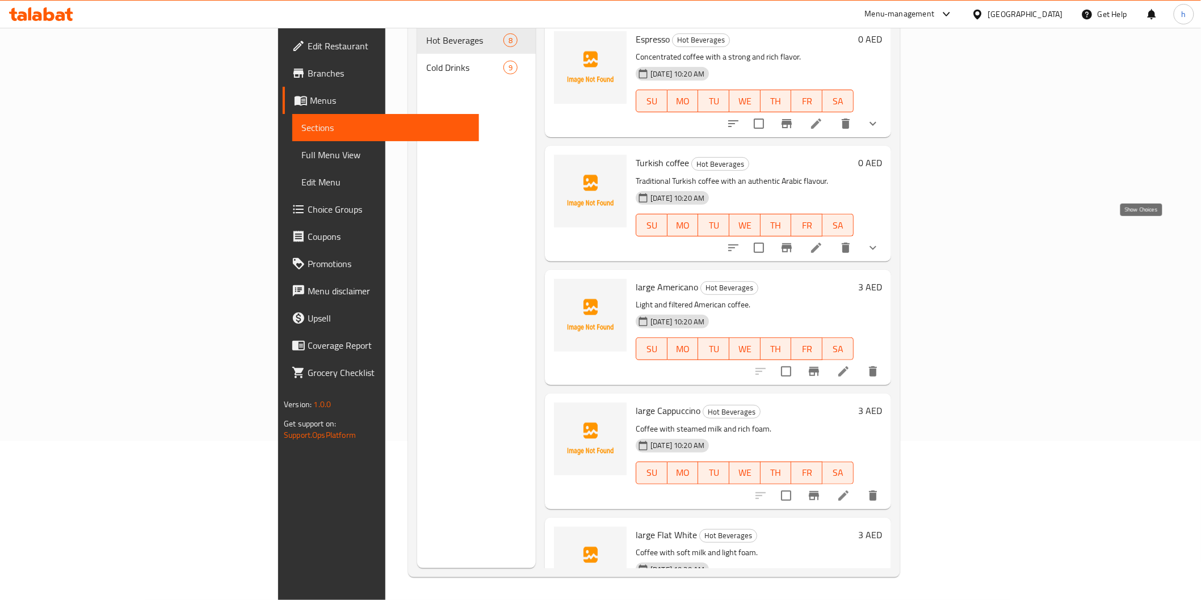
click at [879, 241] on icon "show more" at bounding box center [873, 248] width 14 height 14
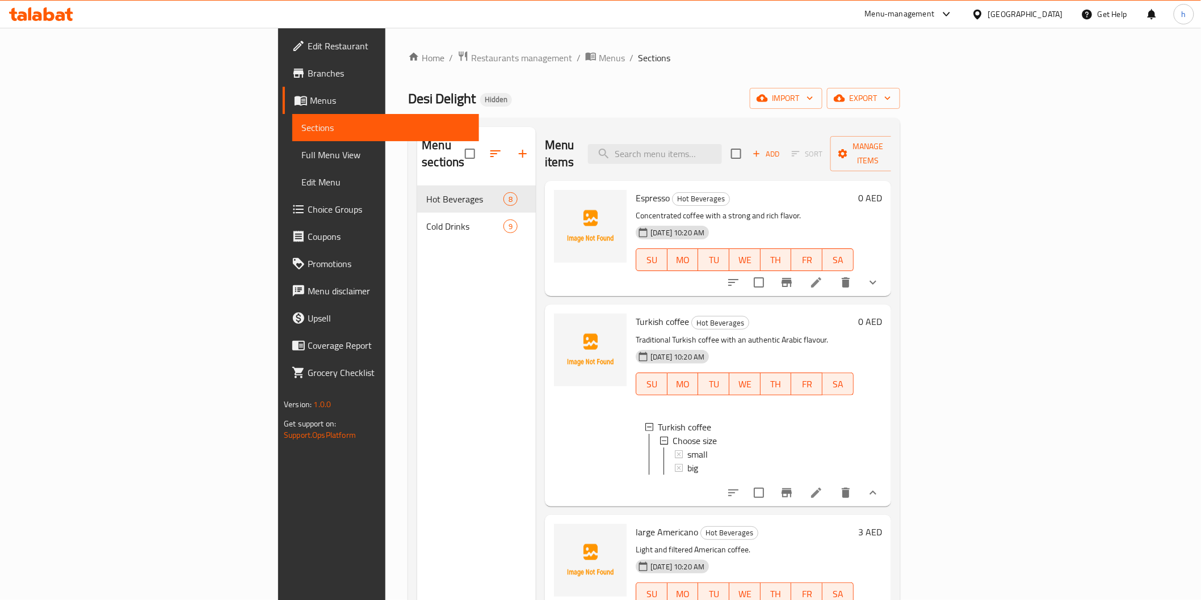
click at [879, 276] on icon "show more" at bounding box center [873, 283] width 14 height 14
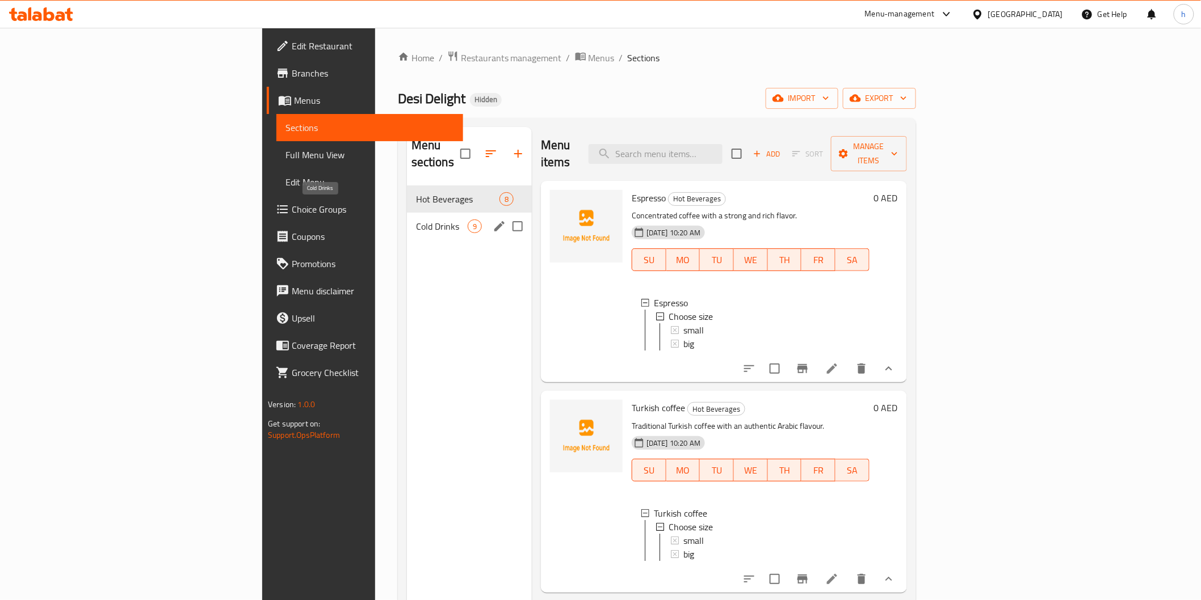
click at [416, 220] on span "Cold Drinks" at bounding box center [442, 227] width 52 height 14
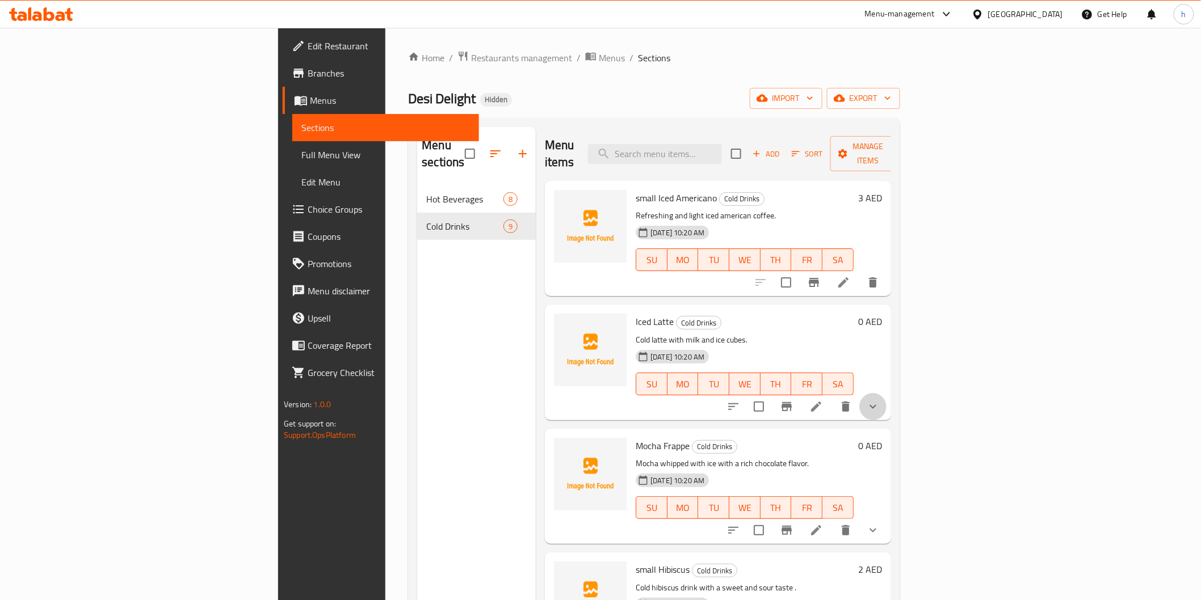
click at [886, 393] on button "show more" at bounding box center [872, 406] width 27 height 27
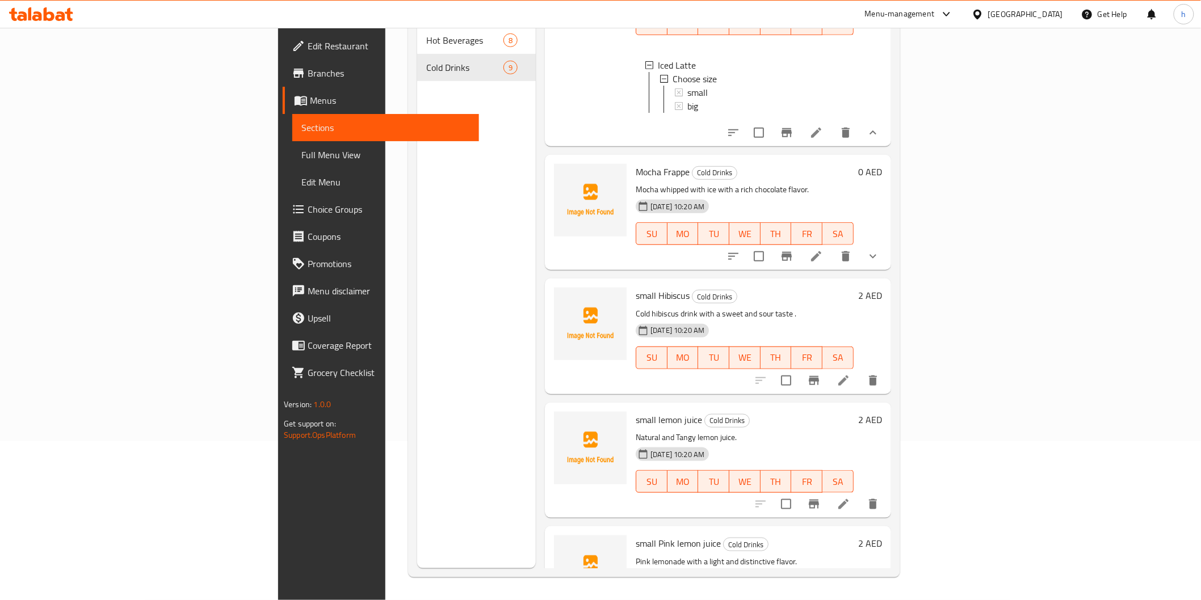
scroll to position [196, 0]
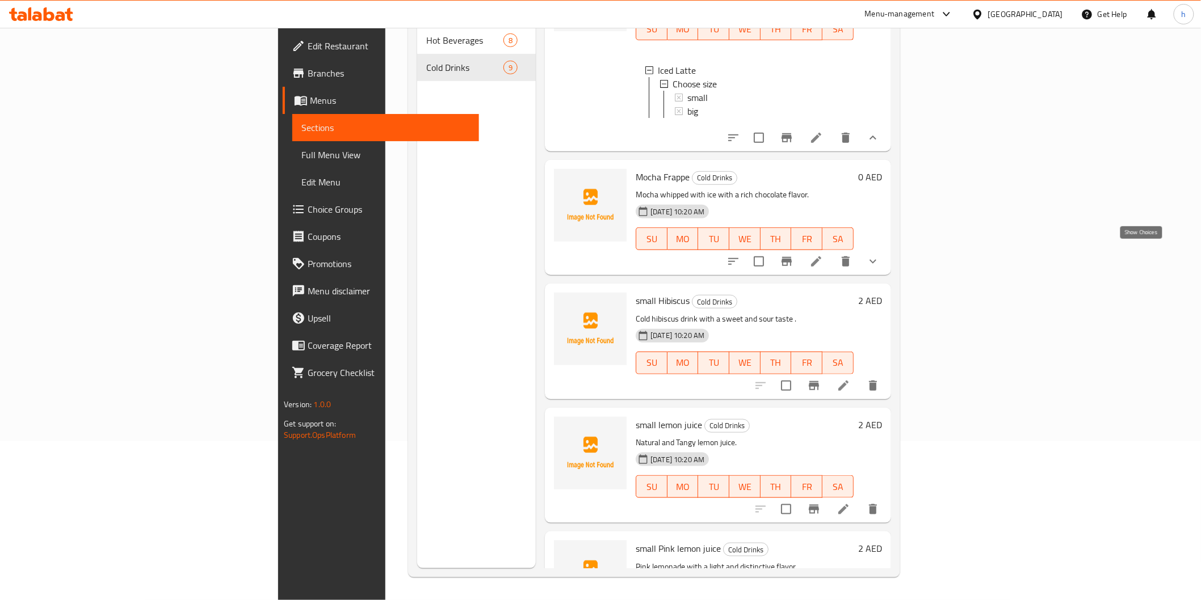
click at [879, 255] on icon "show more" at bounding box center [873, 262] width 14 height 14
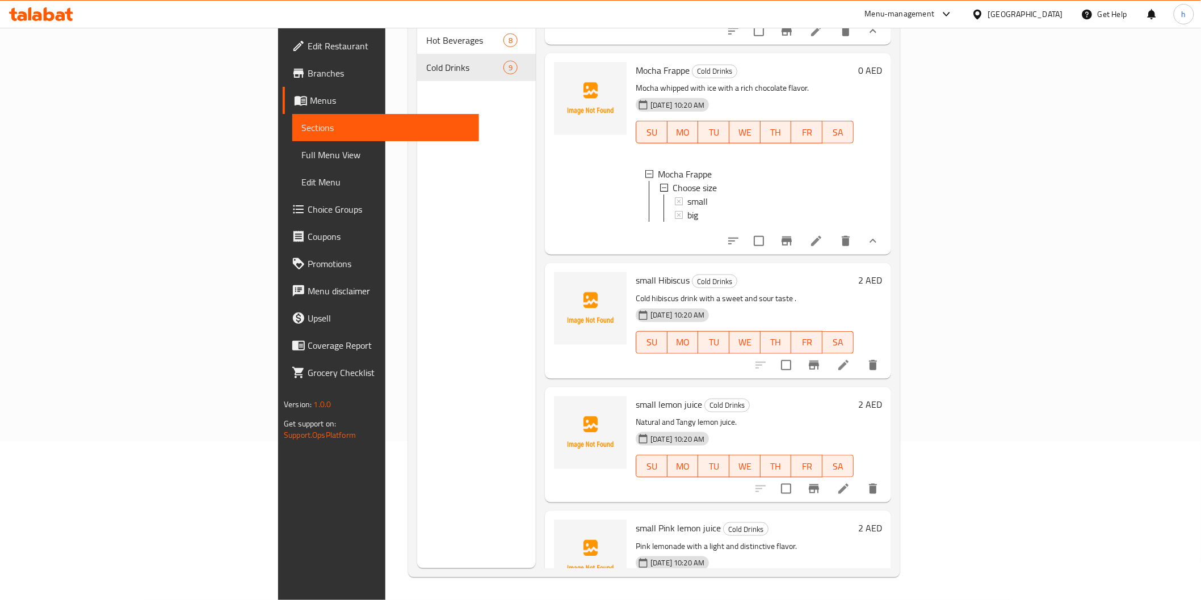
scroll to position [292, 0]
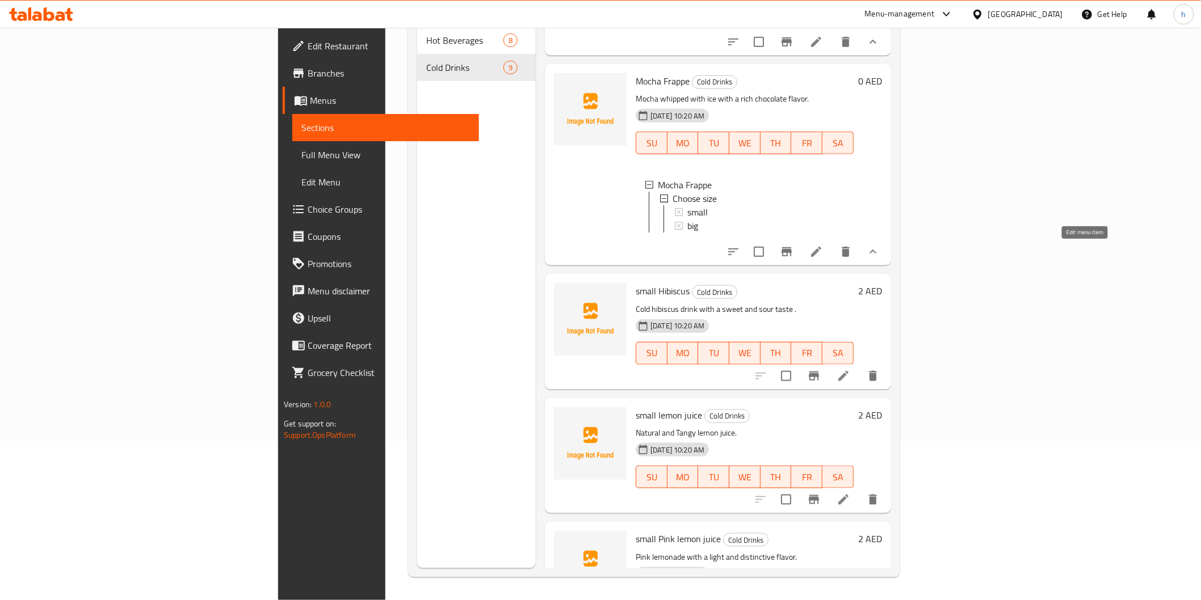
click at [821, 254] on icon at bounding box center [816, 252] width 10 height 10
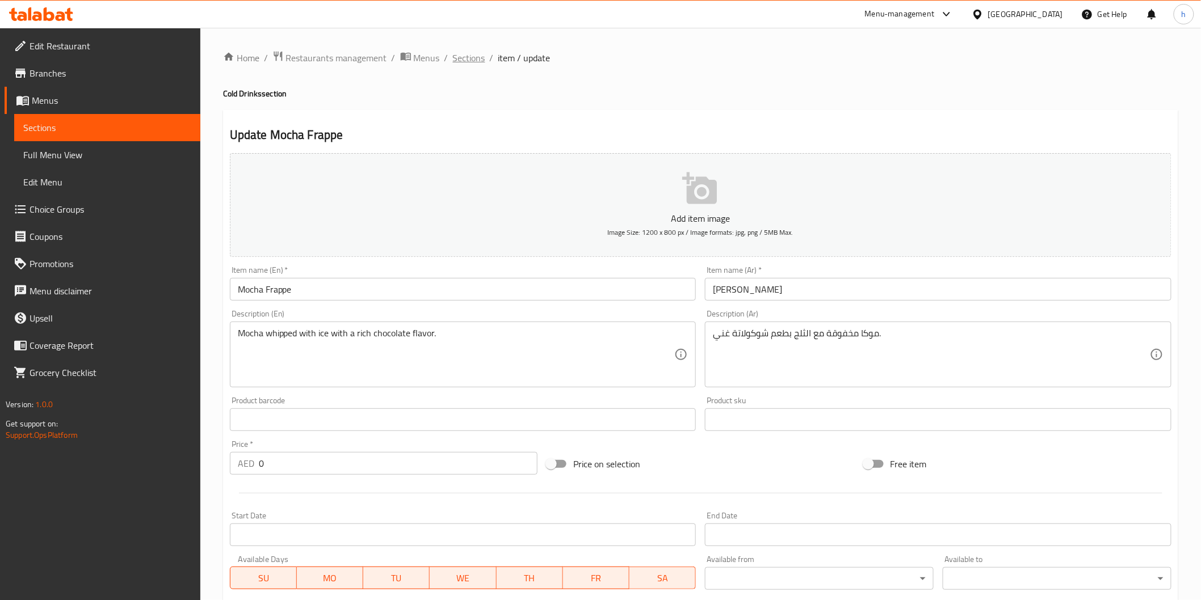
click at [474, 58] on span "Sections" at bounding box center [469, 58] width 32 height 14
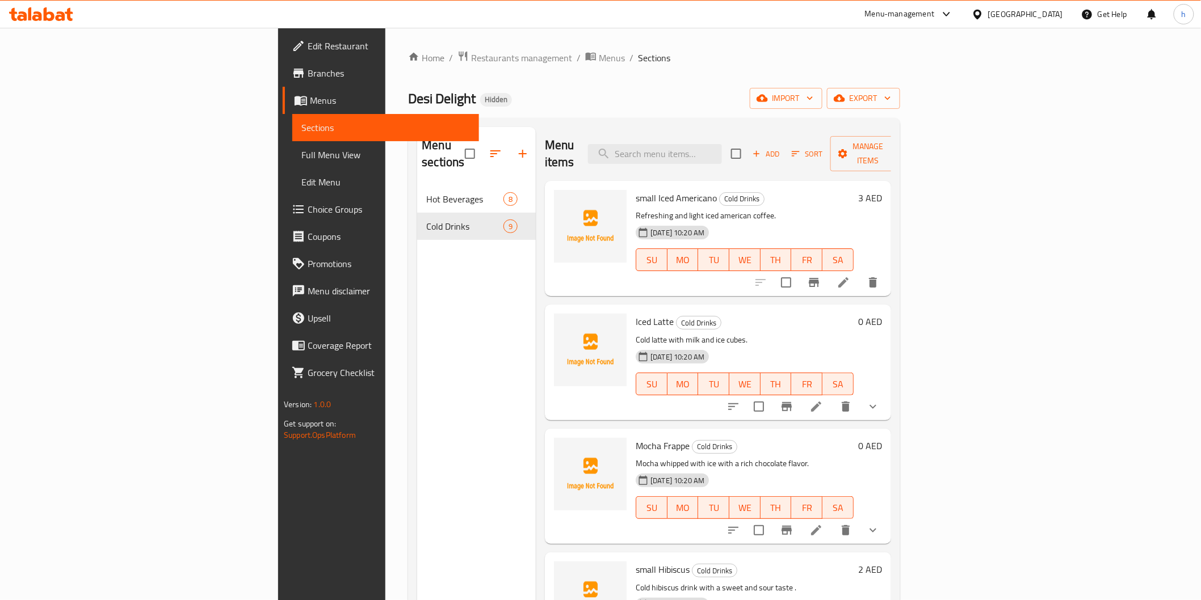
click at [310, 94] on span "Menus" at bounding box center [389, 101] width 159 height 14
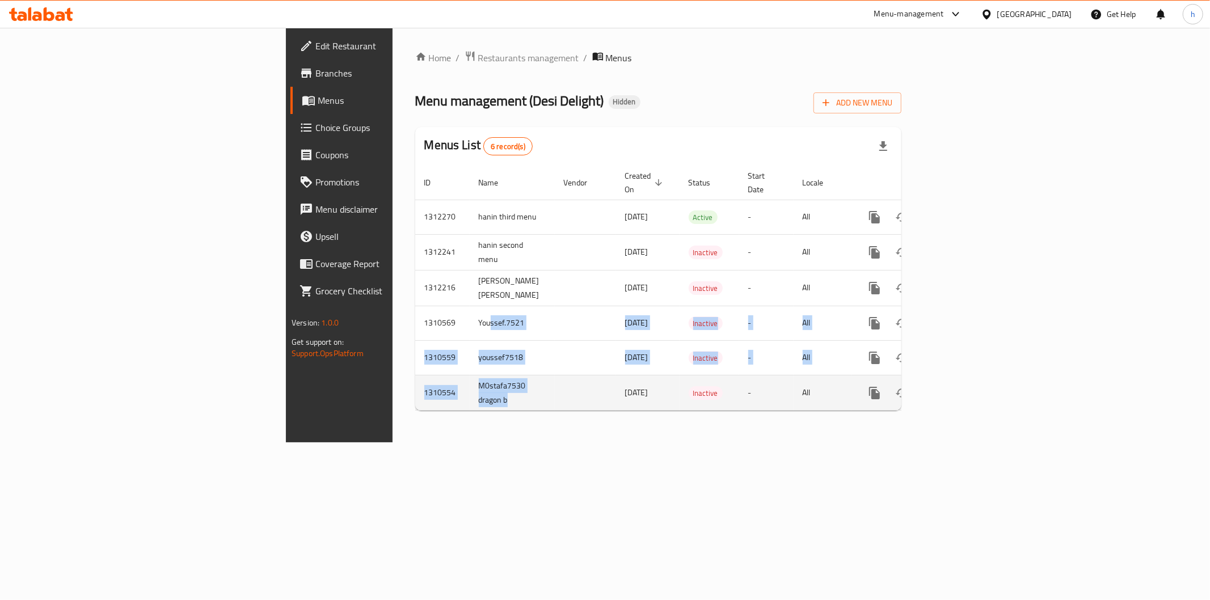
drag, startPoint x: 301, startPoint y: 316, endPoint x: 366, endPoint y: 381, distance: 92.3
click at [415, 381] on tbody "1312270 hanin third menu [DATE] Active - All 1312241 hanin second menu [DATE] I…" at bounding box center [697, 305] width 564 height 211
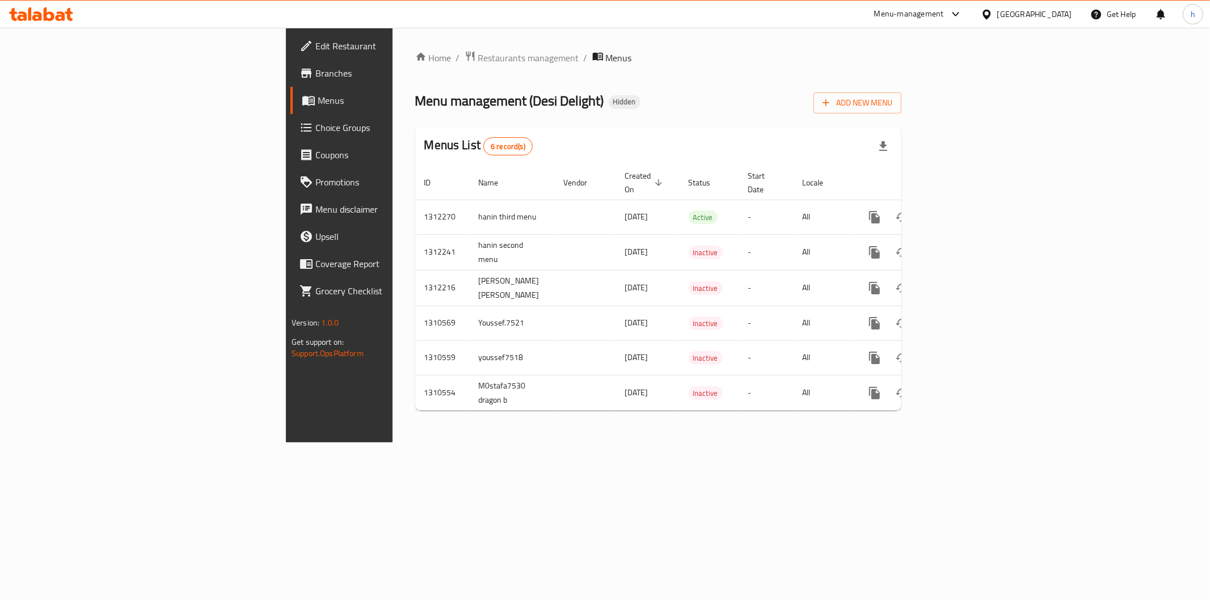
click at [393, 432] on div "Home / Restaurants management / Menus Menu management ( Desi Delight ) Hidden A…" at bounding box center [659, 235] width 532 height 415
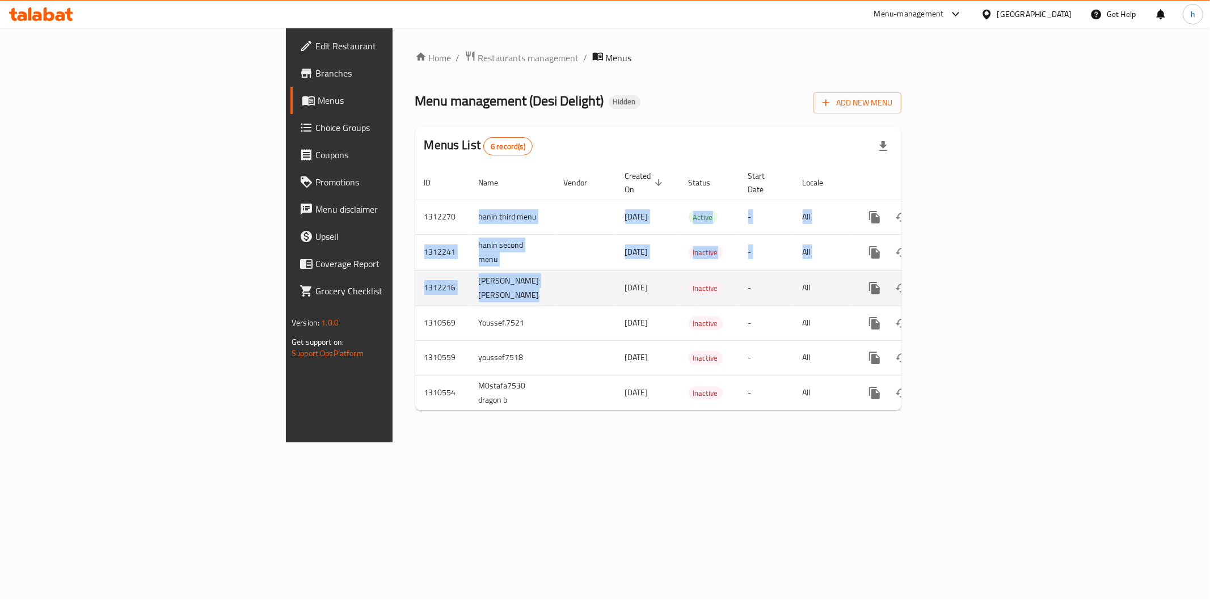
drag, startPoint x: 283, startPoint y: 212, endPoint x: 379, endPoint y: 283, distance: 119.7
click at [415, 283] on tbody "1312270 hanin third menu [DATE] Active - All 1312241 hanin second menu [DATE] I…" at bounding box center [697, 305] width 564 height 211
click at [470, 270] on td "[PERSON_NAME] [PERSON_NAME]" at bounding box center [512, 288] width 85 height 36
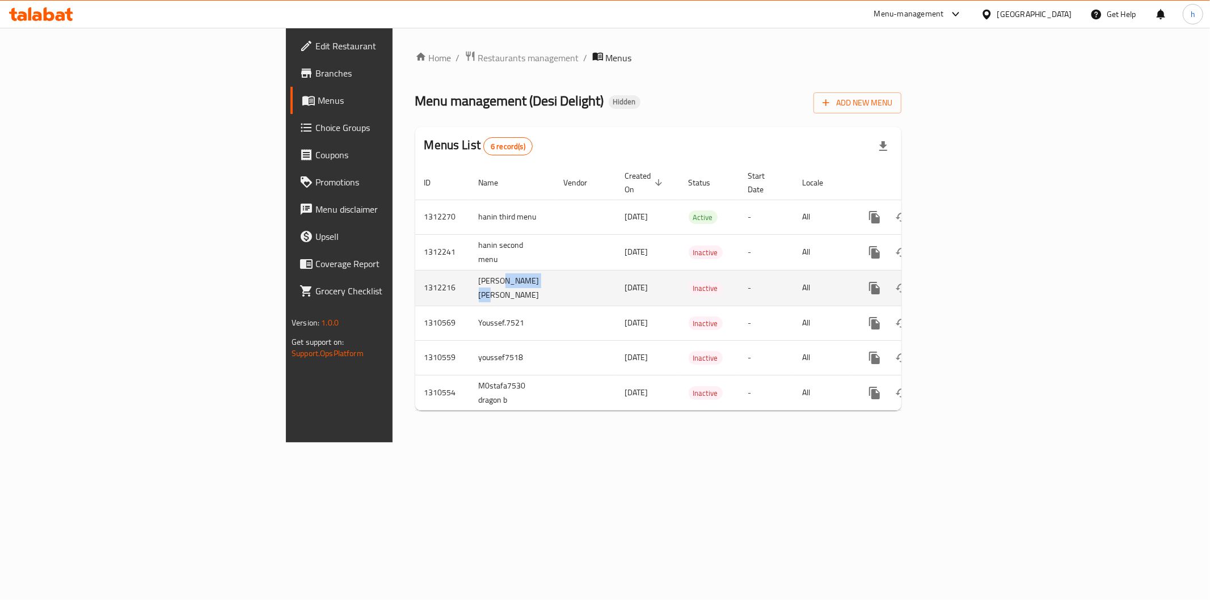
click at [470, 270] on td "[PERSON_NAME] [PERSON_NAME]" at bounding box center [512, 288] width 85 height 36
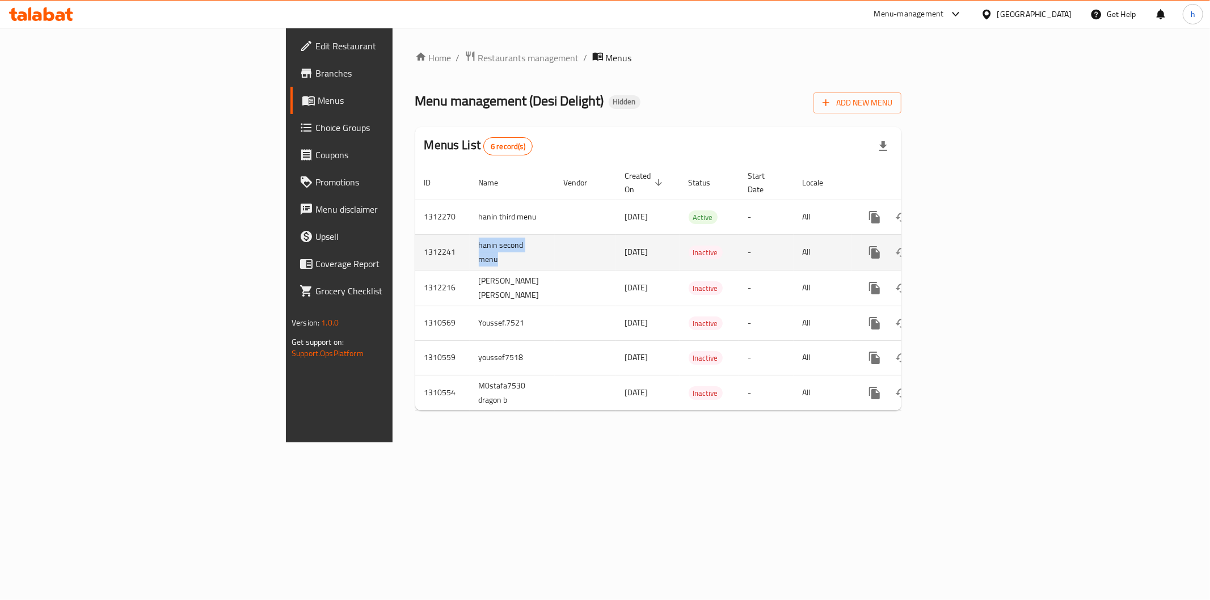
drag, startPoint x: 287, startPoint y: 239, endPoint x: 322, endPoint y: 229, distance: 35.9
click at [470, 246] on td "hanin second menu" at bounding box center [512, 252] width 85 height 36
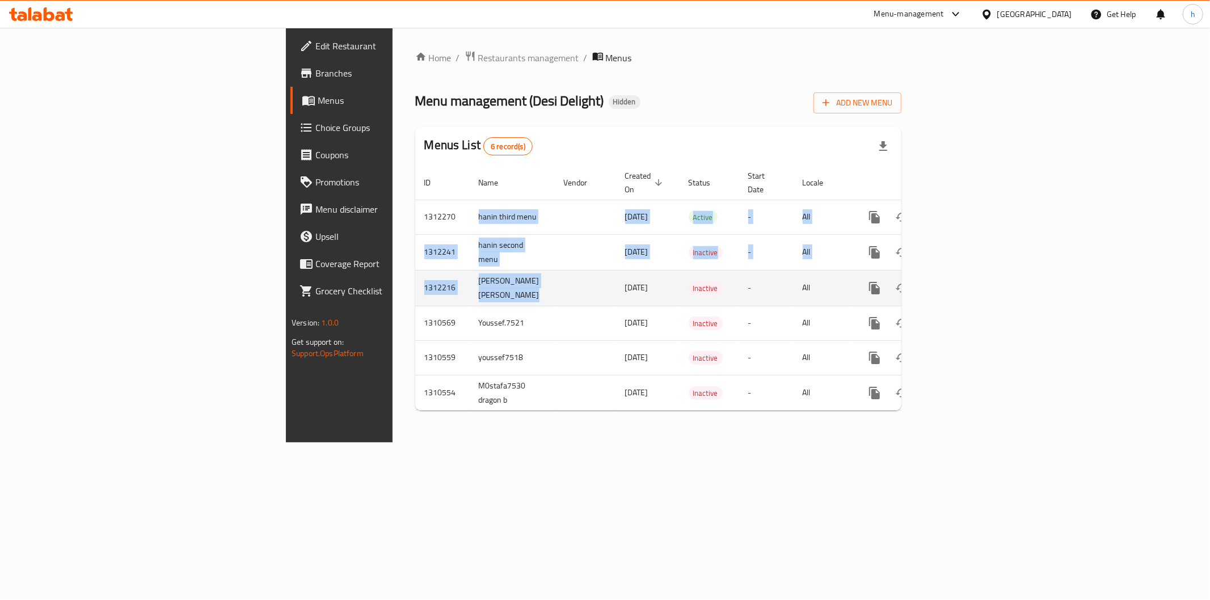
drag, startPoint x: 301, startPoint y: 201, endPoint x: 398, endPoint y: 288, distance: 130.6
click at [415, 288] on tbody "1312270 hanin third menu [DATE] Active - All 1312241 hanin second menu [DATE] I…" at bounding box center [697, 305] width 564 height 211
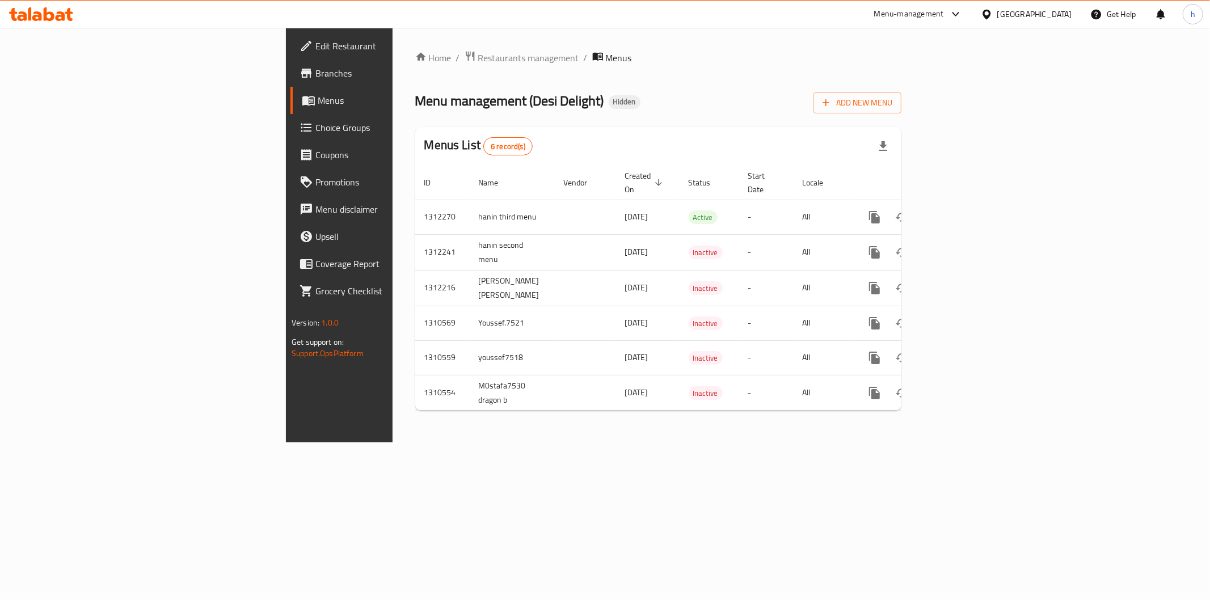
click at [491, 443] on div "Home / Restaurants management / Menus Menu management ( Desi Delight ) Hidden A…" at bounding box center [659, 235] width 532 height 415
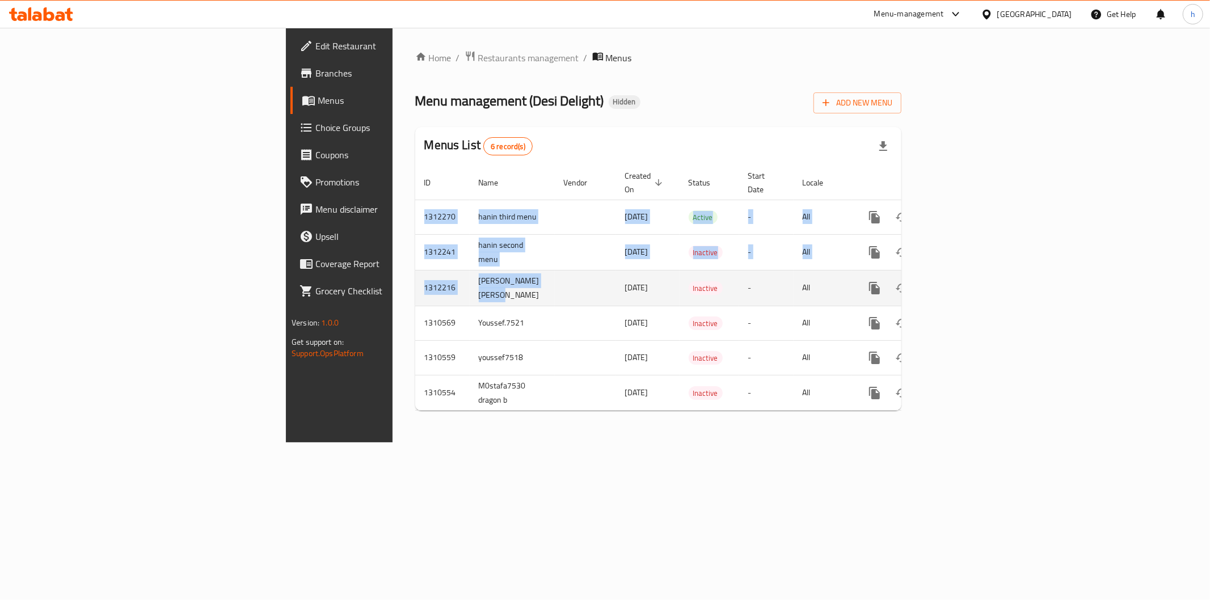
drag, startPoint x: 230, startPoint y: 196, endPoint x: 362, endPoint y: 285, distance: 159.7
click at [415, 285] on tbody "1312270 hanin third menu [DATE] Active - All 1312241 hanin second menu [DATE] I…" at bounding box center [697, 305] width 564 height 211
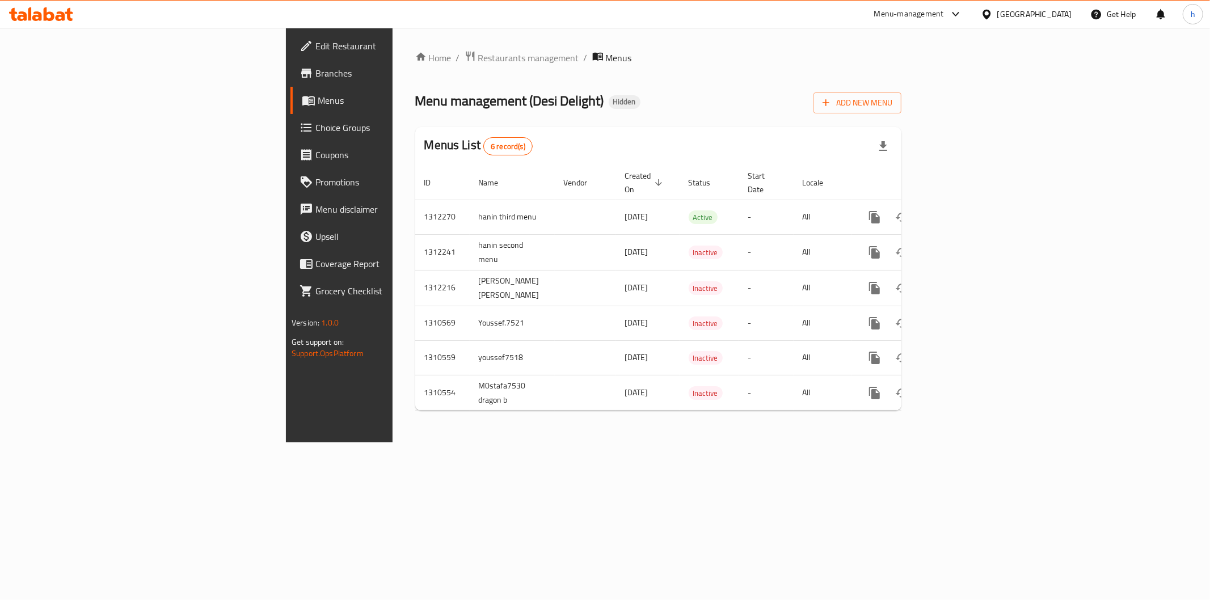
click at [596, 443] on div "Home / Restaurants management / Menus Menu management ( Desi Delight ) Hidden A…" at bounding box center [659, 235] width 532 height 415
